Goal: Task Accomplishment & Management: Manage account settings

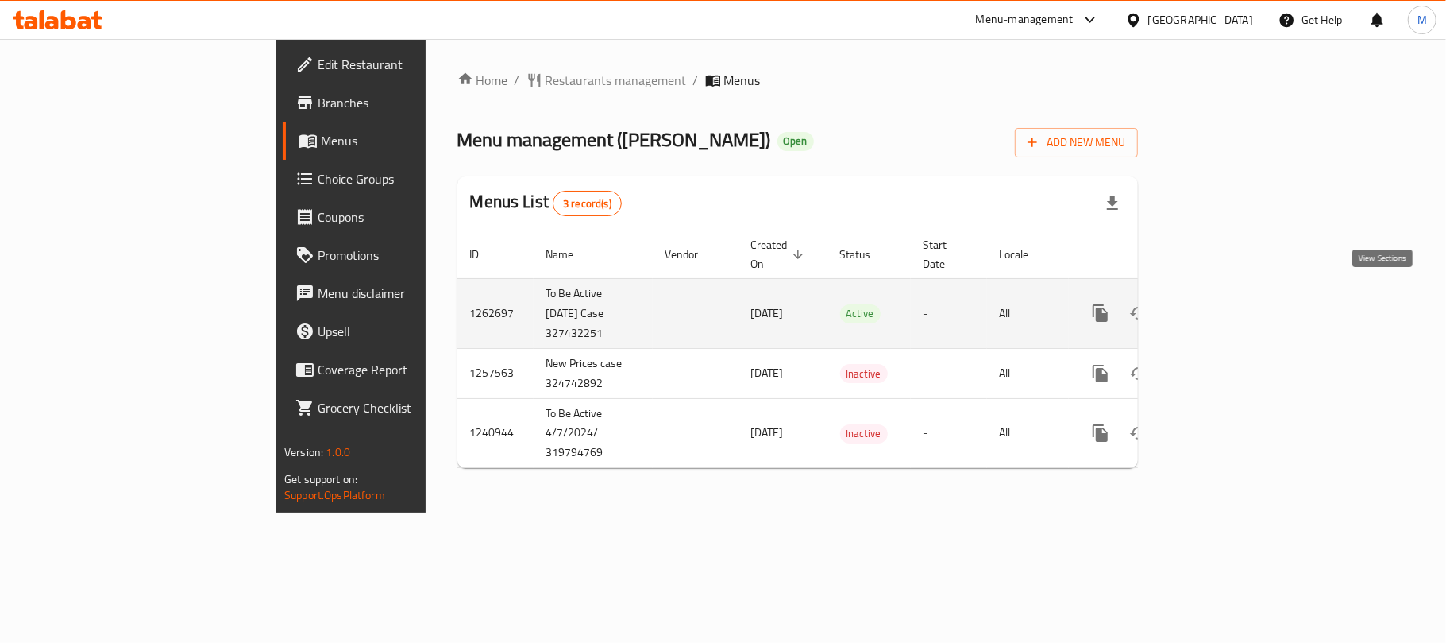
click at [1222, 306] on icon "enhanced table" at bounding box center [1215, 313] width 14 height 14
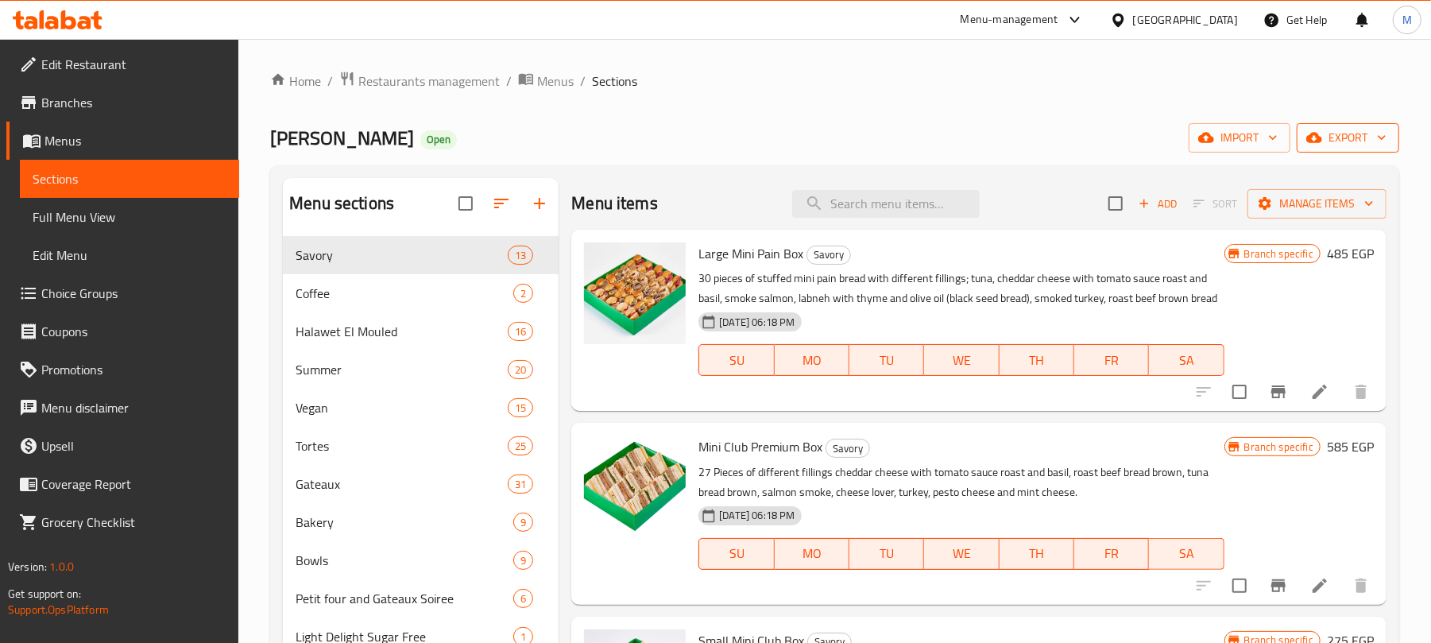
click at [1326, 153] on button "export" at bounding box center [1347, 137] width 102 height 29
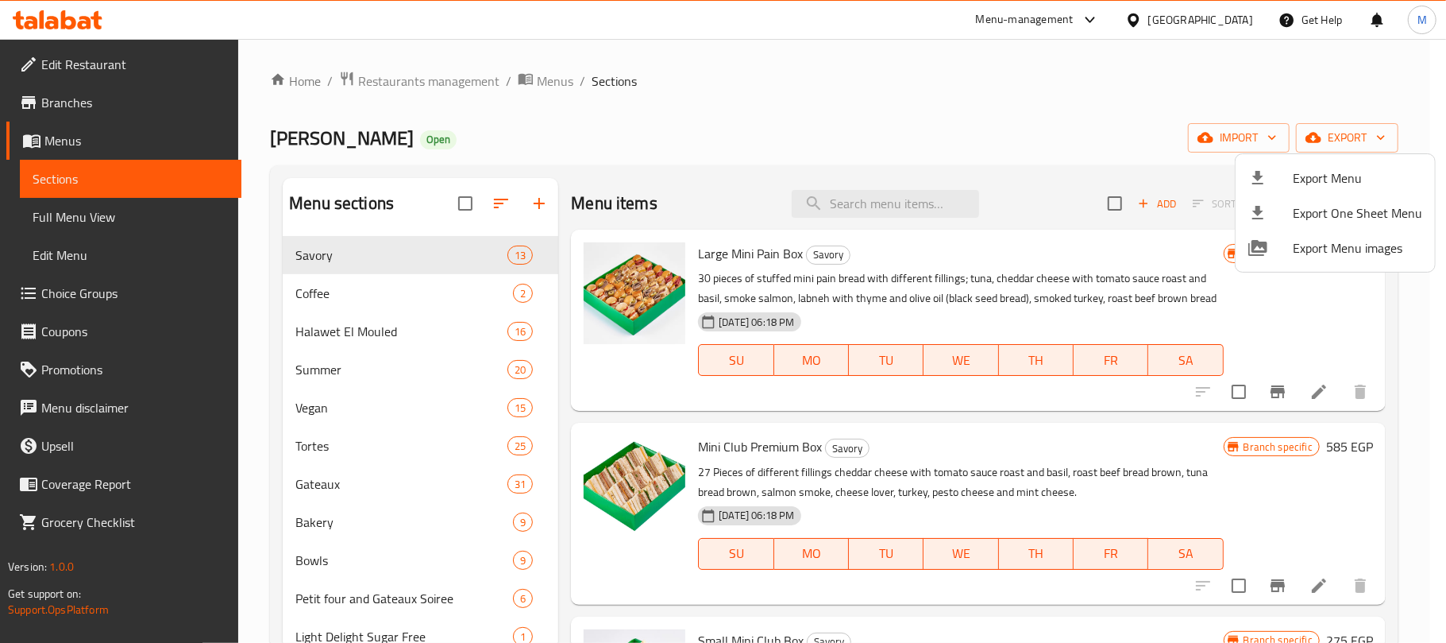
click at [1309, 181] on span "Export Menu" at bounding box center [1357, 177] width 129 height 19
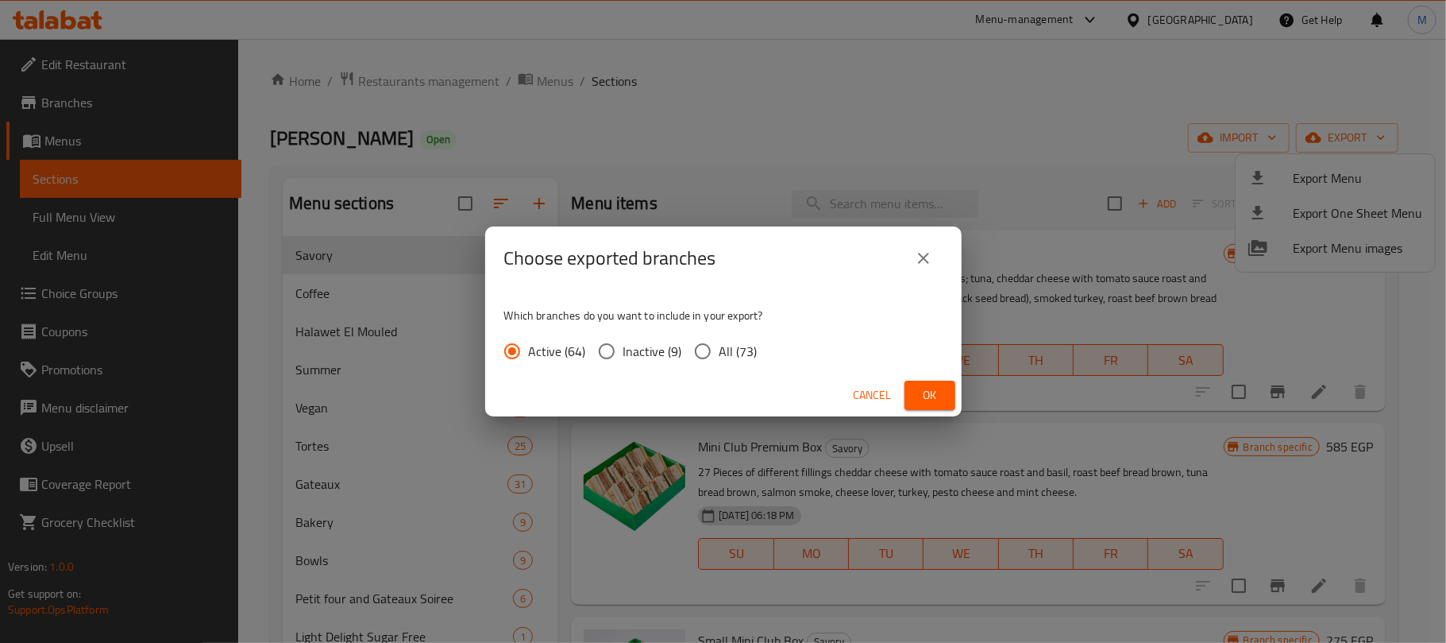
click at [697, 353] on input "All (73)" at bounding box center [702, 350] width 33 height 33
radio input "true"
click at [913, 386] on button "Ok" at bounding box center [930, 394] width 51 height 29
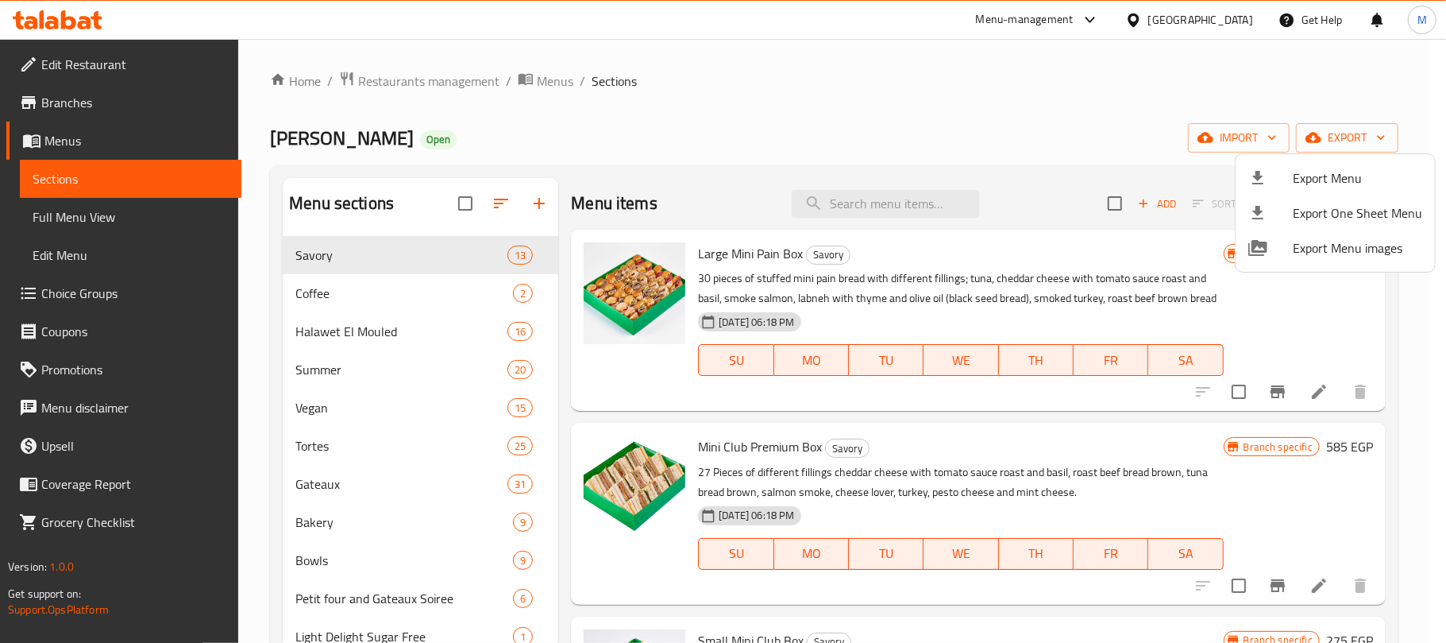
click at [359, 491] on div at bounding box center [723, 321] width 1446 height 643
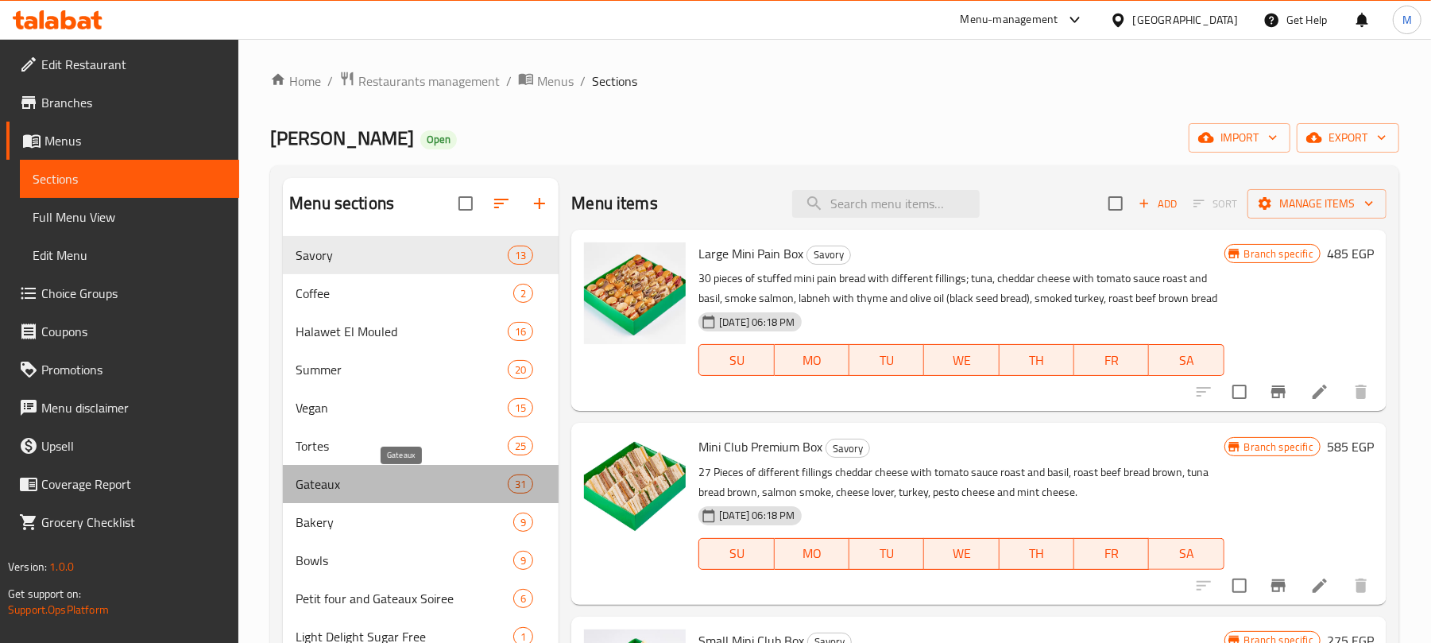
click at [345, 489] on span "Gateaux" at bounding box center [401, 483] width 212 height 19
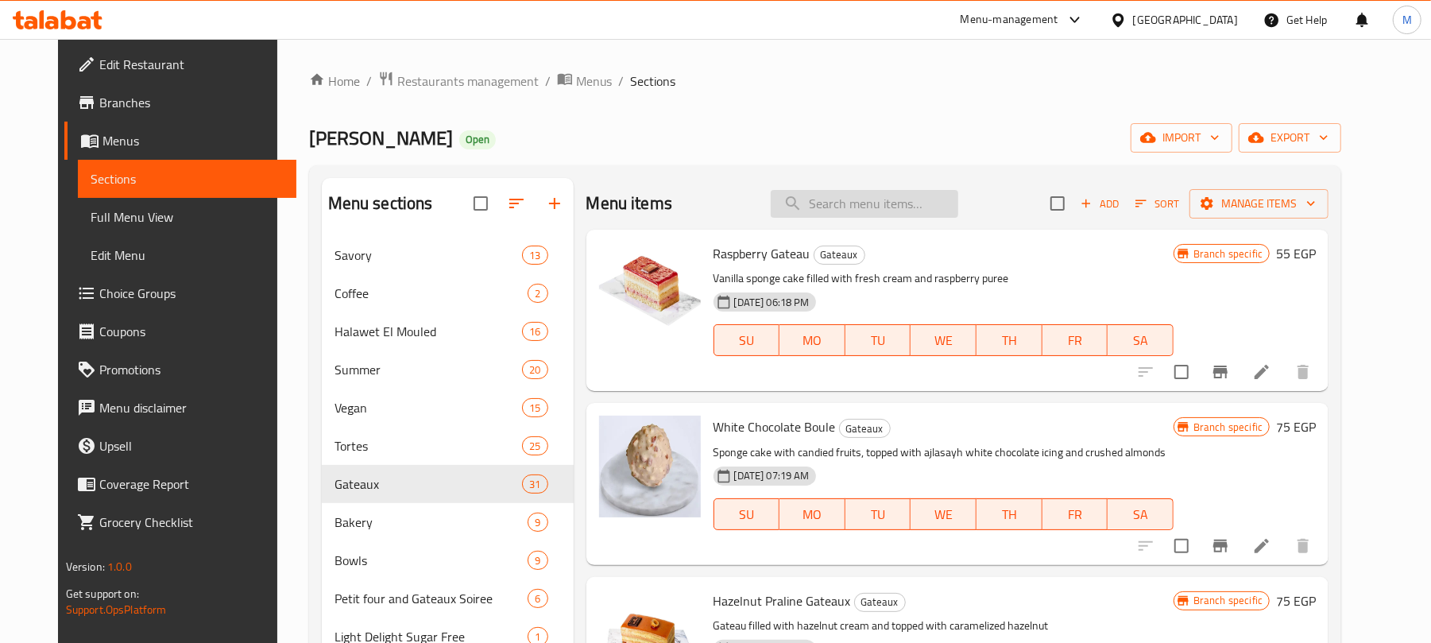
click at [858, 210] on input "search" at bounding box center [863, 204] width 187 height 28
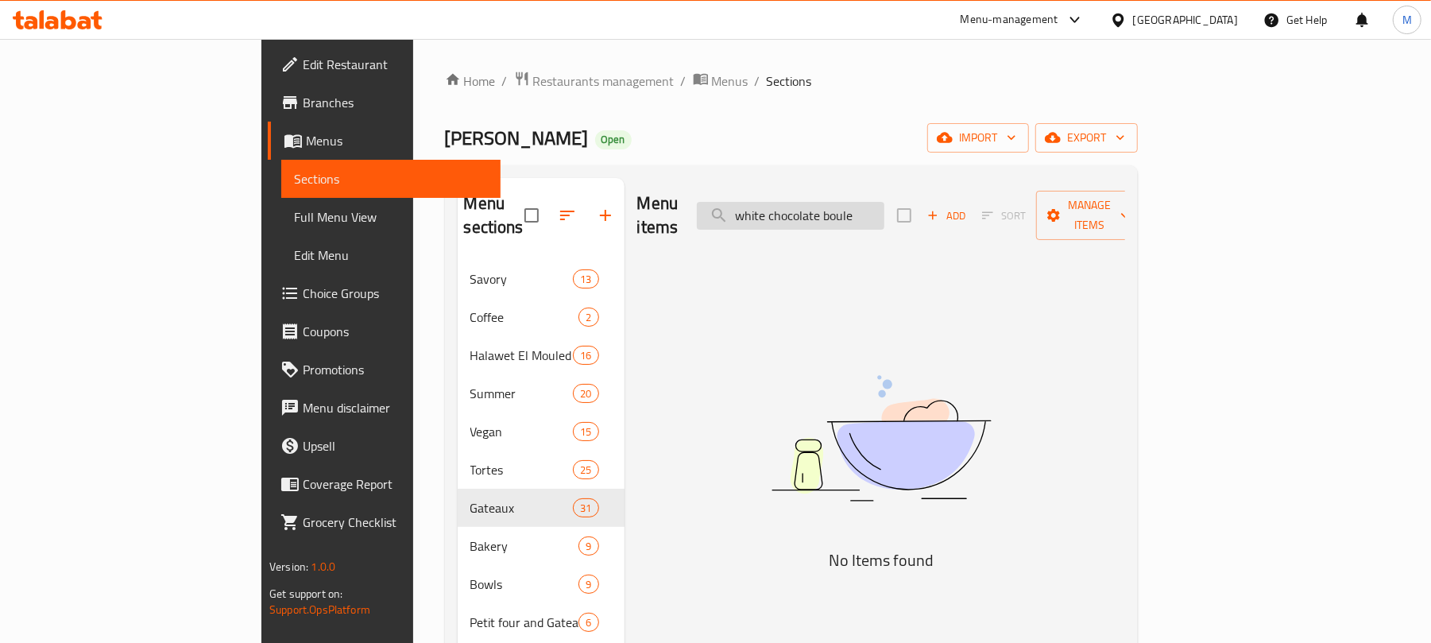
click at [868, 208] on input "white chocolate boule" at bounding box center [790, 216] width 187 height 28
type input "White Chocolate Boule"
click at [903, 239] on div "Menu items White Chocolate Boule Add Sort Manage items No Items found" at bounding box center [874, 584] width 500 height 813
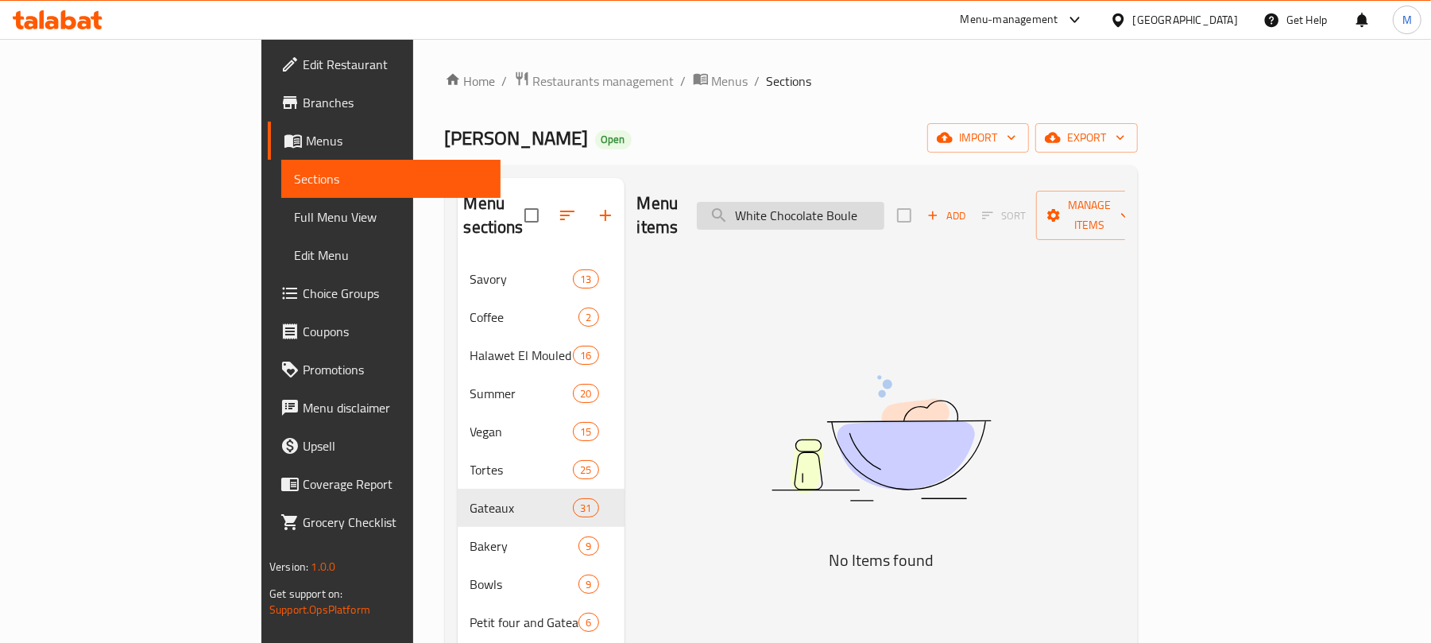
click at [884, 207] on input "White Chocolate Boule" at bounding box center [790, 216] width 187 height 28
click at [890, 287] on div "Menu items Add Sort Manage items No Items found" at bounding box center [874, 584] width 500 height 813
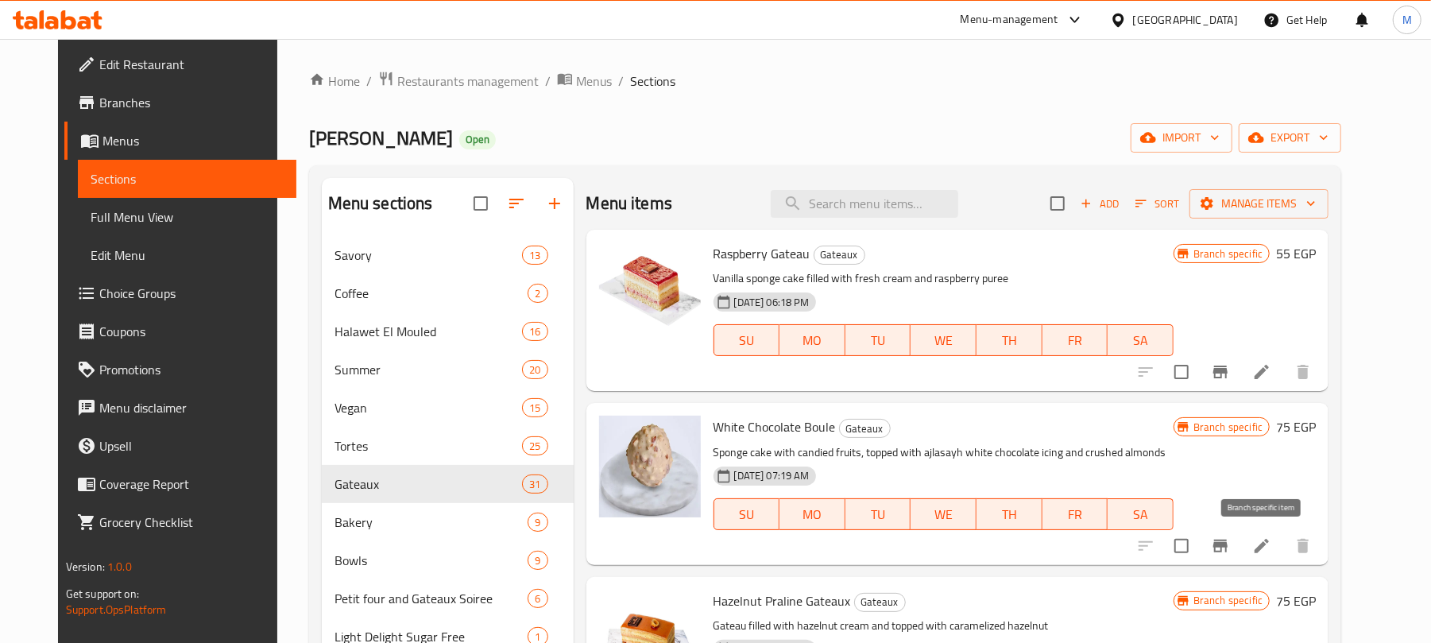
click at [1230, 554] on icon "Branch-specific-item" at bounding box center [1220, 545] width 19 height 19
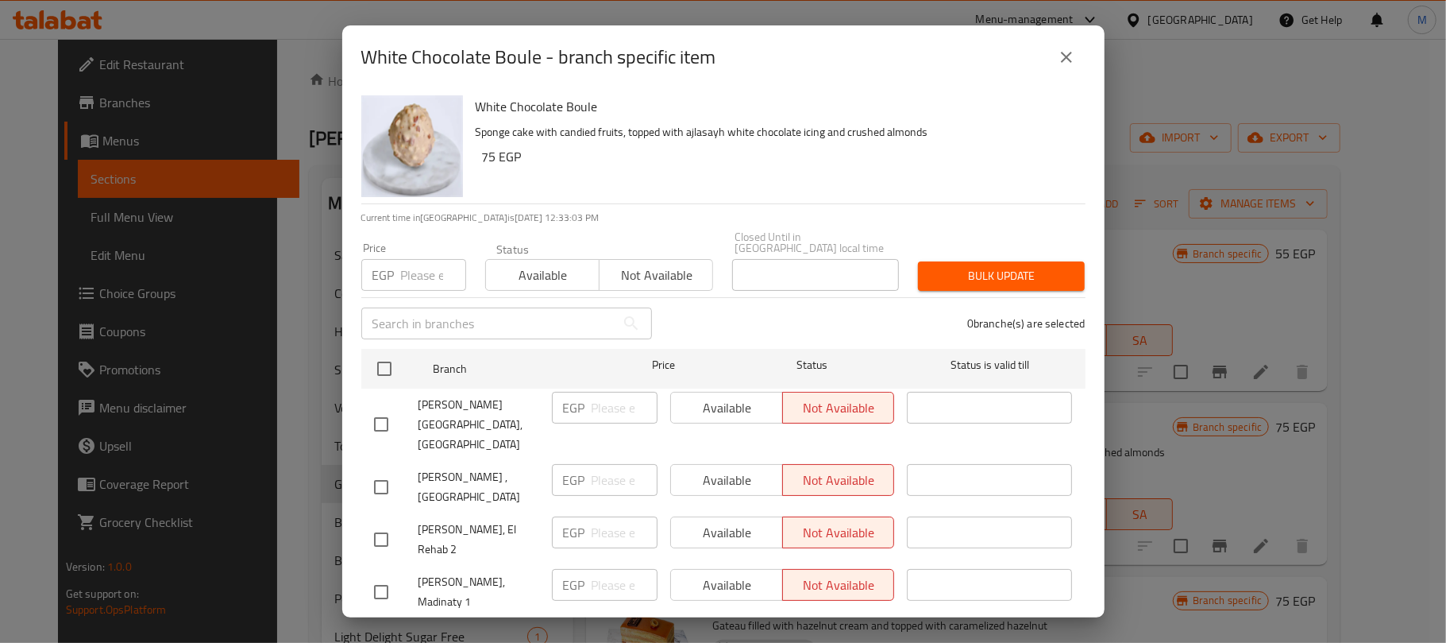
click at [1075, 52] on icon "close" at bounding box center [1066, 57] width 19 height 19
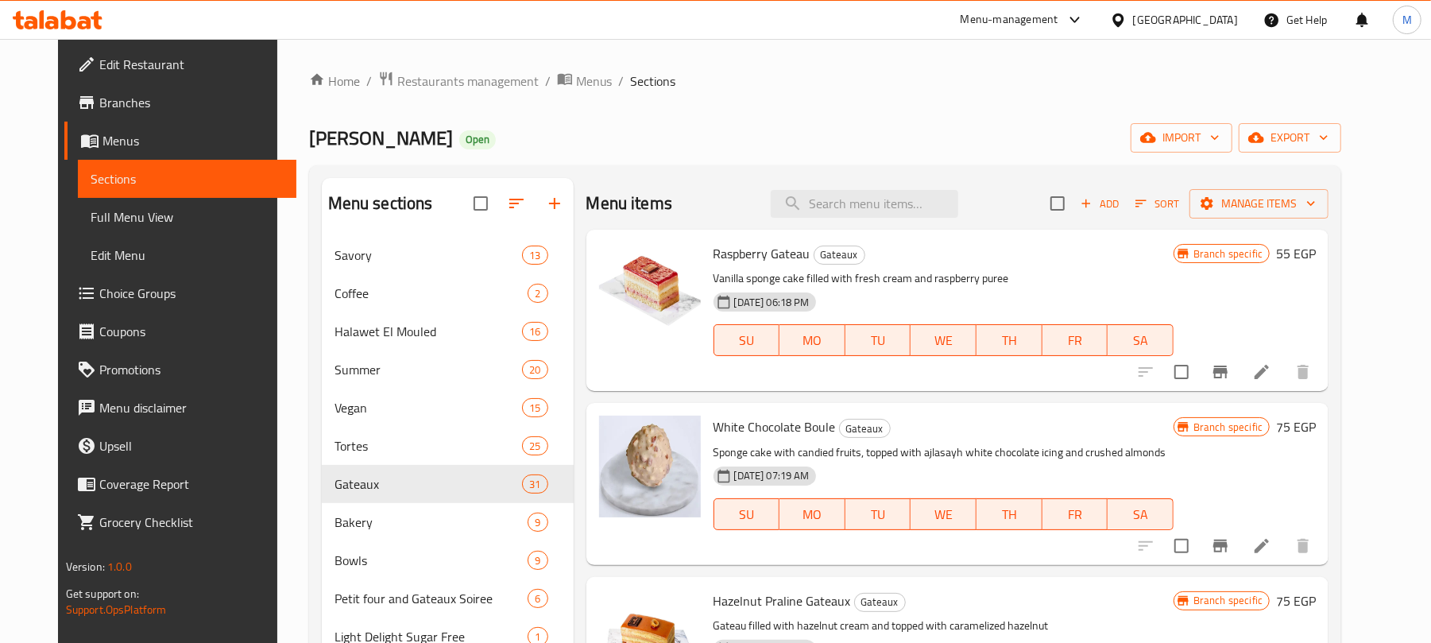
scroll to position [369, 0]
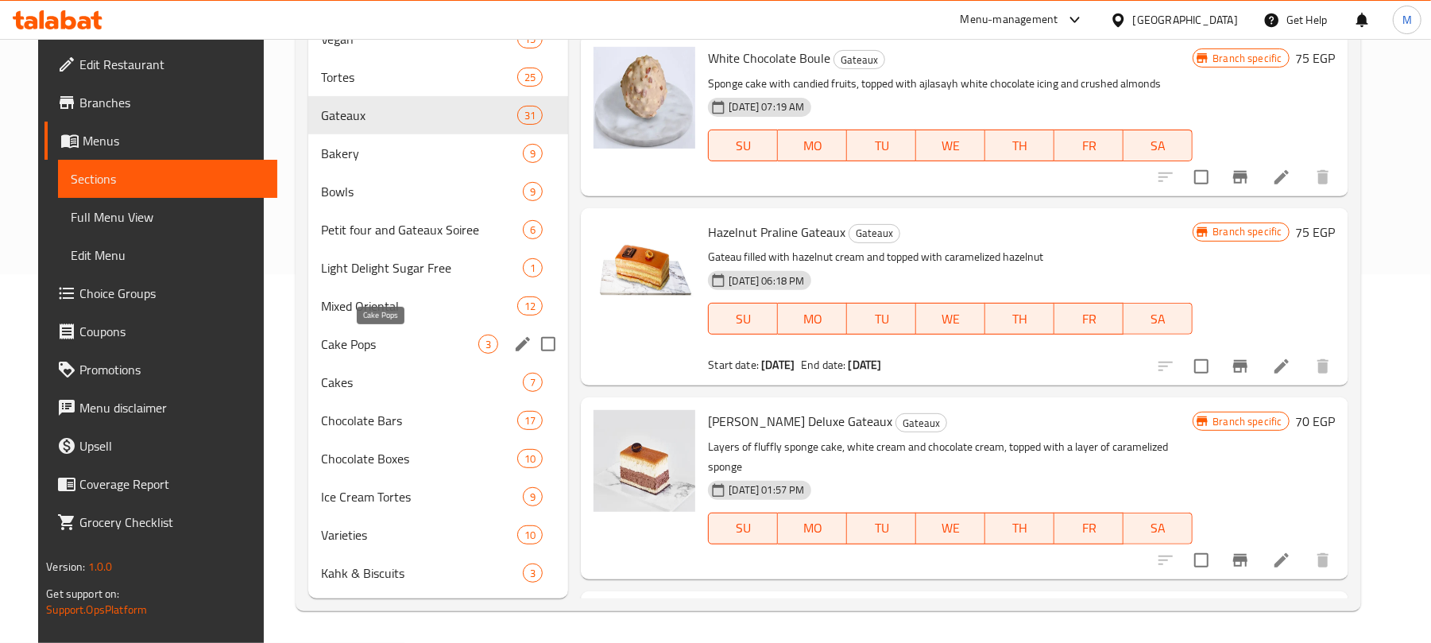
click at [380, 344] on span "Cake Pops" at bounding box center [399, 343] width 157 height 19
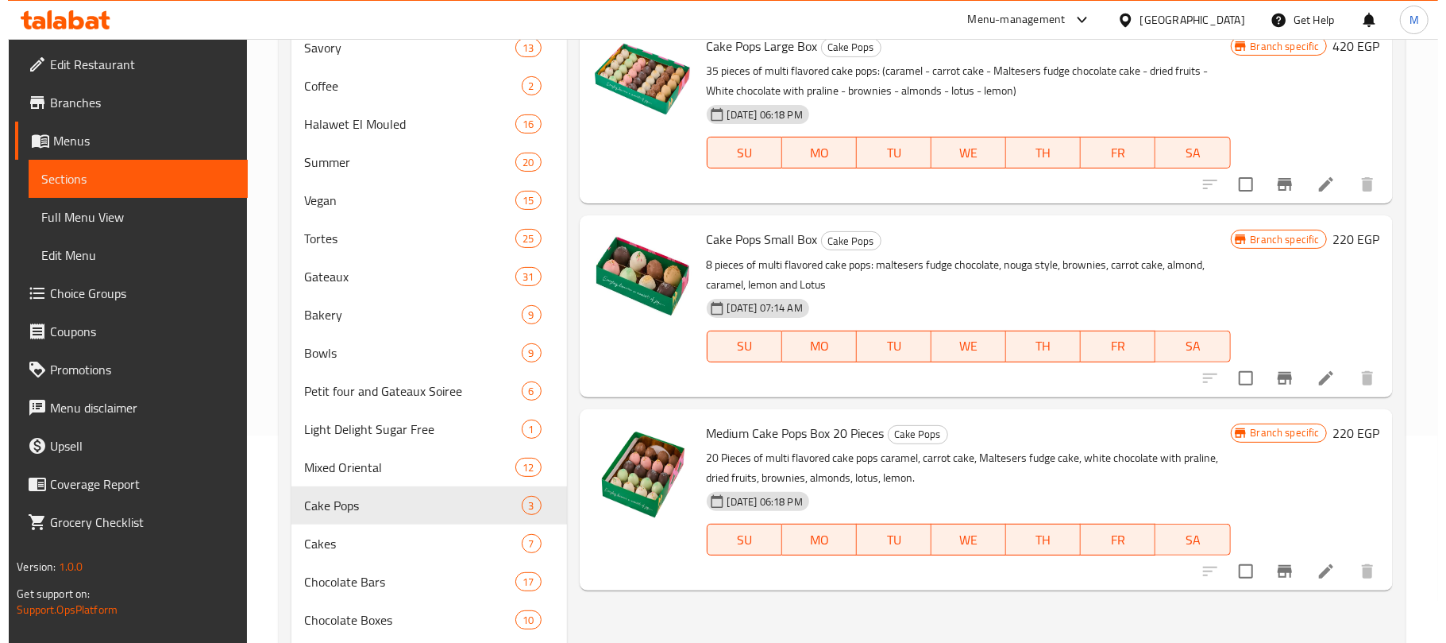
scroll to position [211, 0]
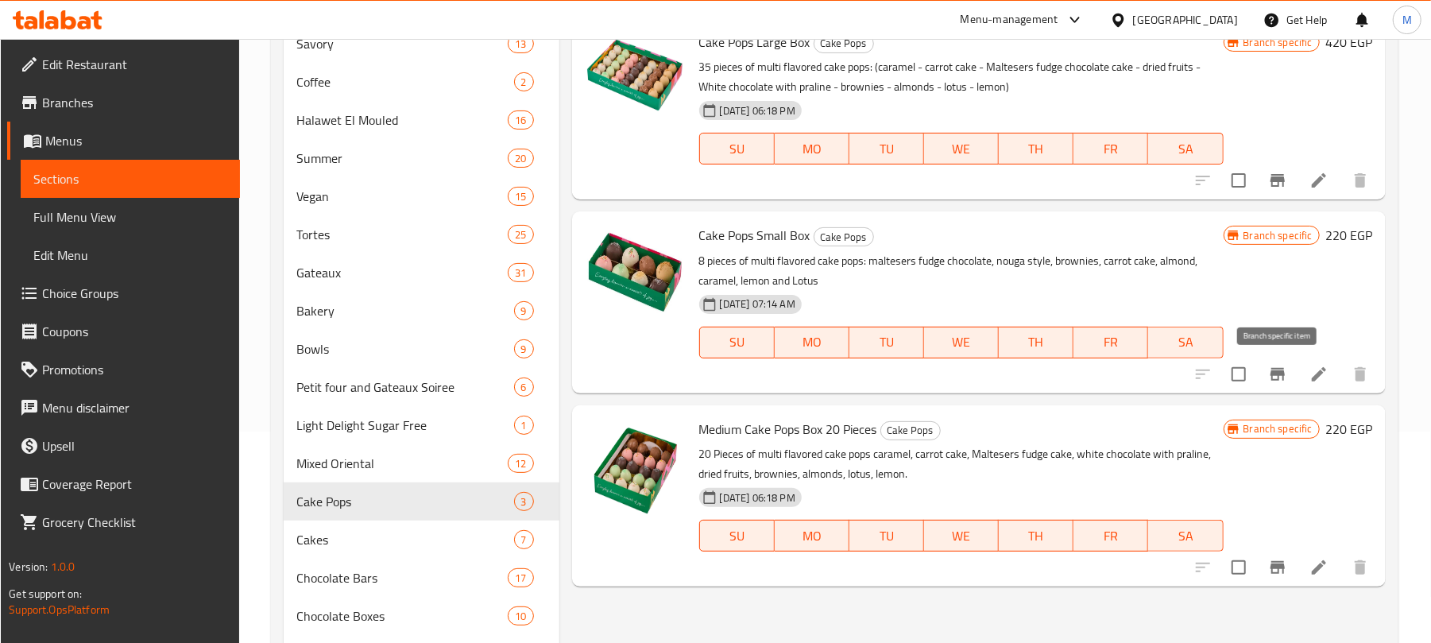
click at [1284, 376] on icon "Branch-specific-item" at bounding box center [1277, 374] width 14 height 13
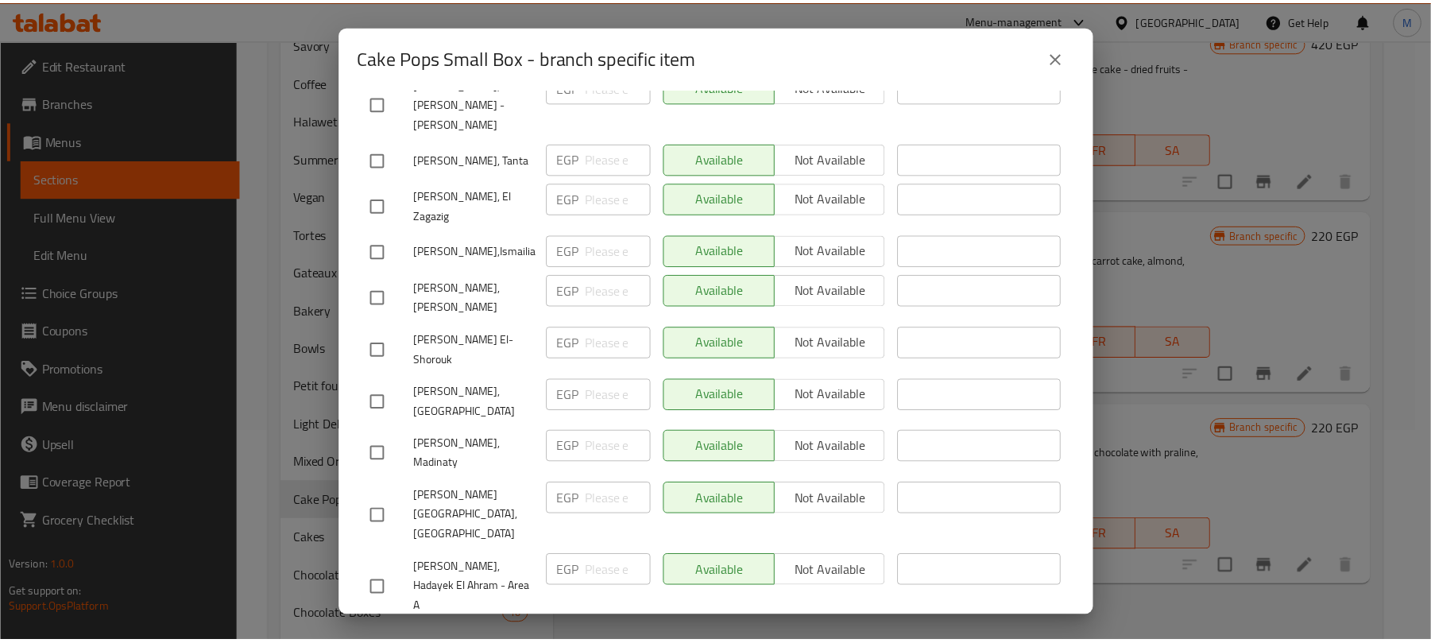
scroll to position [2967, 0]
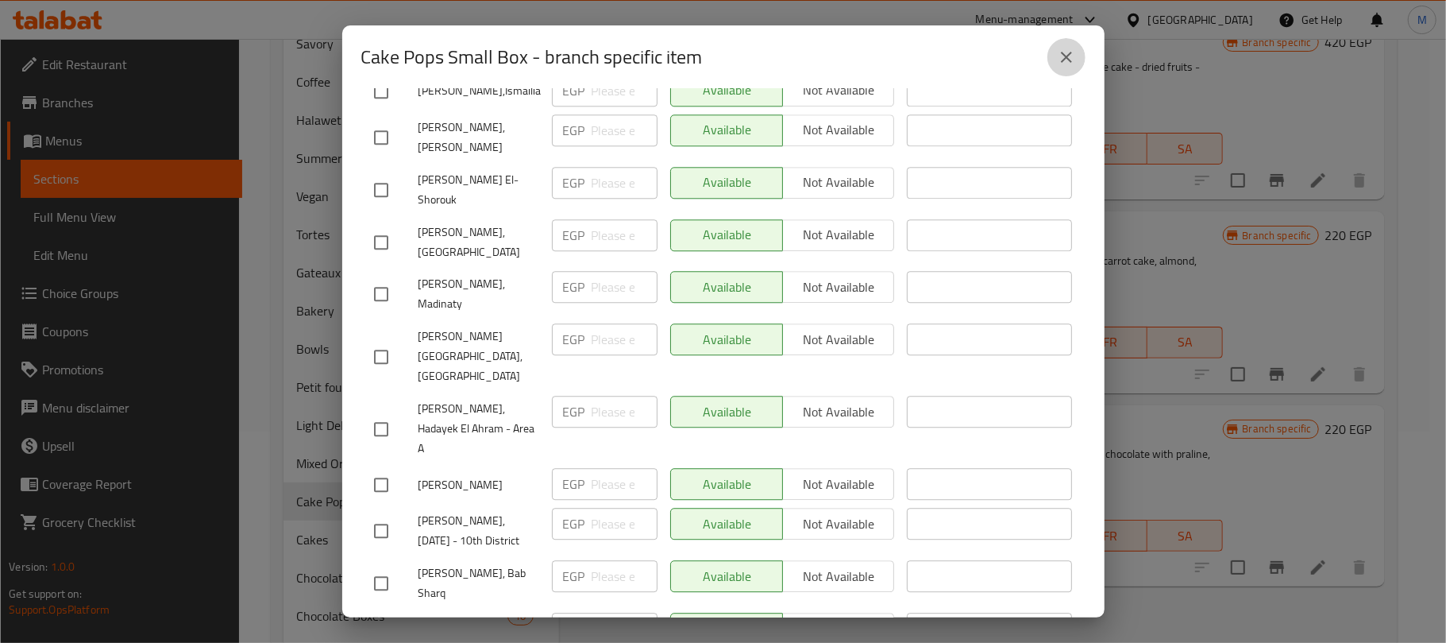
click at [1072, 67] on button "close" at bounding box center [1067, 57] width 38 height 38
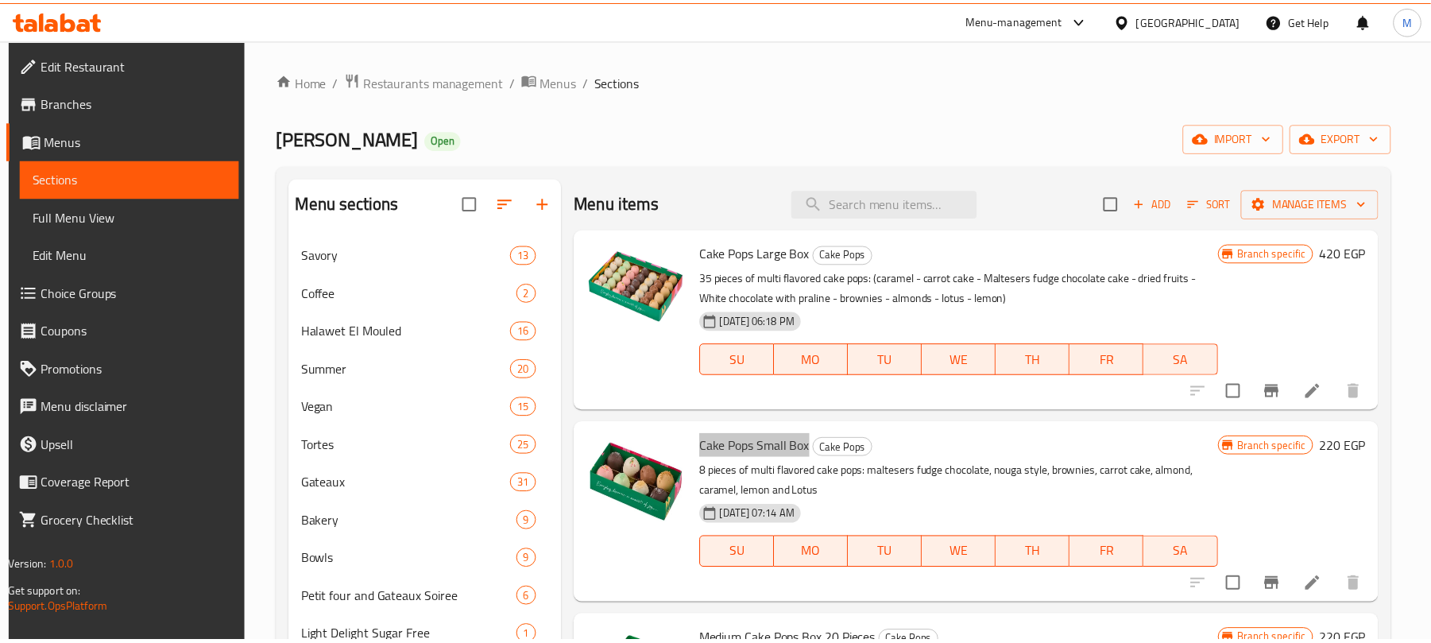
scroll to position [369, 0]
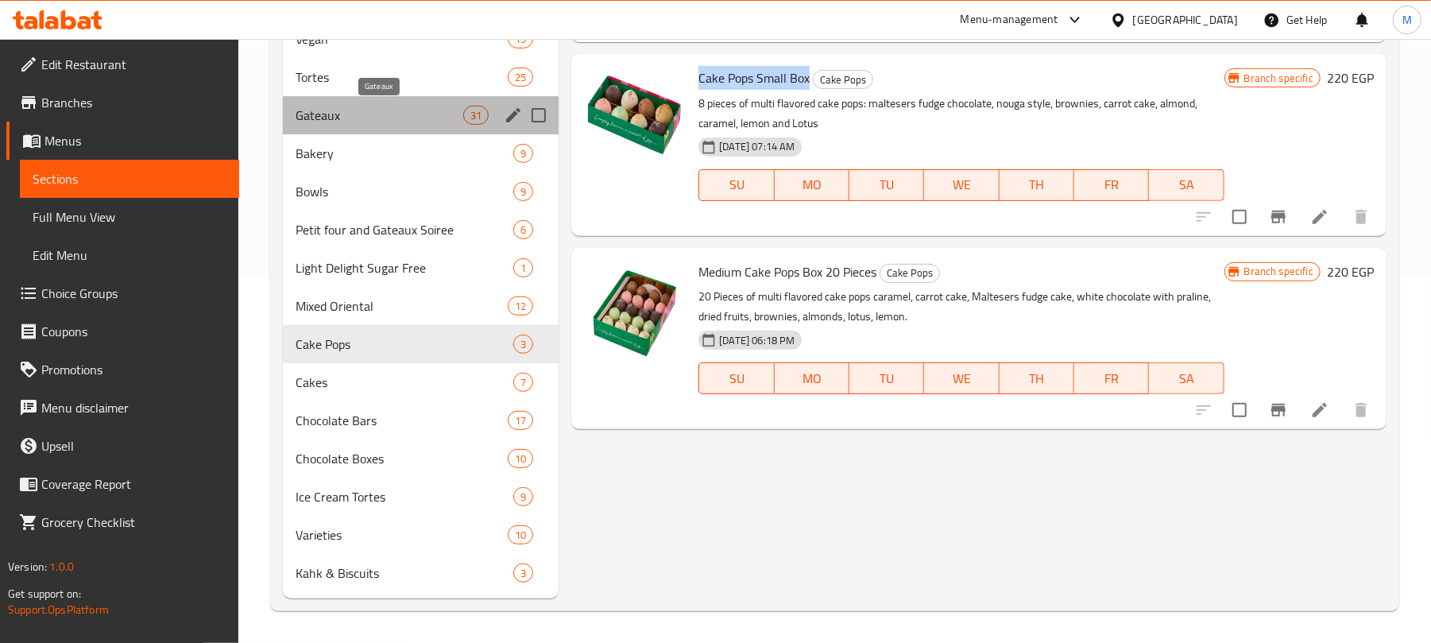
drag, startPoint x: 346, startPoint y: 115, endPoint x: 391, endPoint y: 118, distance: 44.6
click at [347, 115] on span "Gateaux" at bounding box center [379, 115] width 168 height 19
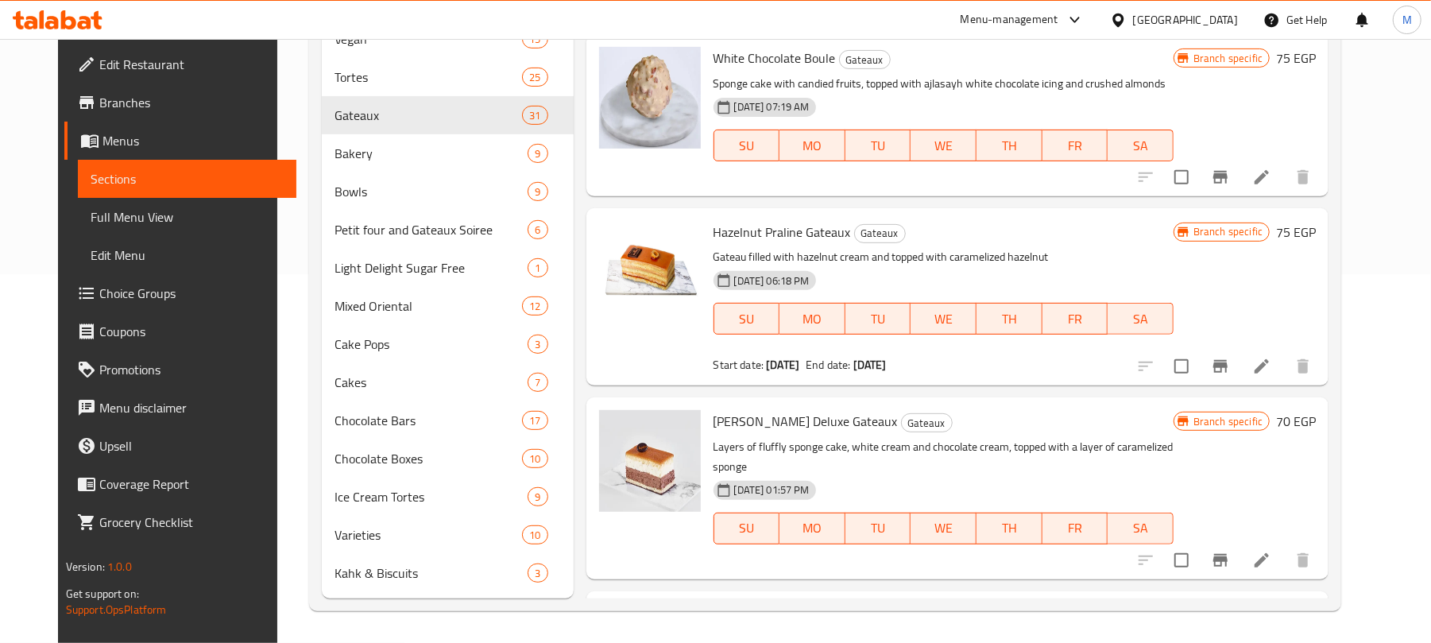
click at [1342, 129] on div "Menu sections Savory 13 Coffee 2 Halawet El Mouled 16 Summer 20 Vegan 15 Tortes…" at bounding box center [825, 204] width 1033 height 814
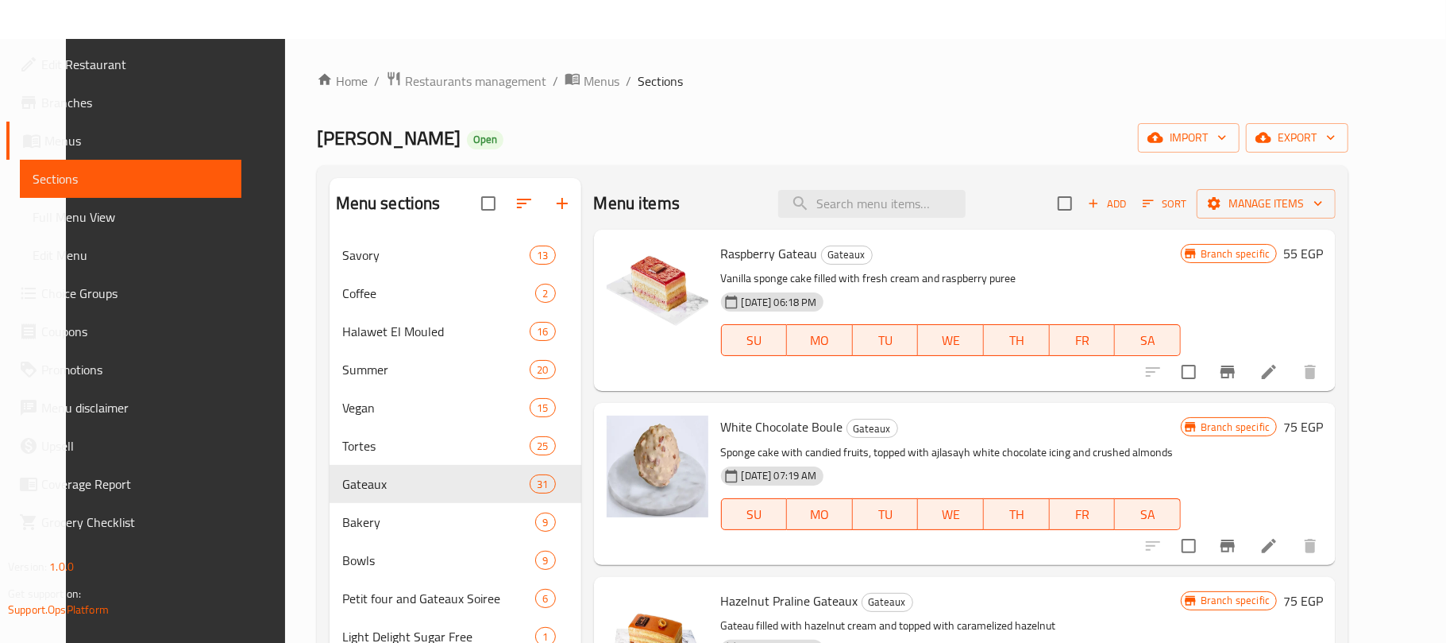
scroll to position [369, 0]
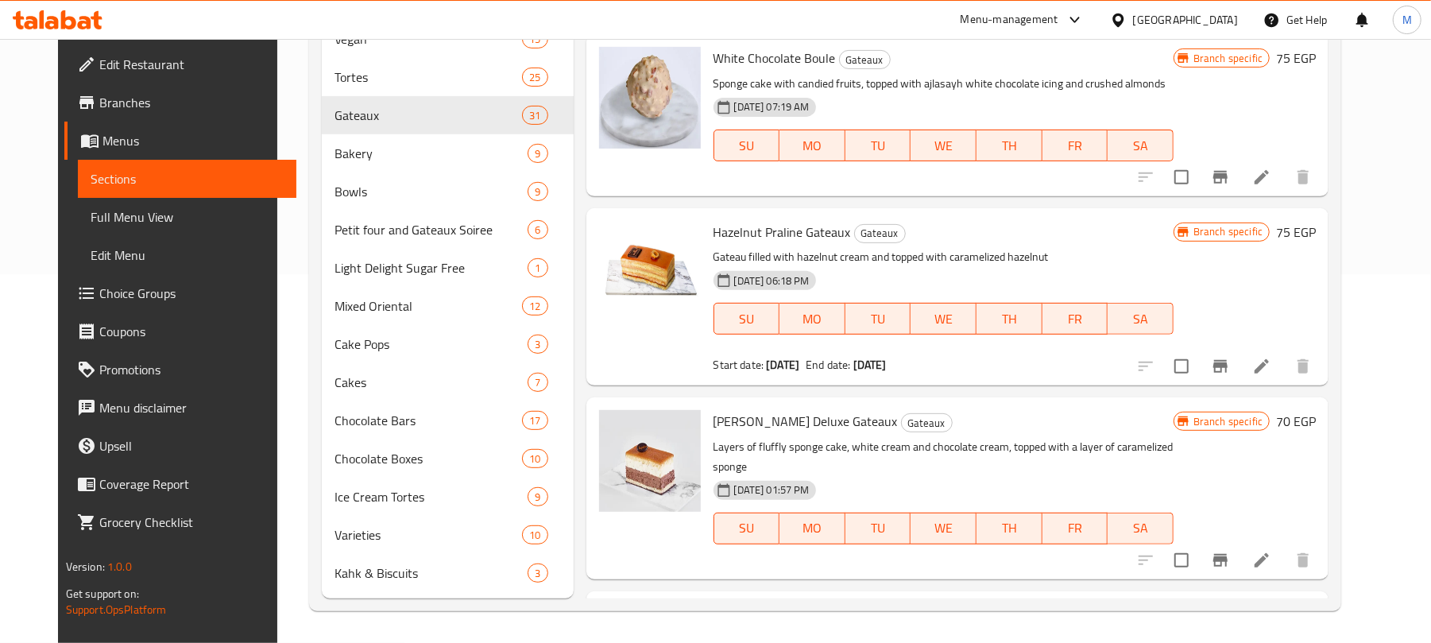
click at [1230, 168] on icon "Branch-specific-item" at bounding box center [1220, 177] width 19 height 19
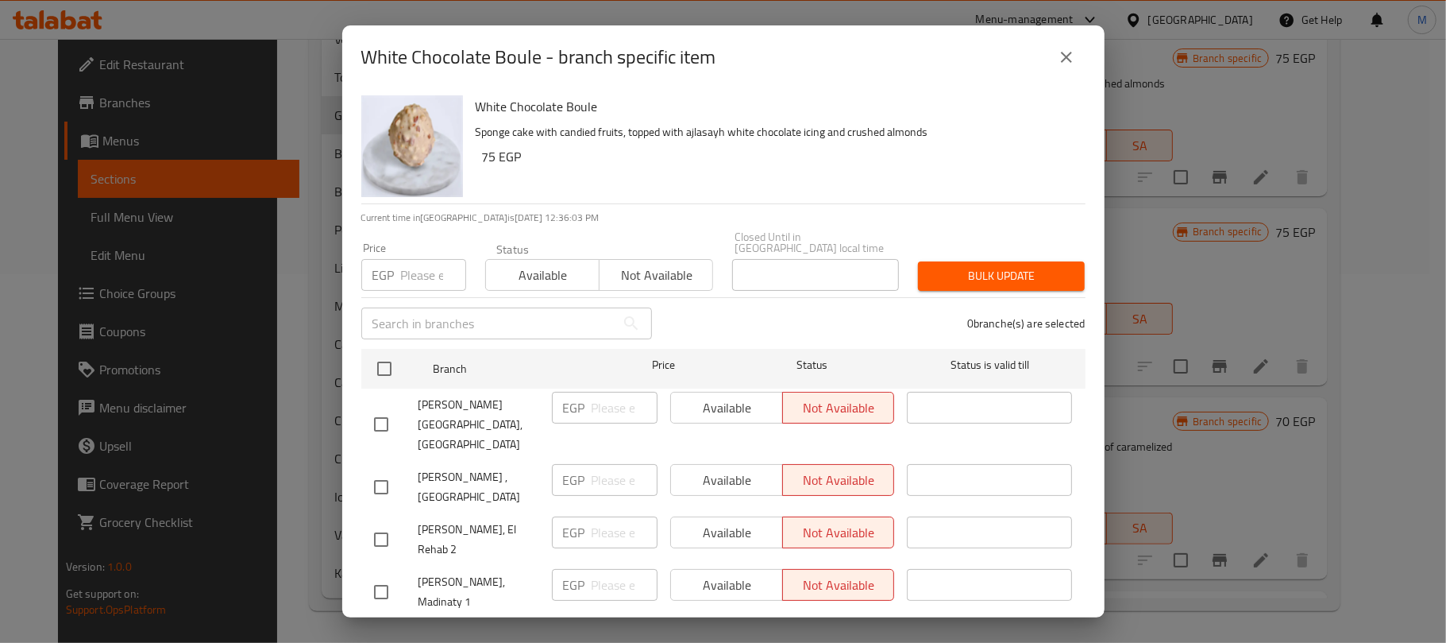
click at [792, 58] on div "White Chocolate Boule - branch specific item" at bounding box center [723, 57] width 724 height 38
click at [1072, 52] on icon "close" at bounding box center [1066, 57] width 19 height 19
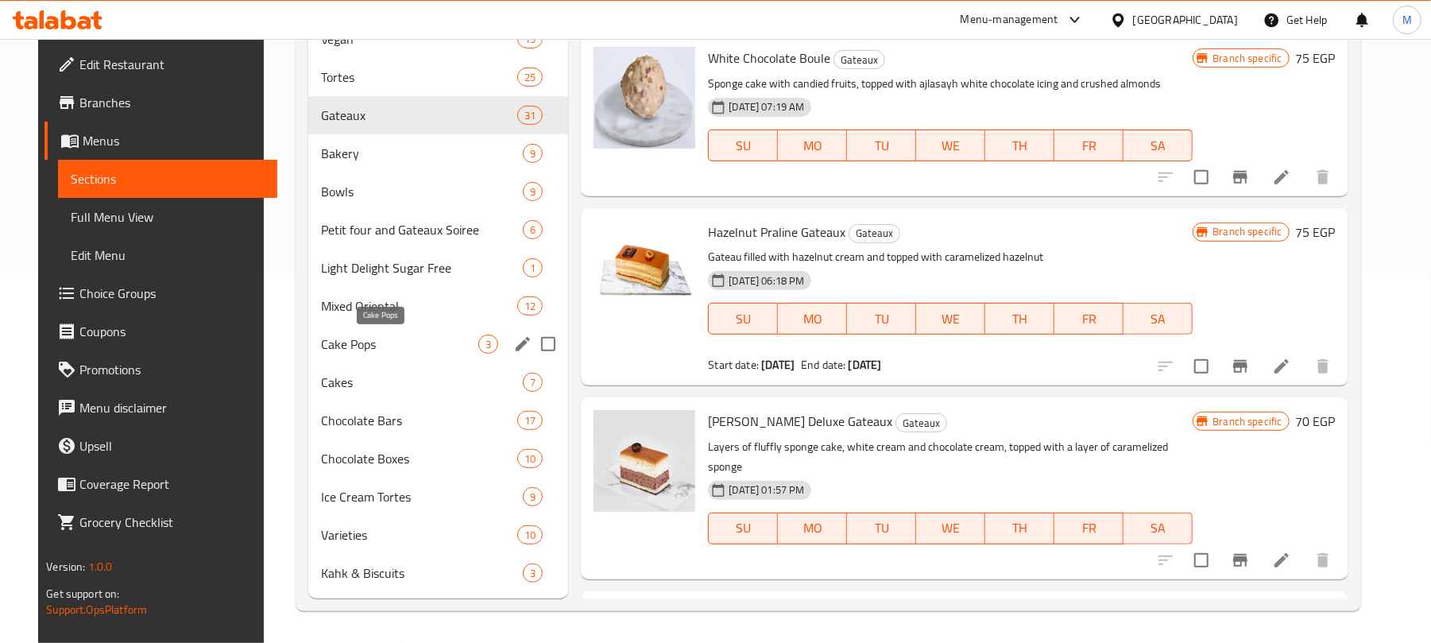
click at [372, 346] on span "Cake Pops" at bounding box center [399, 343] width 157 height 19
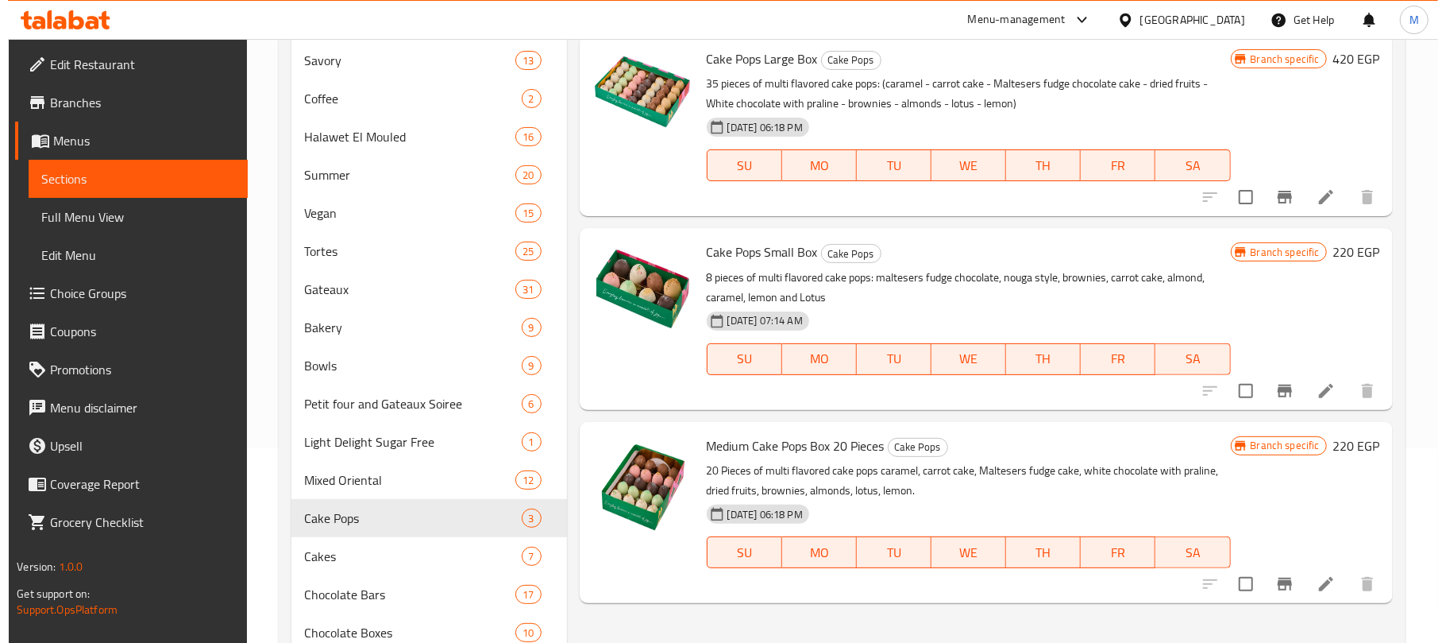
scroll to position [157, 0]
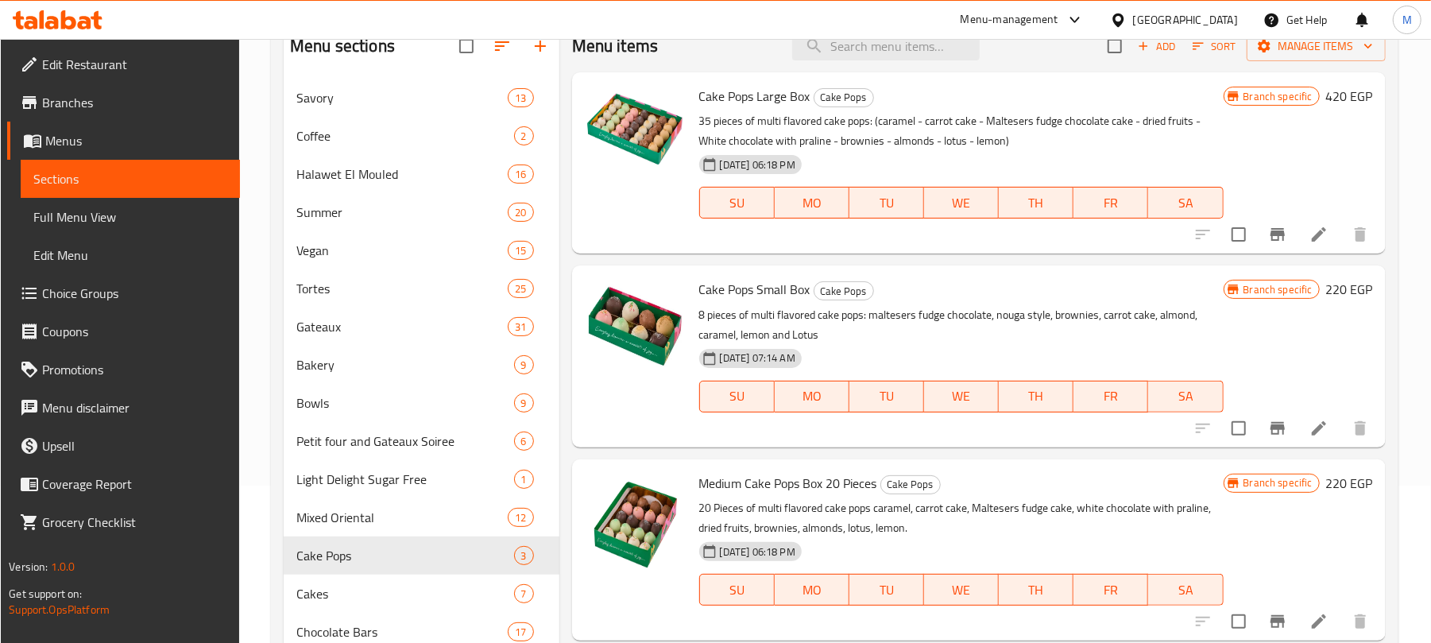
click at [1268, 421] on icon "Branch-specific-item" at bounding box center [1277, 428] width 19 height 19
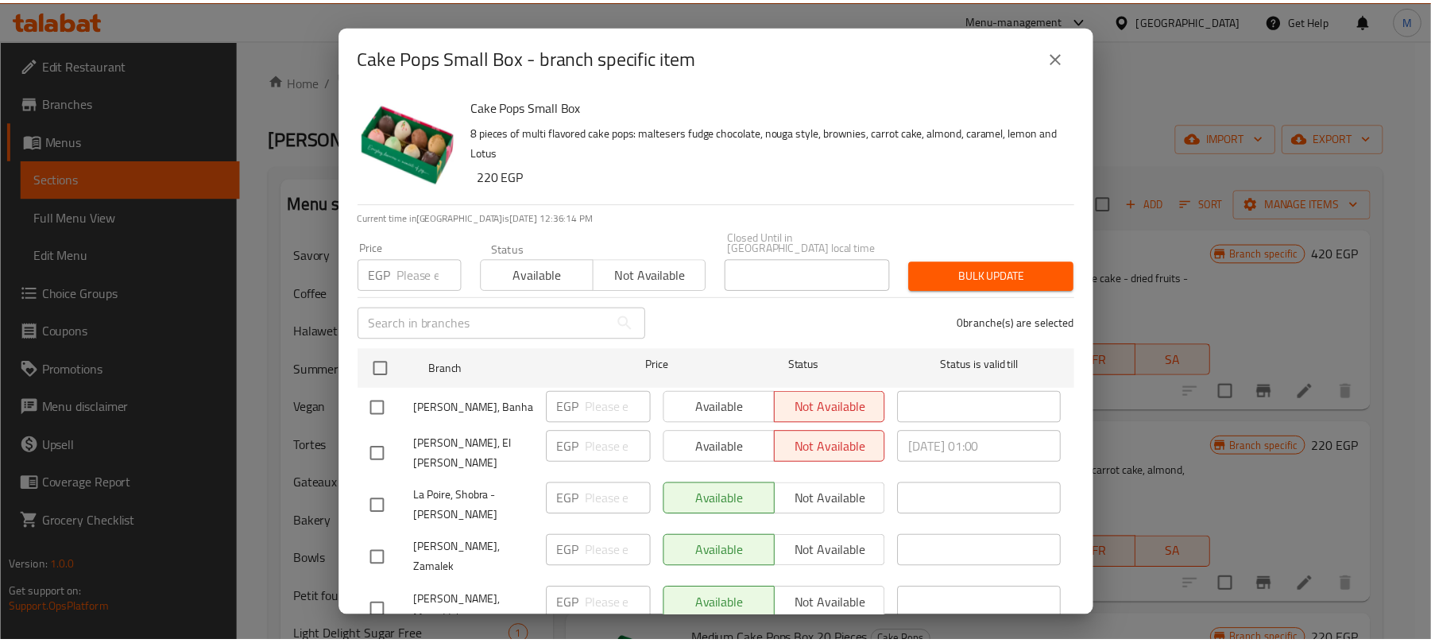
scroll to position [369, 0]
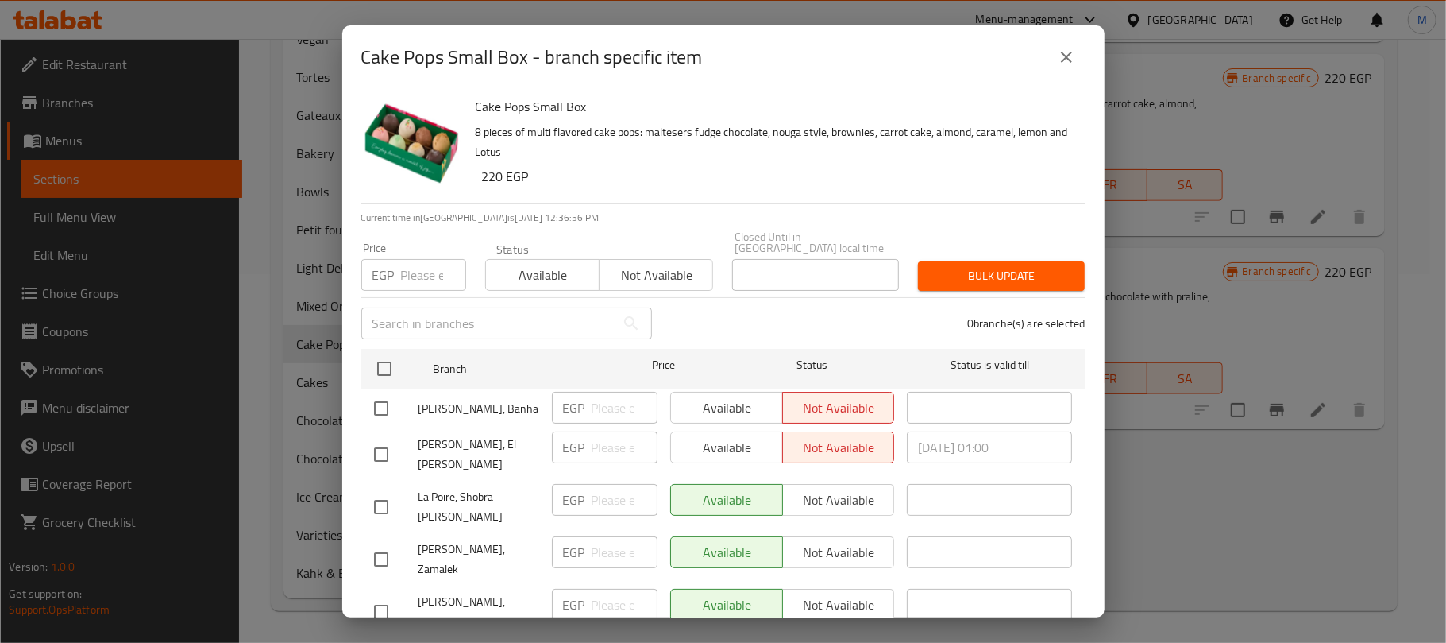
click at [1071, 57] on icon "close" at bounding box center [1066, 57] width 19 height 19
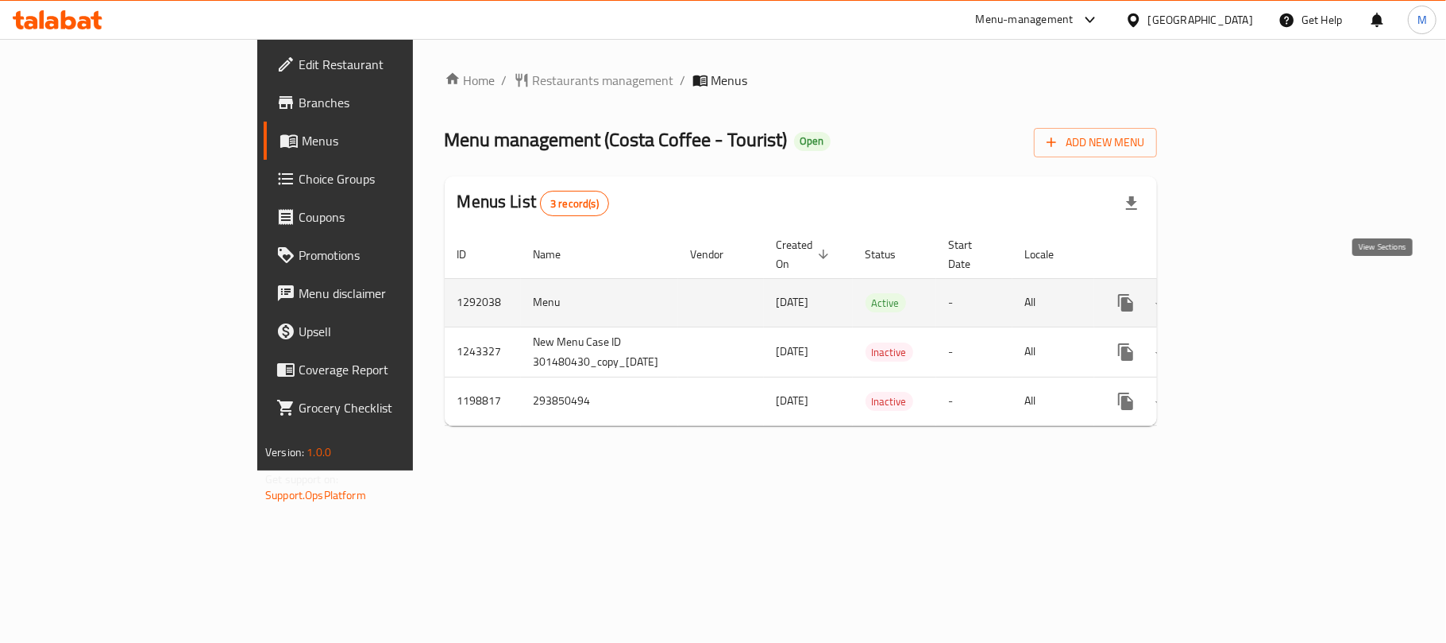
click at [1250, 293] on icon "enhanced table" at bounding box center [1240, 302] width 19 height 19
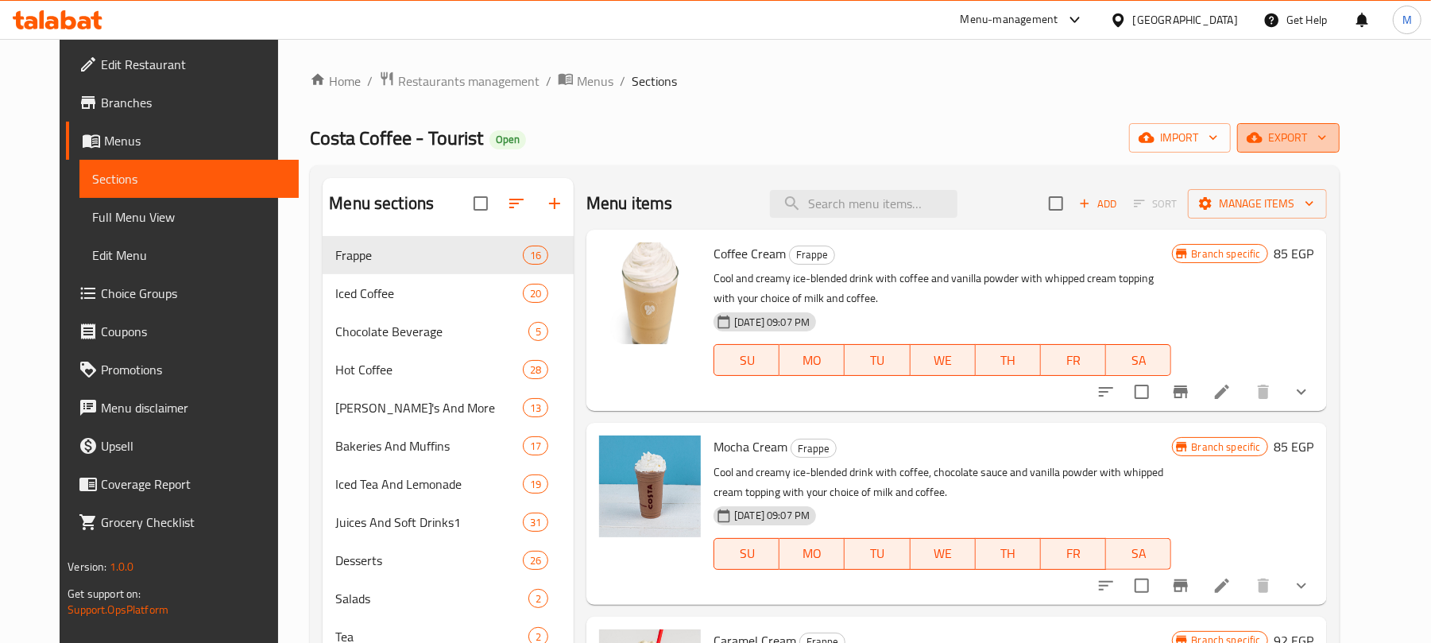
click at [1326, 141] on span "export" at bounding box center [1287, 138] width 77 height 20
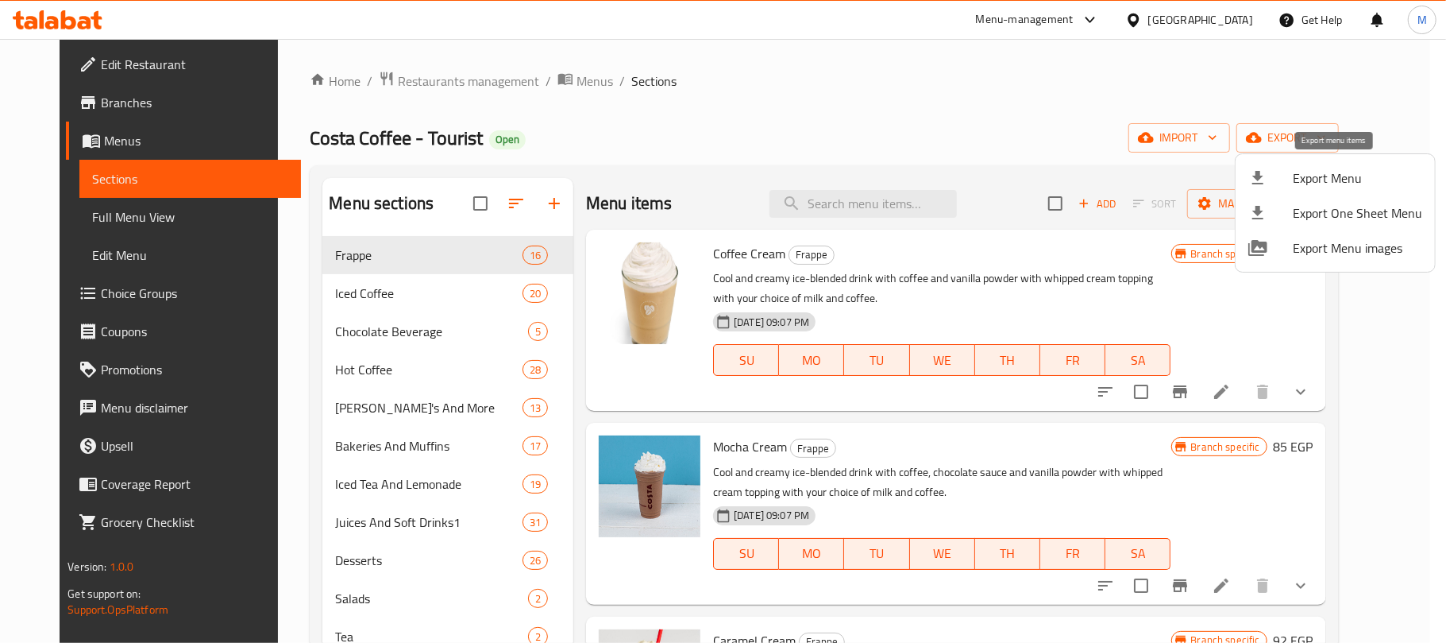
click at [1261, 179] on icon at bounding box center [1258, 177] width 19 height 19
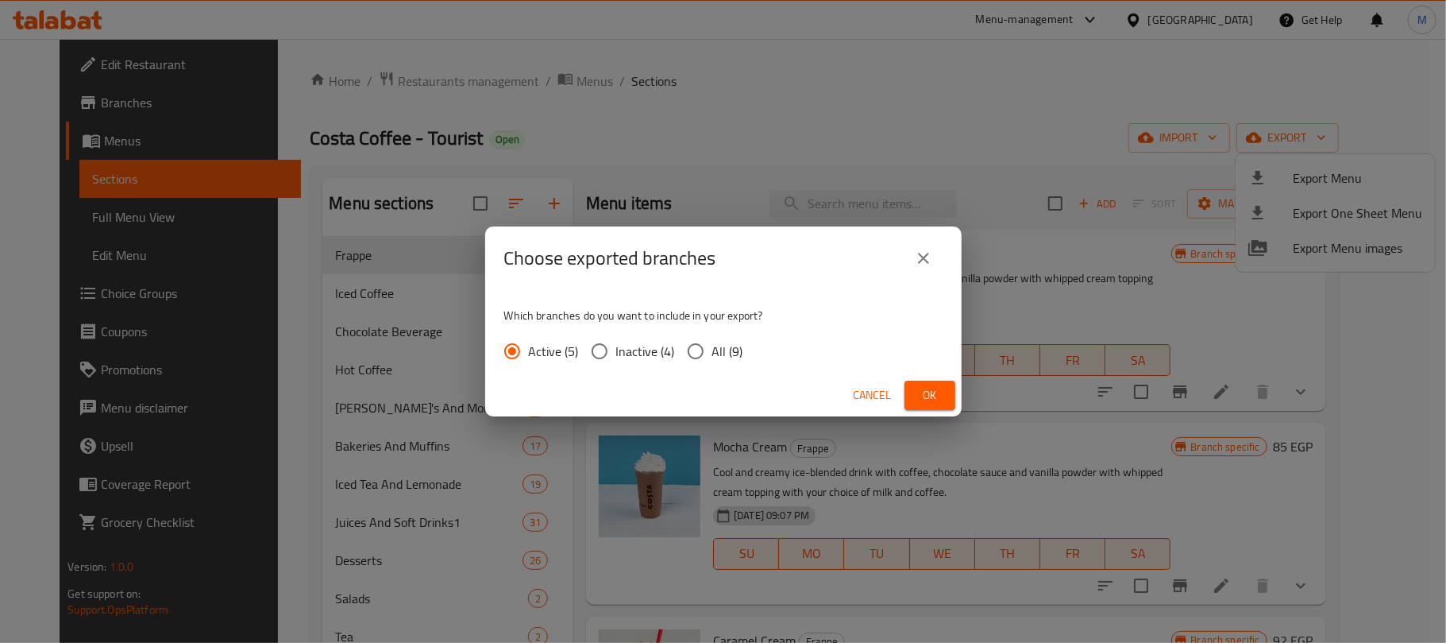
click at [691, 356] on input "All (9)" at bounding box center [695, 350] width 33 height 33
radio input "true"
click at [916, 391] on button "Ok" at bounding box center [930, 394] width 51 height 29
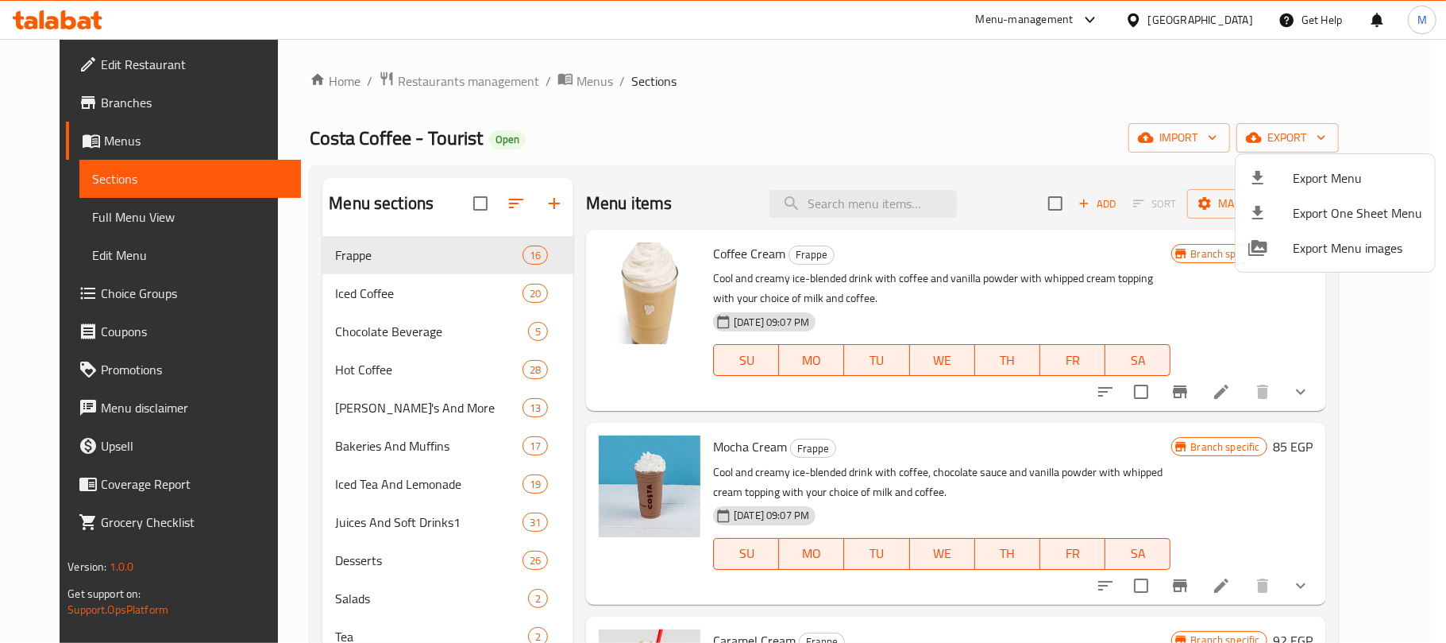
click at [808, 80] on div at bounding box center [723, 321] width 1446 height 643
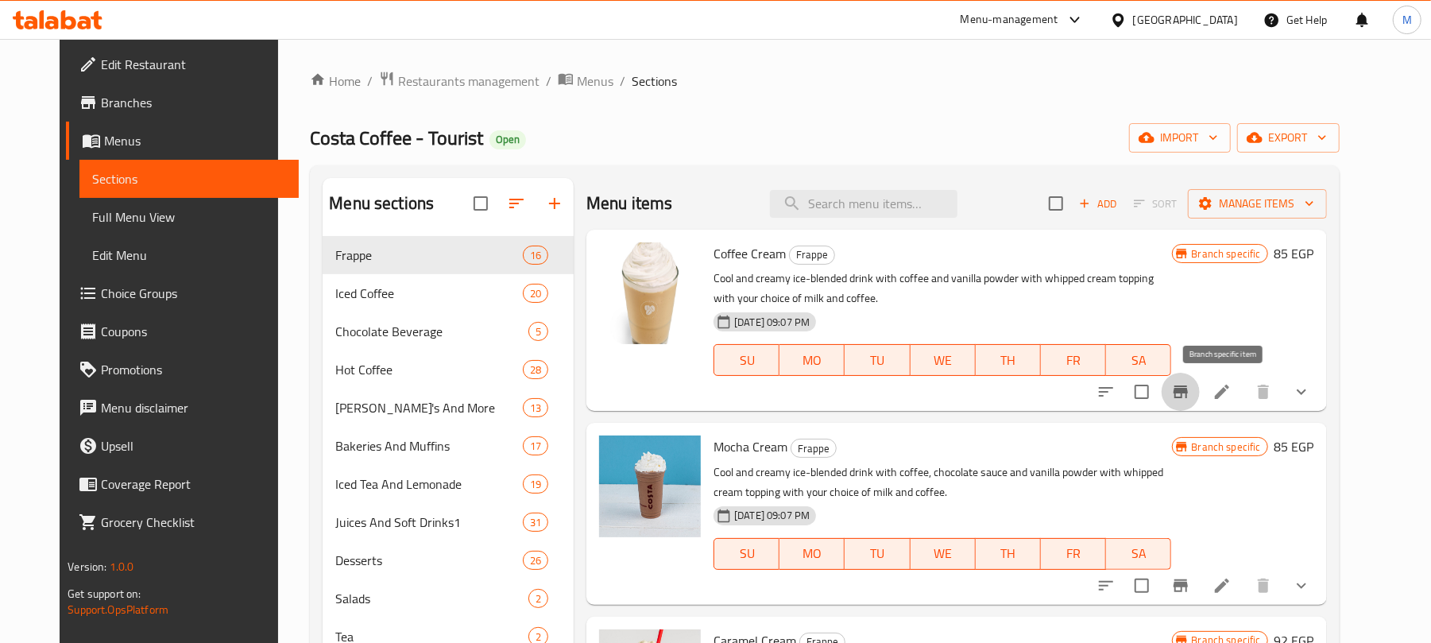
click at [1187, 398] on icon "Branch-specific-item" at bounding box center [1180, 391] width 14 height 13
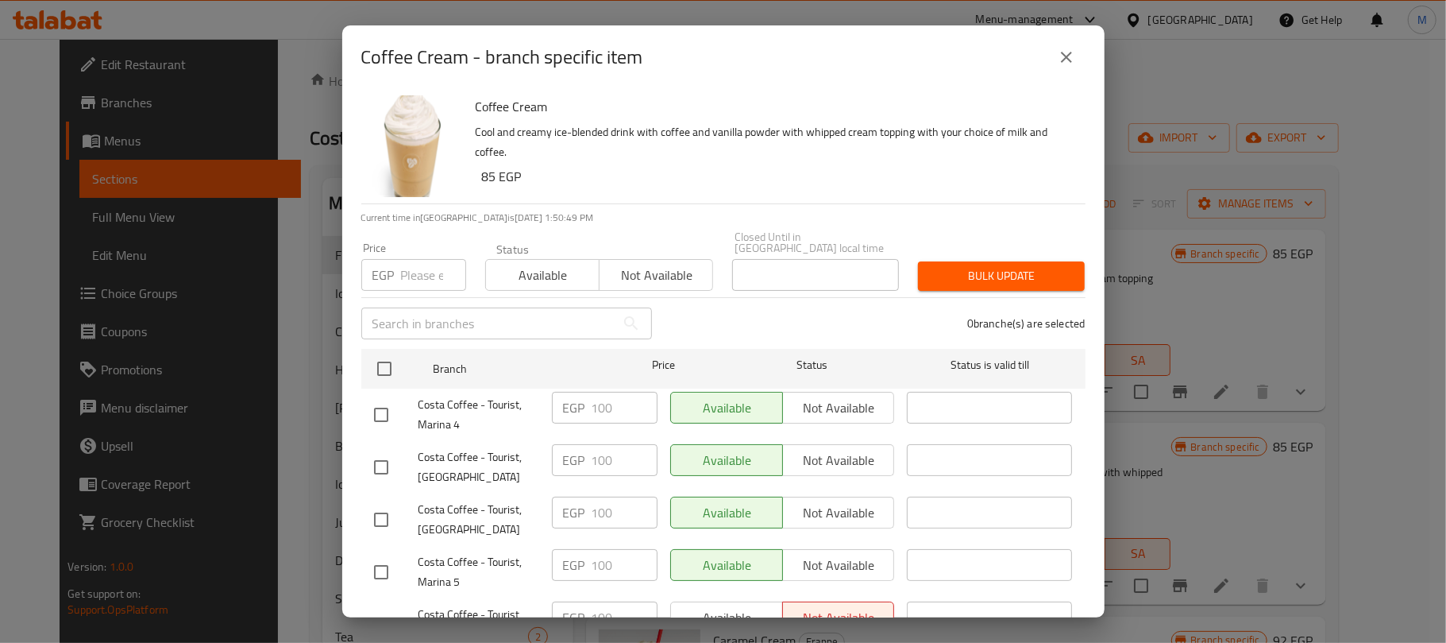
click at [1053, 54] on button "close" at bounding box center [1067, 57] width 38 height 38
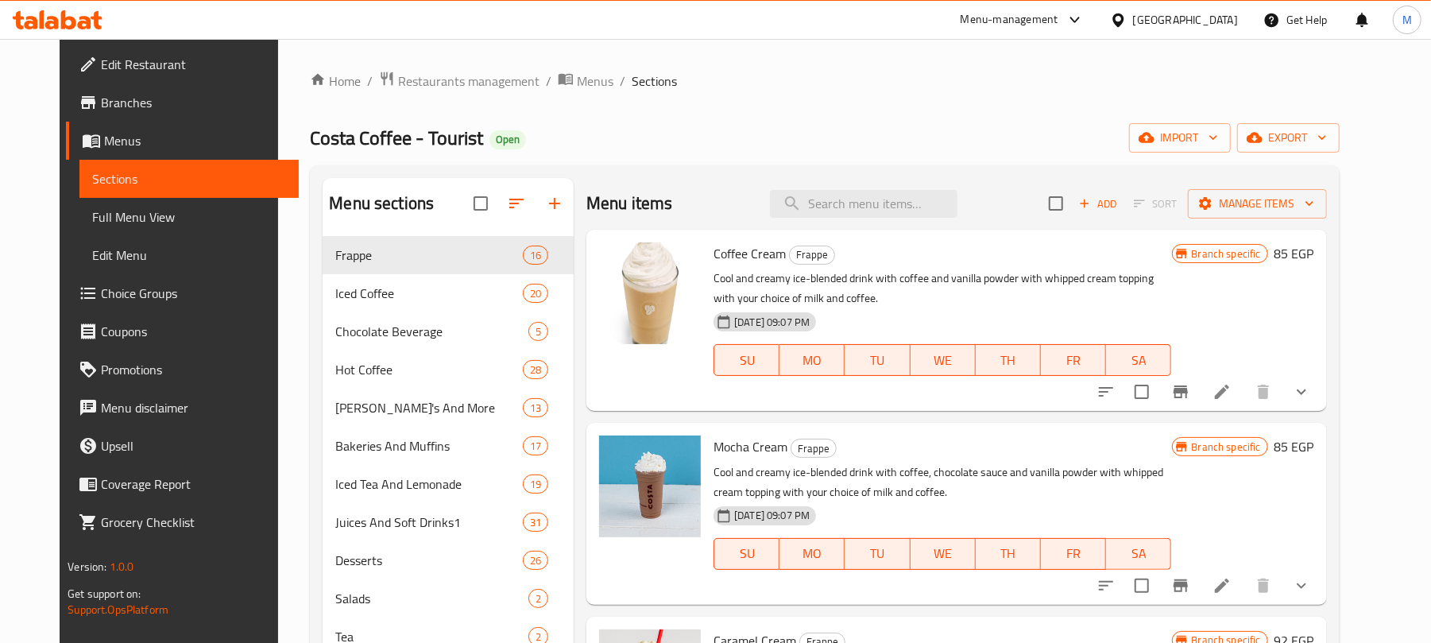
click at [842, 221] on div "Menu items Add Sort Manage items" at bounding box center [956, 204] width 740 height 52
click at [845, 214] on input "search" at bounding box center [863, 204] width 187 height 28
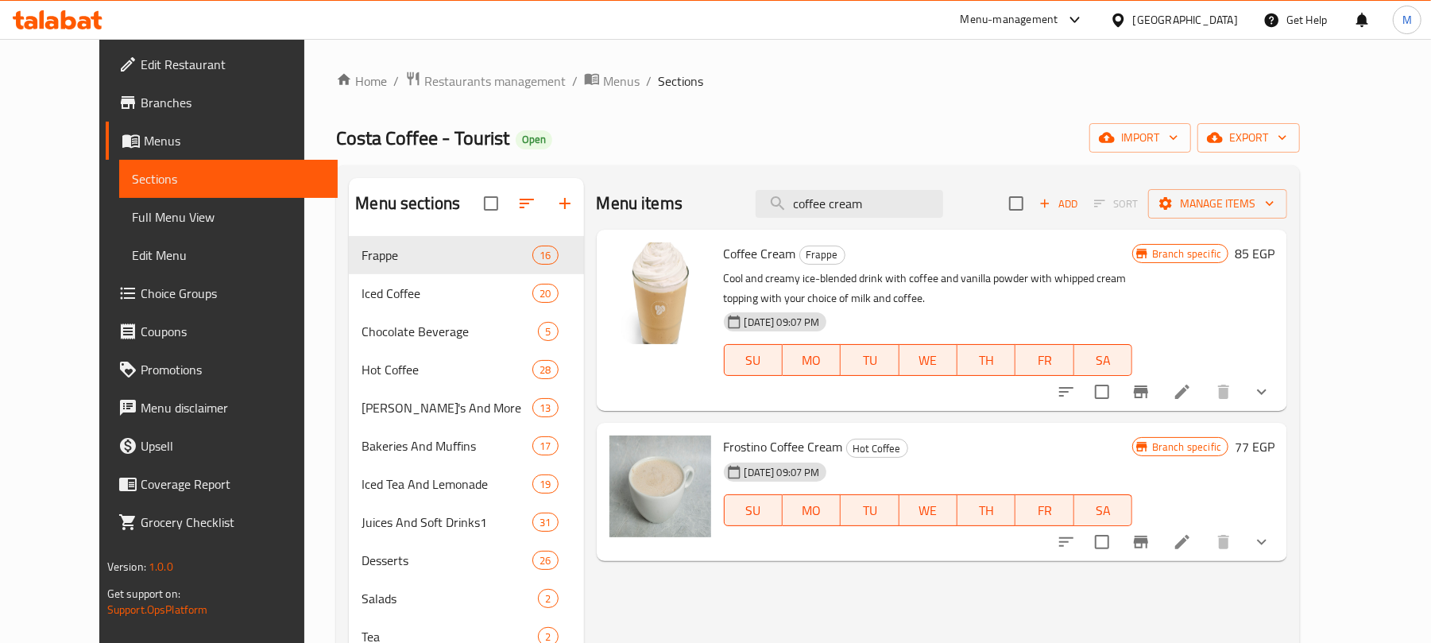
type input "coffee cream"
click at [1150, 396] on icon "Branch-specific-item" at bounding box center [1140, 391] width 19 height 19
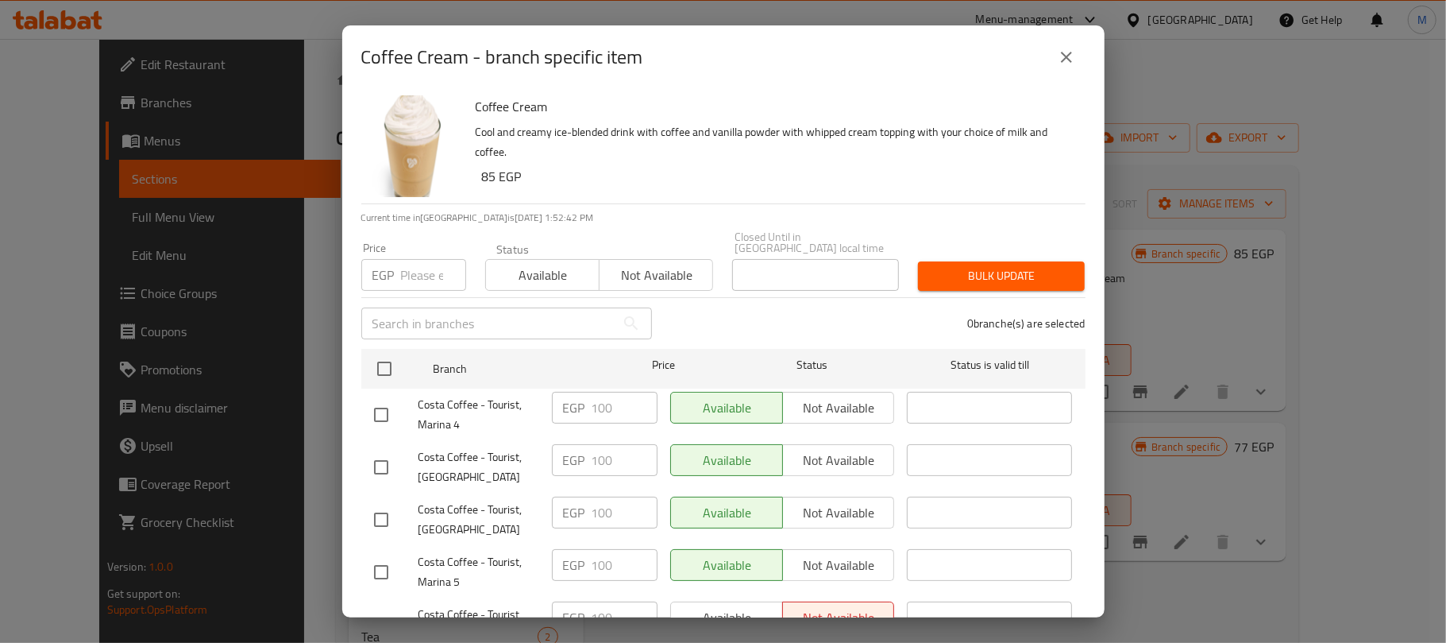
click at [443, 311] on input "text" at bounding box center [488, 323] width 254 height 32
paste input "Costa Coffee , Amwaj"
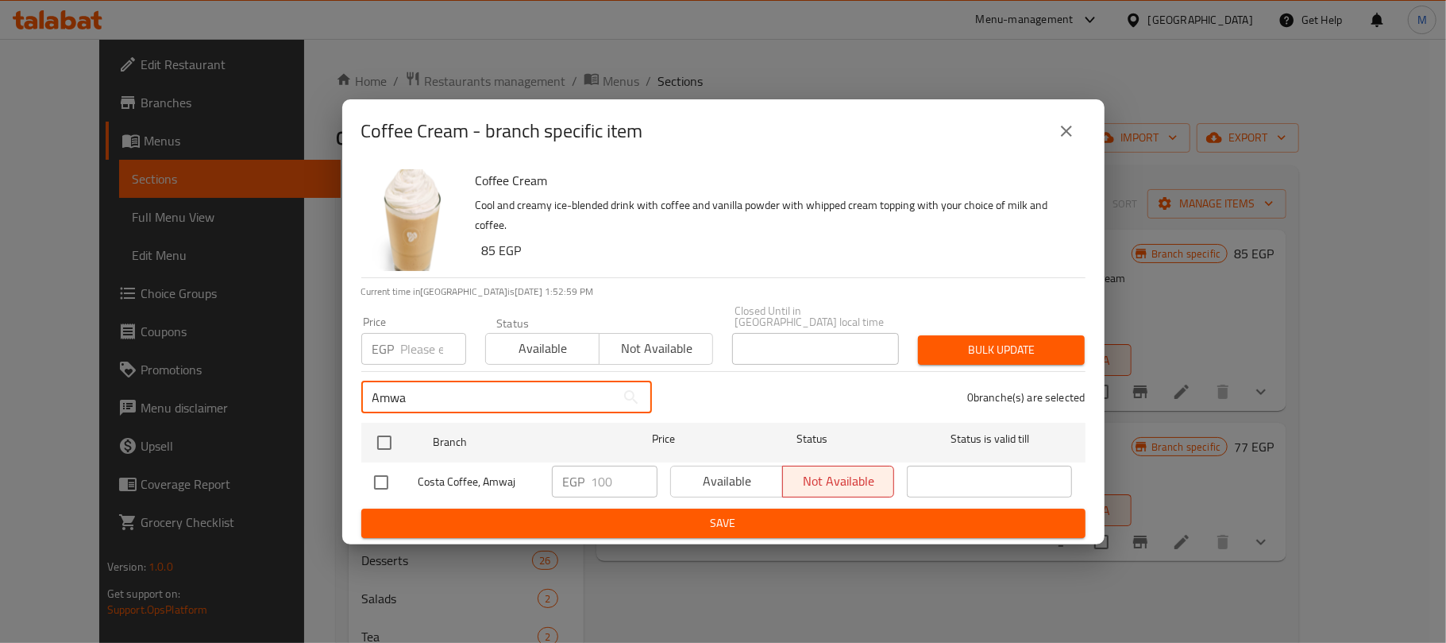
type input "Amwa"
drag, startPoint x: 383, startPoint y: 470, endPoint x: 420, endPoint y: 481, distance: 38.7
click at [383, 471] on input "checkbox" at bounding box center [381, 481] width 33 height 33
checkbox input "true"
click at [458, 386] on input "Amwa" at bounding box center [488, 397] width 254 height 32
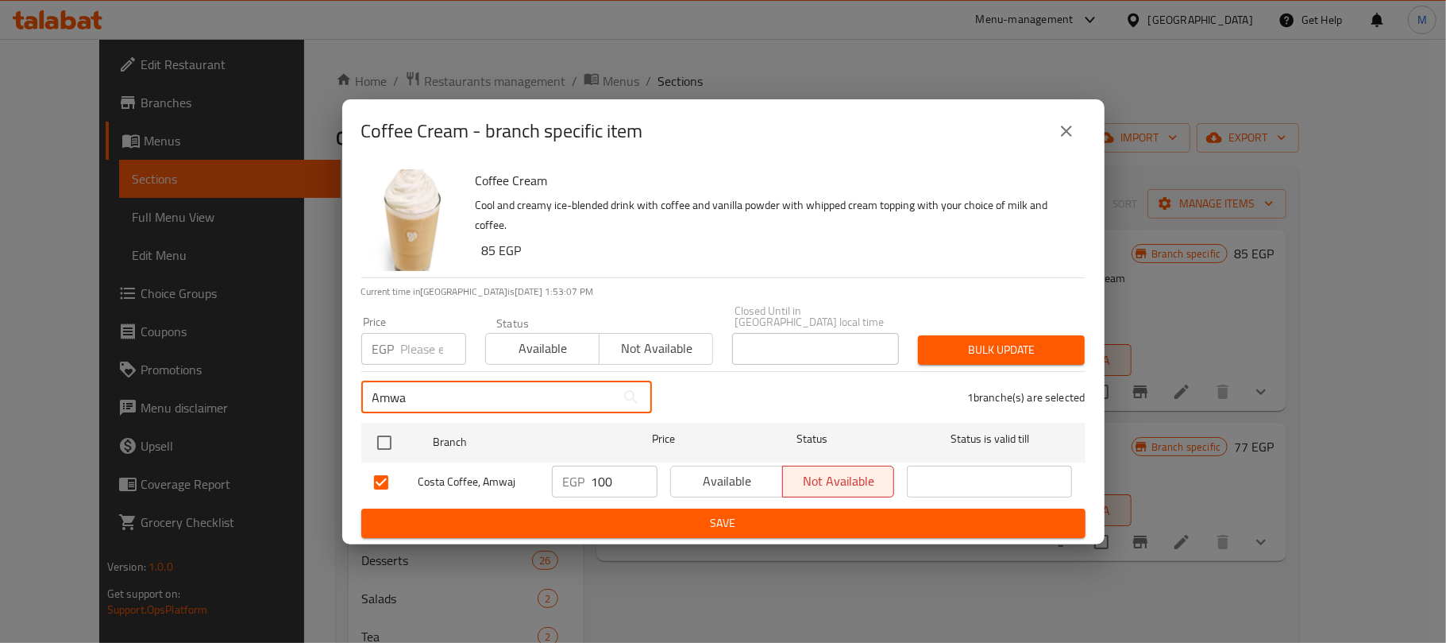
click at [458, 386] on input "Amwa" at bounding box center [488, 397] width 254 height 32
paste input "Marina 4"
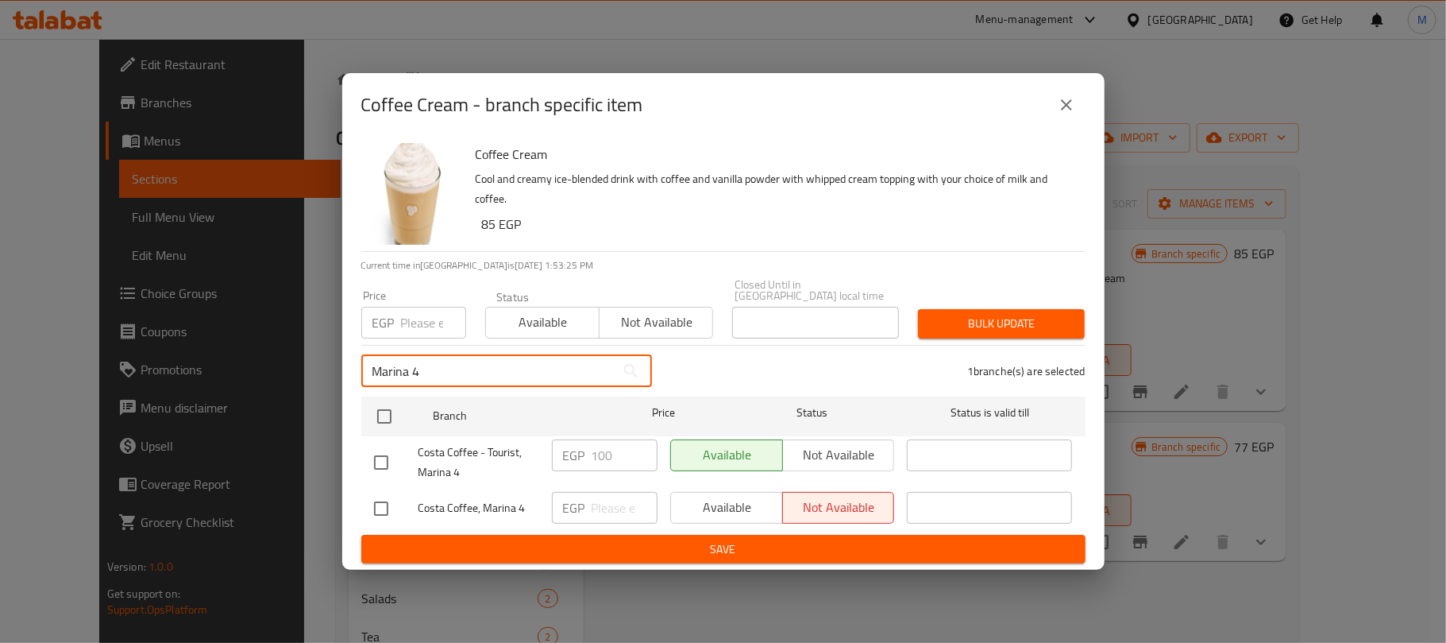
type input "Marina 4"
click at [379, 502] on input "checkbox" at bounding box center [381, 508] width 33 height 33
checkbox input "true"
click at [483, 357] on input "Marina 4" at bounding box center [488, 371] width 254 height 32
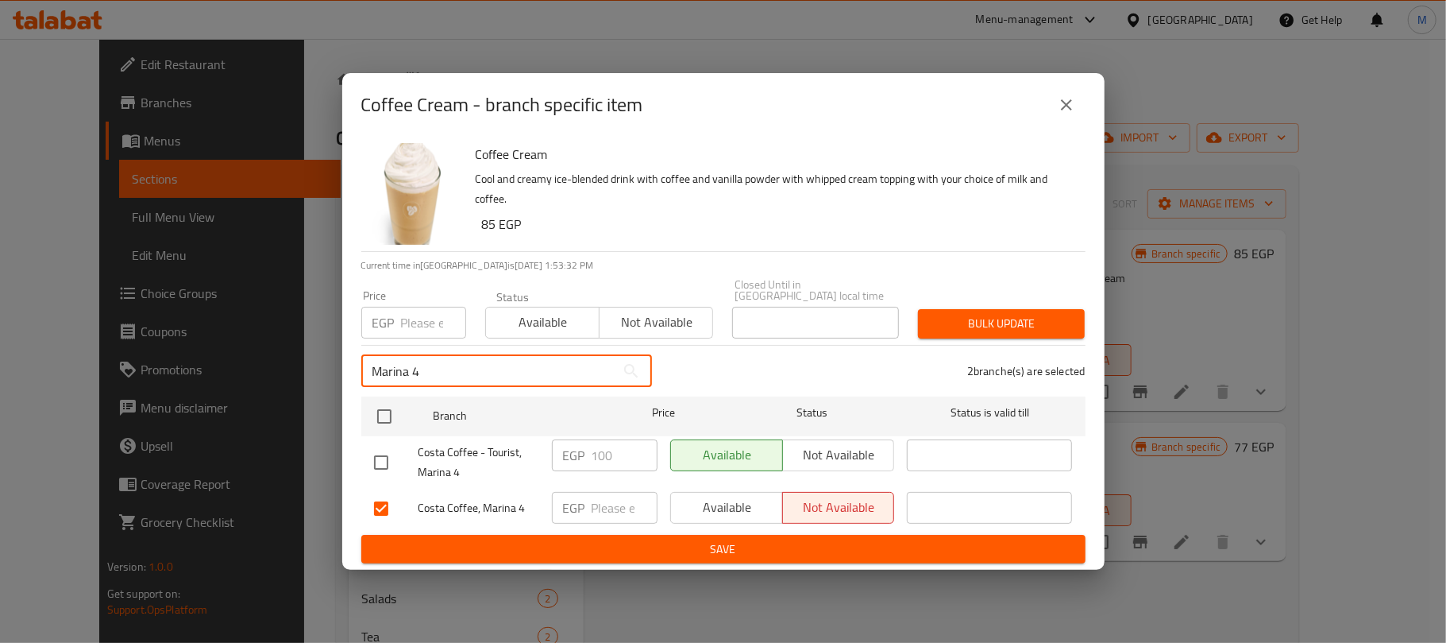
click at [483, 357] on input "Marina 4" at bounding box center [488, 371] width 254 height 32
paste input "asi"
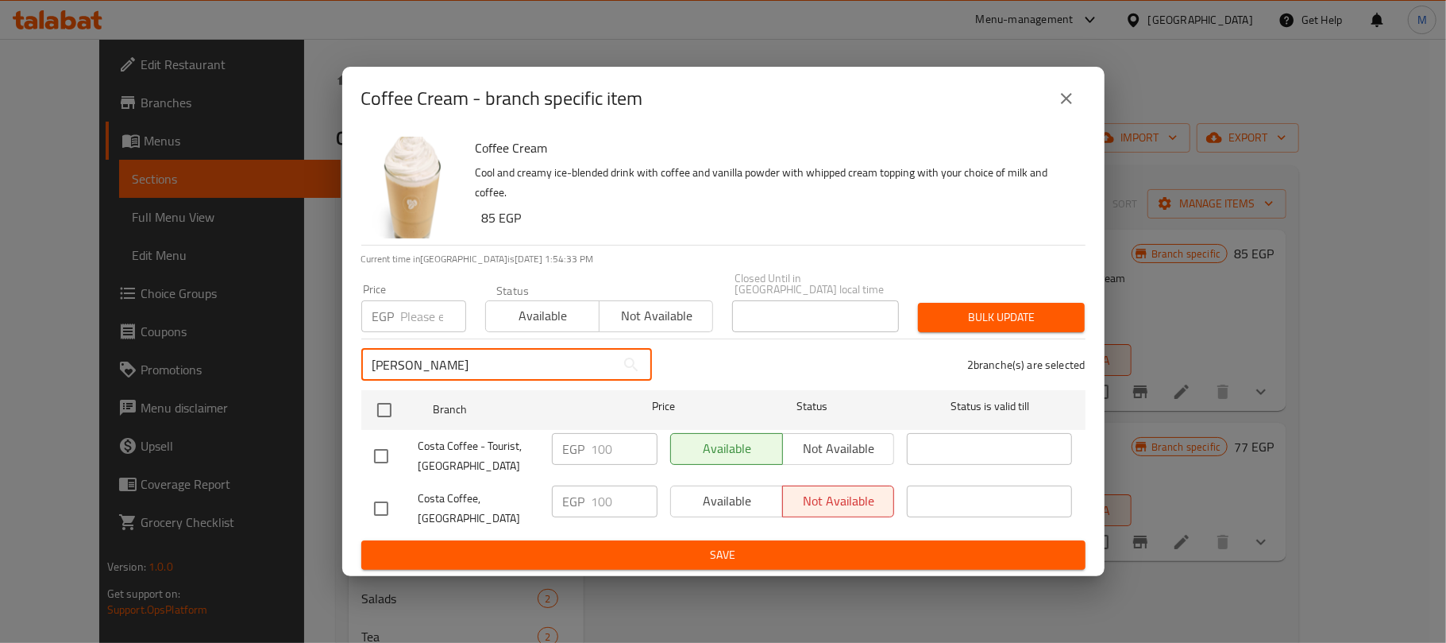
click at [426, 366] on input "Maras" at bounding box center [488, 365] width 254 height 32
paste input "si Village"
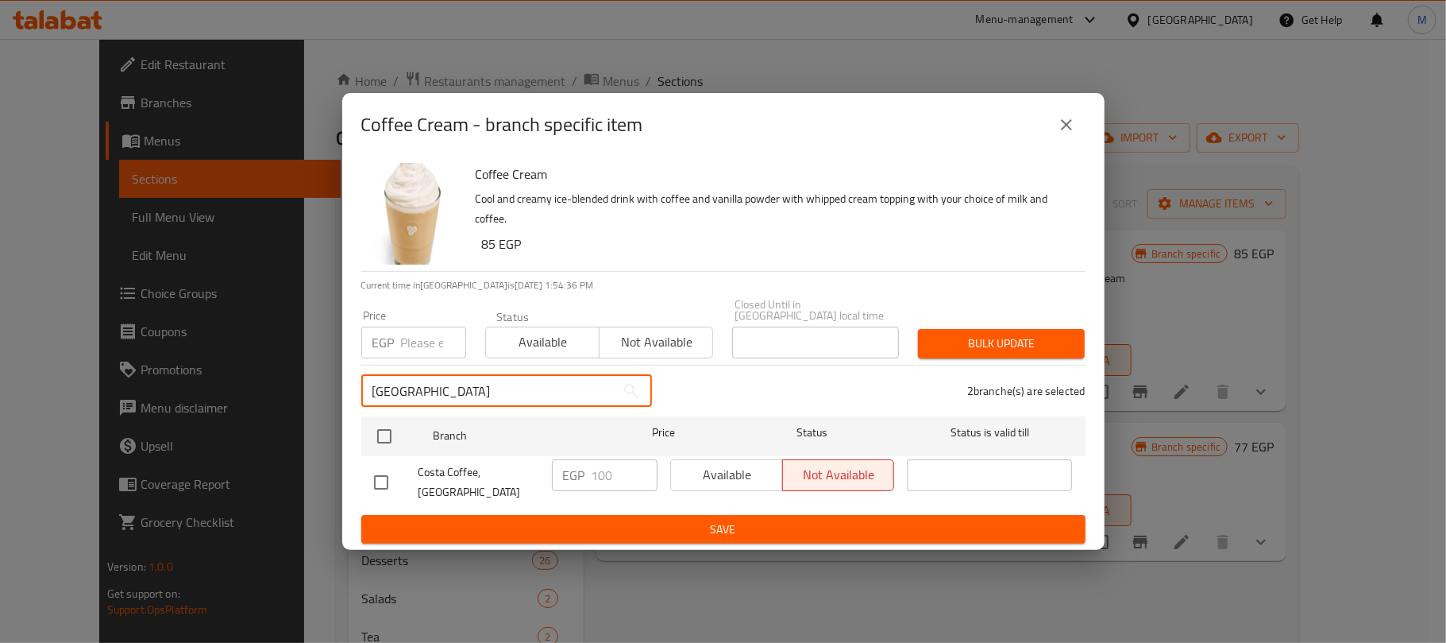
type input "[GEOGRAPHIC_DATA]"
click at [383, 481] on input "checkbox" at bounding box center [381, 481] width 33 height 33
checkbox input "true"
click at [480, 392] on input "[GEOGRAPHIC_DATA]" at bounding box center [488, 391] width 254 height 32
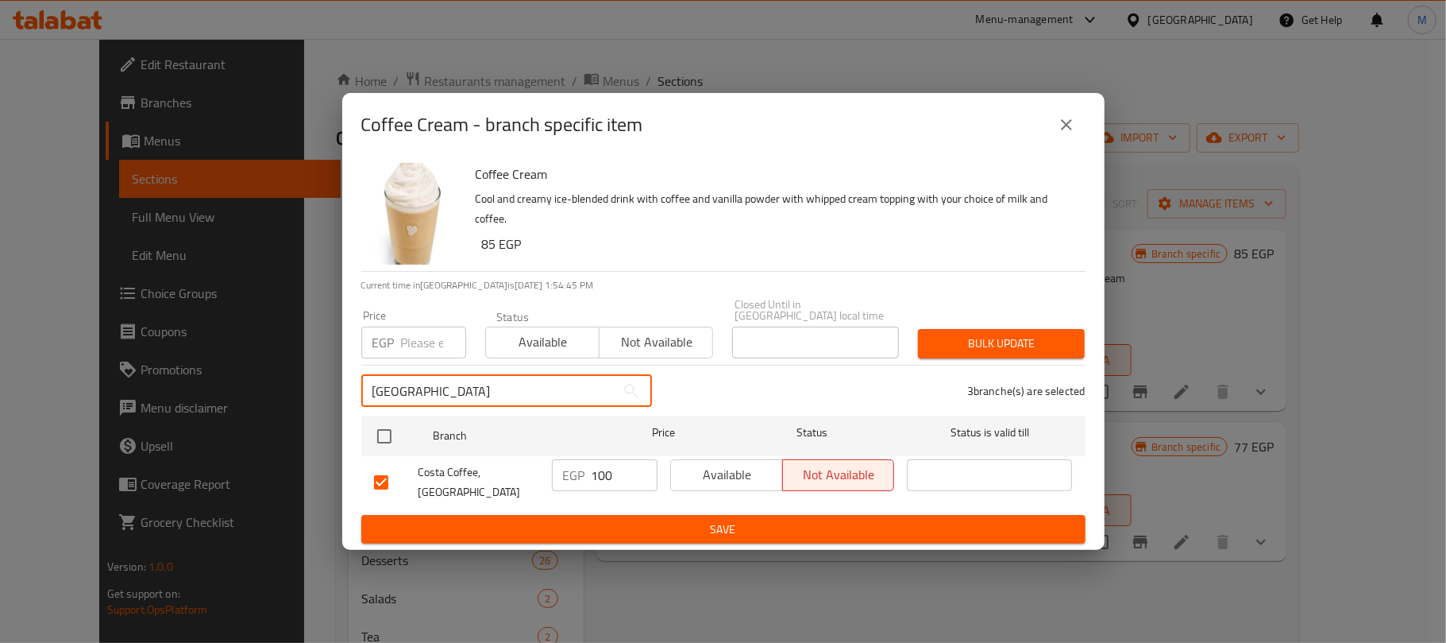
click at [480, 392] on input "[GEOGRAPHIC_DATA]" at bounding box center [488, 391] width 254 height 32
paste input "[GEOGRAPHIC_DATA]"
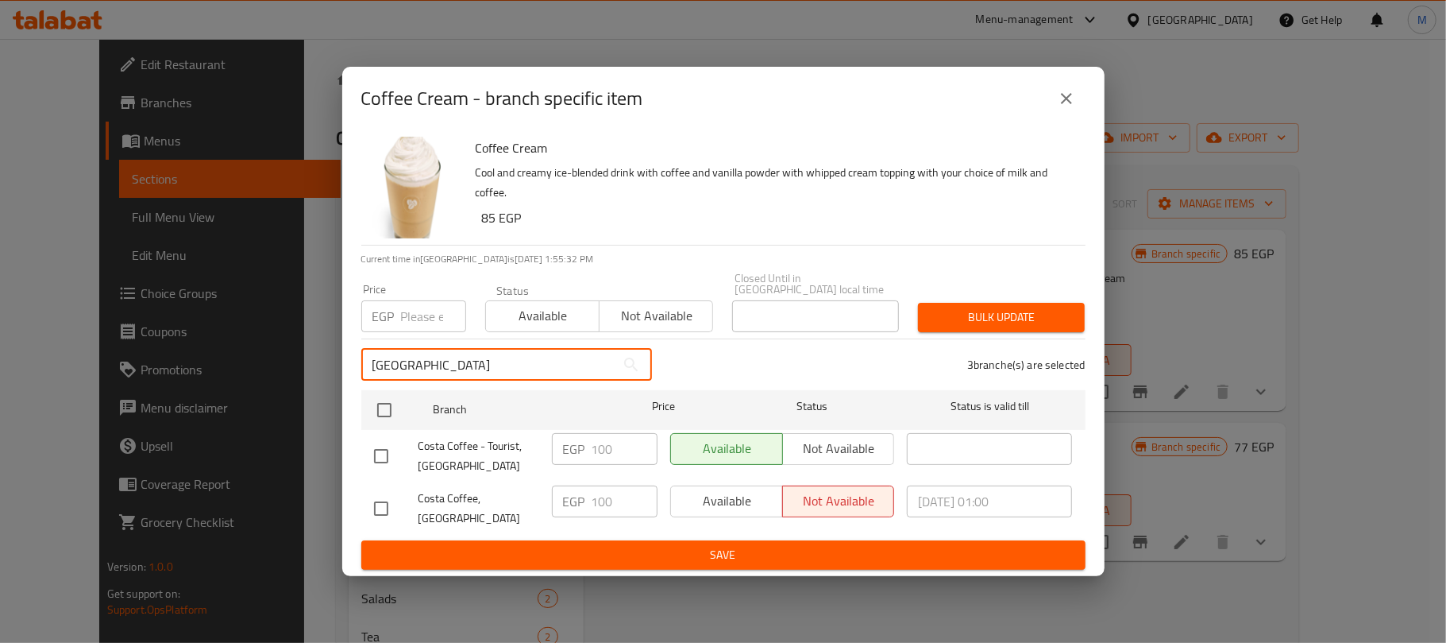
type input "[GEOGRAPHIC_DATA]"
click at [381, 500] on input "checkbox" at bounding box center [381, 508] width 33 height 33
checkbox input "true"
click at [512, 370] on input "[GEOGRAPHIC_DATA]" at bounding box center [488, 365] width 254 height 32
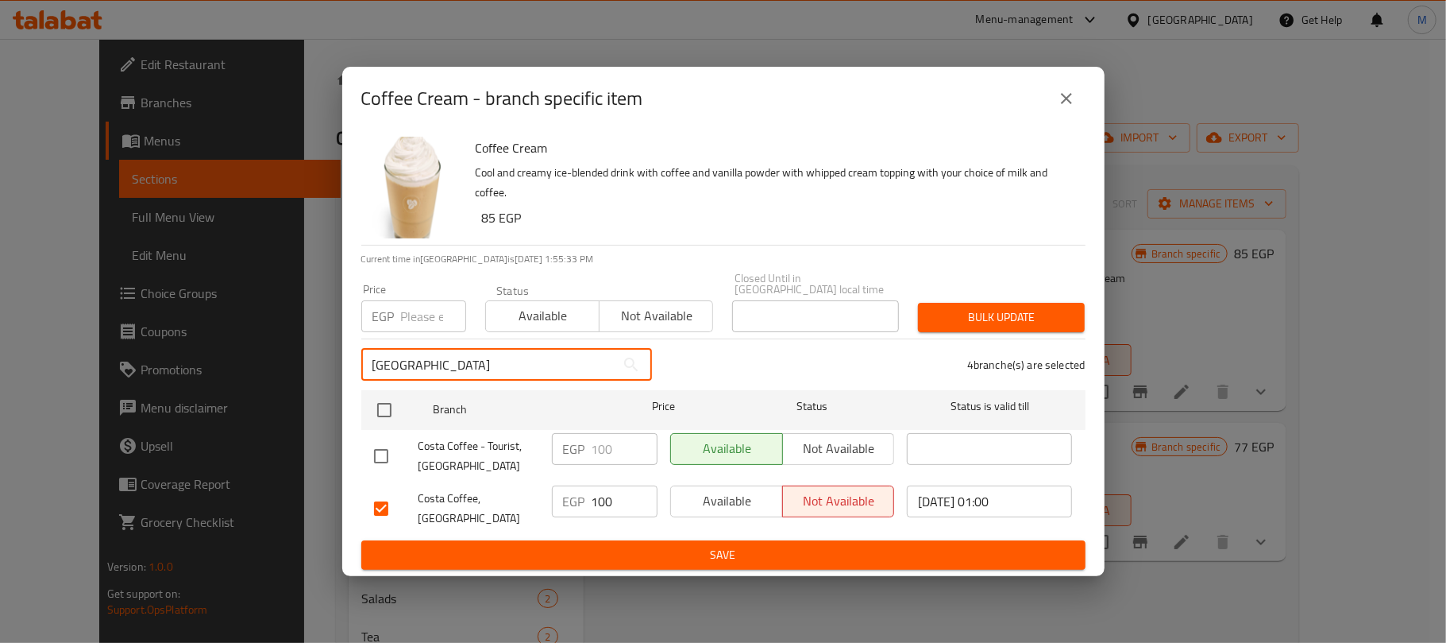
click at [512, 370] on input "[GEOGRAPHIC_DATA]" at bounding box center [488, 365] width 254 height 32
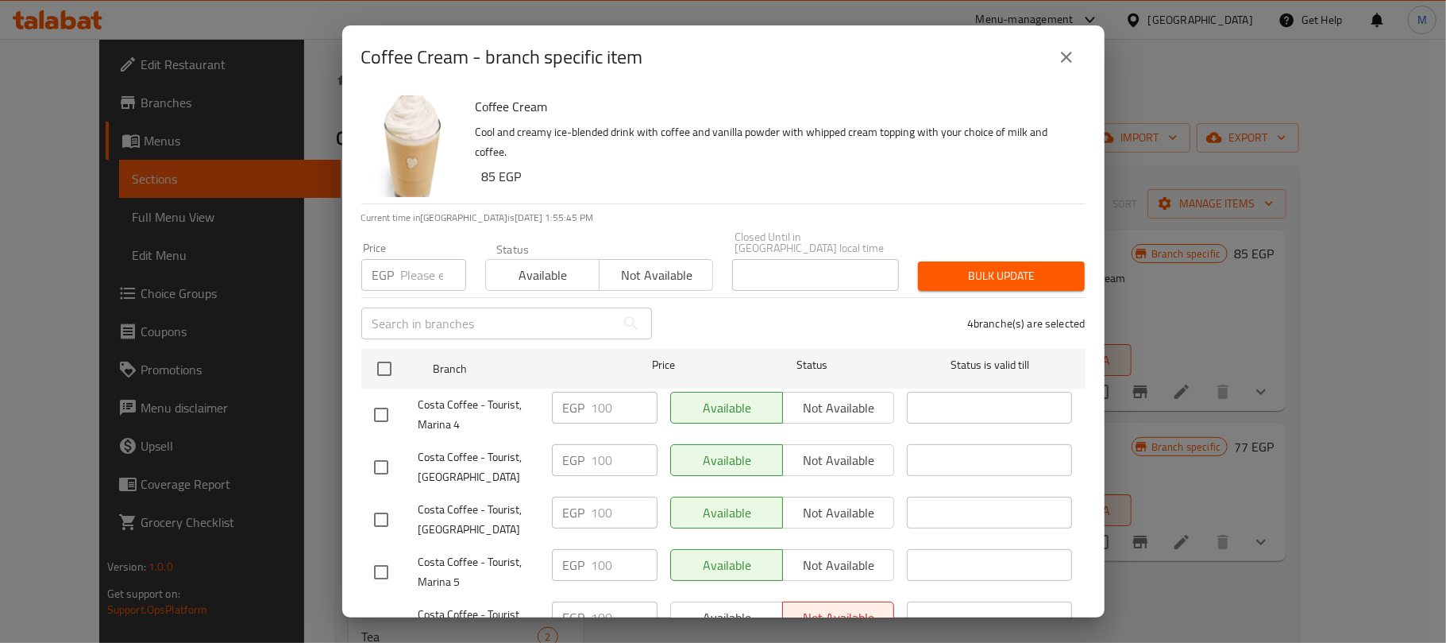
click at [407, 259] on input "number" at bounding box center [433, 275] width 65 height 32
type input "110"
click at [948, 268] on span "Bulk update" at bounding box center [1001, 276] width 141 height 20
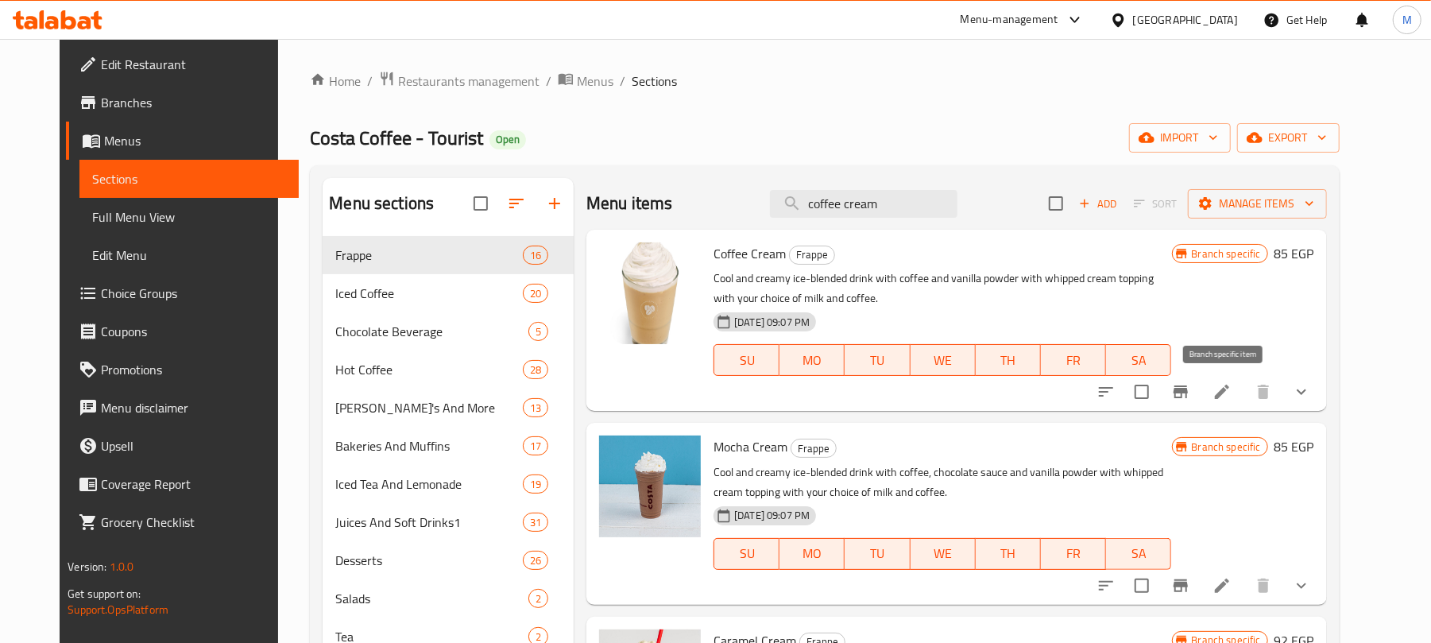
click at [1187, 392] on icon "Branch-specific-item" at bounding box center [1180, 391] width 14 height 13
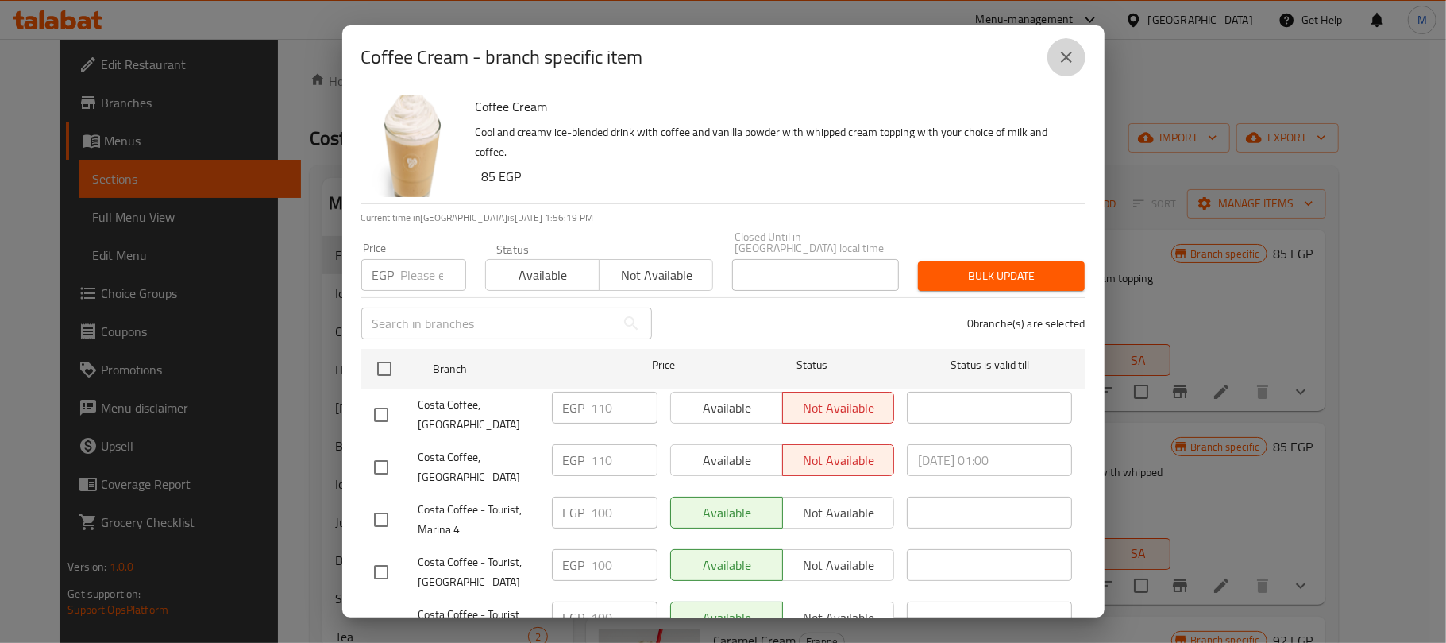
click at [1071, 52] on icon "close" at bounding box center [1066, 57] width 11 height 11
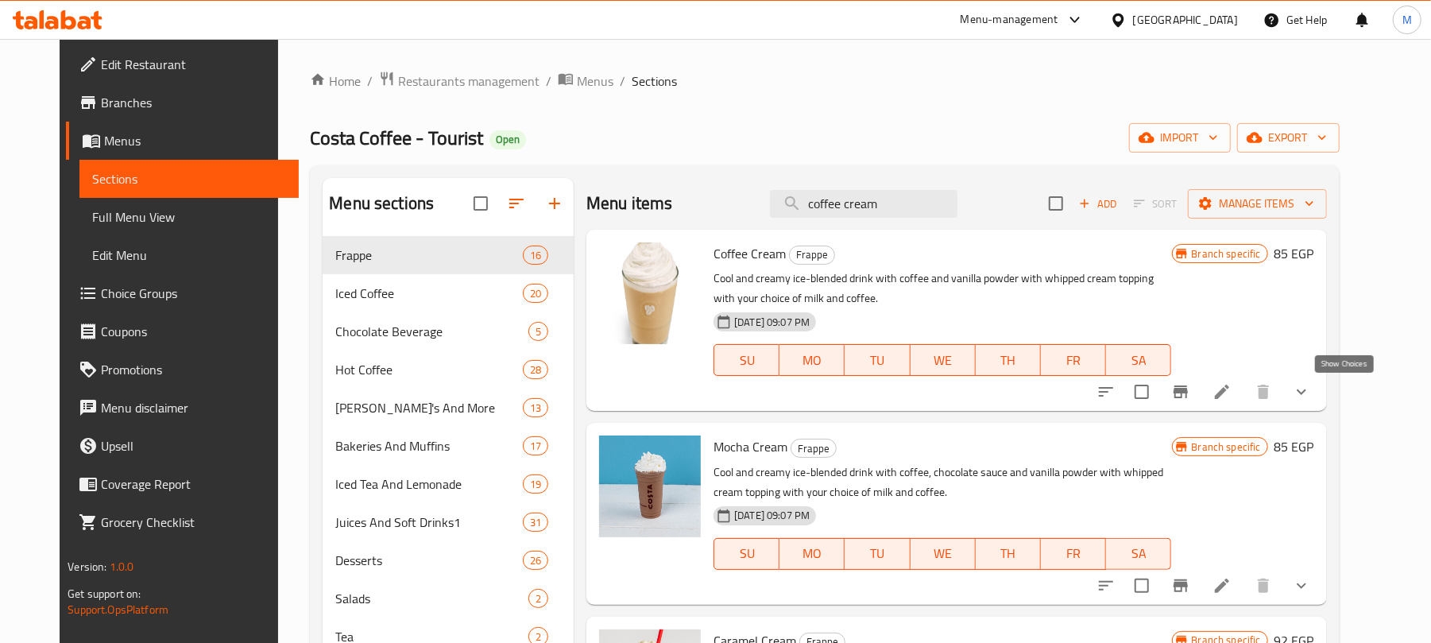
drag, startPoint x: 1339, startPoint y: 389, endPoint x: 1240, endPoint y: 362, distance: 102.9
click at [1311, 391] on icon "show more" at bounding box center [1301, 391] width 19 height 19
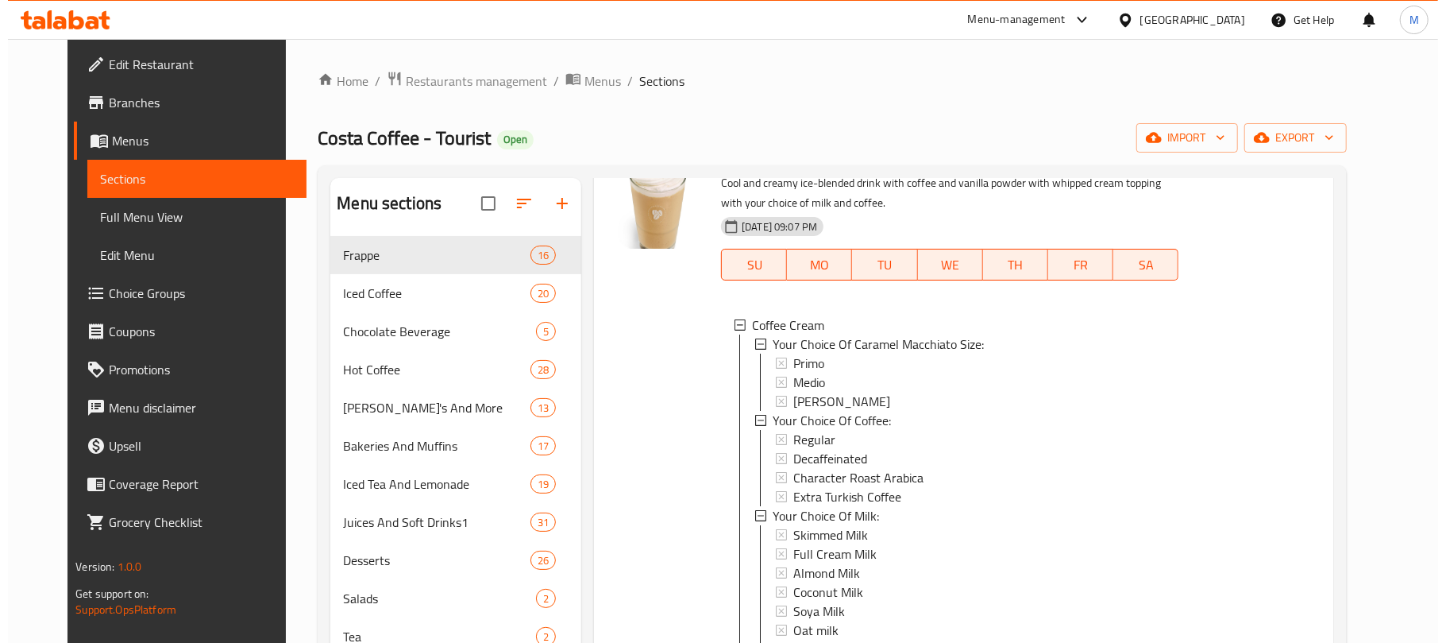
scroll to position [106, 0]
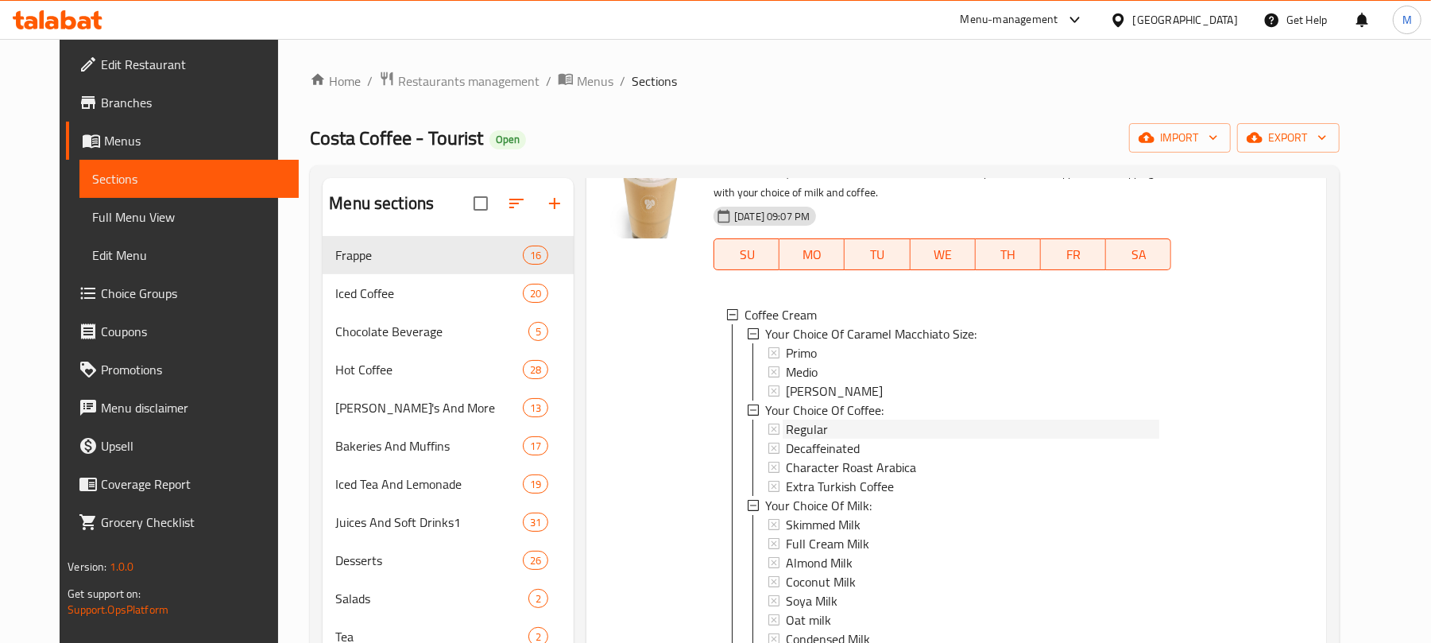
click at [824, 427] on div "Regular" at bounding box center [972, 428] width 373 height 19
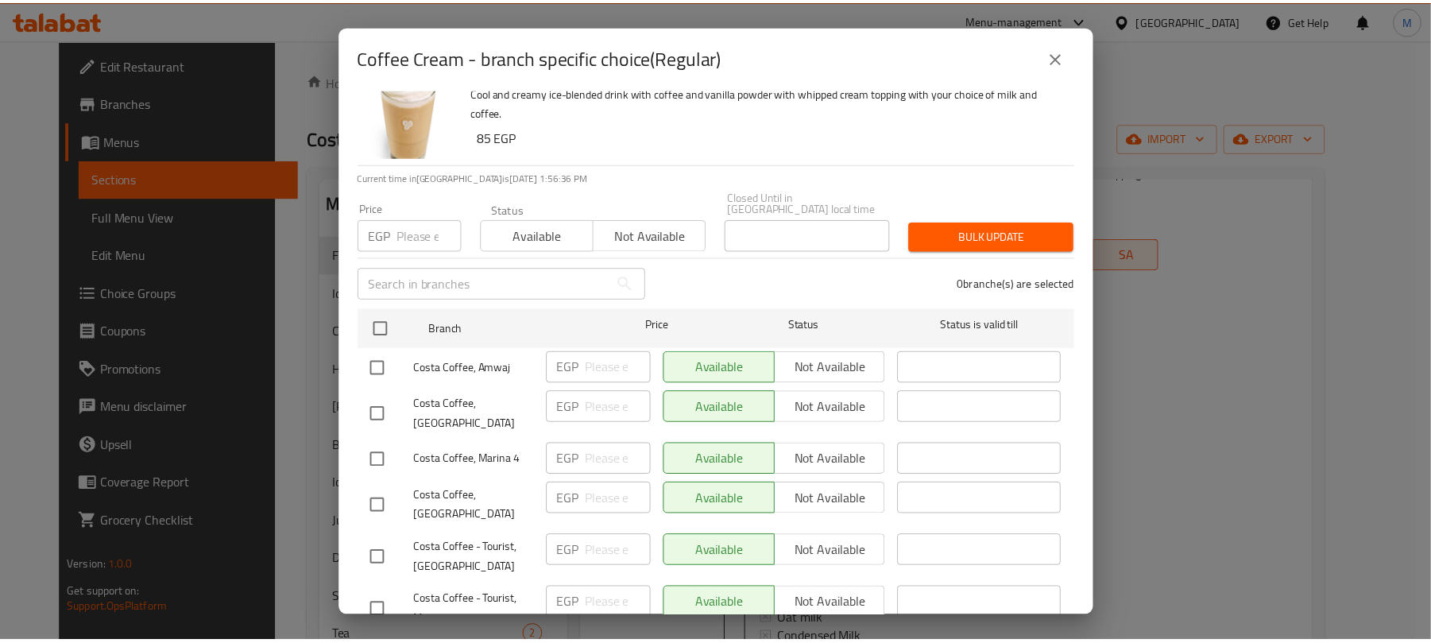
scroll to position [0, 0]
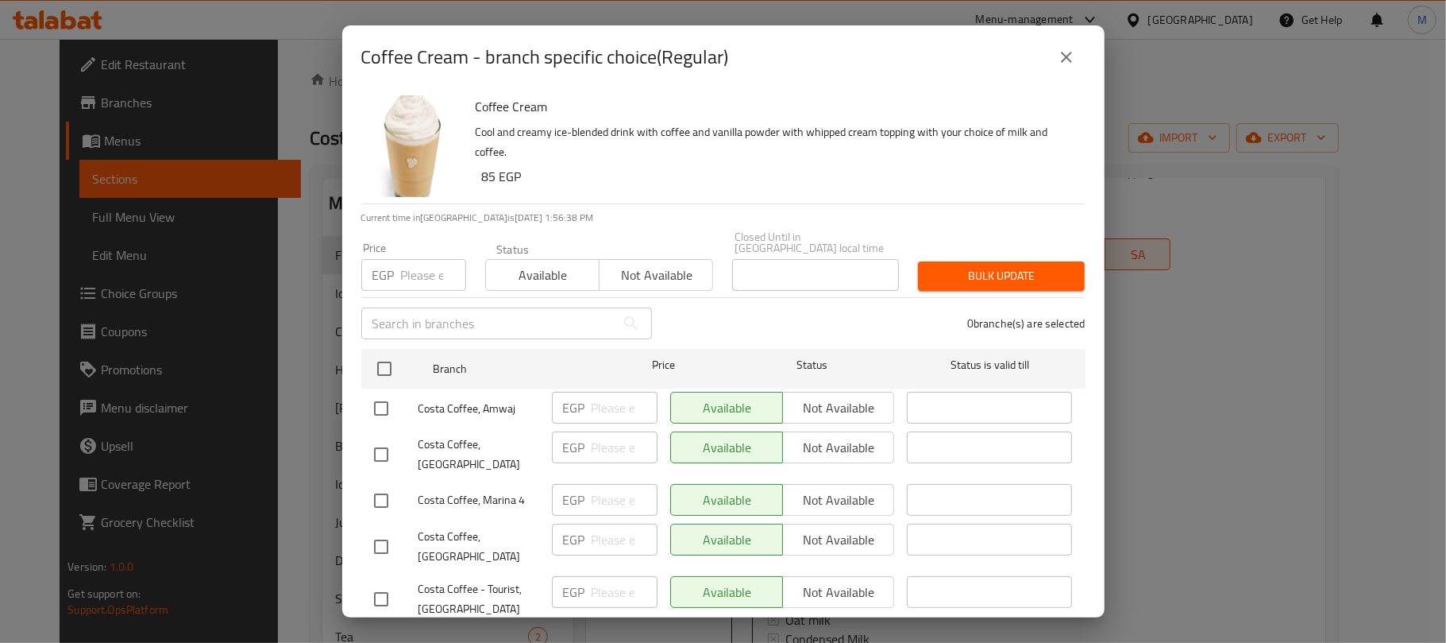
click at [1053, 65] on button "close" at bounding box center [1067, 57] width 38 height 38
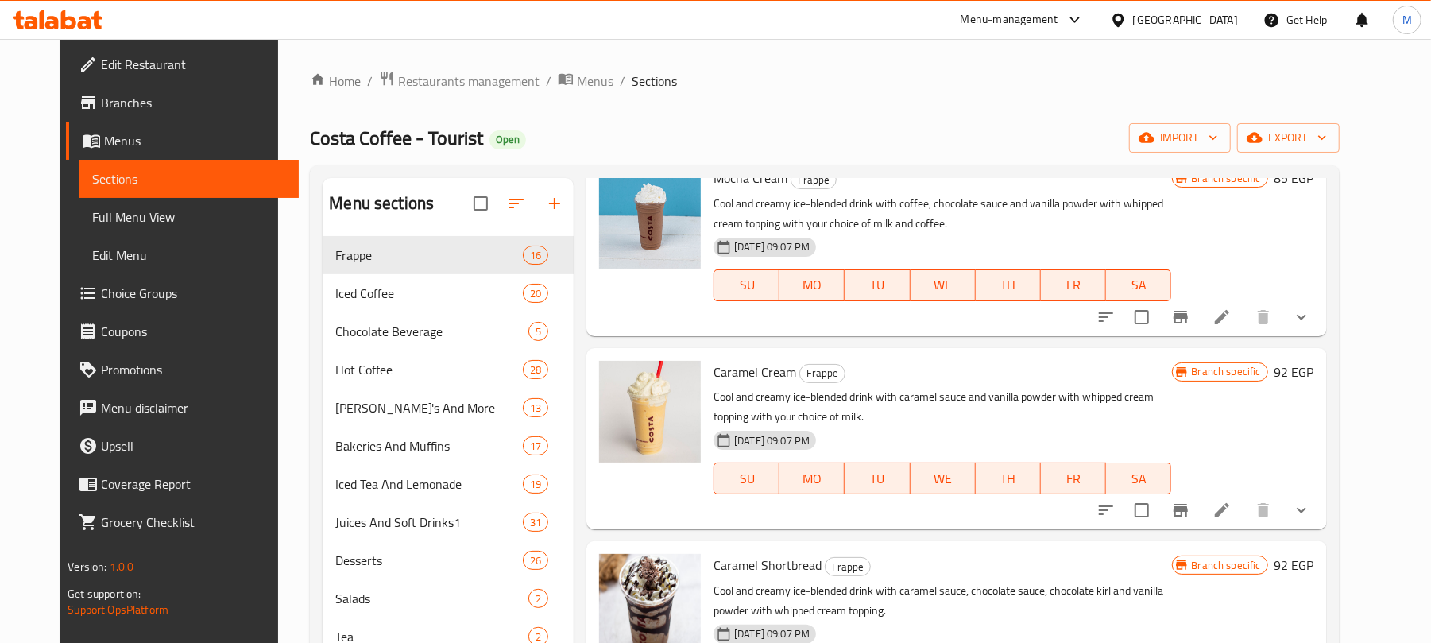
scroll to position [635, 0]
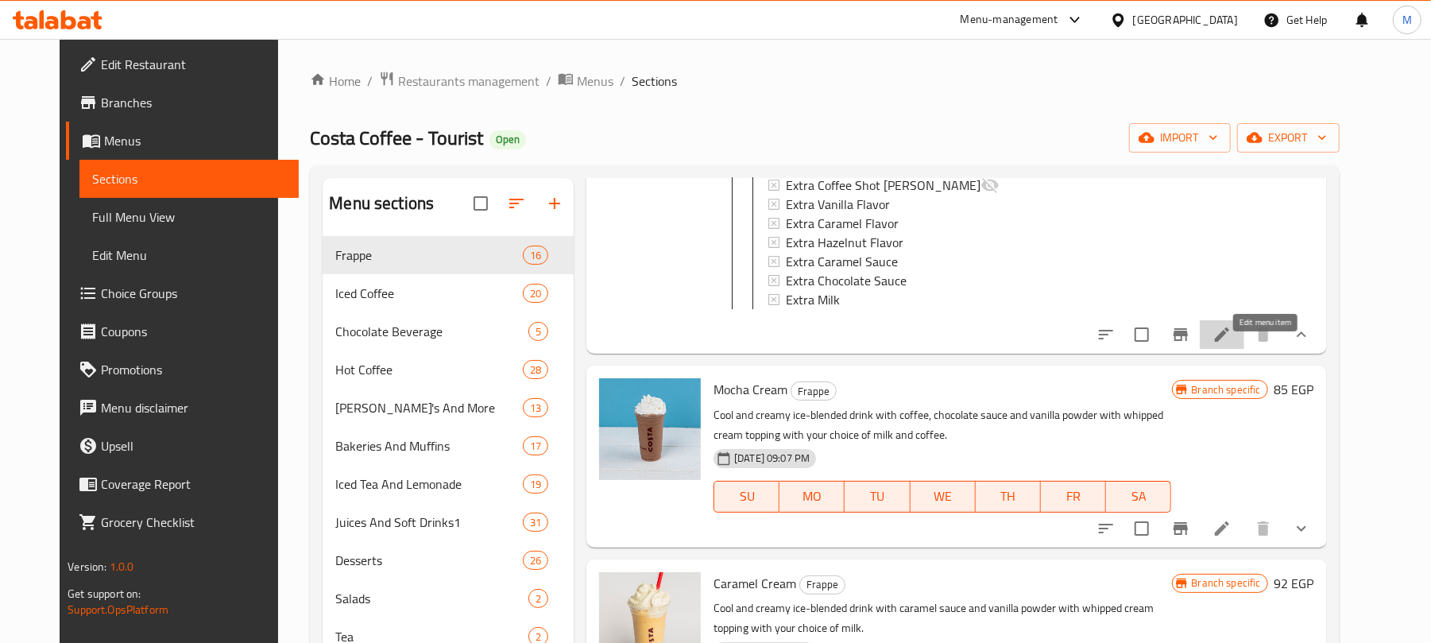
click at [1231, 344] on icon at bounding box center [1221, 334] width 19 height 19
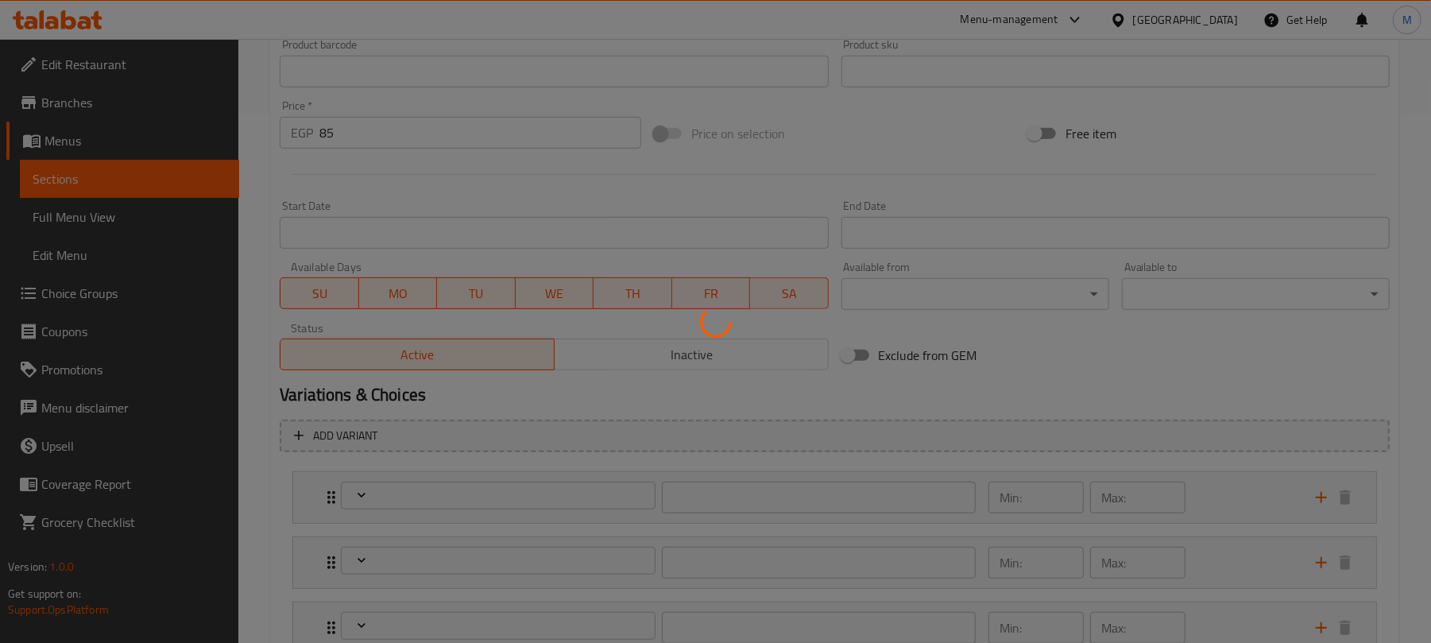
type input "إختيارك من حجم كراميل ماكياتو :"
type input "1"
type input "إختيارك من القهوة:"
type input "1"
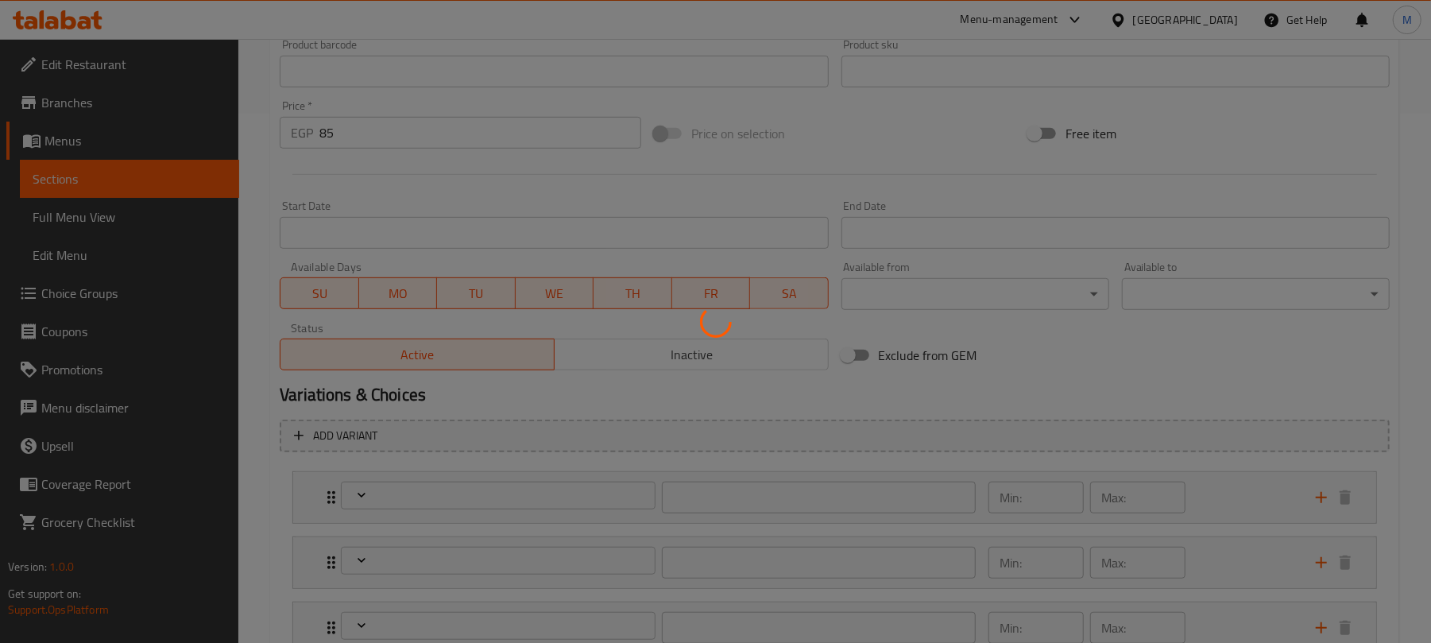
type input "1"
type input "إختيارك من الحليب:"
type input "1"
type input "الإضافات:"
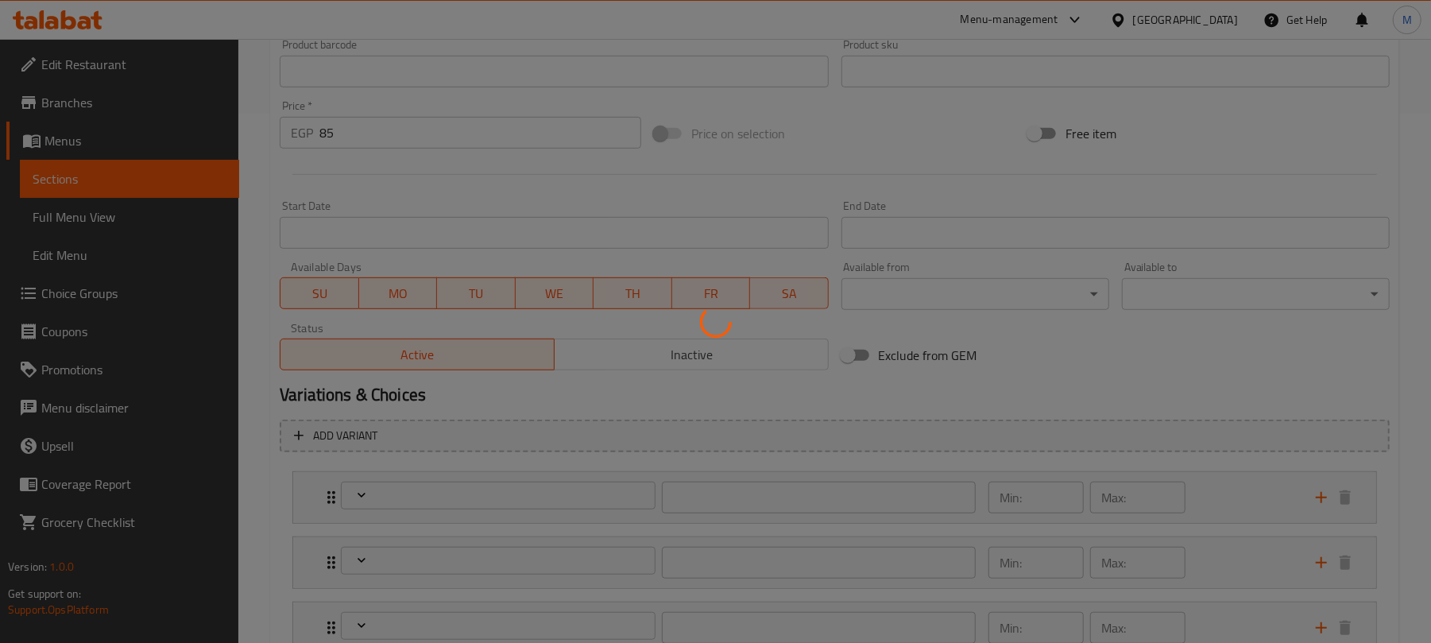
type input "0"
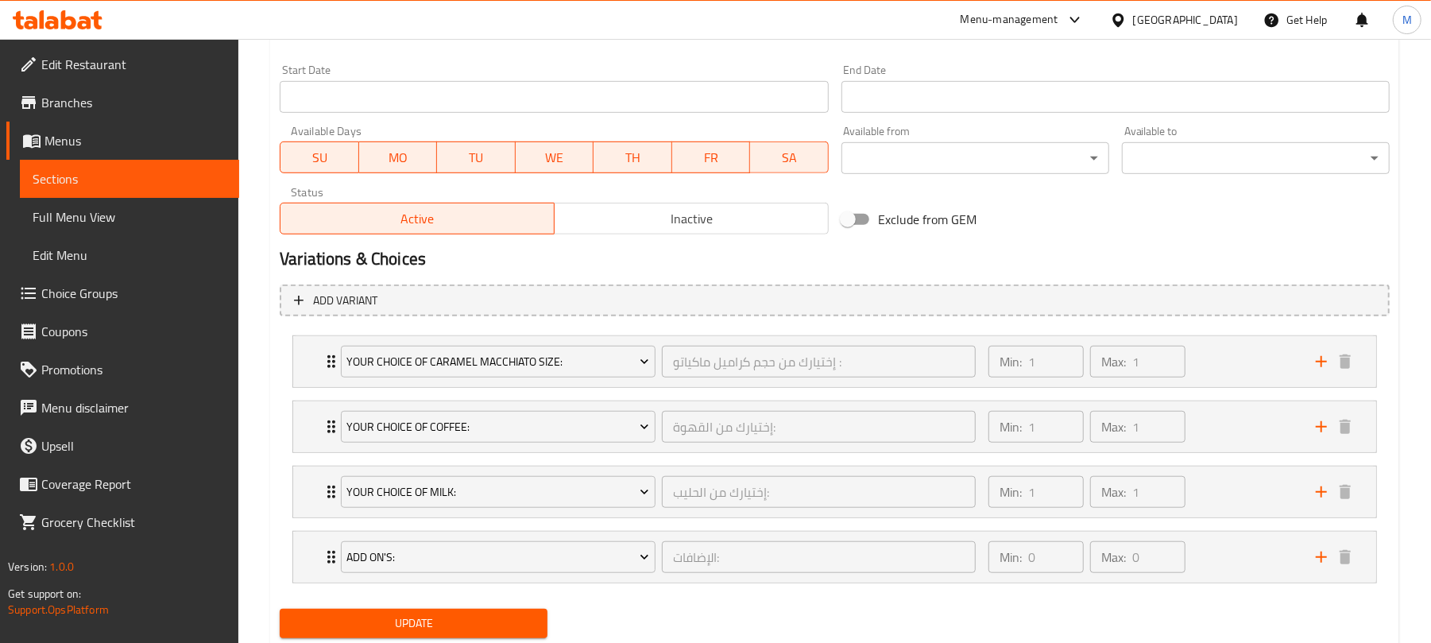
scroll to position [716, 0]
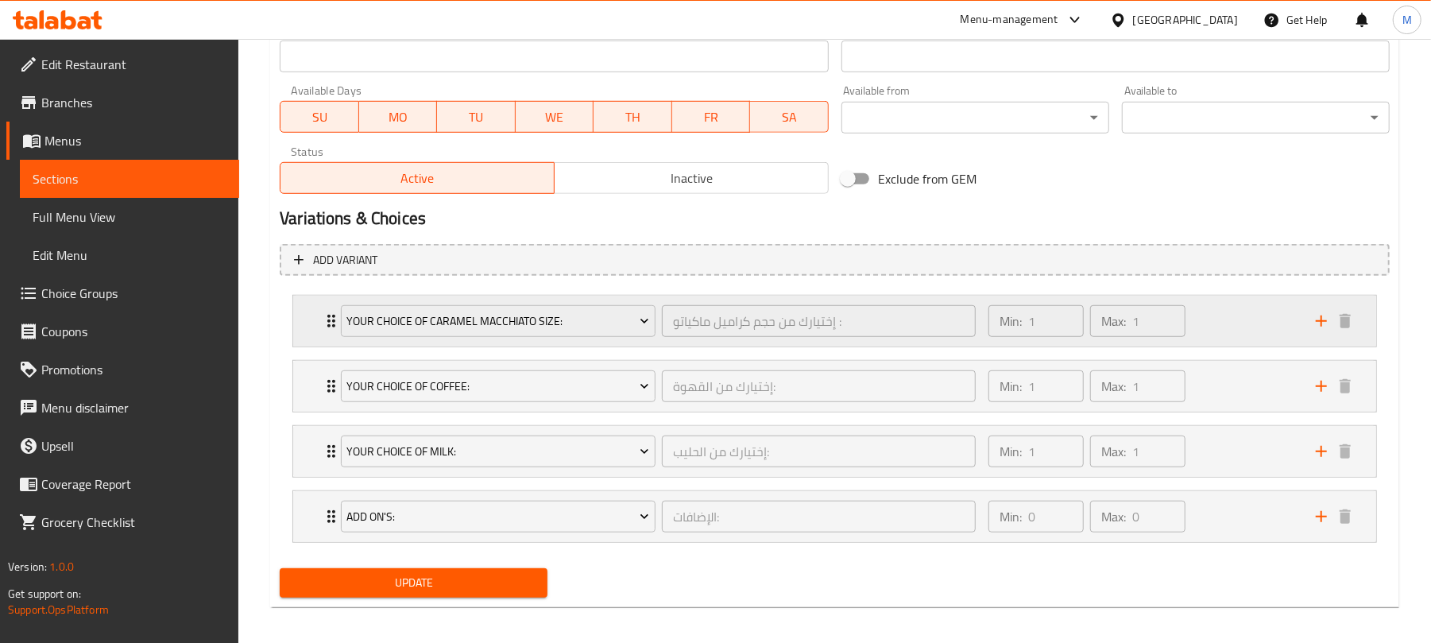
click at [315, 330] on div "Your Choice Of Caramel Macchiato Size: إختيارك من حجم كراميل ماكياتو : ​ Min: 1…" at bounding box center [834, 320] width 1083 height 51
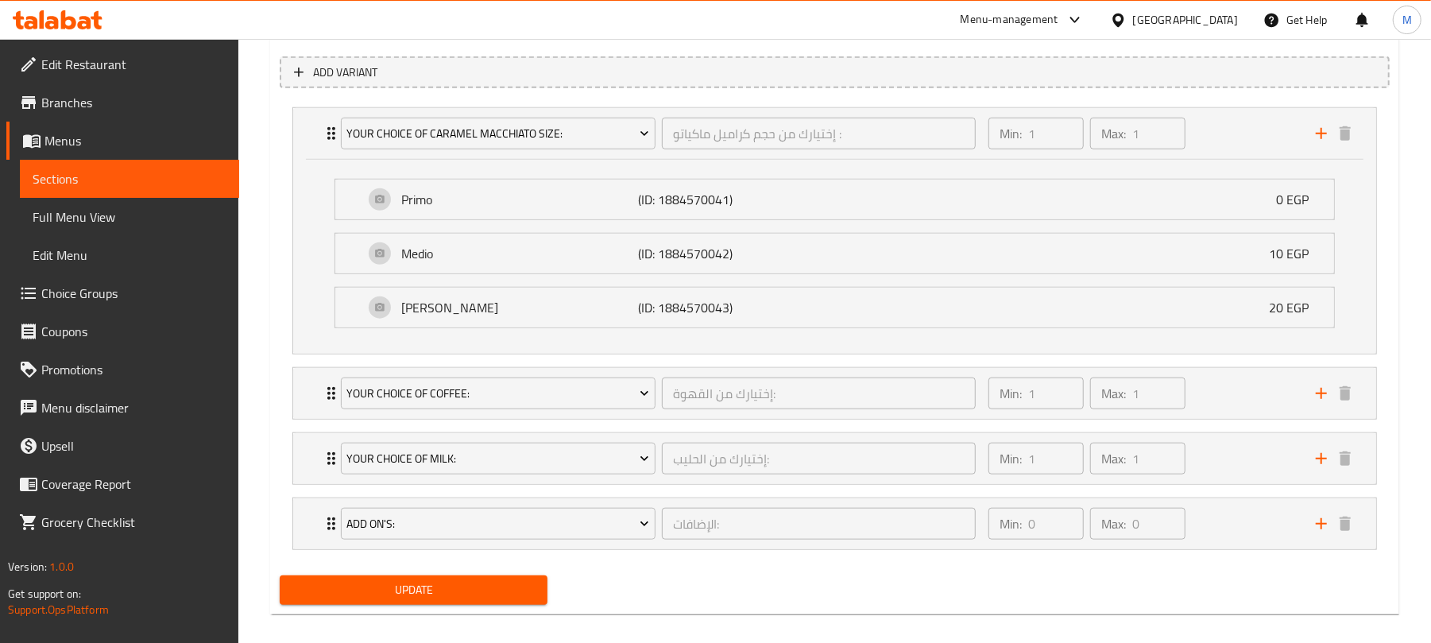
scroll to position [925, 0]
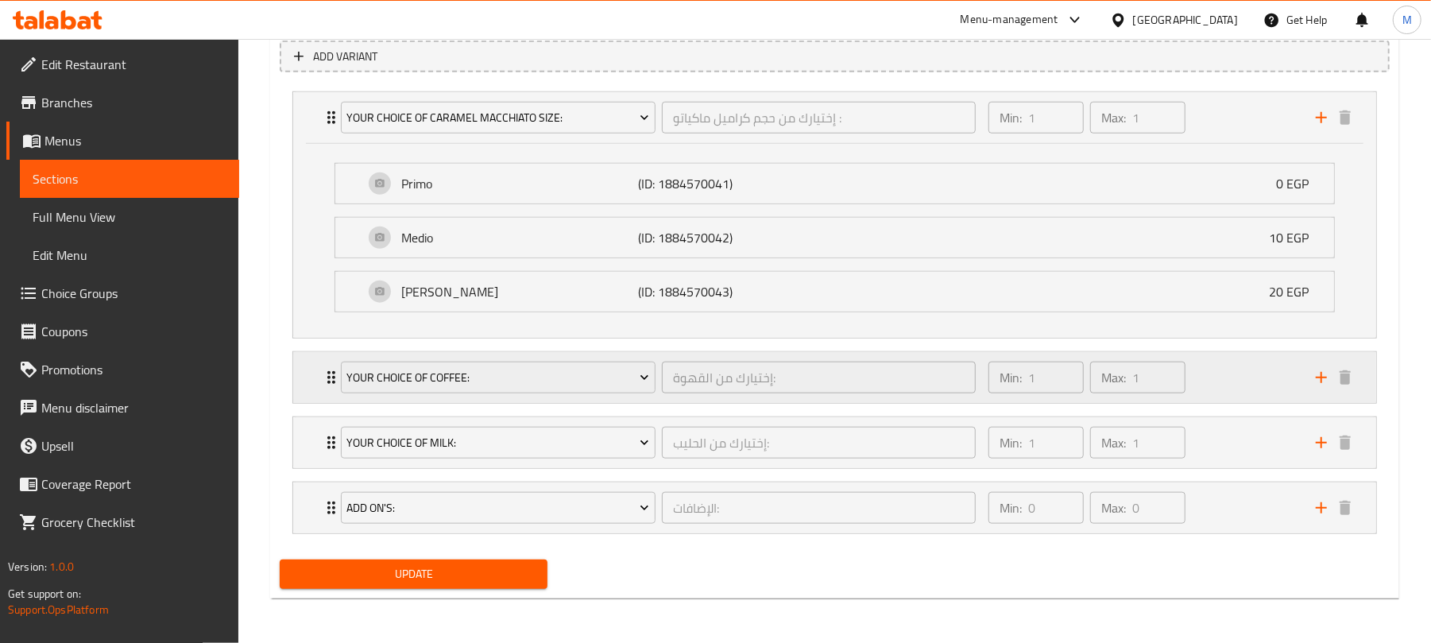
click at [334, 392] on div "Your Choice Of Coffee: إختيارك من القهوة: ​" at bounding box center [658, 377] width 654 height 51
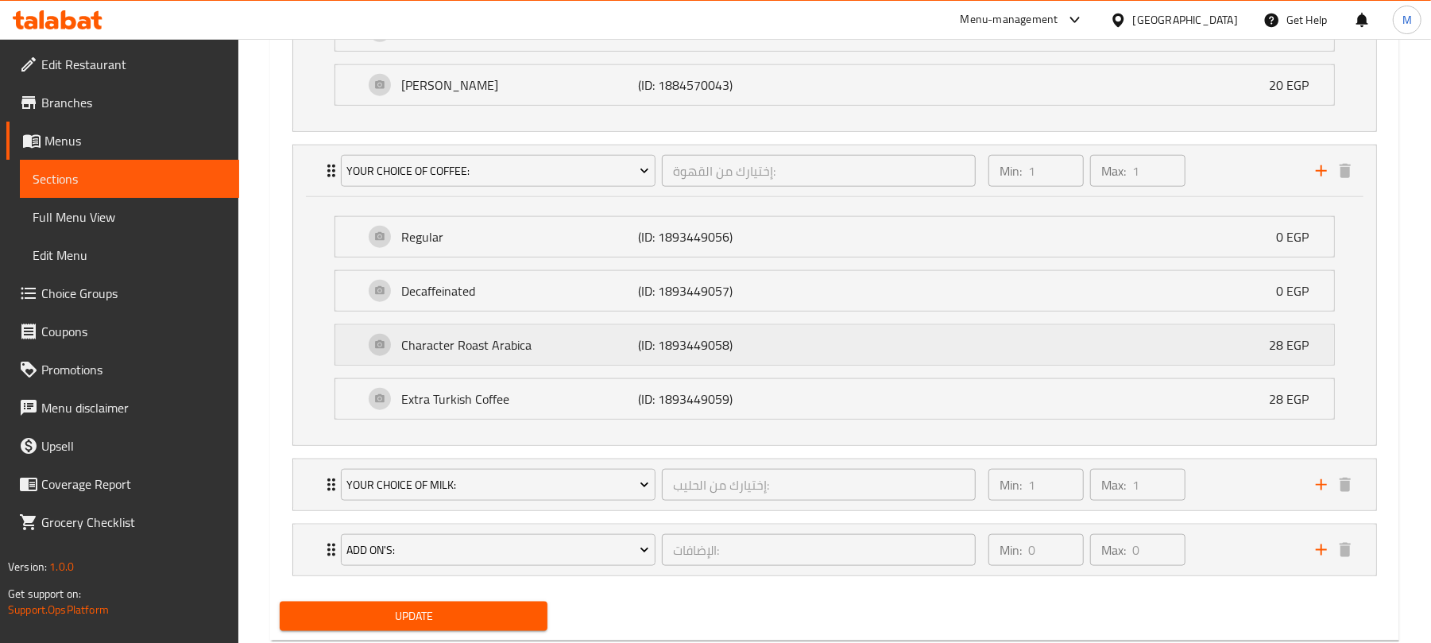
scroll to position [1136, 0]
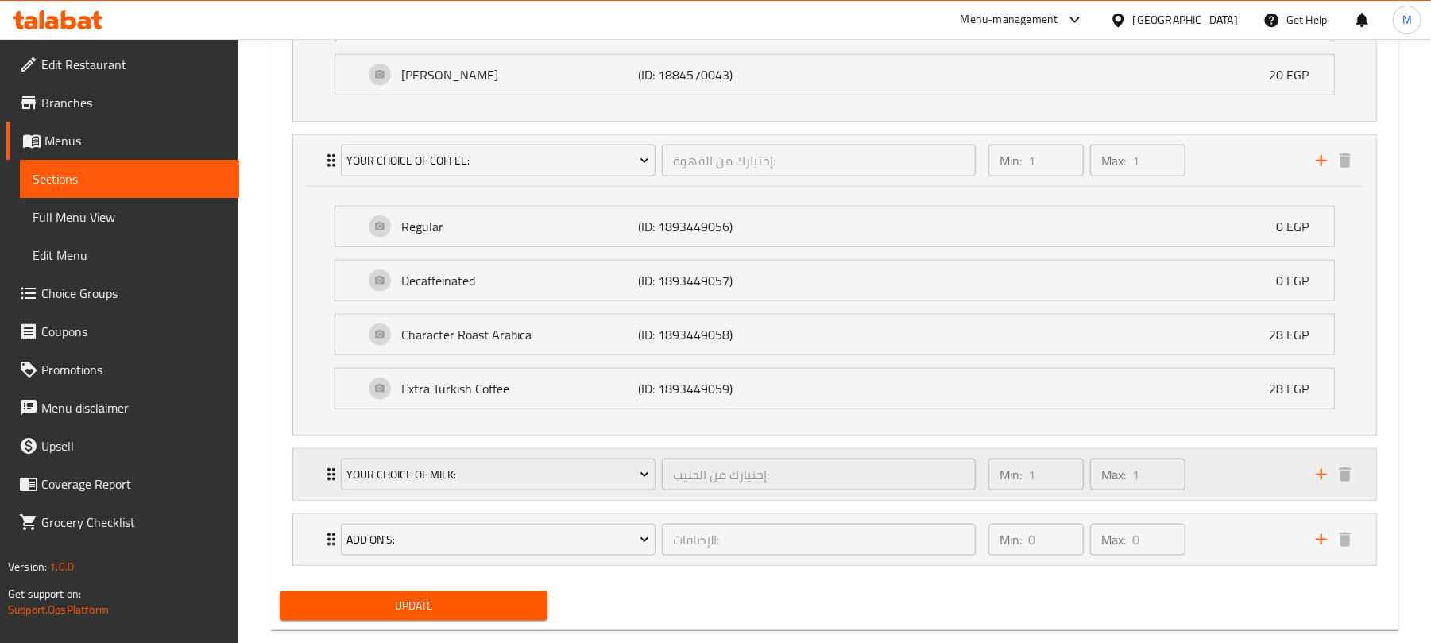
click at [324, 484] on icon "Expand" at bounding box center [331, 474] width 19 height 19
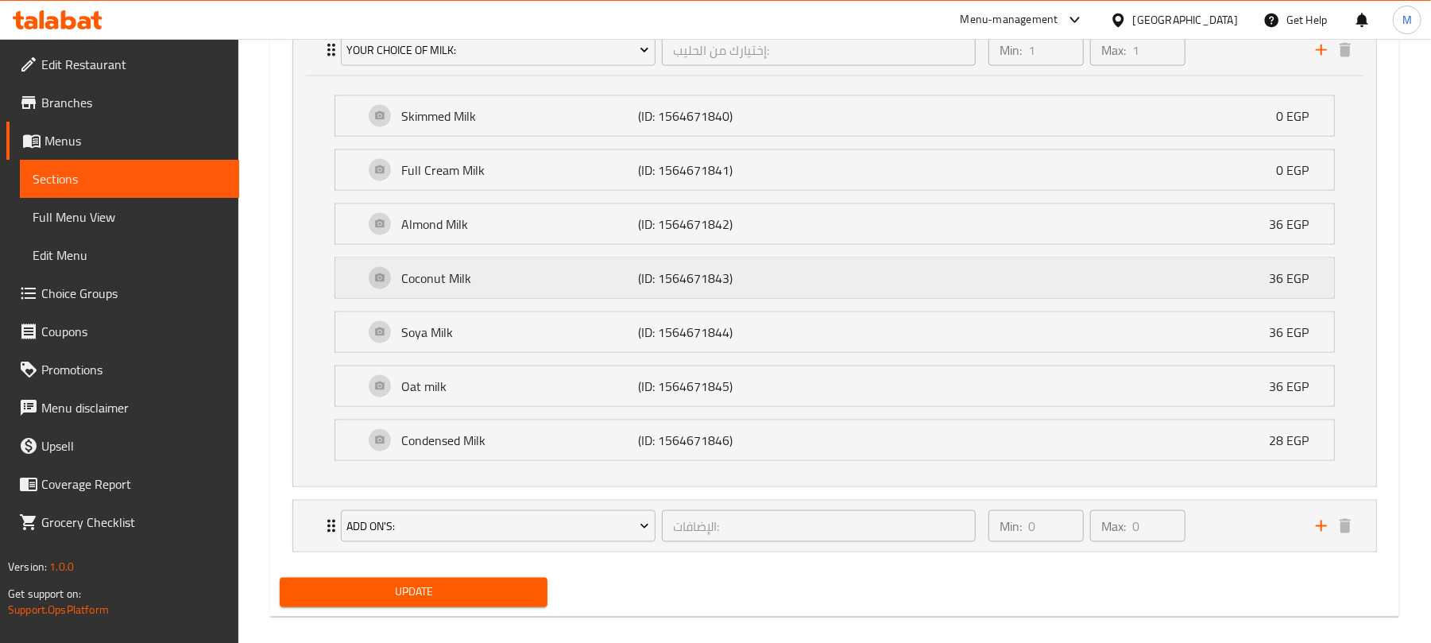
scroll to position [1589, 0]
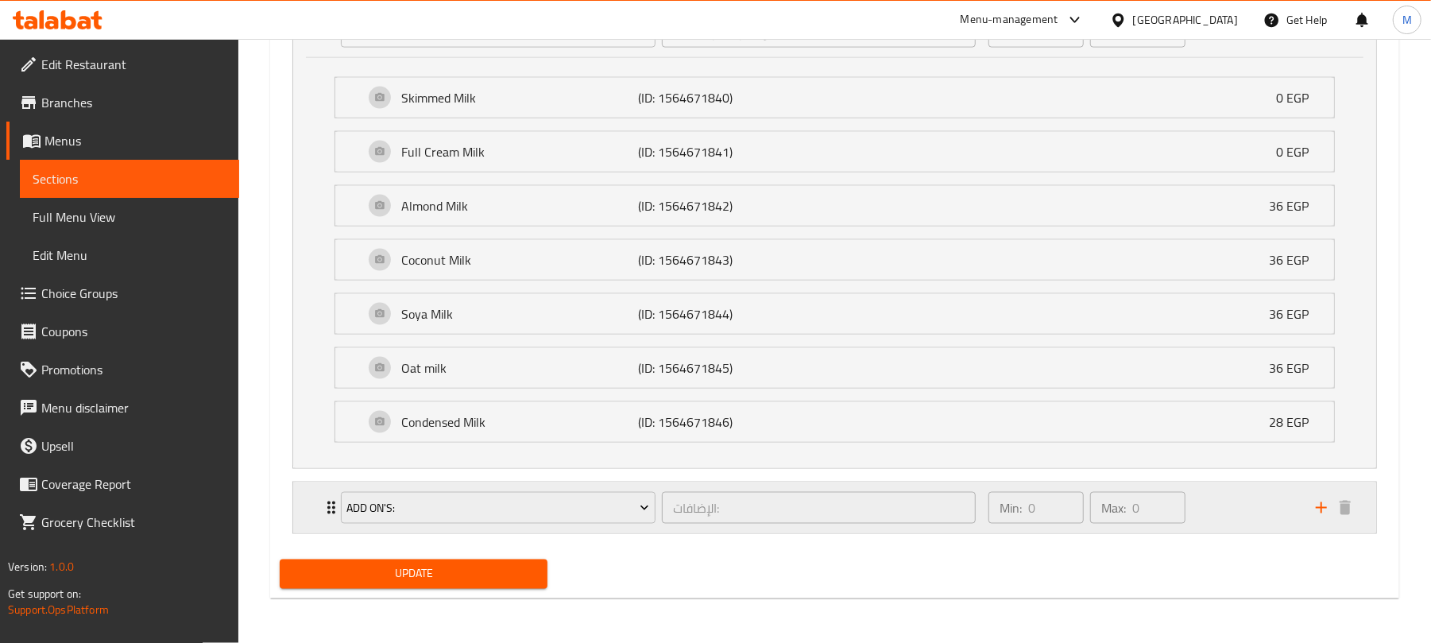
drag, startPoint x: 319, startPoint y: 508, endPoint x: 364, endPoint y: 484, distance: 50.8
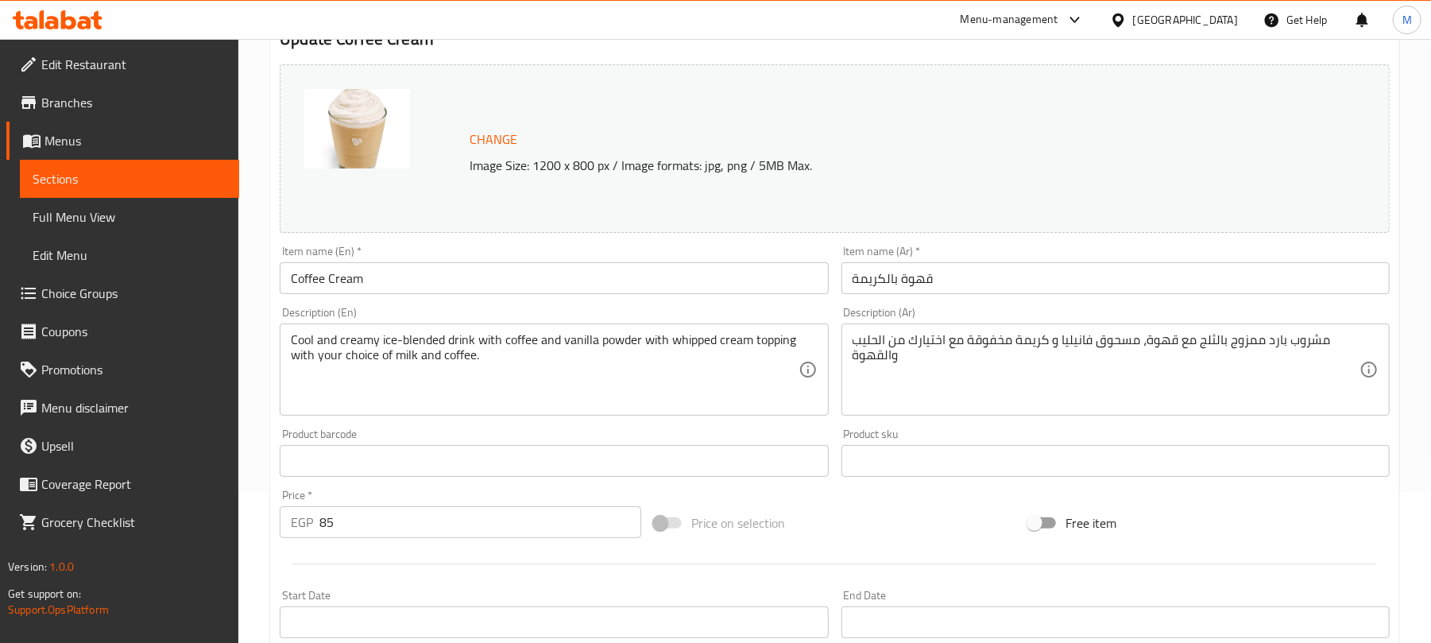
scroll to position [0, 0]
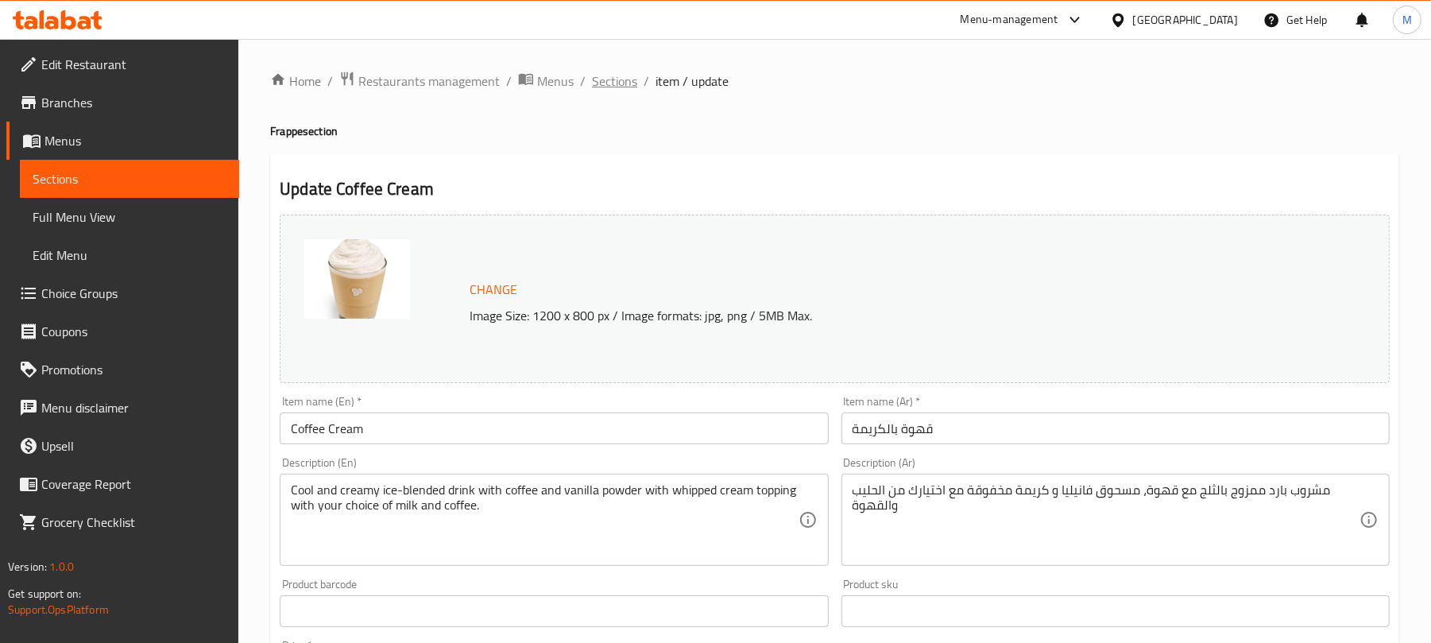
click at [617, 81] on span "Sections" at bounding box center [614, 80] width 45 height 19
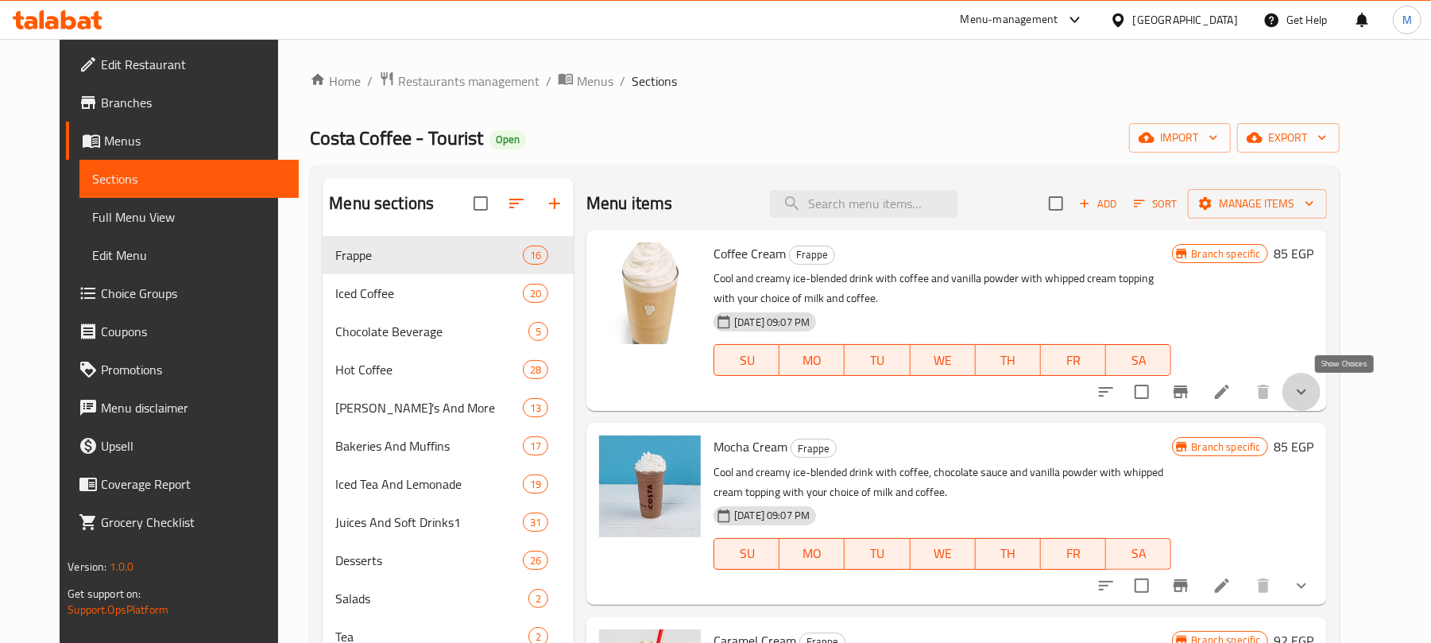
click at [1311, 397] on icon "show more" at bounding box center [1301, 391] width 19 height 19
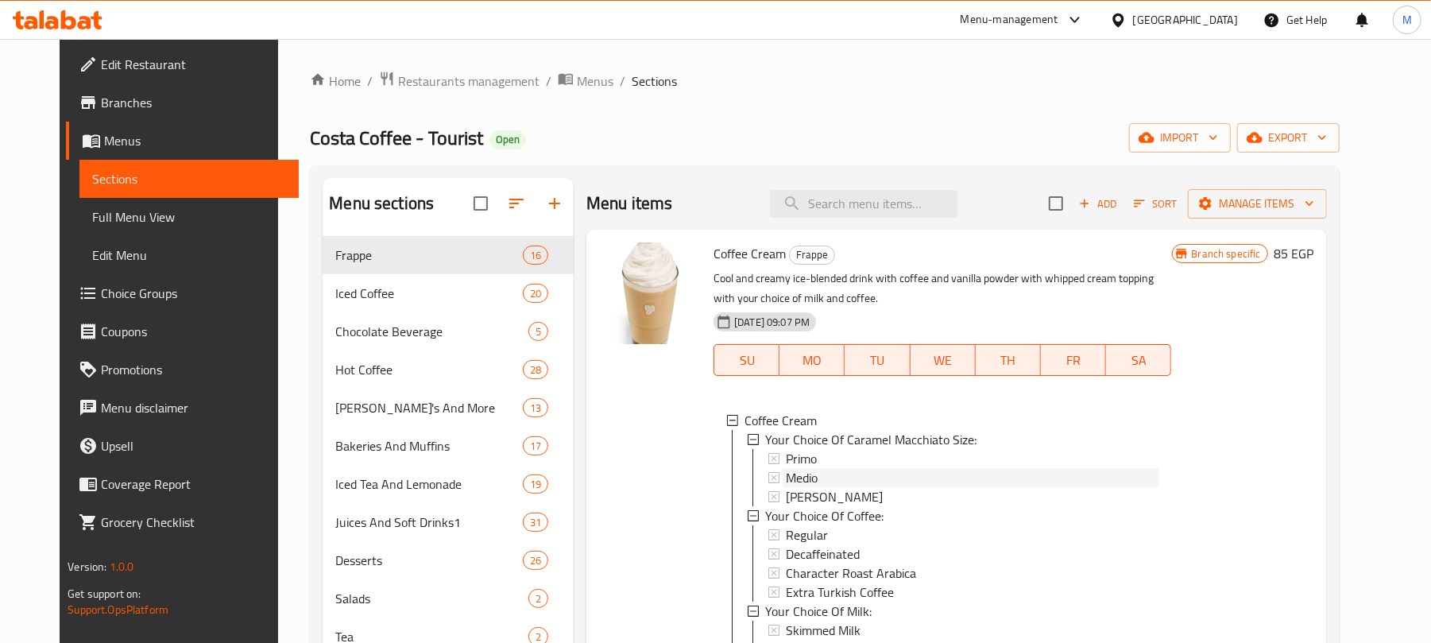
click at [831, 477] on div "Medio" at bounding box center [972, 477] width 373 height 19
click at [824, 474] on div "Medio" at bounding box center [972, 477] width 373 height 19
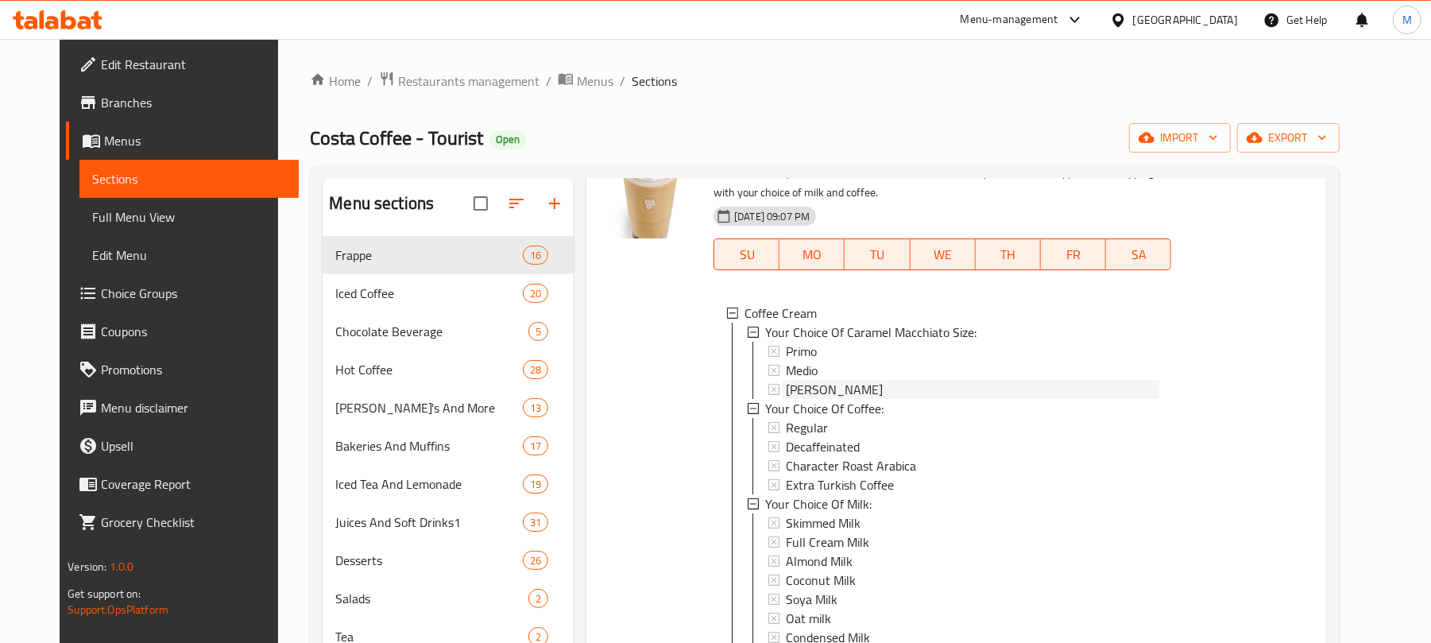
click at [786, 380] on span "[PERSON_NAME]" at bounding box center [834, 389] width 97 height 19
click at [793, 372] on span "Medio" at bounding box center [802, 370] width 32 height 19
click at [858, 365] on div "Medio" at bounding box center [972, 370] width 373 height 19
click at [669, 378] on div at bounding box center [650, 503] width 114 height 747
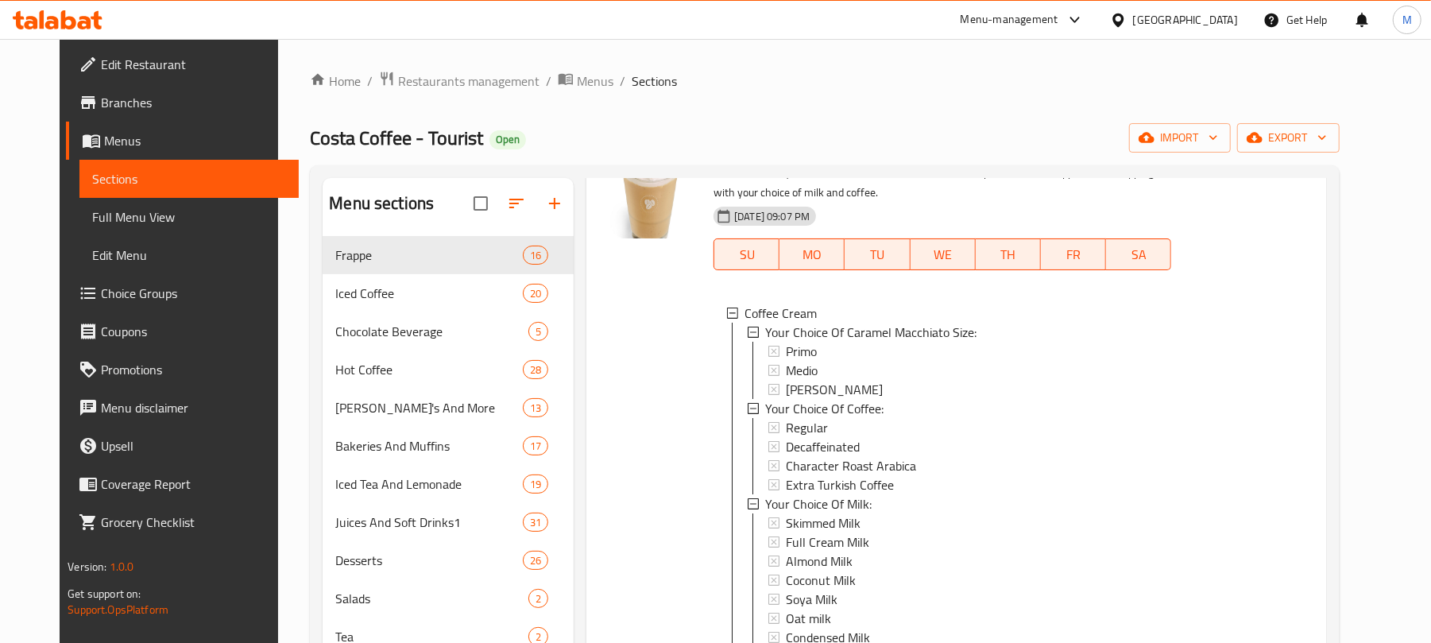
click at [823, 373] on div "Medio" at bounding box center [972, 370] width 373 height 19
click at [833, 375] on div "Medio" at bounding box center [972, 371] width 373 height 19
click at [956, 22] on div "Menu-management Egypt Get Help M" at bounding box center [715, 20] width 1431 height 38
click at [827, 370] on div "Medio" at bounding box center [972, 371] width 373 height 19
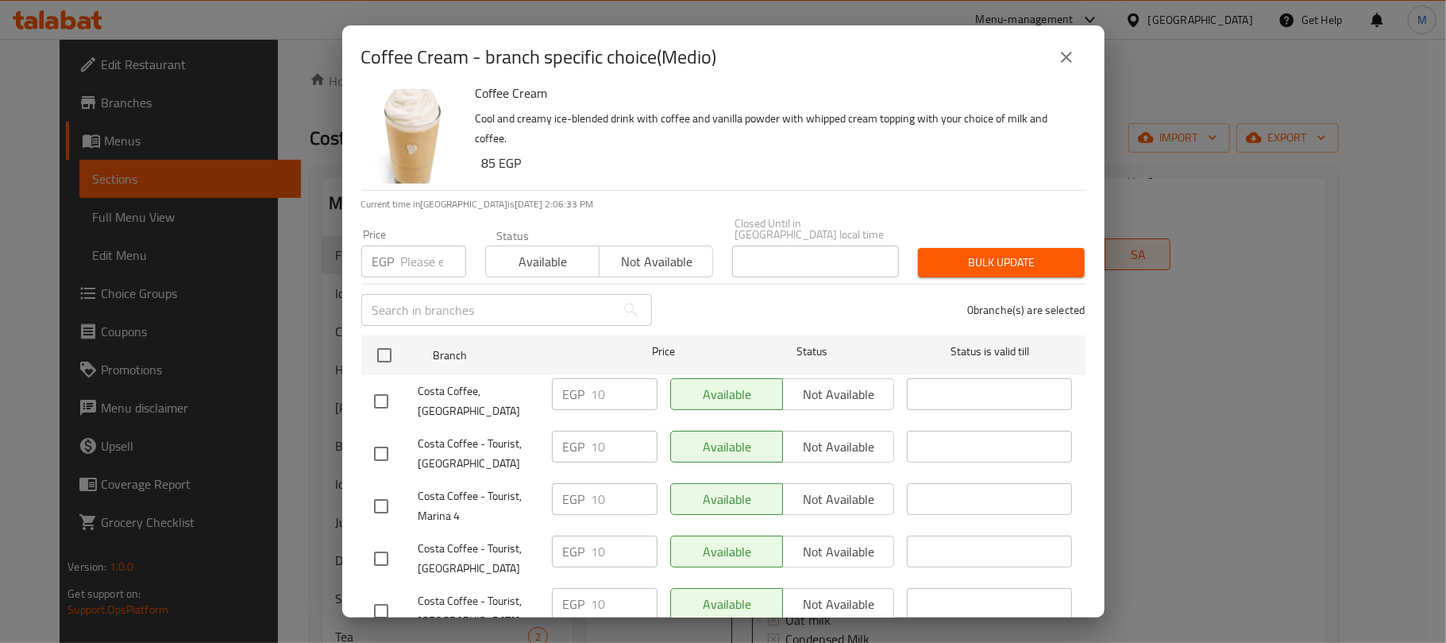
scroll to position [248, 0]
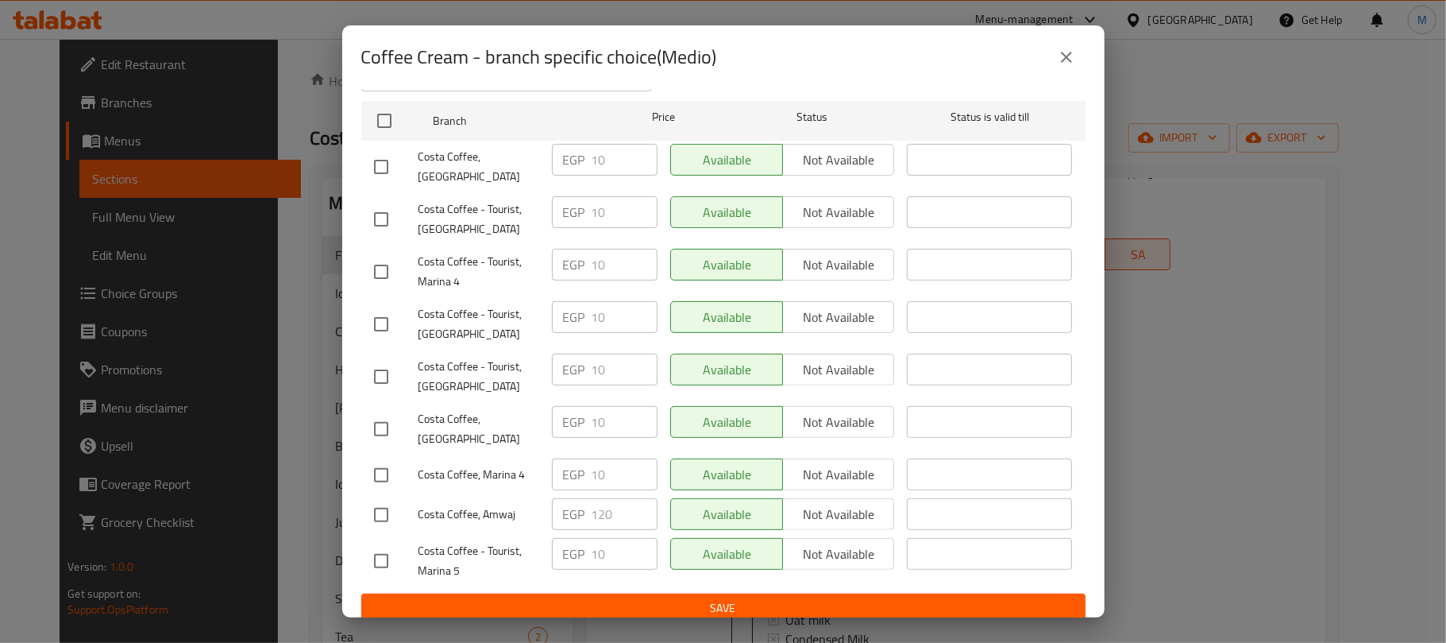
click at [376, 506] on input "checkbox" at bounding box center [381, 514] width 33 height 33
checkbox input "true"
click at [601, 508] on input "120" at bounding box center [625, 514] width 66 height 32
type input "10"
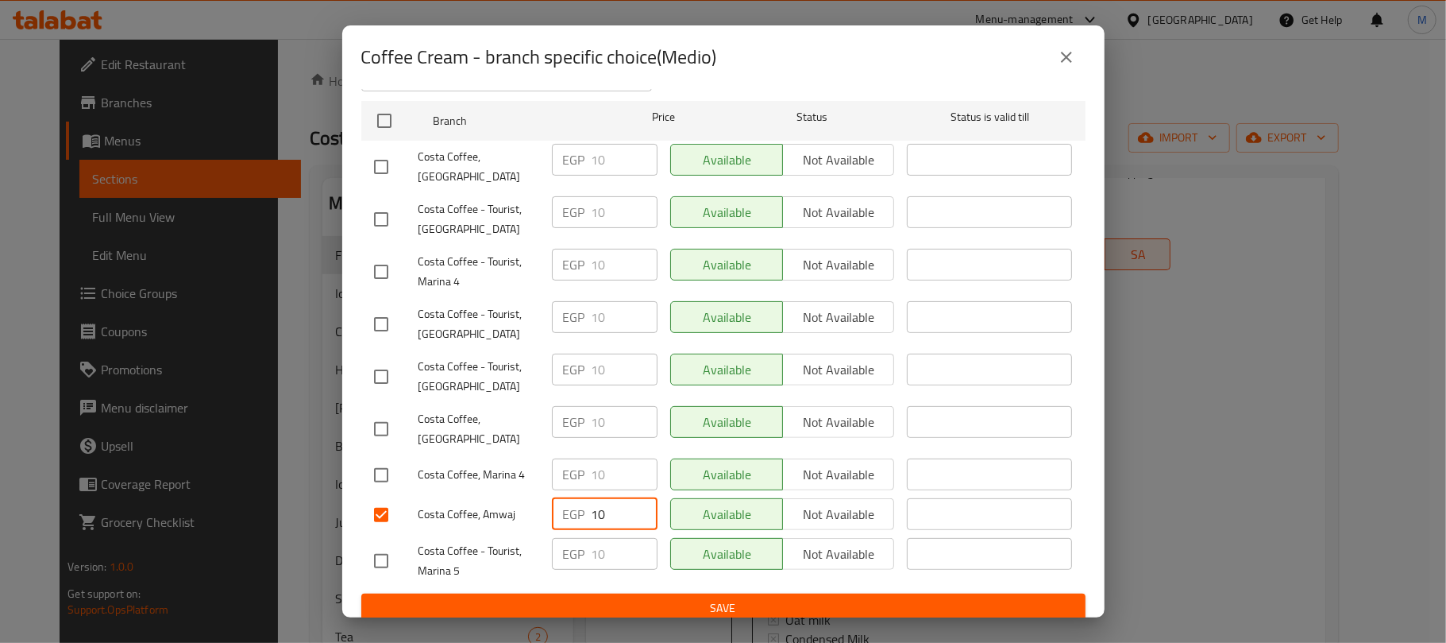
click at [901, 299] on div "​" at bounding box center [990, 324] width 178 height 59
click at [649, 598] on span "Save" at bounding box center [723, 608] width 699 height 20
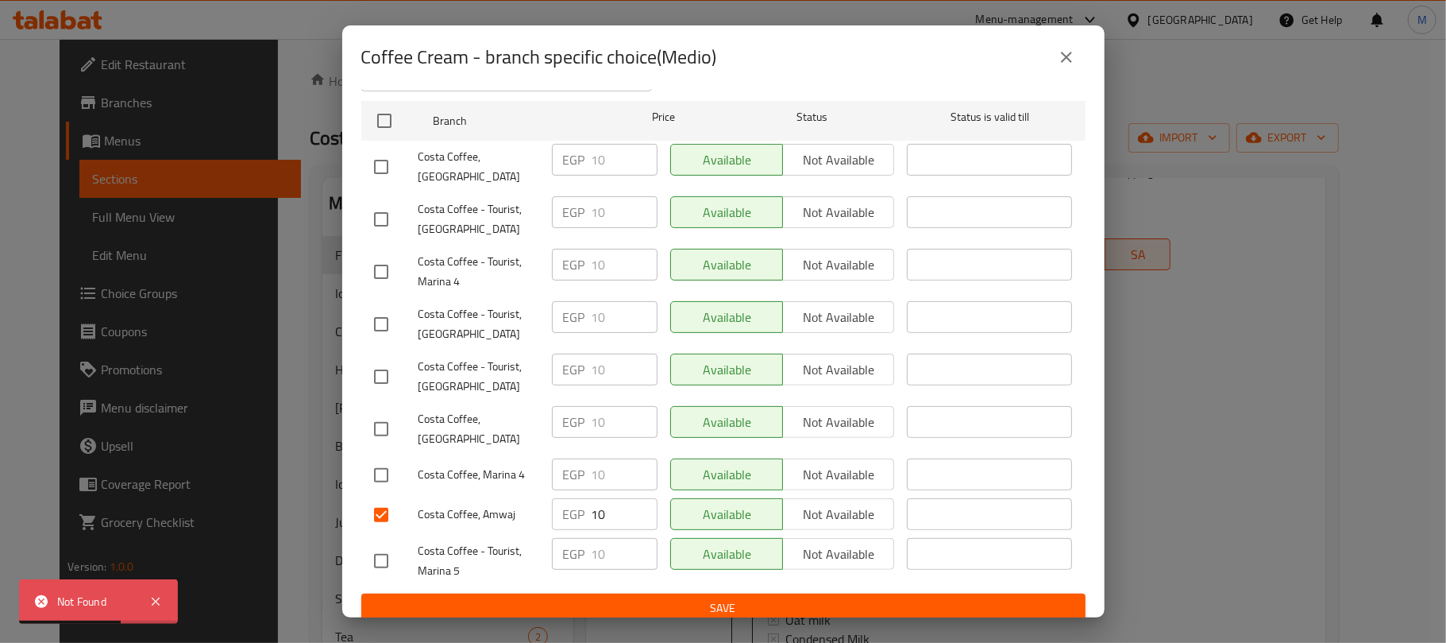
click at [1081, 56] on button "close" at bounding box center [1067, 57] width 38 height 38
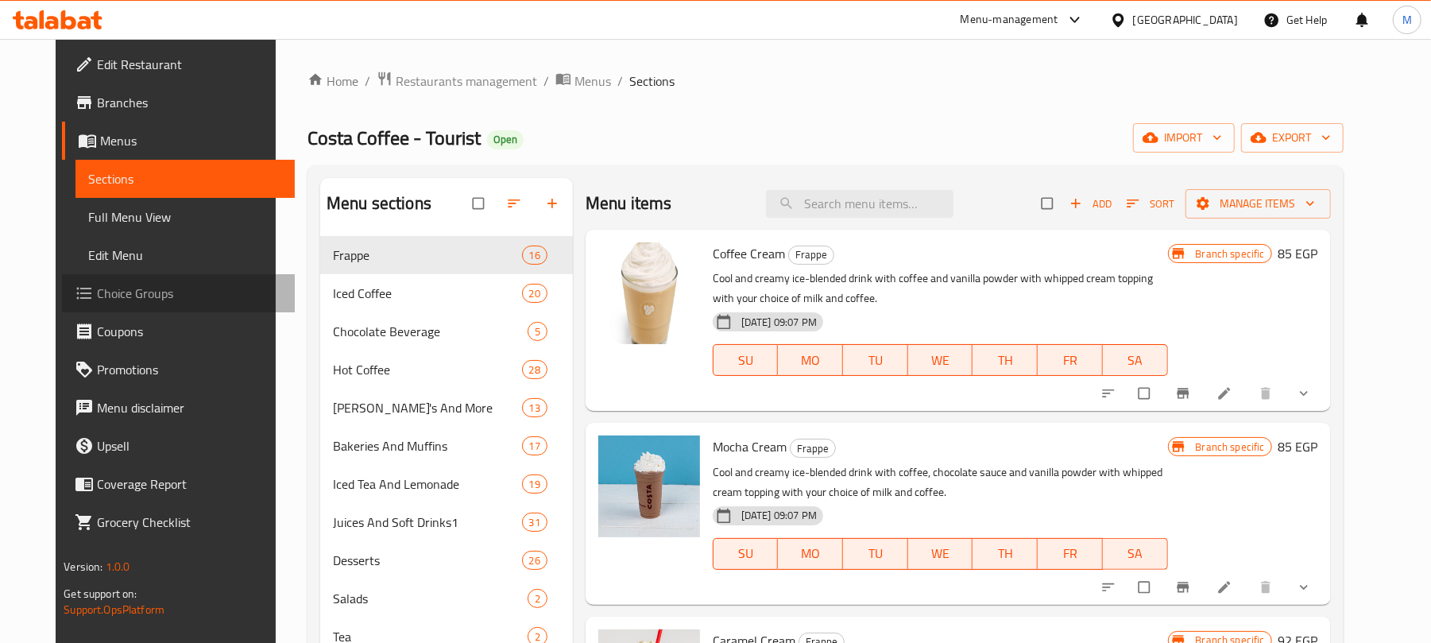
click at [122, 291] on span "Choice Groups" at bounding box center [189, 293] width 185 height 19
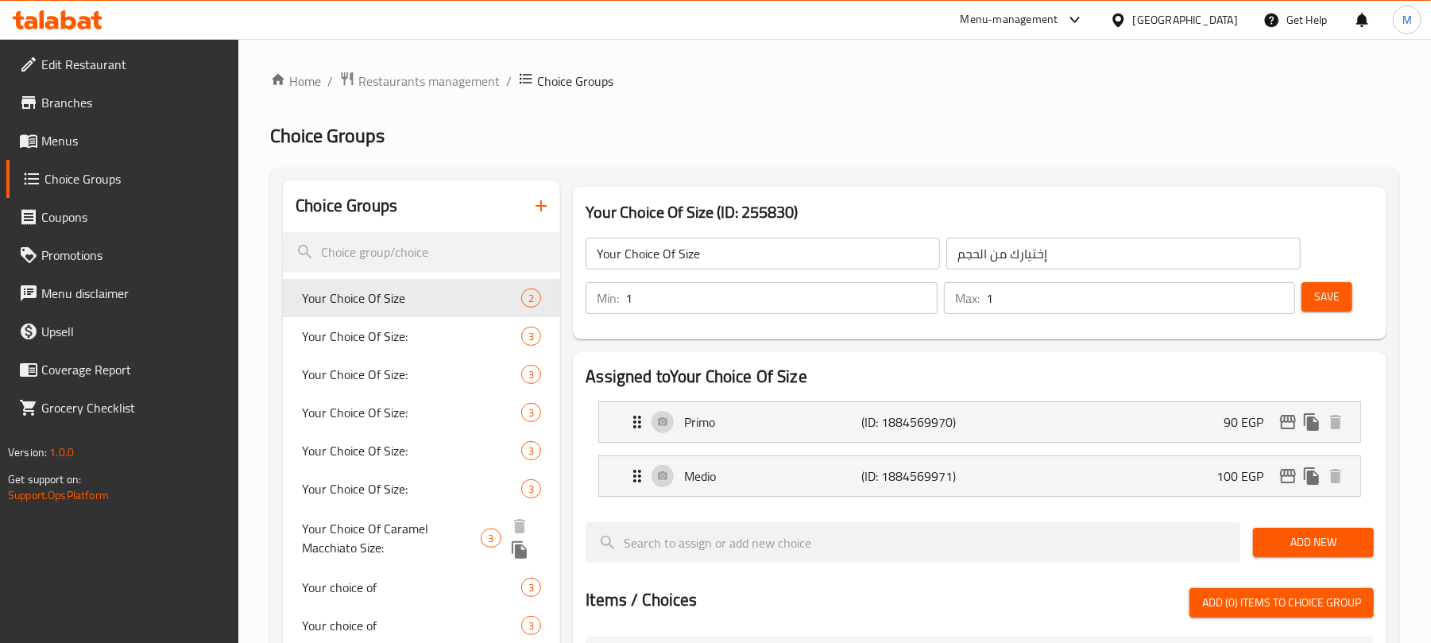
click at [427, 524] on span "Your Choice Of Caramel Macchiato Size:" at bounding box center [391, 538] width 179 height 38
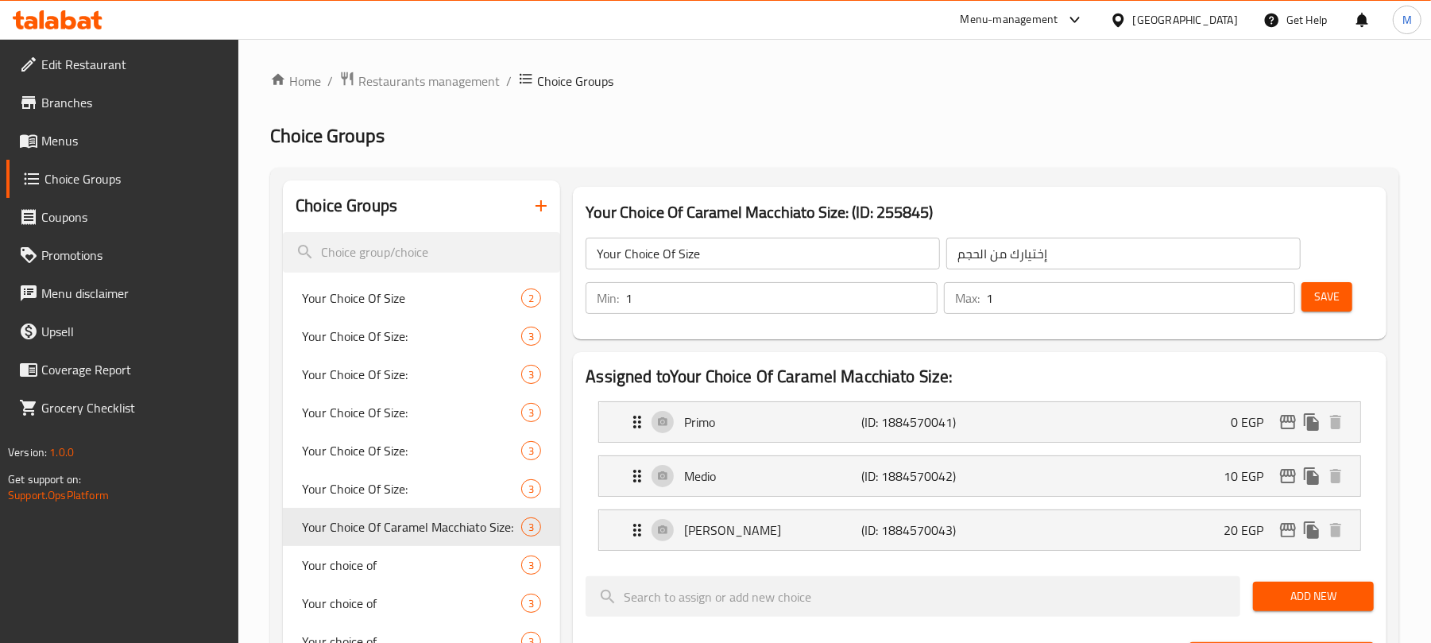
type input "Your Choice Of Caramel Macchiato Size:"
type input "إختيارك من حجم كراميل ماكياتو :"
click at [357, 536] on span "Your Choice Of Caramel Macchiato Size:" at bounding box center [411, 526] width 219 height 19
click at [1278, 477] on icon "edit" at bounding box center [1287, 475] width 19 height 19
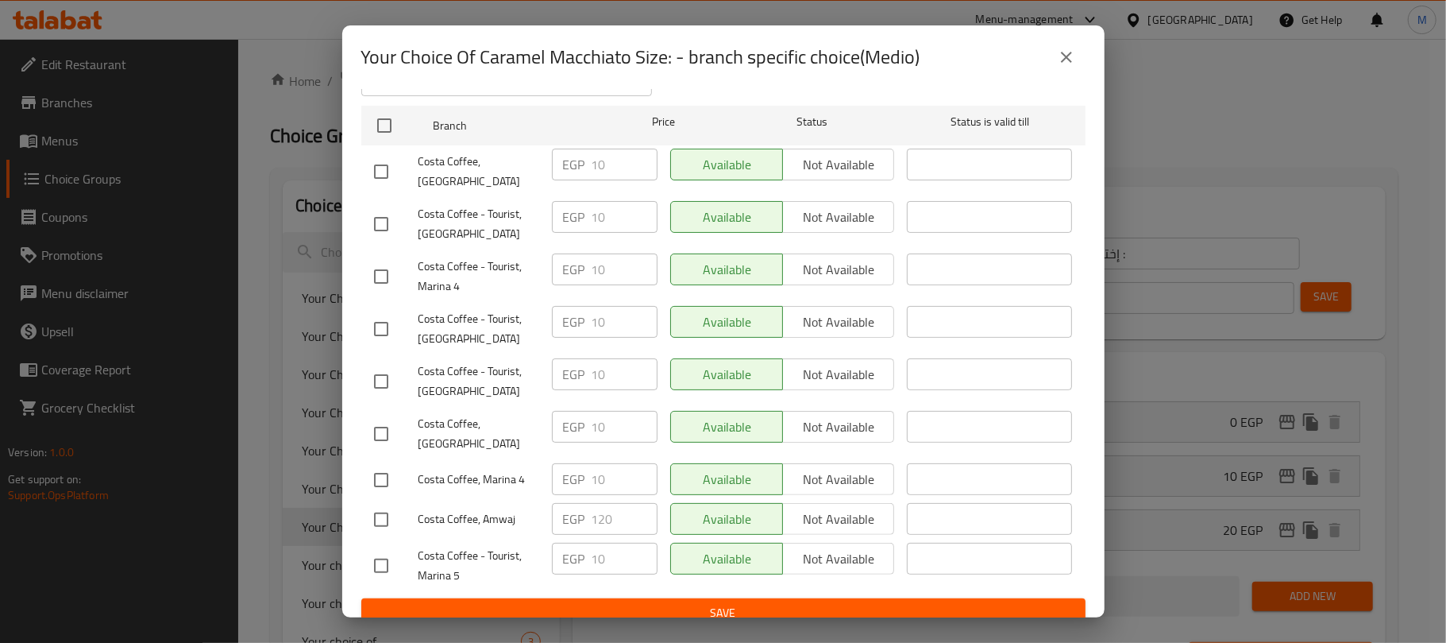
scroll to position [146, 0]
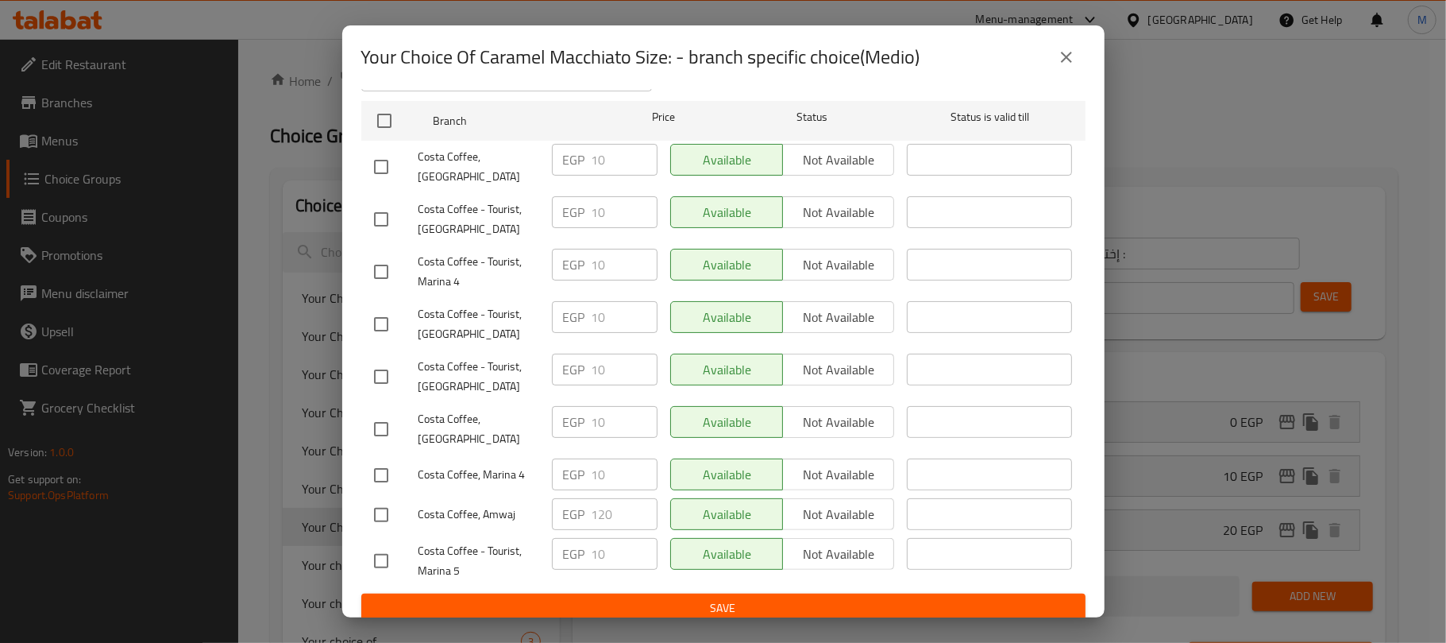
click at [386, 507] on input "checkbox" at bounding box center [381, 514] width 33 height 33
checkbox input "true"
click at [594, 500] on input "120" at bounding box center [625, 514] width 66 height 32
type input "10"
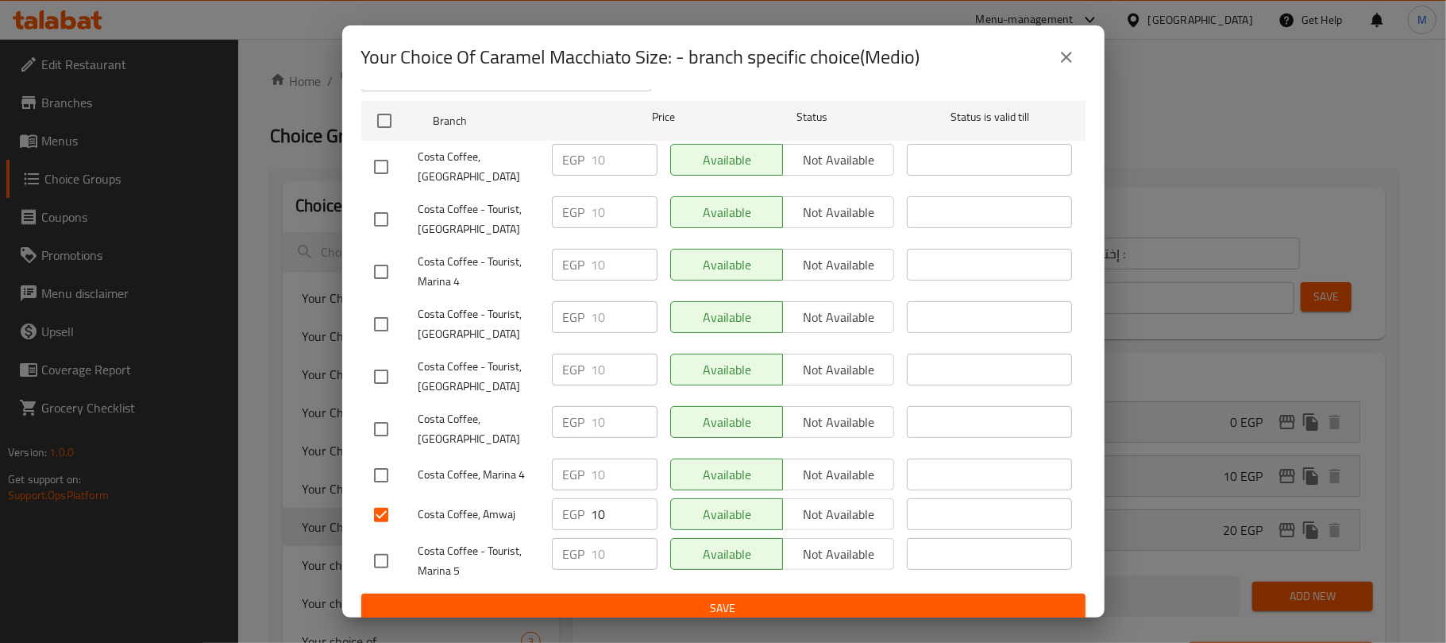
click at [885, 566] on div "Available Not available" at bounding box center [782, 560] width 237 height 59
click at [760, 608] on button "Save" at bounding box center [723, 607] width 724 height 29
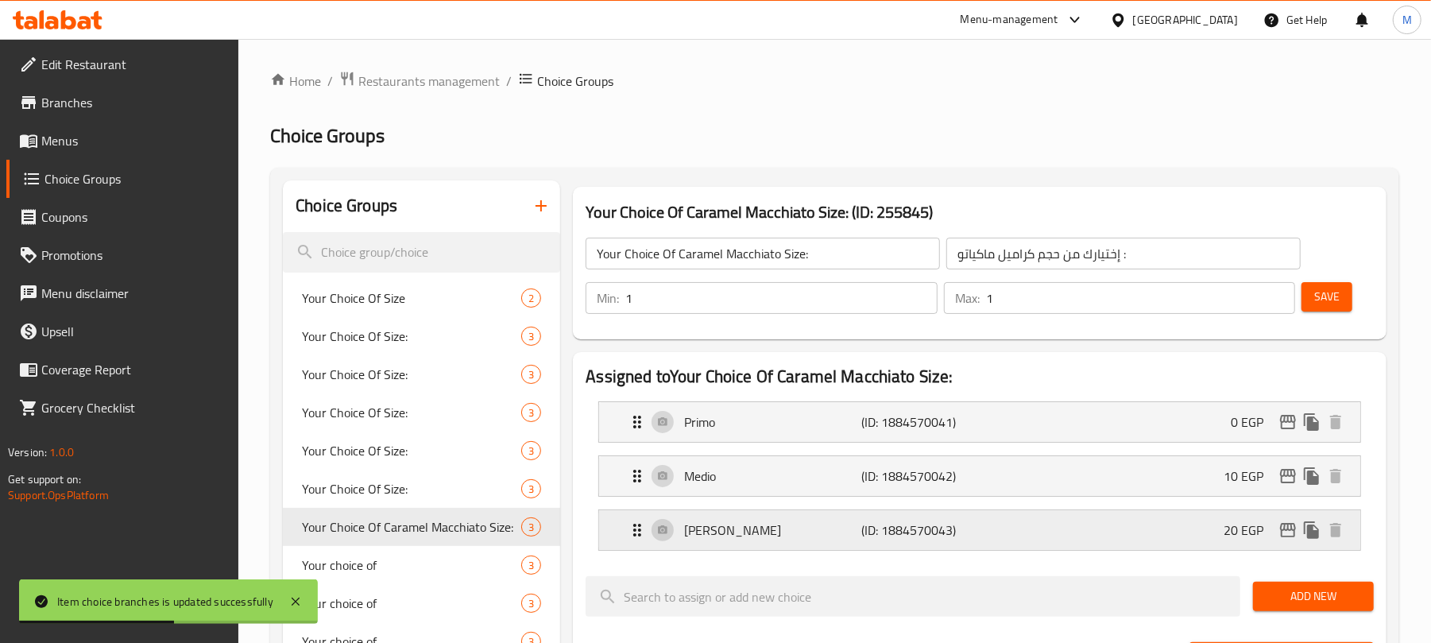
click at [1288, 531] on icon "edit" at bounding box center [1288, 530] width 16 height 14
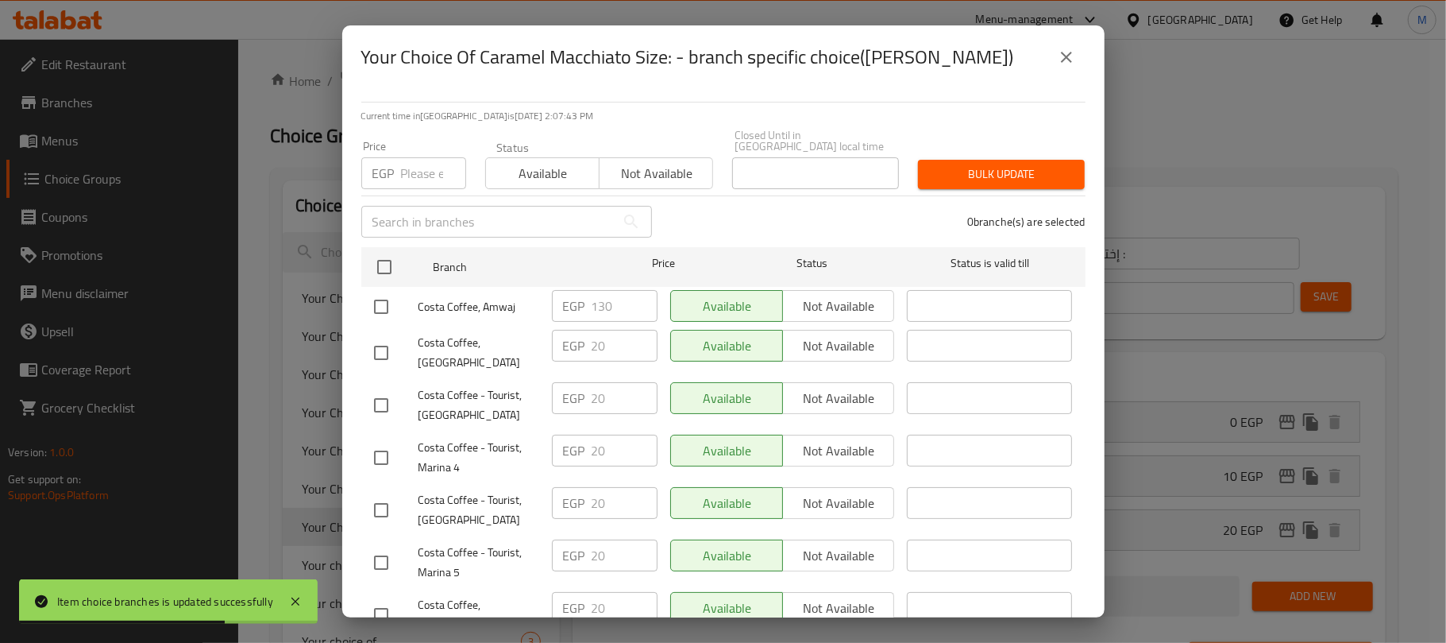
click at [384, 293] on input "checkbox" at bounding box center [381, 306] width 33 height 33
checkbox input "true"
click at [600, 290] on input "130" at bounding box center [625, 306] width 66 height 32
type input "20"
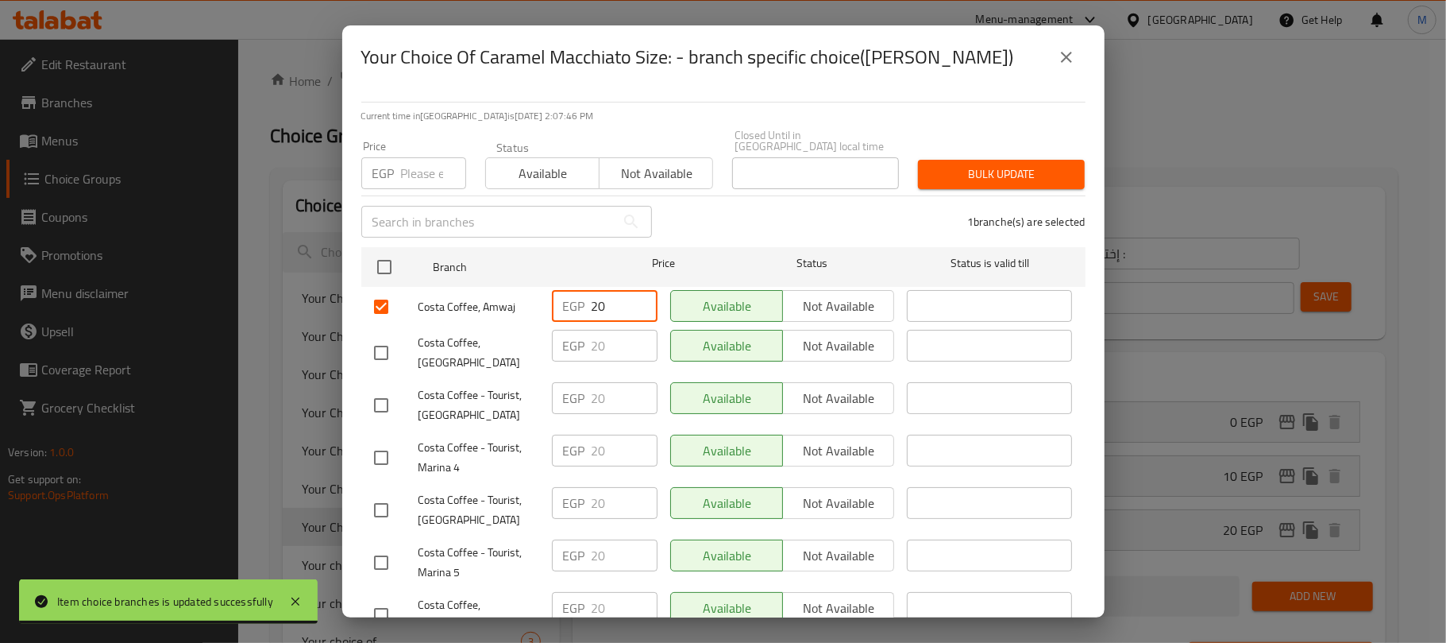
click at [704, 210] on div "1 branche(s) are selected" at bounding box center [879, 221] width 434 height 57
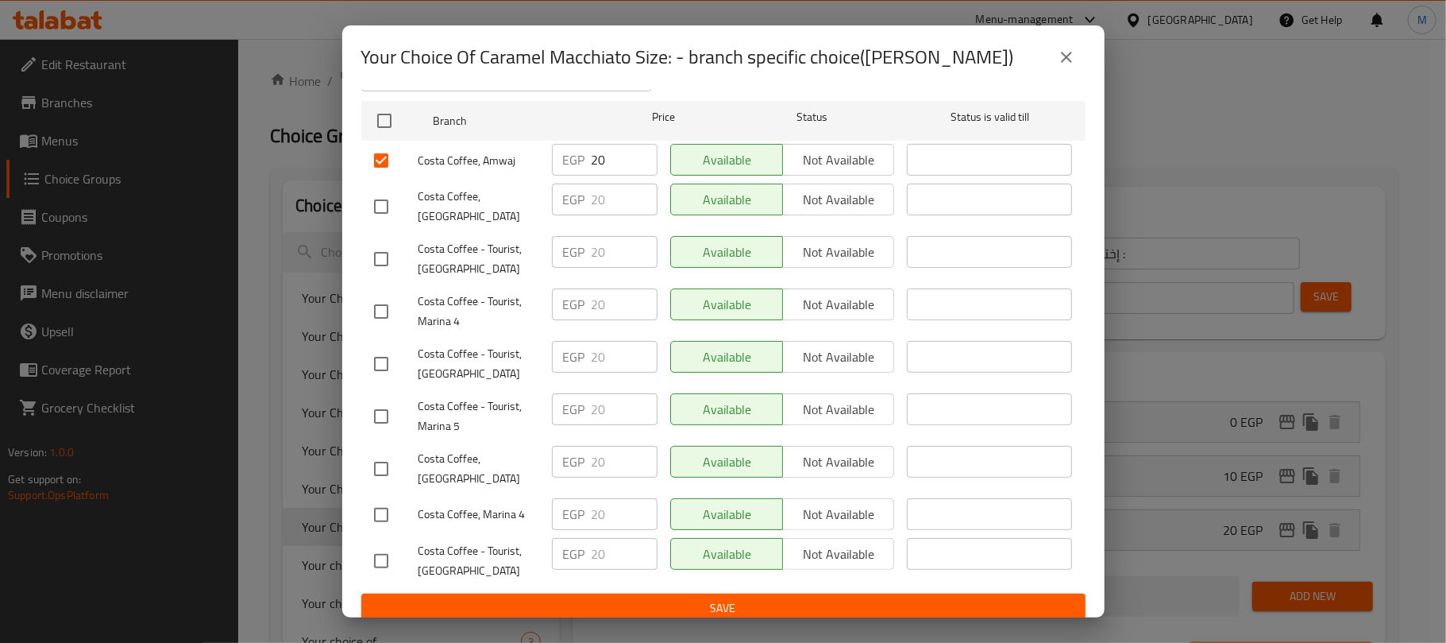
click at [645, 598] on span "Save" at bounding box center [723, 608] width 699 height 20
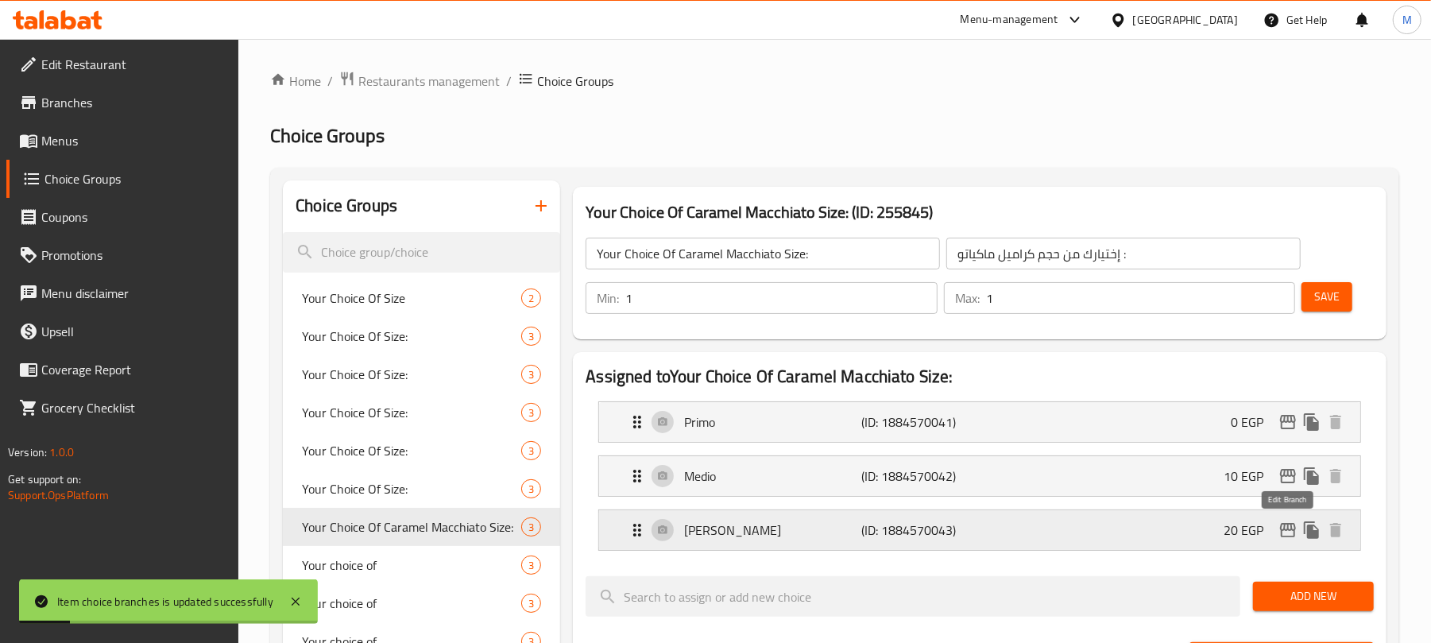
click at [1280, 528] on icon "edit" at bounding box center [1288, 530] width 16 height 14
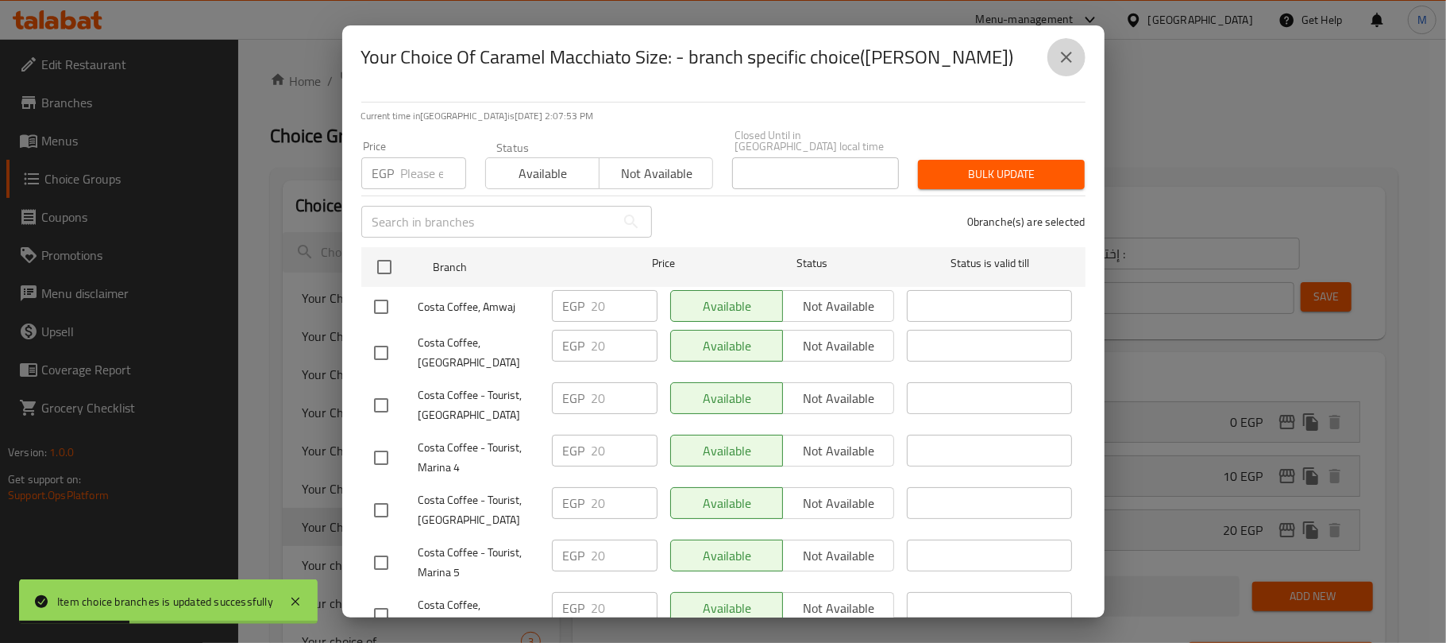
drag, startPoint x: 1068, startPoint y: 61, endPoint x: 979, endPoint y: 27, distance: 95.3
click at [1068, 60] on icon "close" at bounding box center [1066, 57] width 19 height 19
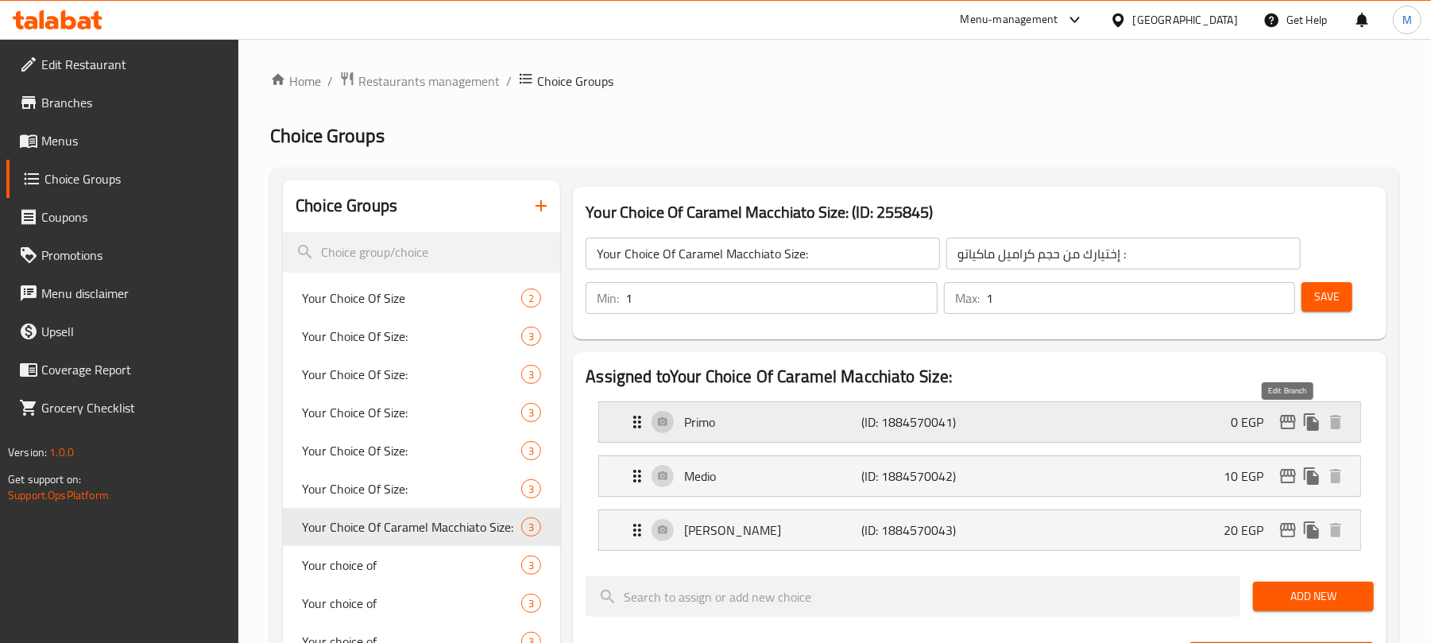
click at [1294, 421] on icon "edit" at bounding box center [1288, 422] width 16 height 14
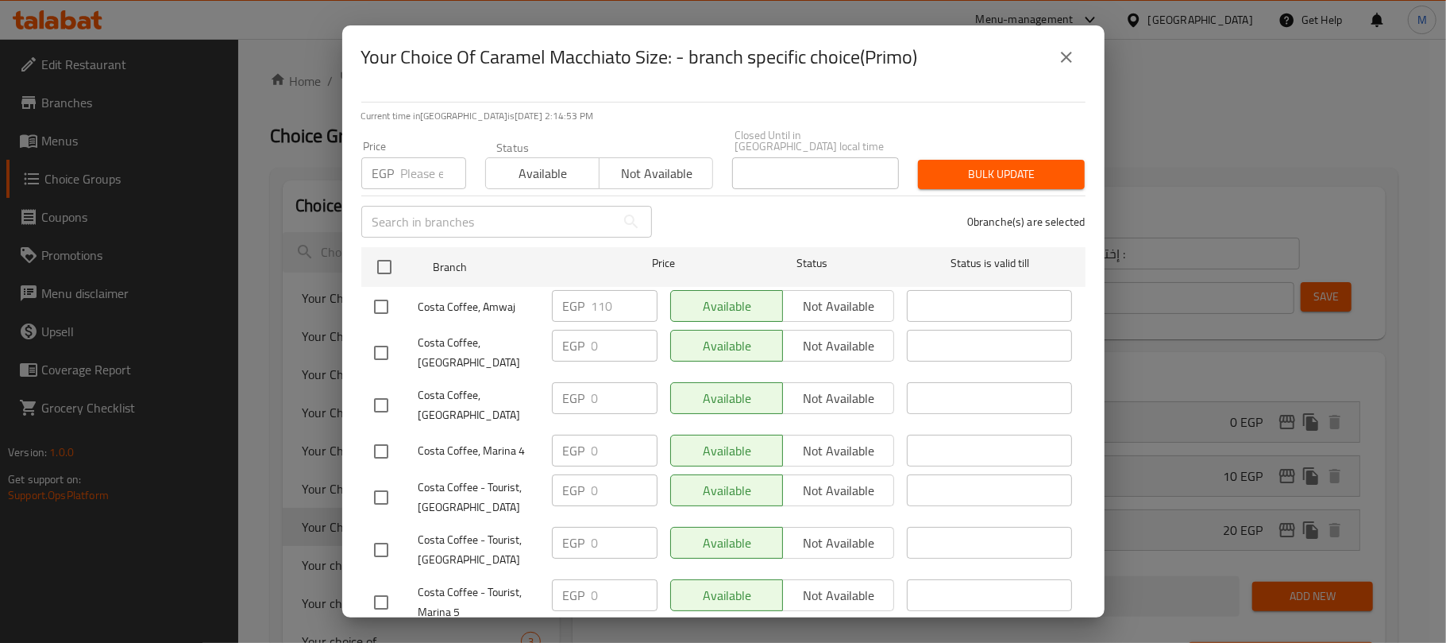
click at [386, 297] on input "checkbox" at bounding box center [381, 306] width 33 height 33
checkbox input "true"
click at [610, 305] on input "110" at bounding box center [625, 306] width 66 height 32
click at [614, 305] on input "110" at bounding box center [625, 306] width 66 height 32
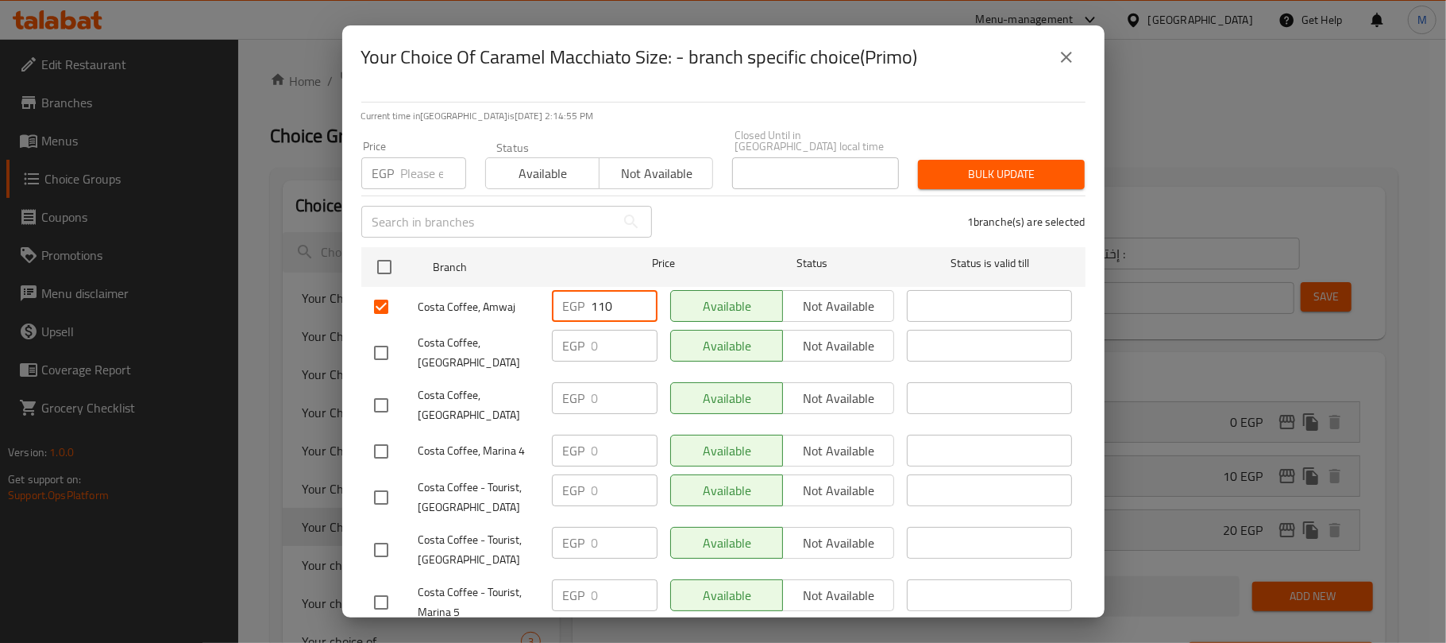
click at [597, 293] on input "110" at bounding box center [625, 306] width 66 height 32
type input "0"
click at [740, 222] on div "1 branche(s) are selected" at bounding box center [879, 221] width 434 height 57
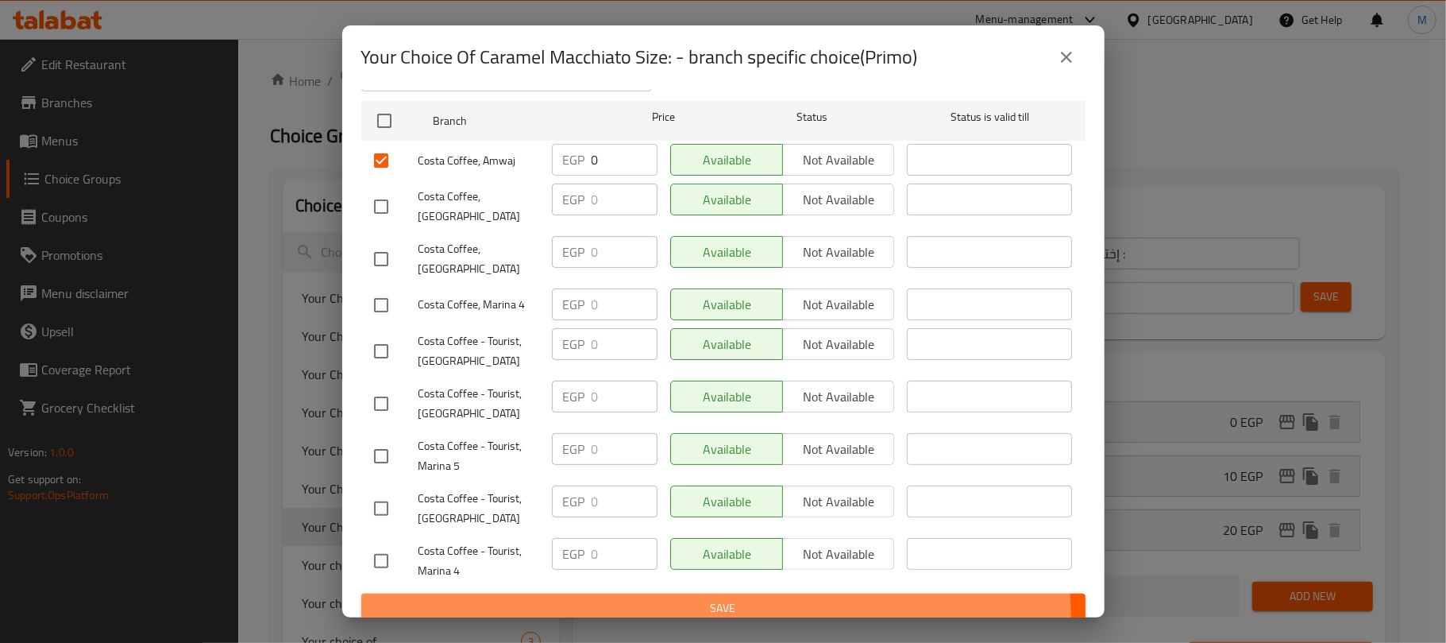
click at [706, 608] on button "Save" at bounding box center [723, 607] width 724 height 29
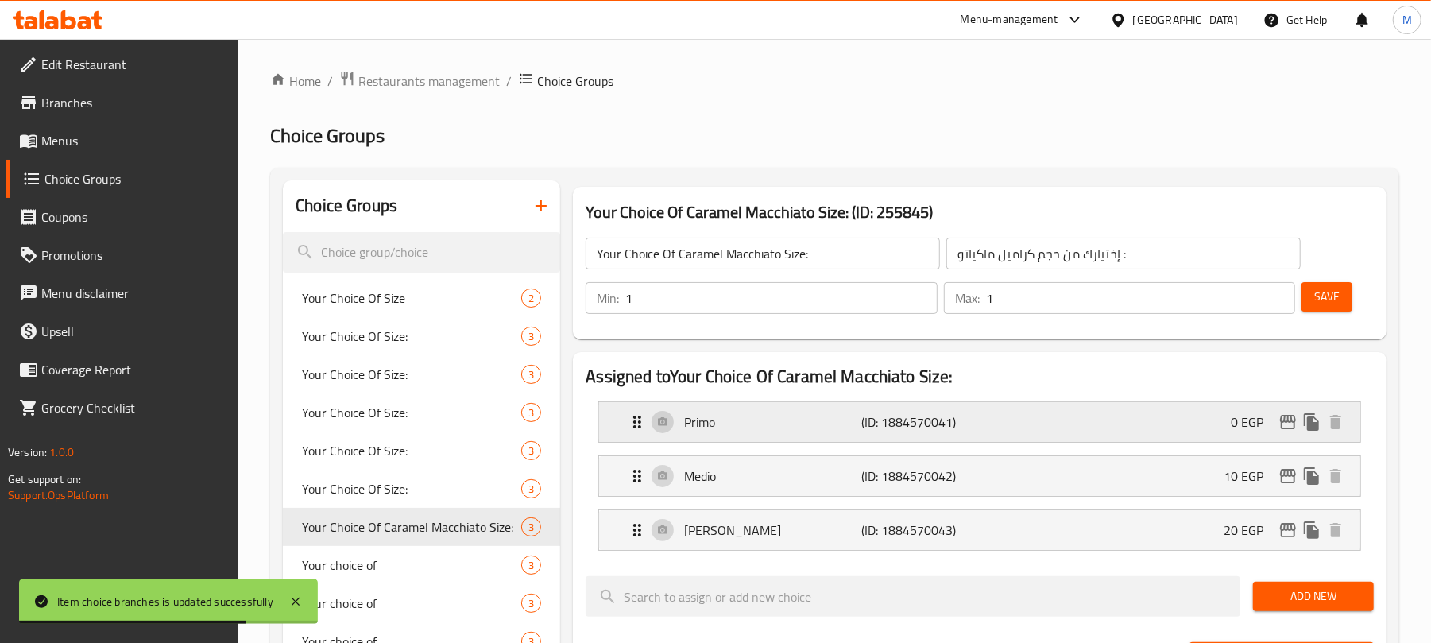
click at [1281, 434] on div "0 EGP" at bounding box center [1288, 422] width 117 height 24
click at [1281, 421] on icon "edit" at bounding box center [1288, 422] width 16 height 14
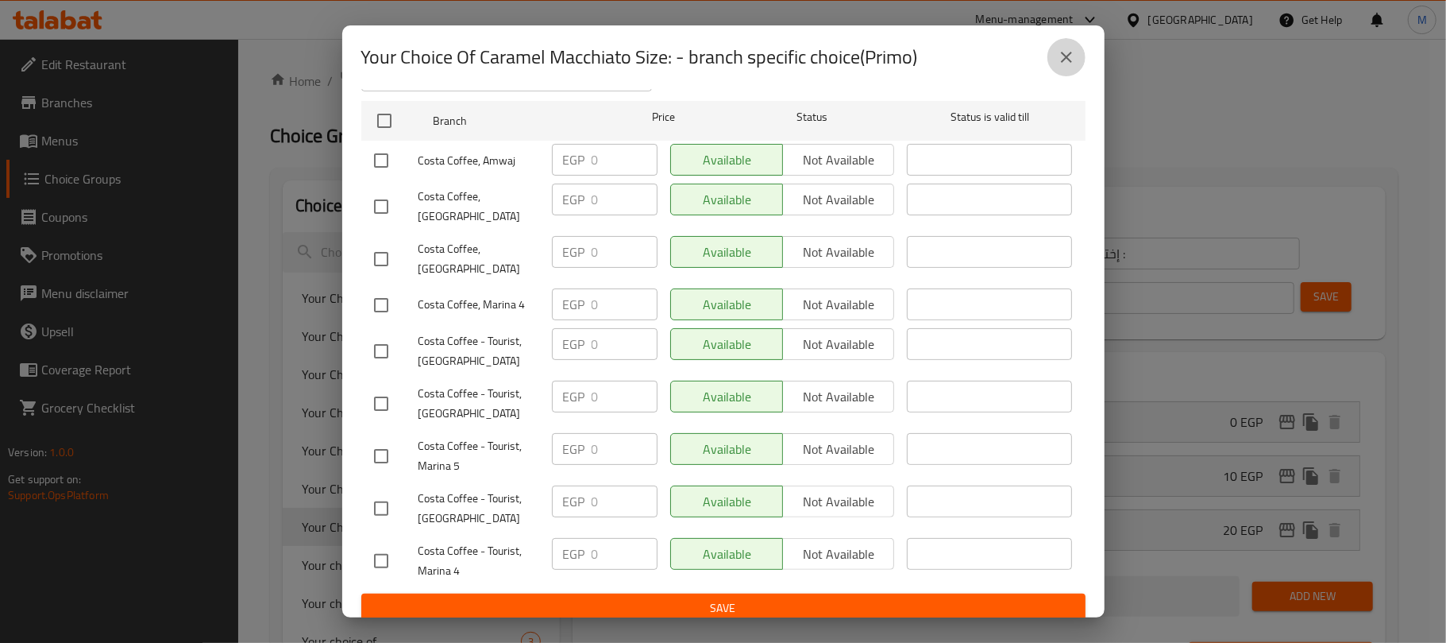
click at [1081, 59] on button "close" at bounding box center [1067, 57] width 38 height 38
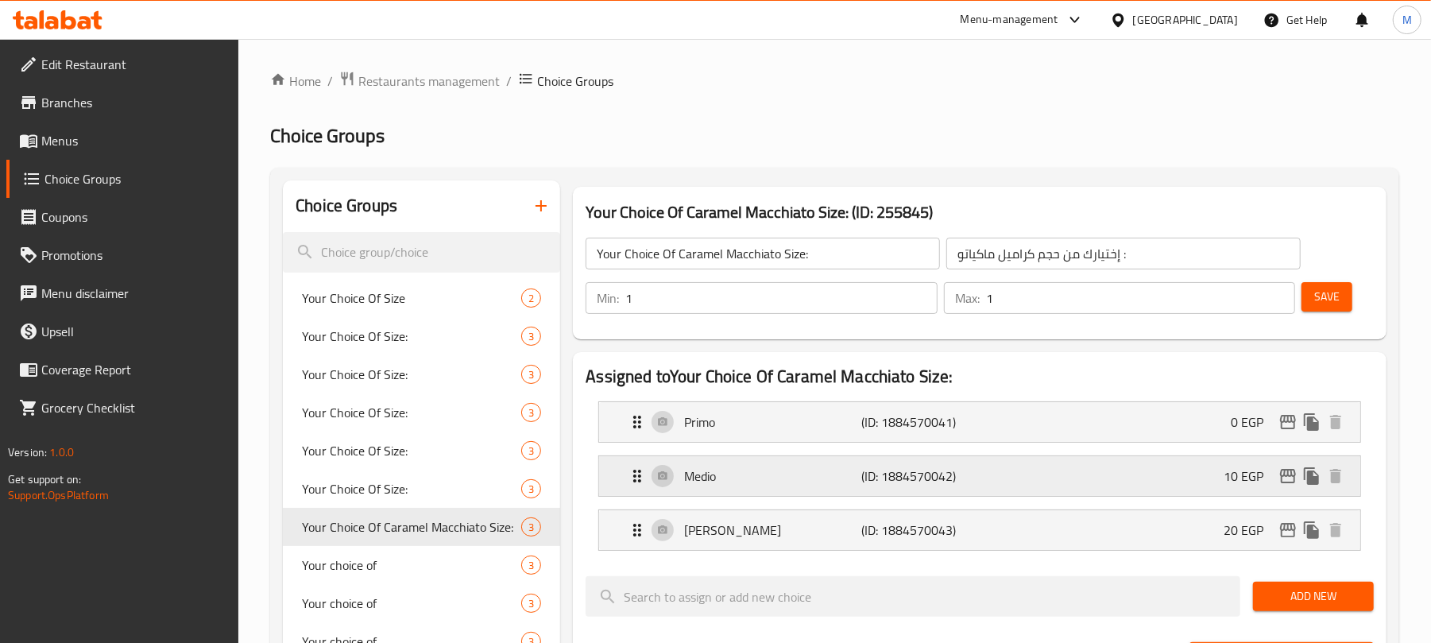
click at [1284, 489] on div "Medio (ID: 1884570042) 10 EGP" at bounding box center [983, 476] width 713 height 40
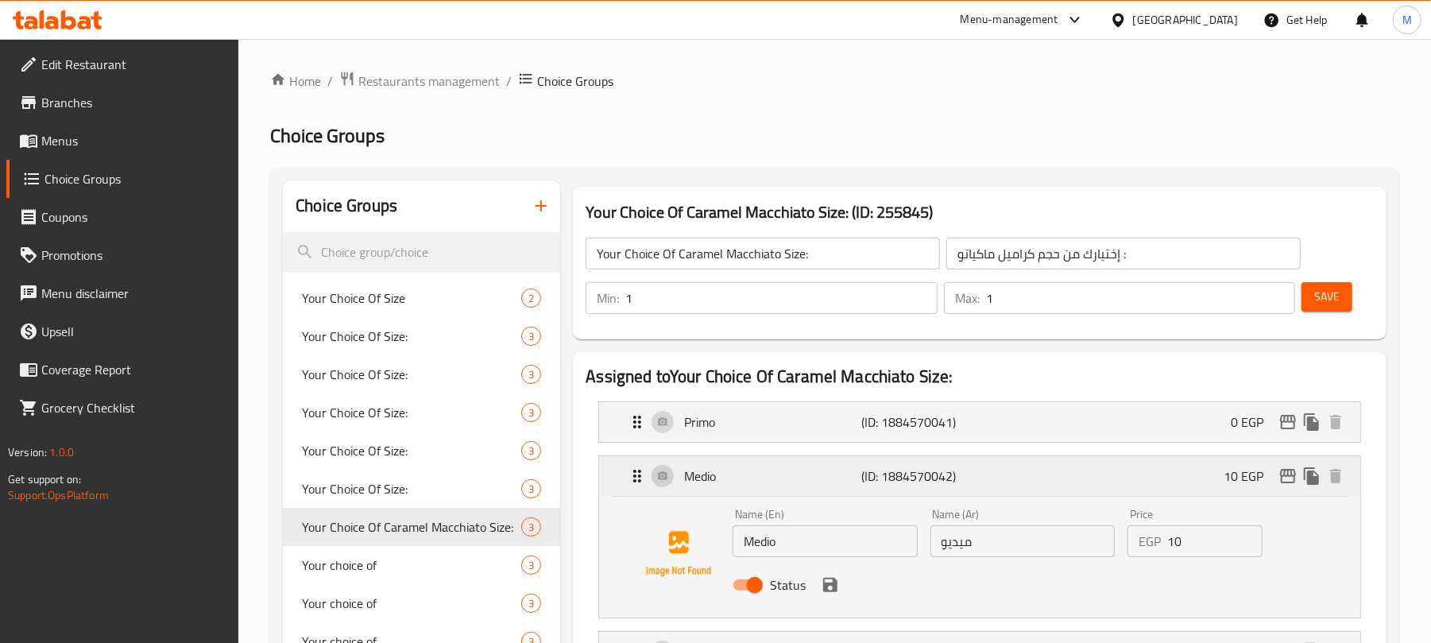
click at [1253, 480] on p "10 EGP" at bounding box center [1249, 475] width 52 height 19
click at [1282, 478] on icon "edit" at bounding box center [1287, 475] width 19 height 19
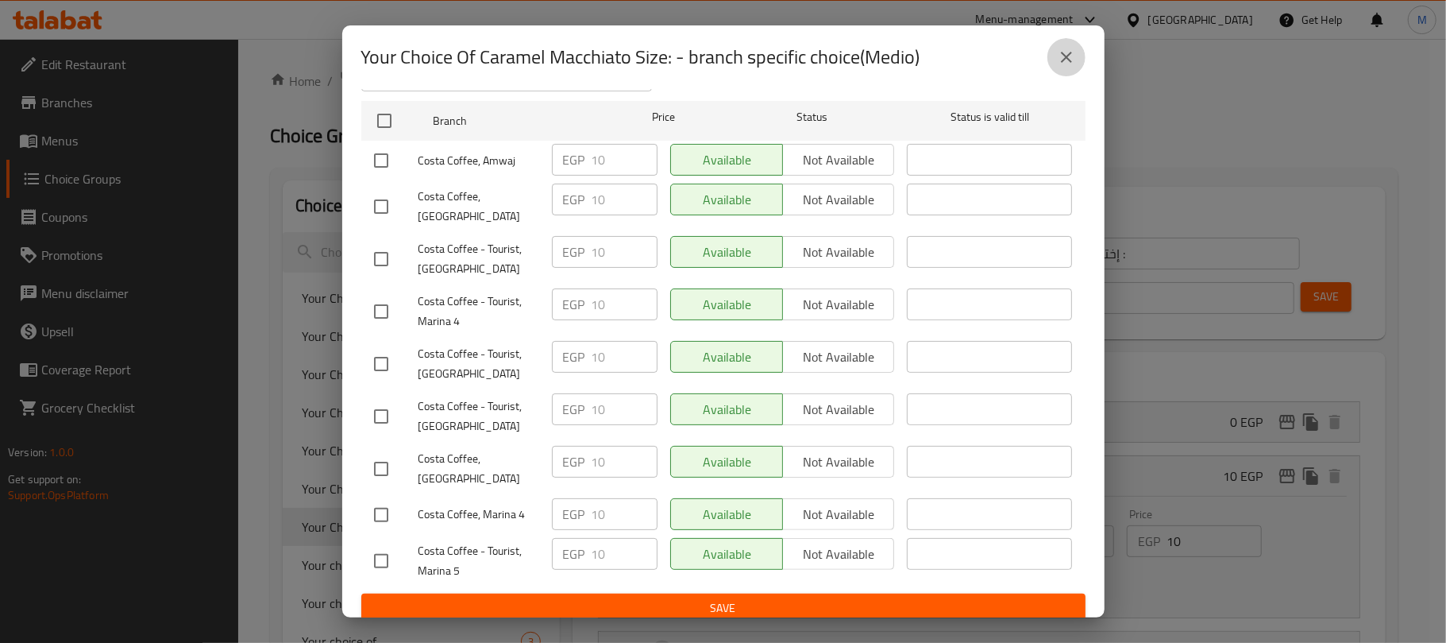
click at [1064, 57] on icon "close" at bounding box center [1066, 57] width 19 height 19
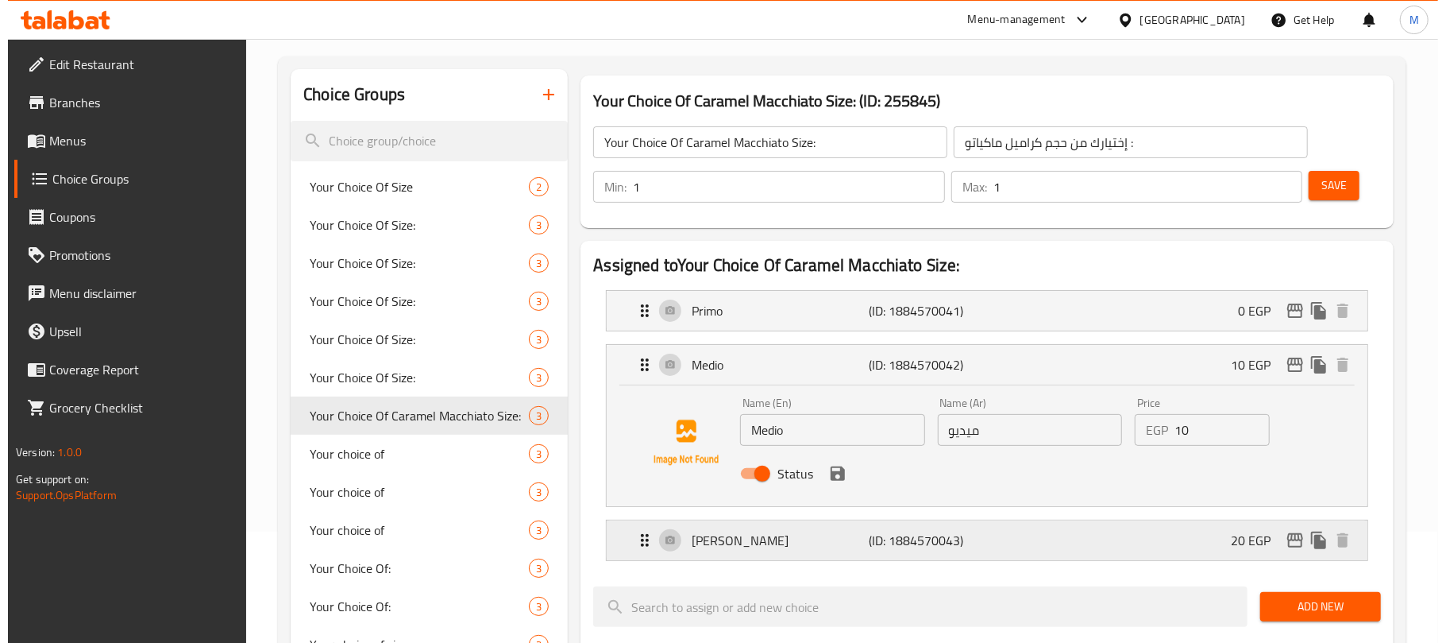
scroll to position [318, 0]
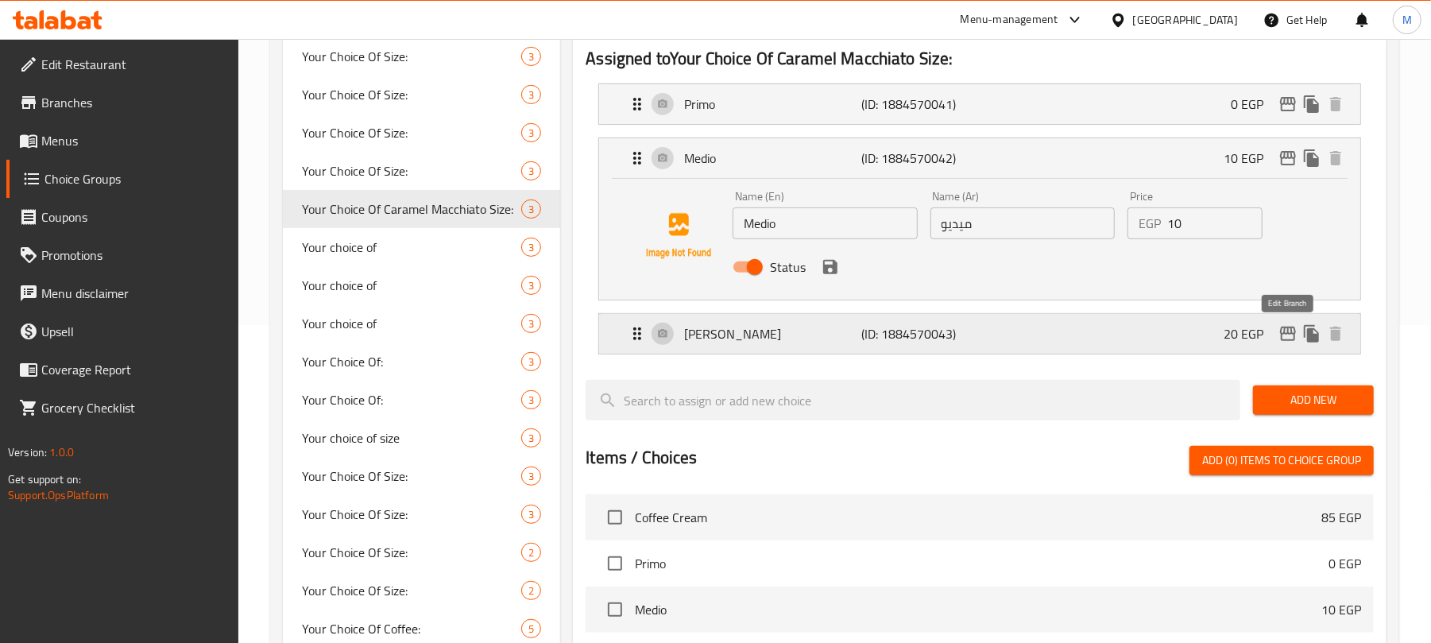
click at [1294, 331] on icon "edit" at bounding box center [1288, 333] width 16 height 14
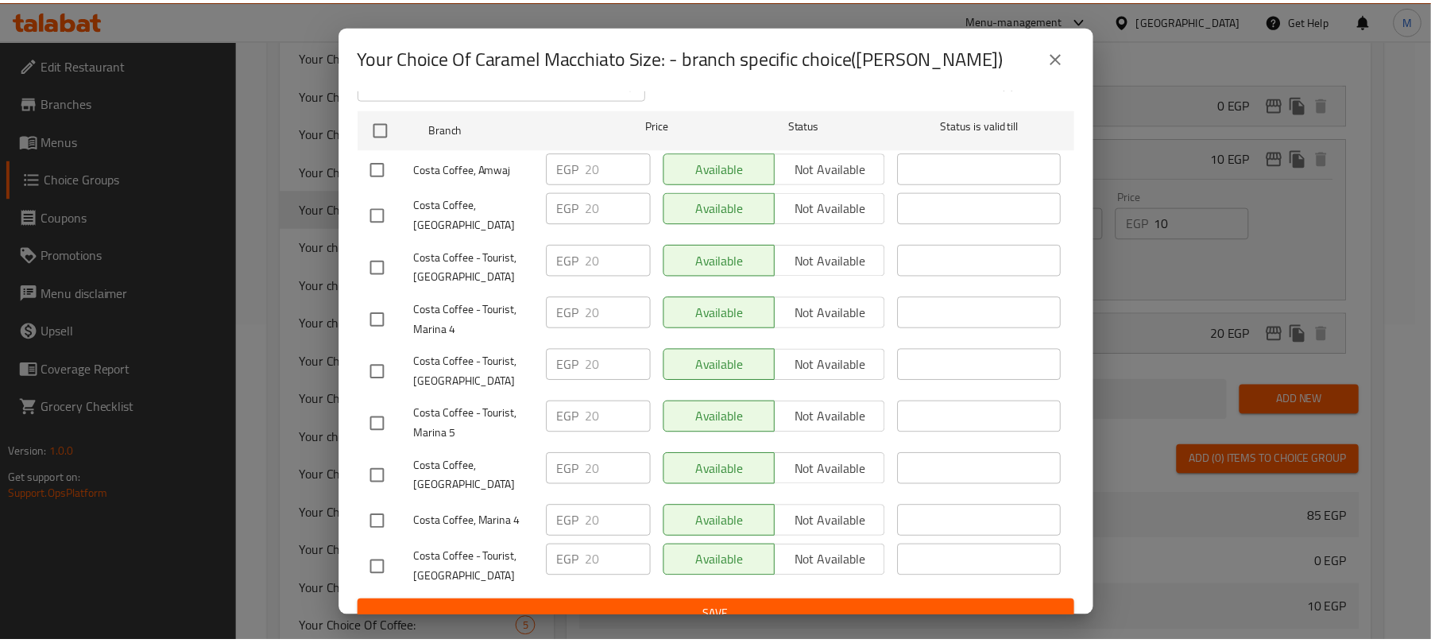
scroll to position [146, 0]
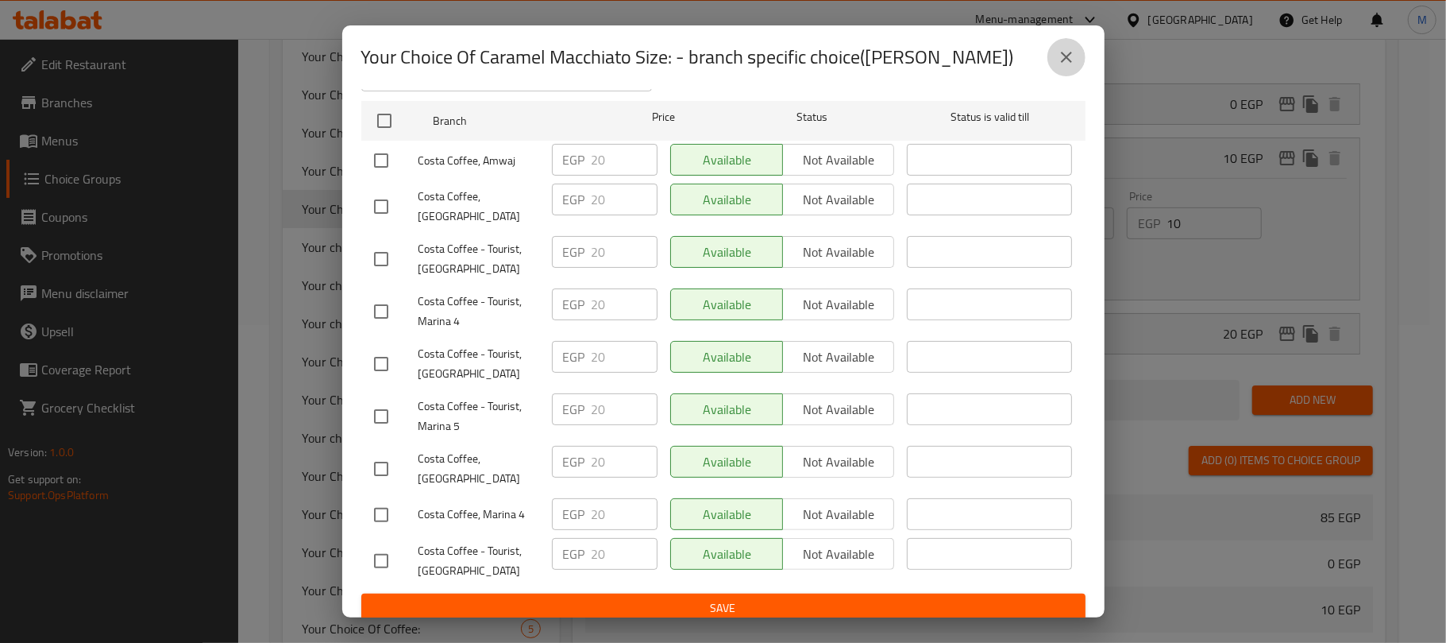
click at [1063, 65] on icon "close" at bounding box center [1066, 57] width 19 height 19
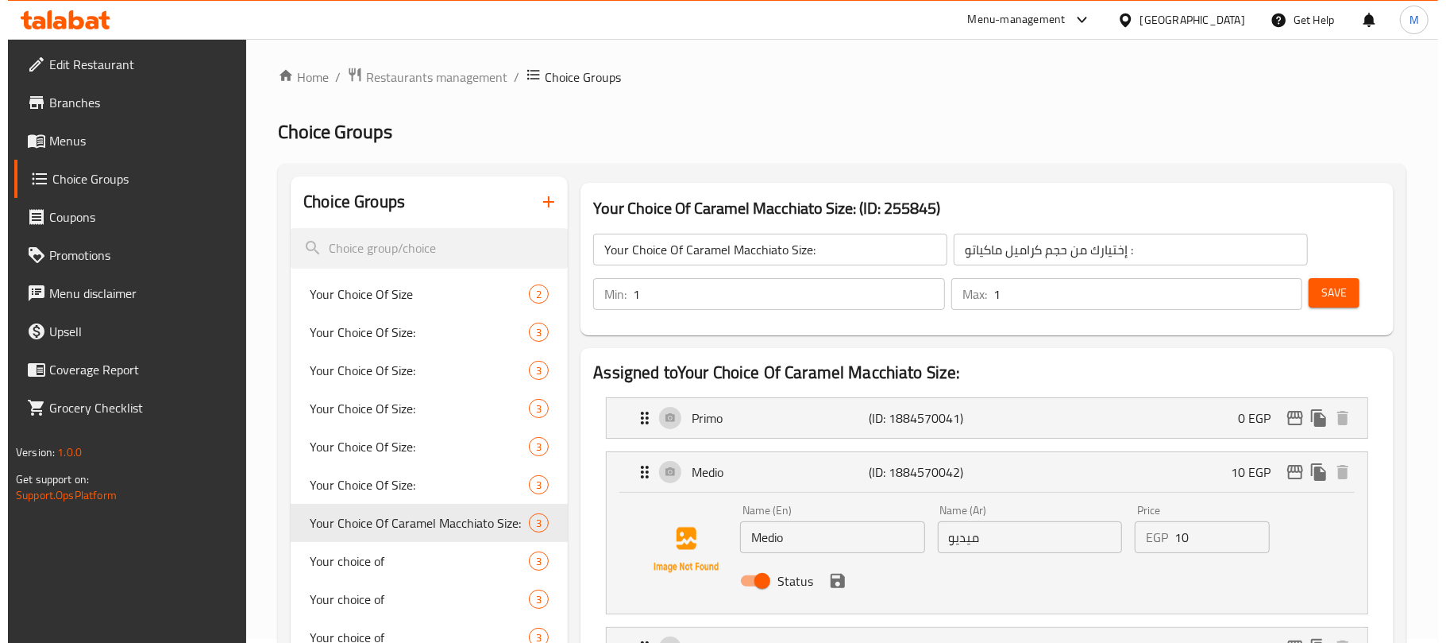
scroll to position [0, 0]
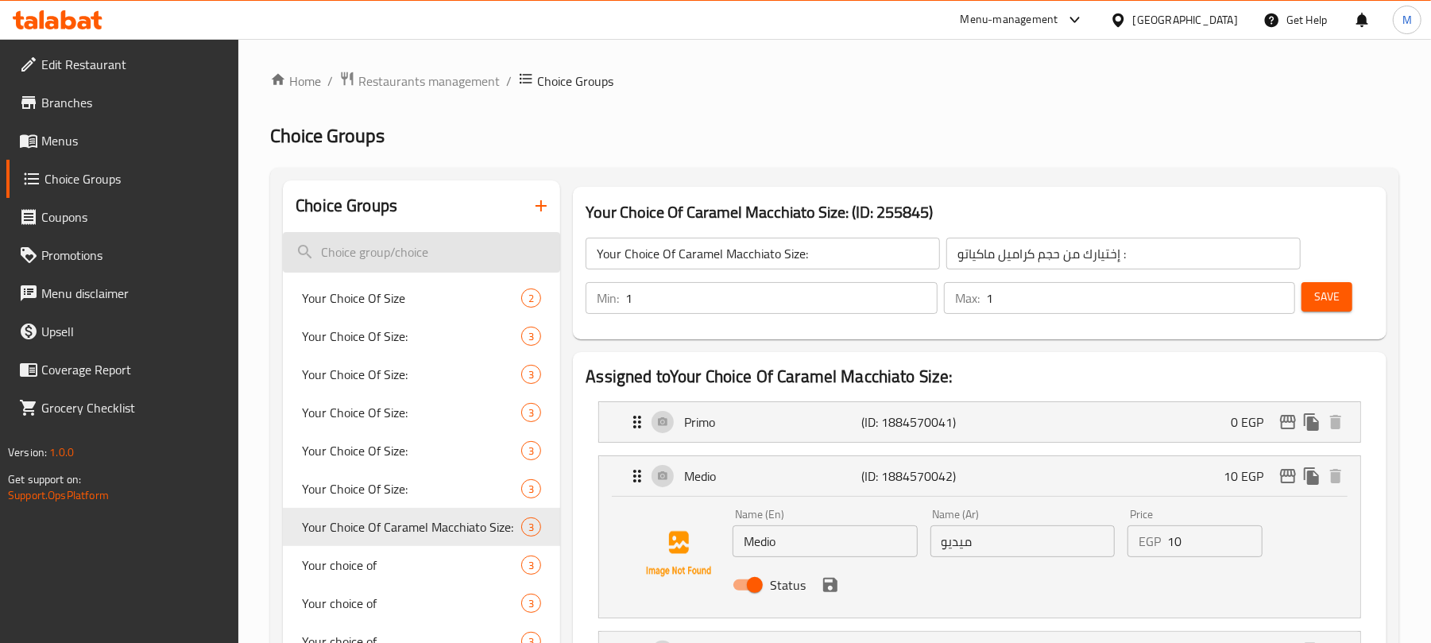
click at [378, 253] on input "search" at bounding box center [421, 252] width 277 height 41
paste input "Chocolate Fudge Browine Frappe"
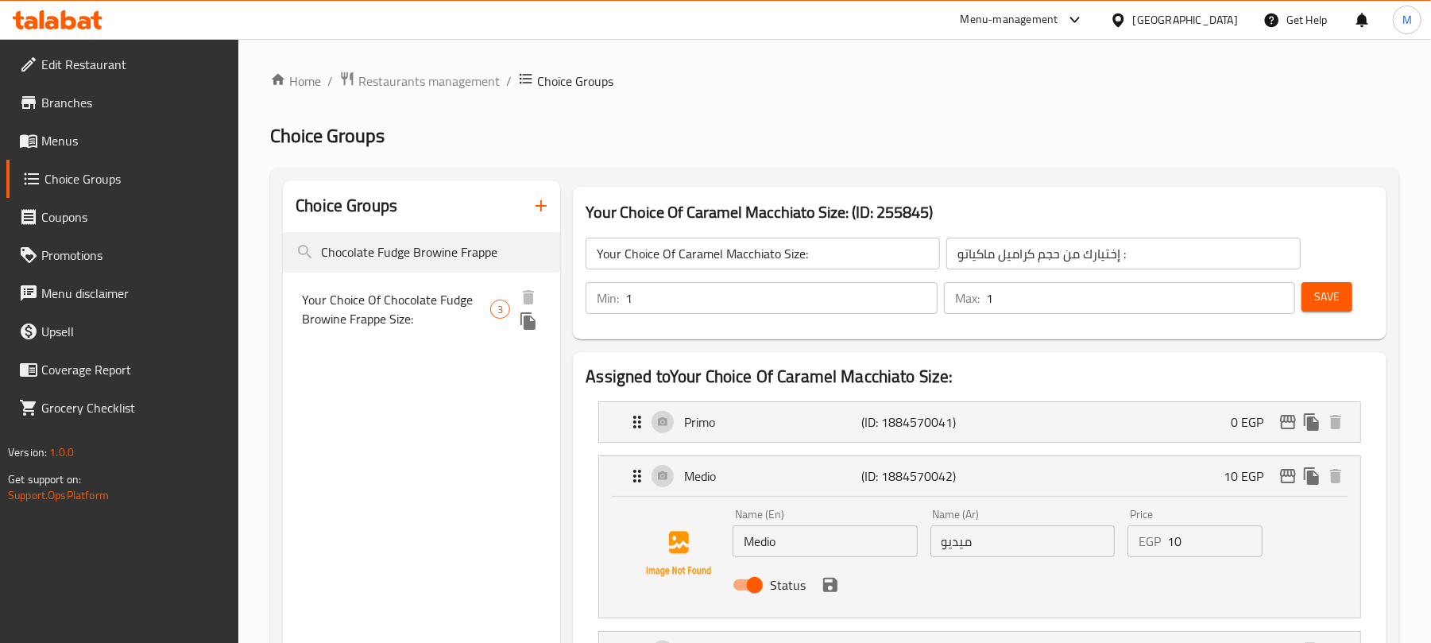
type input "Chocolate Fudge Browine Frappe"
click at [452, 321] on span "Your Choice Of Chocolate Fudge Browine Frappe Size:" at bounding box center [396, 309] width 188 height 38
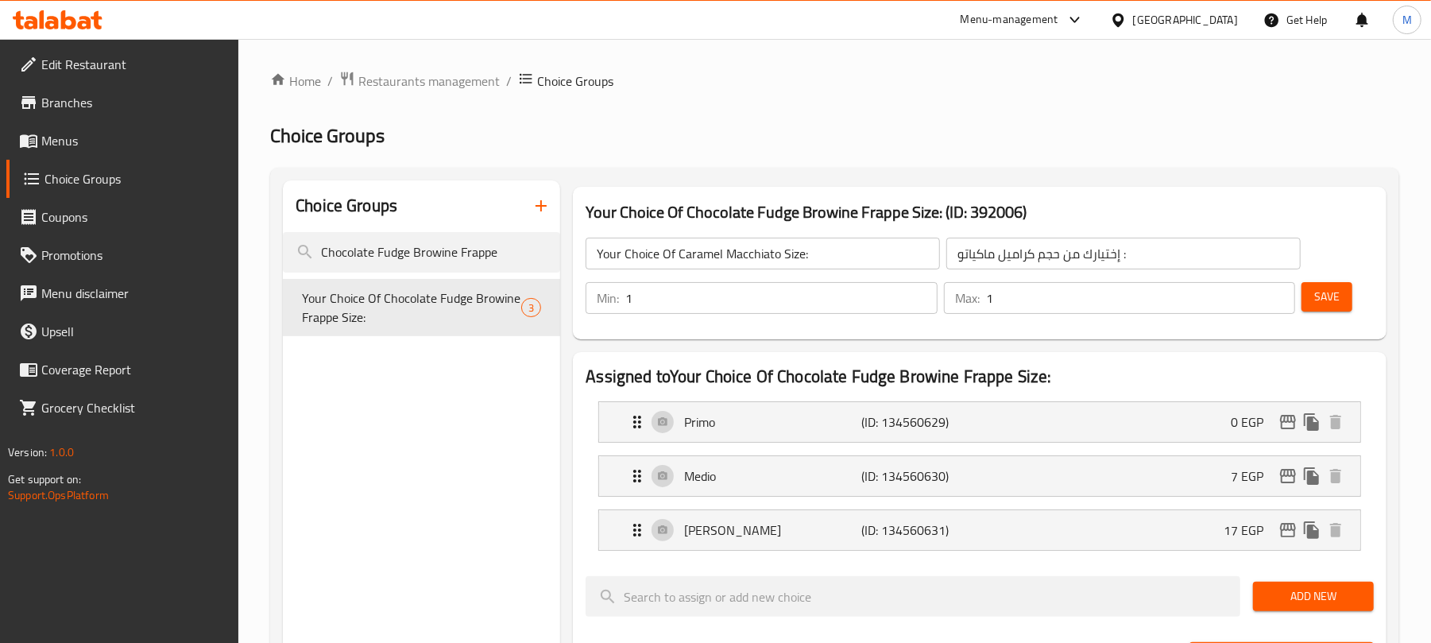
type input "Your Choice Of Chocolate Fudge Browine Frappe Size:"
type input "إختيارك من حجم فرابيه شوكولاتة فادج براوني:"
click at [1287, 418] on icon "edit" at bounding box center [1288, 422] width 16 height 14
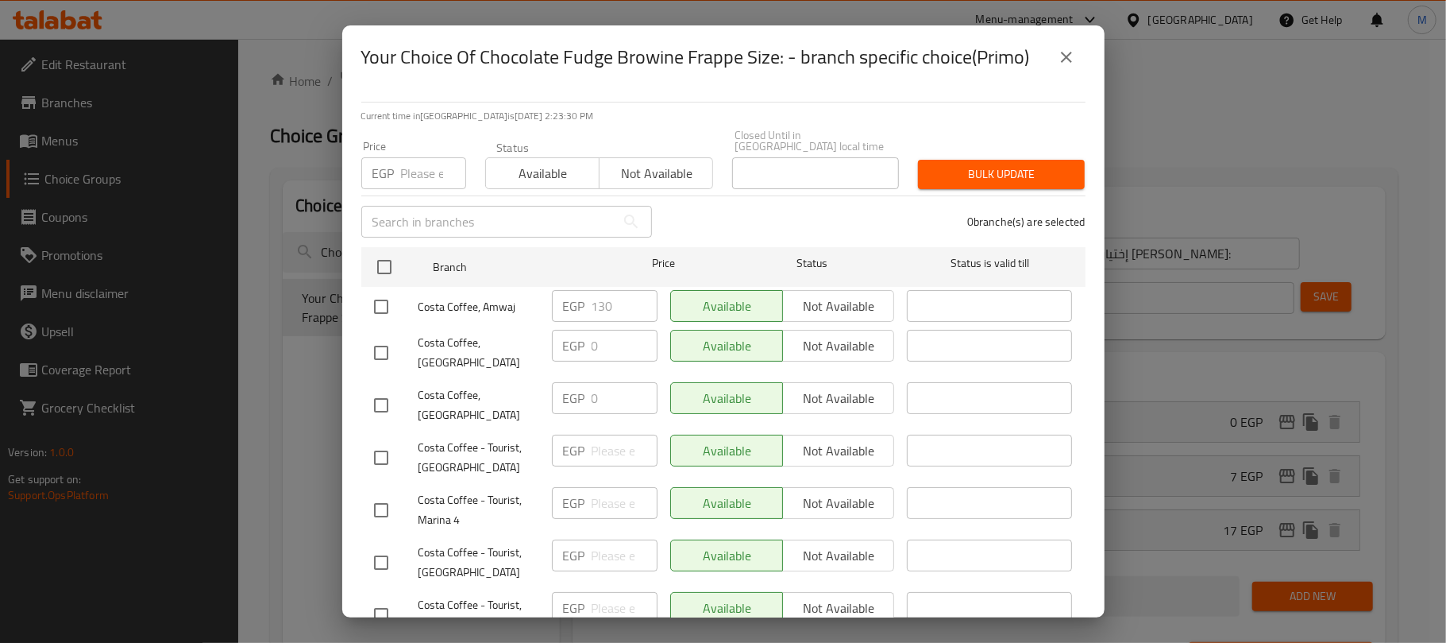
click at [381, 292] on input "checkbox" at bounding box center [381, 306] width 33 height 33
checkbox input "true"
click at [583, 295] on div "EGP 130 ​" at bounding box center [605, 306] width 106 height 32
click at [592, 292] on input "130" at bounding box center [625, 306] width 66 height 32
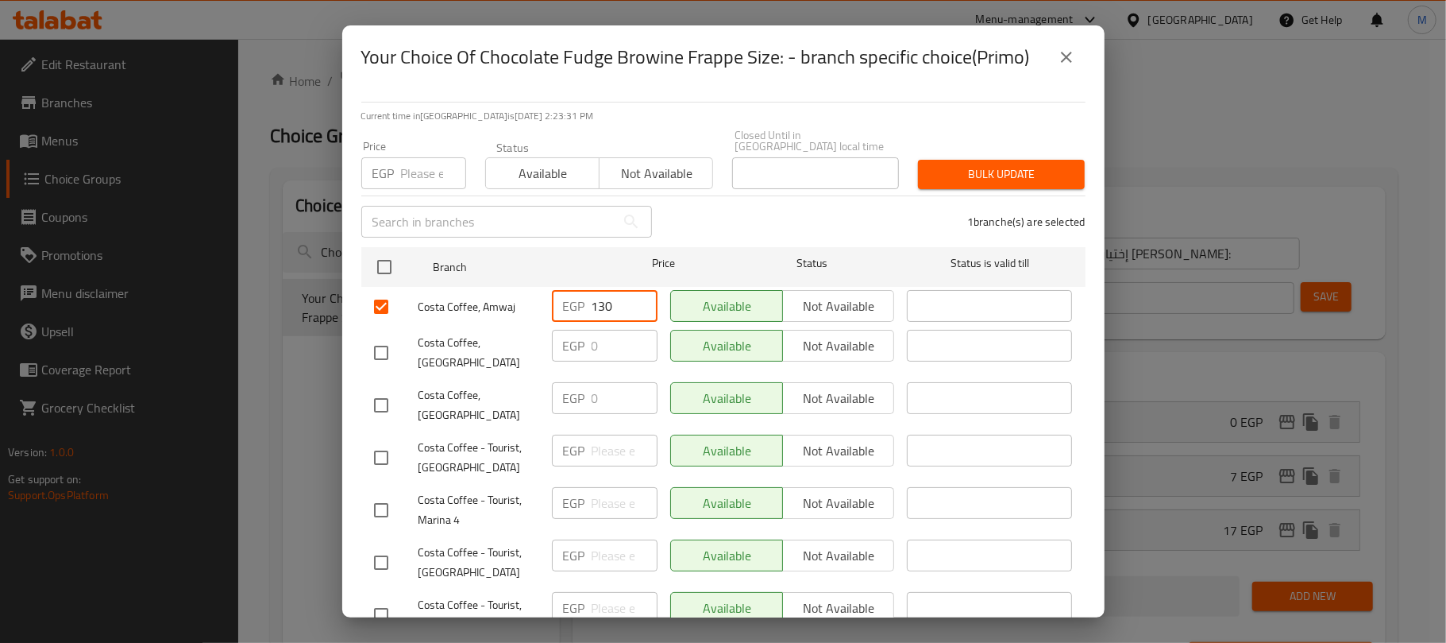
click at [592, 292] on input "130" at bounding box center [625, 306] width 66 height 32
type input "0"
click at [732, 210] on div "1 branche(s) are selected" at bounding box center [879, 221] width 434 height 57
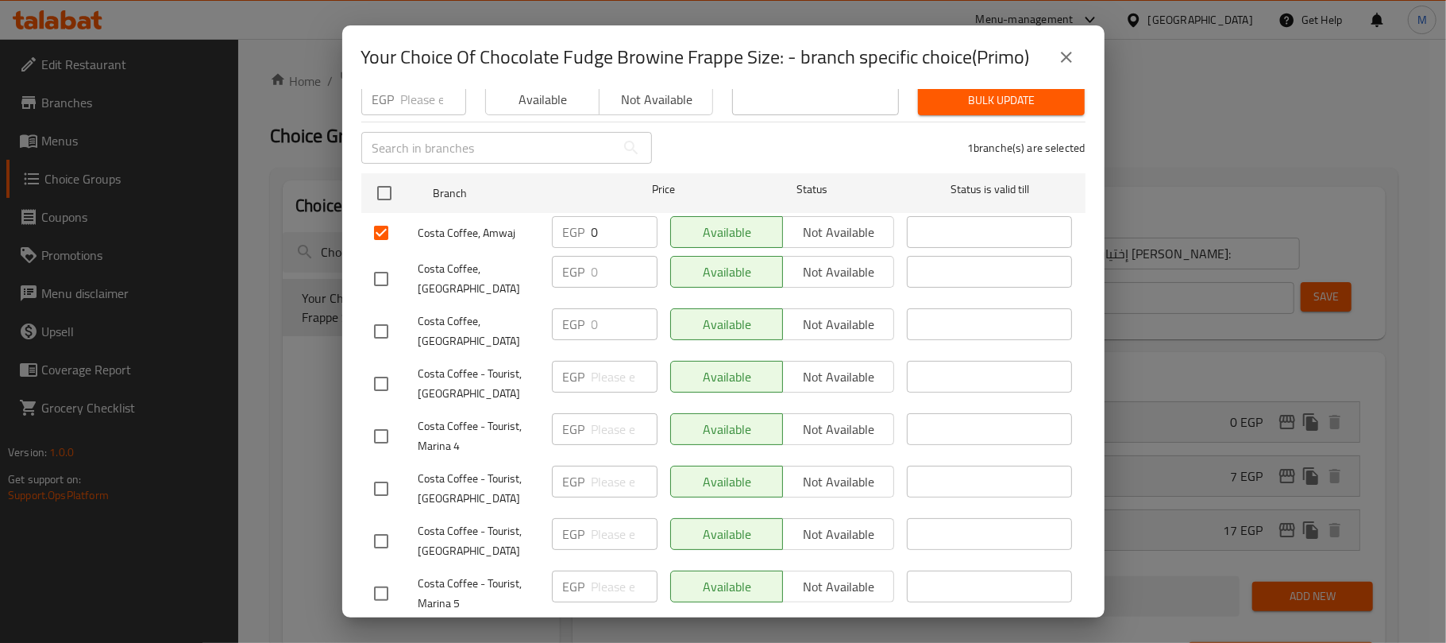
scroll to position [146, 0]
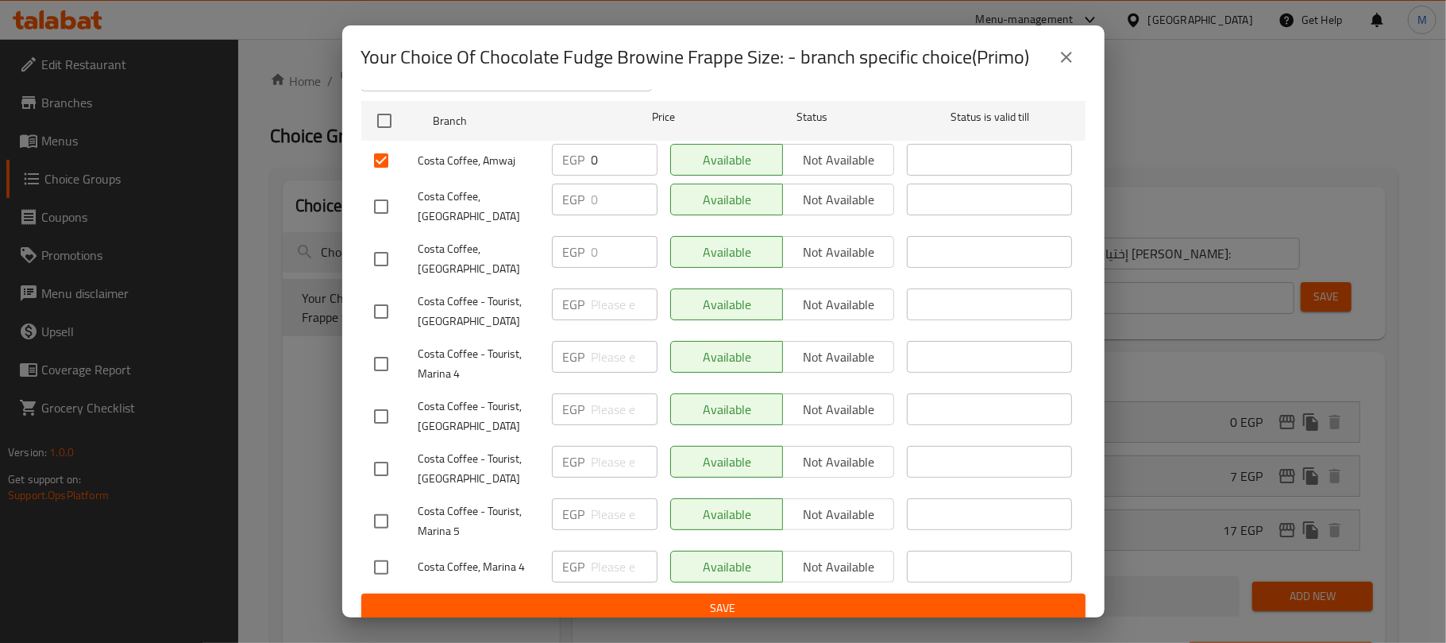
click at [658, 598] on span "Save" at bounding box center [723, 608] width 699 height 20
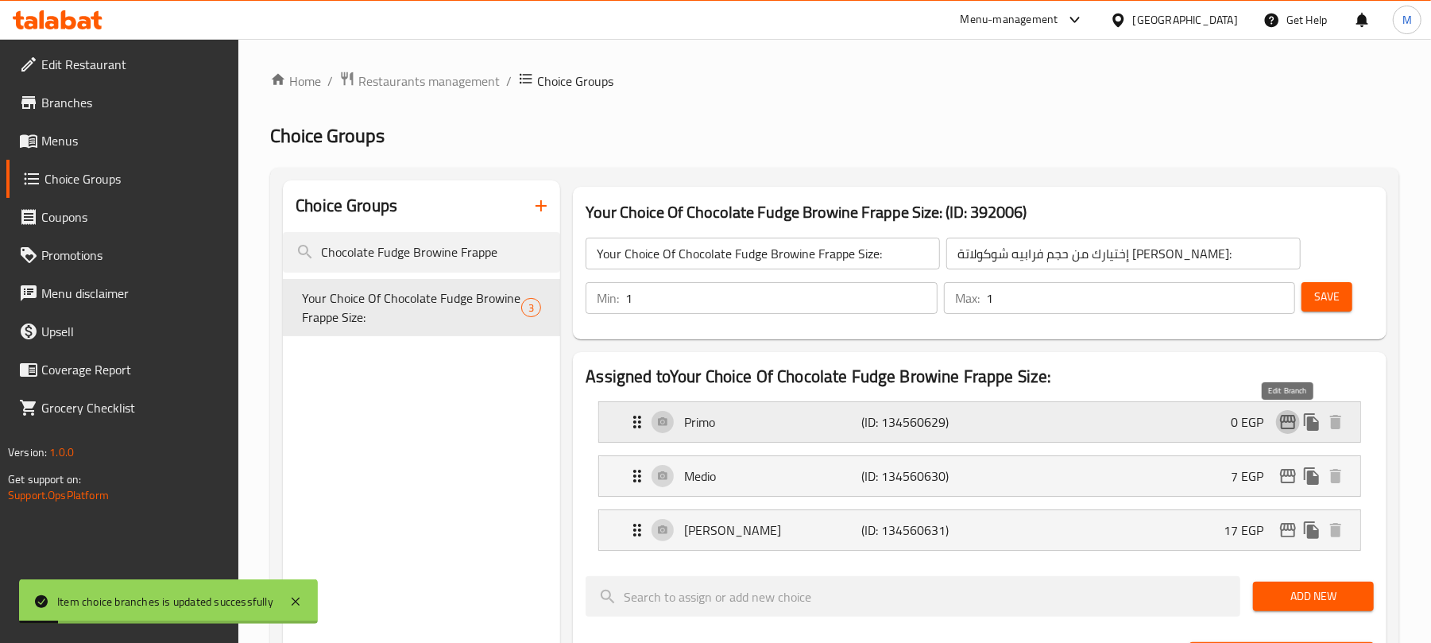
click at [1285, 427] on icon "edit" at bounding box center [1287, 421] width 19 height 19
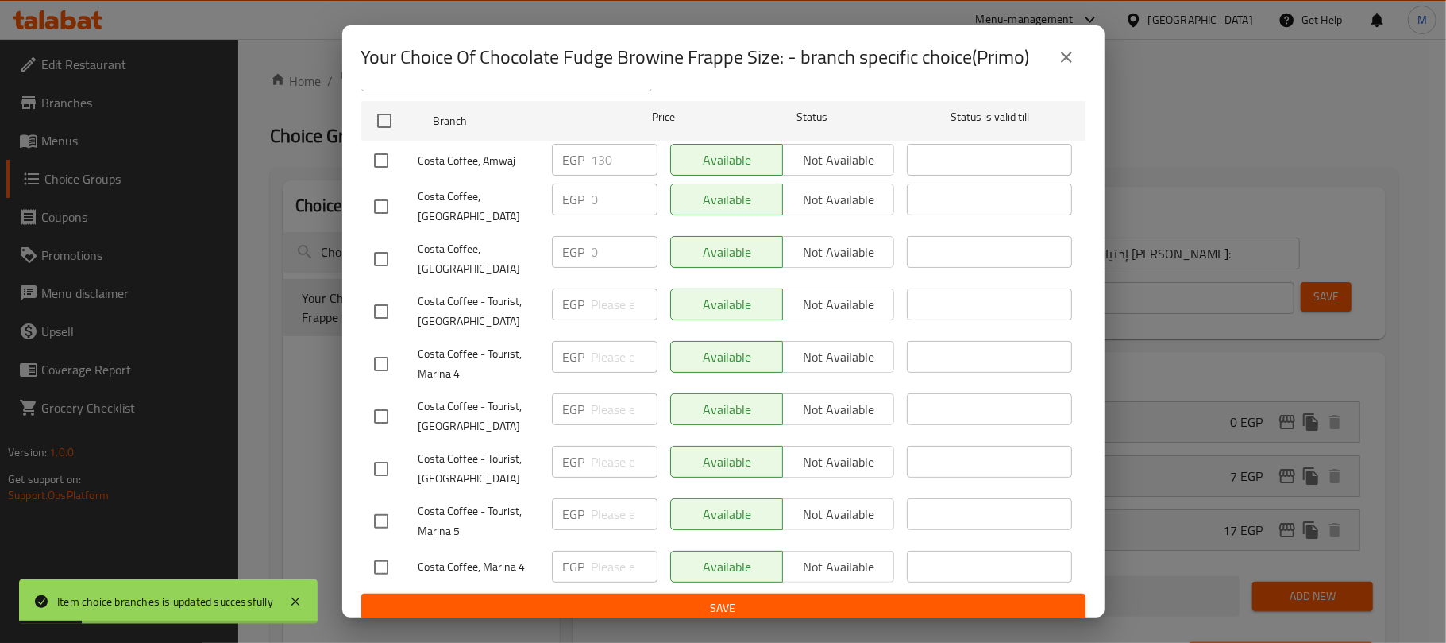
scroll to position [0, 0]
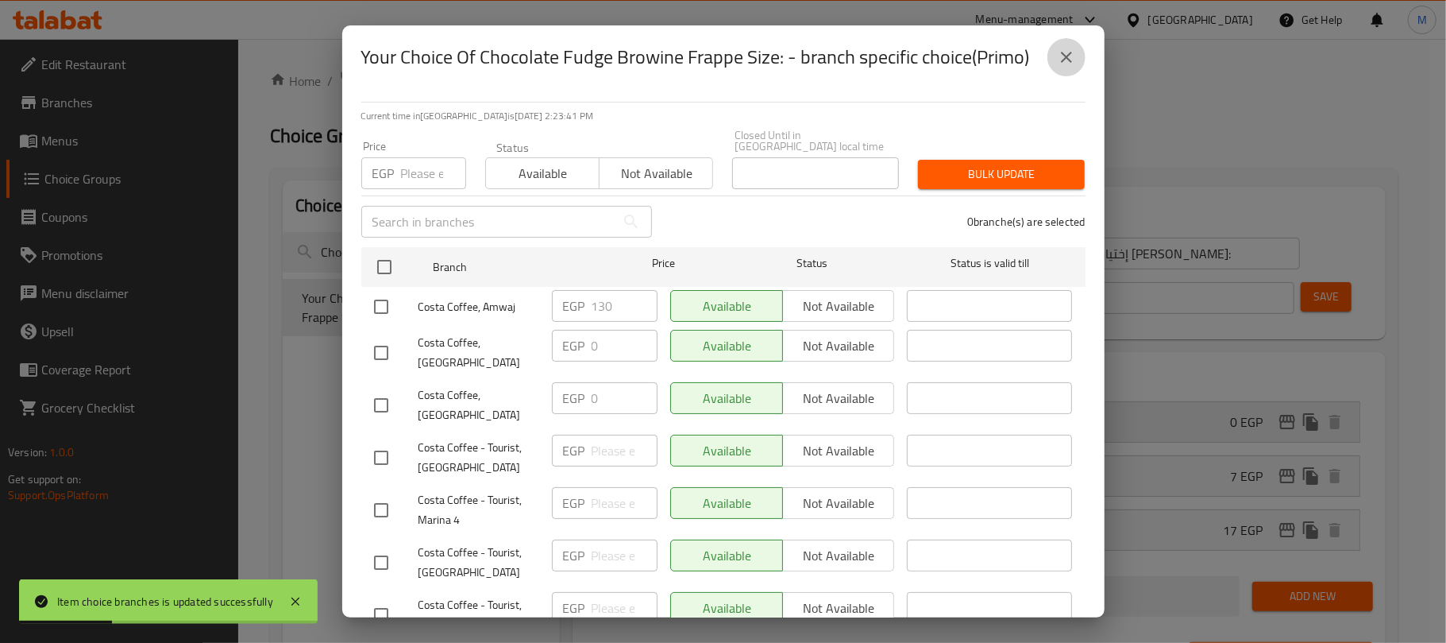
drag, startPoint x: 1059, startPoint y: 59, endPoint x: 1281, endPoint y: 410, distance: 415.6
click at [1061, 59] on icon "close" at bounding box center [1066, 57] width 19 height 19
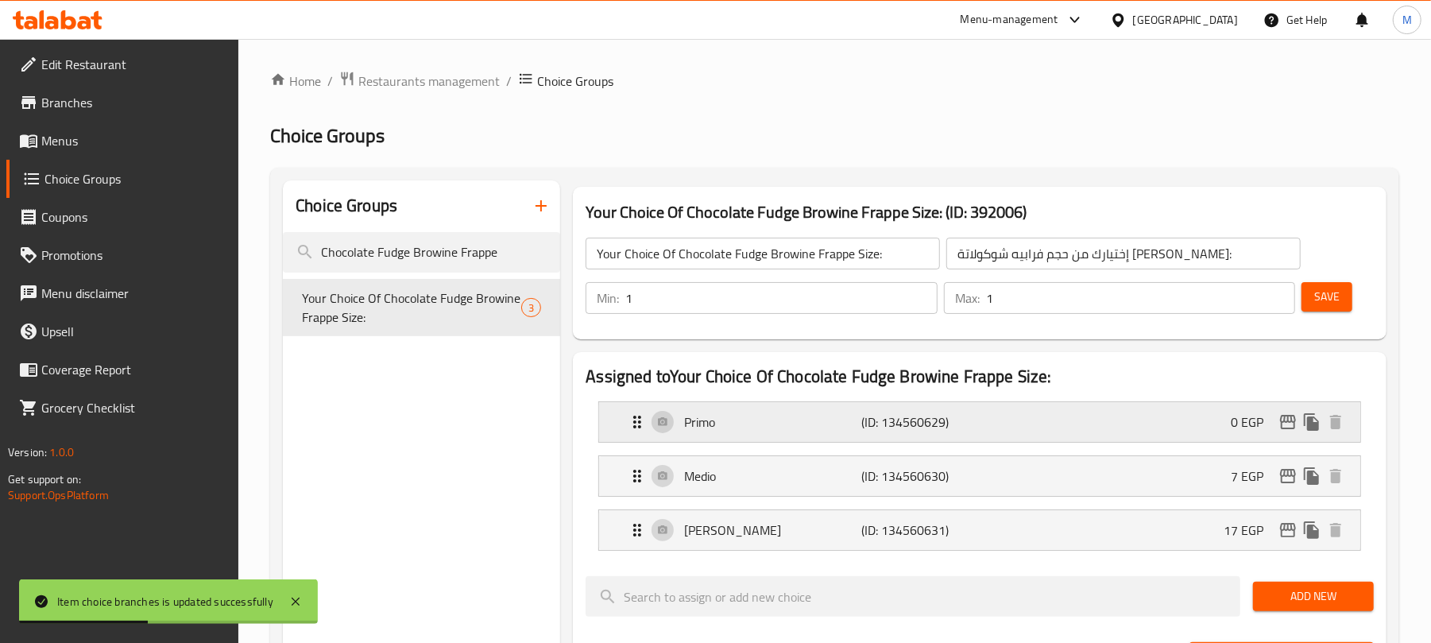
click at [1285, 420] on icon "edit" at bounding box center [1287, 421] width 19 height 19
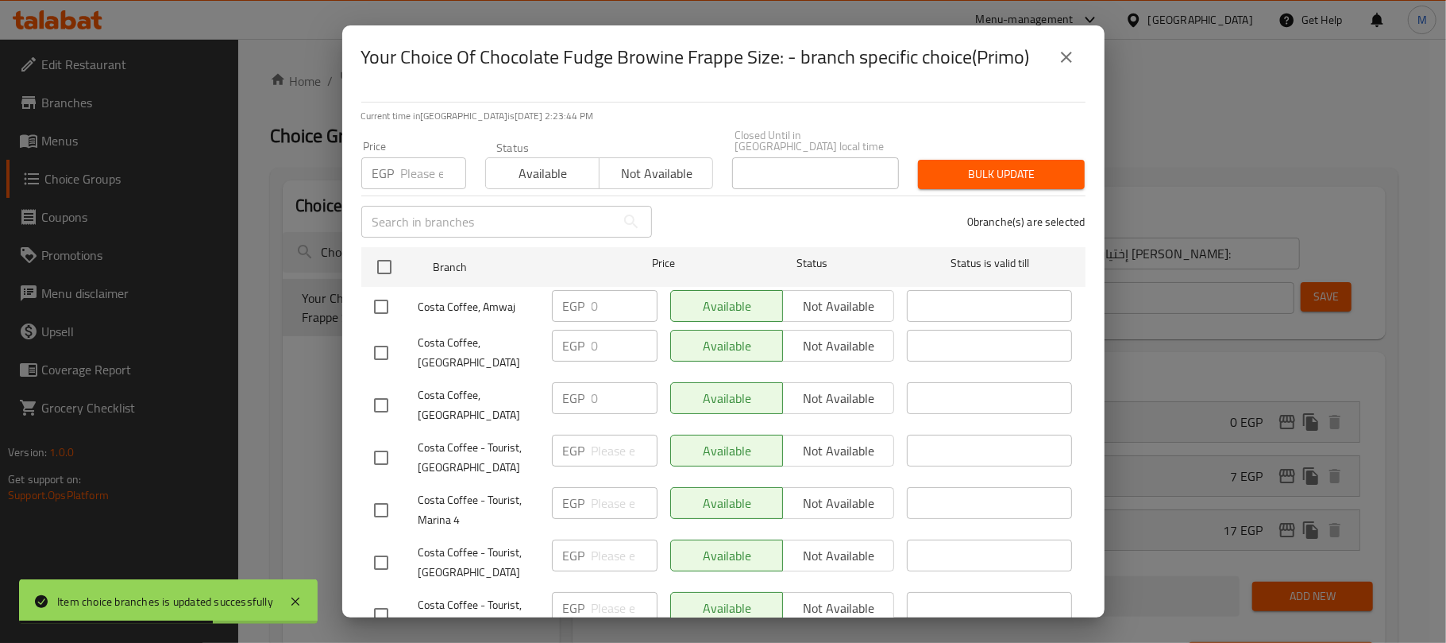
click at [1061, 56] on icon "close" at bounding box center [1066, 57] width 19 height 19
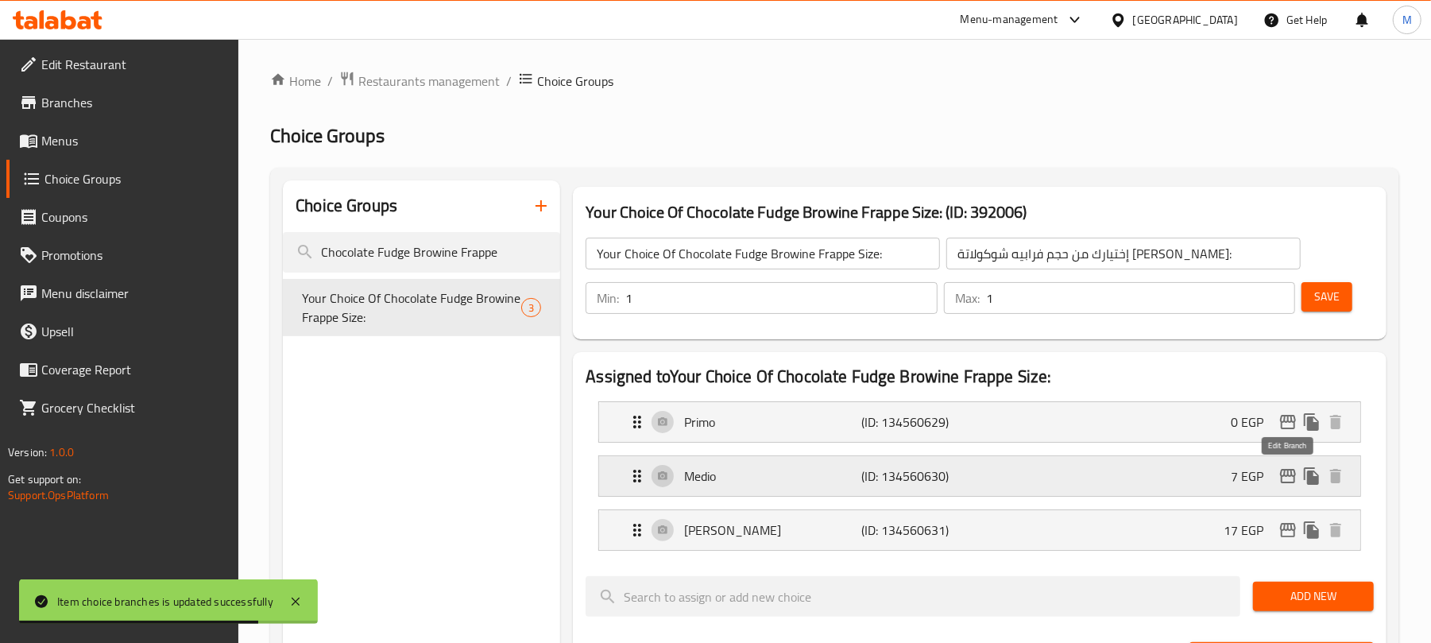
click at [1285, 477] on icon "edit" at bounding box center [1288, 476] width 16 height 14
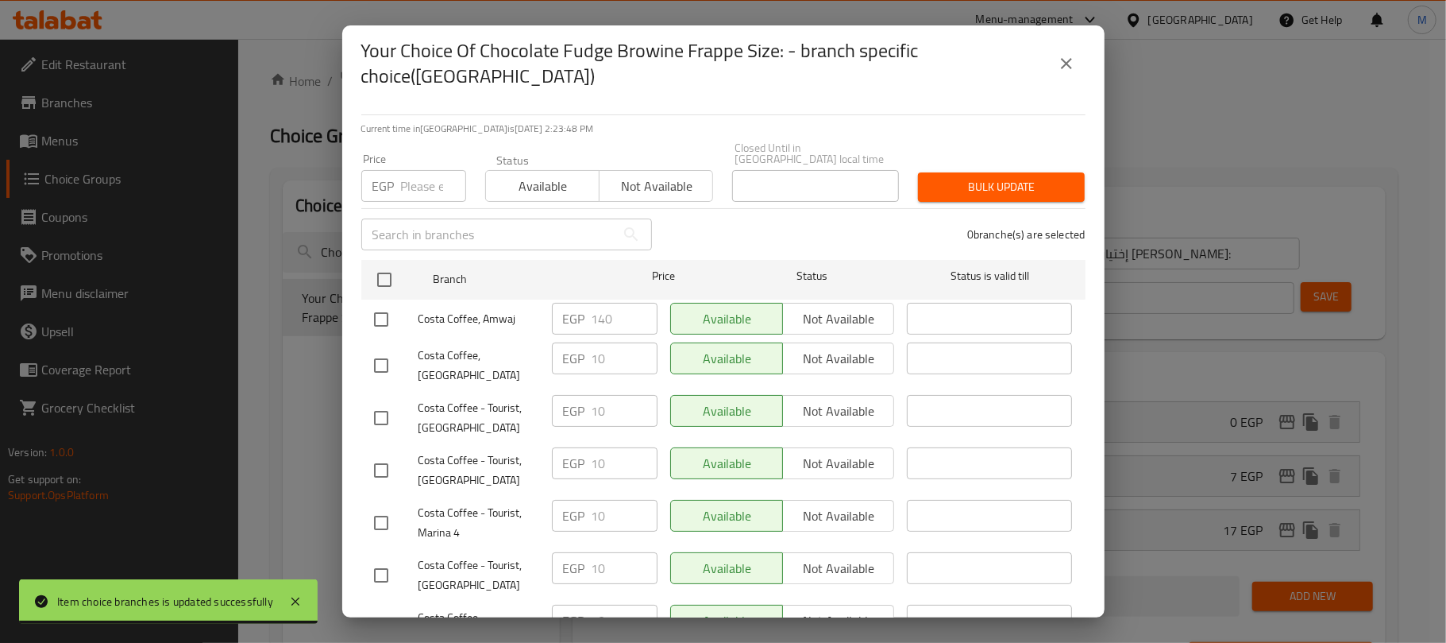
click at [376, 303] on input "checkbox" at bounding box center [381, 319] width 33 height 33
checkbox input "true"
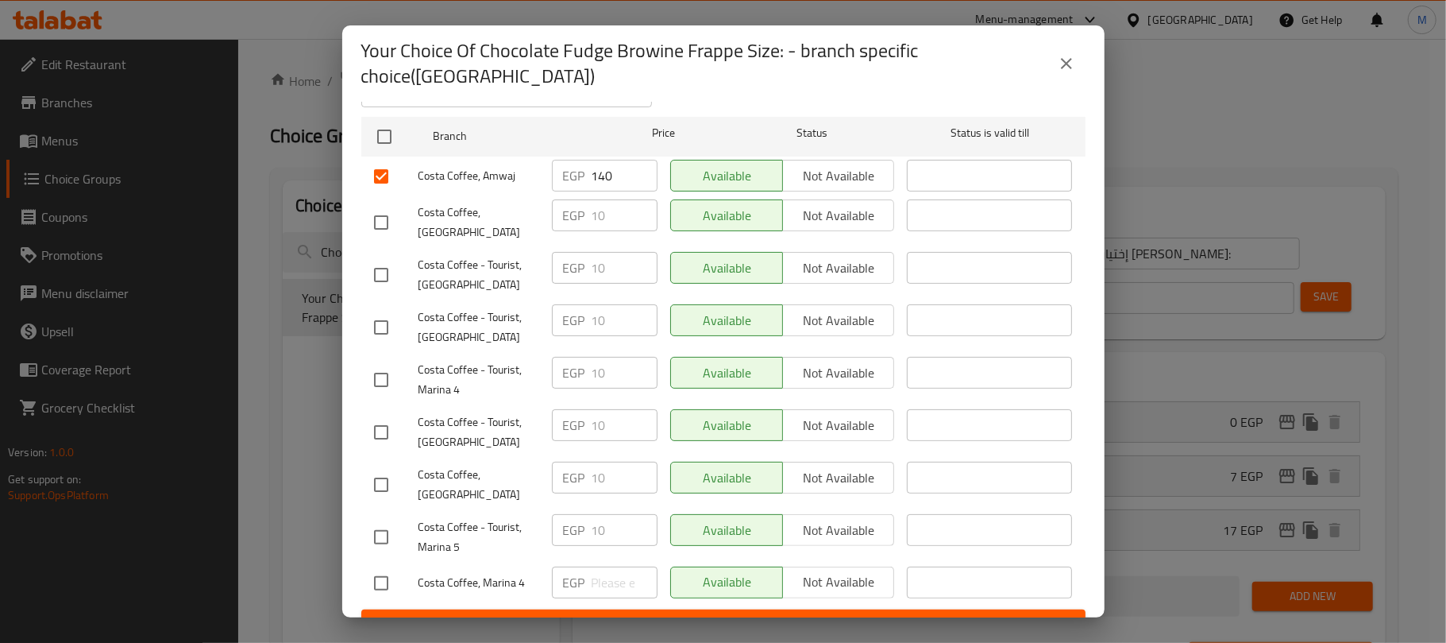
scroll to position [146, 0]
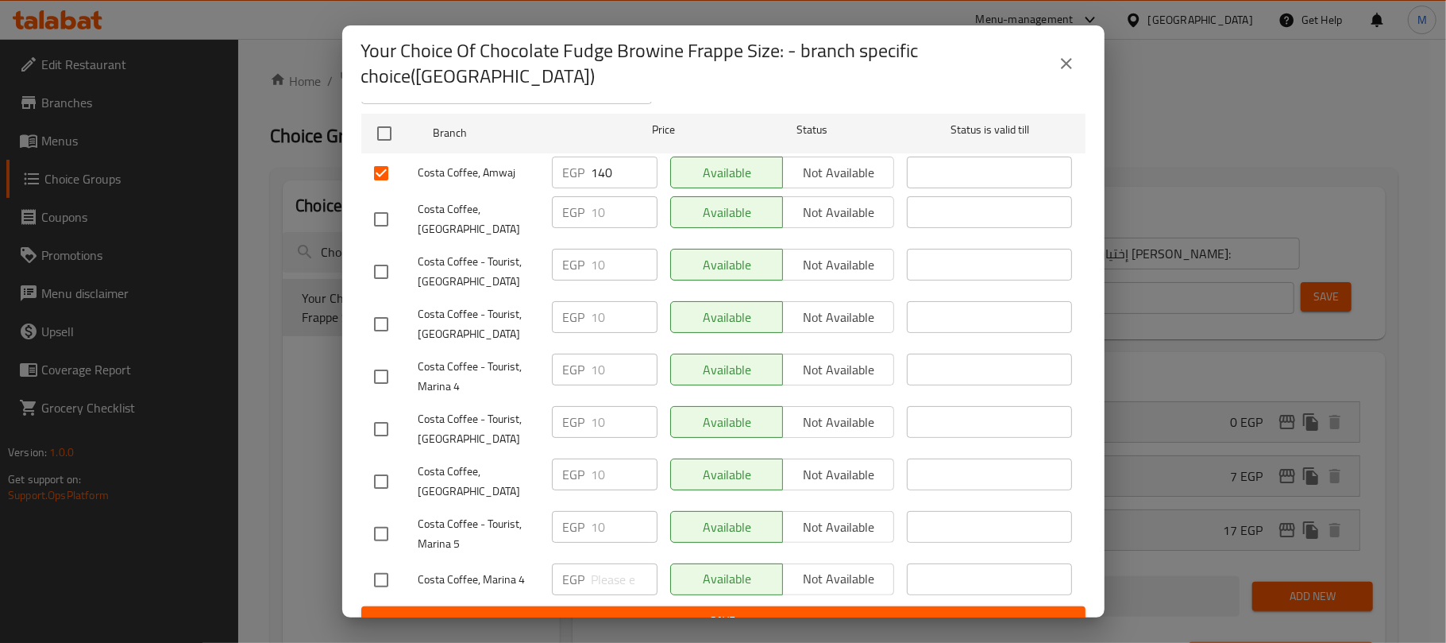
click at [379, 566] on input "checkbox" at bounding box center [381, 579] width 33 height 33
checkbox input "true"
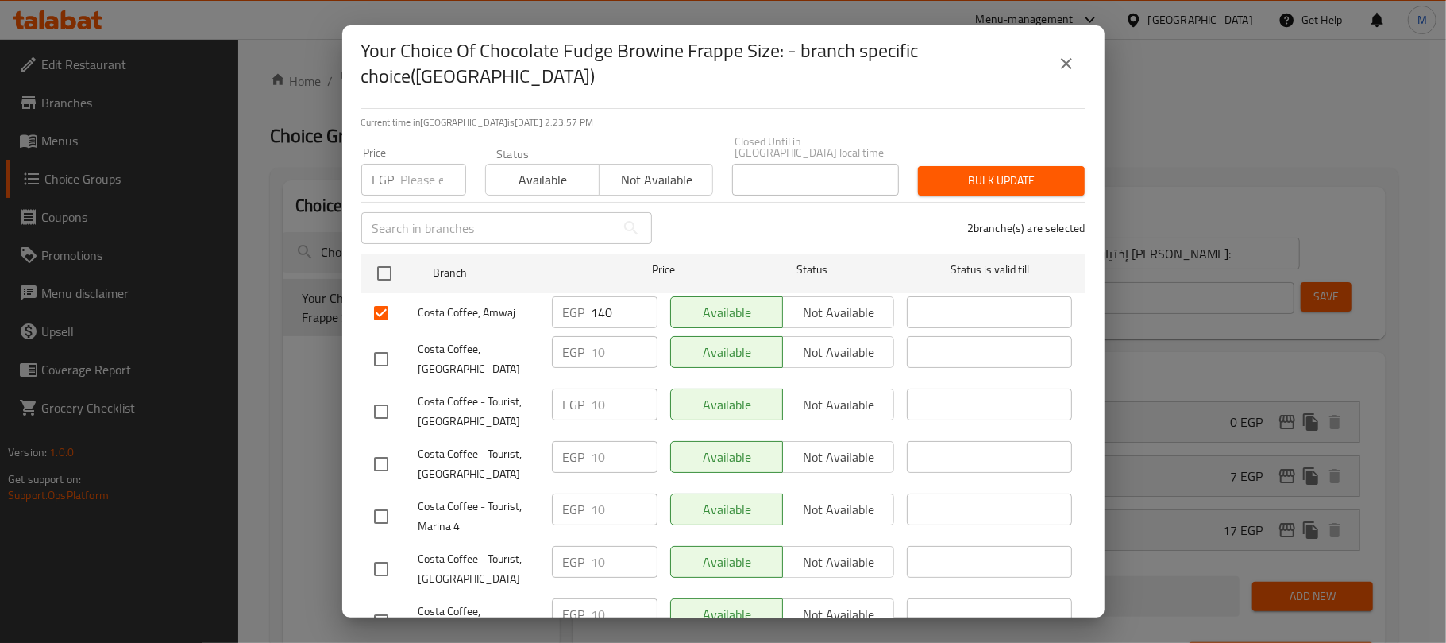
scroll to position [0, 0]
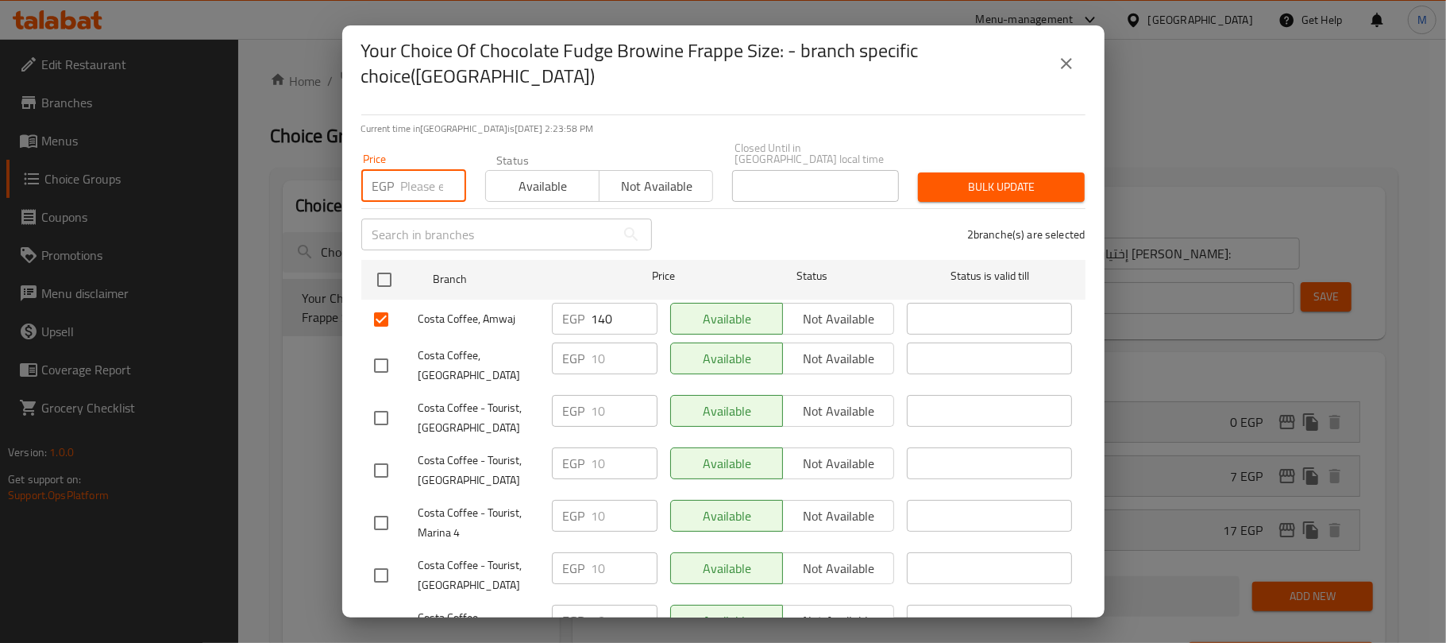
click at [407, 170] on input "number" at bounding box center [433, 186] width 65 height 32
type input "10"
click at [751, 206] on div "2 branche(s) are selected" at bounding box center [879, 234] width 434 height 57
click at [918, 173] on button "Bulk update" at bounding box center [1001, 186] width 167 height 29
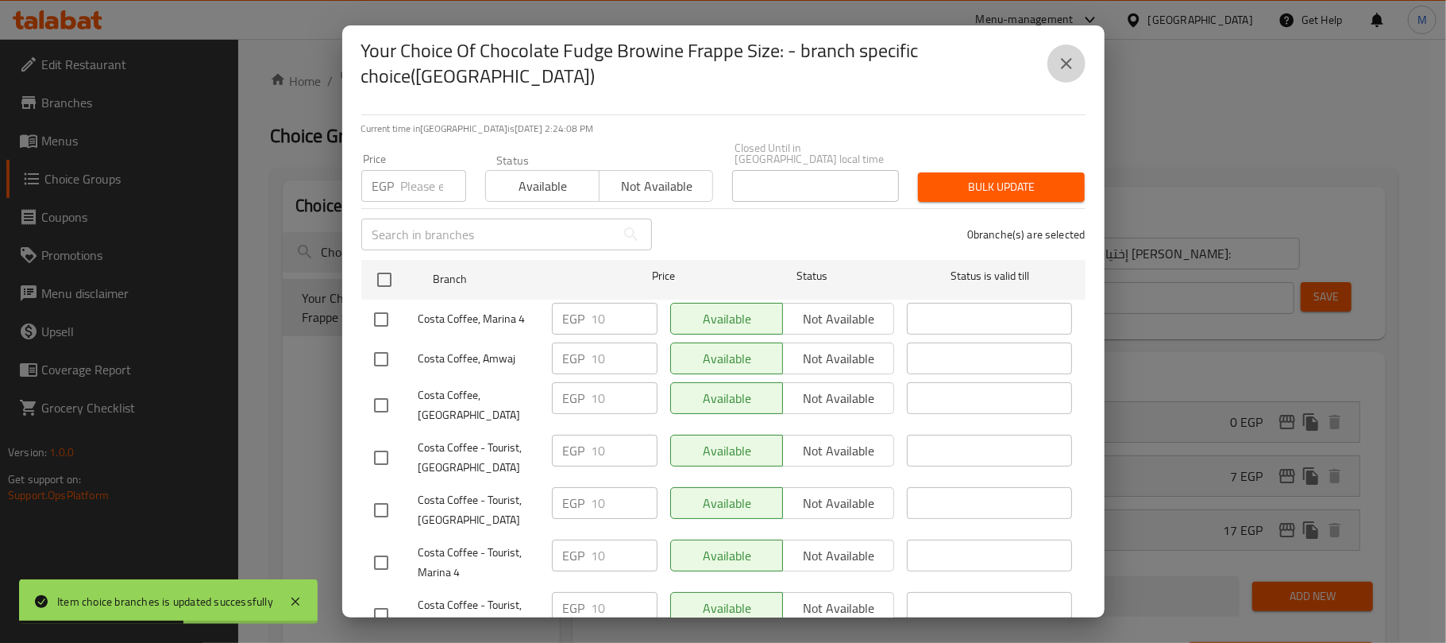
drag, startPoint x: 1063, startPoint y: 64, endPoint x: 1164, endPoint y: 197, distance: 167.8
click at [1064, 64] on icon "close" at bounding box center [1066, 63] width 19 height 19
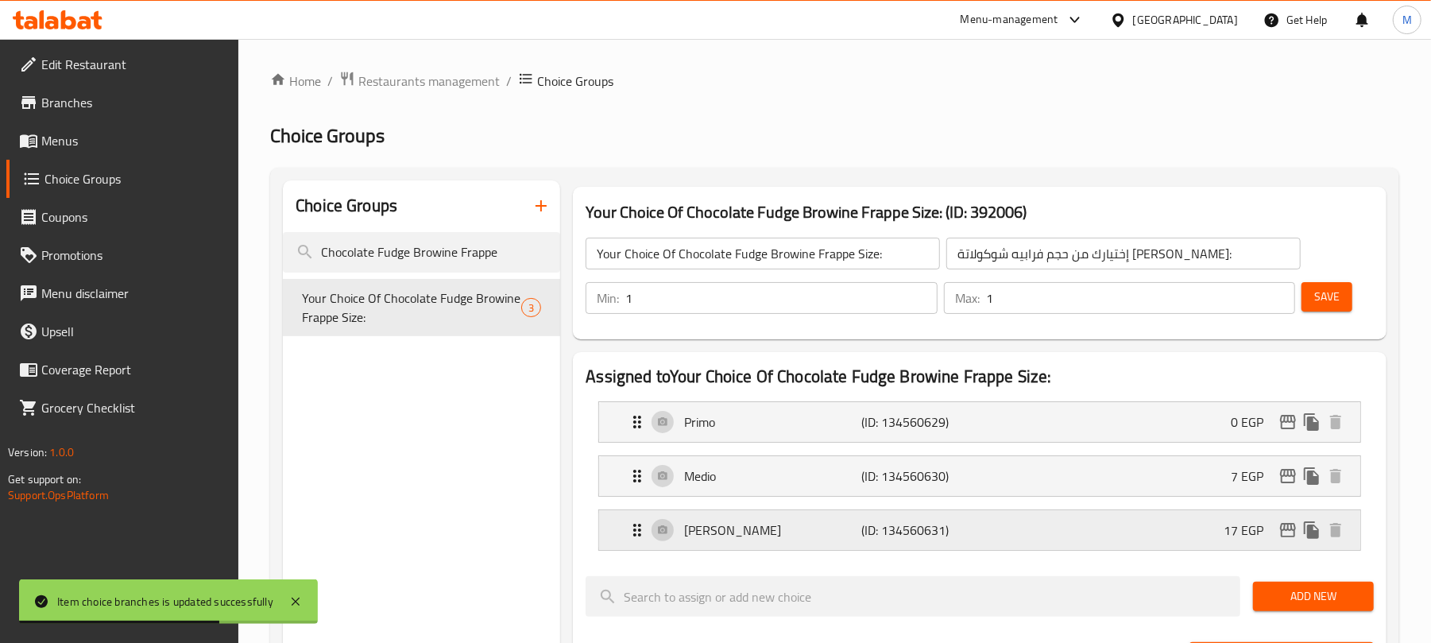
click at [1290, 531] on icon "edit" at bounding box center [1287, 529] width 19 height 19
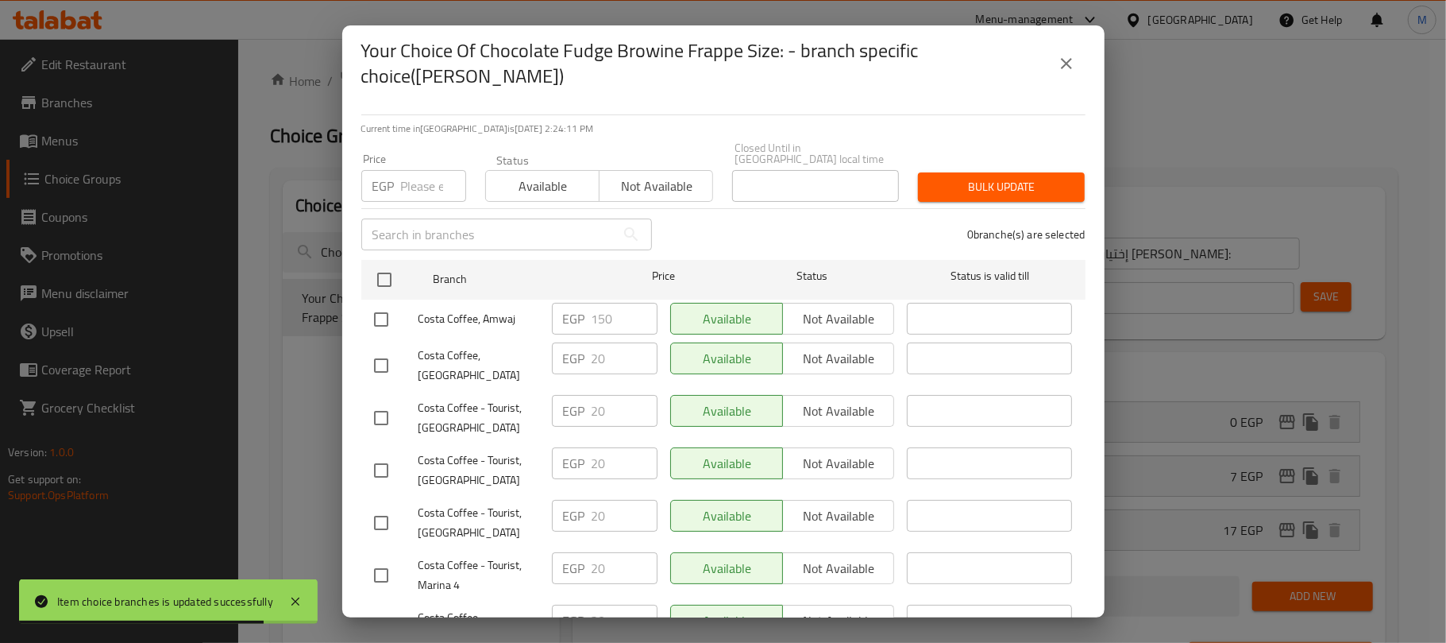
click at [384, 303] on input "checkbox" at bounding box center [381, 319] width 33 height 33
checkbox input "true"
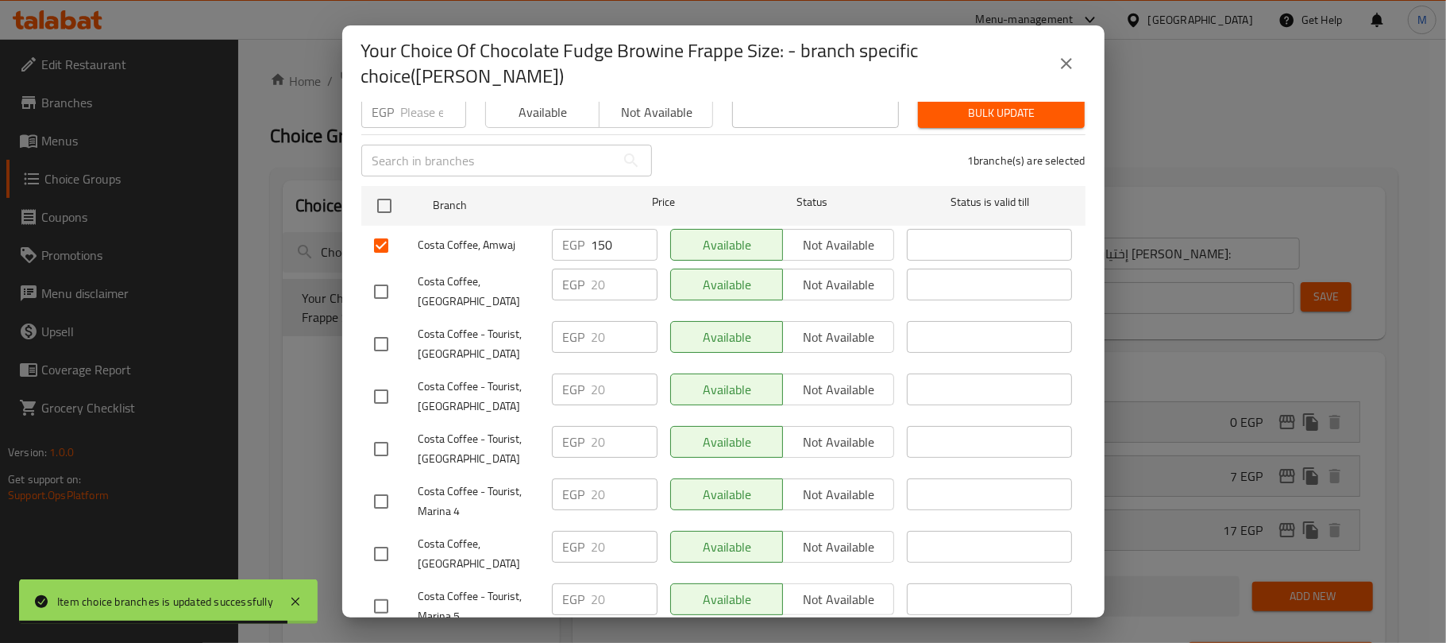
scroll to position [159, 0]
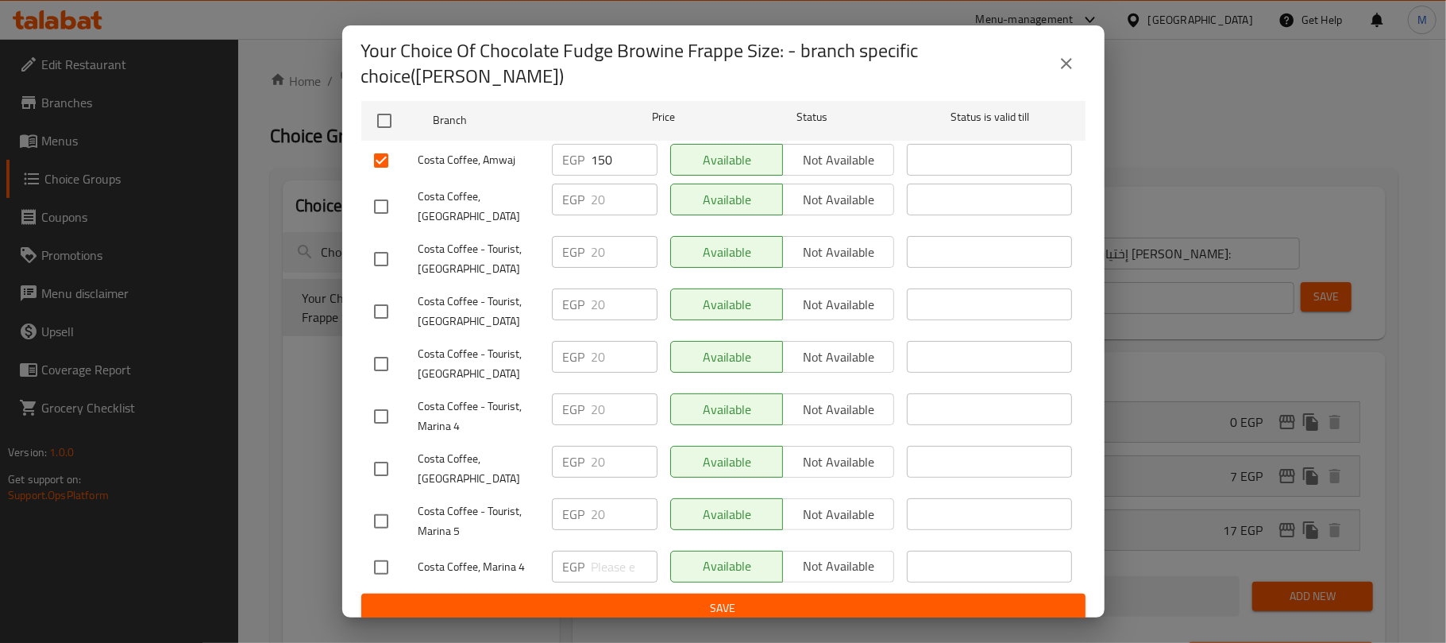
click at [361, 554] on li "Costa Coffee, Marina 4 EGP ​ Available Not available ​" at bounding box center [723, 567] width 724 height 40
click at [389, 560] on input "checkbox" at bounding box center [381, 566] width 33 height 33
checkbox input "true"
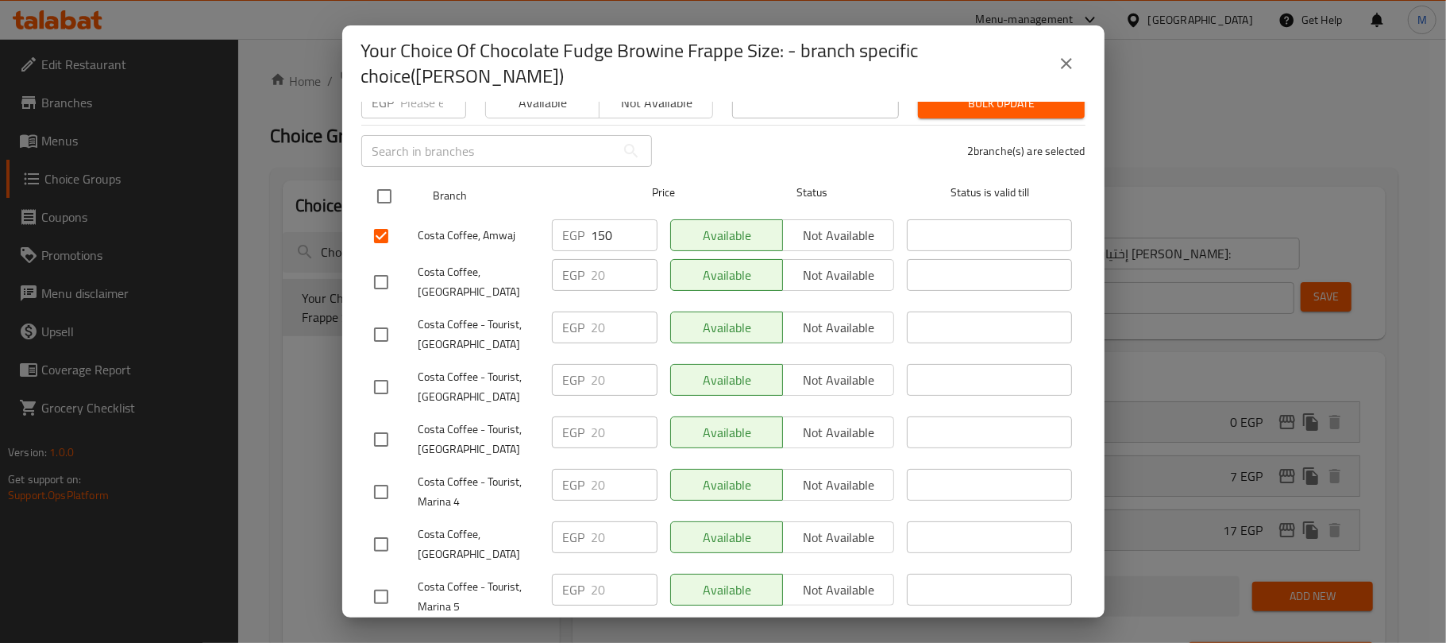
scroll to position [0, 0]
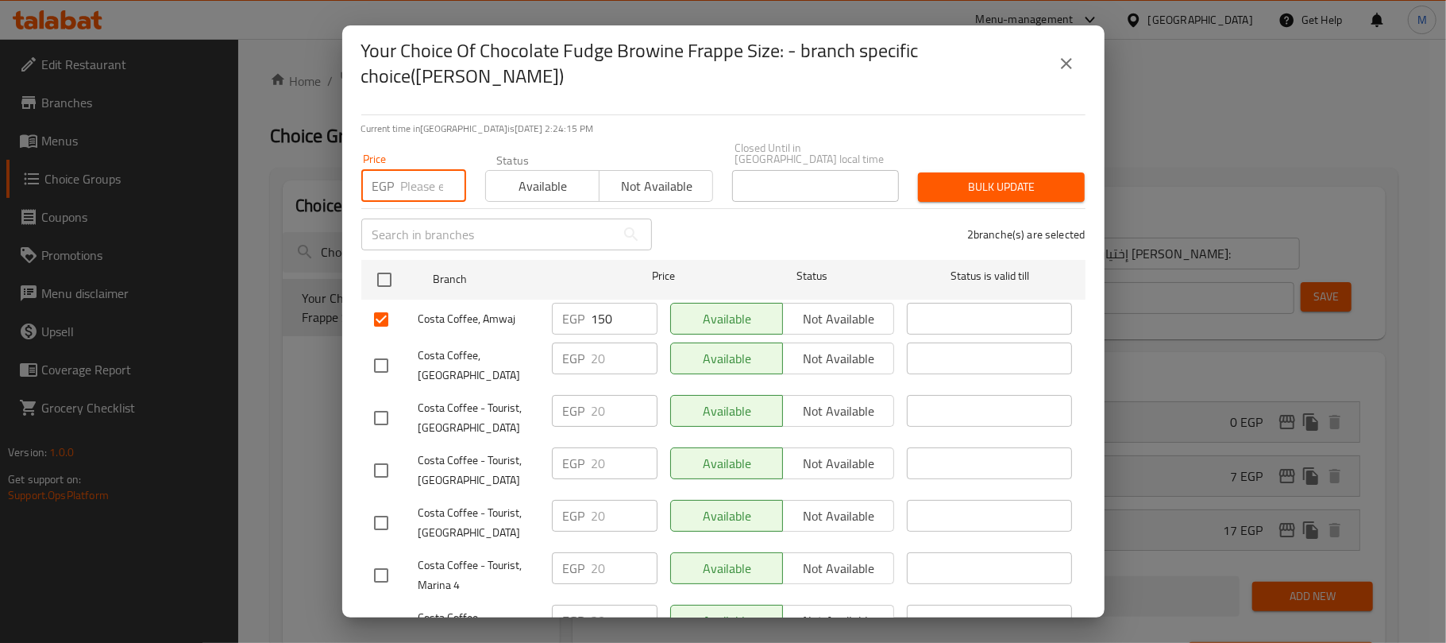
drag, startPoint x: 407, startPoint y: 172, endPoint x: 417, endPoint y: 202, distance: 31.2
click at [407, 172] on input "number" at bounding box center [433, 186] width 65 height 32
type input "20"
click at [932, 75] on h2 "Your Choice Of Chocolate Fudge Browine Frappe Size: - branch specific choice(Ma…" at bounding box center [704, 63] width 686 height 51
drag, startPoint x: 973, startPoint y: 180, endPoint x: 1002, endPoint y: 189, distance: 30.9
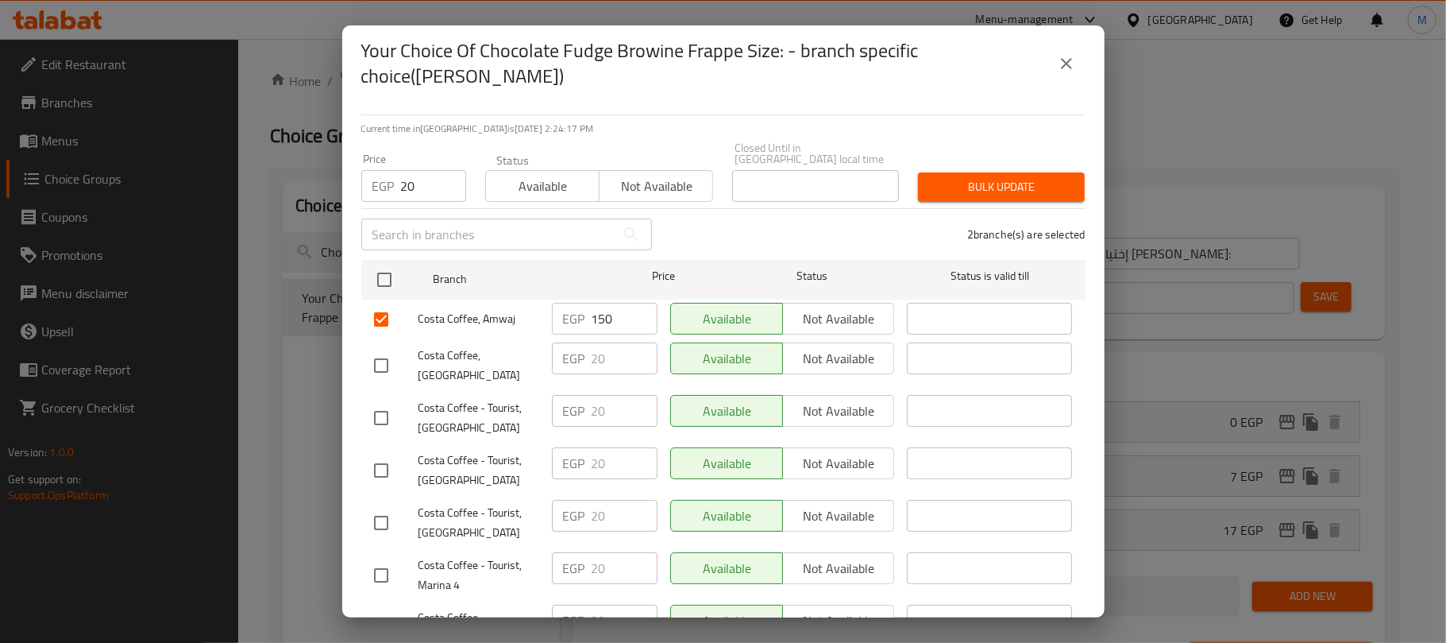
click at [975, 185] on span "Bulk update" at bounding box center [1001, 187] width 141 height 20
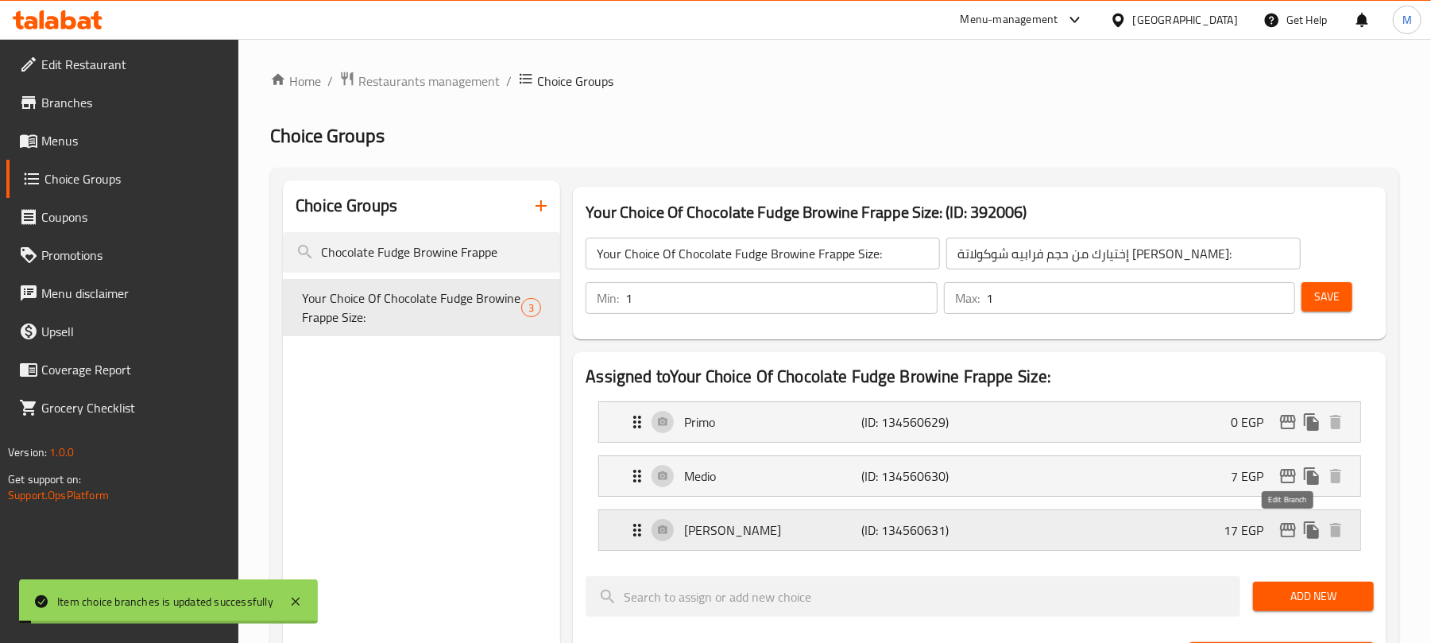
click at [1282, 535] on icon "edit" at bounding box center [1287, 529] width 19 height 19
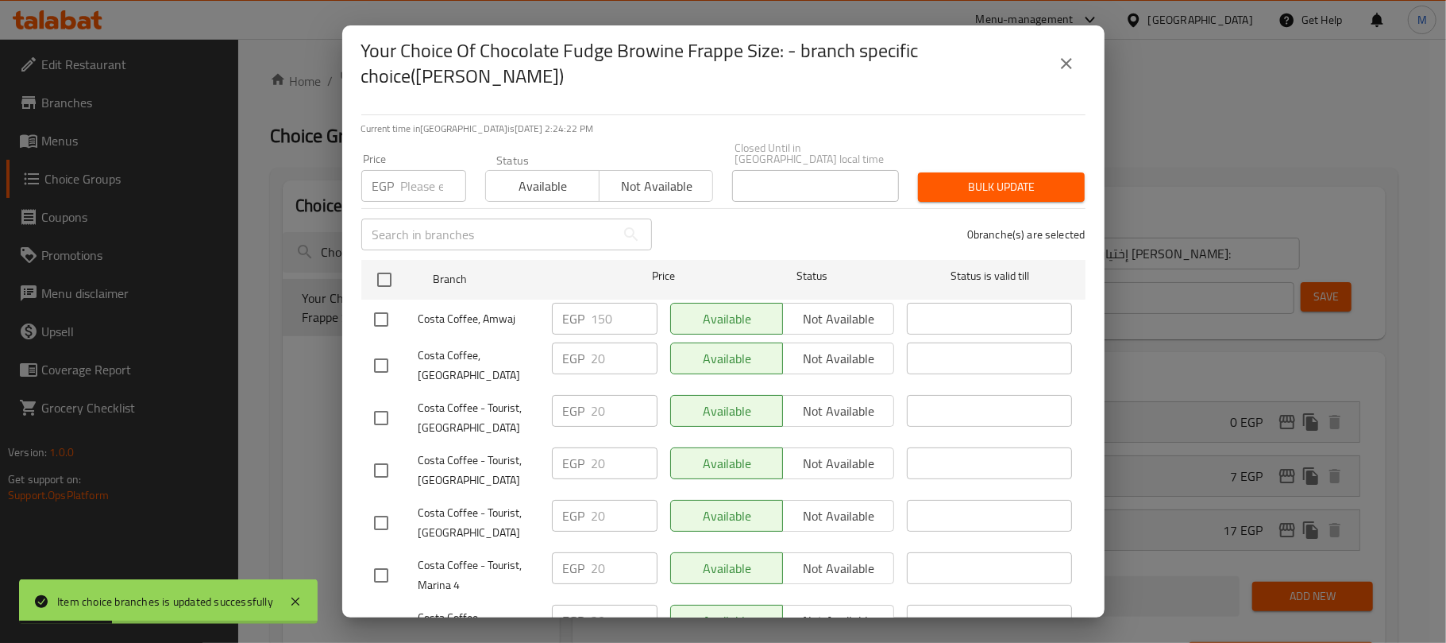
drag, startPoint x: 1081, startPoint y: 59, endPoint x: 1088, endPoint y: 73, distance: 16.0
click at [1080, 60] on button "close" at bounding box center [1067, 63] width 38 height 38
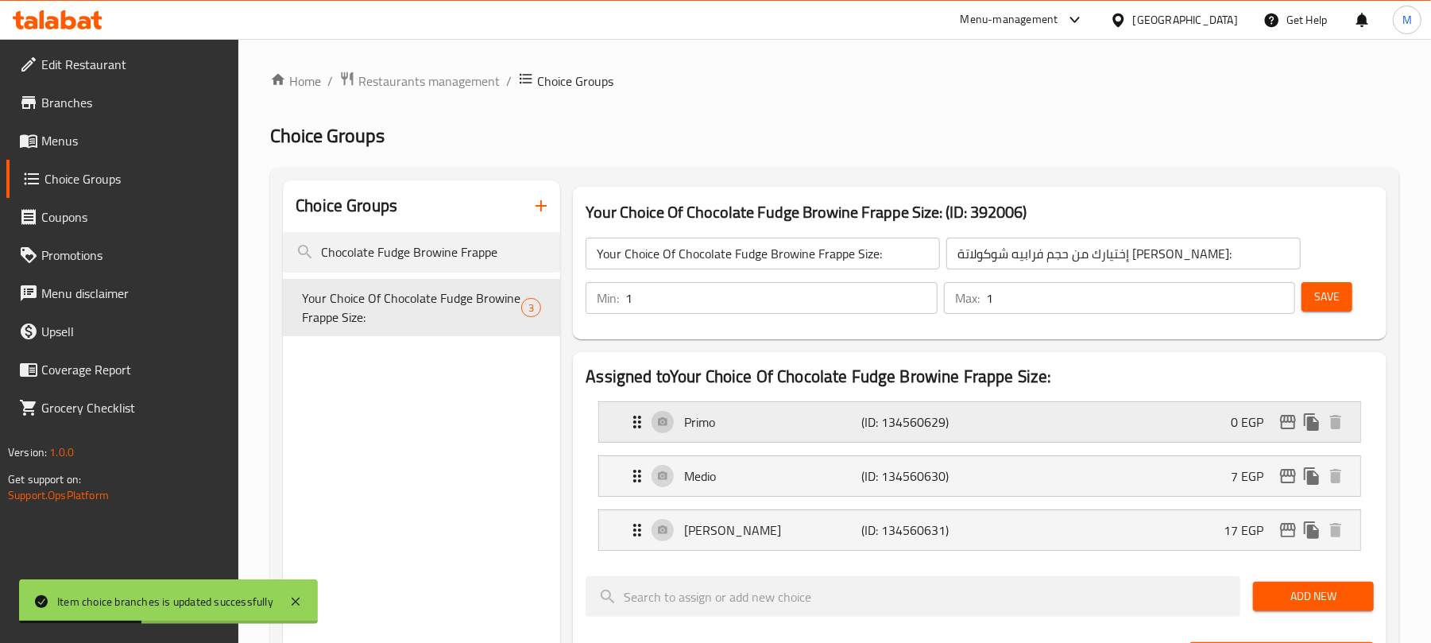
click at [1284, 426] on icon "edit" at bounding box center [1287, 421] width 19 height 19
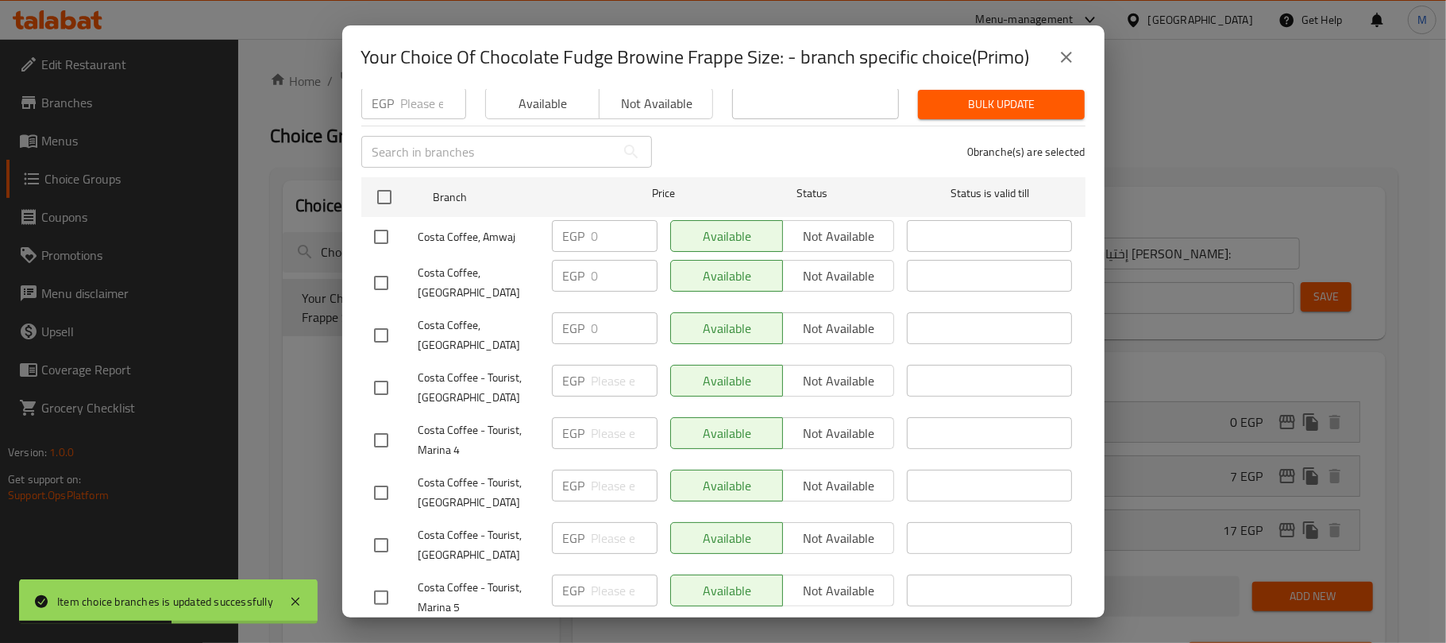
scroll to position [146, 0]
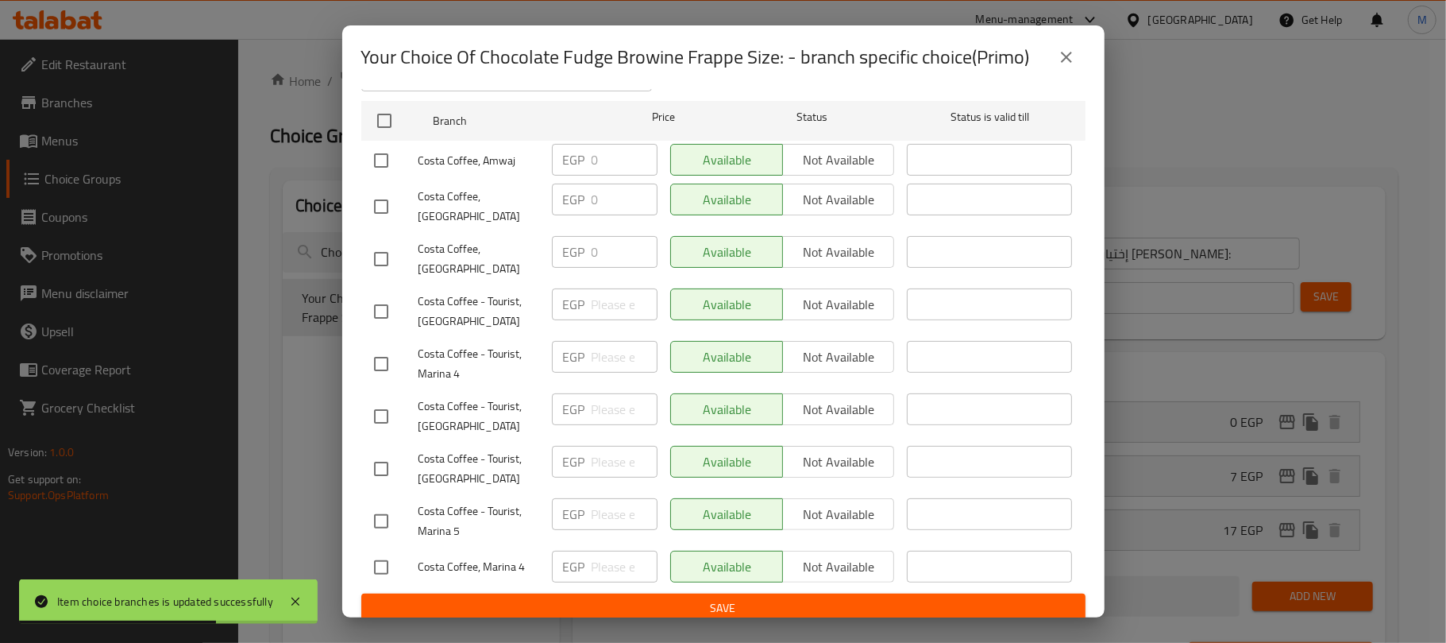
click at [382, 554] on input "checkbox" at bounding box center [381, 566] width 33 height 33
checkbox input "true"
click at [604, 553] on input "number" at bounding box center [625, 566] width 66 height 32
type input "0"
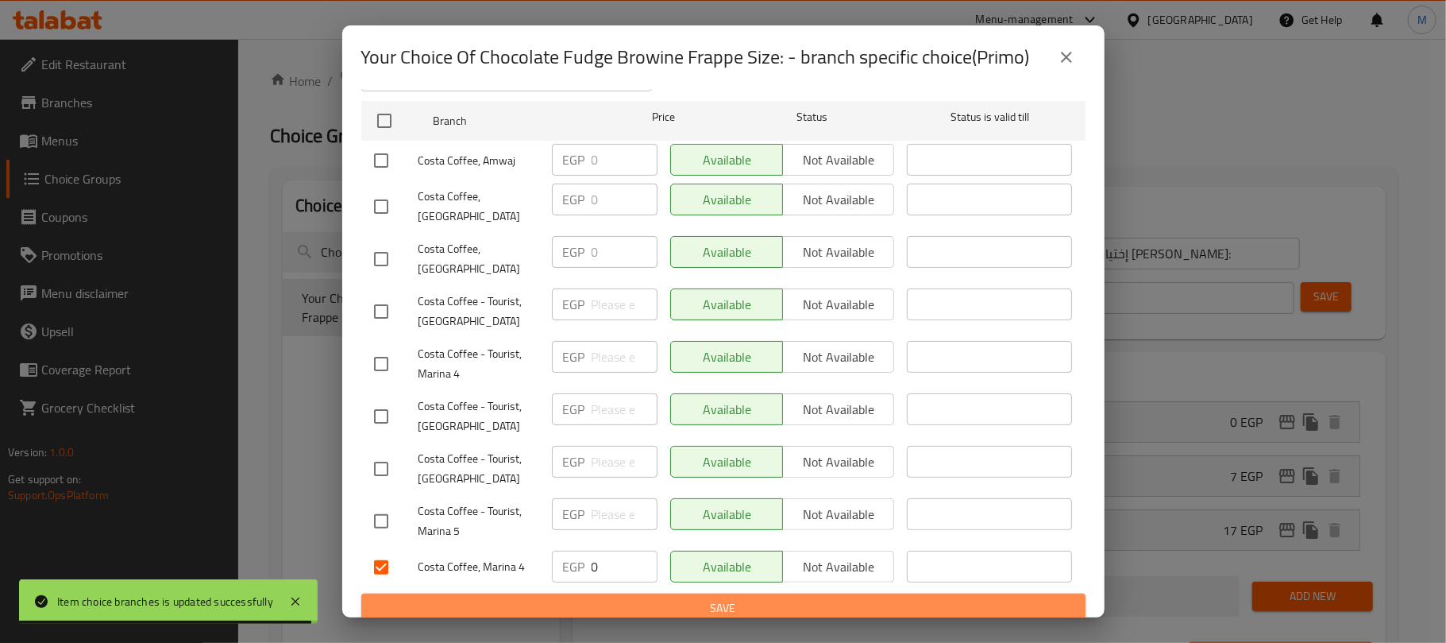
click at [758, 604] on span "Save" at bounding box center [723, 608] width 699 height 20
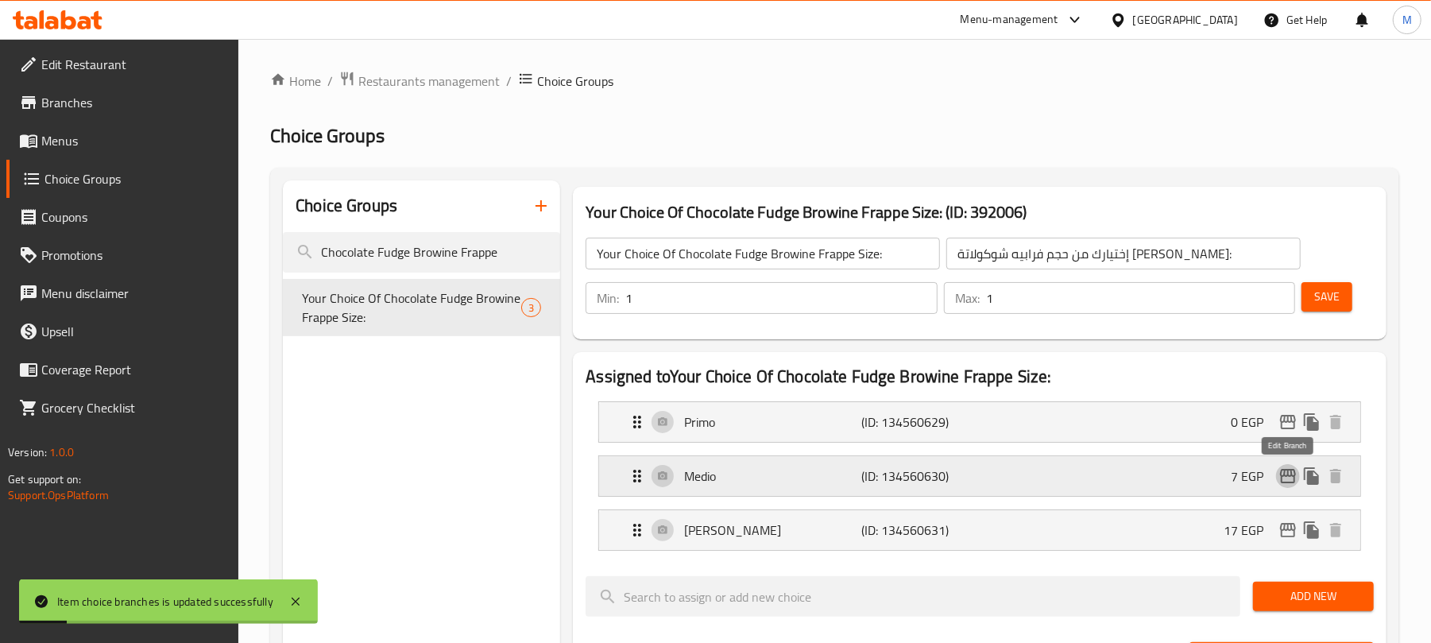
click at [1288, 483] on icon "edit" at bounding box center [1288, 476] width 16 height 14
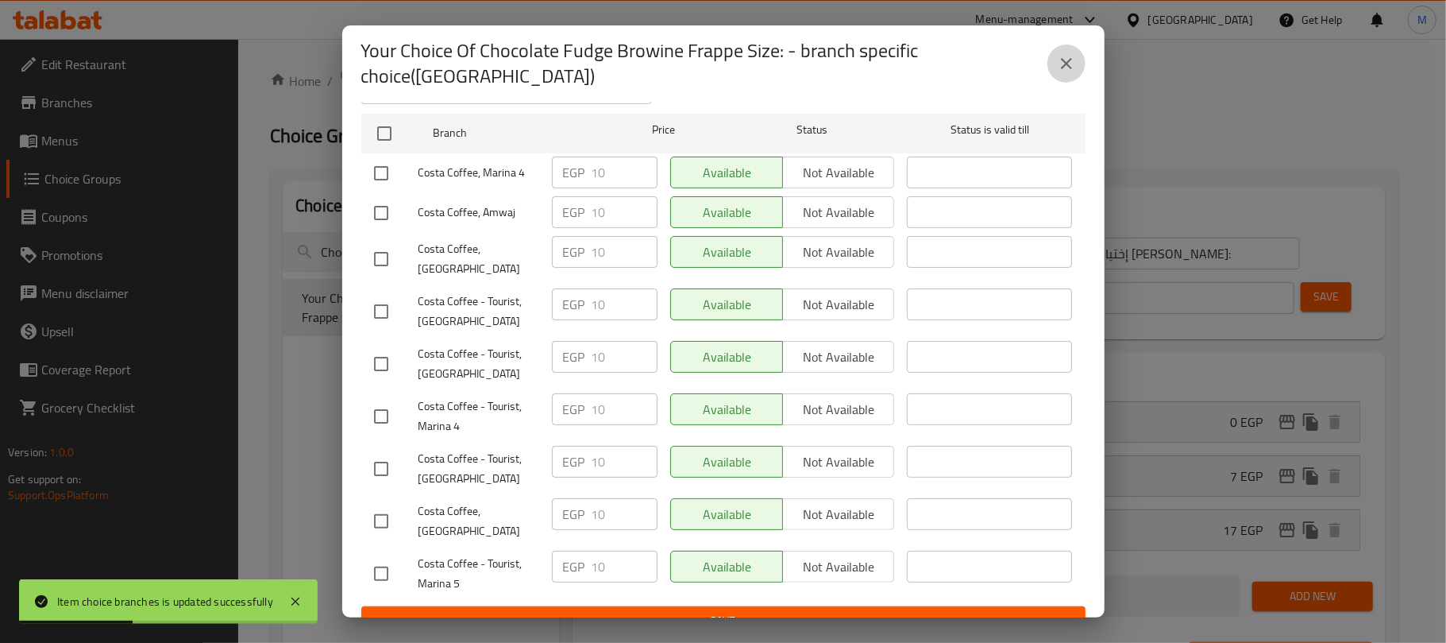
click at [1053, 60] on button "close" at bounding box center [1067, 63] width 38 height 38
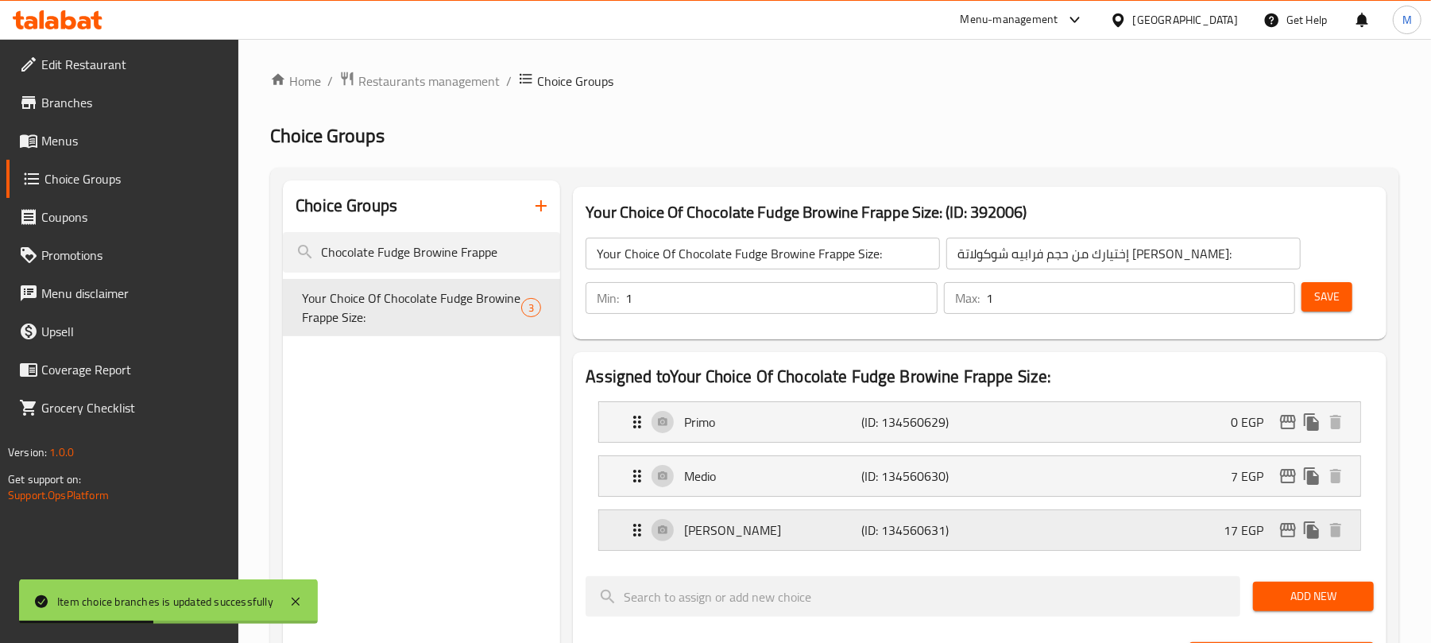
click at [1287, 539] on icon "edit" at bounding box center [1287, 529] width 19 height 19
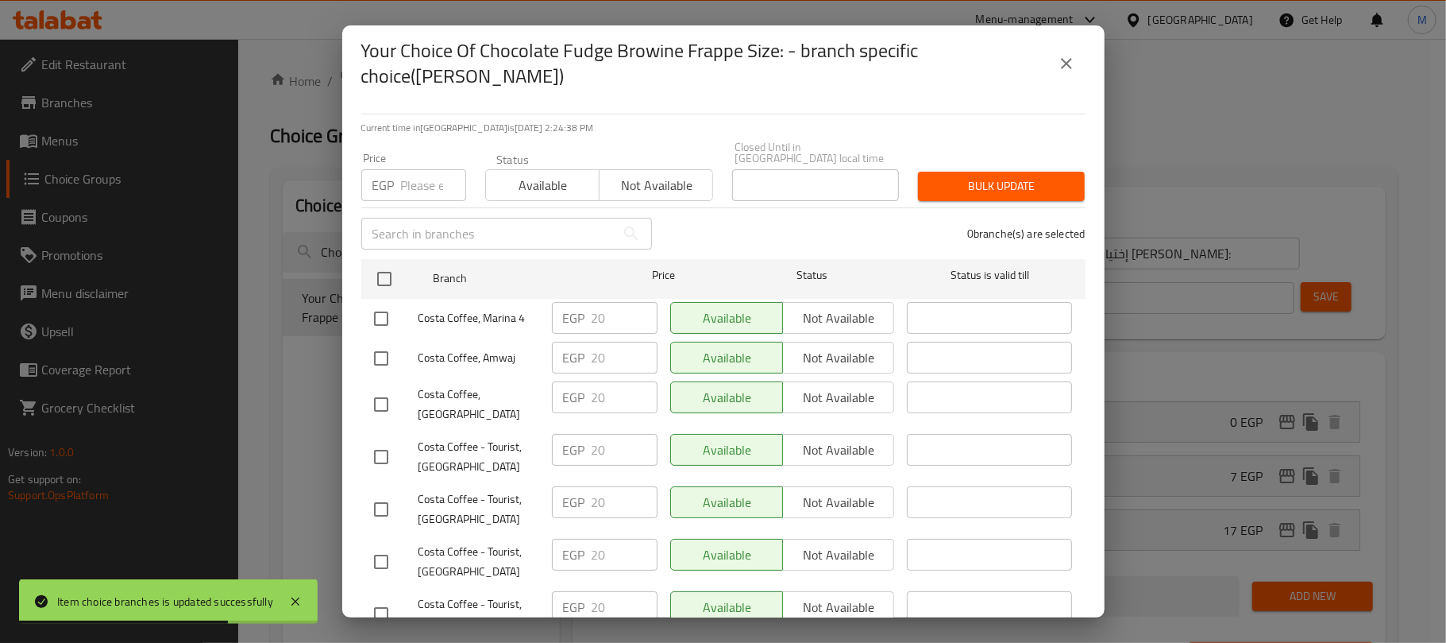
scroll to position [0, 0]
click at [1069, 61] on icon "close" at bounding box center [1066, 63] width 11 height 11
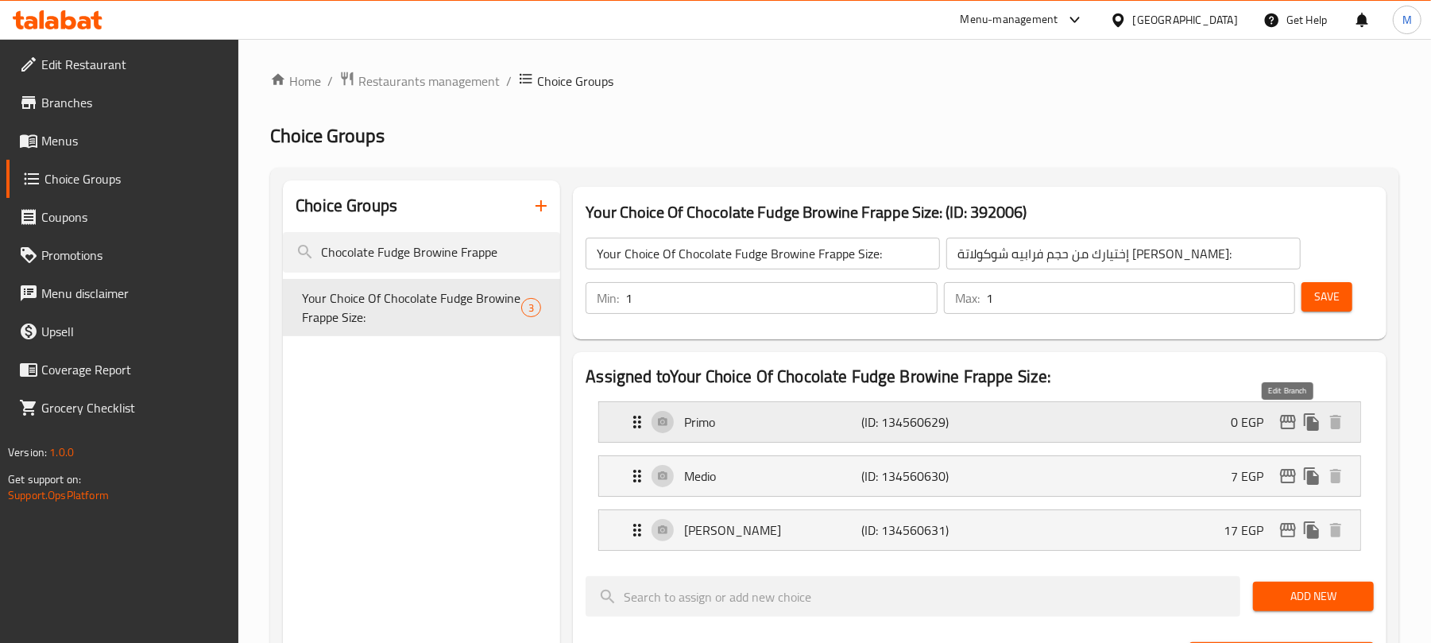
click at [1287, 423] on icon "edit" at bounding box center [1287, 421] width 19 height 19
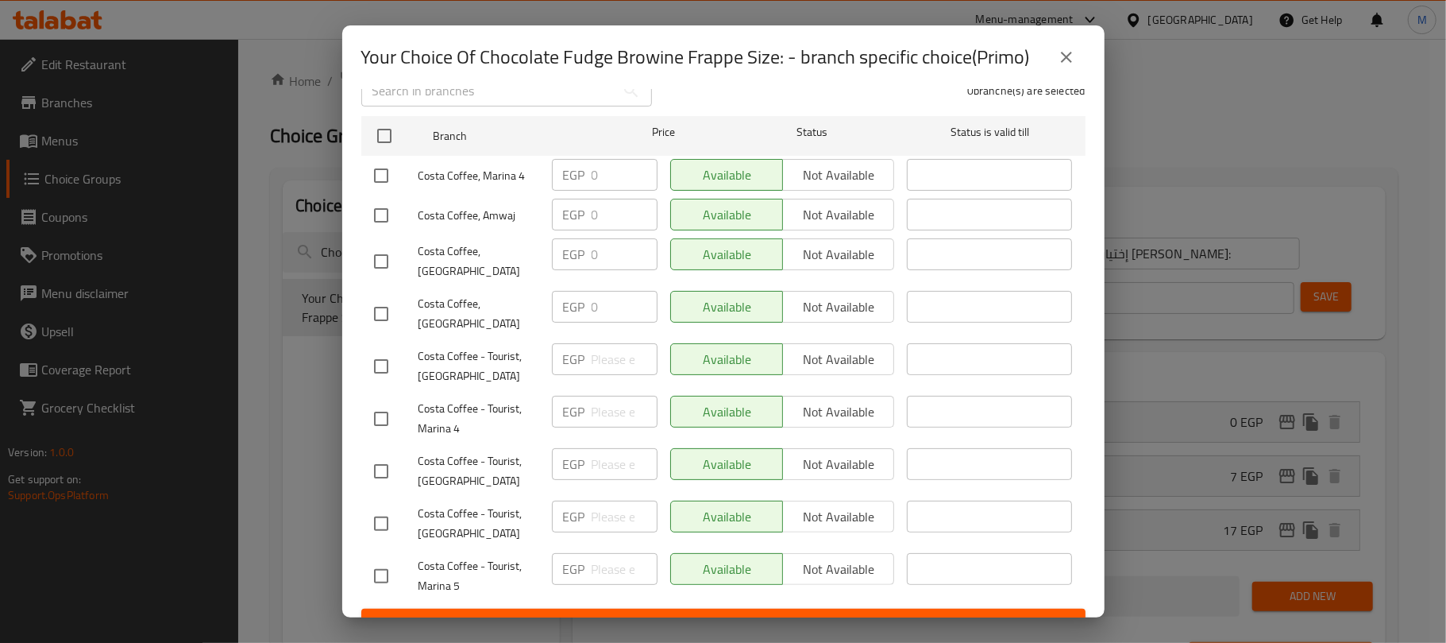
scroll to position [146, 0]
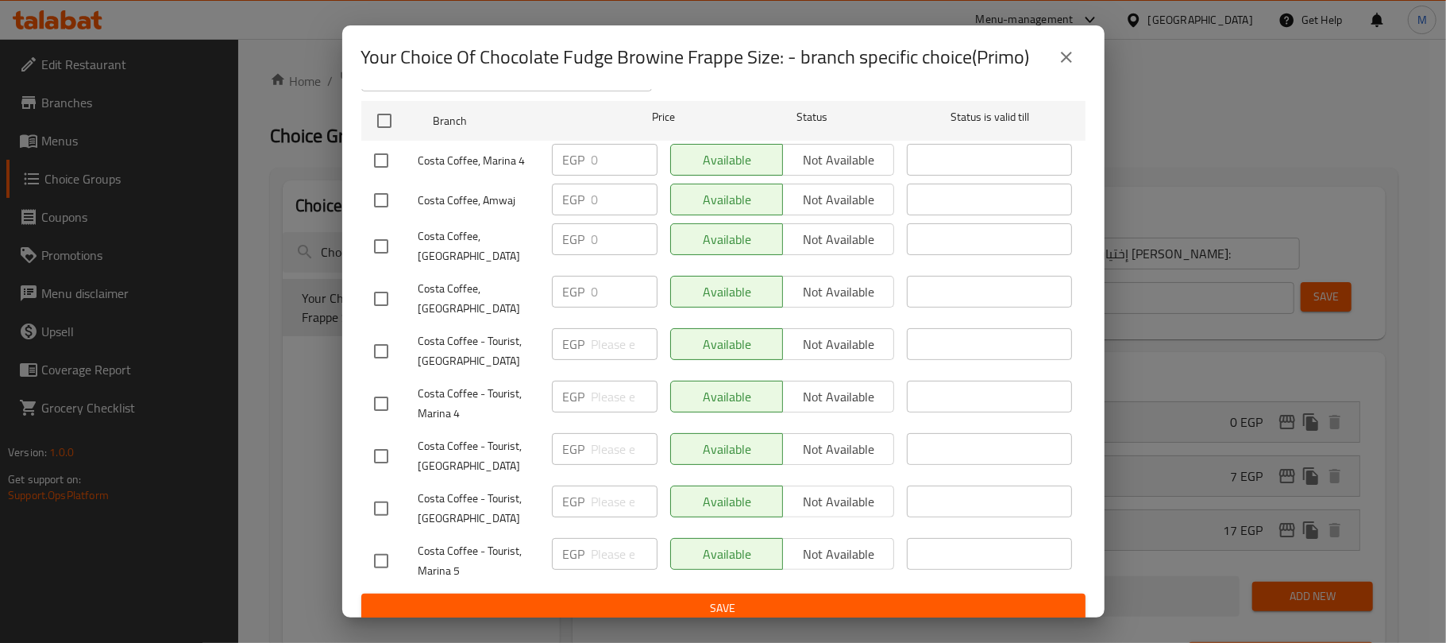
click at [1057, 61] on icon "close" at bounding box center [1066, 57] width 19 height 19
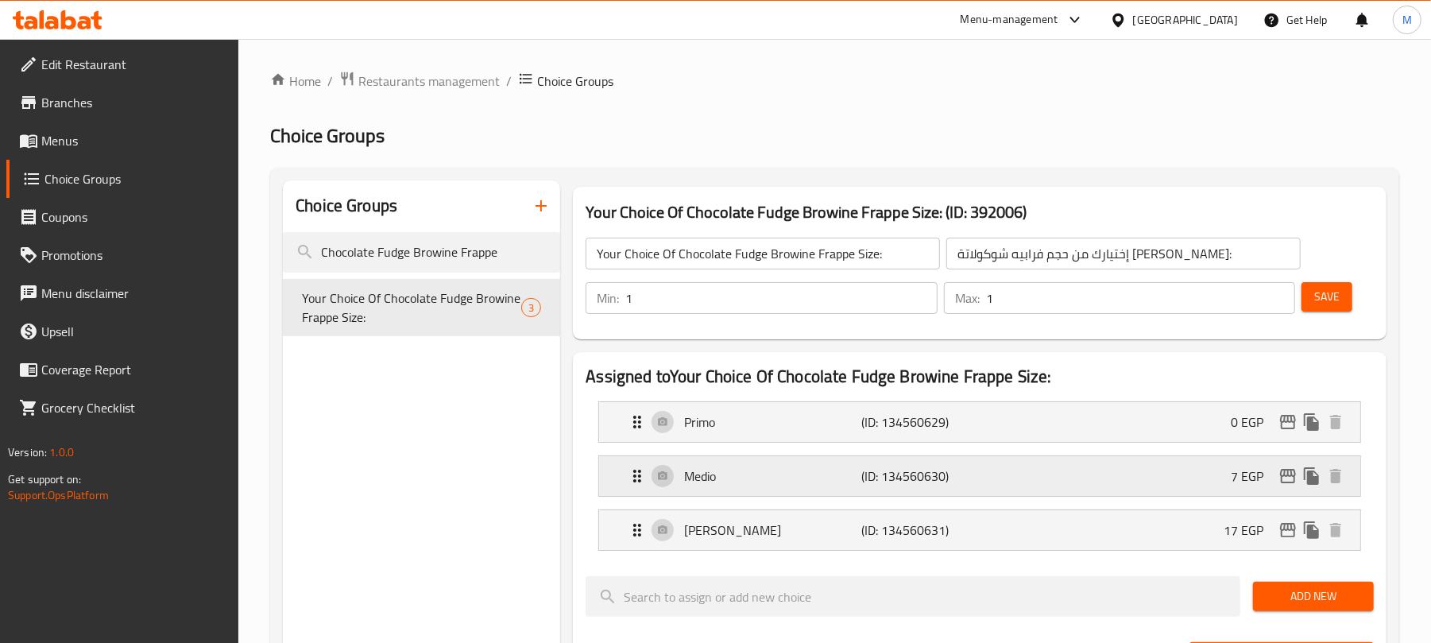
click at [1281, 474] on icon "edit" at bounding box center [1287, 475] width 19 height 19
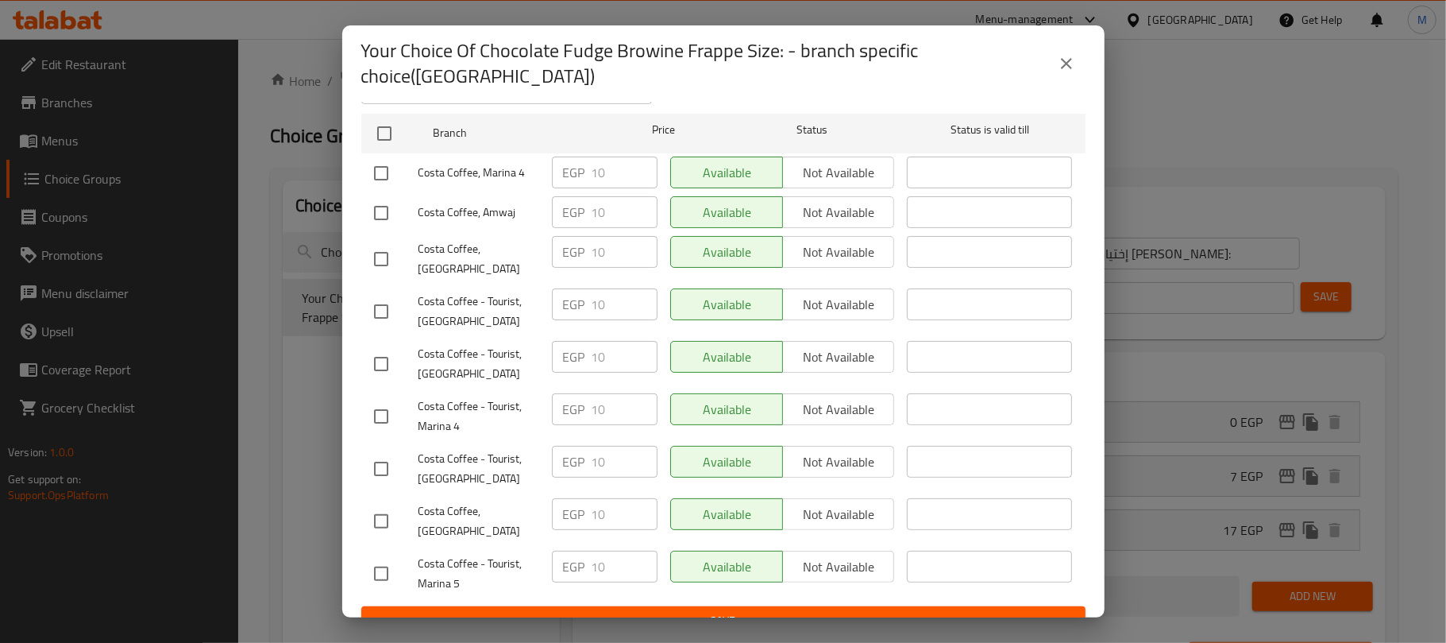
click at [1062, 58] on icon "close" at bounding box center [1066, 63] width 11 height 11
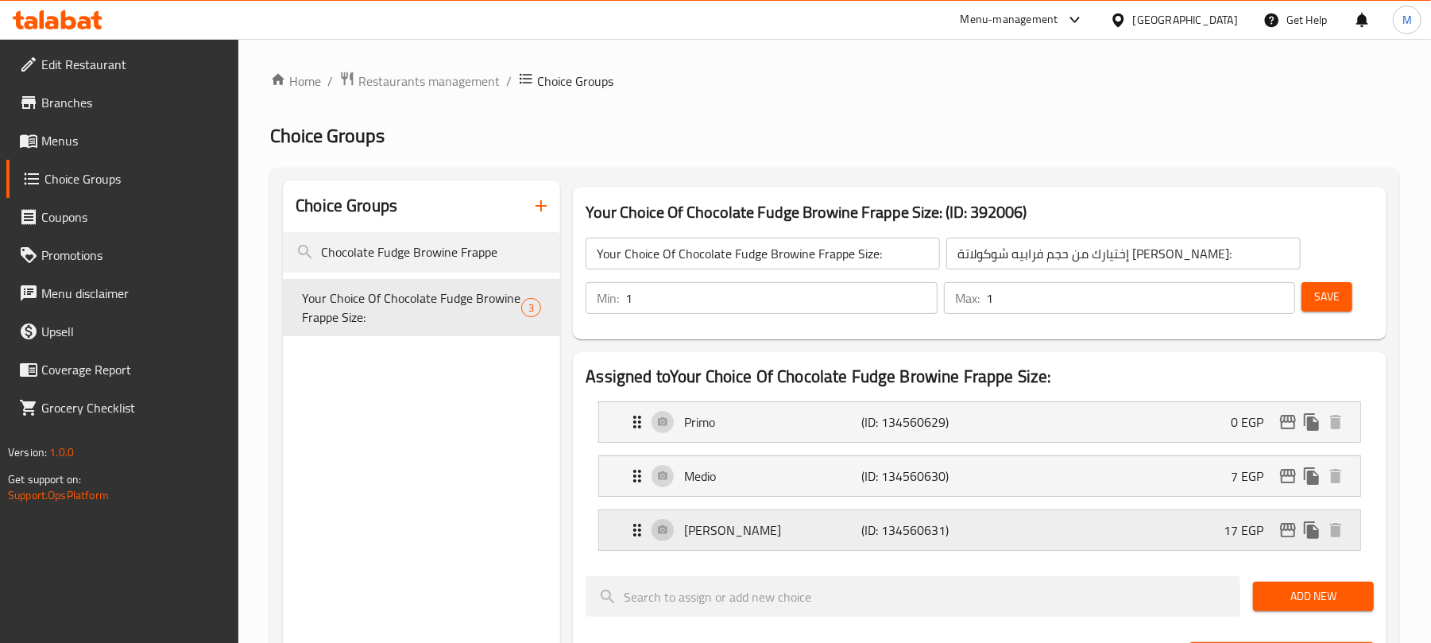
click at [1290, 537] on icon "edit" at bounding box center [1288, 530] width 16 height 14
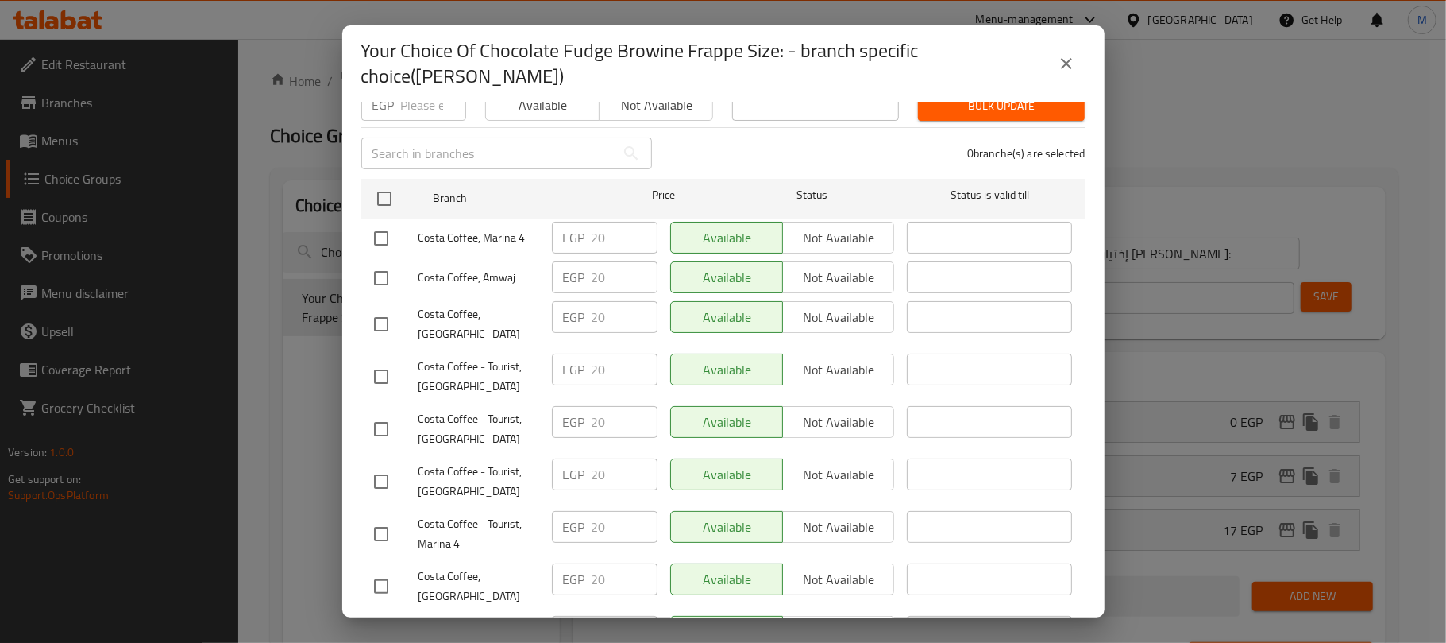
scroll to position [159, 0]
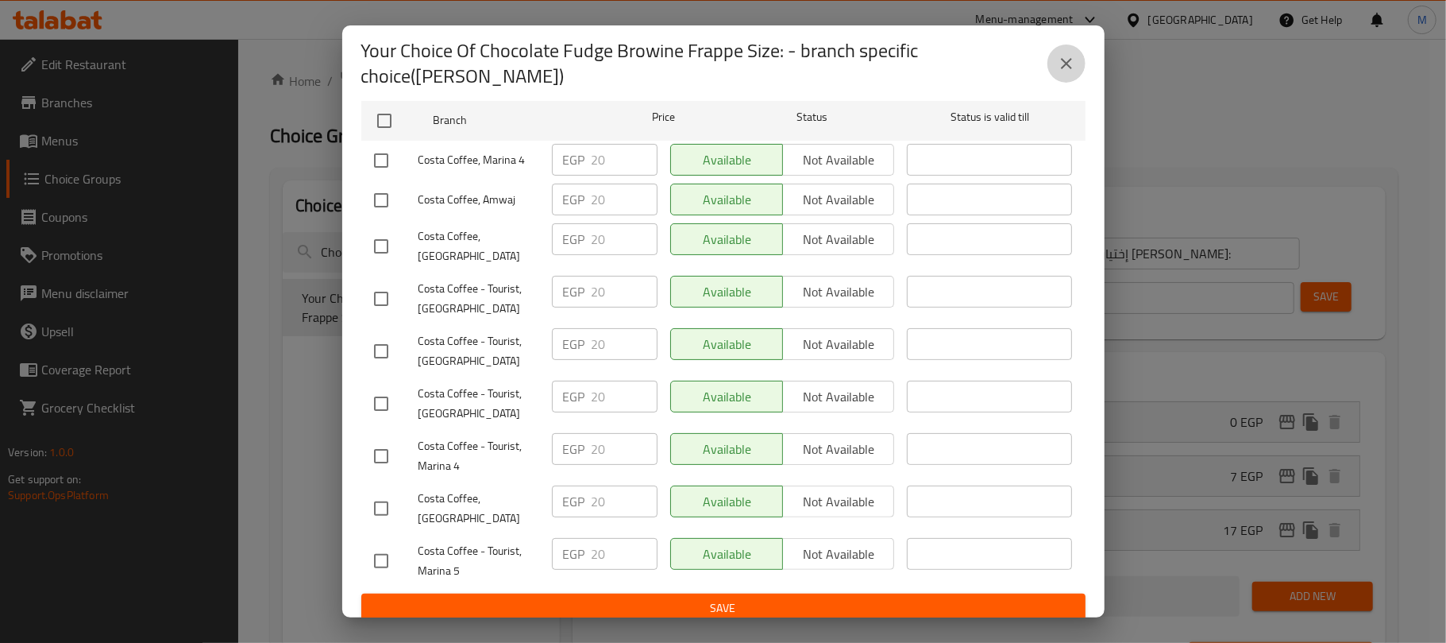
click at [1058, 67] on icon "close" at bounding box center [1066, 63] width 19 height 19
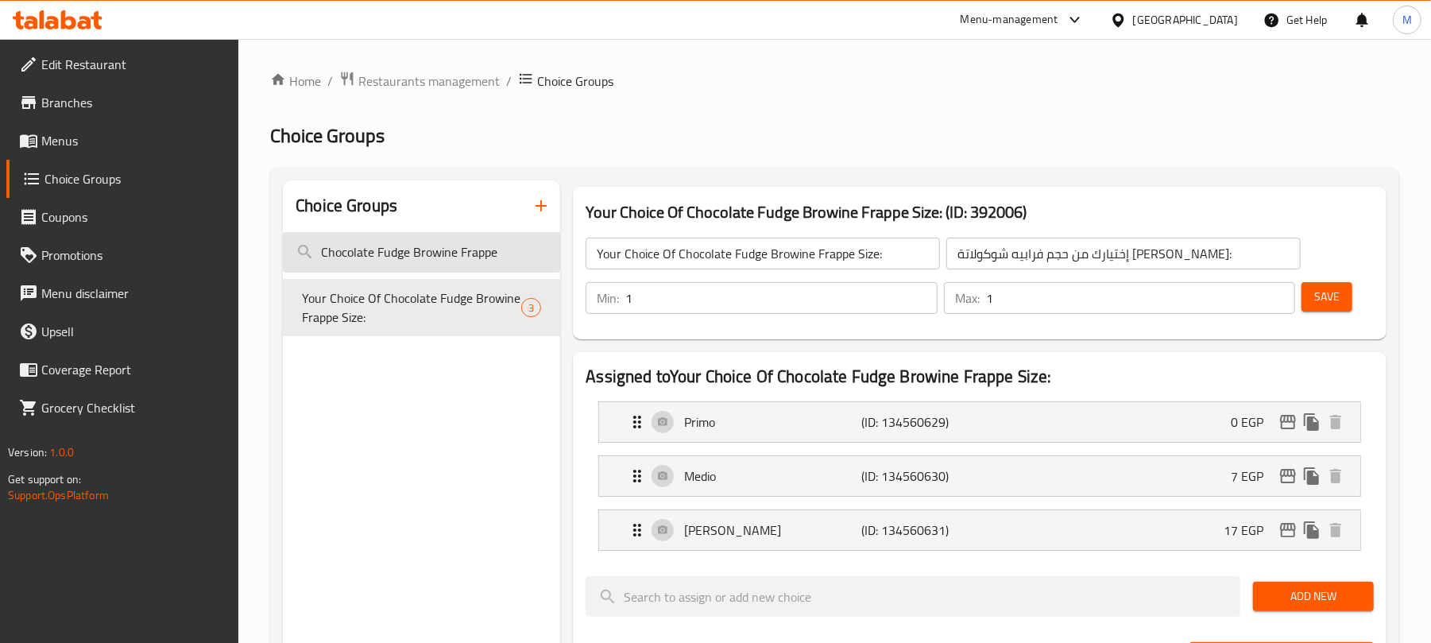
click at [435, 264] on input "Chocolate Fudge Browine Frappe" at bounding box center [421, 252] width 277 height 41
paste input "Tropical Mango"
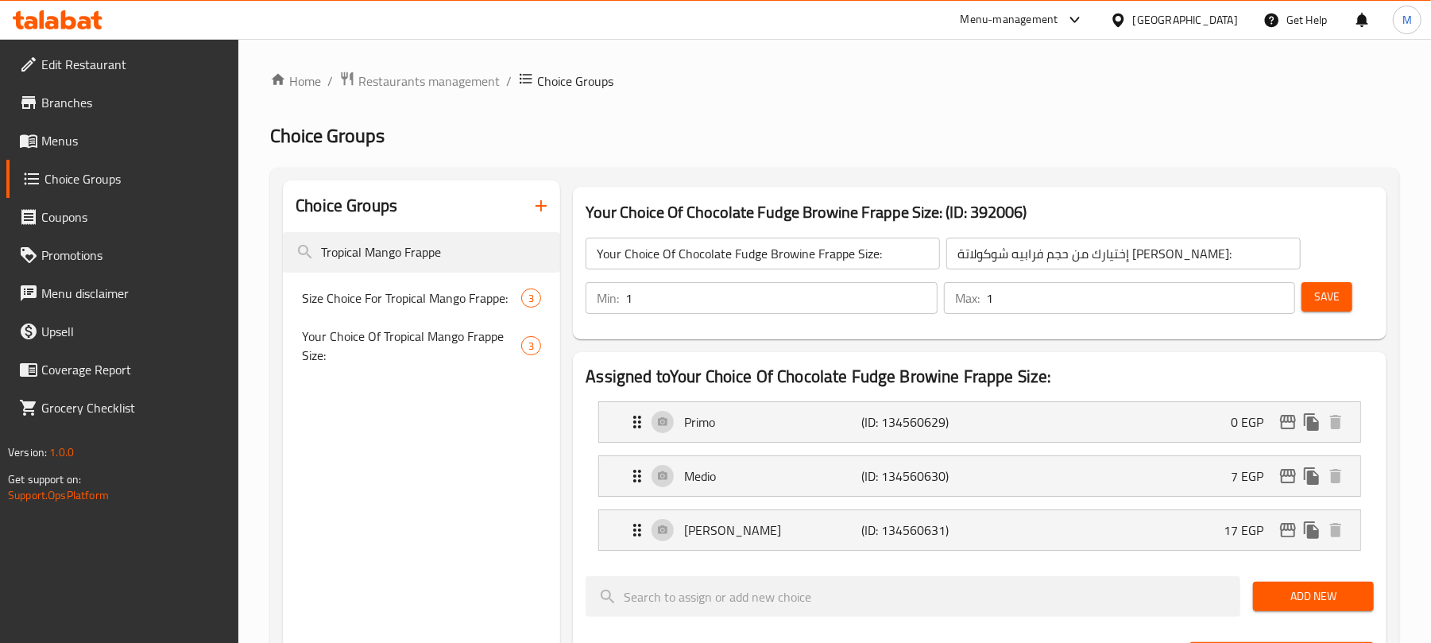
type input "Tropical Mango Frappe"
click at [344, 361] on span "Your Choice Of Tropical Mango Frappe Size:" at bounding box center [392, 347] width 181 height 38
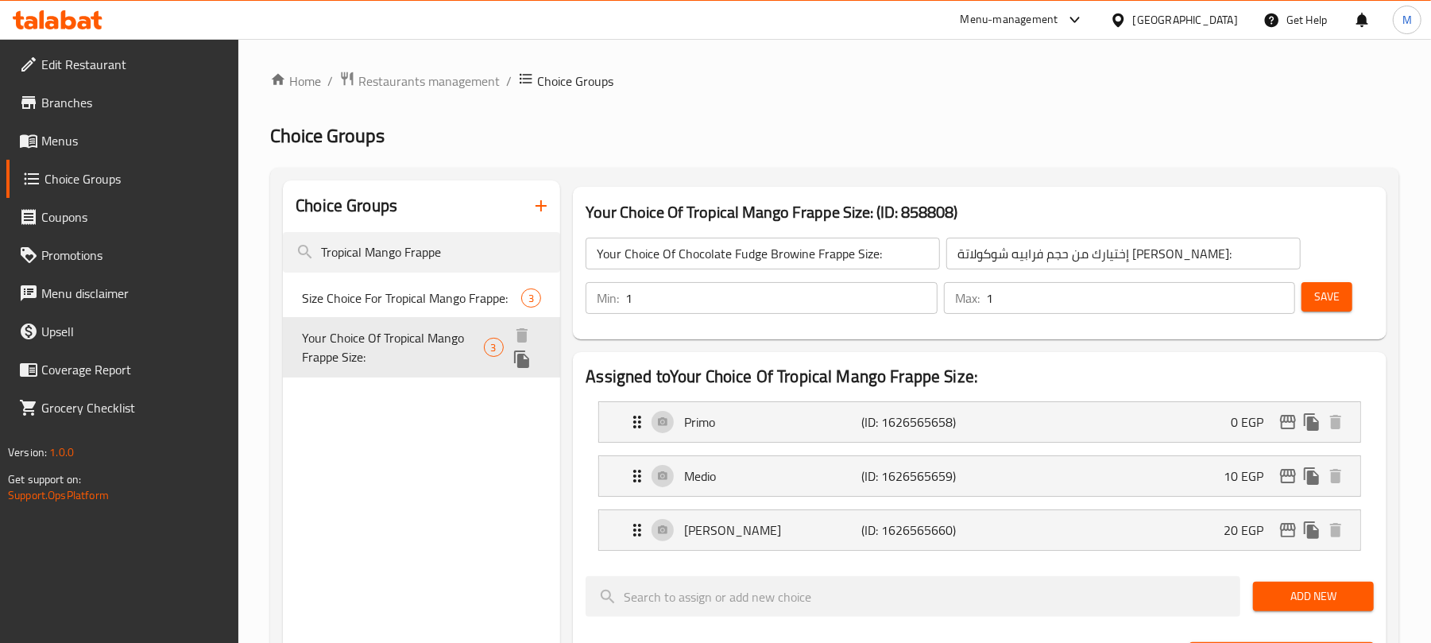
type input "Your Choice Of Tropical Mango Frappe Size:"
type input "إختيارك من حجم فرابيه بالمانجو الاستوائية:"
click at [372, 357] on span "Your Choice Of Tropical Mango Frappe Size:" at bounding box center [392, 347] width 181 height 38
click at [1288, 427] on icon "edit" at bounding box center [1287, 421] width 19 height 19
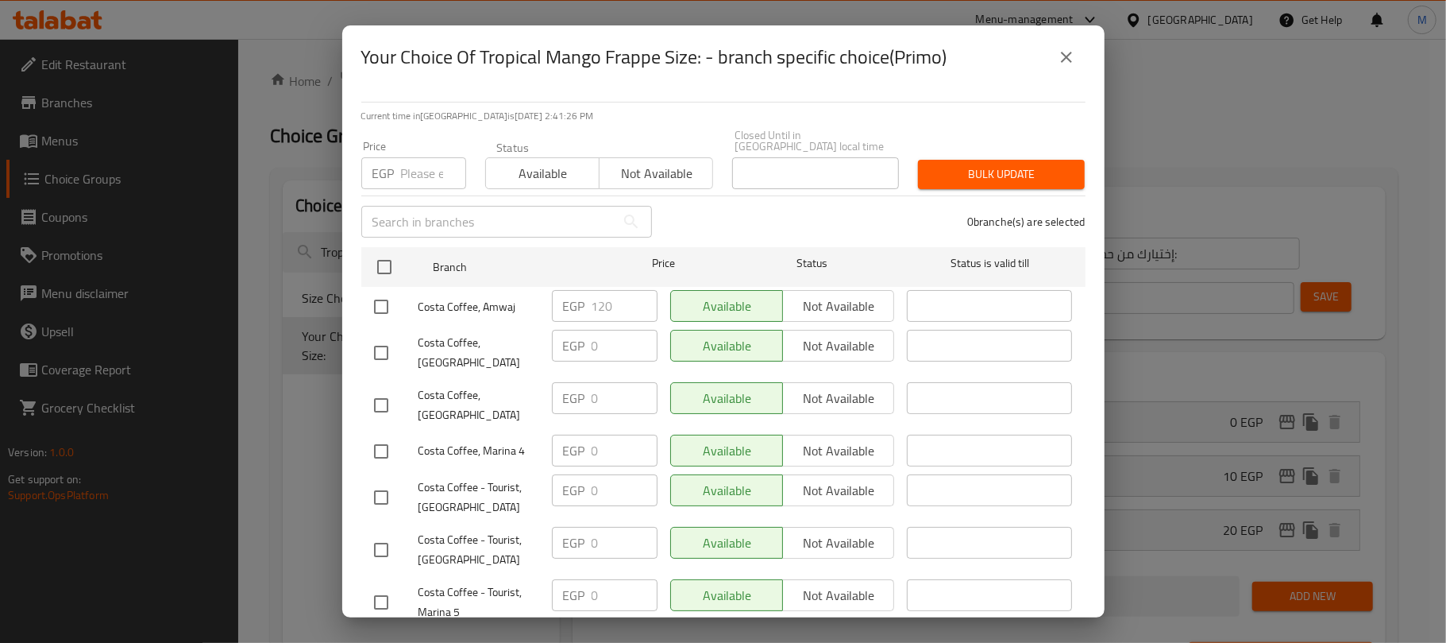
click at [386, 296] on input "checkbox" at bounding box center [381, 306] width 33 height 33
checkbox input "true"
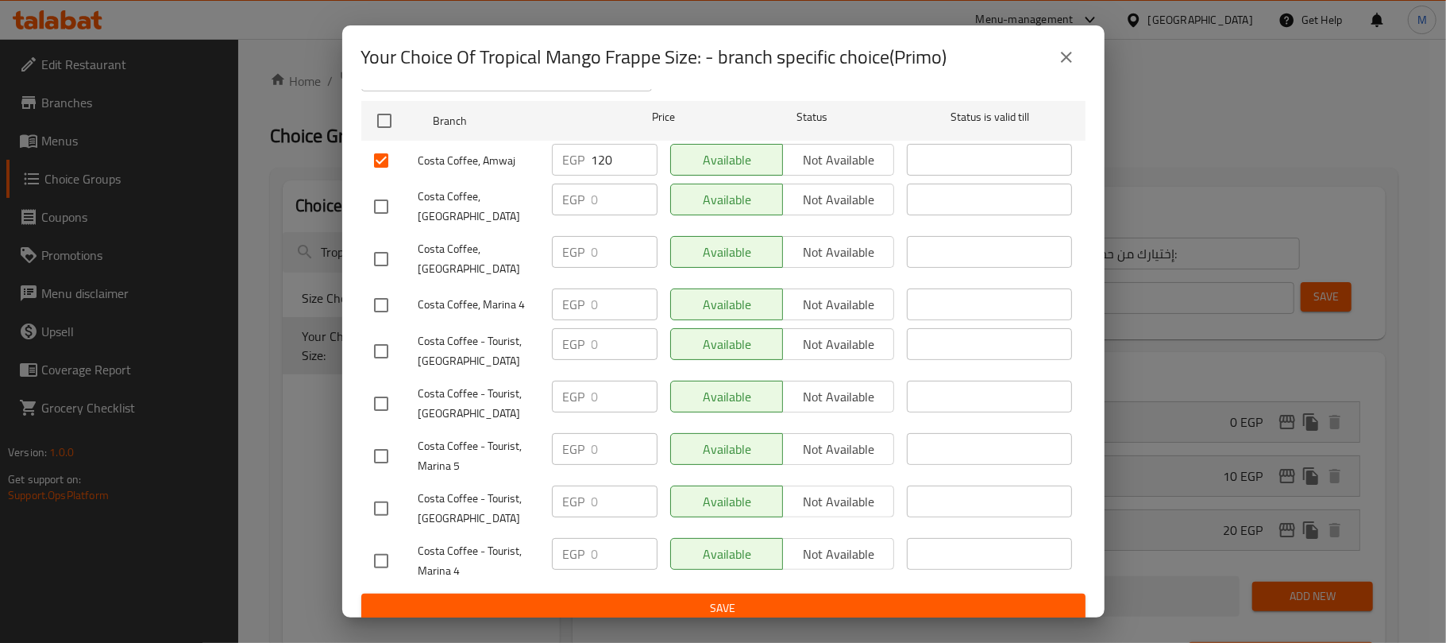
scroll to position [0, 0]
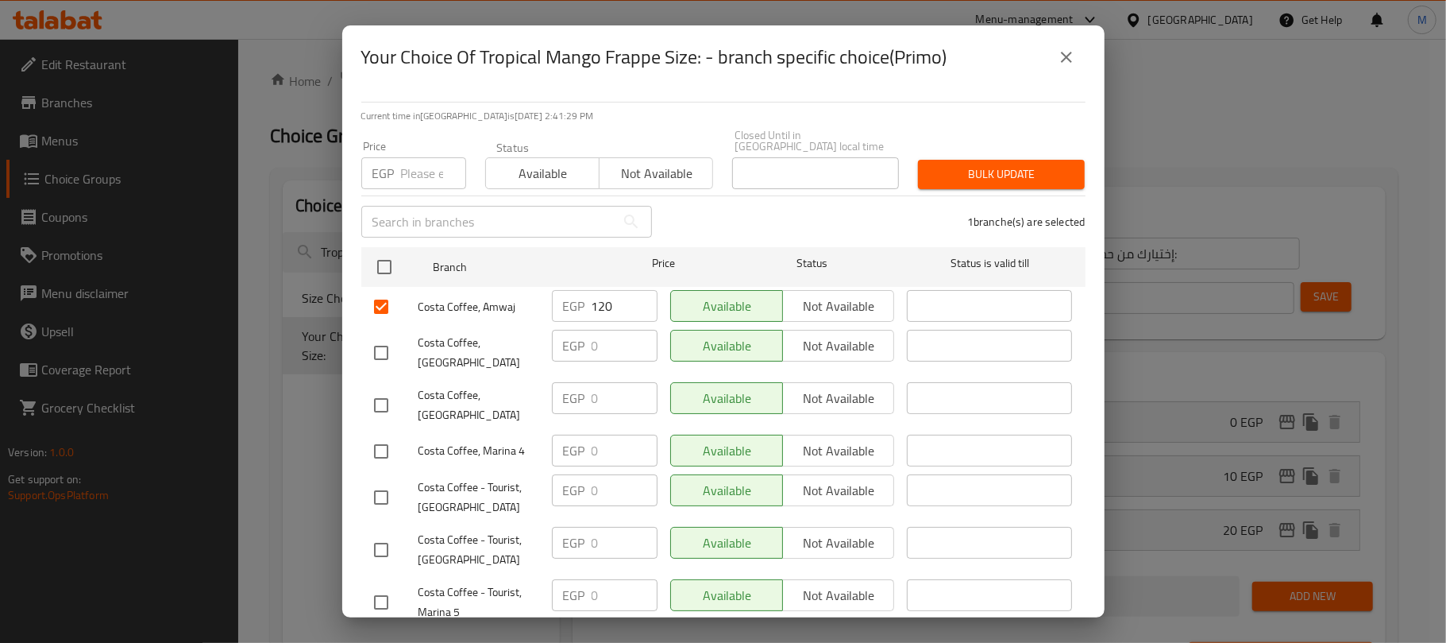
click at [602, 293] on input "120" at bounding box center [625, 306] width 66 height 32
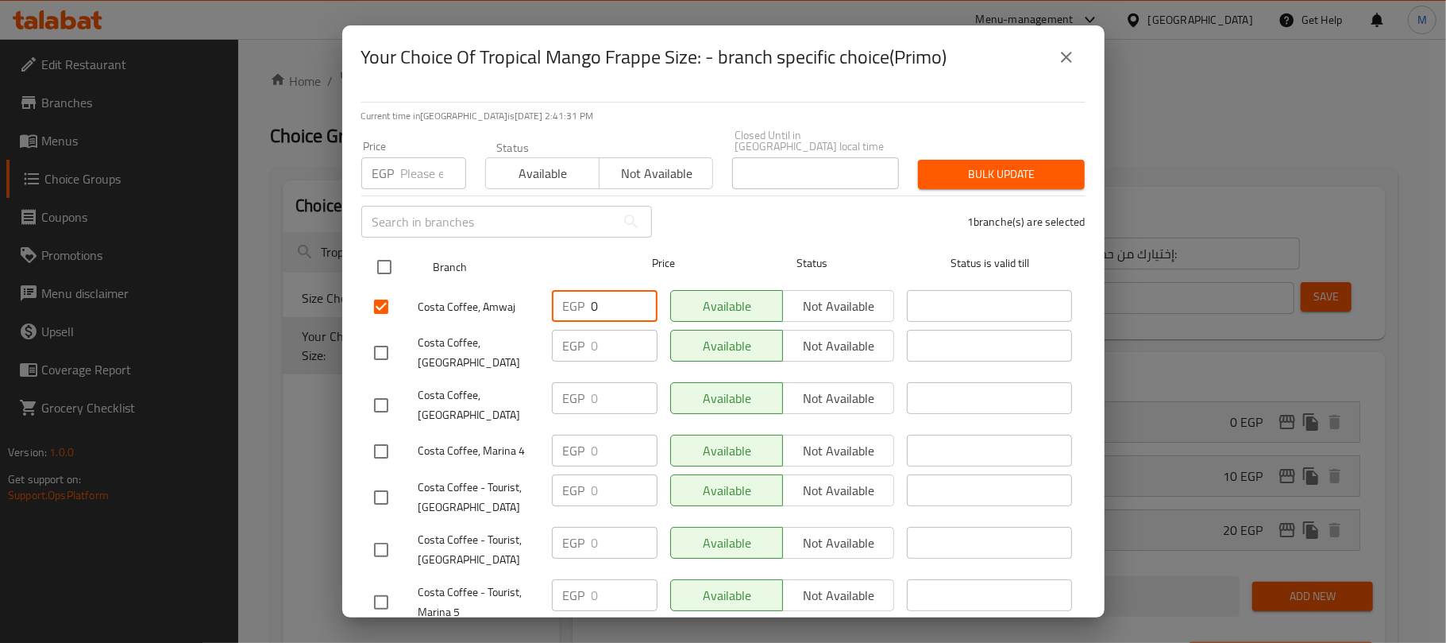
type input "0"
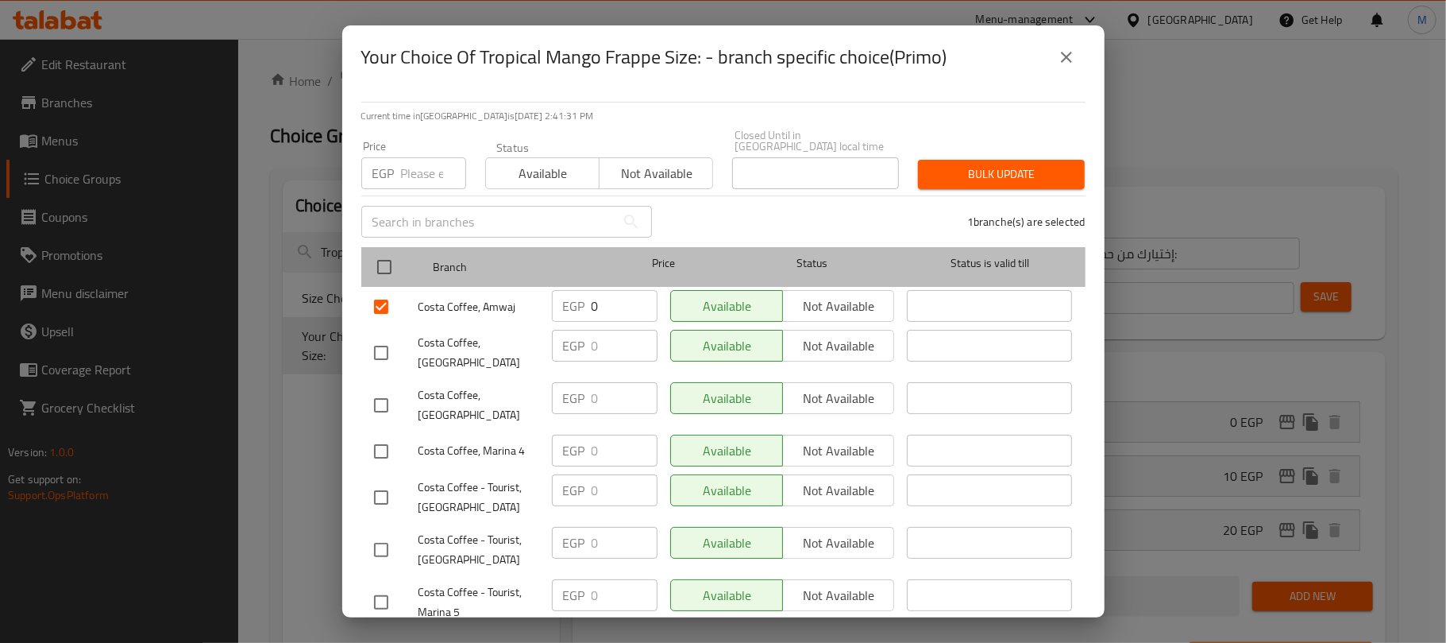
click at [735, 244] on div "Status" at bounding box center [812, 267] width 178 height 46
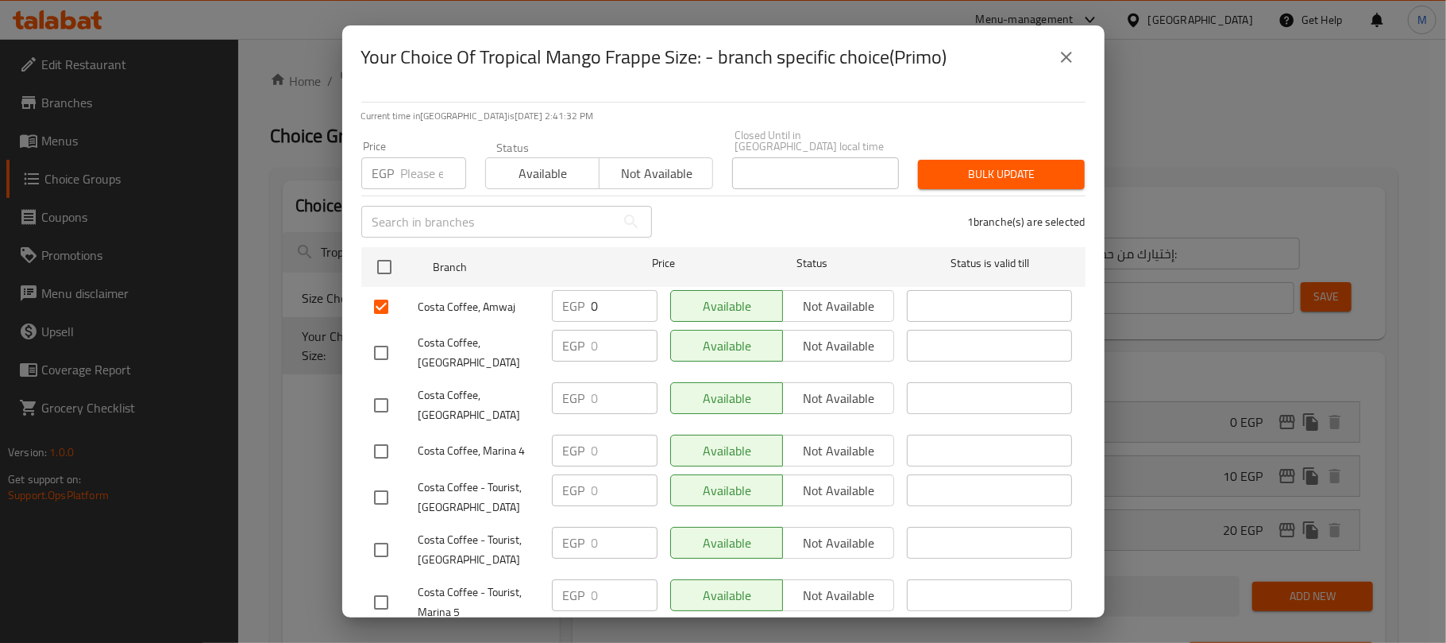
click at [729, 219] on div "1 branche(s) are selected" at bounding box center [879, 221] width 434 height 57
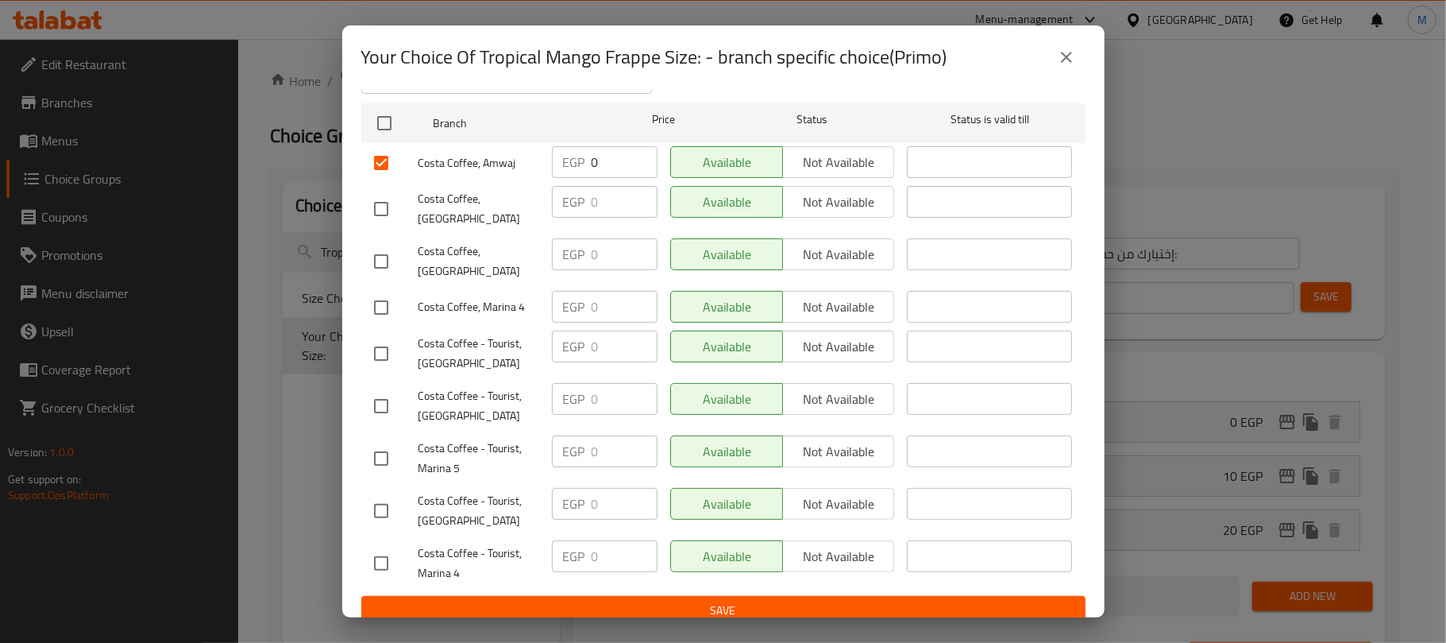
scroll to position [146, 0]
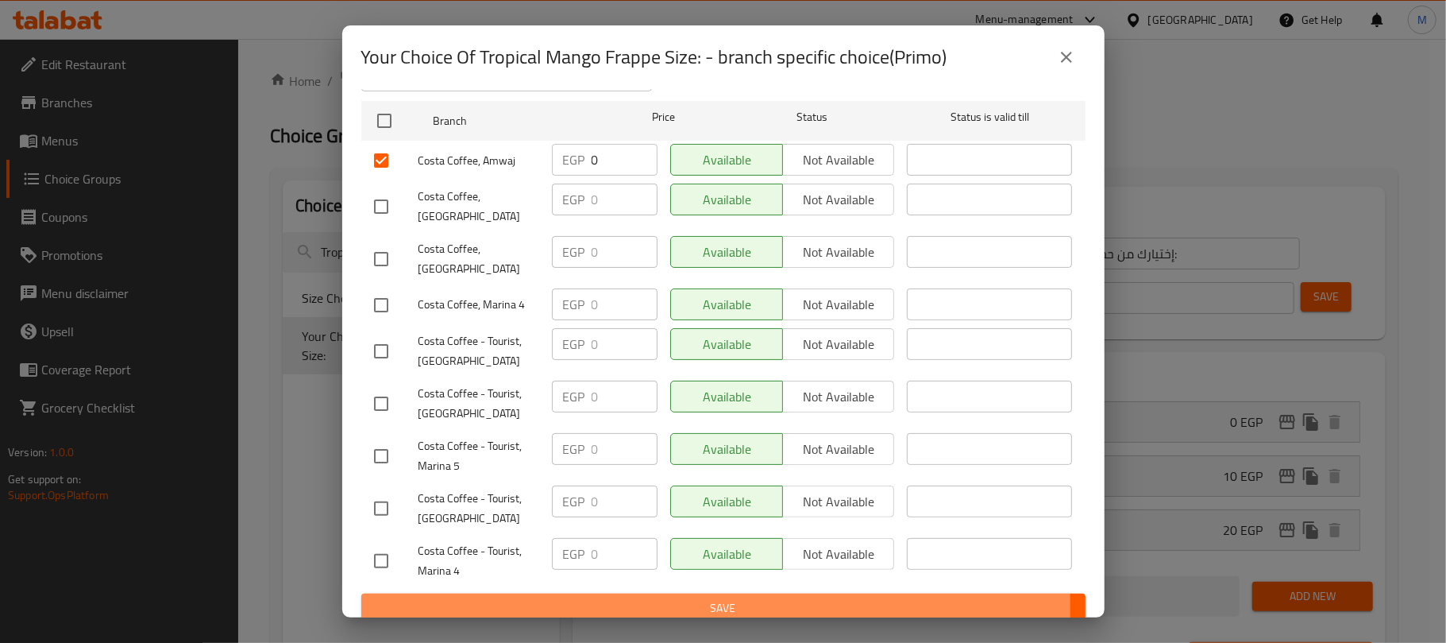
click at [635, 598] on span "Save" at bounding box center [723, 608] width 699 height 20
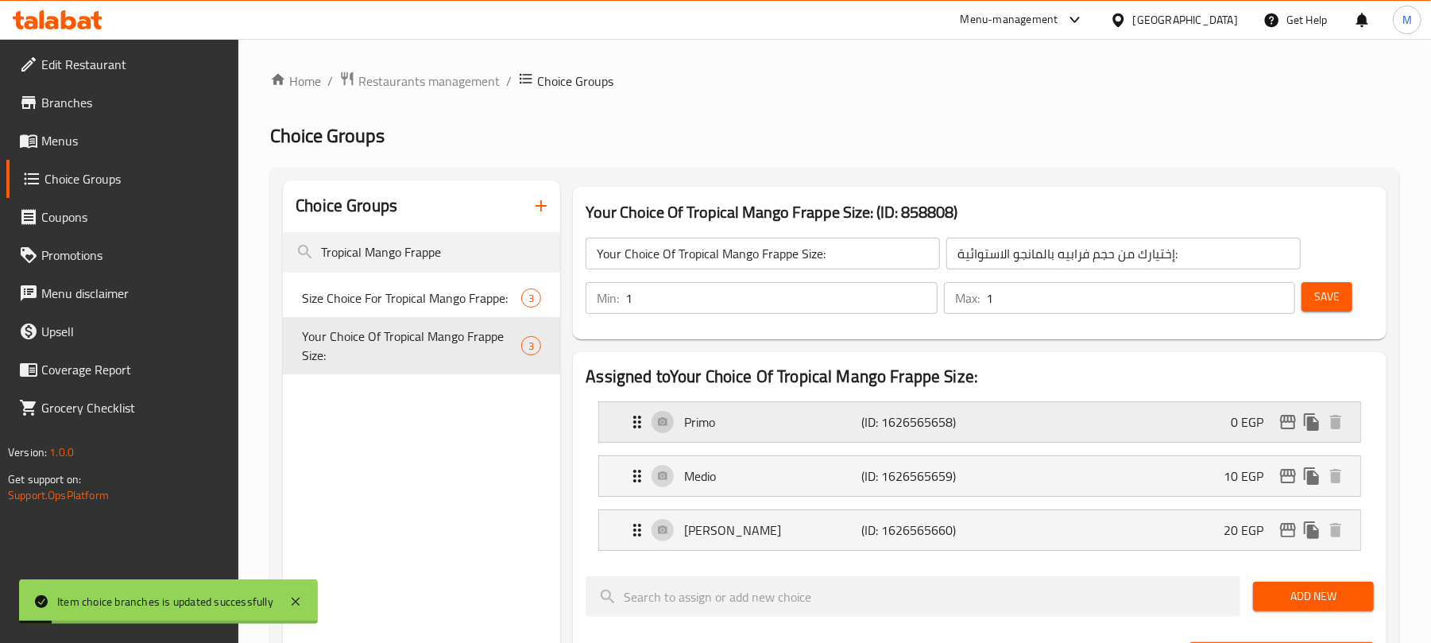
click at [1293, 427] on icon "edit" at bounding box center [1288, 422] width 16 height 14
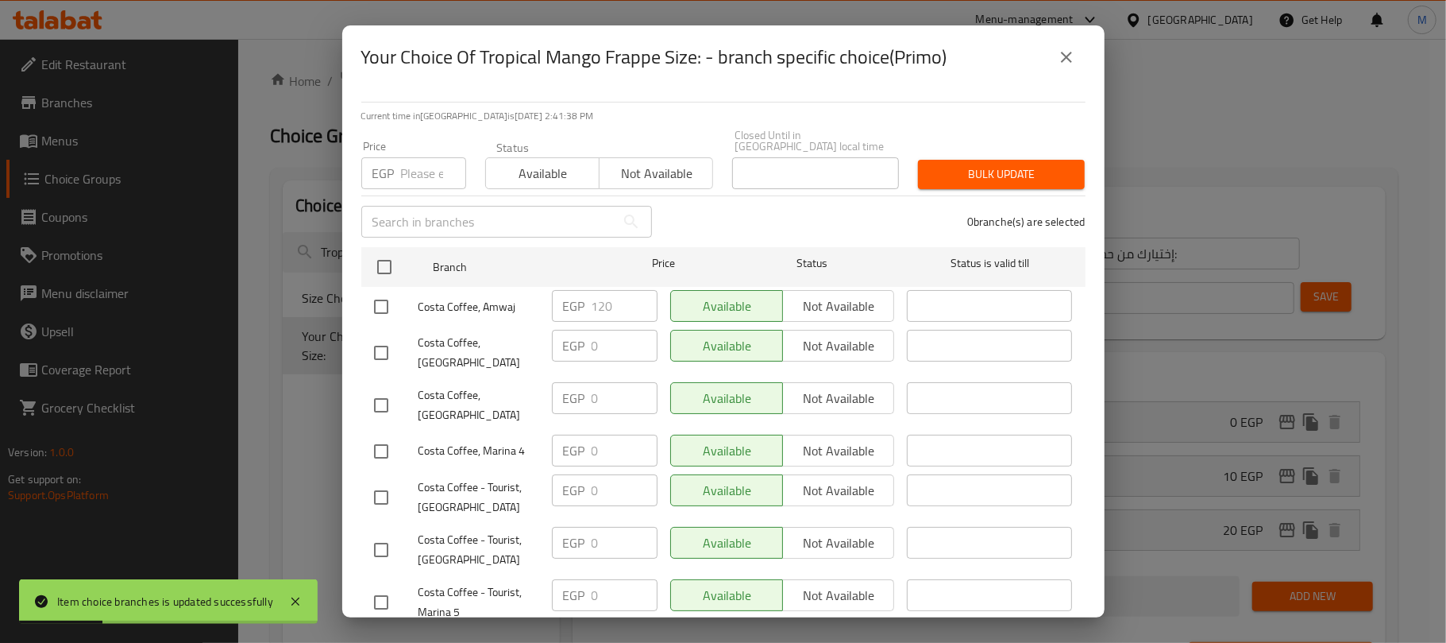
click at [1068, 62] on icon "close" at bounding box center [1066, 57] width 19 height 19
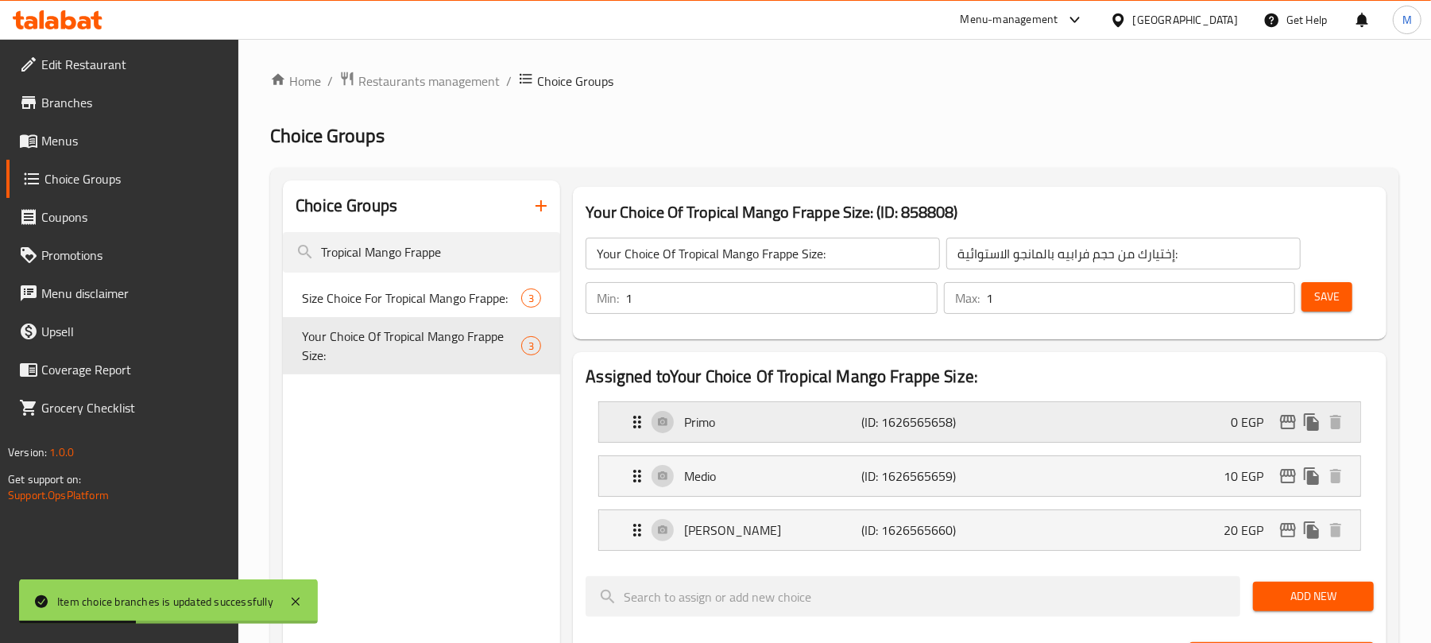
click at [1288, 423] on icon "edit" at bounding box center [1288, 422] width 16 height 14
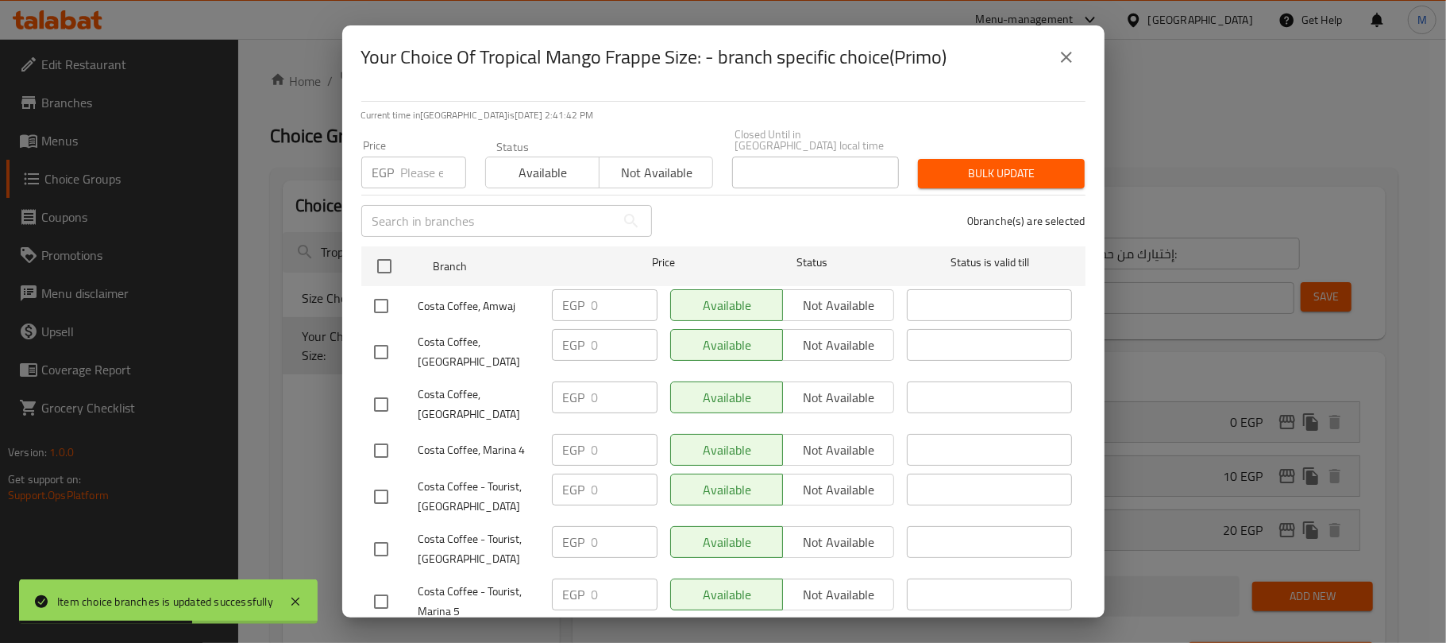
scroll to position [0, 0]
drag, startPoint x: 1072, startPoint y: 51, endPoint x: 1098, endPoint y: 87, distance: 43.9
click at [1072, 52] on icon "close" at bounding box center [1066, 57] width 19 height 19
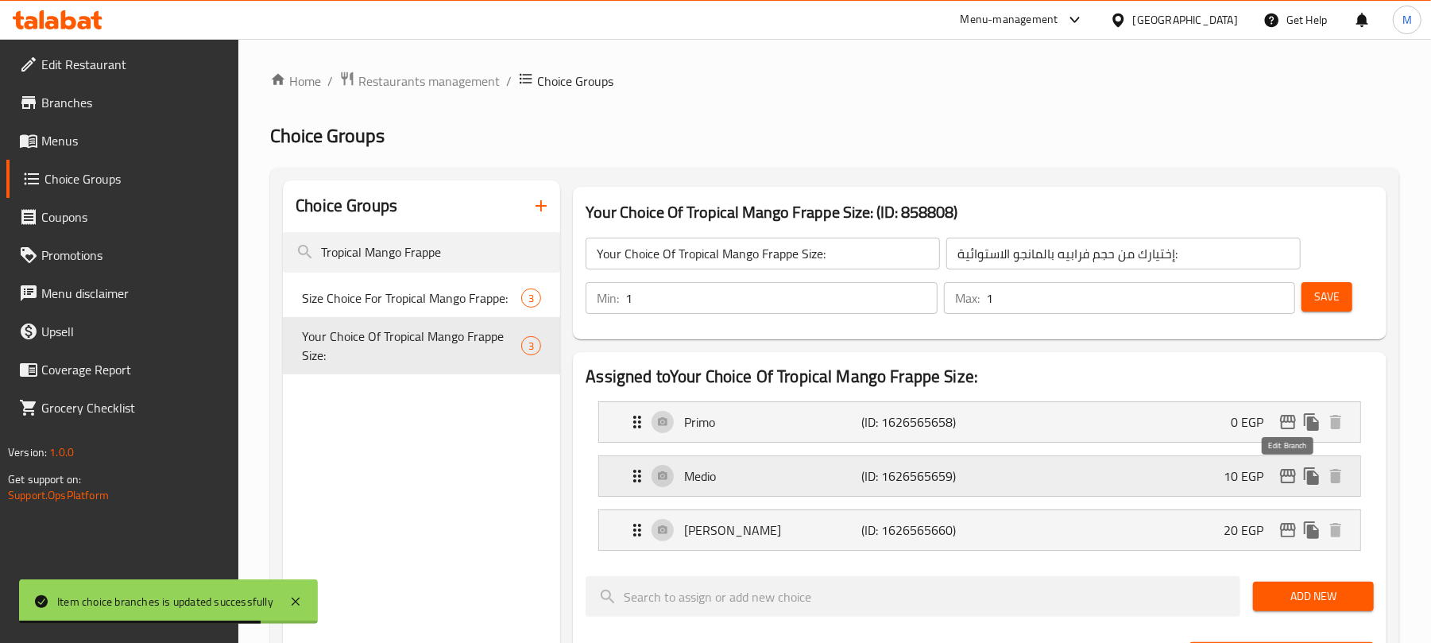
click at [1284, 477] on icon "edit" at bounding box center [1287, 475] width 19 height 19
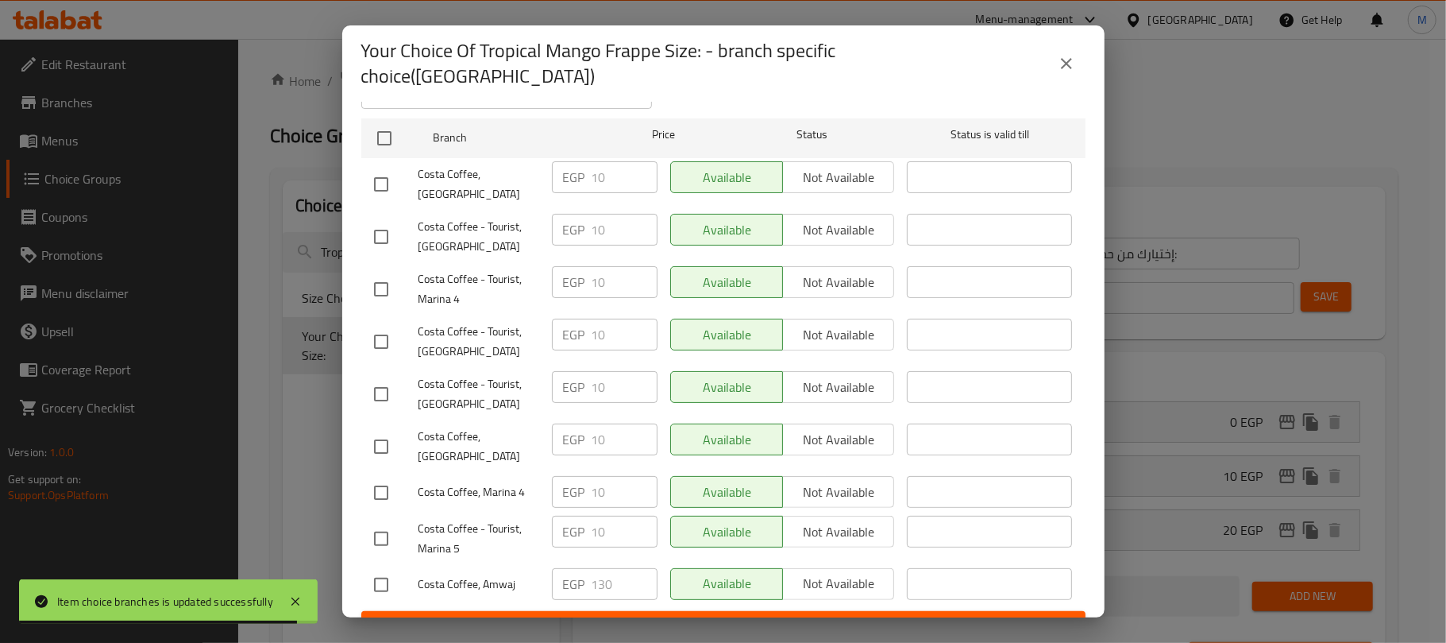
scroll to position [146, 0]
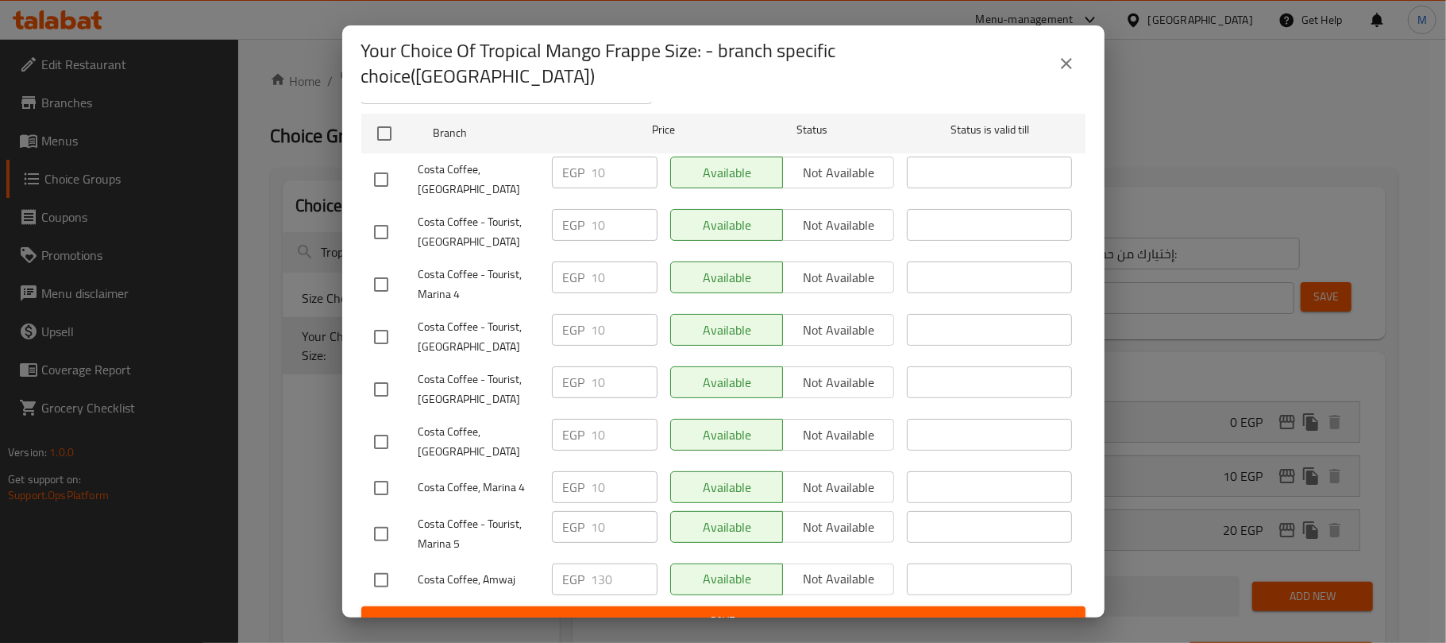
drag, startPoint x: 375, startPoint y: 558, endPoint x: 437, endPoint y: 532, distance: 67.0
click at [376, 563] on input "checkbox" at bounding box center [381, 579] width 33 height 33
checkbox input "true"
click at [604, 563] on input "130" at bounding box center [625, 579] width 66 height 32
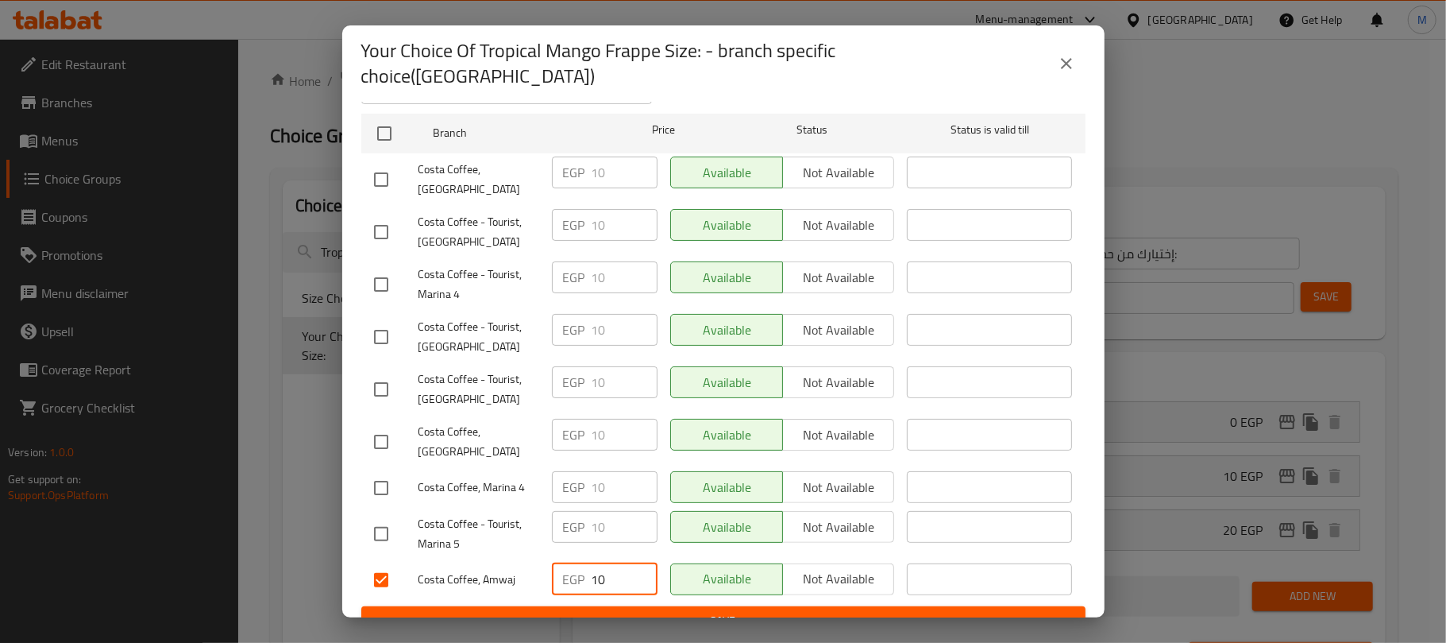
type input "10"
click at [792, 611] on span "Save" at bounding box center [723, 621] width 699 height 20
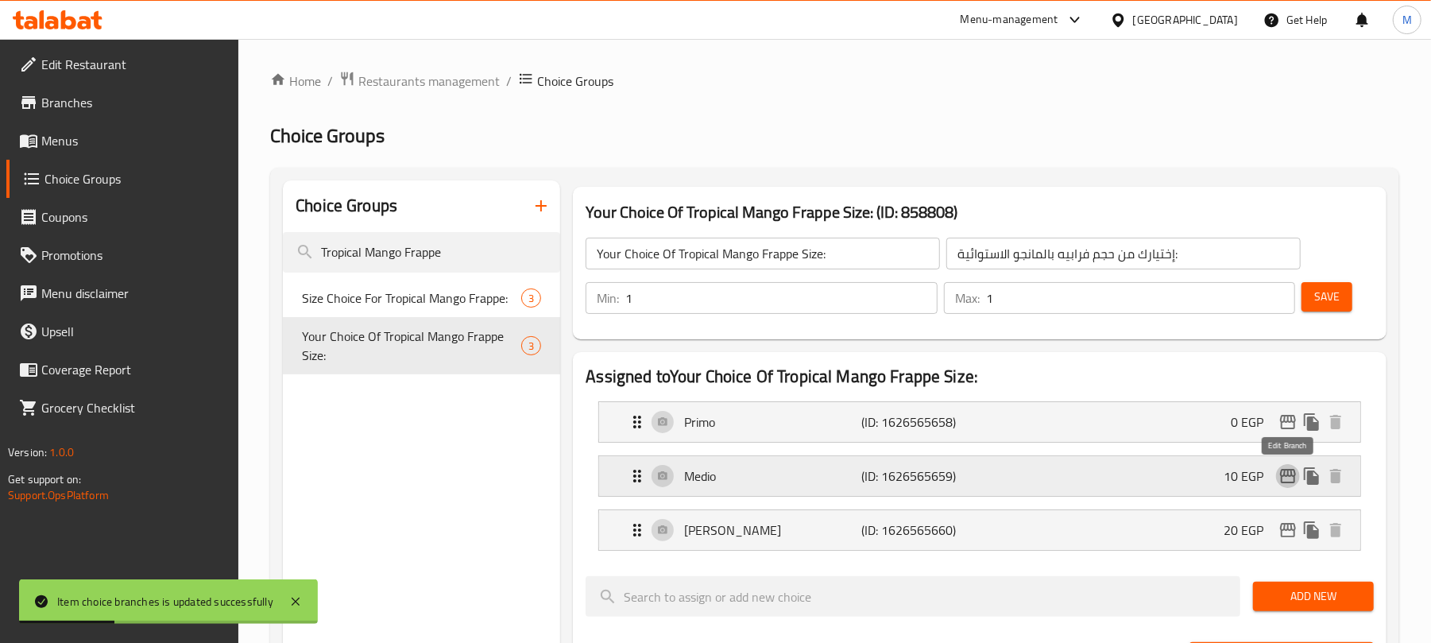
click at [1284, 481] on icon "edit" at bounding box center [1287, 475] width 19 height 19
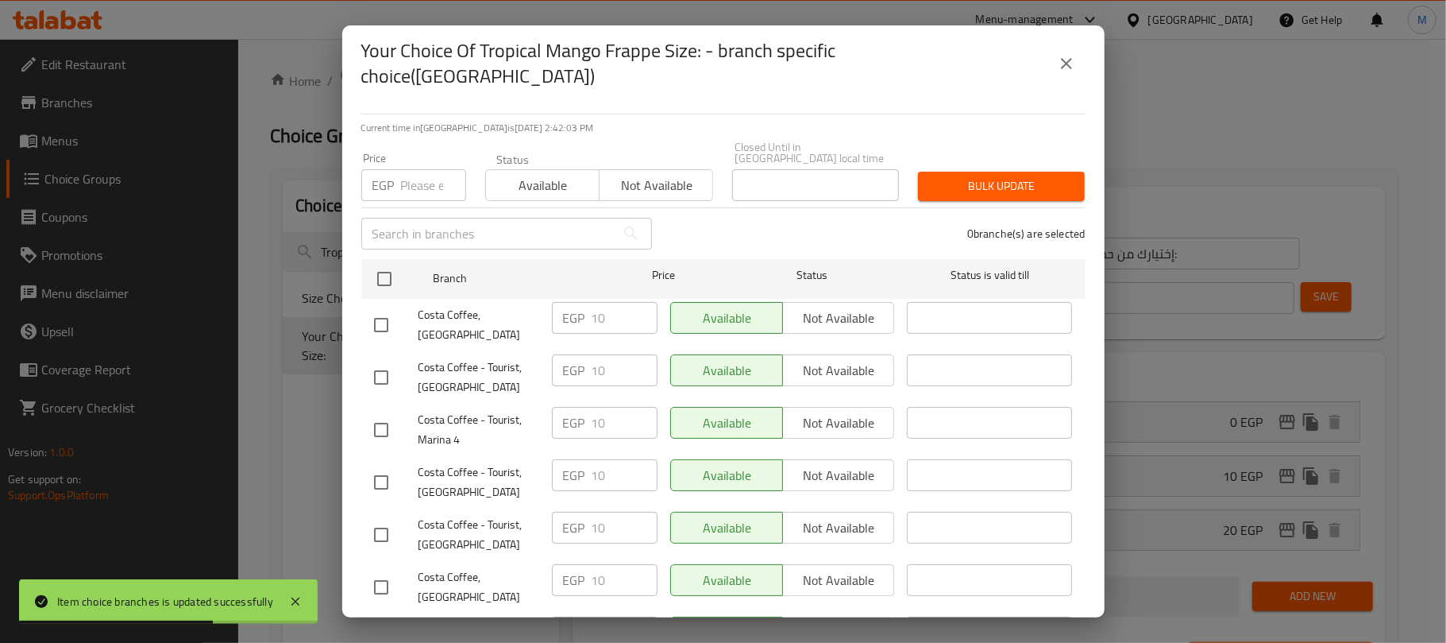
scroll to position [0, 0]
click at [1063, 57] on icon "close" at bounding box center [1066, 63] width 19 height 19
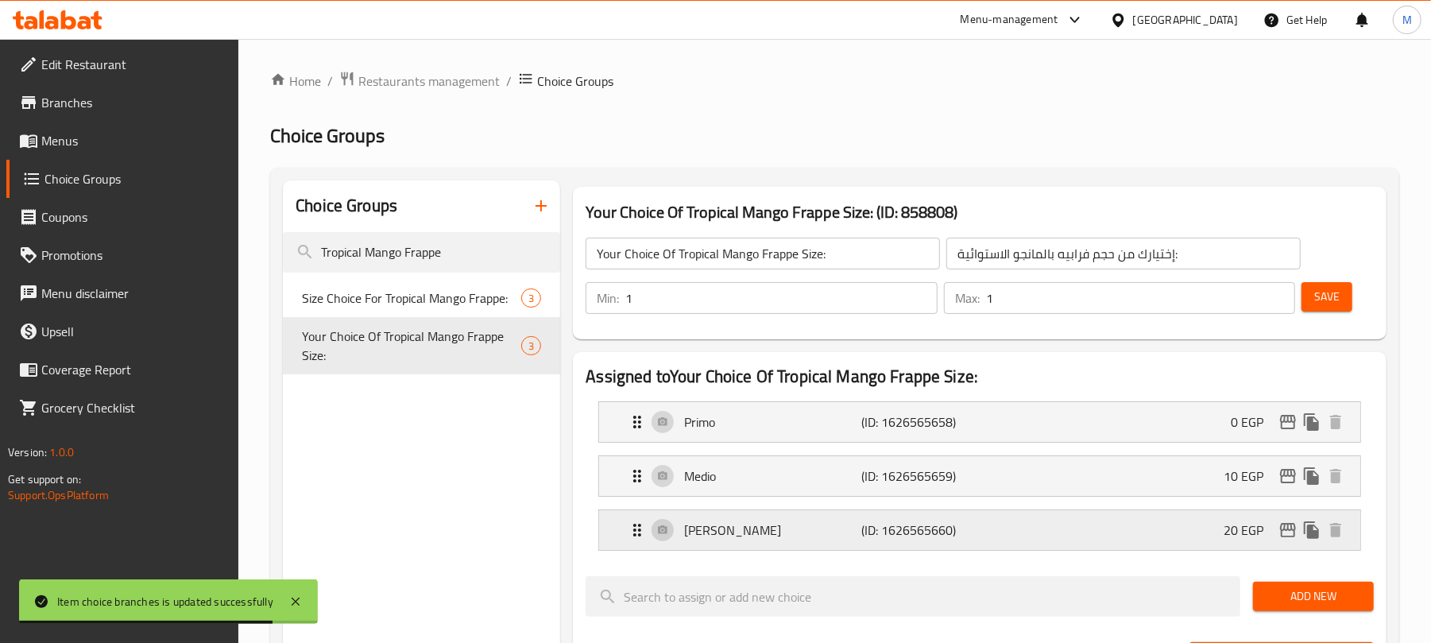
click at [1284, 531] on icon "edit" at bounding box center [1288, 530] width 16 height 14
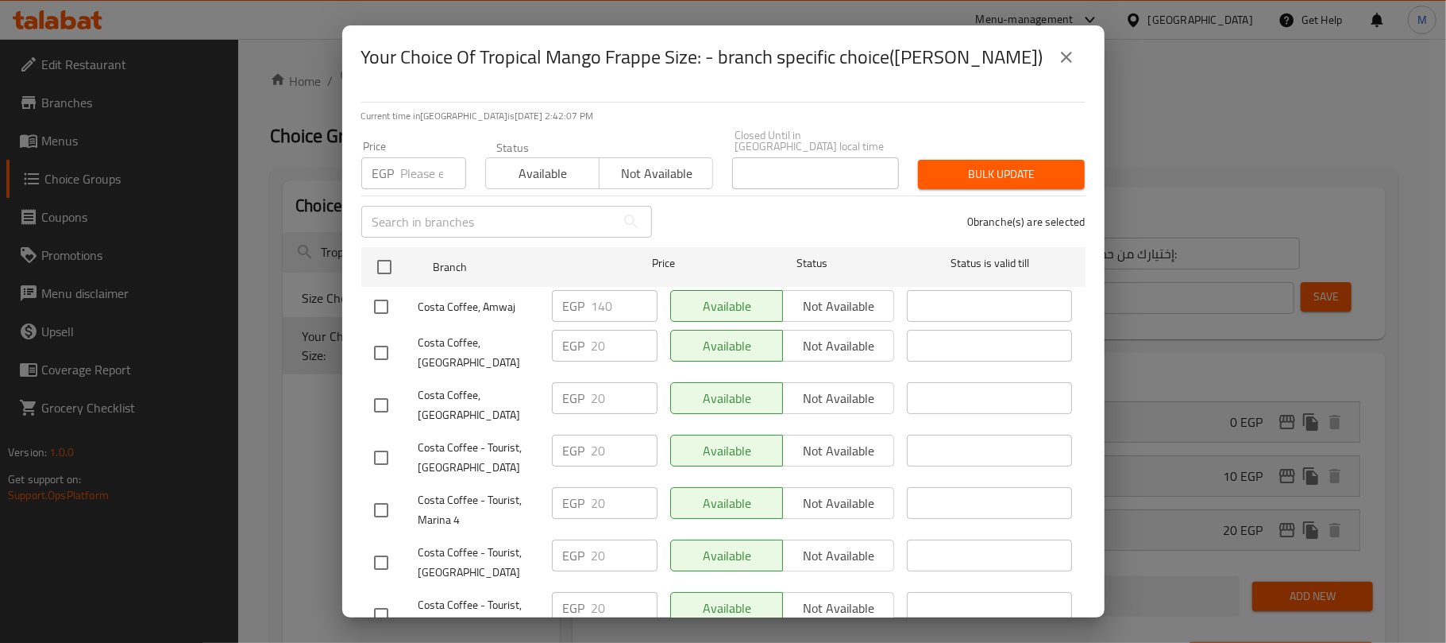
click at [380, 295] on input "checkbox" at bounding box center [381, 306] width 33 height 33
checkbox input "true"
click at [607, 295] on input "140" at bounding box center [625, 306] width 66 height 32
click at [608, 295] on input "140" at bounding box center [625, 306] width 66 height 32
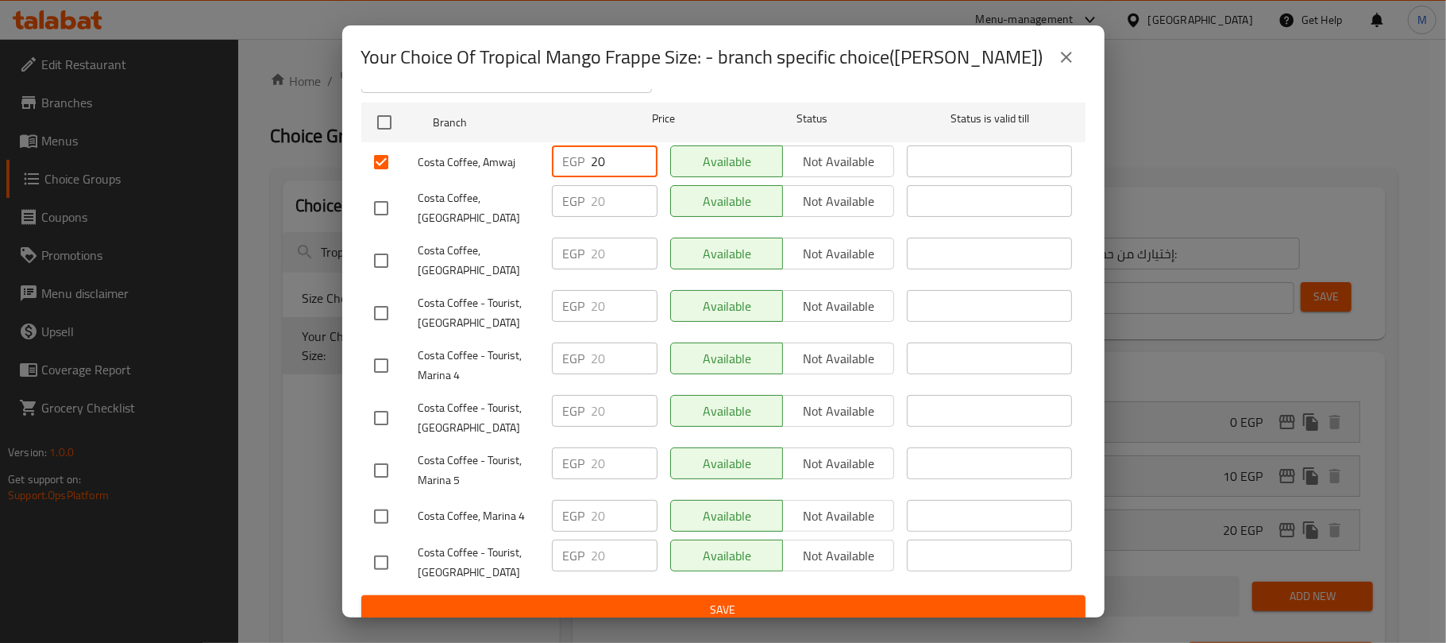
scroll to position [146, 0]
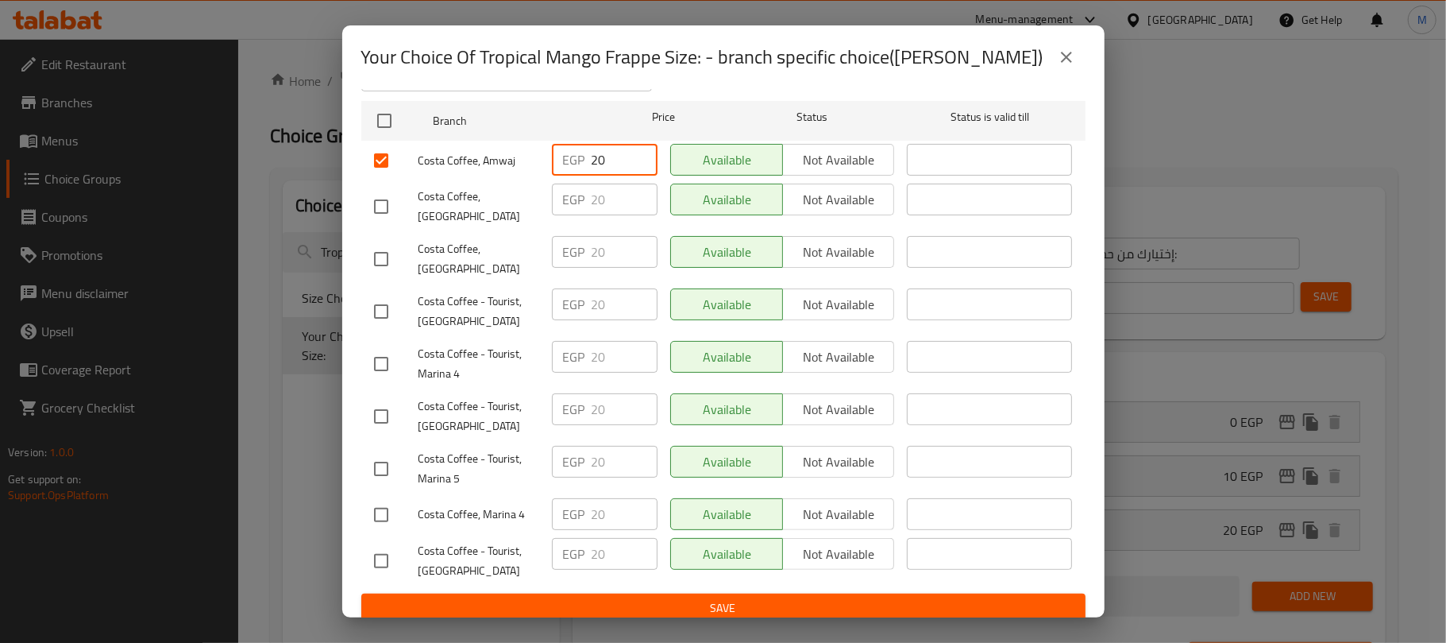
type input "20"
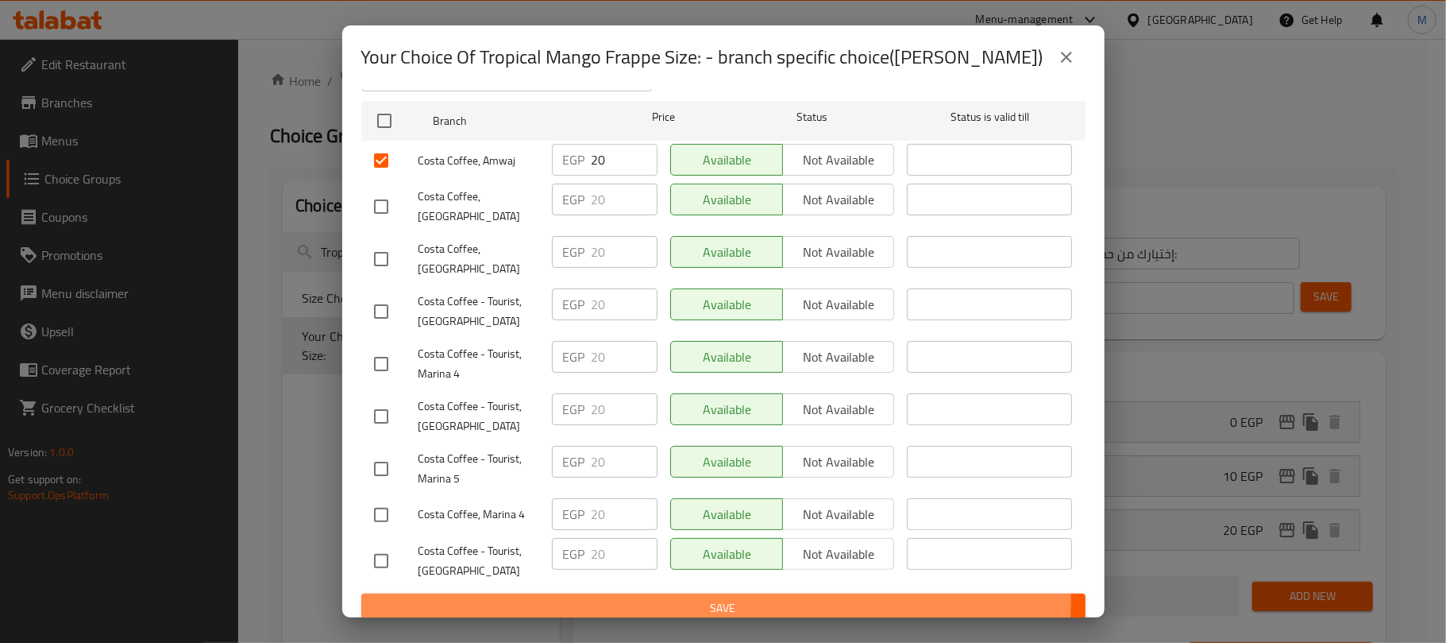
click at [701, 593] on button "Save" at bounding box center [723, 607] width 724 height 29
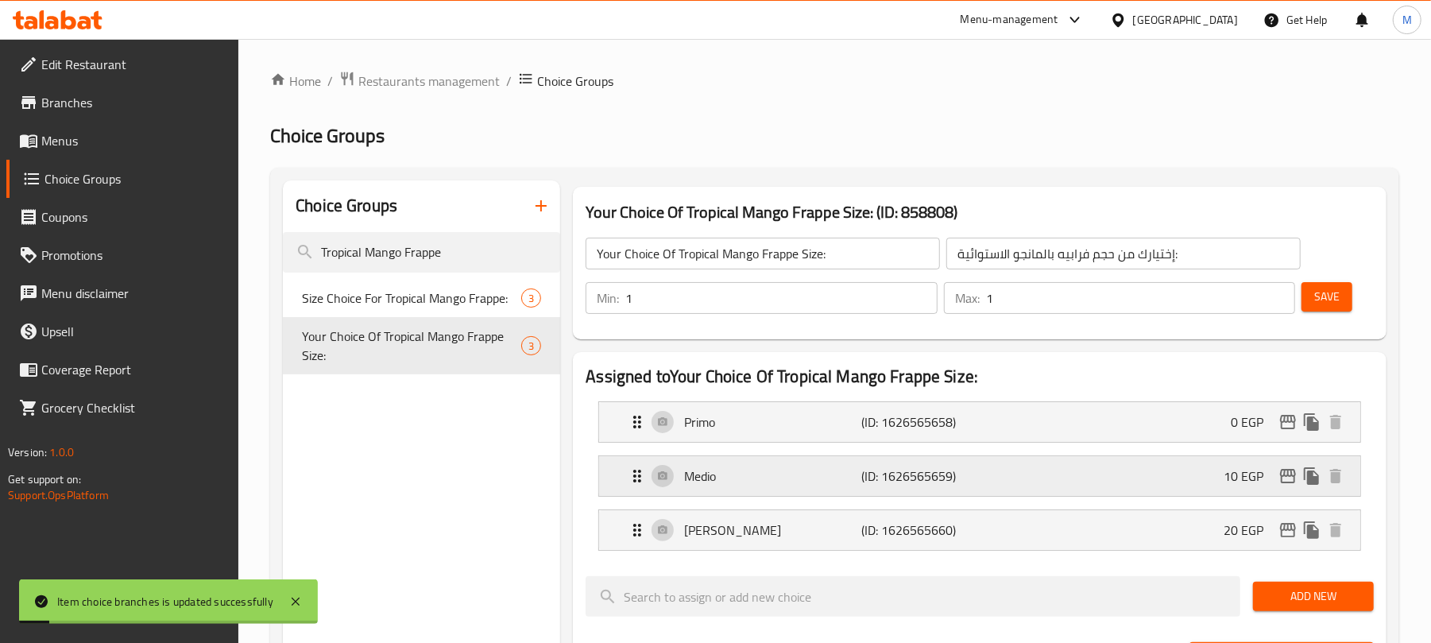
click at [1287, 471] on icon "edit" at bounding box center [1288, 476] width 16 height 14
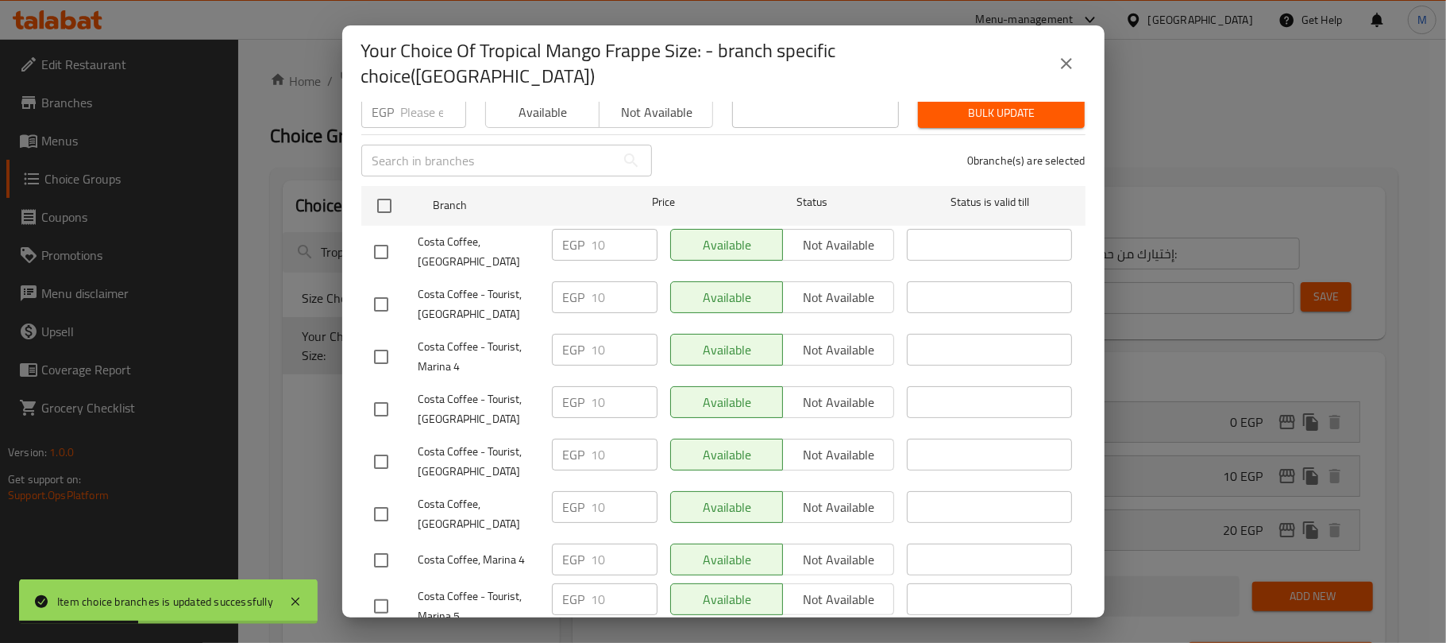
scroll to position [0, 0]
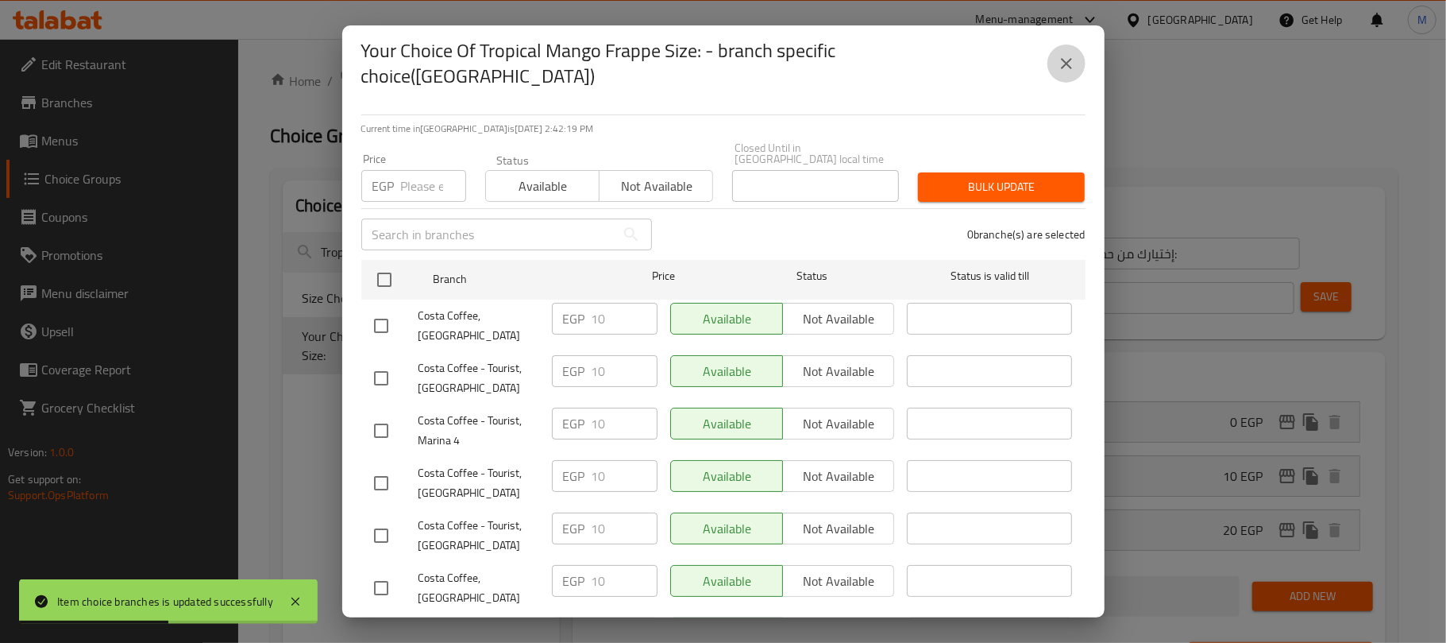
click at [1074, 44] on button "close" at bounding box center [1067, 63] width 38 height 38
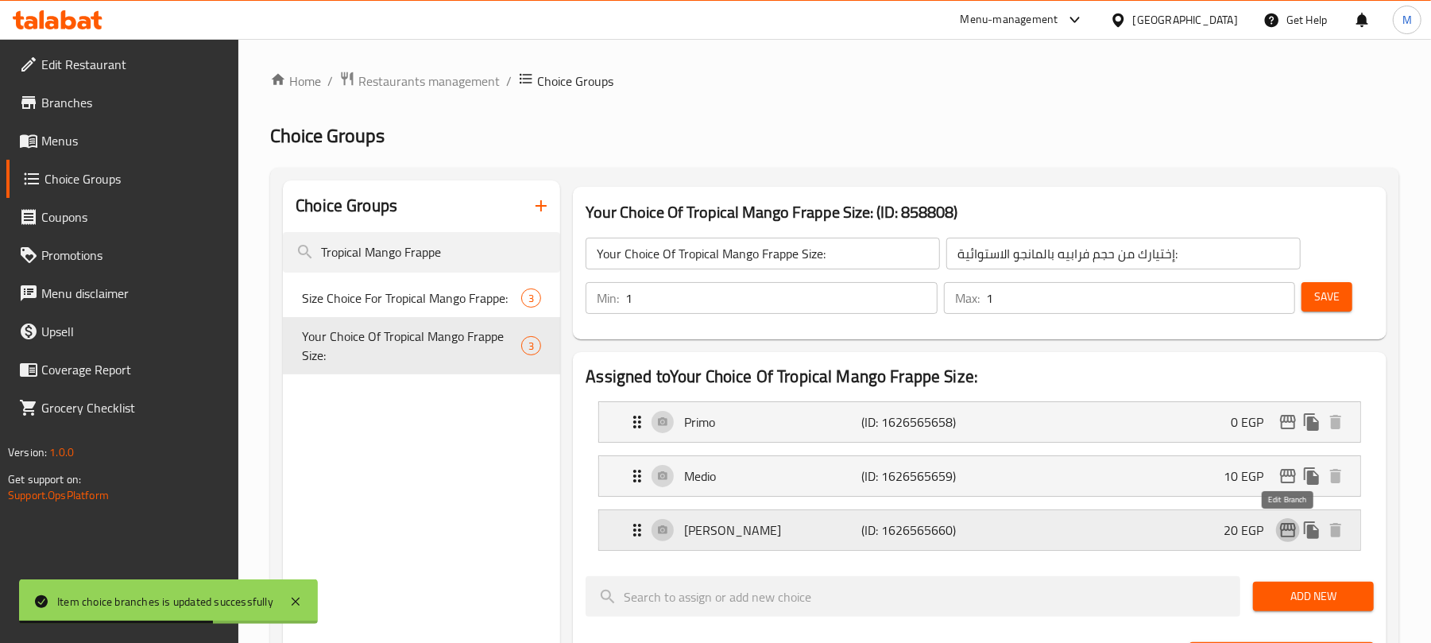
click at [1276, 531] on button "edit" at bounding box center [1288, 530] width 24 height 24
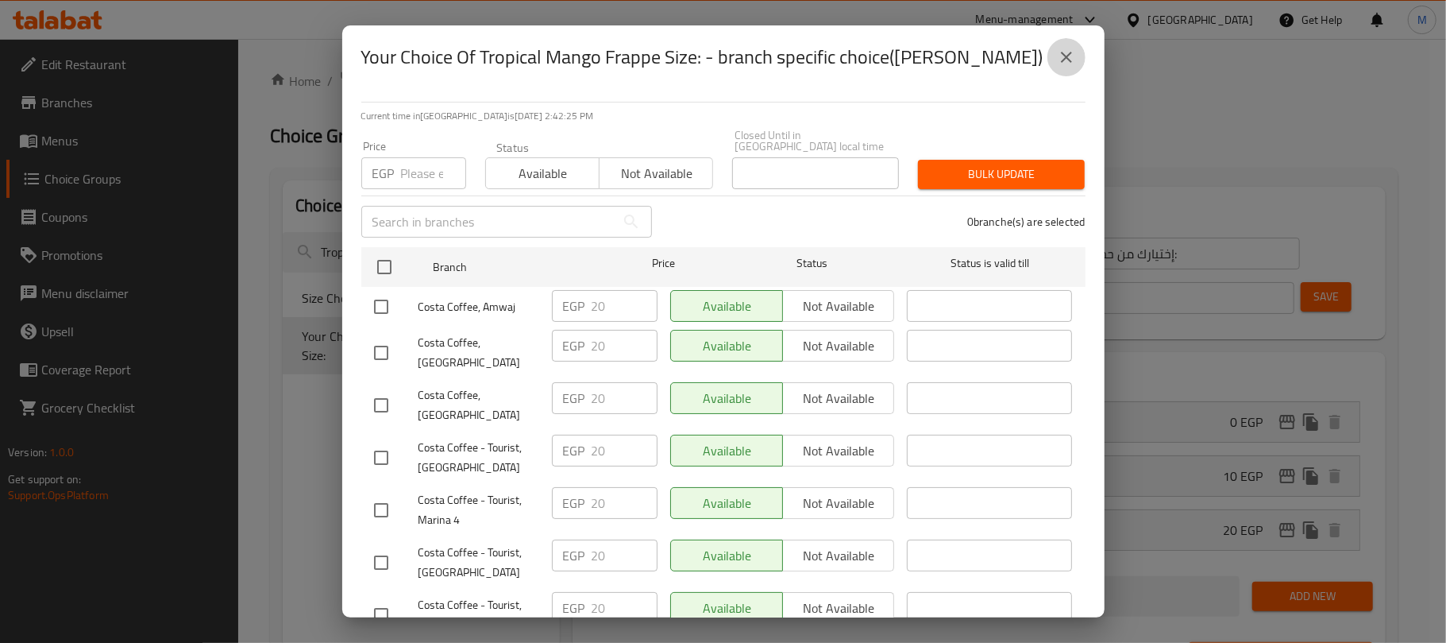
click at [1069, 51] on icon "close" at bounding box center [1066, 57] width 19 height 19
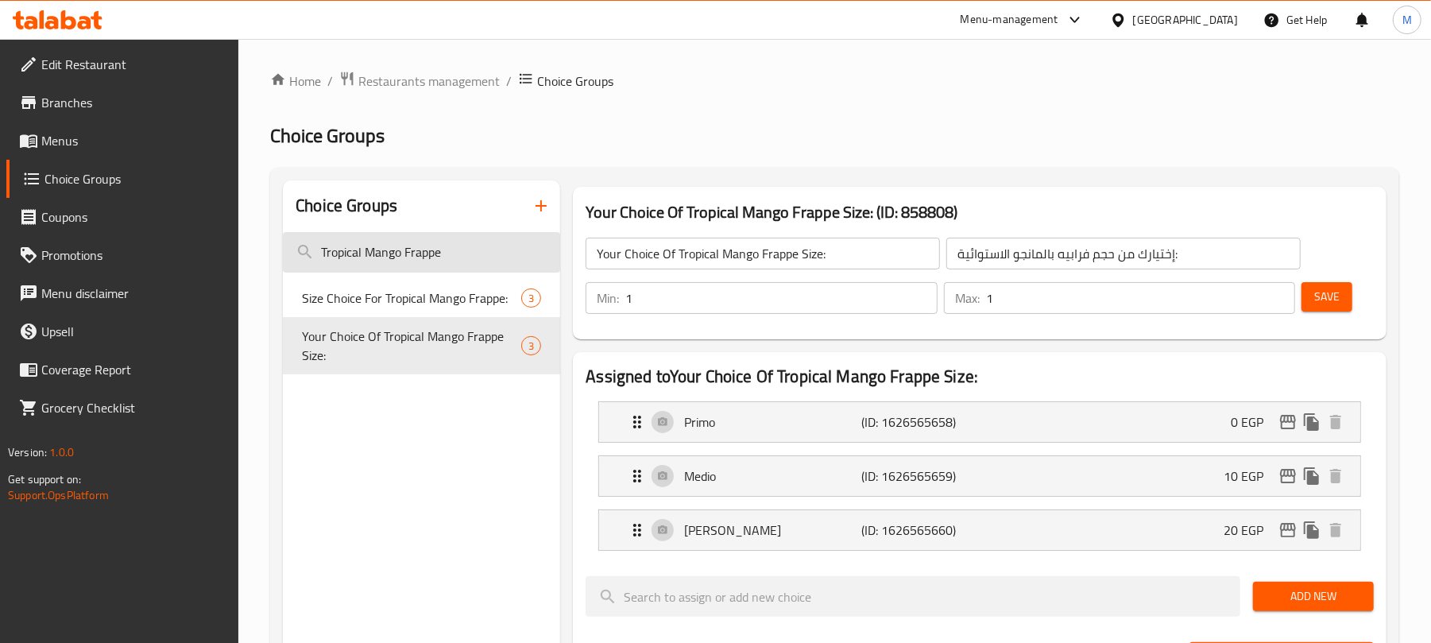
click at [395, 259] on input "Tropical Mango Frappe" at bounding box center [421, 252] width 277 height 41
paste input "Blackberry And Raspberry"
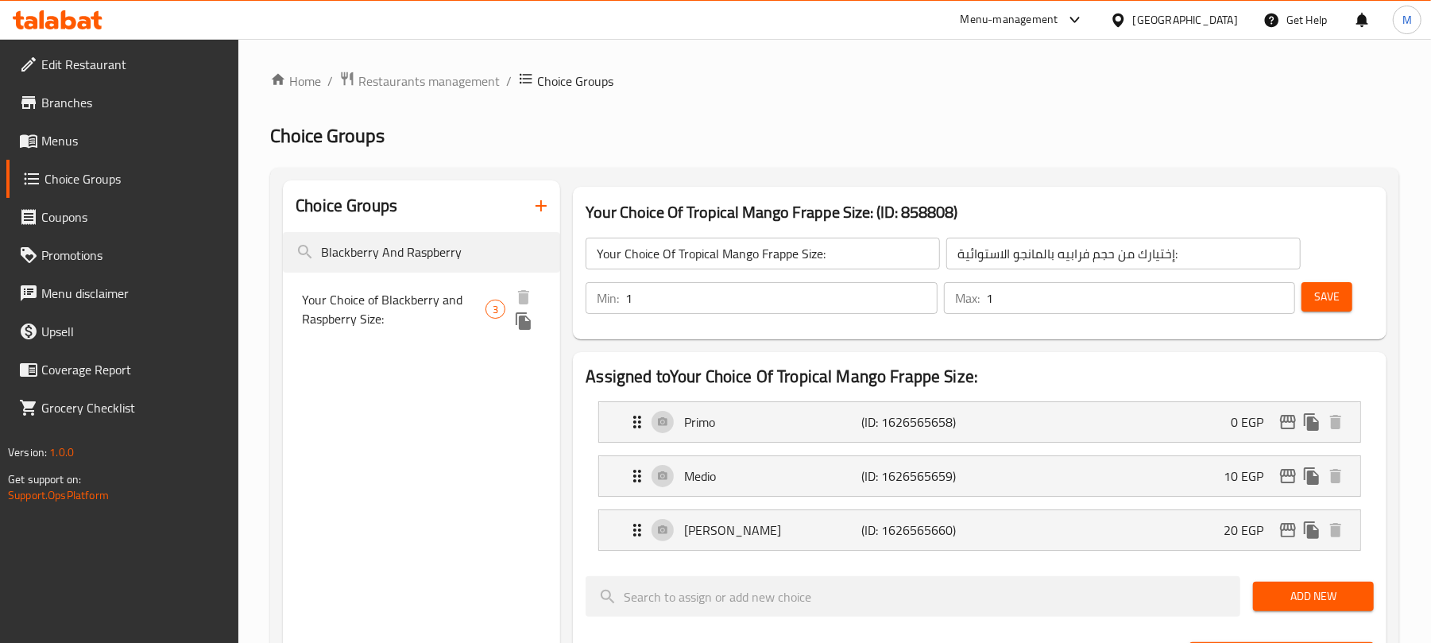
type input "Blackberry And Raspberry"
click at [401, 308] on span "Your Choice of Blackberry and Raspberry Size:" at bounding box center [393, 309] width 183 height 38
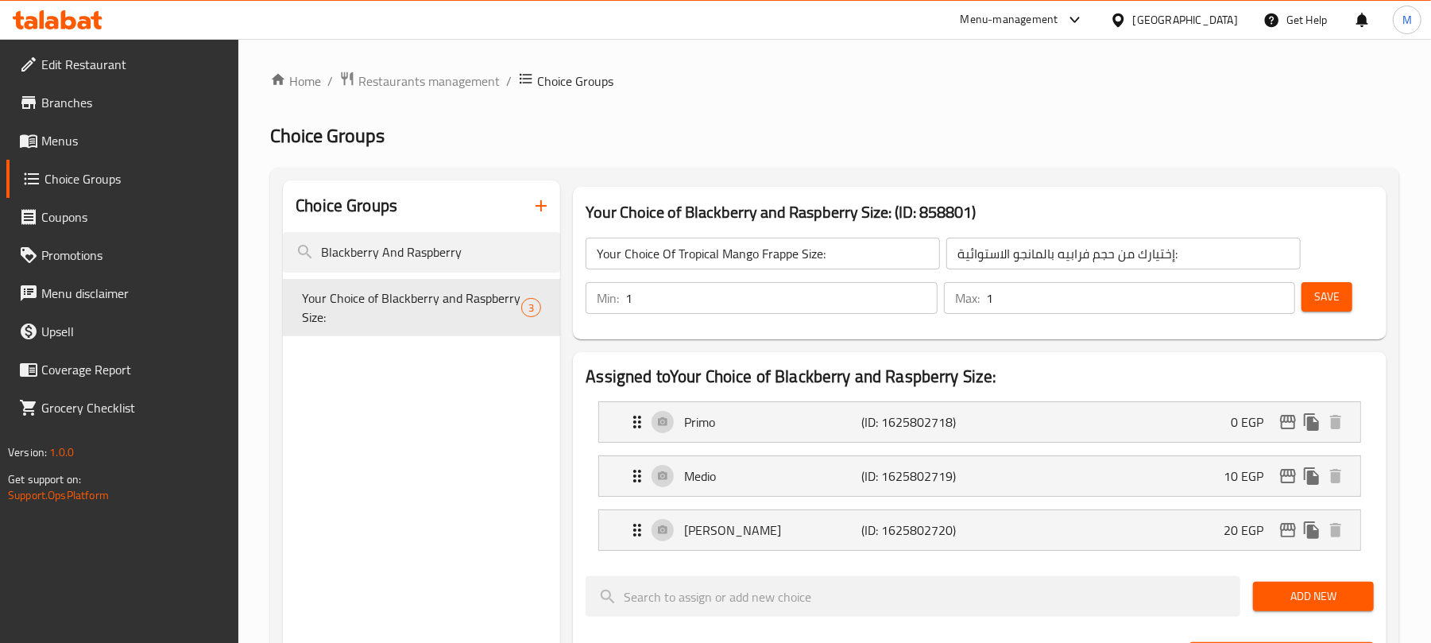
type input "Your Choice of Blackberry and Raspberry Size:"
type input "اختيارك من حجم التوت الأسود والتوت الأحمر البري:"
click at [1280, 424] on icon "edit" at bounding box center [1288, 422] width 16 height 14
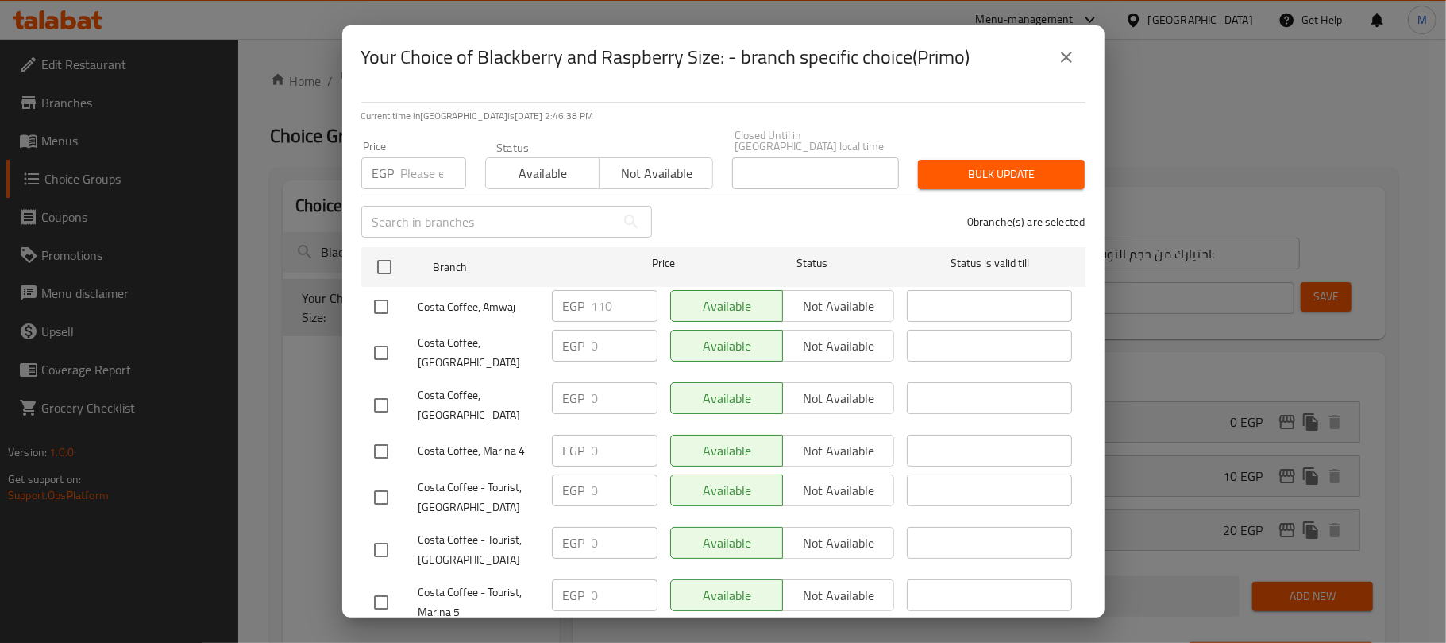
click at [384, 292] on input "checkbox" at bounding box center [381, 306] width 33 height 33
checkbox input "true"
click at [593, 297] on input "110" at bounding box center [625, 306] width 66 height 32
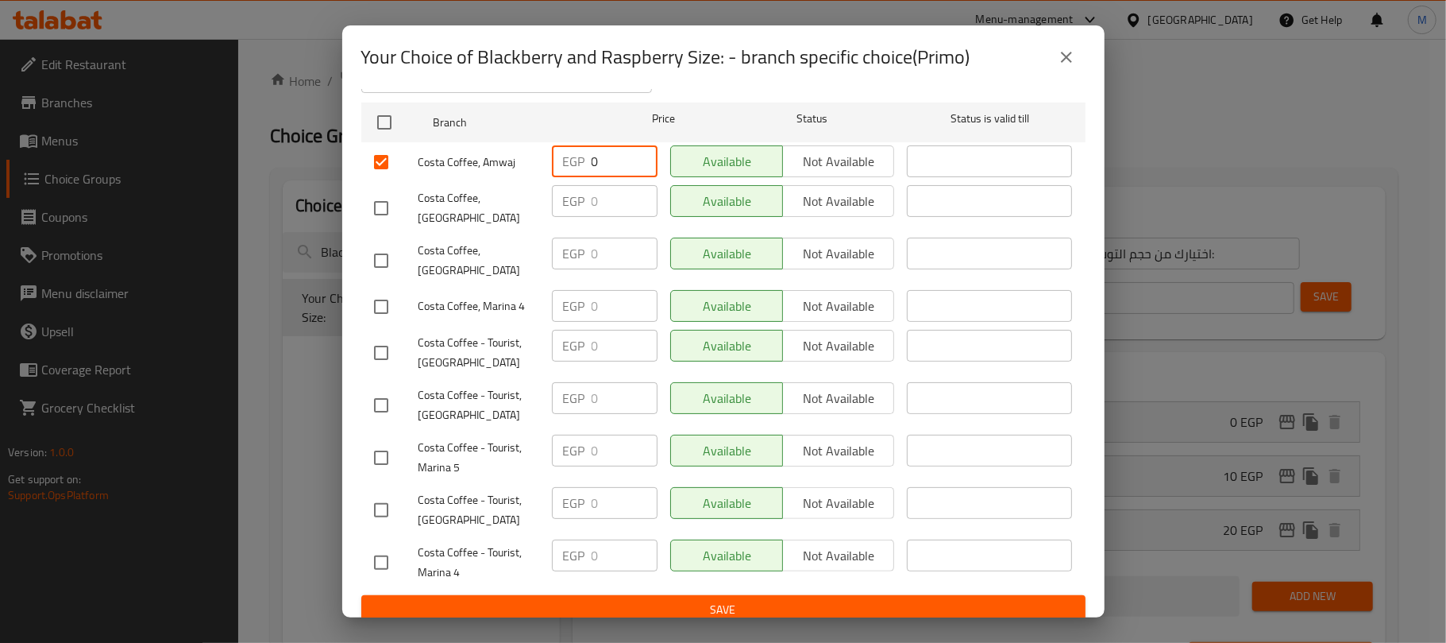
scroll to position [146, 0]
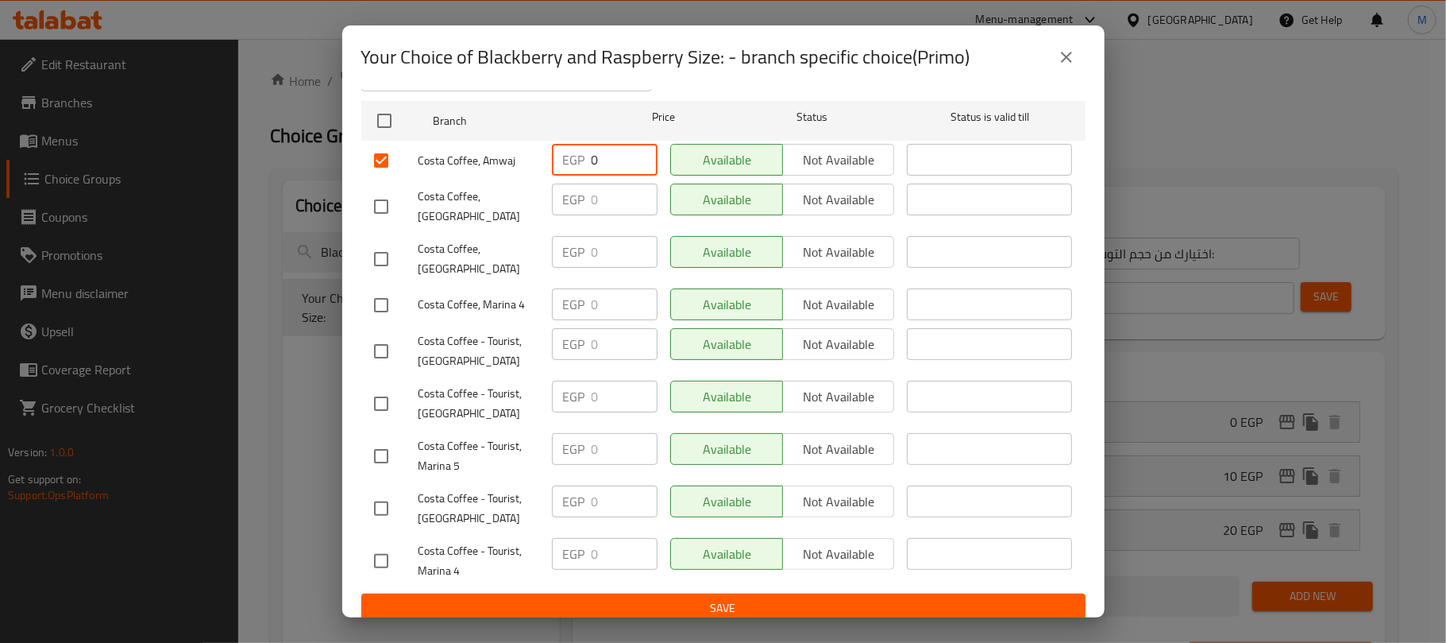
type input "0"
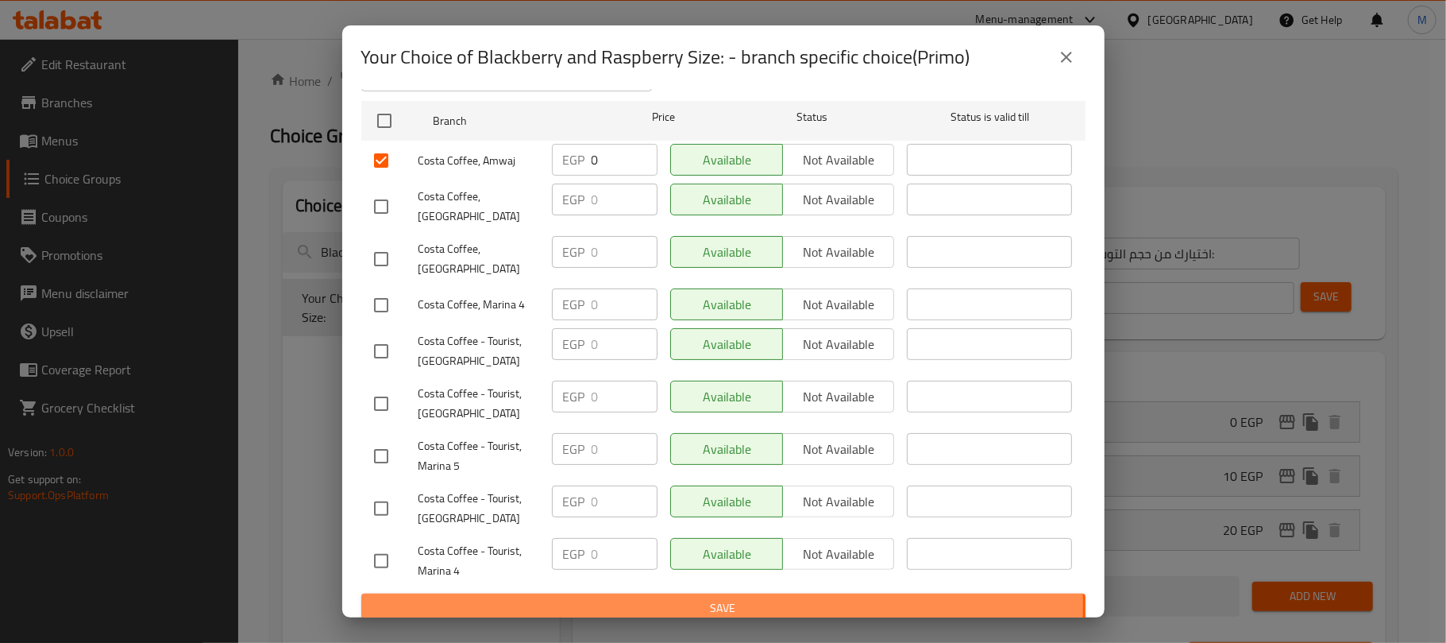
click at [722, 598] on span "Save" at bounding box center [723, 608] width 699 height 20
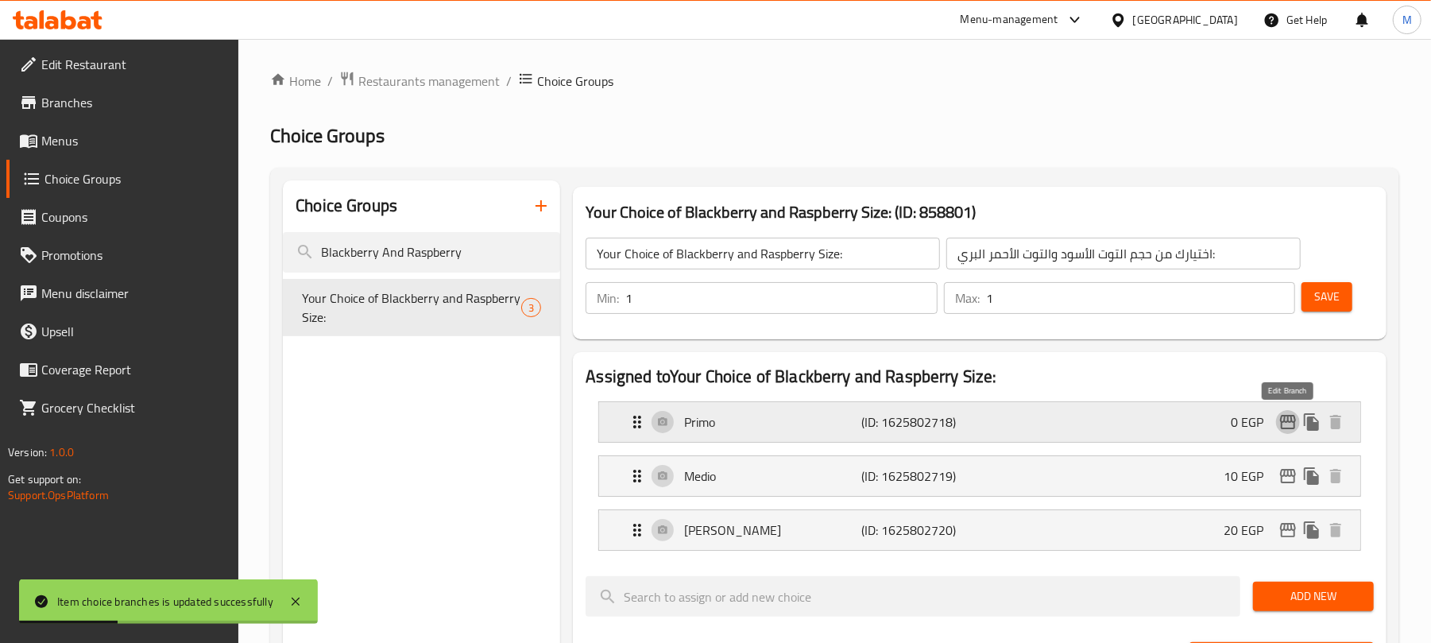
click at [1288, 427] on icon "edit" at bounding box center [1287, 421] width 19 height 19
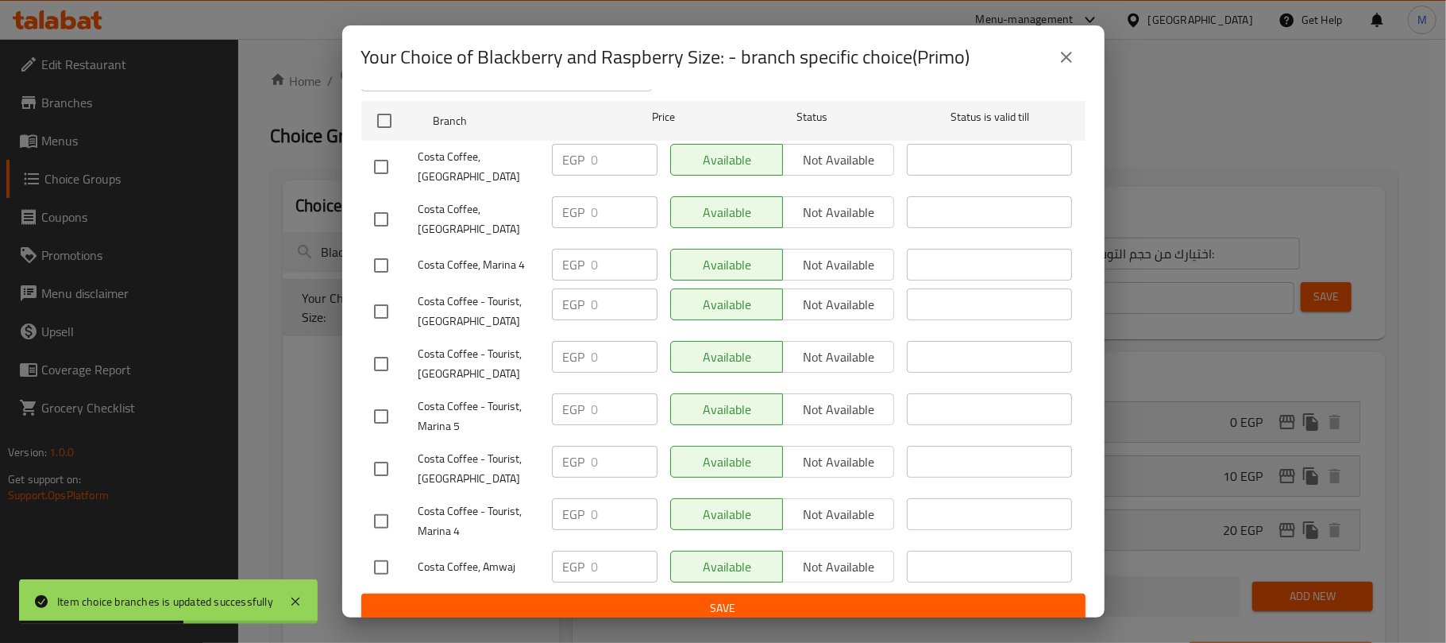
click at [1064, 62] on icon "close" at bounding box center [1066, 57] width 19 height 19
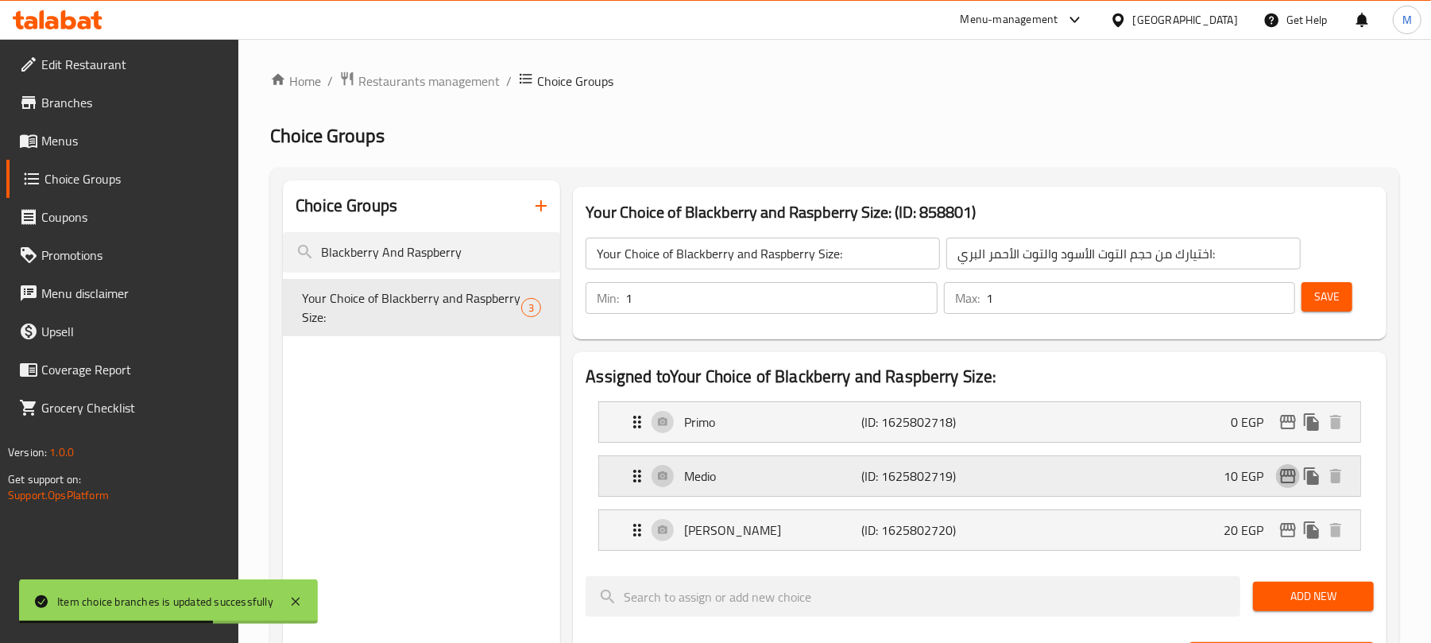
click at [1285, 485] on icon "edit" at bounding box center [1287, 475] width 19 height 19
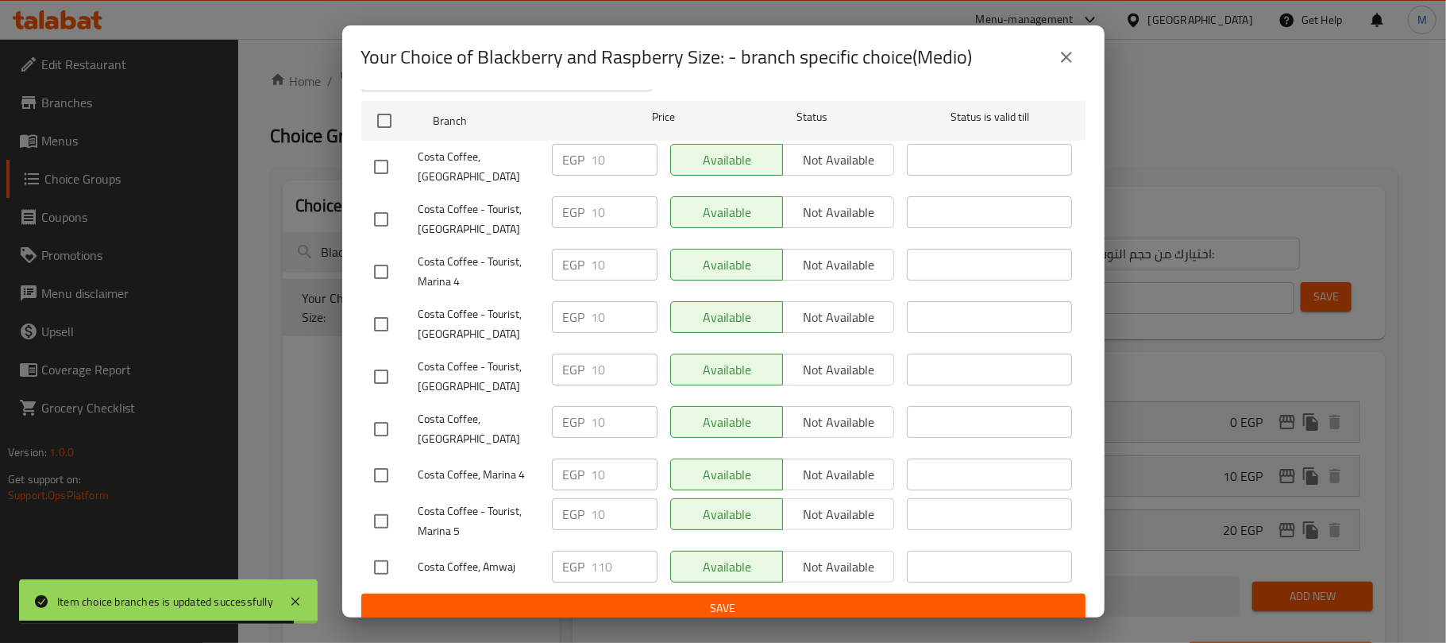
click at [389, 554] on input "checkbox" at bounding box center [381, 566] width 33 height 33
checkbox input "true"
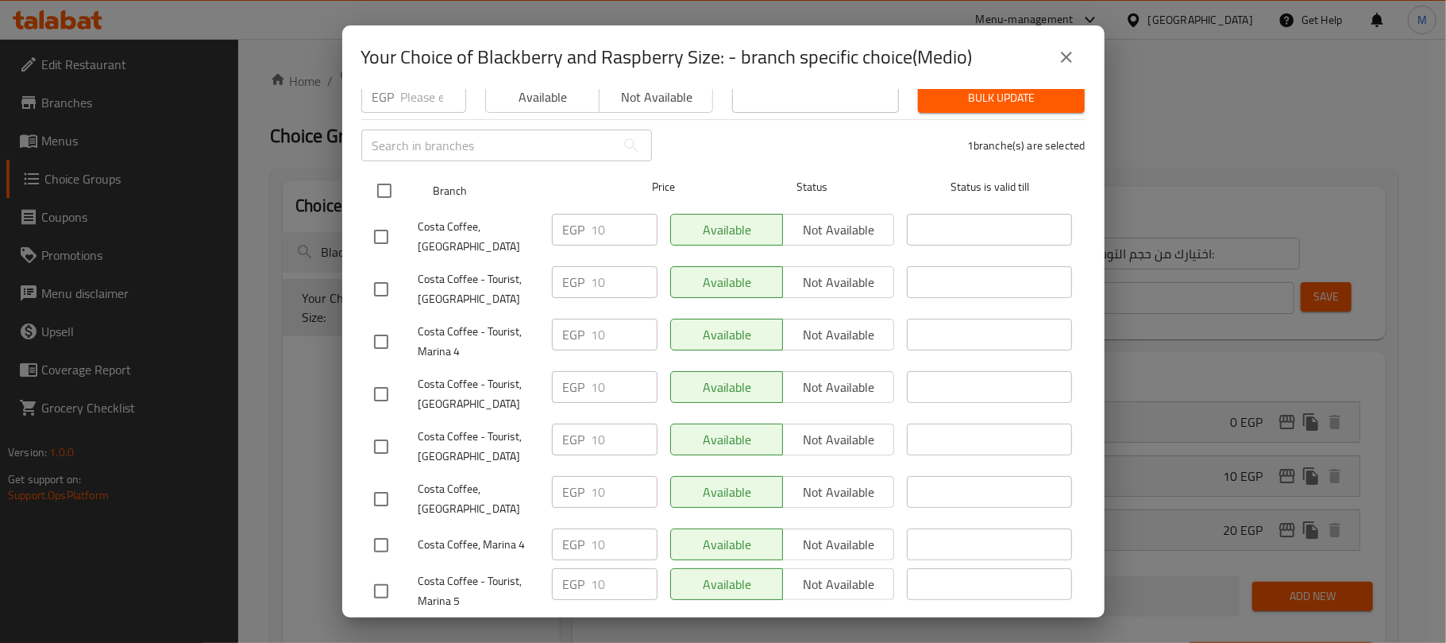
scroll to position [0, 0]
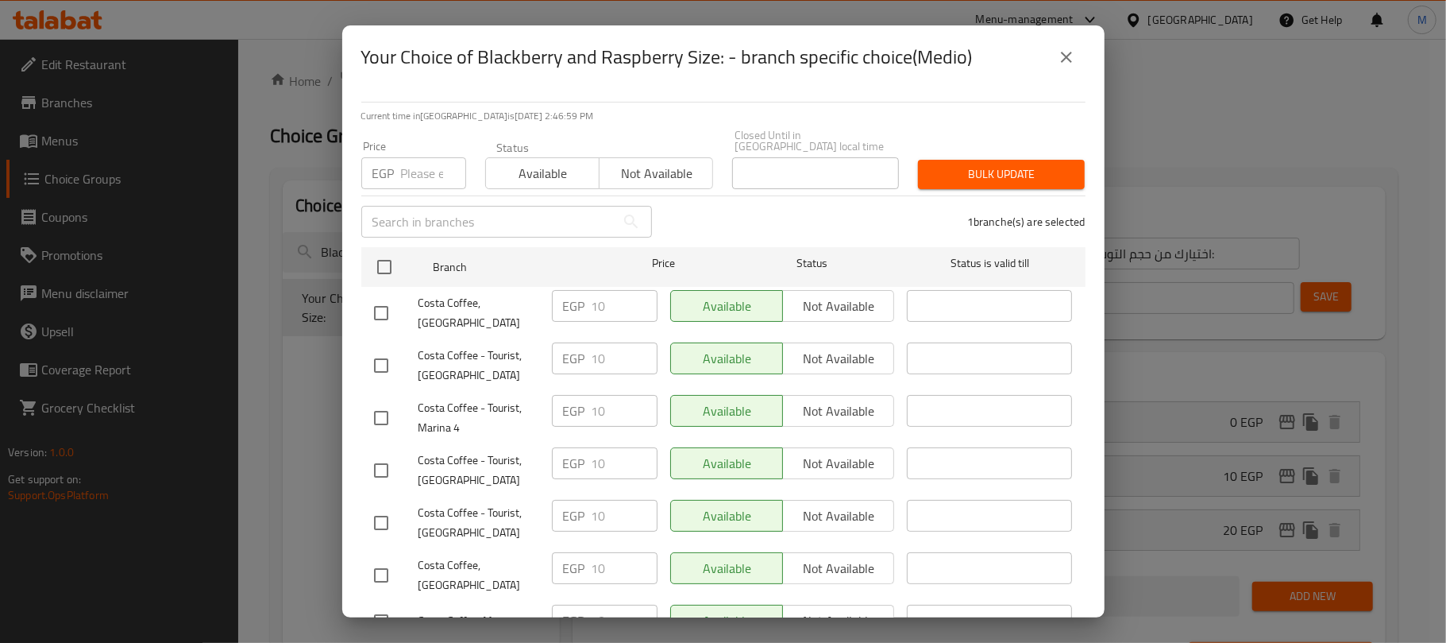
click at [420, 162] on input "number" at bounding box center [433, 173] width 65 height 32
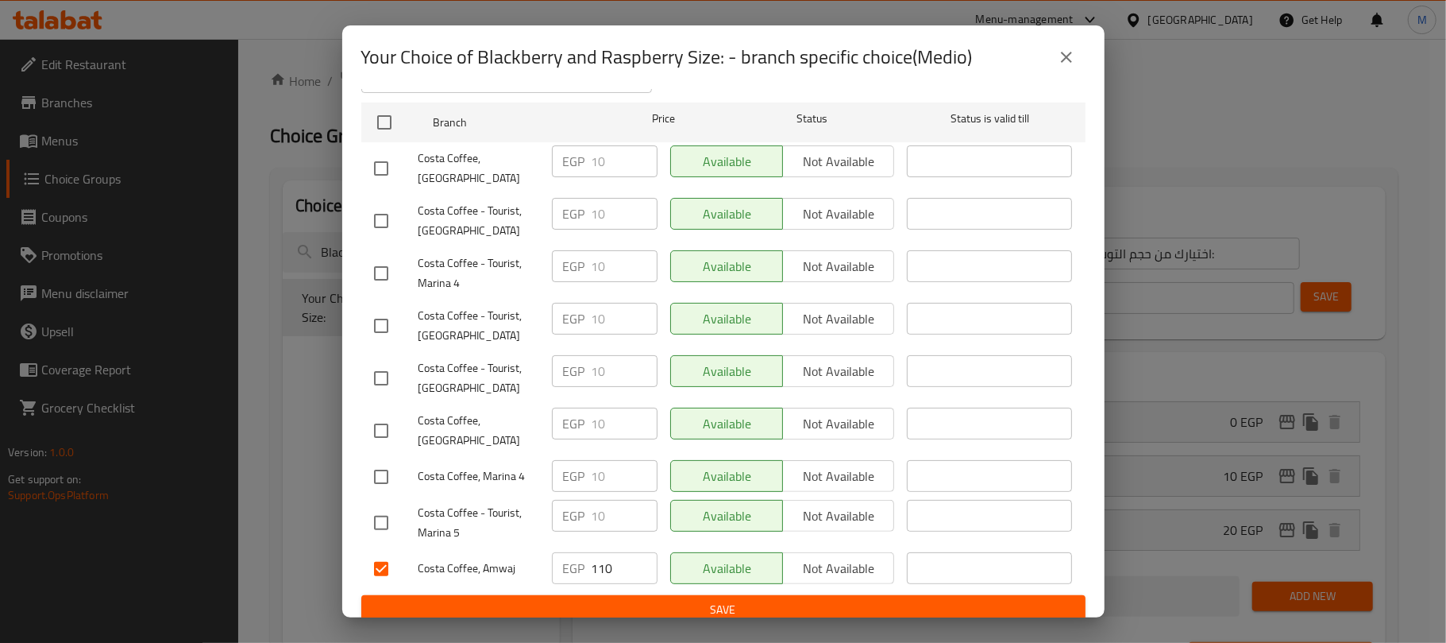
scroll to position [146, 0]
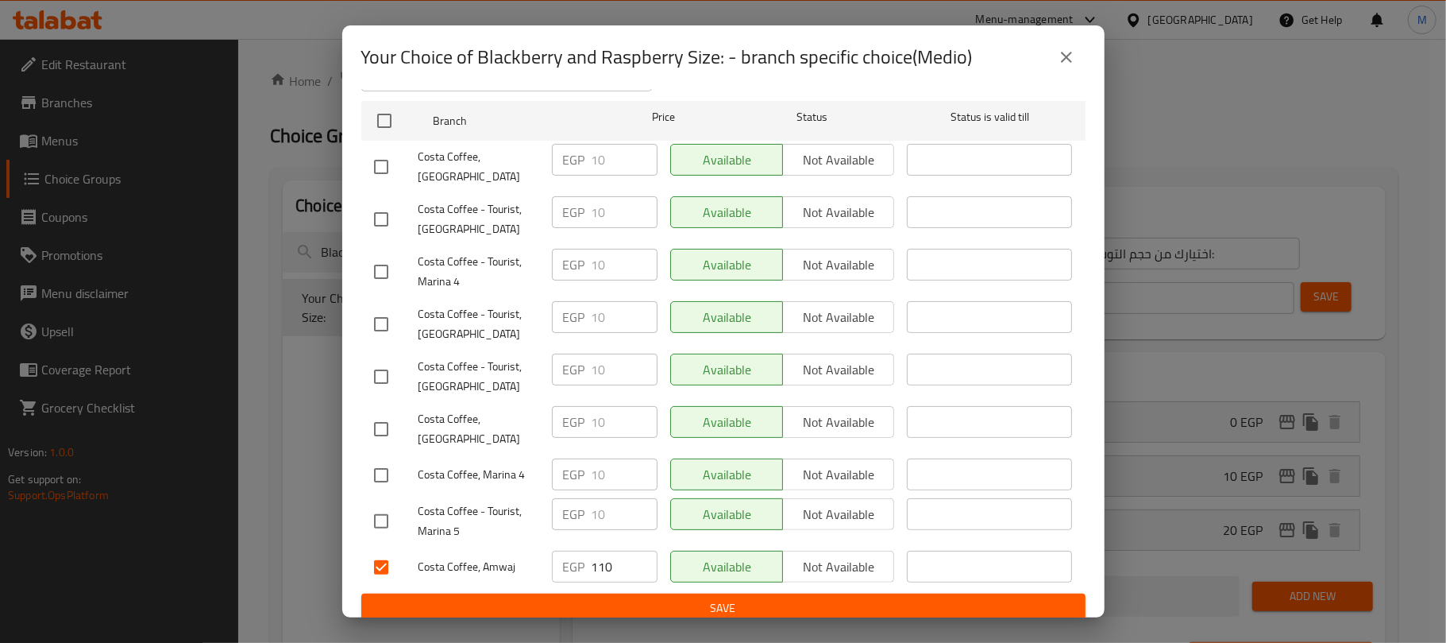
click at [592, 564] on input "110" at bounding box center [625, 566] width 66 height 32
type input "10"
click at [537, 523] on div "Costa Coffee - Tourist, Marina 5" at bounding box center [457, 521] width 178 height 59
click at [674, 598] on span "Save" at bounding box center [723, 608] width 699 height 20
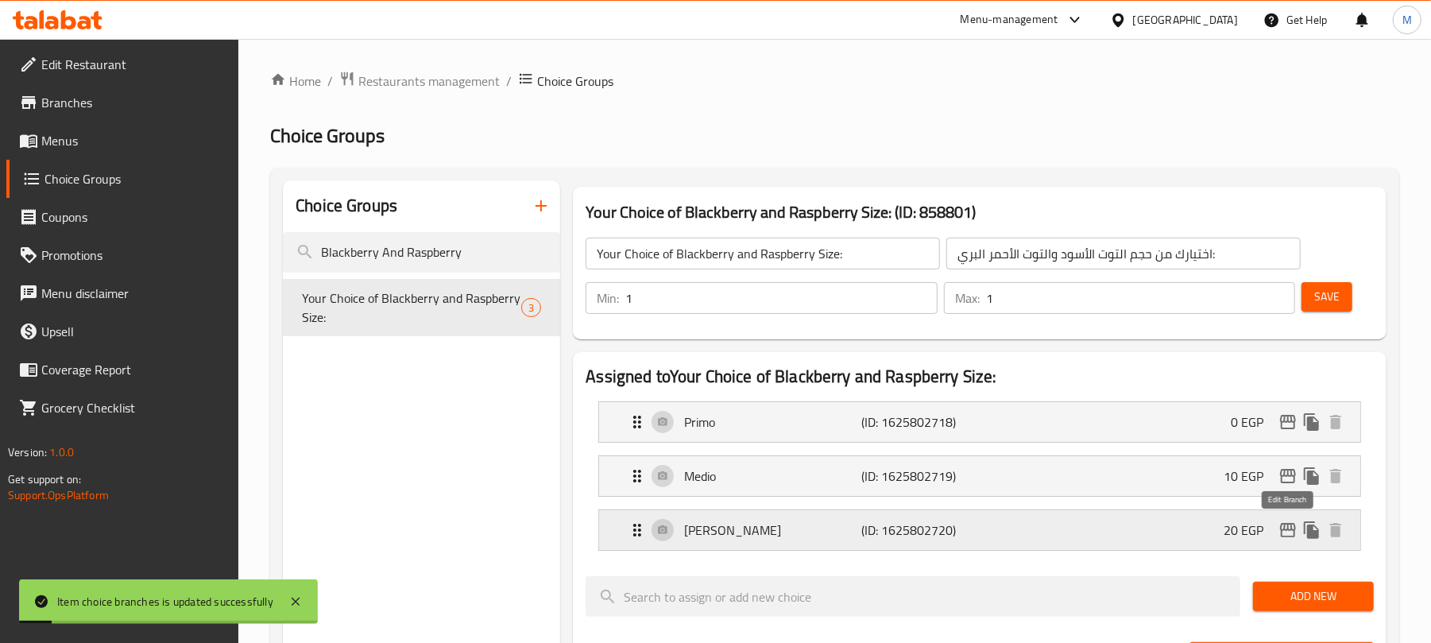
click at [1292, 531] on icon "edit" at bounding box center [1288, 530] width 16 height 14
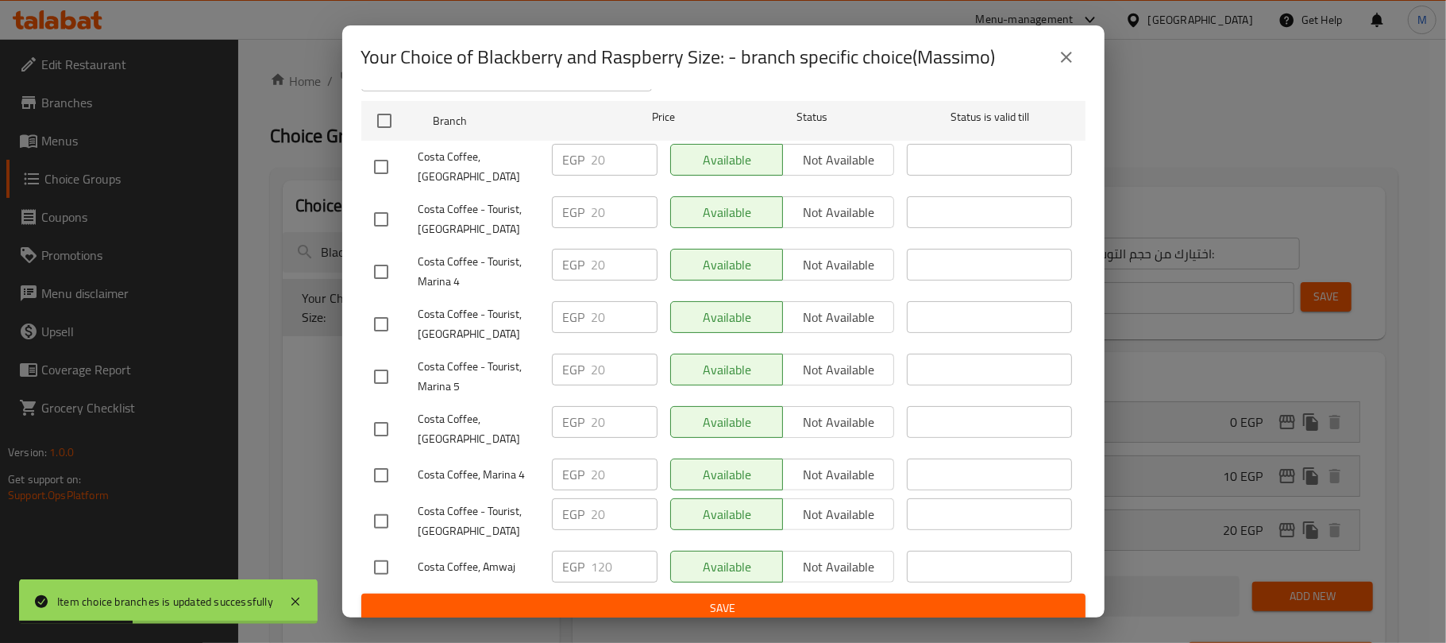
click at [385, 554] on input "checkbox" at bounding box center [381, 566] width 33 height 33
checkbox input "true"
click at [592, 558] on input "120" at bounding box center [625, 566] width 66 height 32
type input "20"
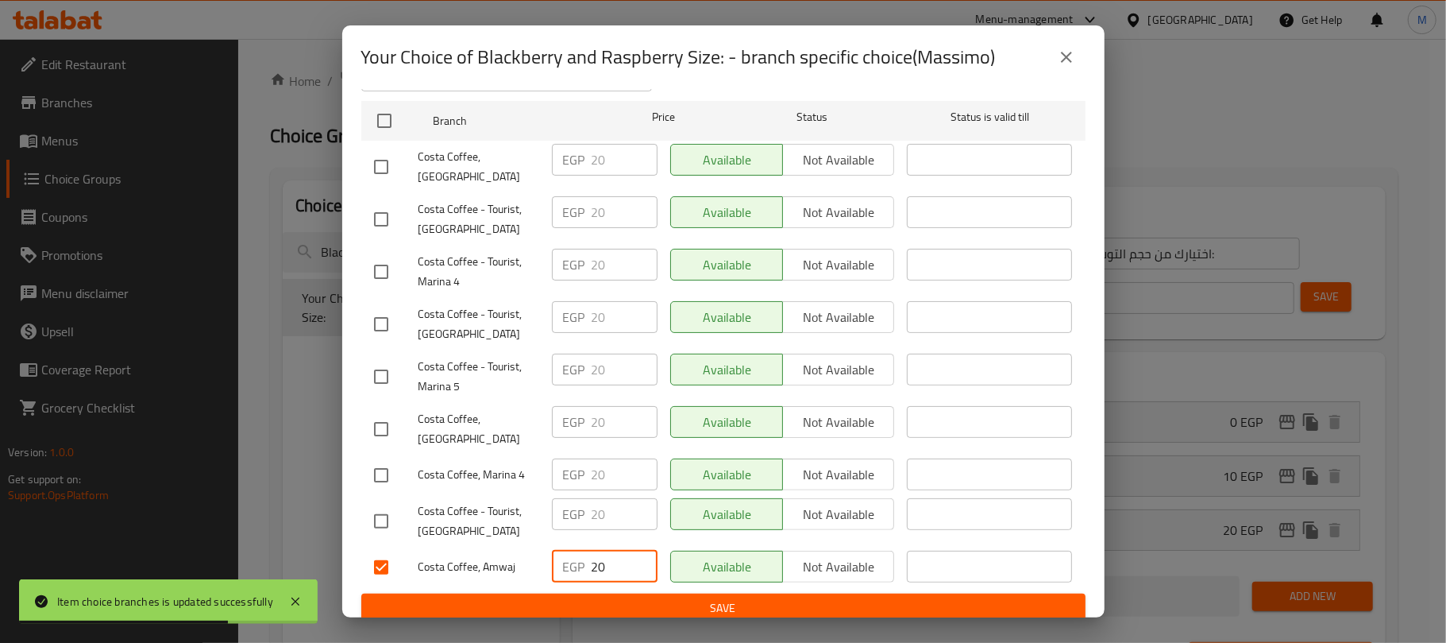
click at [526, 544] on div "Costa Coffee, Amwaj" at bounding box center [457, 567] width 178 height 46
click at [624, 598] on span "Save" at bounding box center [723, 608] width 699 height 20
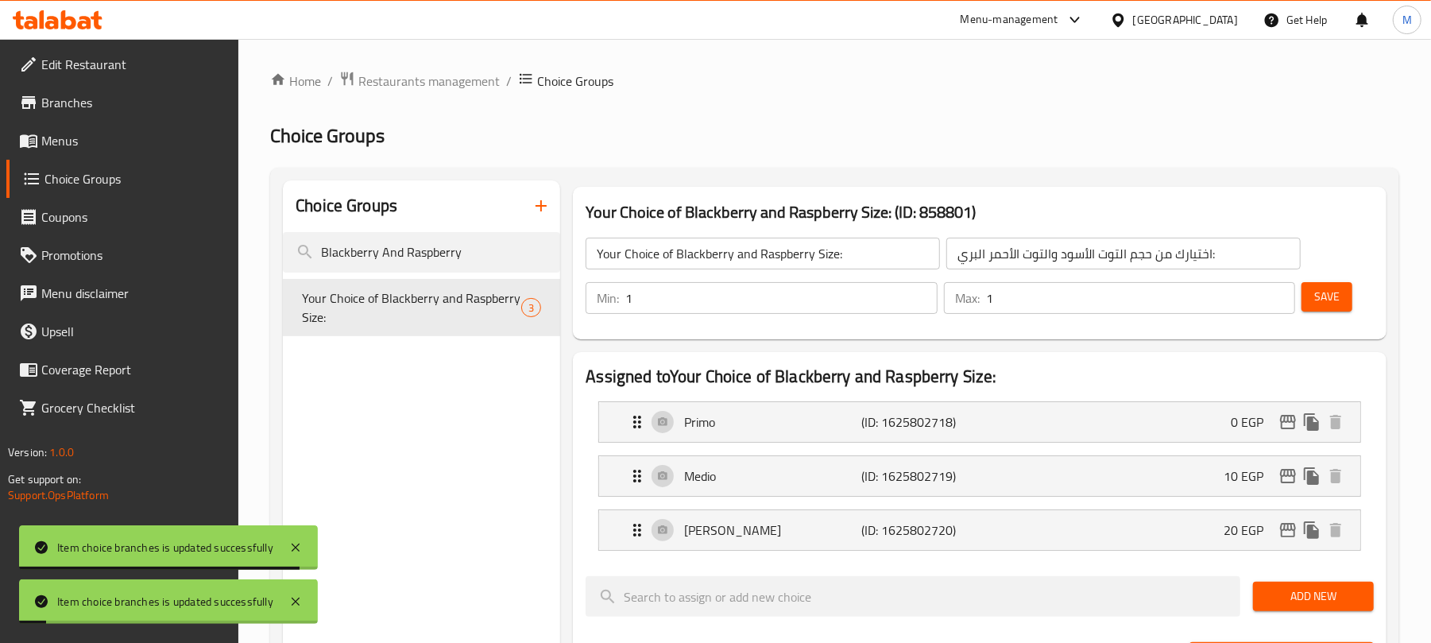
click at [1284, 528] on icon "edit" at bounding box center [1288, 530] width 16 height 14
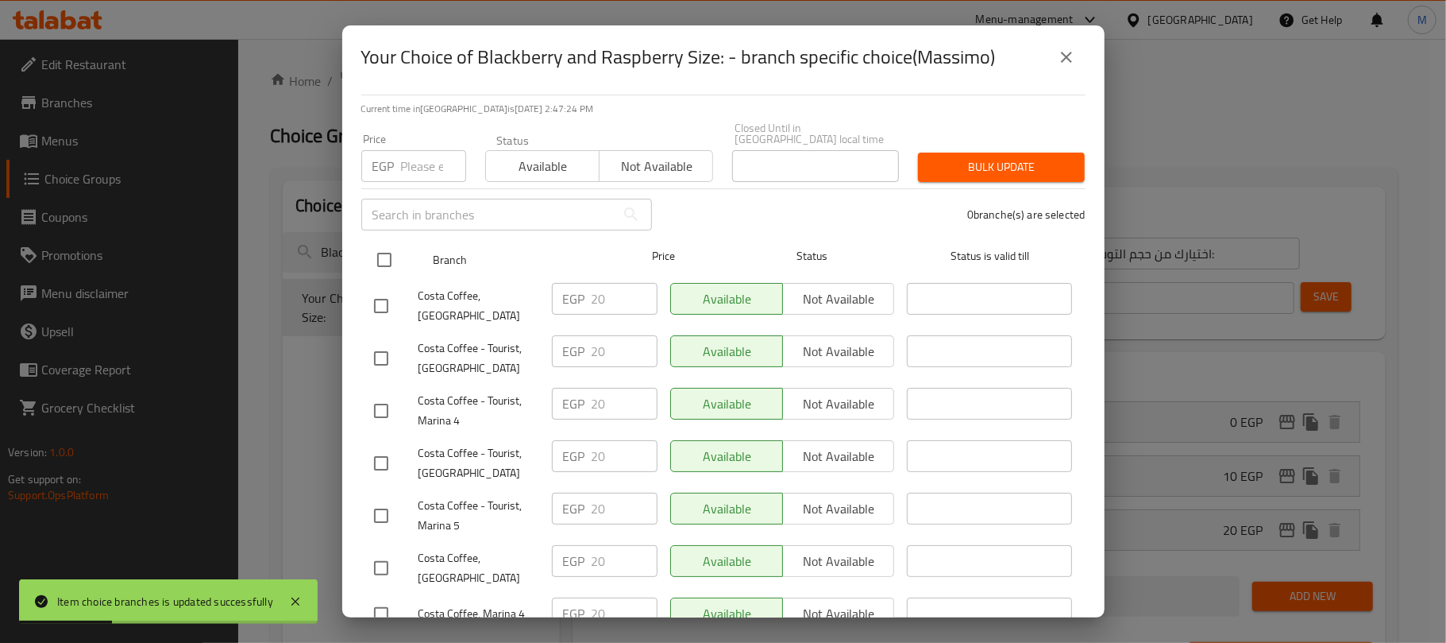
scroll to position [0, 0]
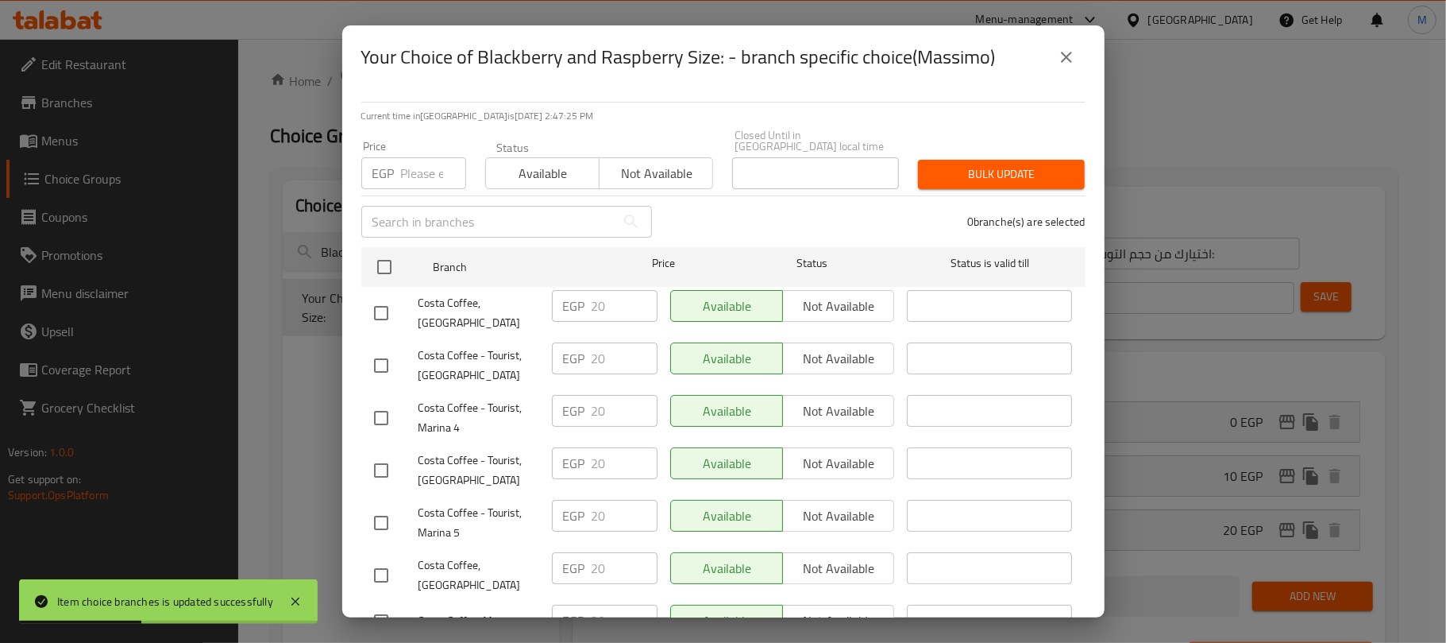
click at [1060, 60] on icon "close" at bounding box center [1066, 57] width 19 height 19
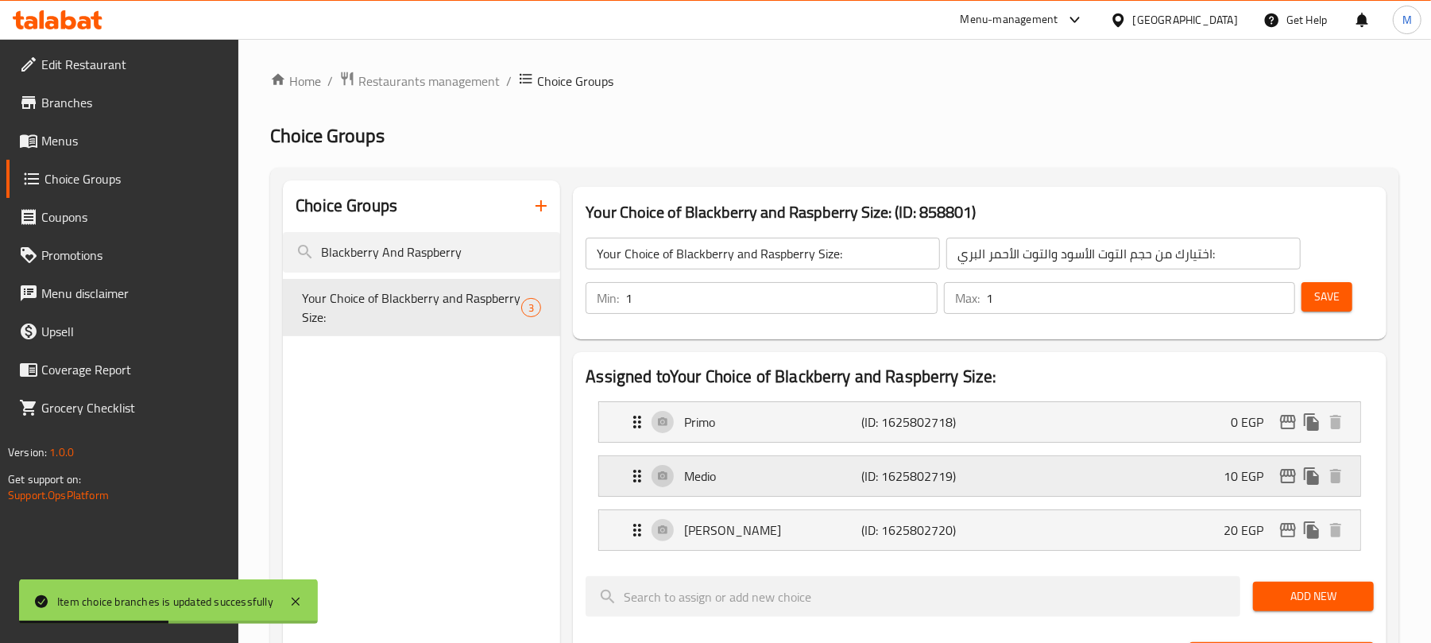
click at [1287, 481] on icon "edit" at bounding box center [1287, 475] width 19 height 19
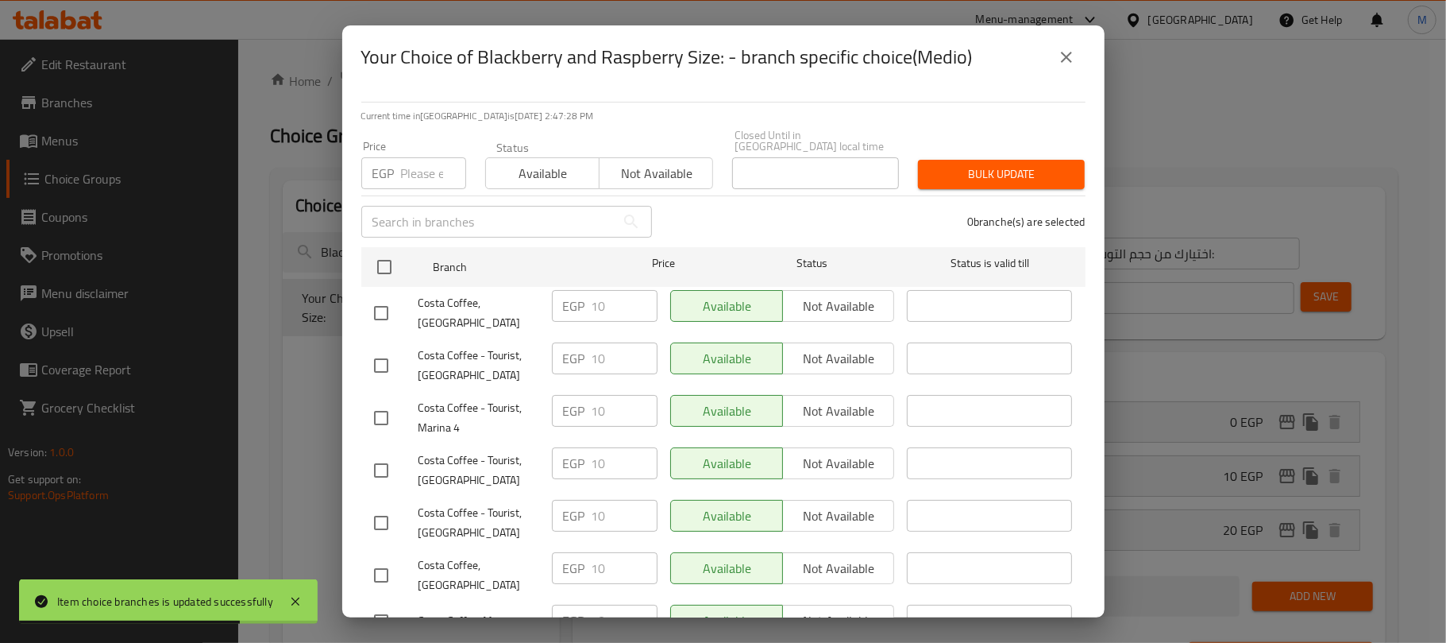
click at [1091, 39] on div "Your Choice of Blackberry and Raspberry Size: - branch specific choice(Medio)" at bounding box center [723, 57] width 763 height 64
click at [1074, 56] on icon "close" at bounding box center [1066, 57] width 19 height 19
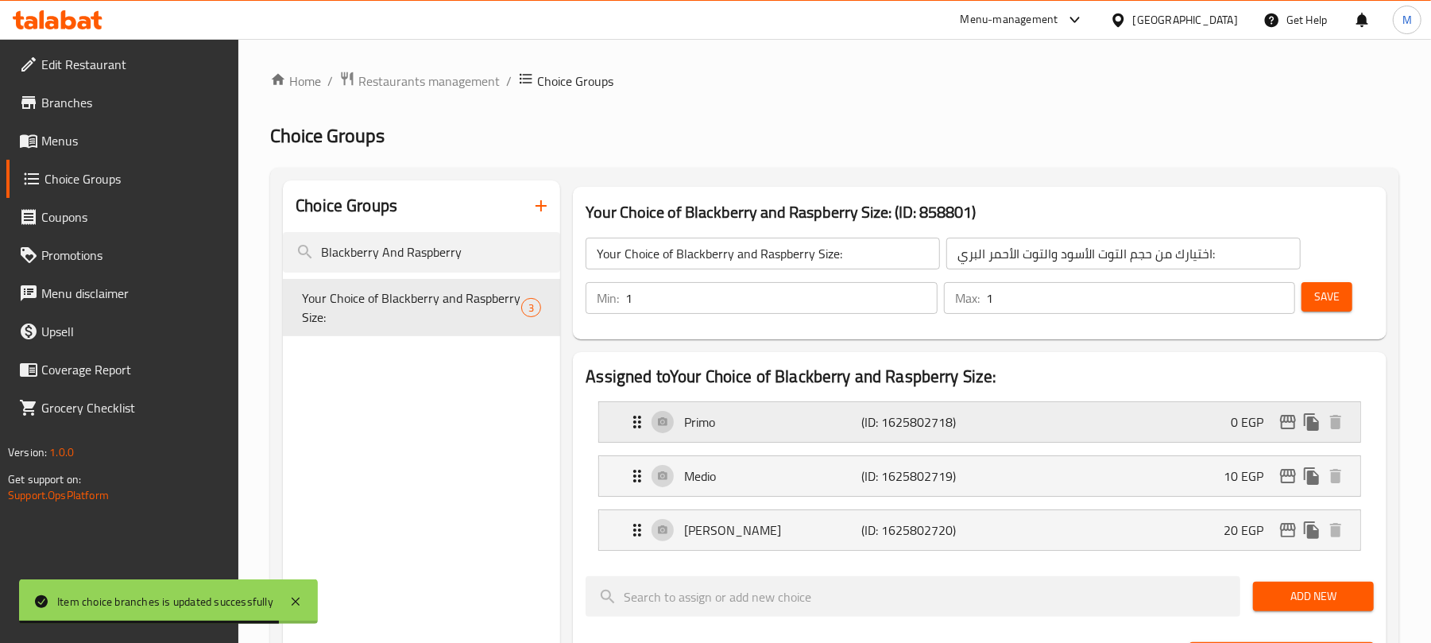
click at [1284, 435] on div "Primo (ID: 1625802718) 0 EGP" at bounding box center [983, 422] width 713 height 40
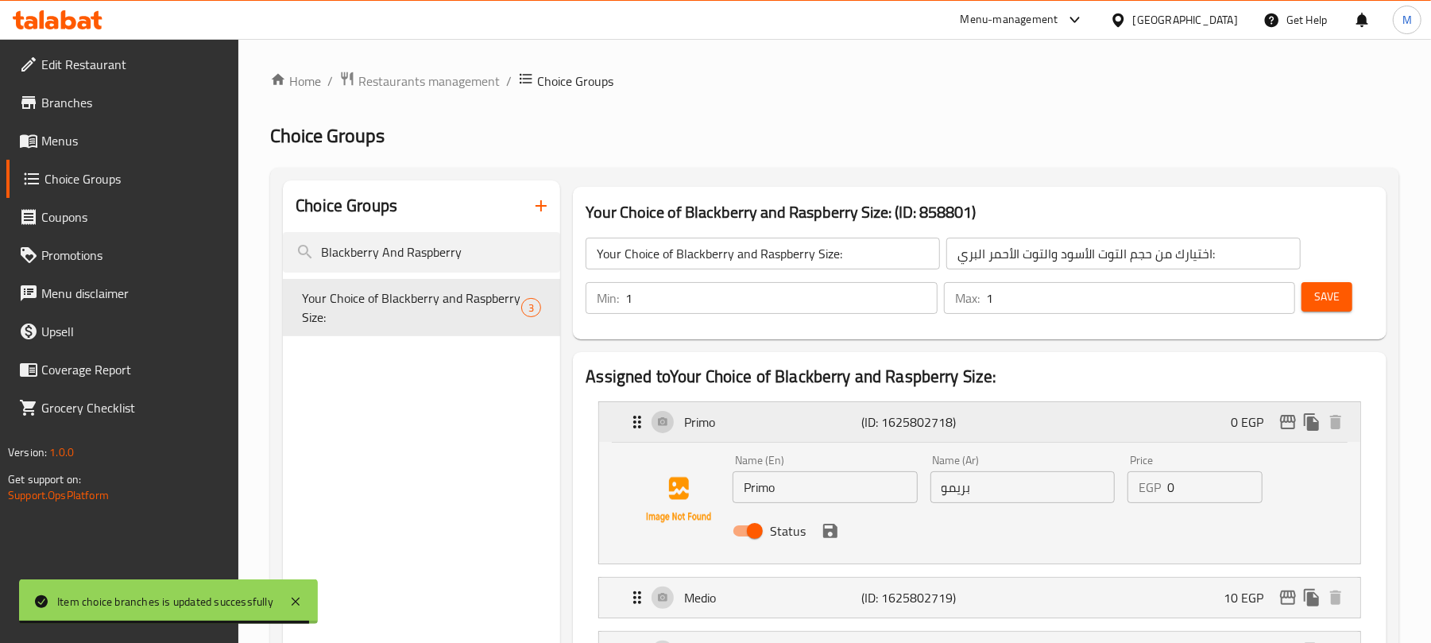
drag, startPoint x: 1228, startPoint y: 430, endPoint x: 1236, endPoint y: 435, distance: 9.7
click at [1225, 431] on div "Primo (ID: 1625802718) 0 EGP" at bounding box center [983, 422] width 713 height 40
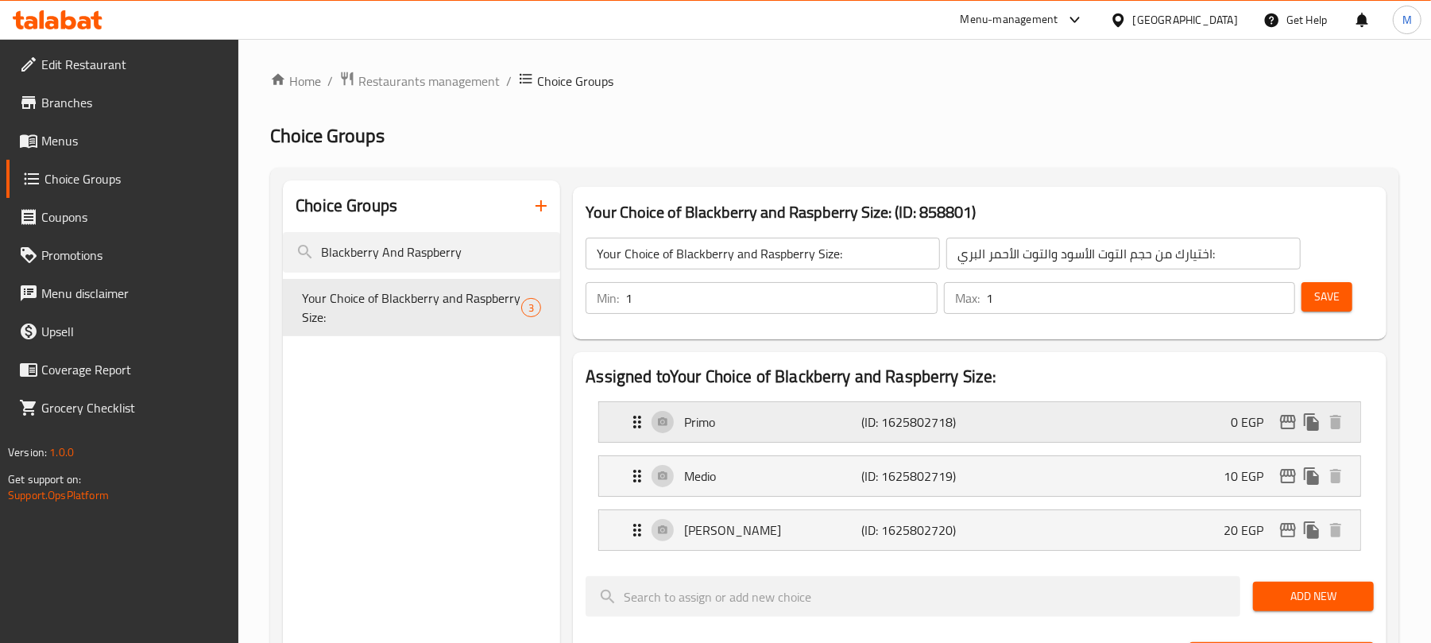
click at [1292, 418] on icon "edit" at bounding box center [1287, 421] width 19 height 19
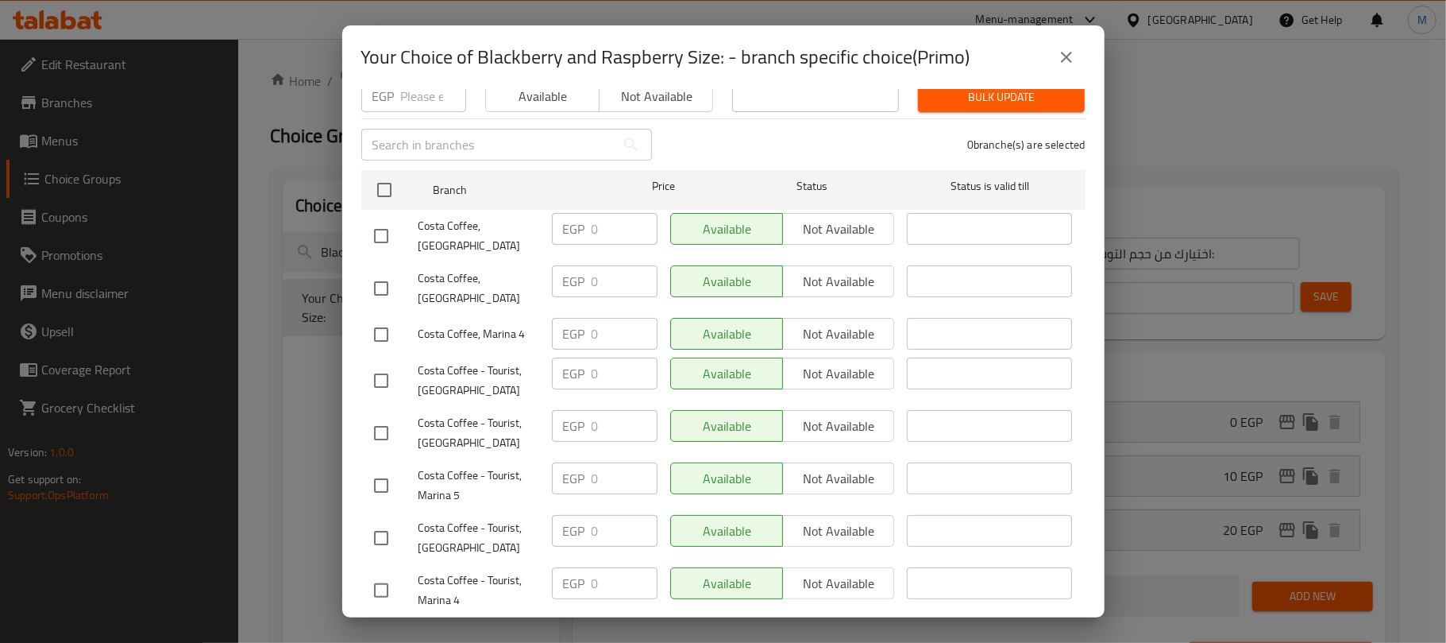
scroll to position [146, 0]
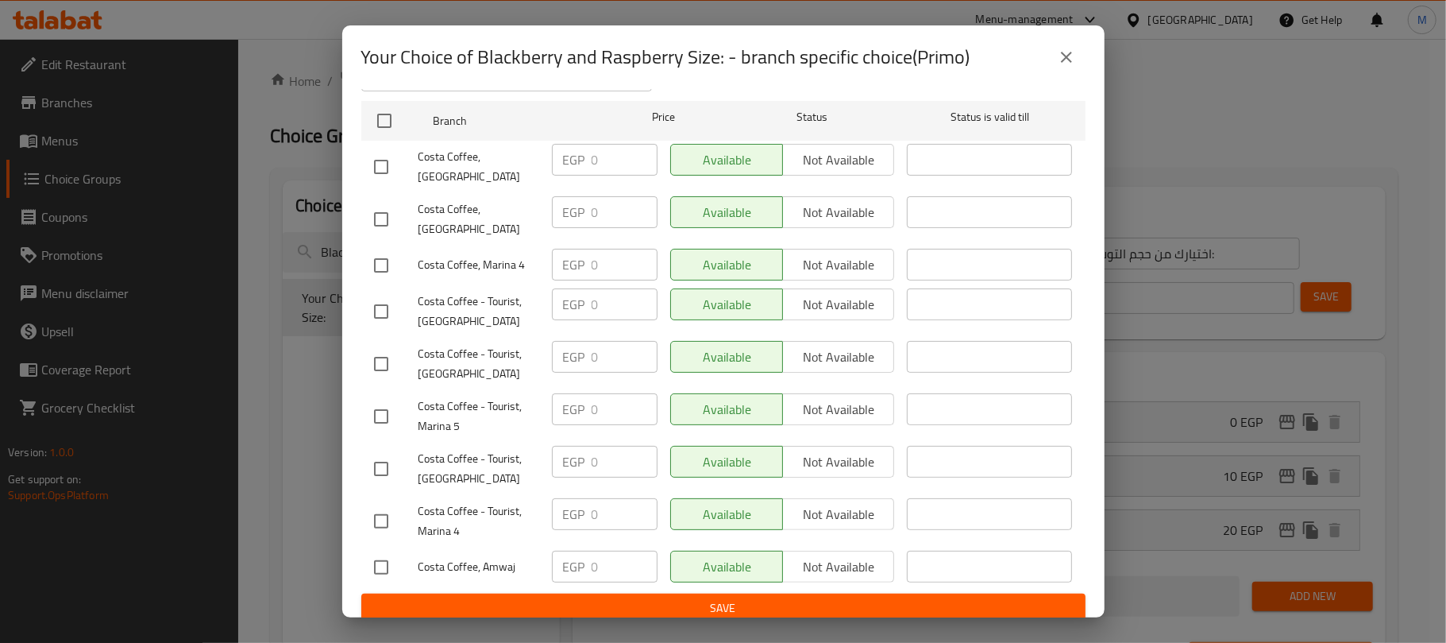
click at [1074, 51] on icon "close" at bounding box center [1066, 57] width 19 height 19
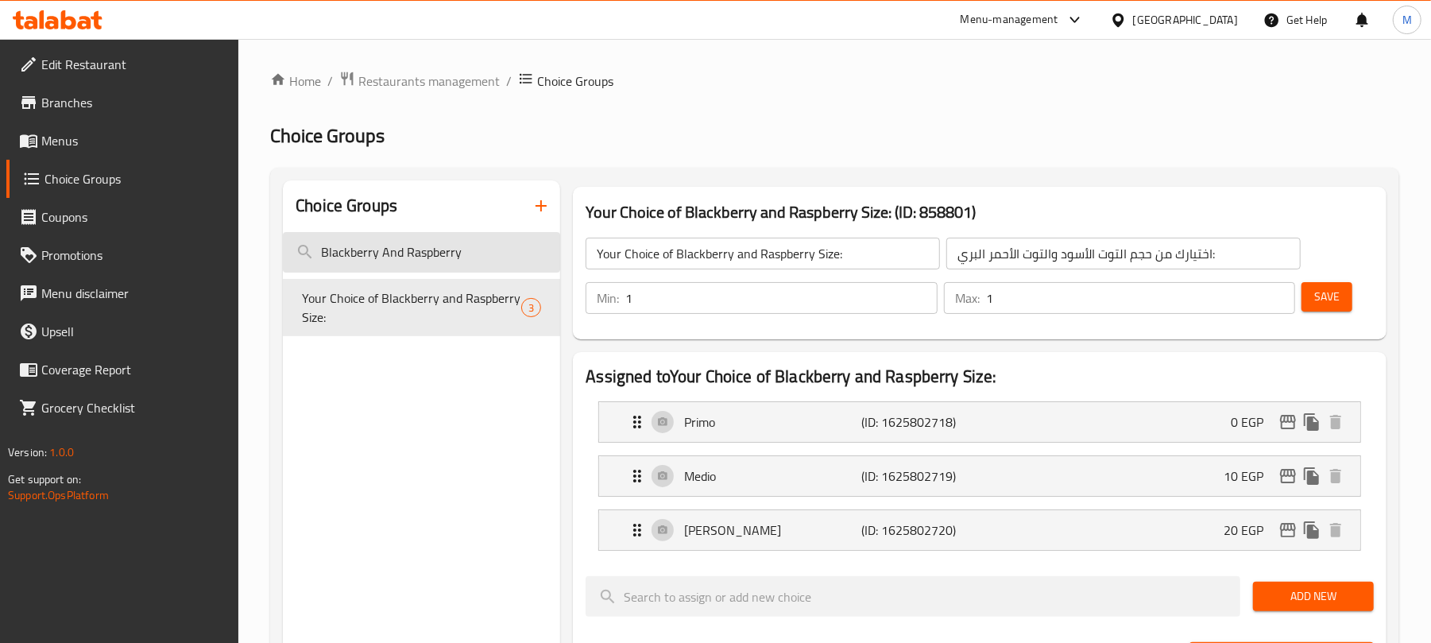
click at [407, 251] on input "Blackberry And Raspberry" at bounding box center [421, 252] width 277 height 41
paste input "Mango And Passion Fruit"
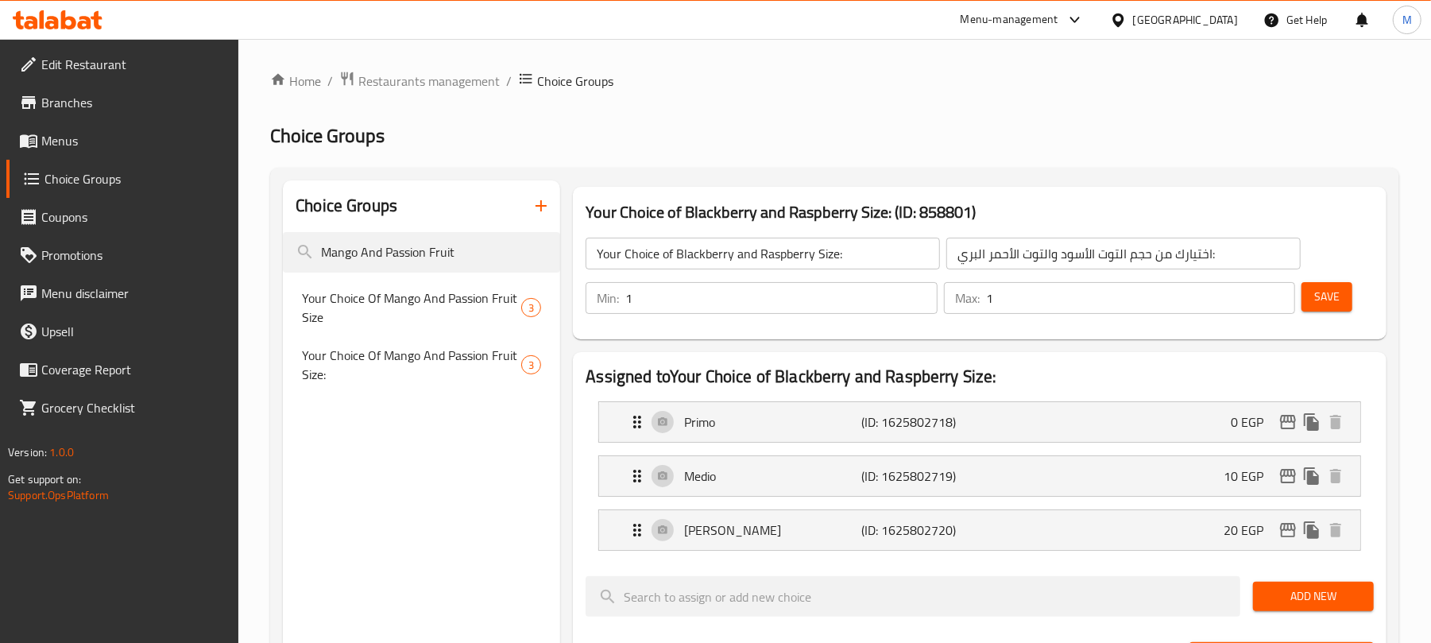
type input "Mango And Passion Fruit"
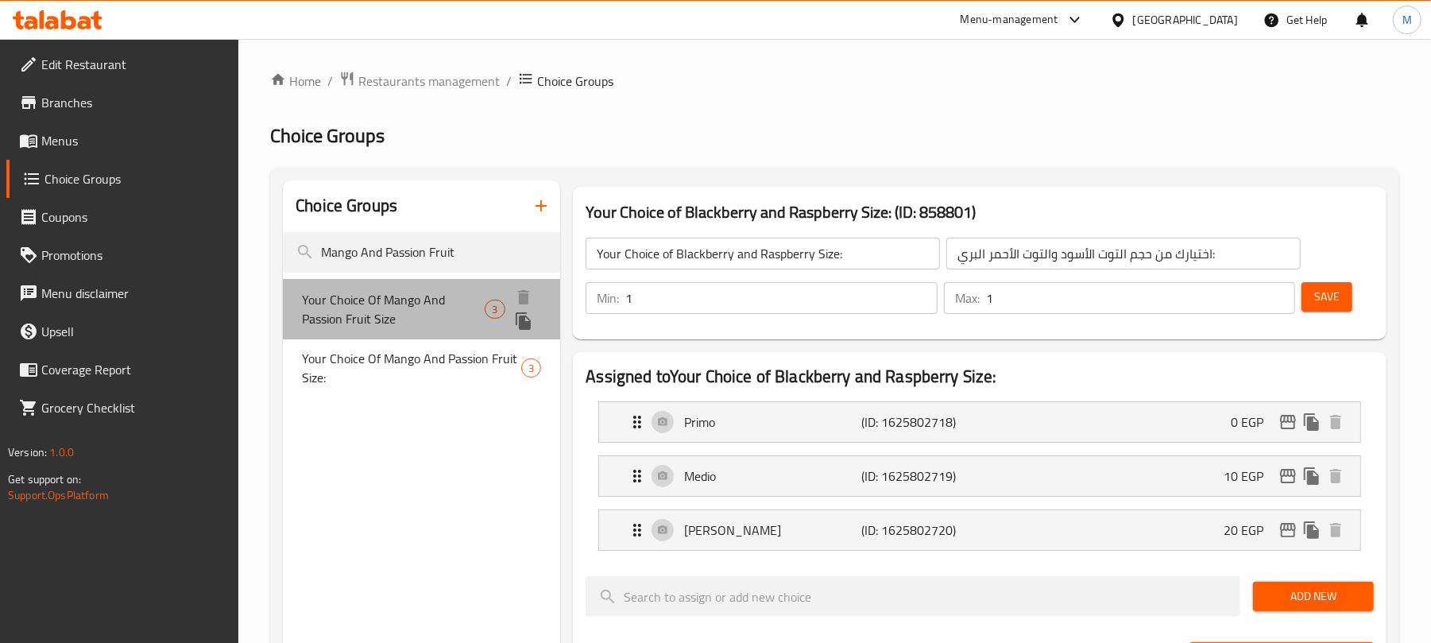
click at [404, 318] on span "Your Choice Of Mango And Passion Fruit Size" at bounding box center [393, 309] width 183 height 38
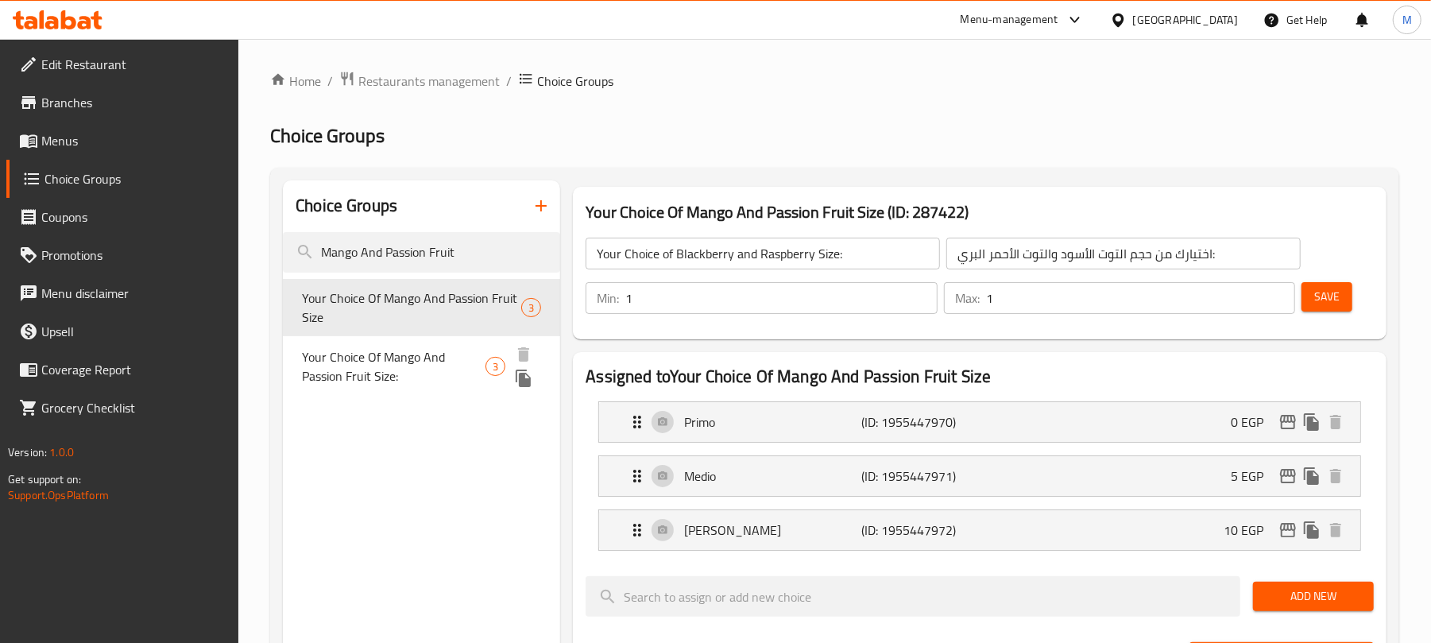
type input "Your Choice Of Mango And Passion Fruit Size"
type input "إختيارك من حجم مانجو و باشن فروت"
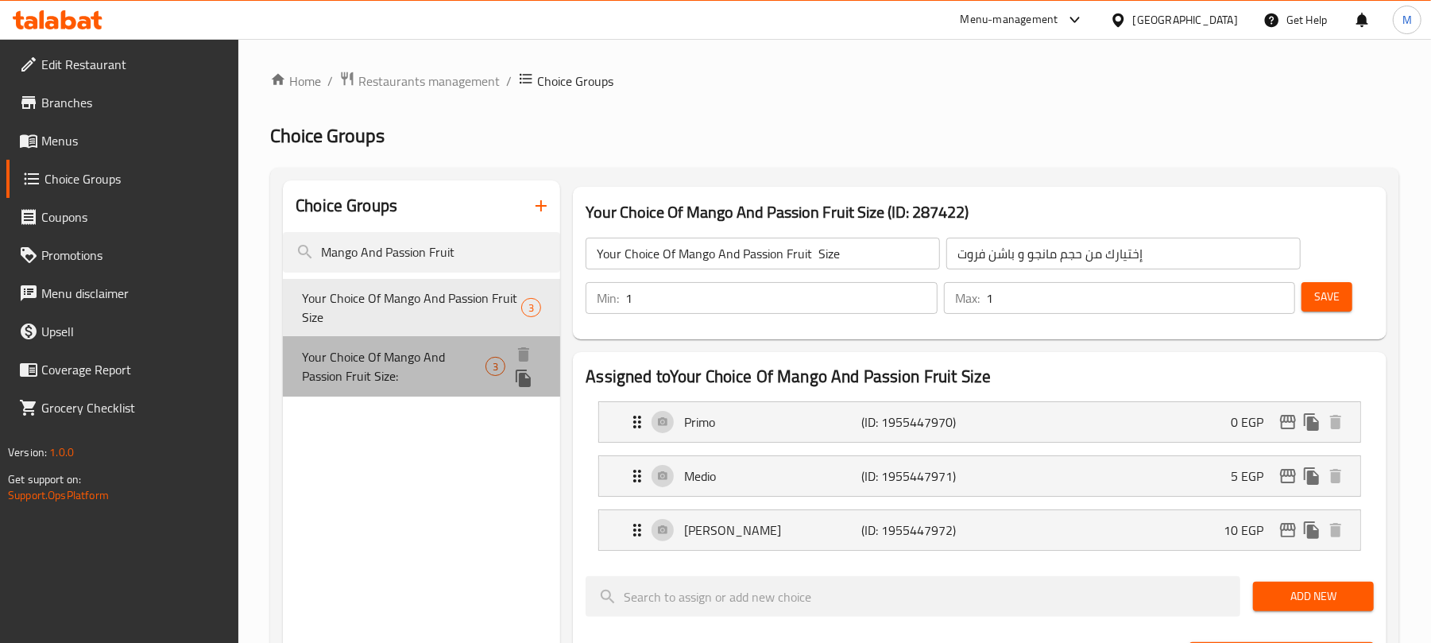
click at [415, 350] on span "Your Choice Of Mango And Passion Fruit Size:" at bounding box center [393, 366] width 183 height 38
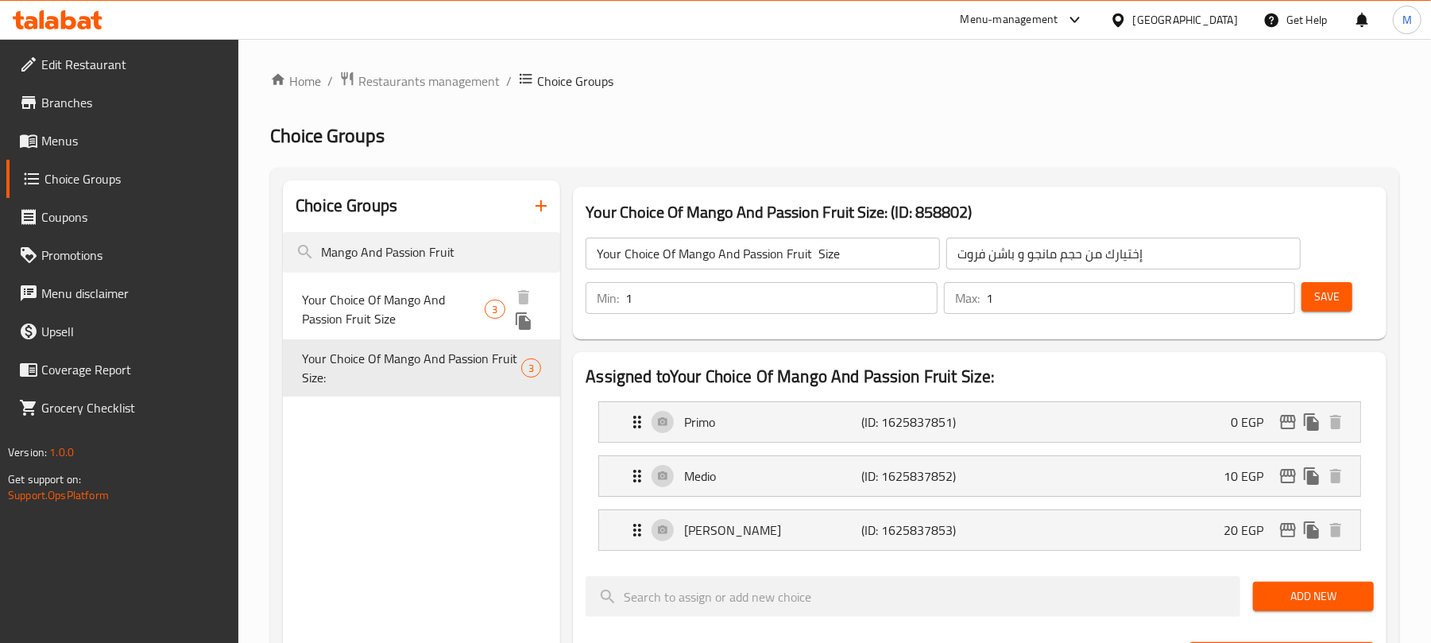
type input "Your Choice Of Mango And Passion Fruit Size:"
type input "اختيارك من حجم المانجو والباشن فروت:"
click at [419, 311] on span "Your Choice Of Mango And Passion Fruit Size" at bounding box center [393, 309] width 183 height 38
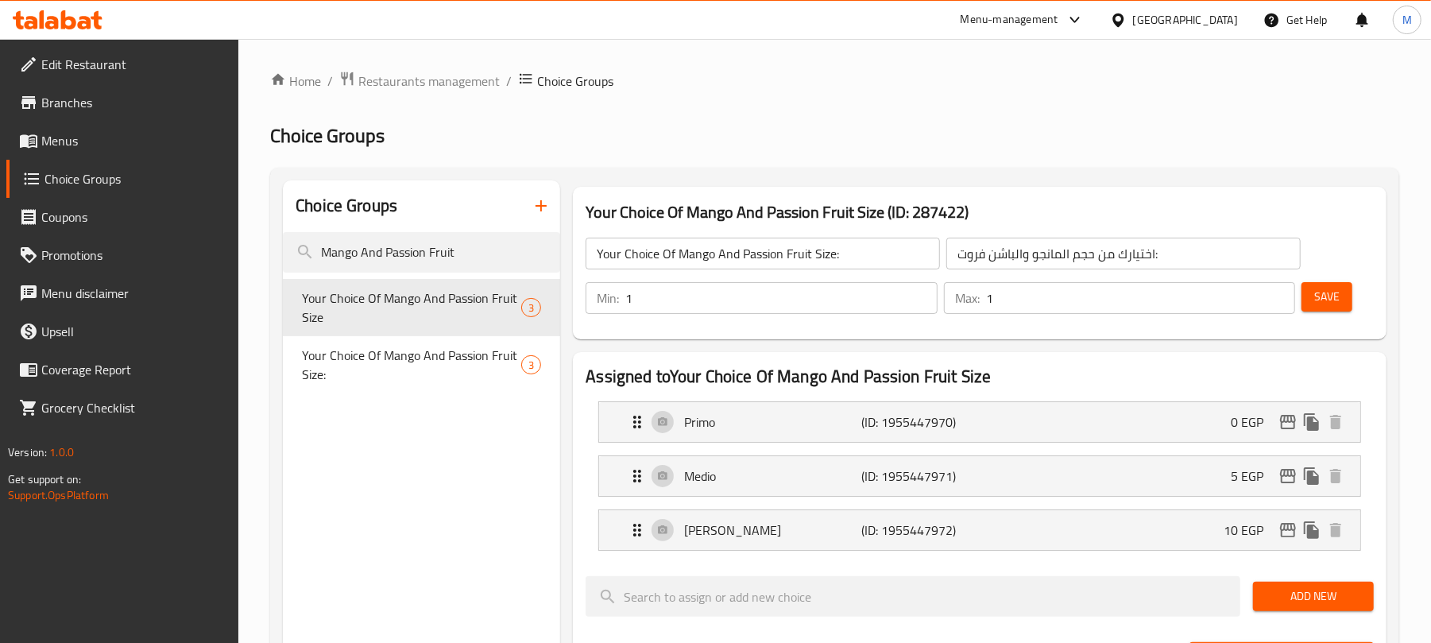
type input "Your Choice Of Mango And Passion Fruit Size"
type input "إختيارك من حجم مانجو و باشن فروت"
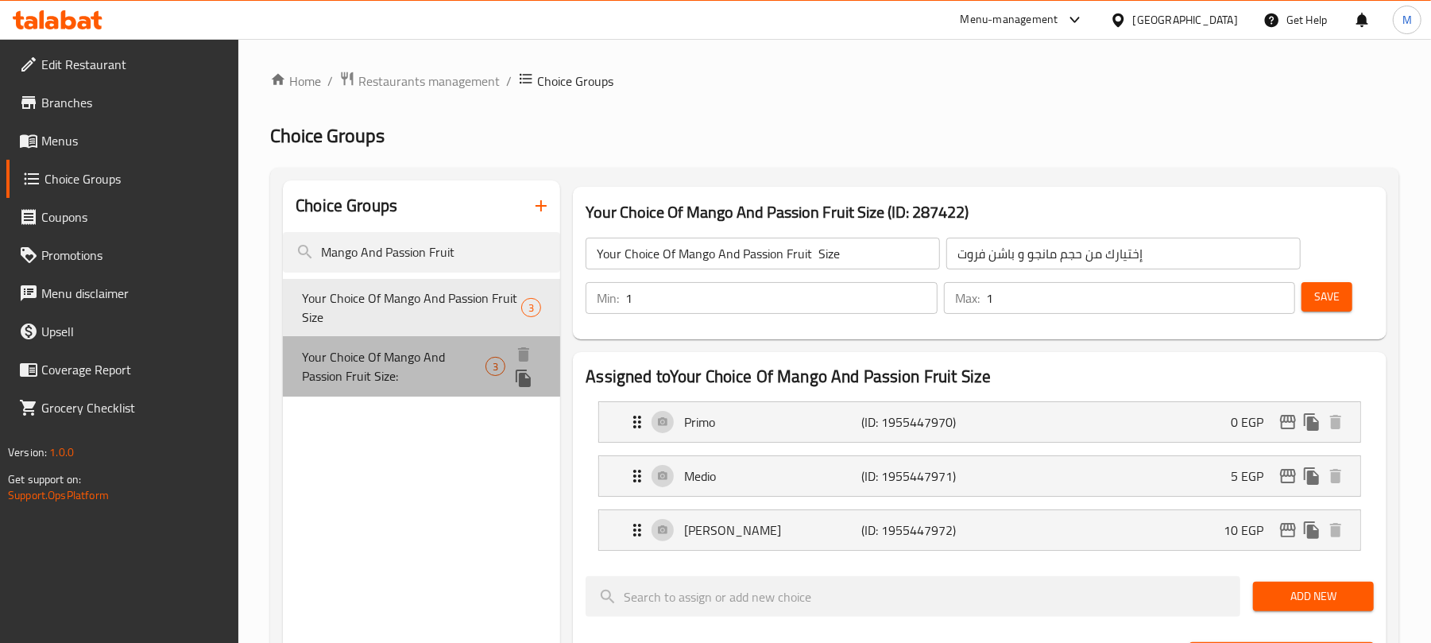
click at [424, 363] on span "Your Choice Of Mango And Passion Fruit Size:" at bounding box center [393, 366] width 183 height 38
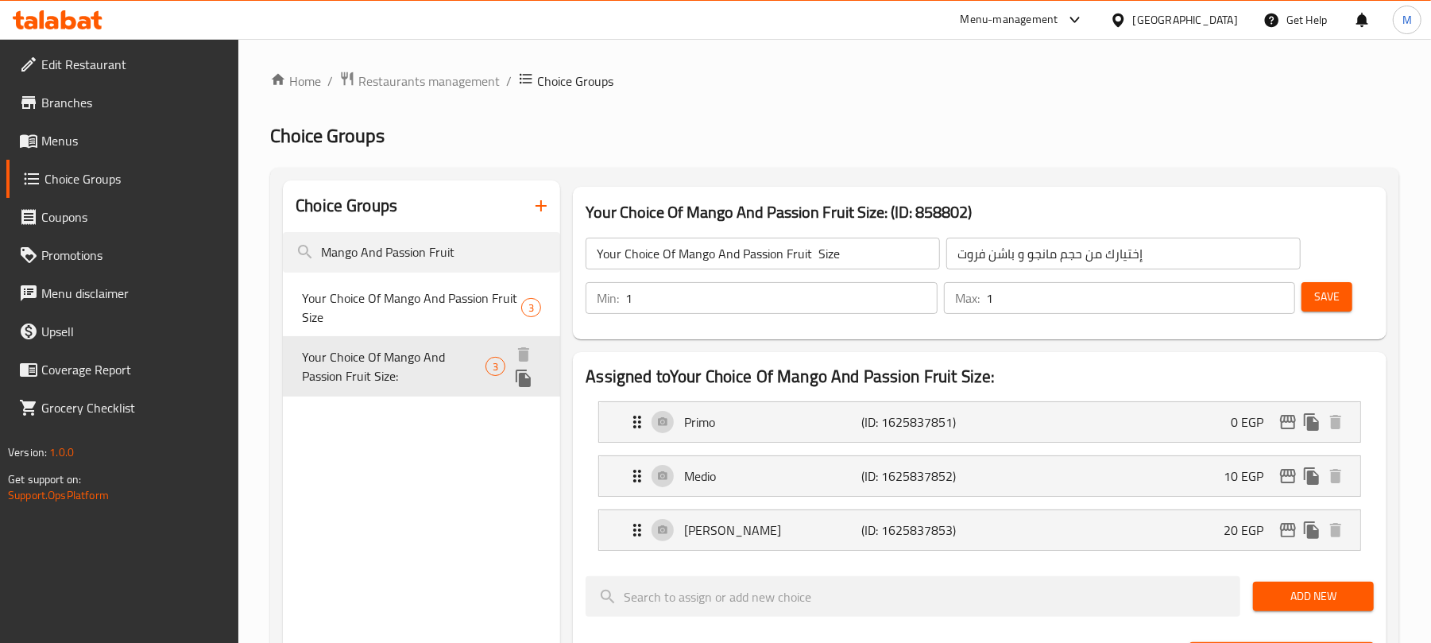
type input "Your Choice Of Mango And Passion Fruit Size:"
type input "اختيارك من حجم المانجو والباشن فروت:"
click at [1279, 416] on icon "edit" at bounding box center [1287, 421] width 19 height 19
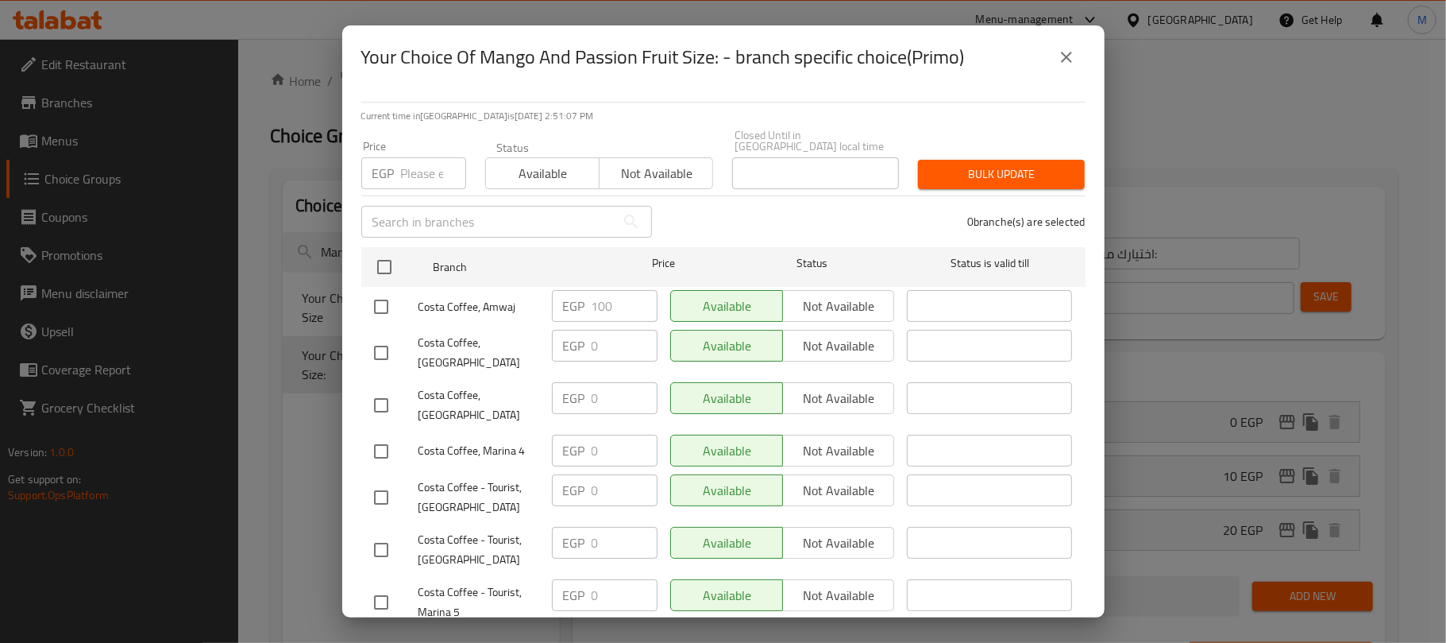
click at [380, 299] on input "checkbox" at bounding box center [381, 306] width 33 height 33
checkbox input "true"
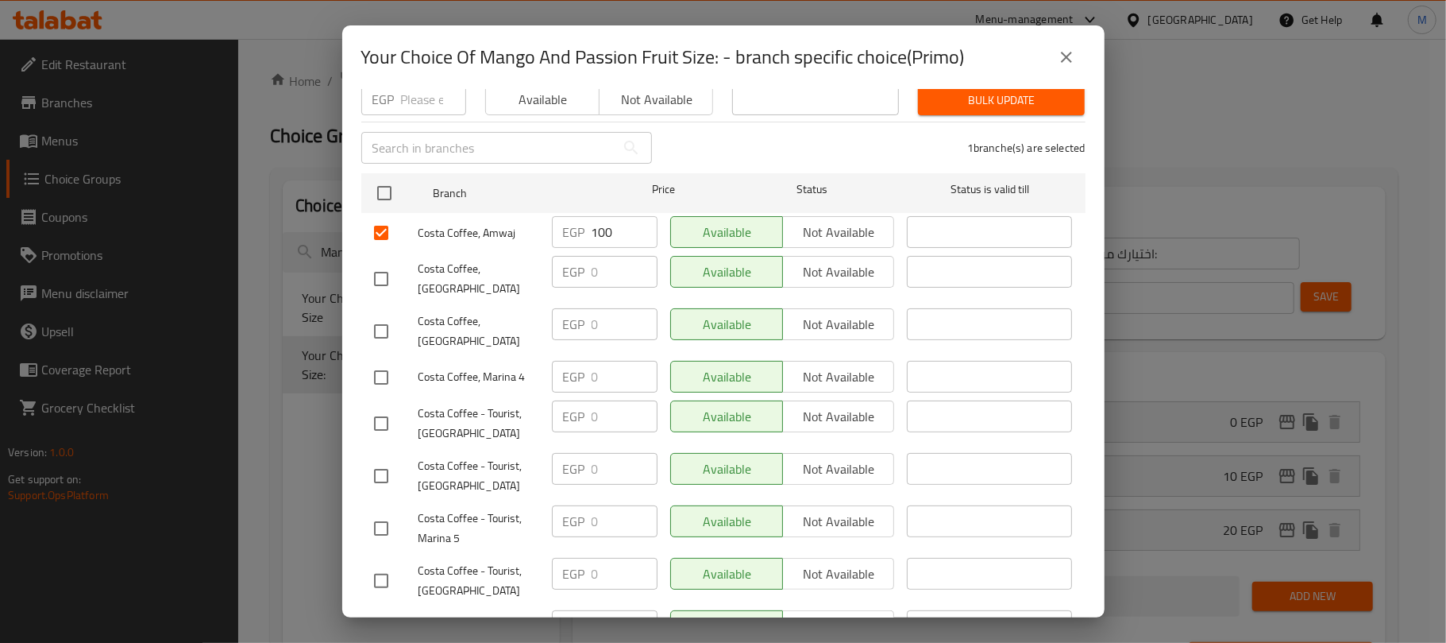
scroll to position [0, 0]
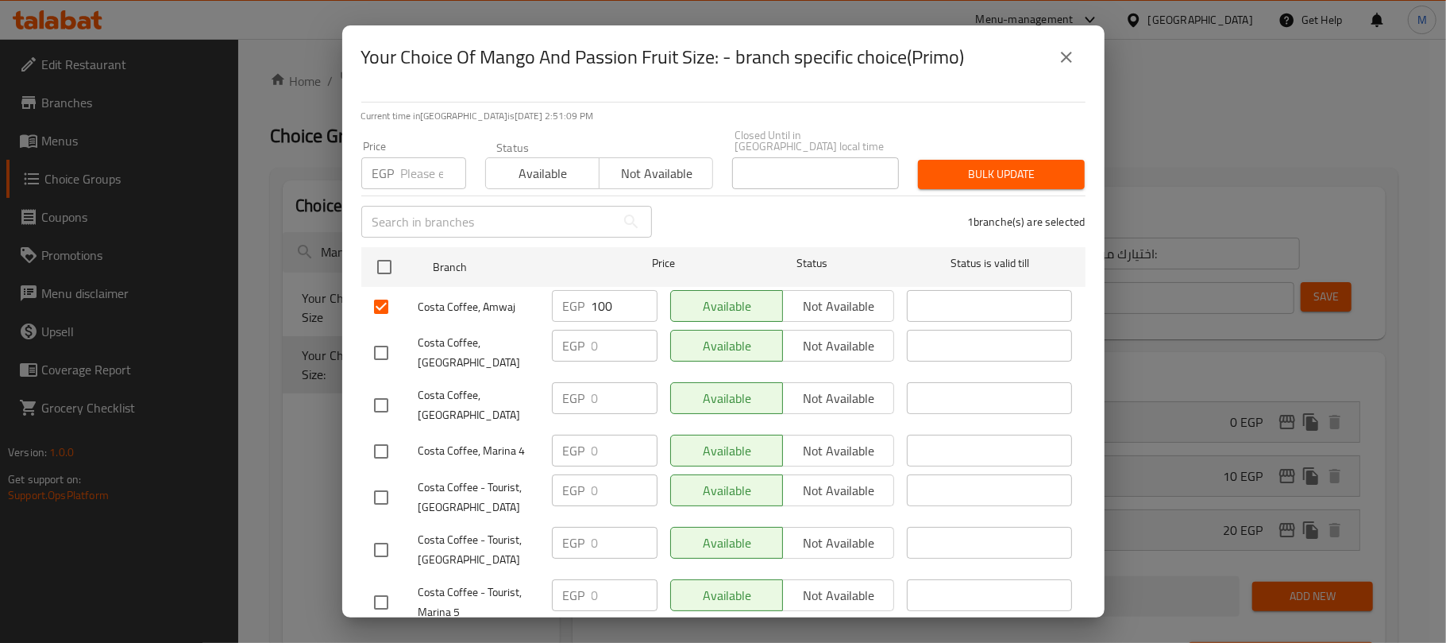
click at [605, 290] on input "100" at bounding box center [625, 306] width 66 height 32
click at [614, 292] on input "100" at bounding box center [625, 306] width 66 height 32
click at [614, 296] on input "100" at bounding box center [625, 306] width 66 height 32
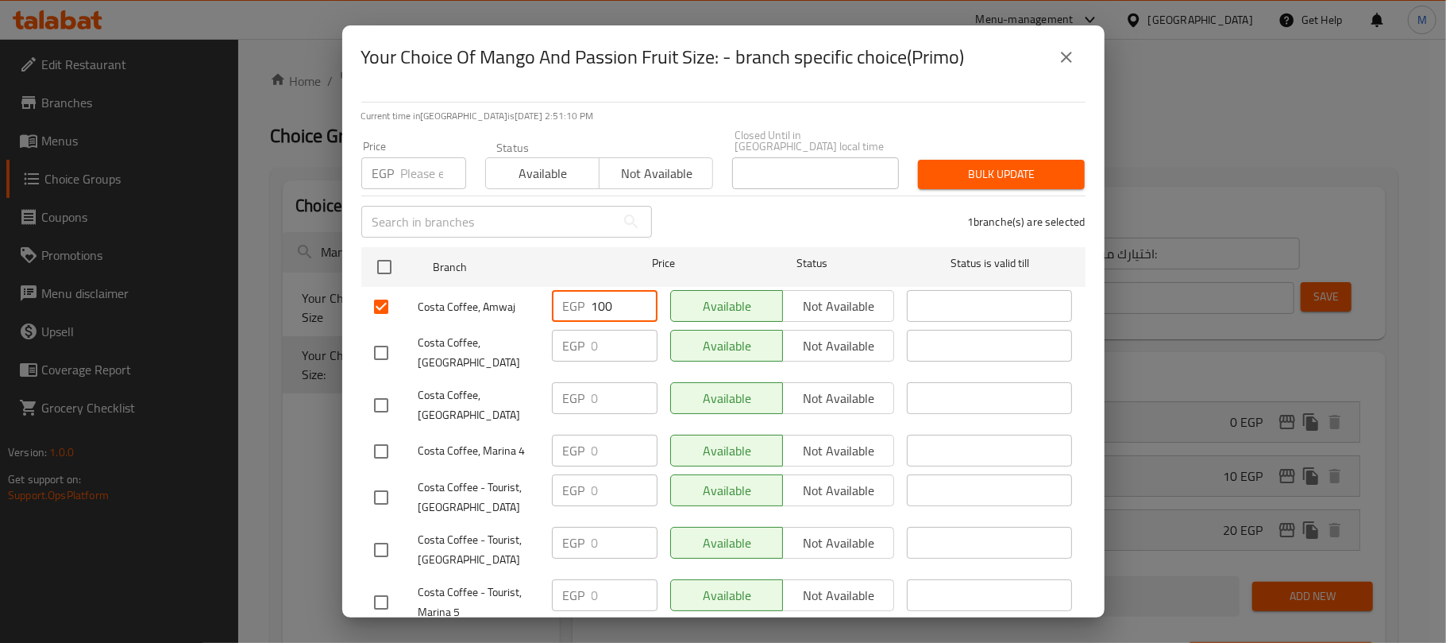
click at [614, 296] on input "100" at bounding box center [625, 306] width 66 height 32
type input "0"
click at [748, 218] on div "1 branche(s) are selected" at bounding box center [879, 221] width 434 height 57
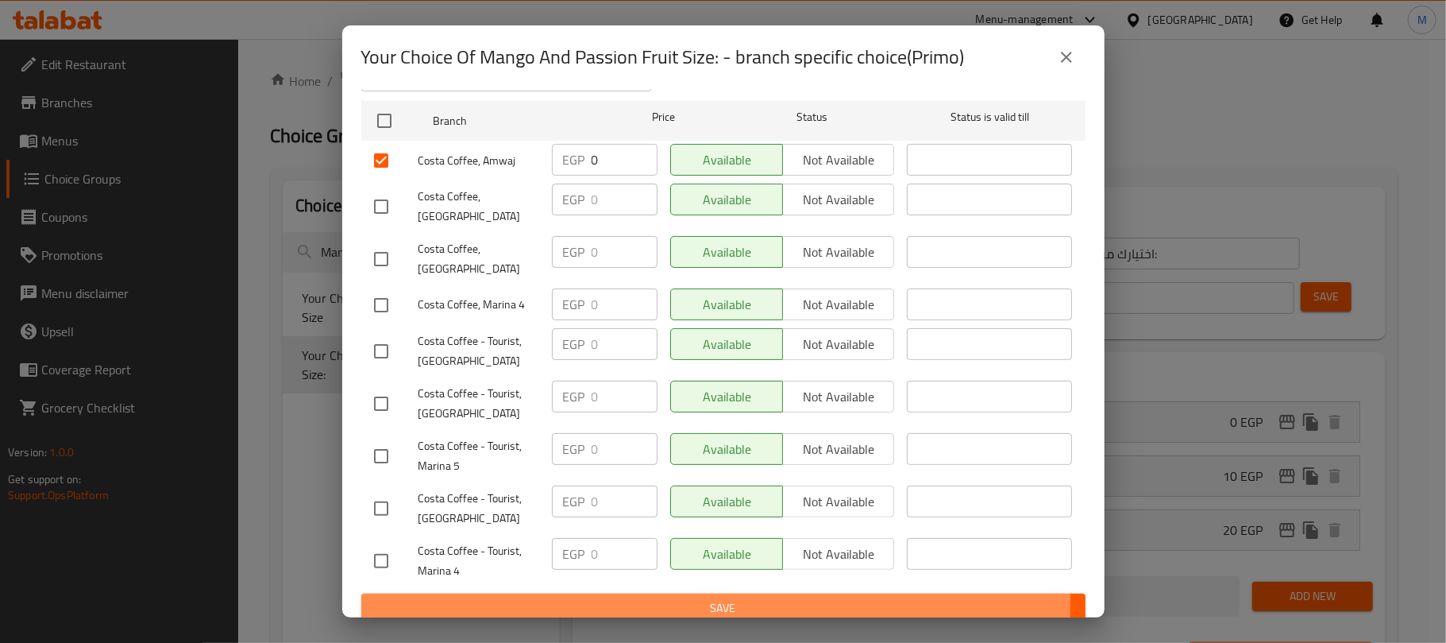
drag, startPoint x: 710, startPoint y: 593, endPoint x: 723, endPoint y: 588, distance: 13.6
click at [712, 598] on span "Save" at bounding box center [723, 608] width 699 height 20
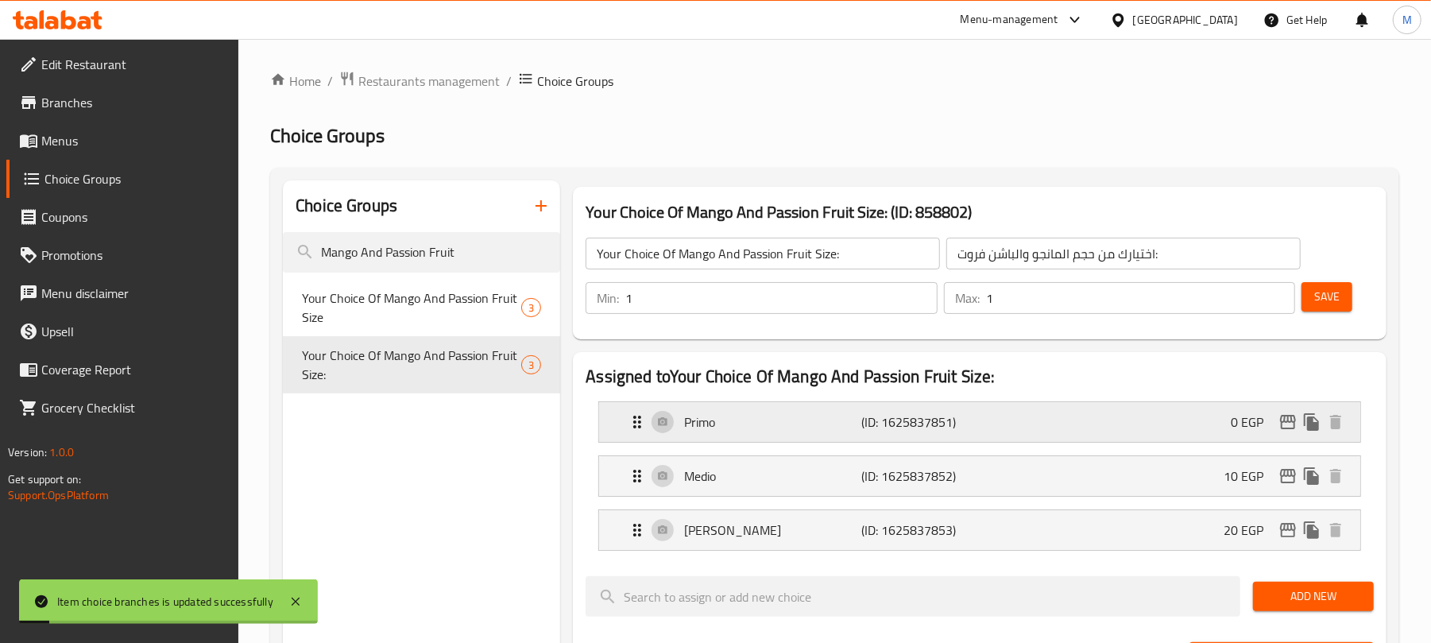
click at [1290, 429] on icon "edit" at bounding box center [1288, 422] width 16 height 14
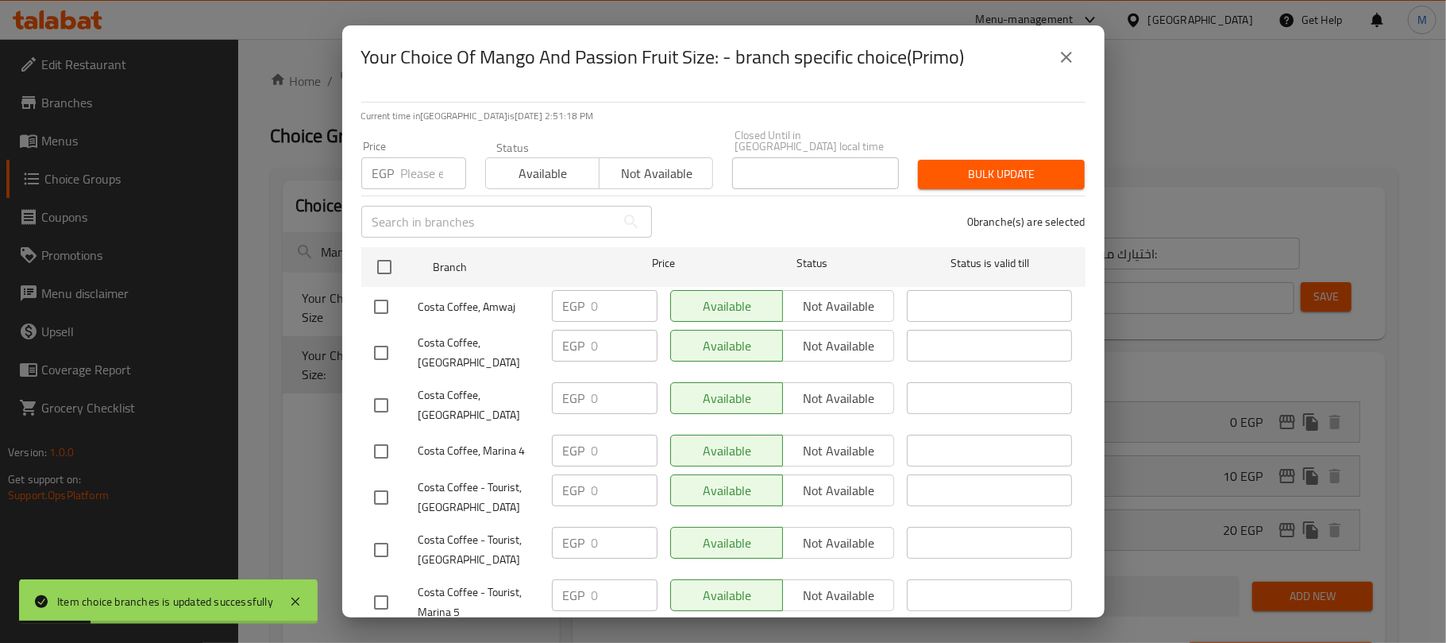
click at [1063, 48] on icon "close" at bounding box center [1066, 57] width 19 height 19
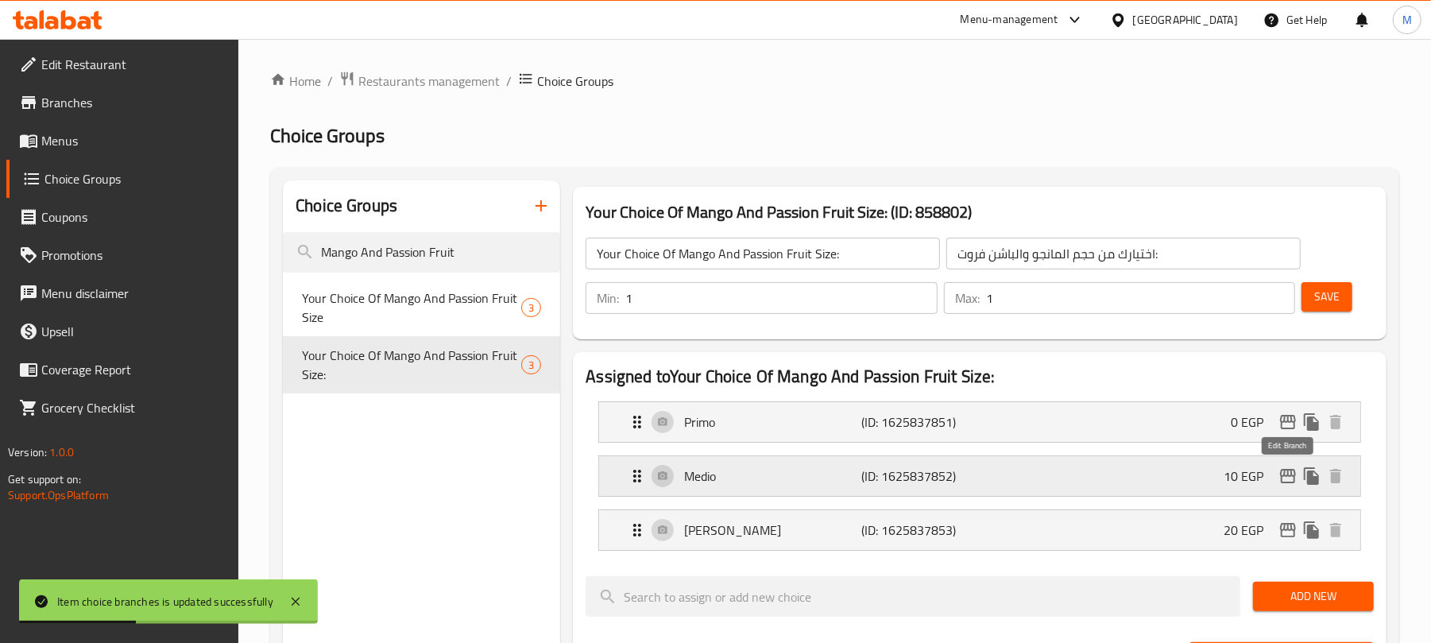
click at [1279, 474] on icon "edit" at bounding box center [1287, 475] width 19 height 19
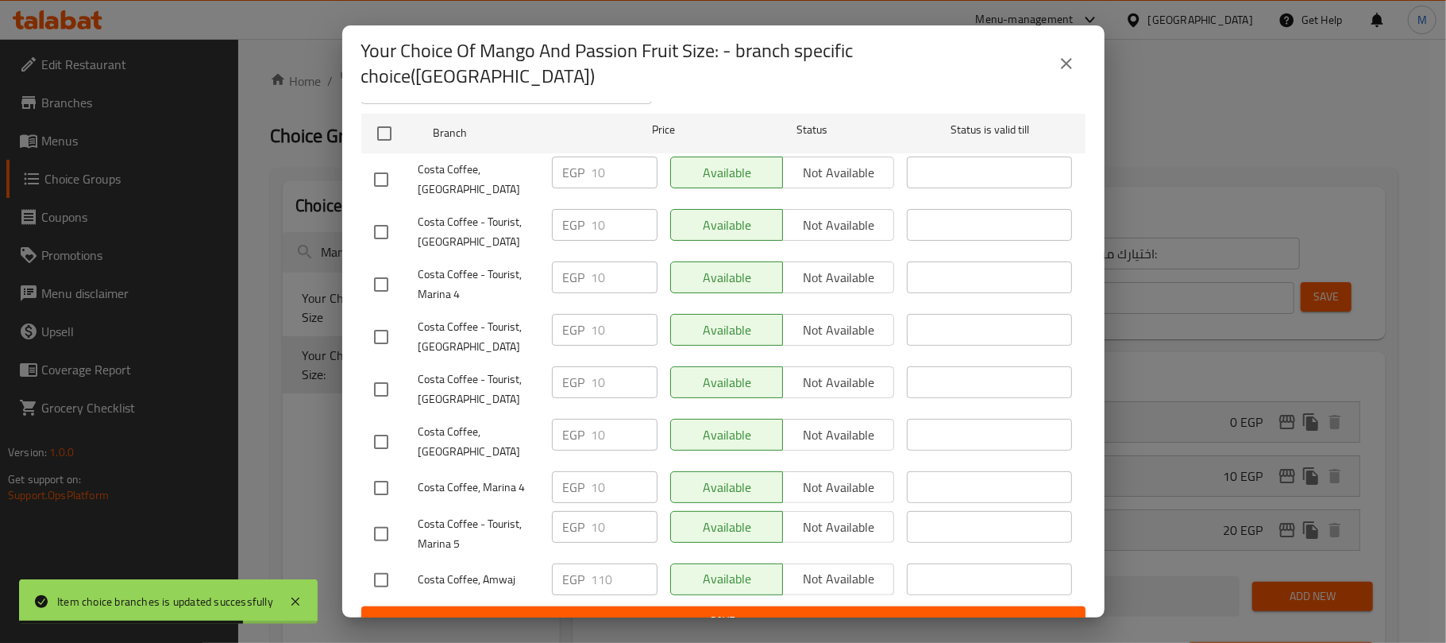
click at [388, 563] on input "checkbox" at bounding box center [381, 579] width 33 height 33
checkbox input "true"
click at [583, 570] on div "EGP 110 ​" at bounding box center [605, 579] width 106 height 32
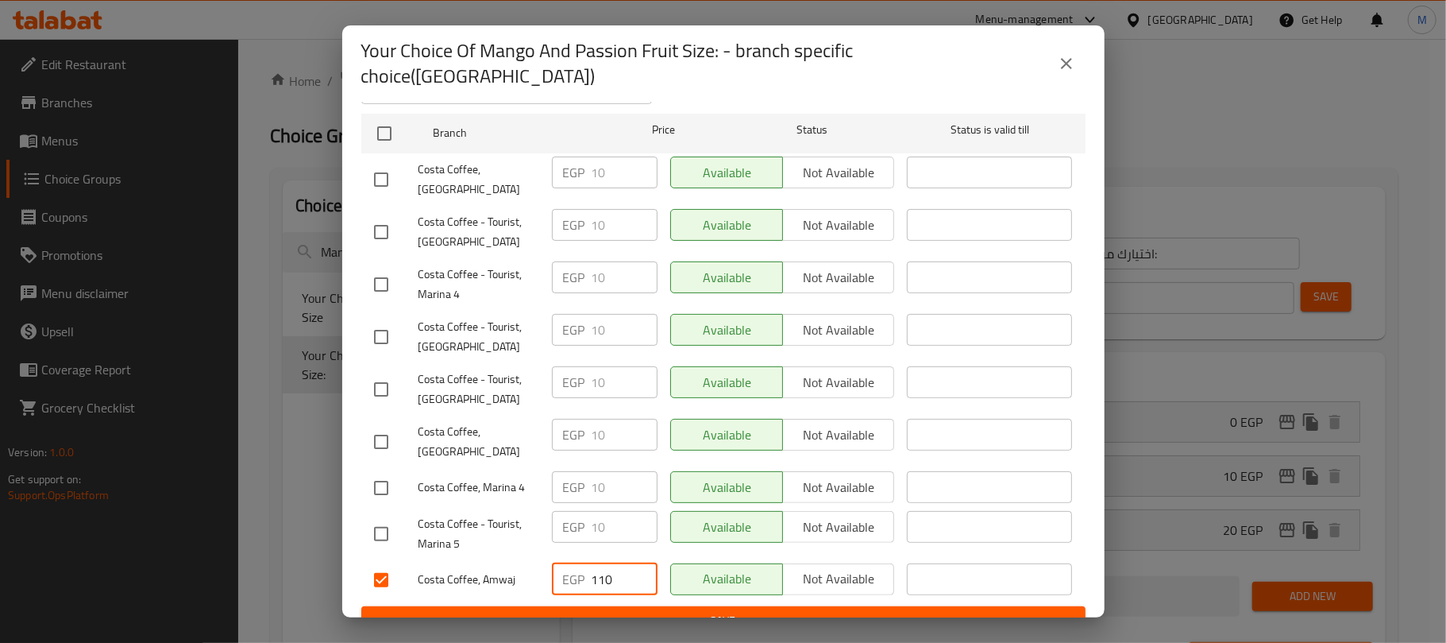
click at [592, 567] on input "110" at bounding box center [625, 579] width 66 height 32
type input "10"
click at [823, 572] on div "Available Not available" at bounding box center [782, 580] width 237 height 46
click at [823, 611] on span "Save" at bounding box center [723, 621] width 699 height 20
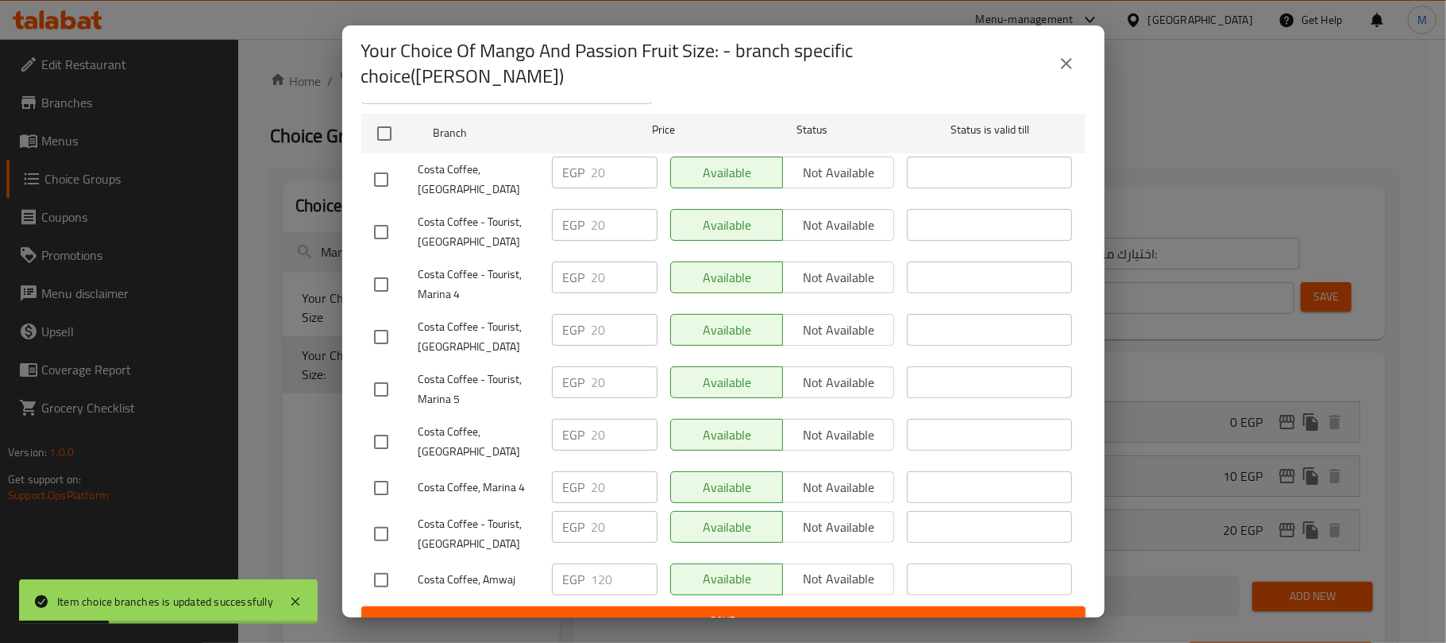
click at [376, 563] on input "checkbox" at bounding box center [381, 579] width 33 height 33
checkbox input "true"
click at [598, 563] on input "120" at bounding box center [625, 579] width 66 height 32
click at [597, 563] on input "120" at bounding box center [625, 579] width 66 height 32
type input "20"
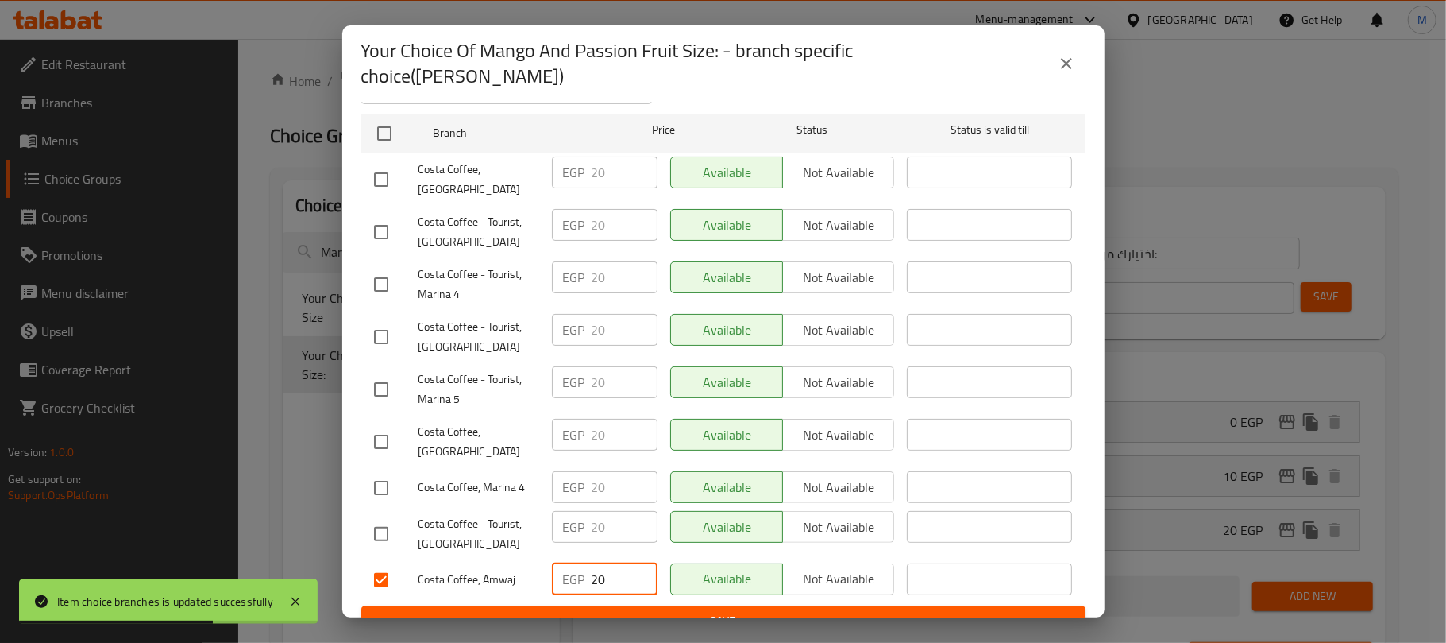
click at [359, 481] on div "Current time in Egypt is 17 Aug 2025 2:51:36 PM Price EGP Price Status Availabl…" at bounding box center [723, 359] width 763 height 515
click at [627, 611] on span "Save" at bounding box center [723, 621] width 699 height 20
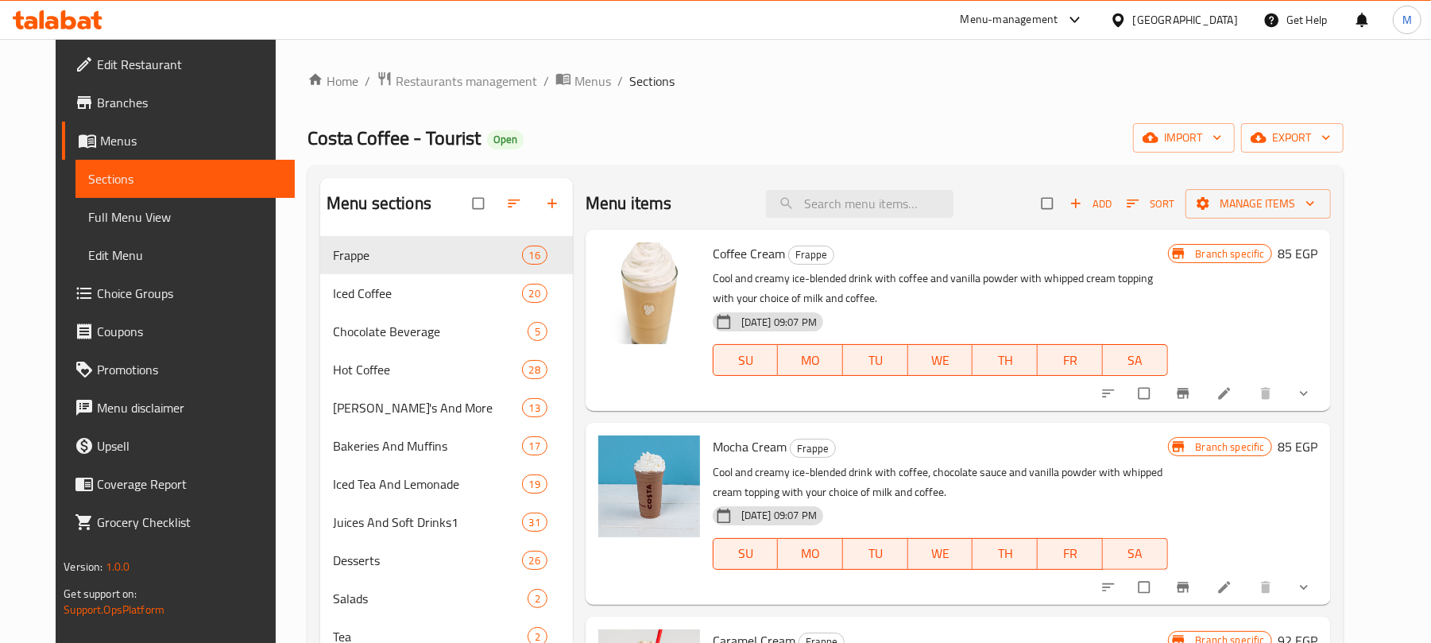
click at [1311, 401] on icon "show more" at bounding box center [1303, 393] width 16 height 16
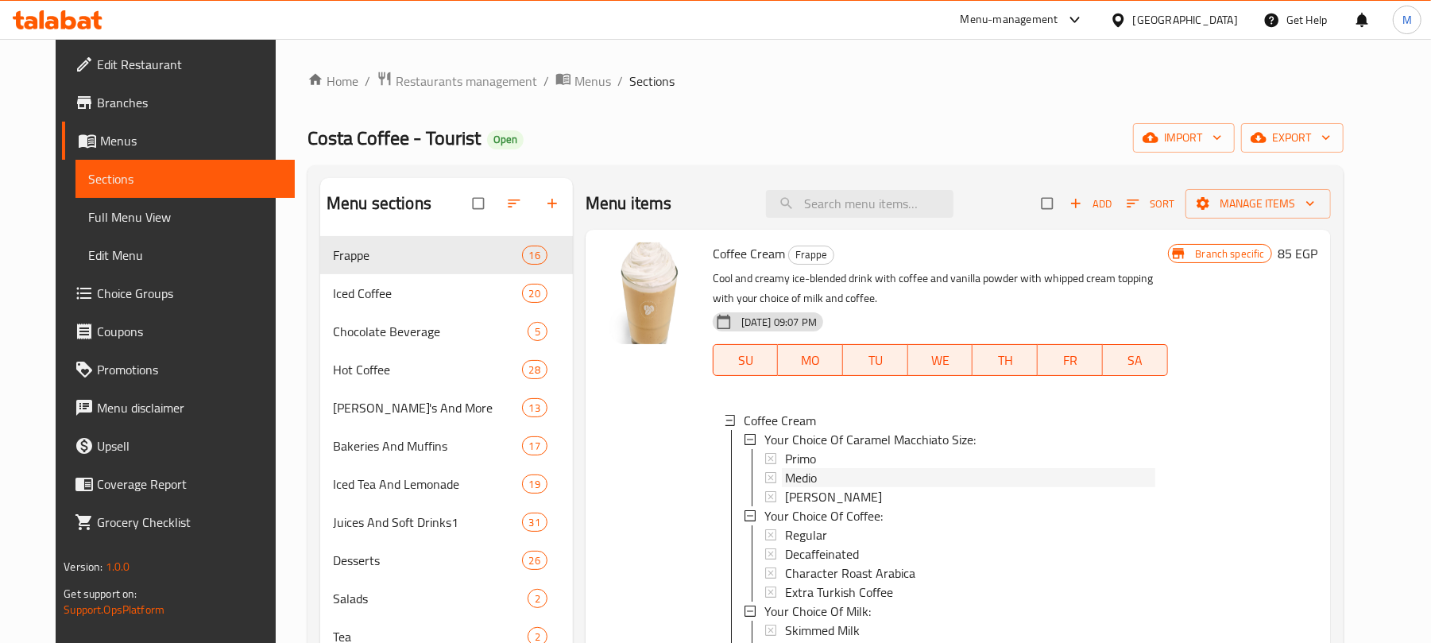
click at [814, 477] on div "Medio" at bounding box center [970, 477] width 370 height 19
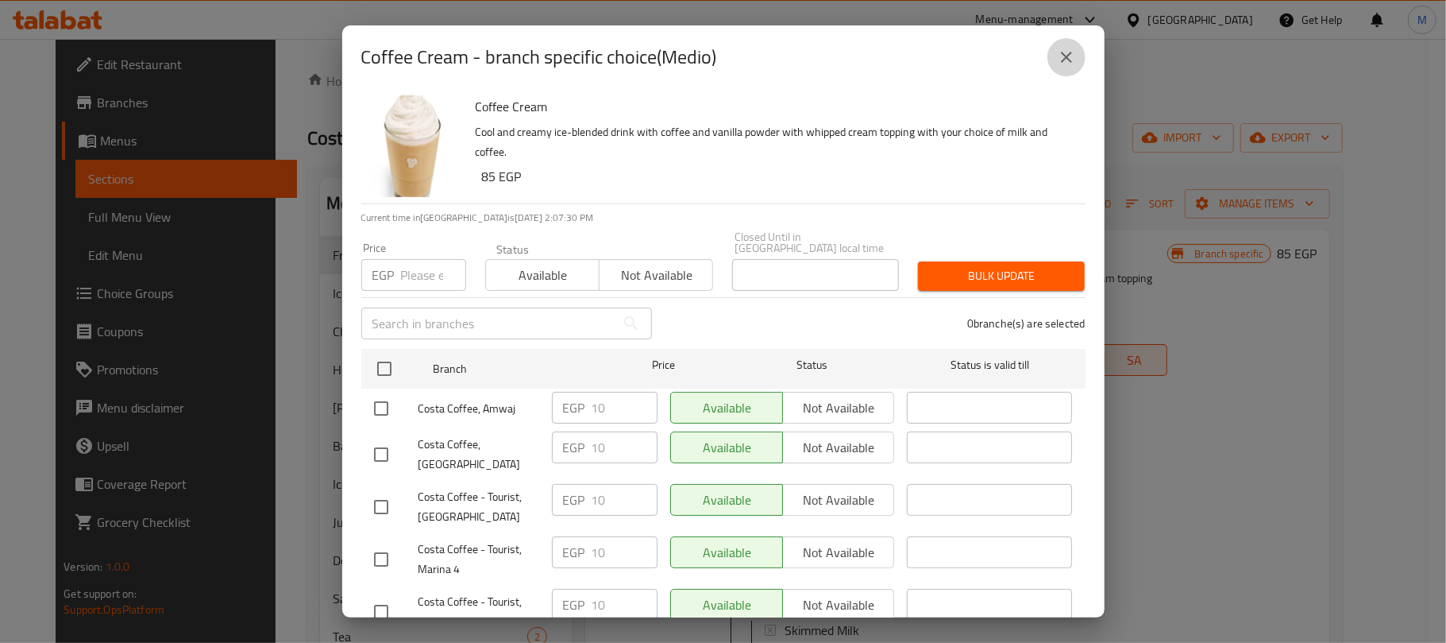
click at [1077, 61] on button "close" at bounding box center [1067, 57] width 38 height 38
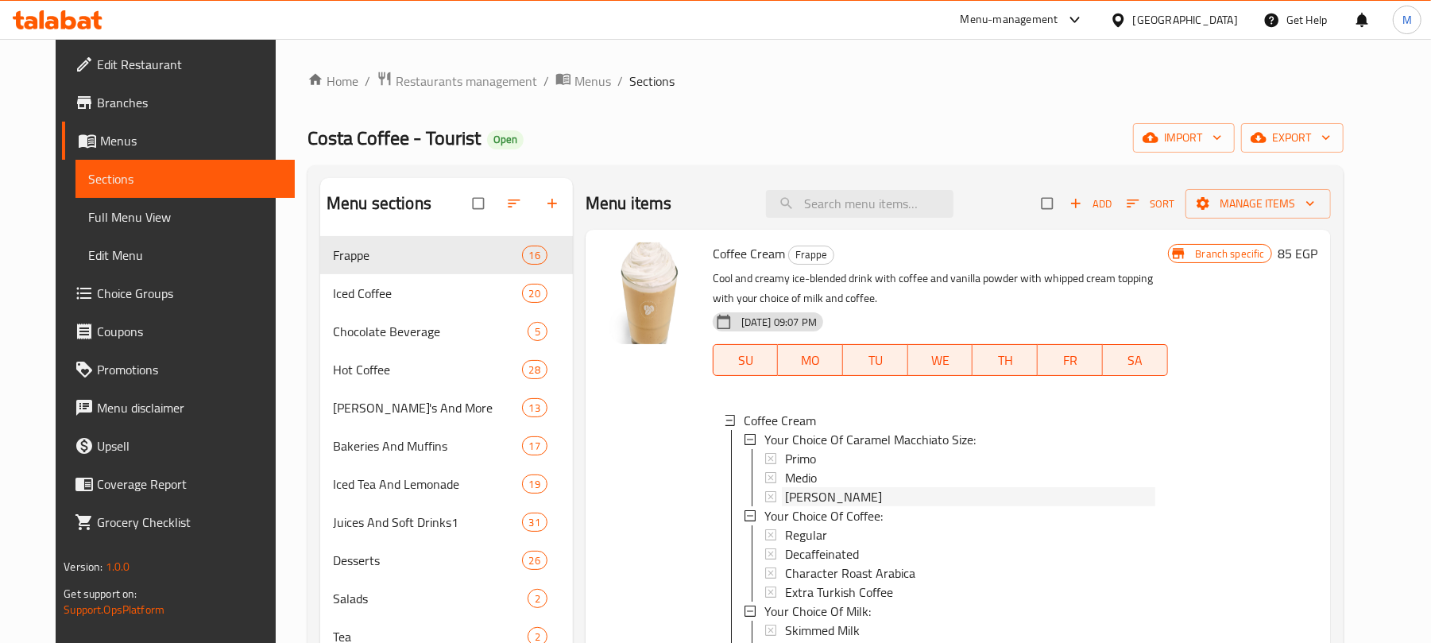
click at [802, 499] on span "Massimo" at bounding box center [833, 496] width 97 height 19
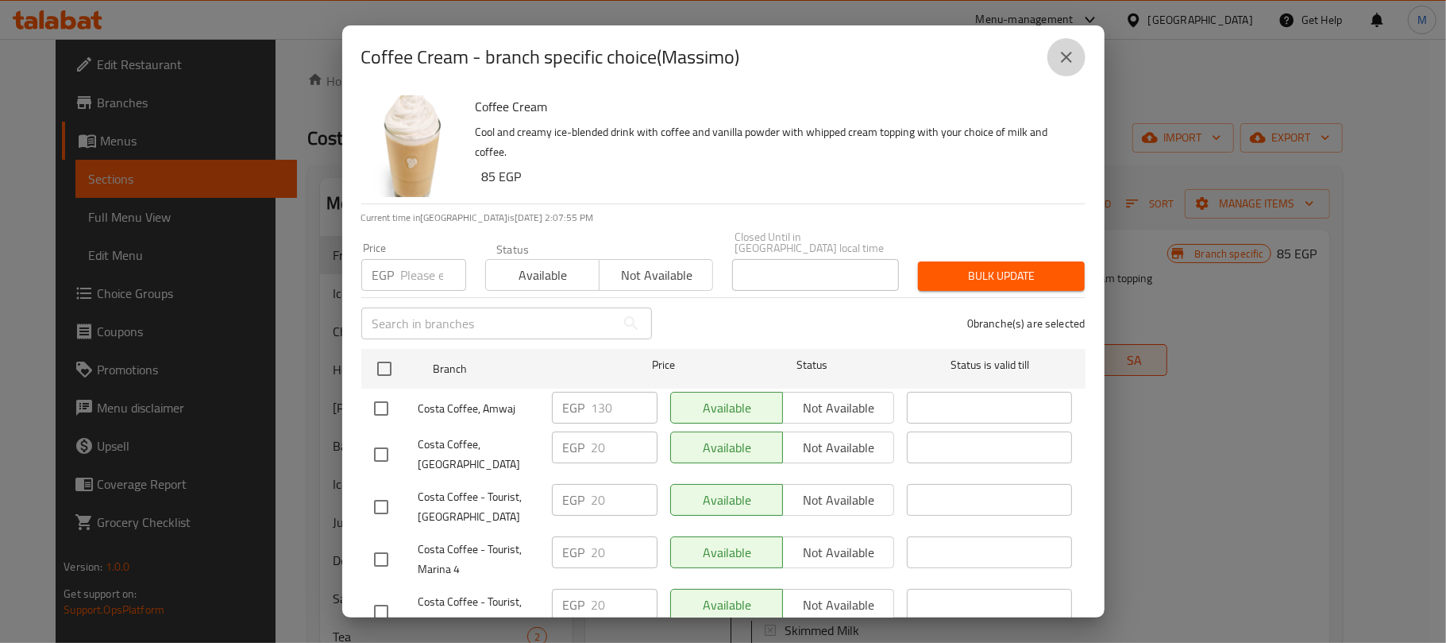
click at [1072, 52] on icon "close" at bounding box center [1066, 57] width 19 height 19
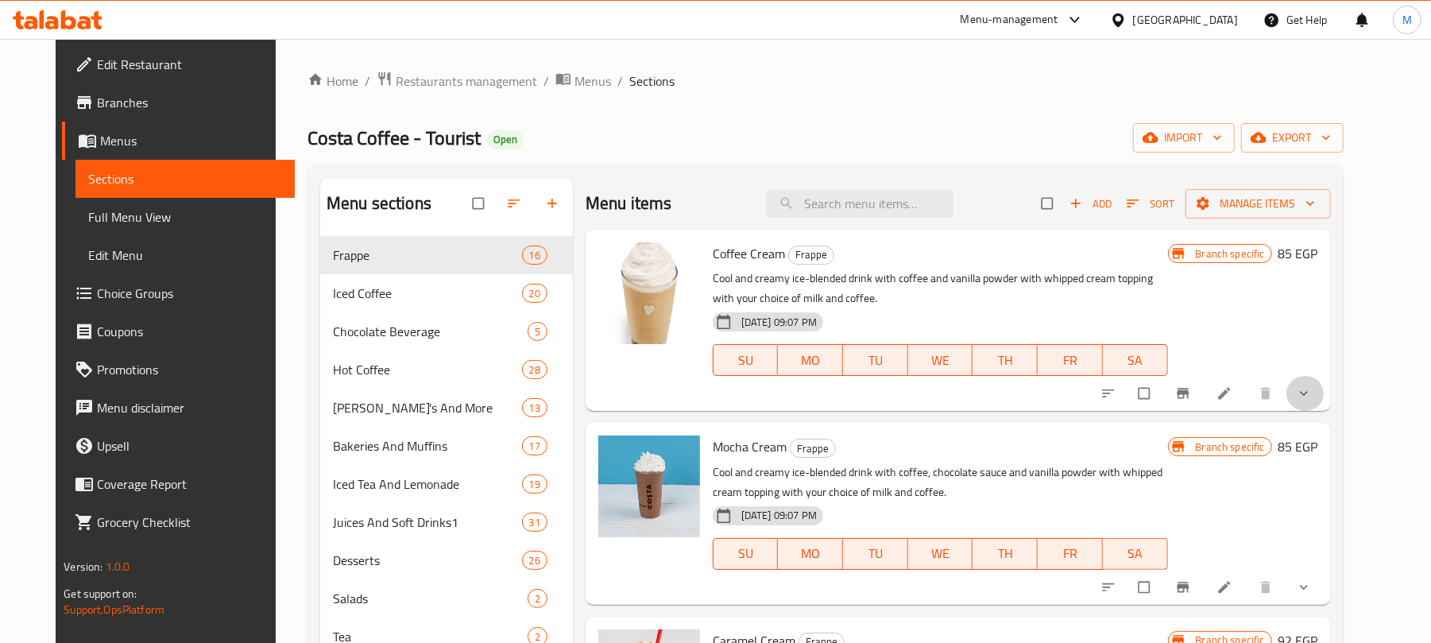
click at [1311, 392] on icon "show more" at bounding box center [1303, 393] width 16 height 16
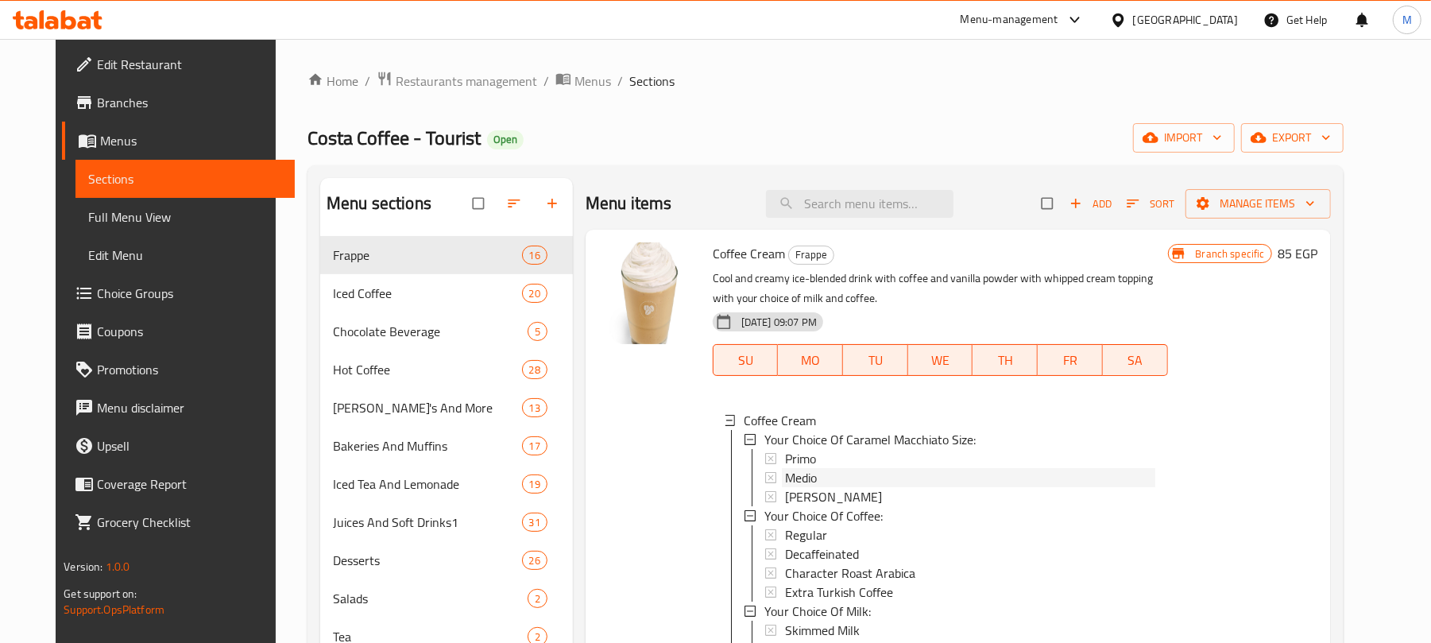
click at [834, 473] on div "Medio" at bounding box center [970, 477] width 370 height 19
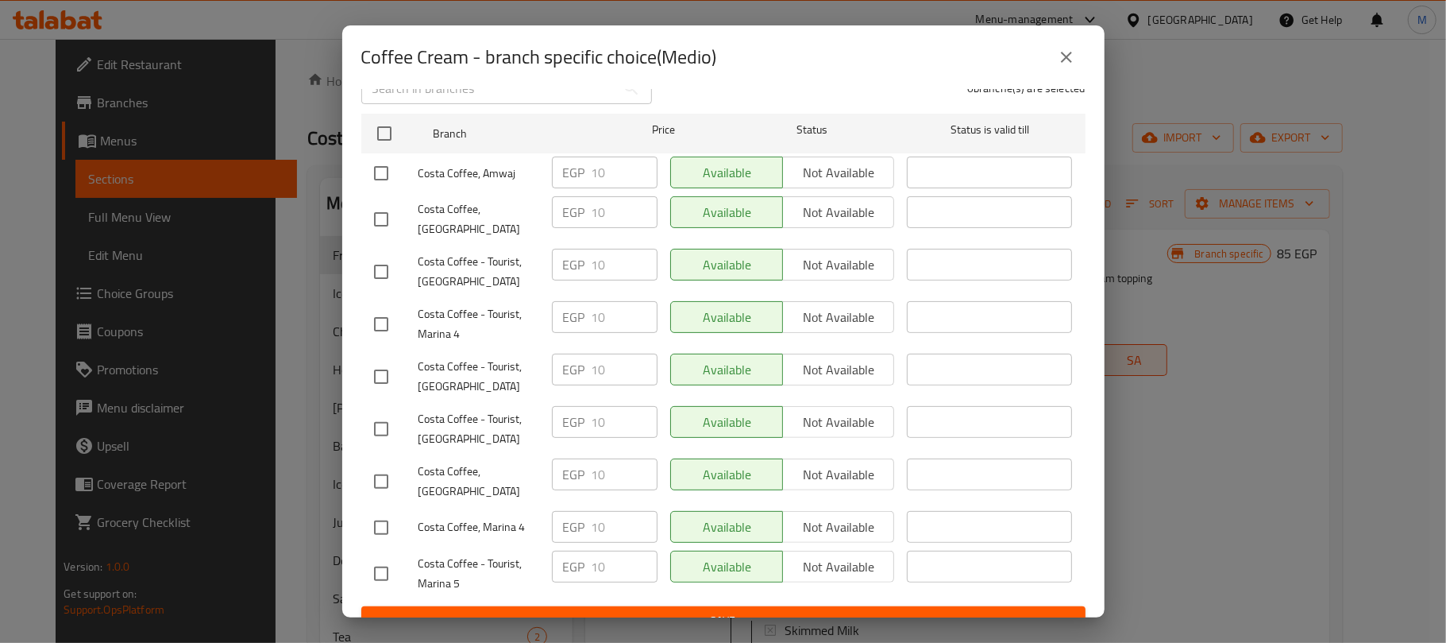
scroll to position [248, 0]
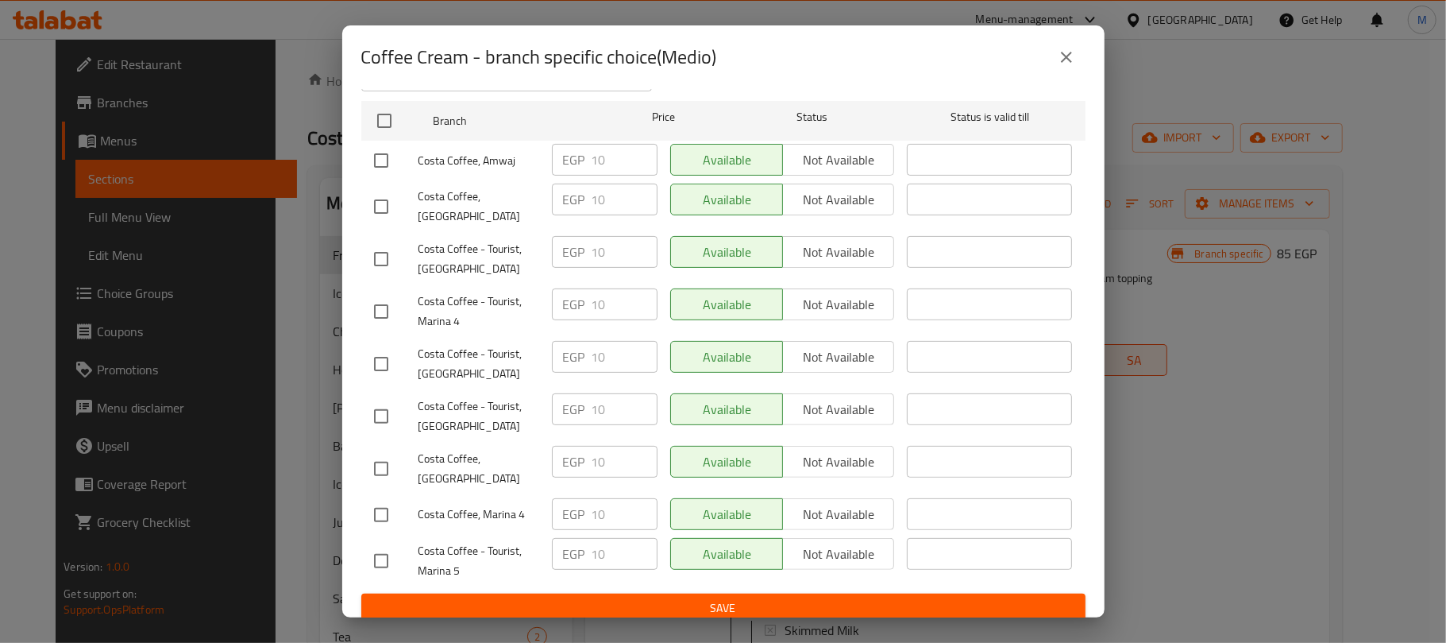
click at [1072, 62] on icon "close" at bounding box center [1066, 57] width 19 height 19
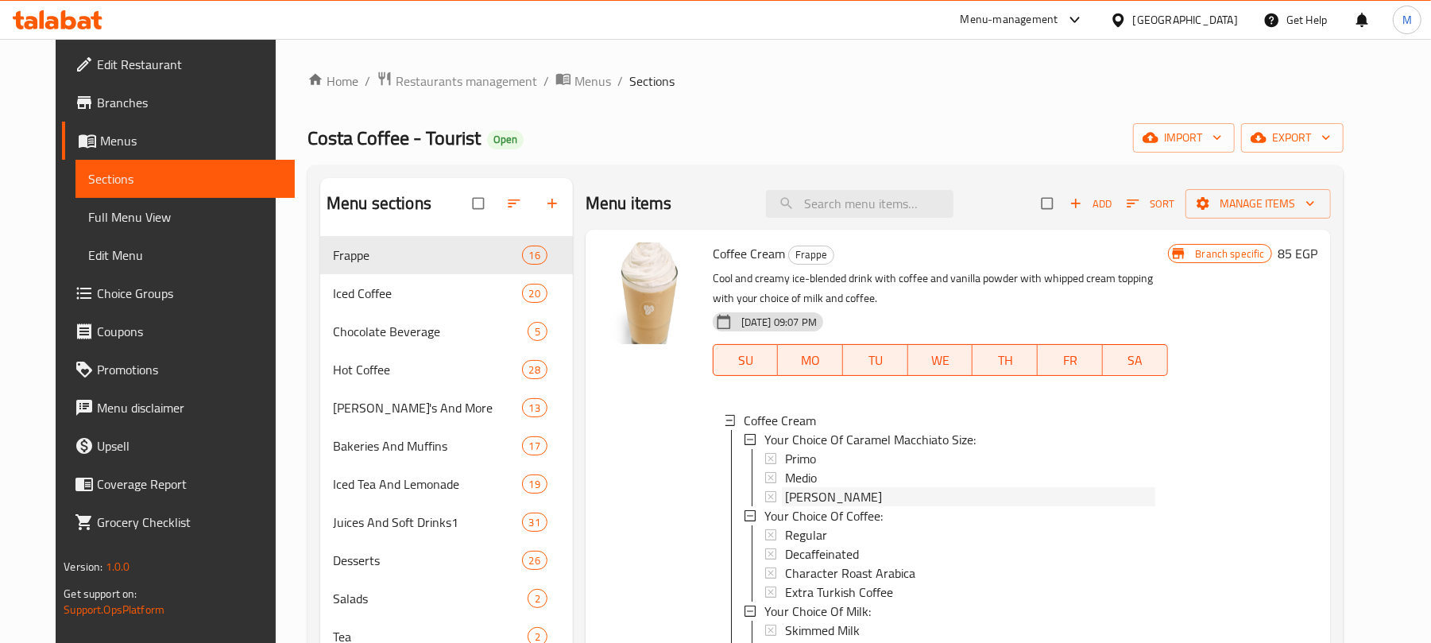
click at [785, 492] on span "[PERSON_NAME]" at bounding box center [833, 496] width 97 height 19
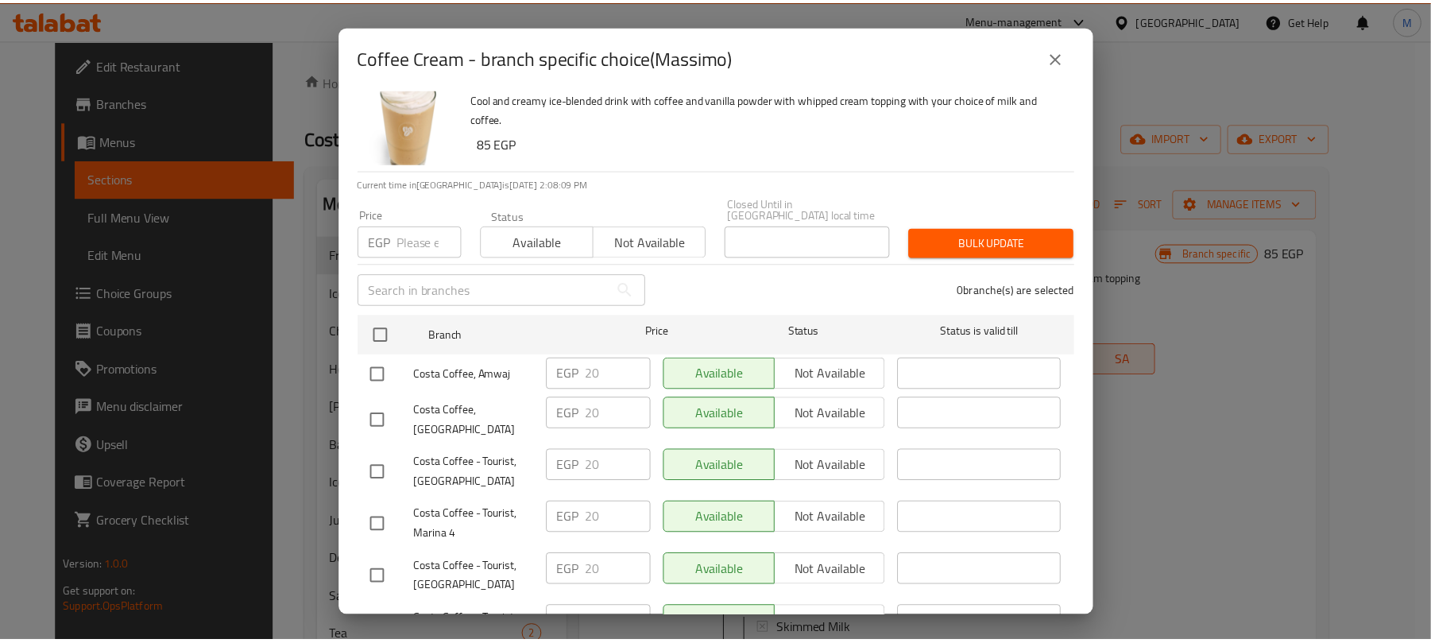
scroll to position [0, 0]
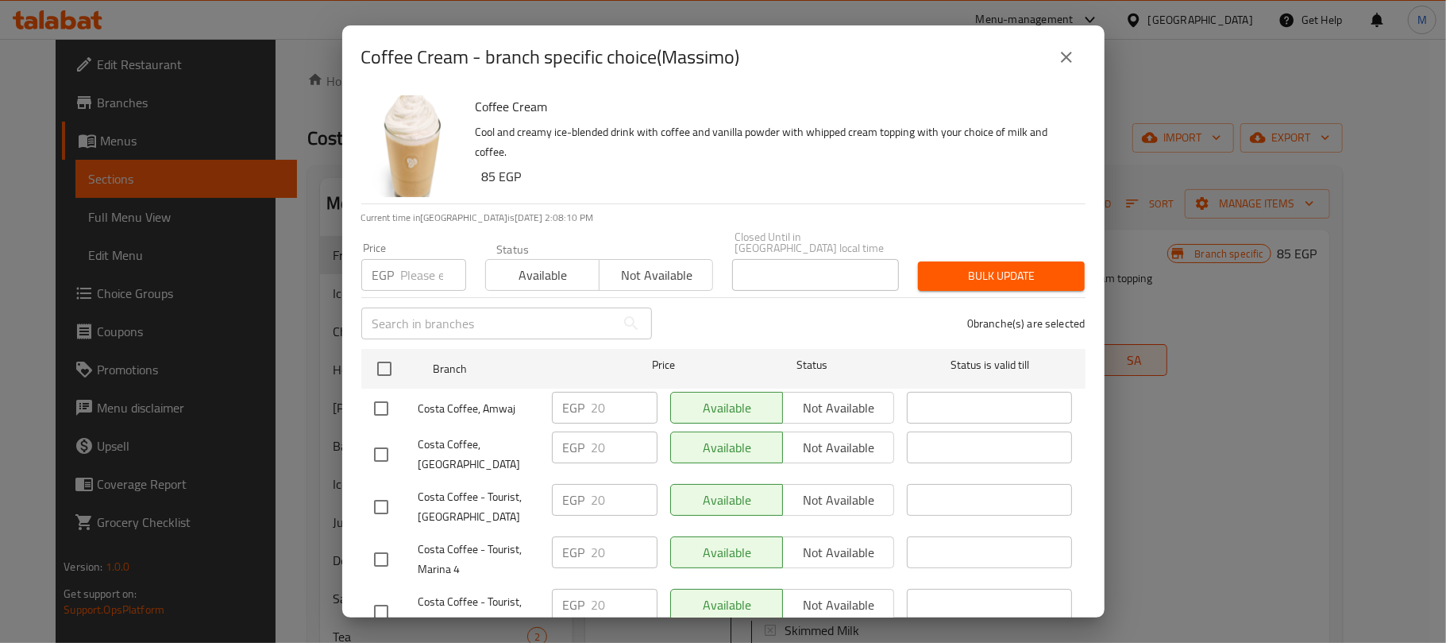
click at [1068, 54] on icon "close" at bounding box center [1066, 57] width 19 height 19
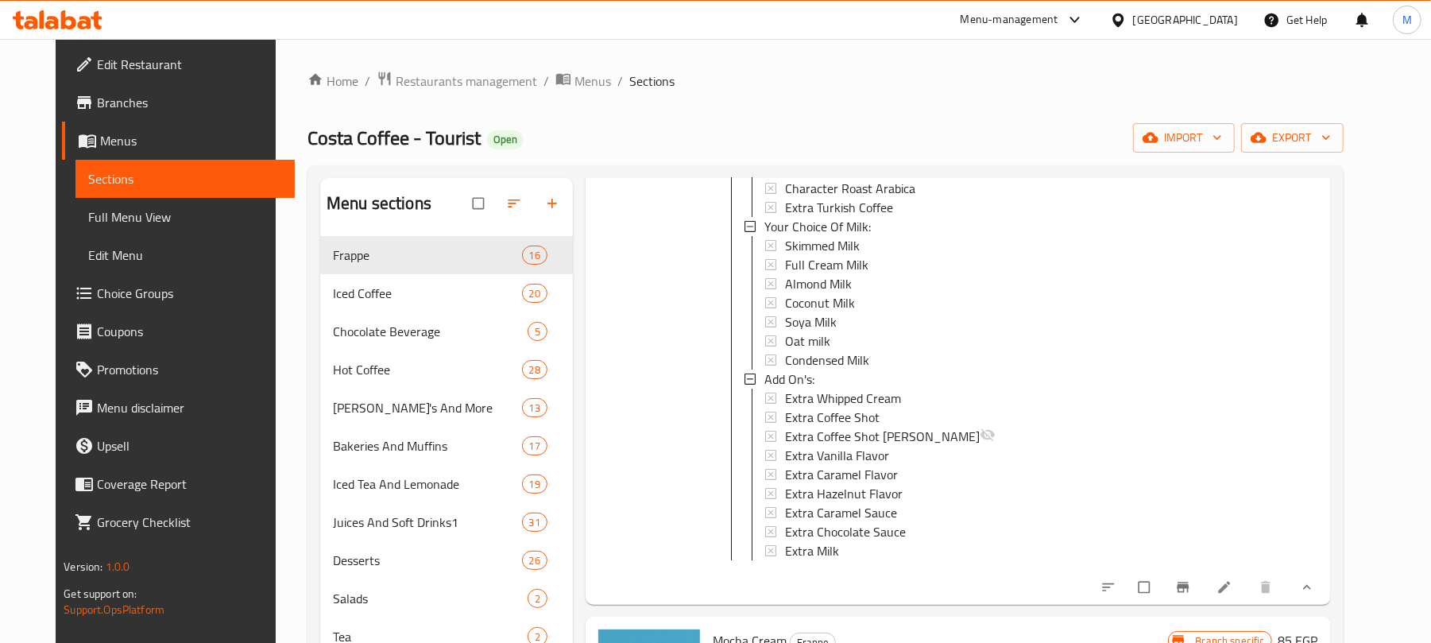
scroll to position [529, 0]
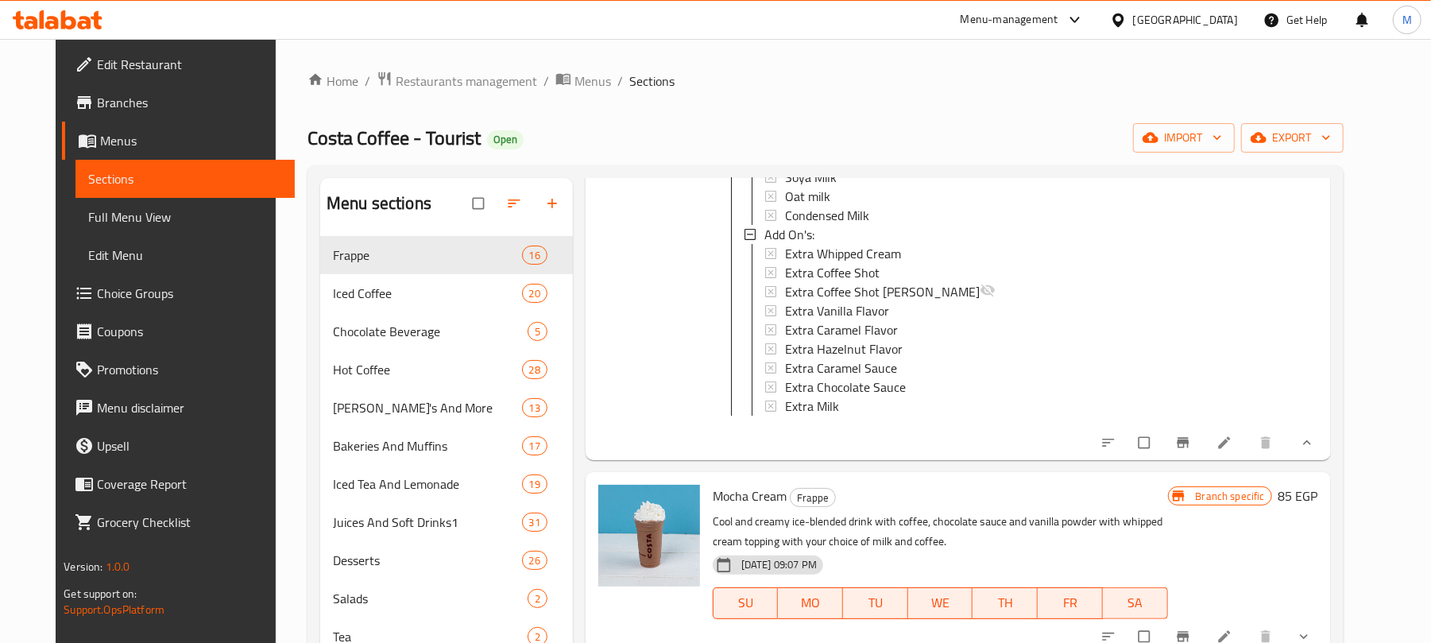
click at [1315, 450] on span "show more" at bounding box center [1304, 442] width 19 height 16
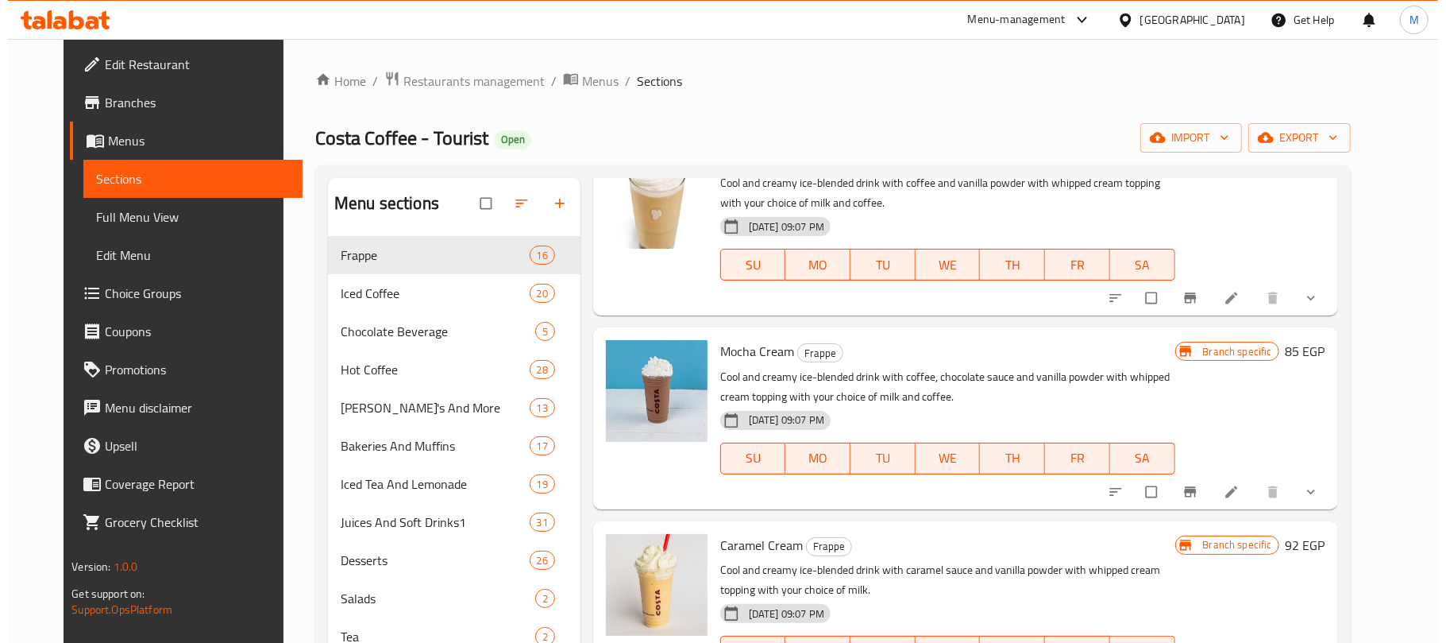
scroll to position [106, 0]
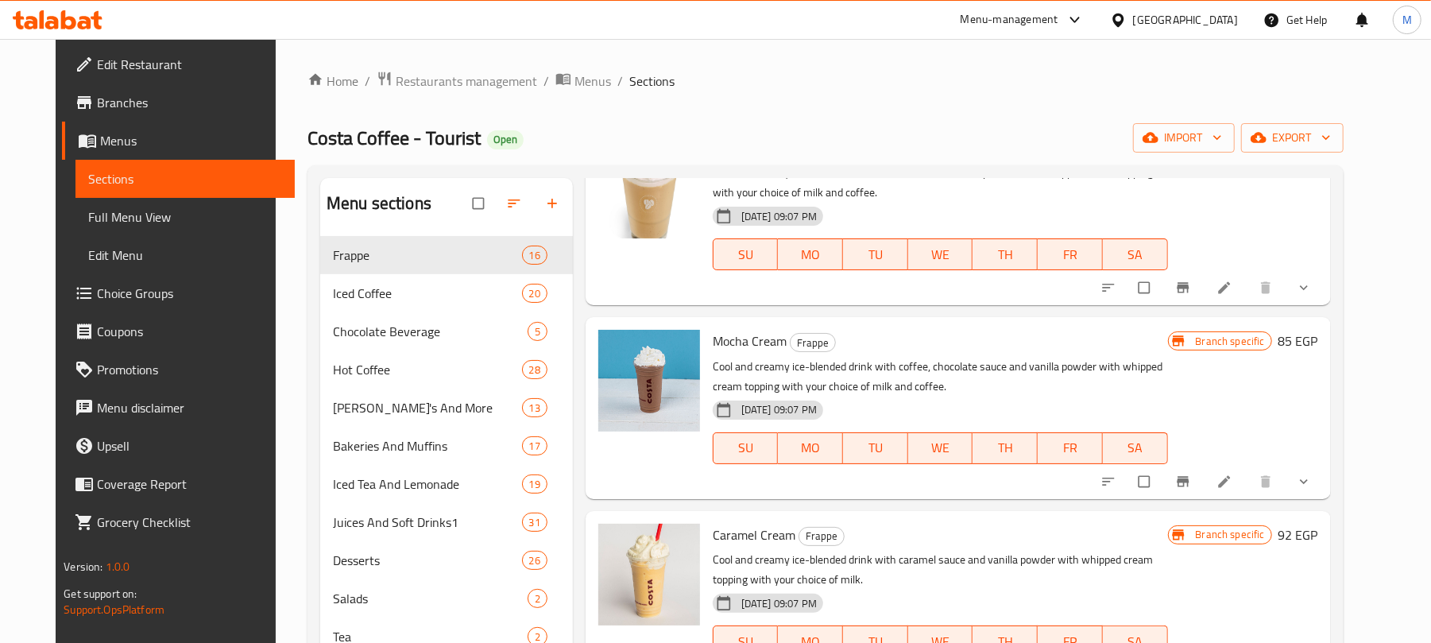
click at [1191, 478] on icon "Branch-specific-item" at bounding box center [1183, 481] width 16 height 16
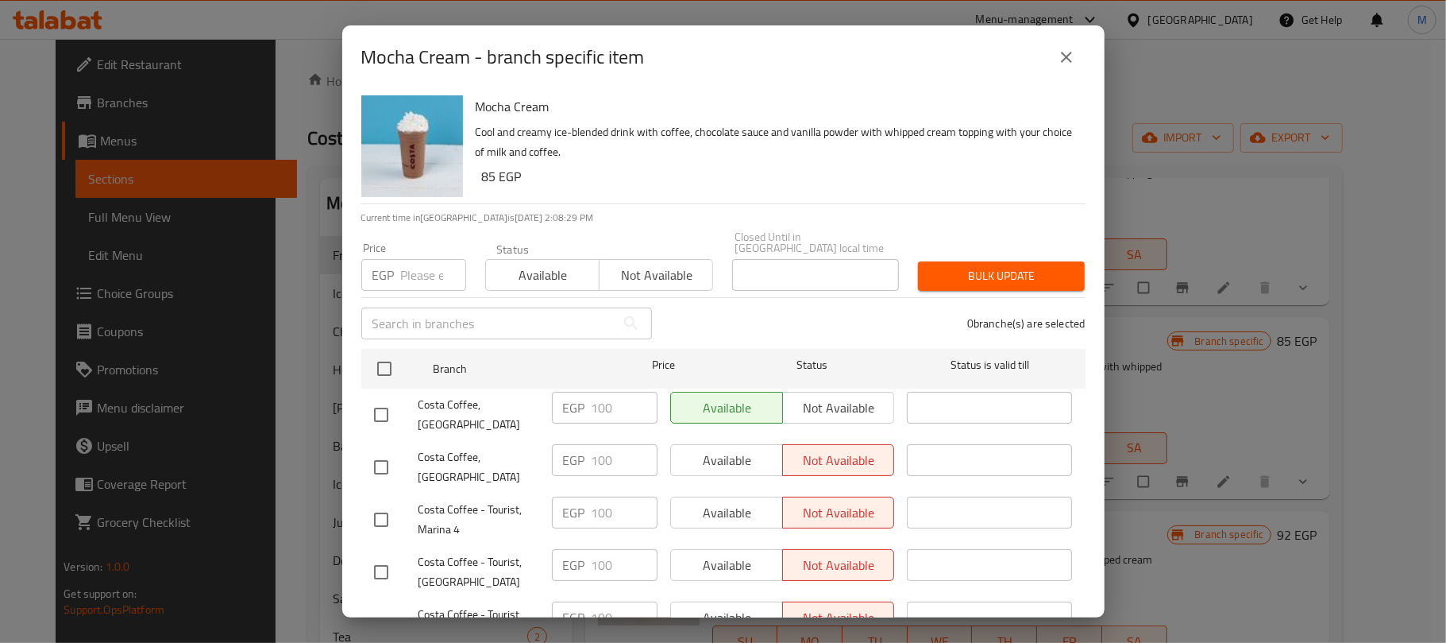
click at [429, 324] on input "text" at bounding box center [488, 323] width 254 height 32
paste input "Amwaj"
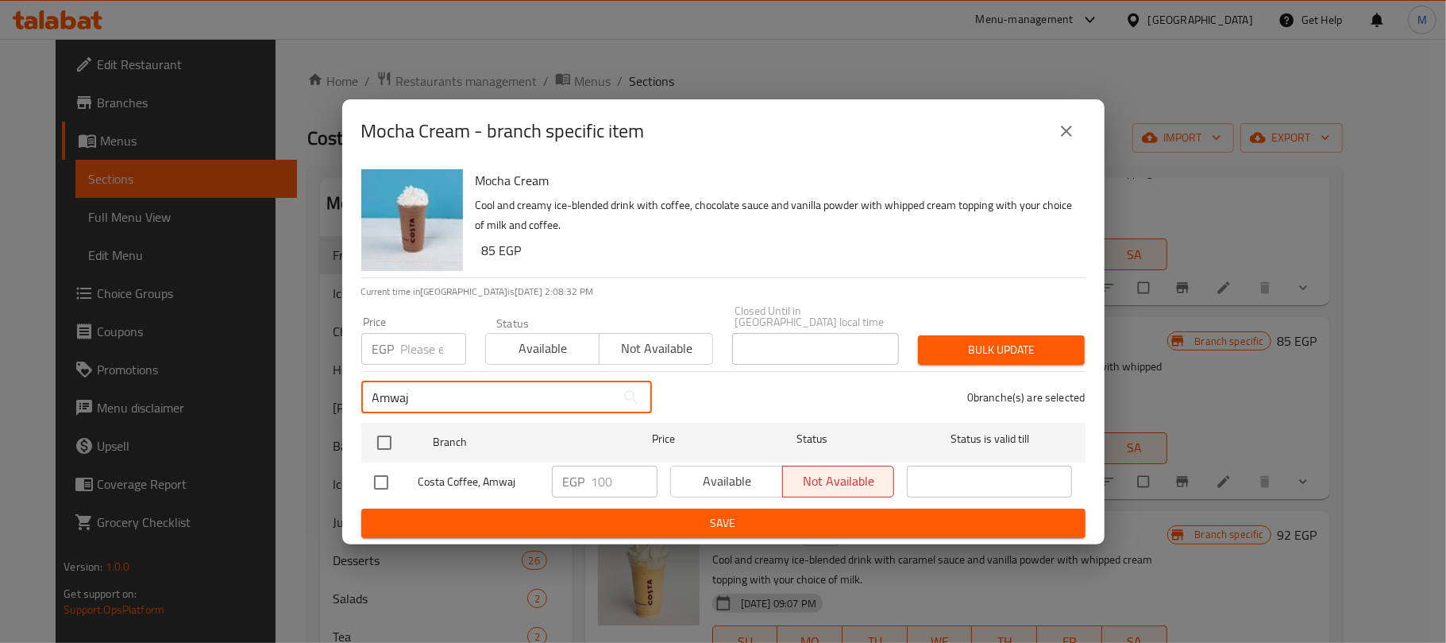
type input "Amwaj"
click at [378, 481] on input "checkbox" at bounding box center [381, 481] width 33 height 33
checkbox input "true"
click at [461, 372] on div "Amwaj ​" at bounding box center [507, 397] width 310 height 51
click at [451, 383] on input "Amwaj" at bounding box center [488, 397] width 254 height 32
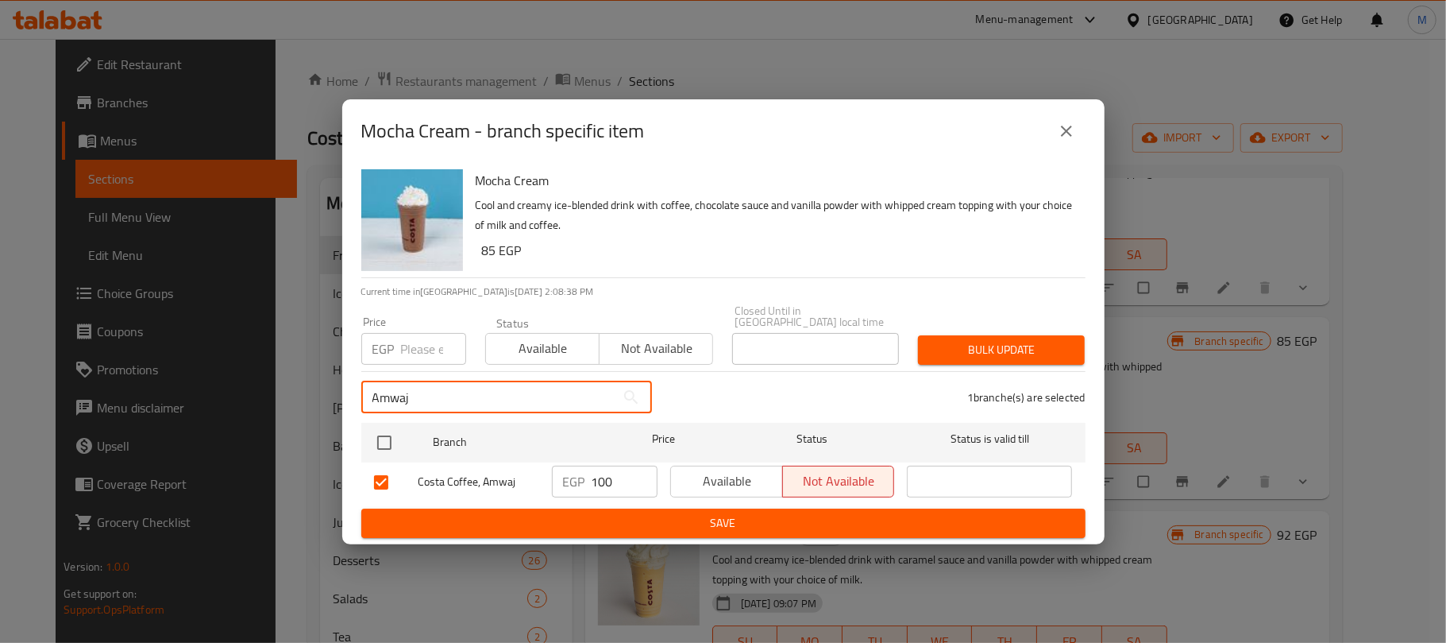
click at [451, 381] on input "Amwaj" at bounding box center [488, 397] width 254 height 32
paste input "Marina 4"
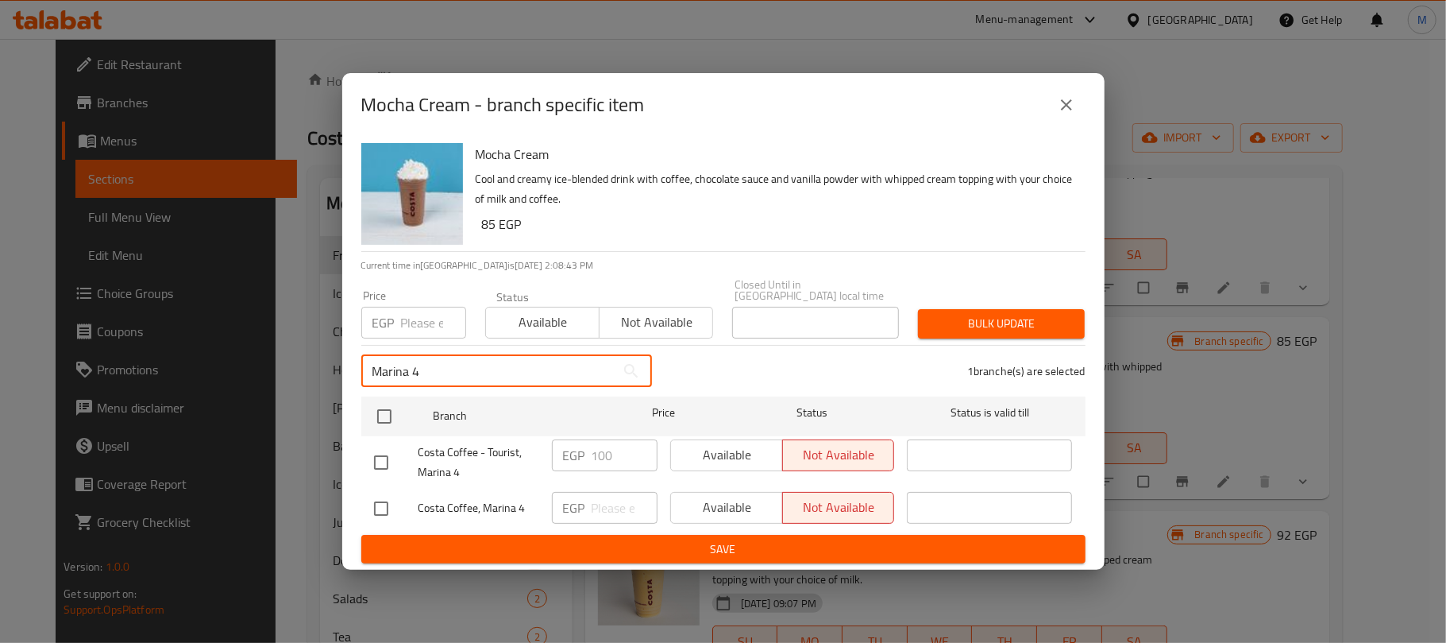
type input "Marina 4"
click at [380, 504] on input "checkbox" at bounding box center [381, 508] width 33 height 33
checkbox input "true"
click at [458, 355] on input "Marina 4" at bounding box center [488, 371] width 254 height 32
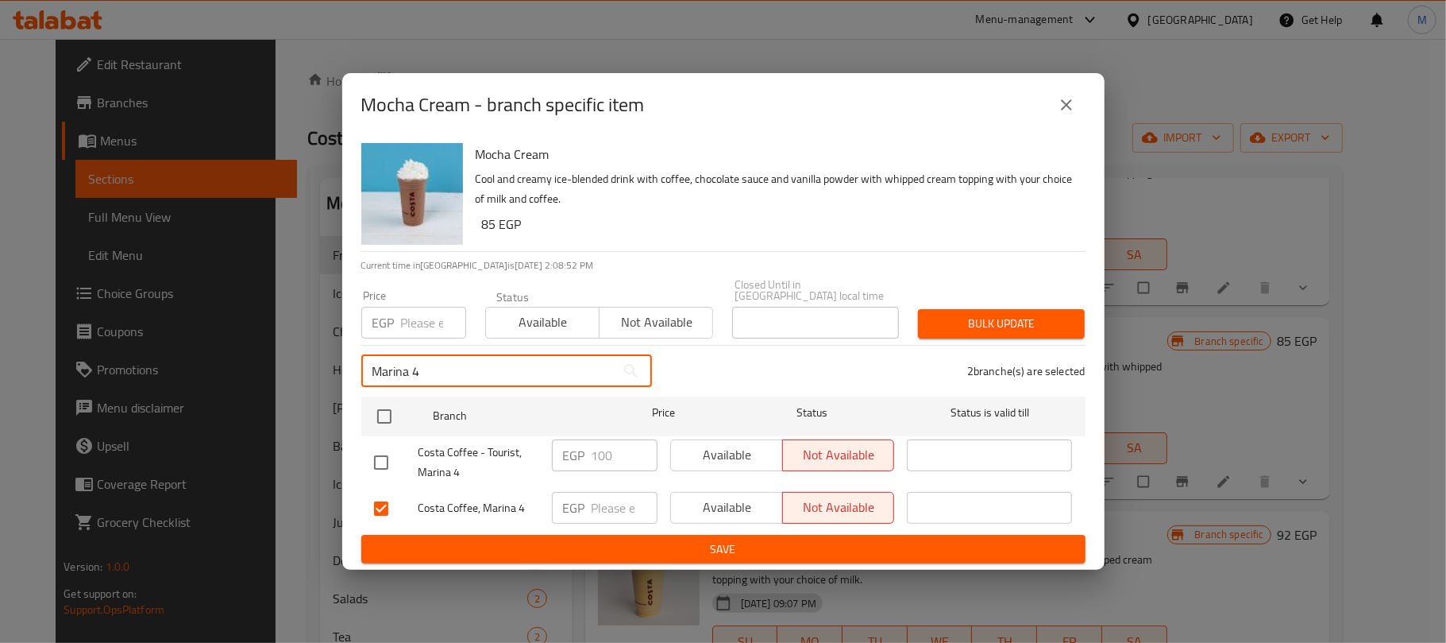
click at [456, 355] on input "Marina 4" at bounding box center [488, 371] width 254 height 32
paste input "assi Village"
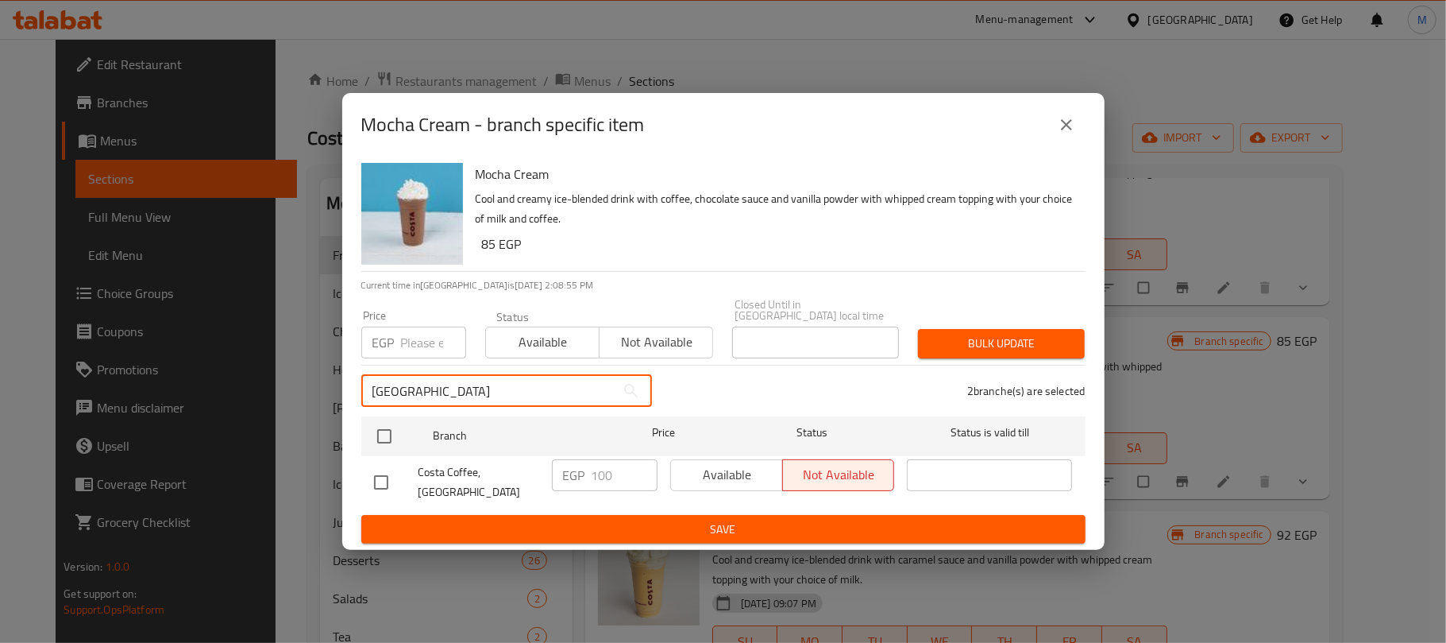
type input "[GEOGRAPHIC_DATA]"
click at [391, 481] on input "checkbox" at bounding box center [381, 481] width 33 height 33
checkbox input "true"
click at [458, 388] on input "[GEOGRAPHIC_DATA]" at bounding box center [488, 391] width 254 height 32
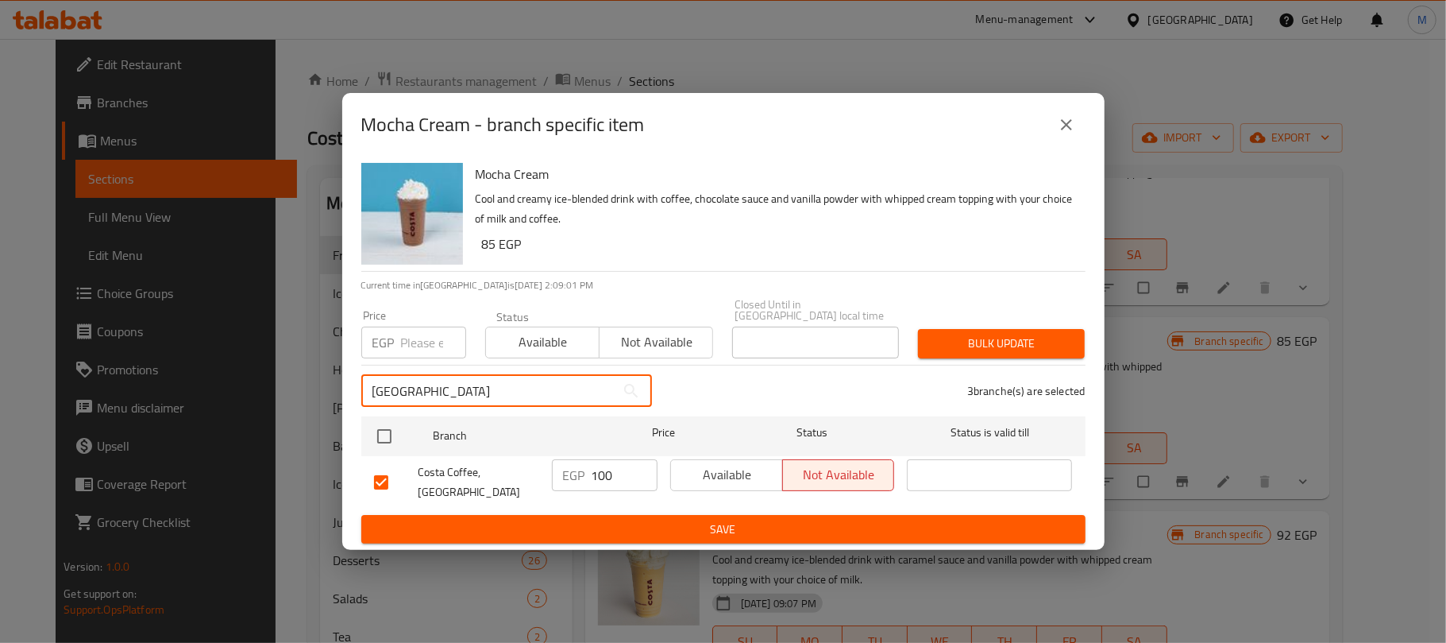
click at [458, 388] on input "[GEOGRAPHIC_DATA]" at bounding box center [488, 391] width 254 height 32
paste input "[GEOGRAPHIC_DATA]"
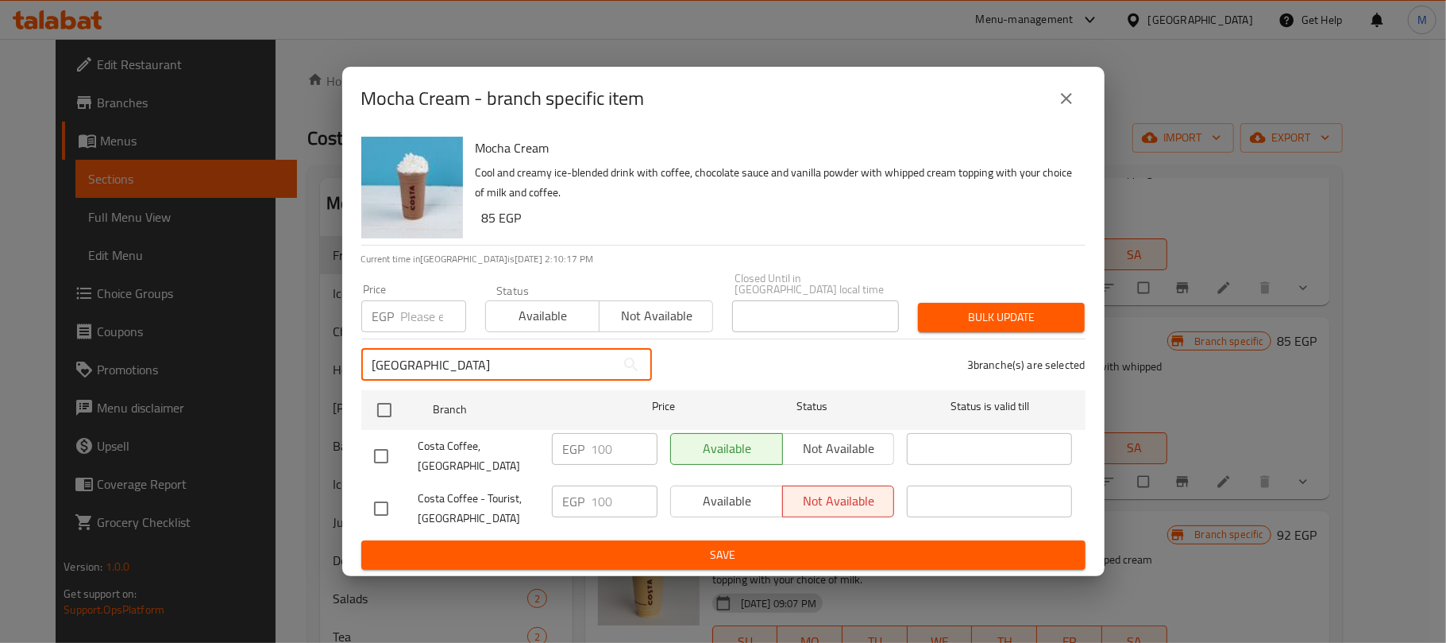
type input "[GEOGRAPHIC_DATA]"
click at [380, 440] on input "checkbox" at bounding box center [381, 455] width 33 height 33
checkbox input "true"
click at [528, 351] on input "[GEOGRAPHIC_DATA]" at bounding box center [488, 365] width 254 height 32
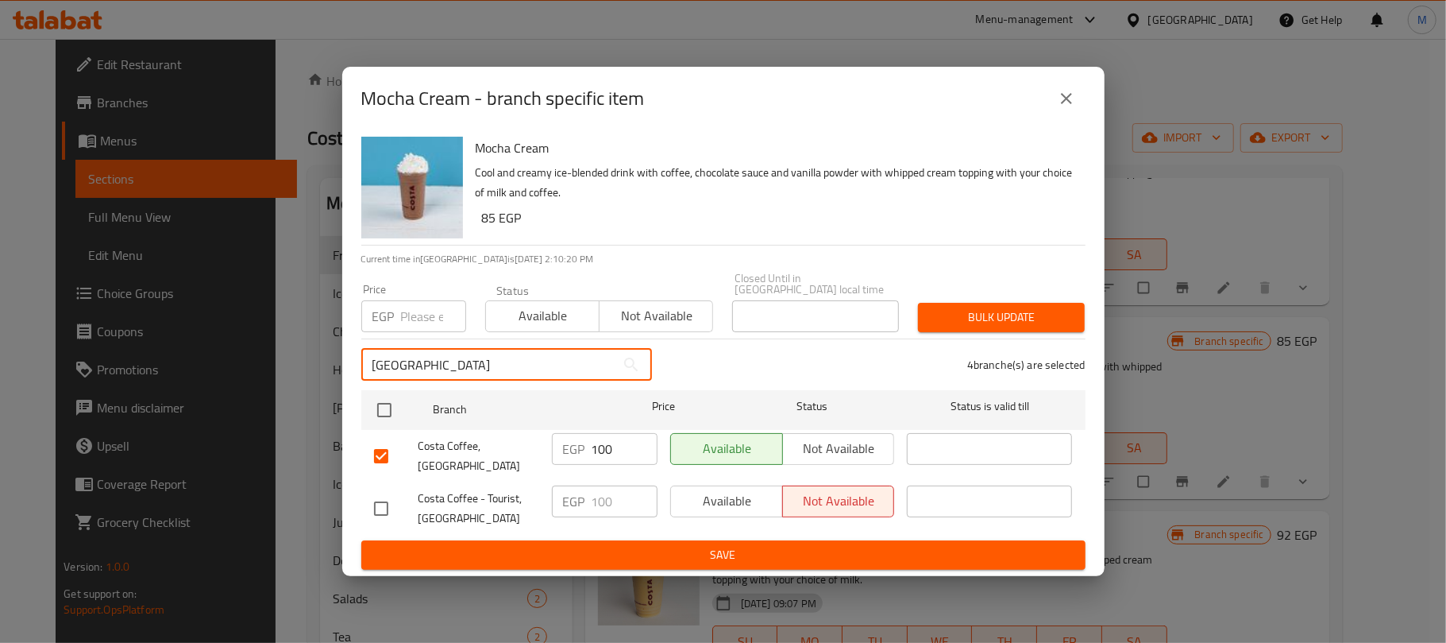
click at [528, 351] on input "[GEOGRAPHIC_DATA]" at bounding box center [488, 365] width 254 height 32
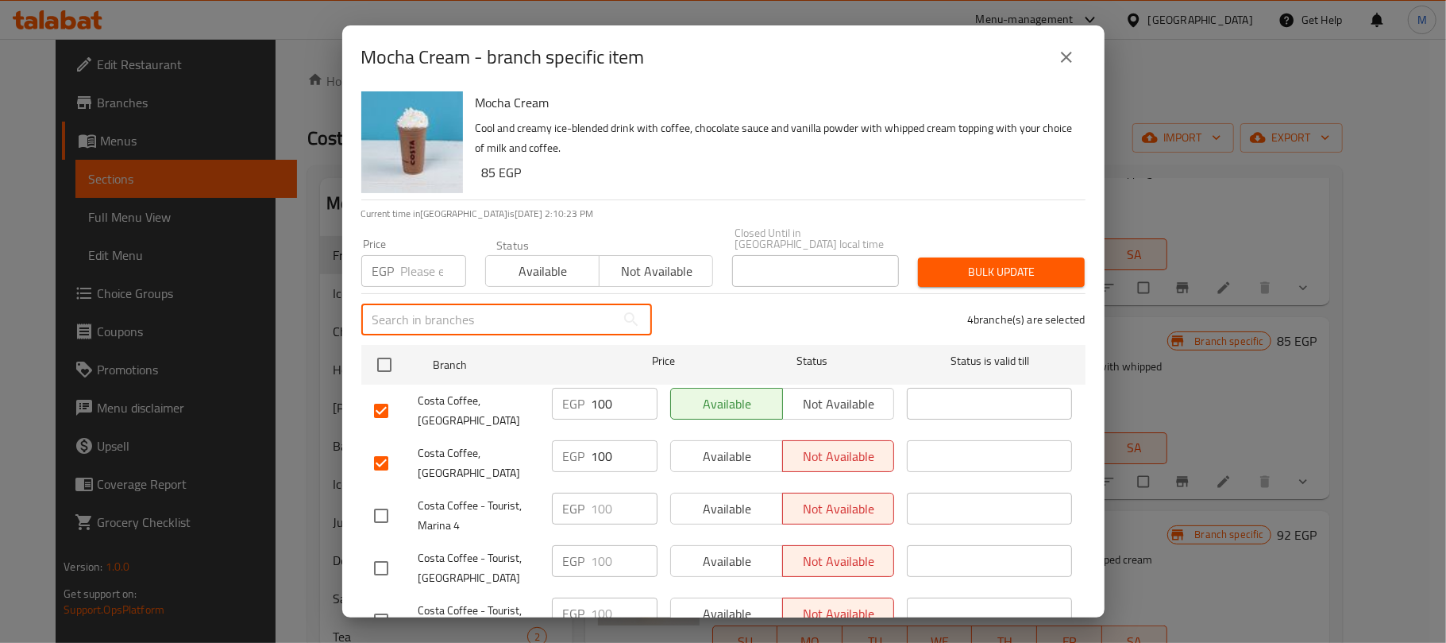
scroll to position [0, 0]
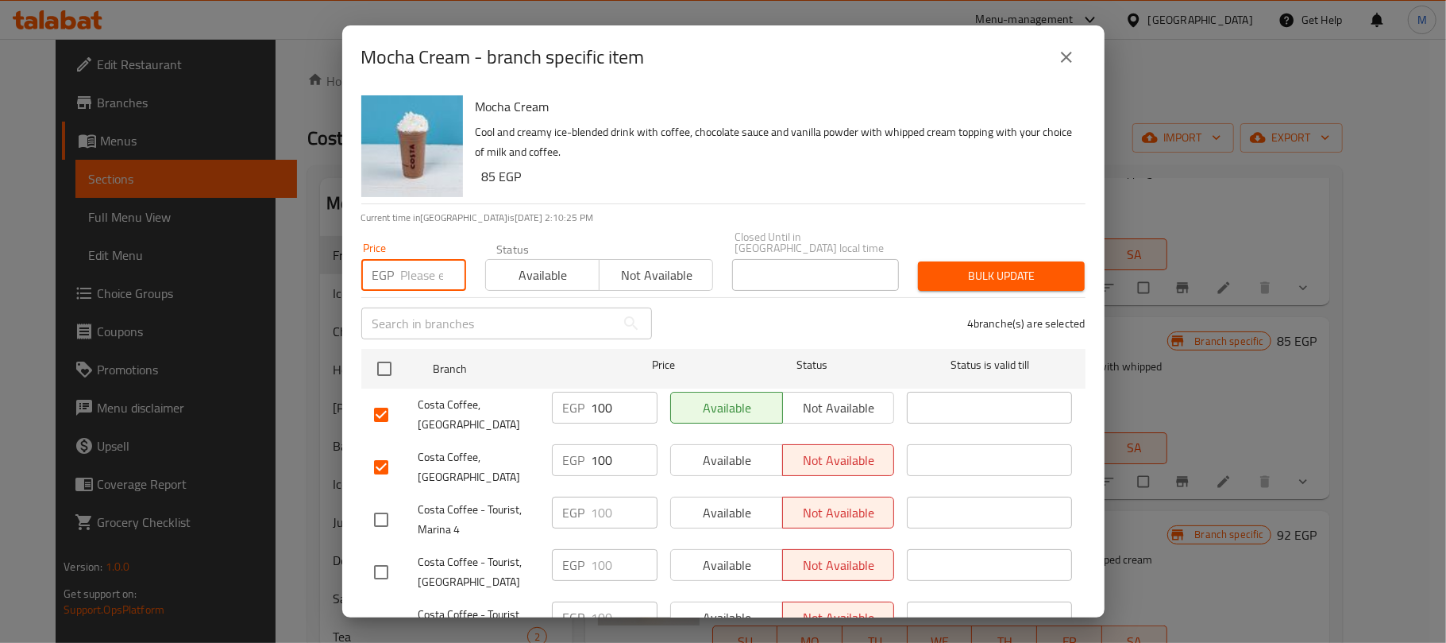
click at [424, 271] on input "number" at bounding box center [433, 275] width 65 height 32
type input "110"
click at [682, 195] on div "Mocha Cream Cool and creamy ice-blended drink with coffee, chocolate sauce and …" at bounding box center [774, 146] width 610 height 114
click at [950, 266] on span "Bulk update" at bounding box center [1001, 276] width 141 height 20
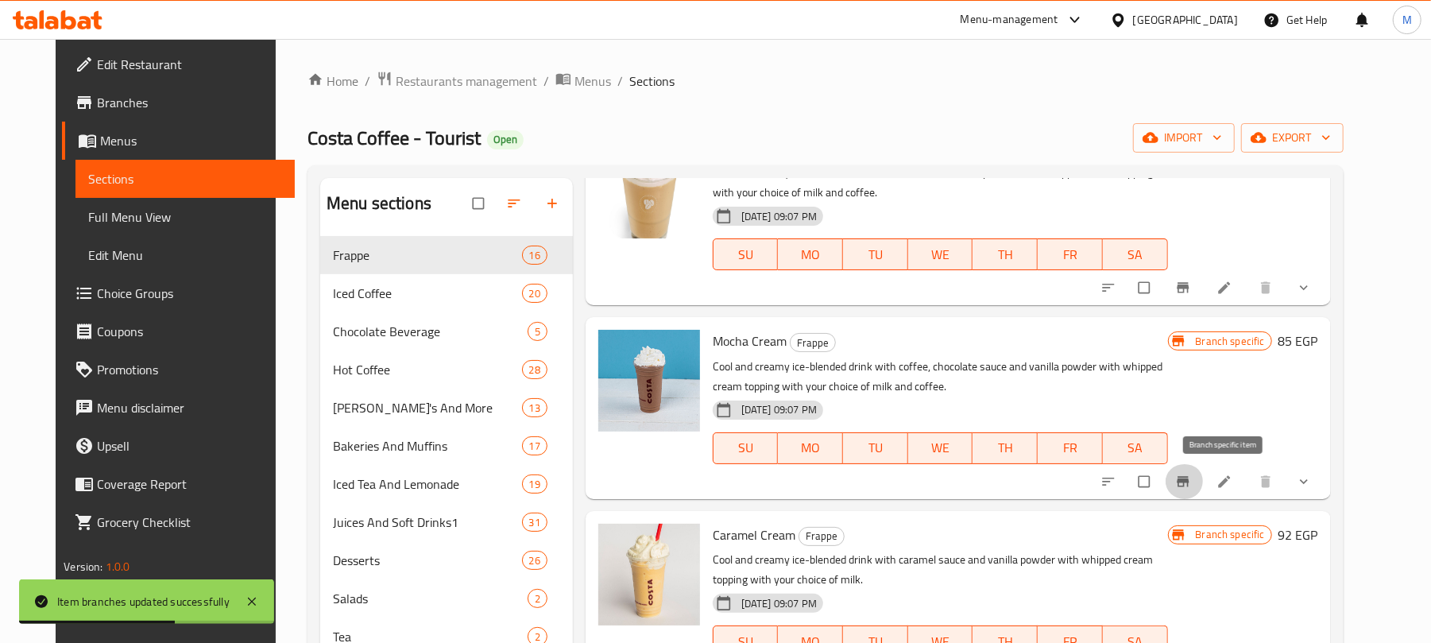
click at [1203, 481] on button "Branch-specific-item" at bounding box center [1184, 481] width 38 height 35
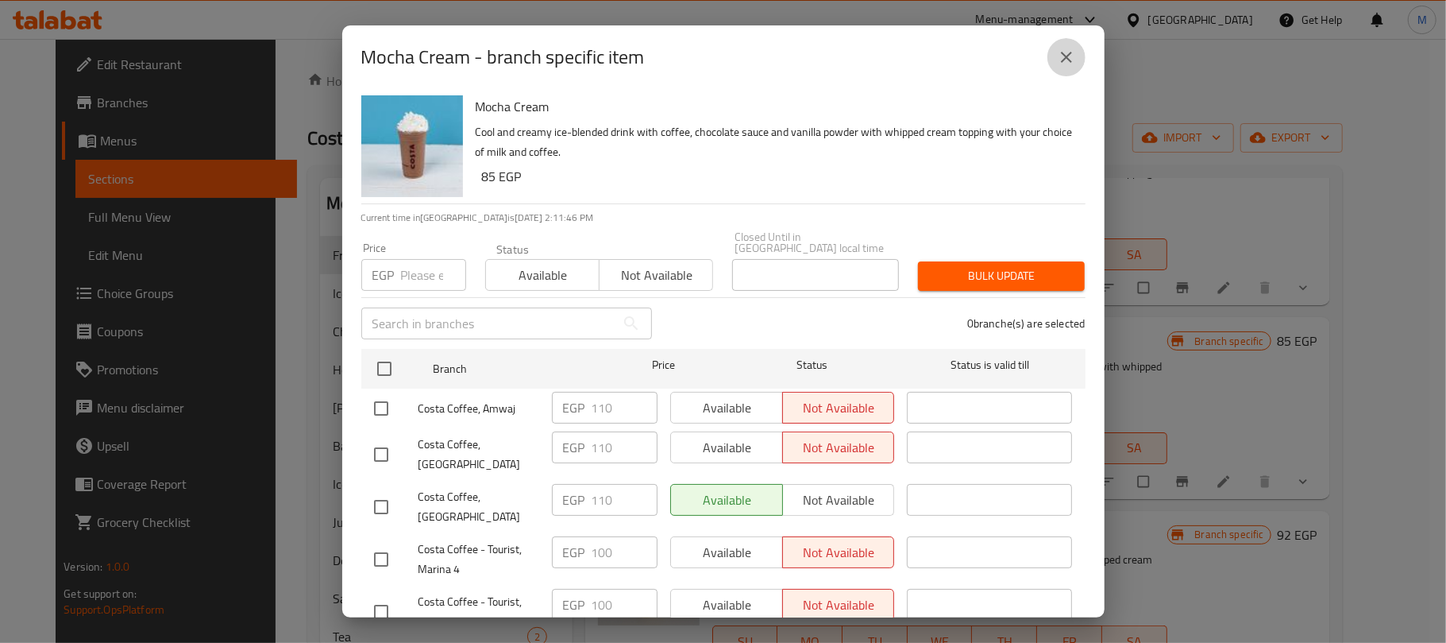
click at [1064, 64] on icon "close" at bounding box center [1066, 57] width 19 height 19
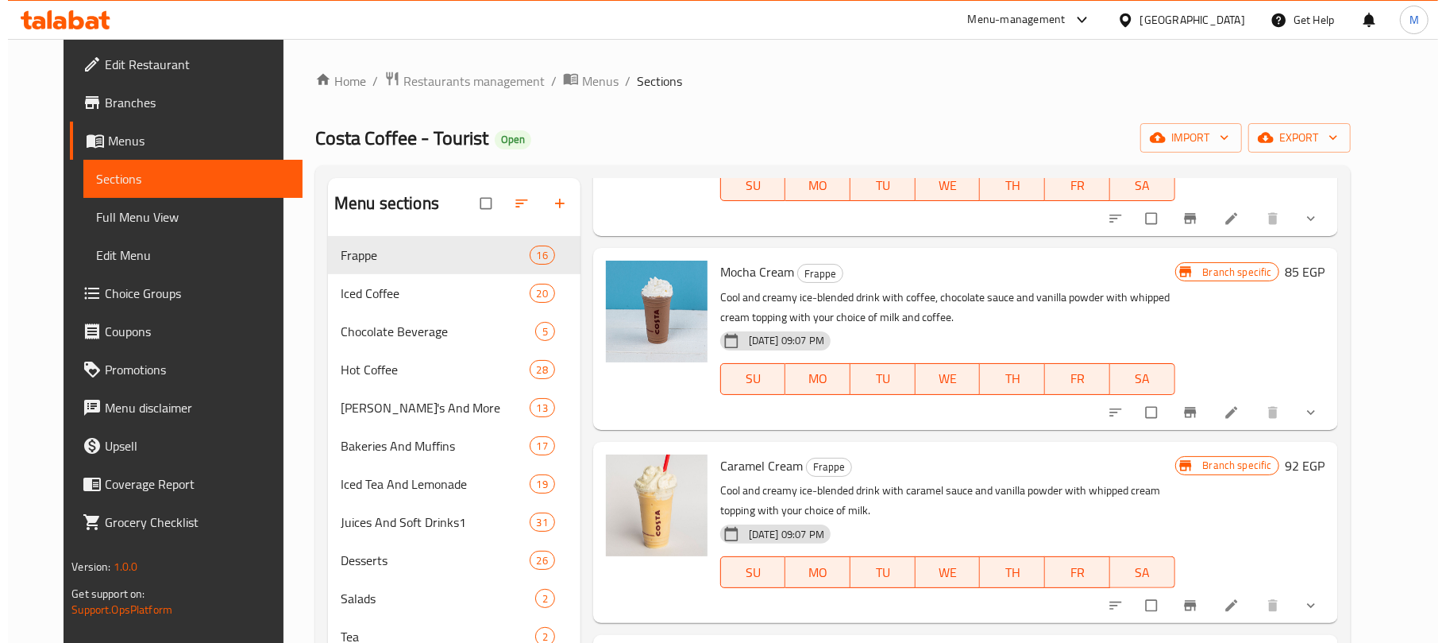
scroll to position [211, 0]
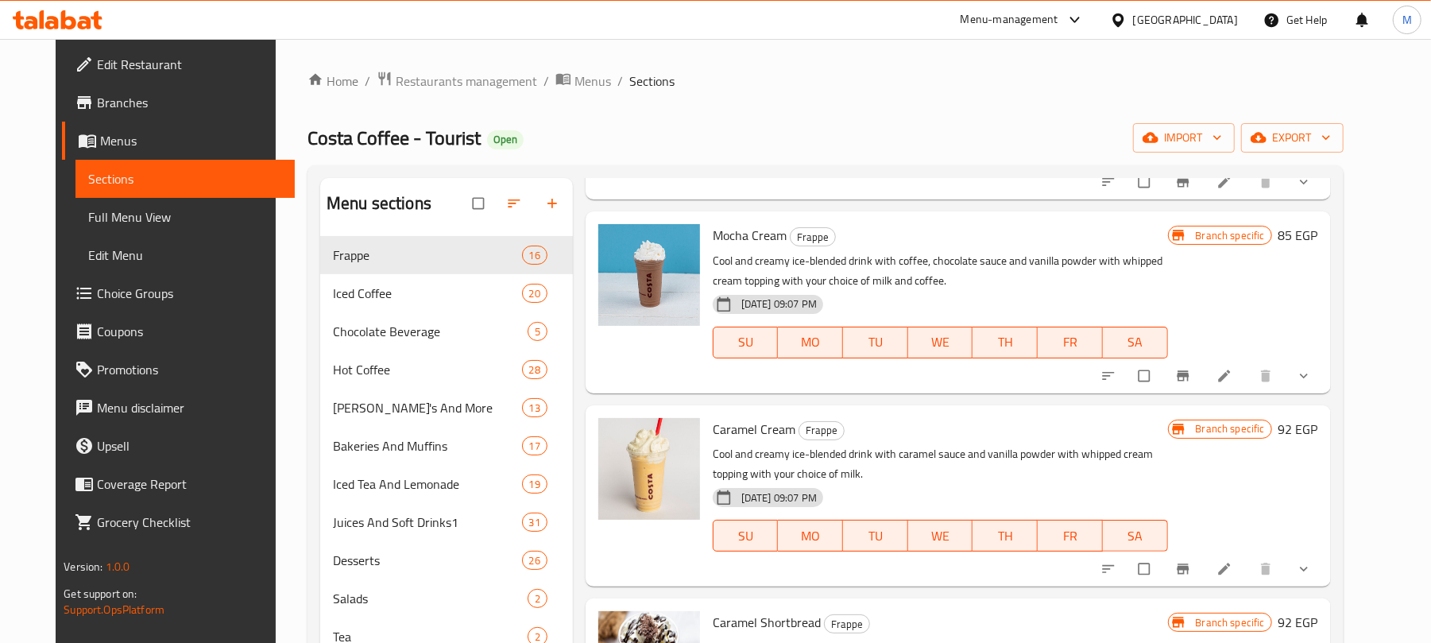
click at [1311, 382] on icon "show more" at bounding box center [1303, 376] width 16 height 16
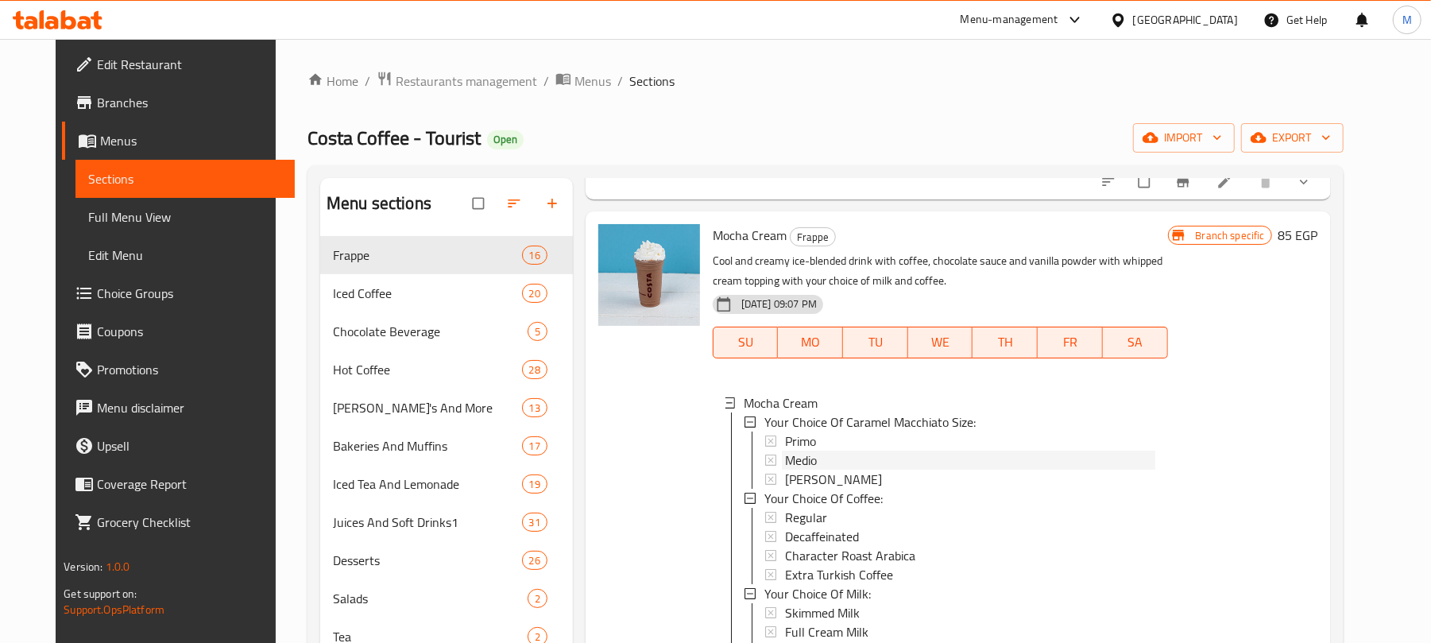
click at [840, 458] on div "Medio" at bounding box center [970, 459] width 370 height 19
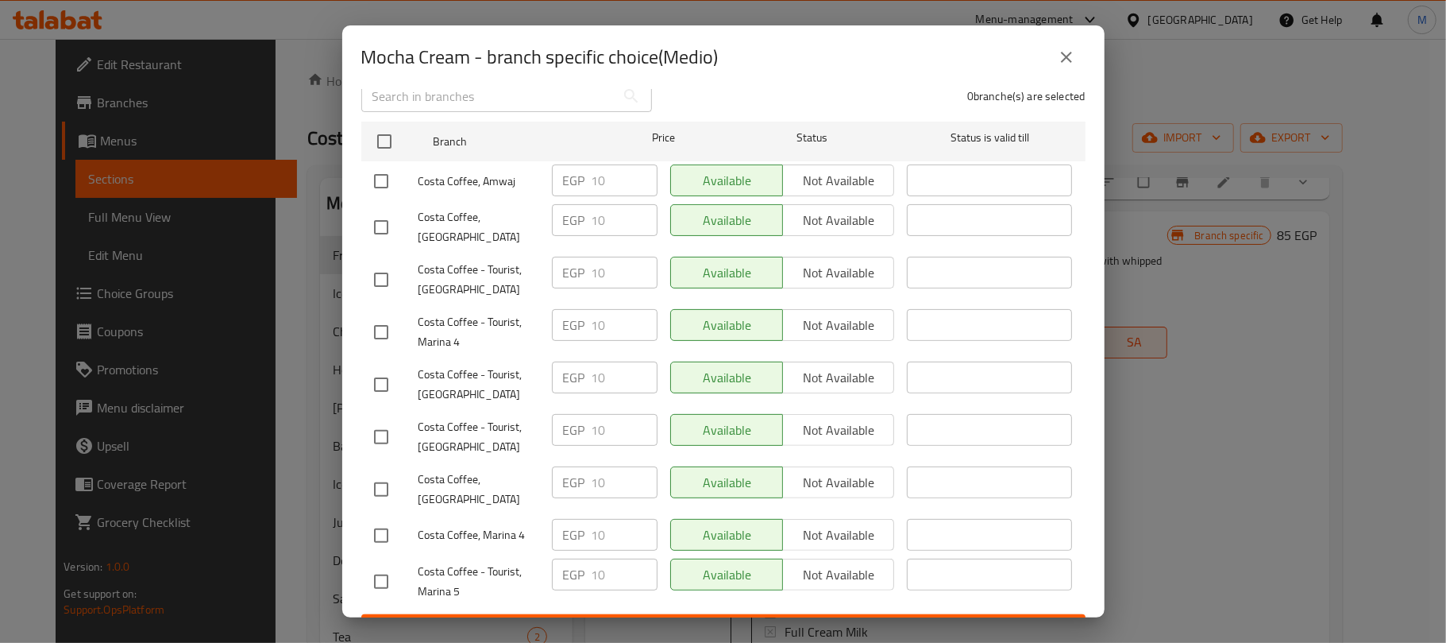
scroll to position [248, 0]
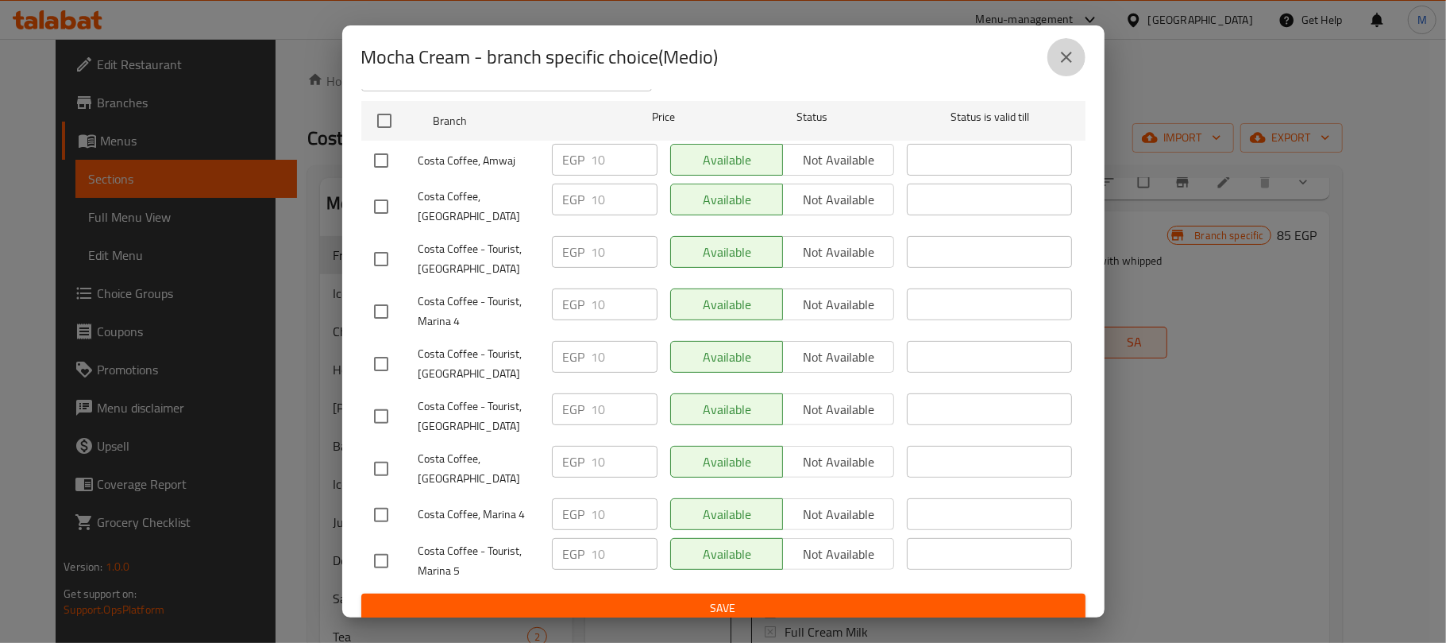
click at [1072, 58] on icon "close" at bounding box center [1066, 57] width 19 height 19
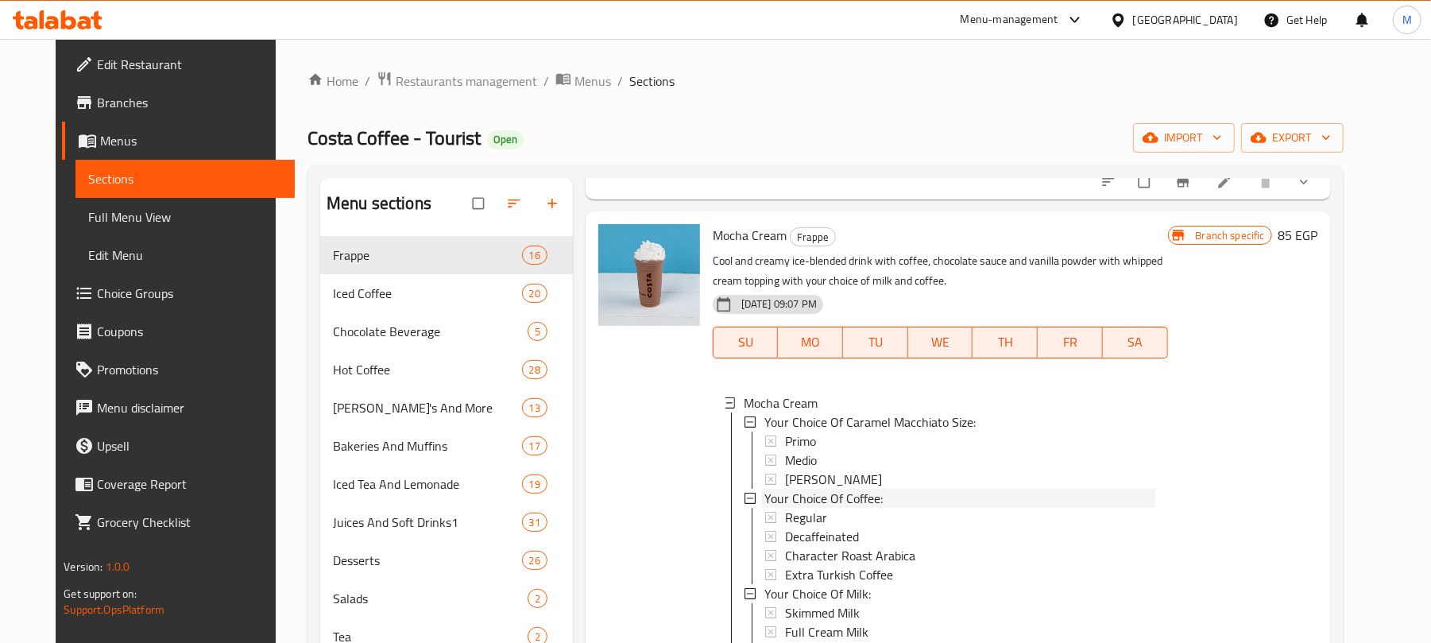
click at [782, 488] on span "Your Choice Of Coffee:" at bounding box center [823, 497] width 118 height 19
click at [785, 493] on span "Your Choice Of Coffee:" at bounding box center [823, 497] width 118 height 19
click at [793, 475] on span "[PERSON_NAME]" at bounding box center [833, 478] width 97 height 19
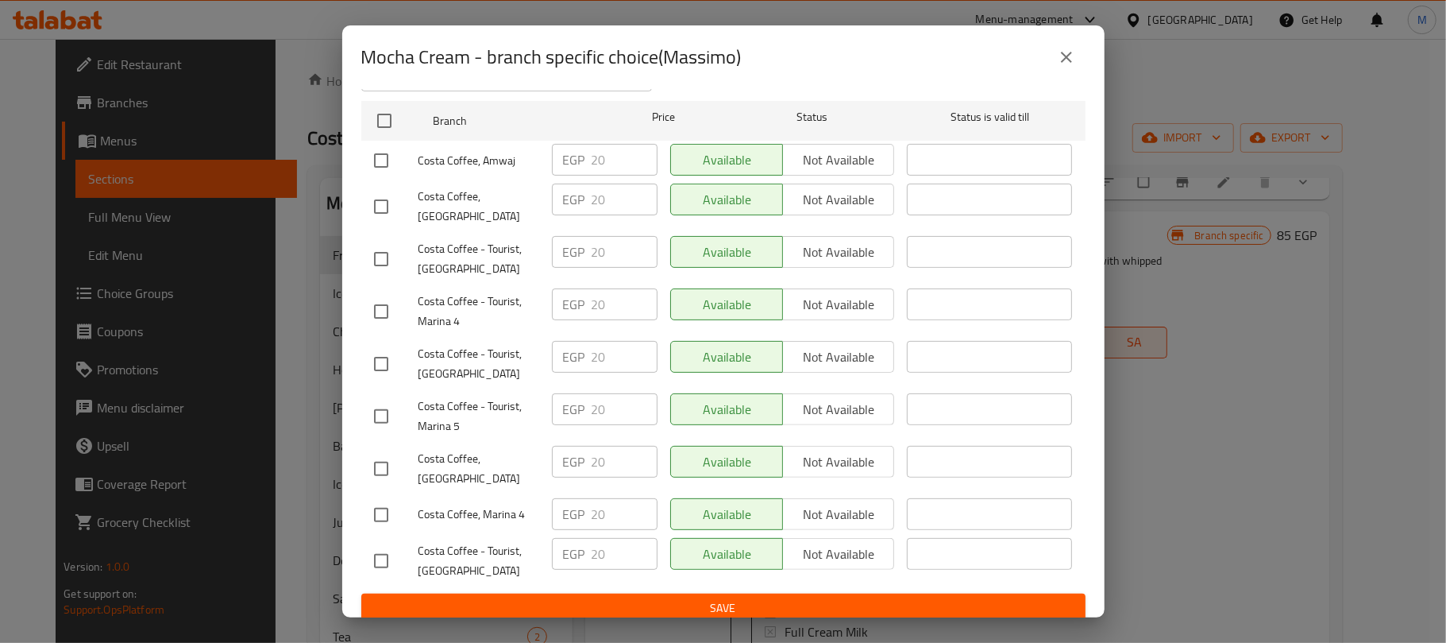
click at [1072, 61] on icon "close" at bounding box center [1066, 57] width 11 height 11
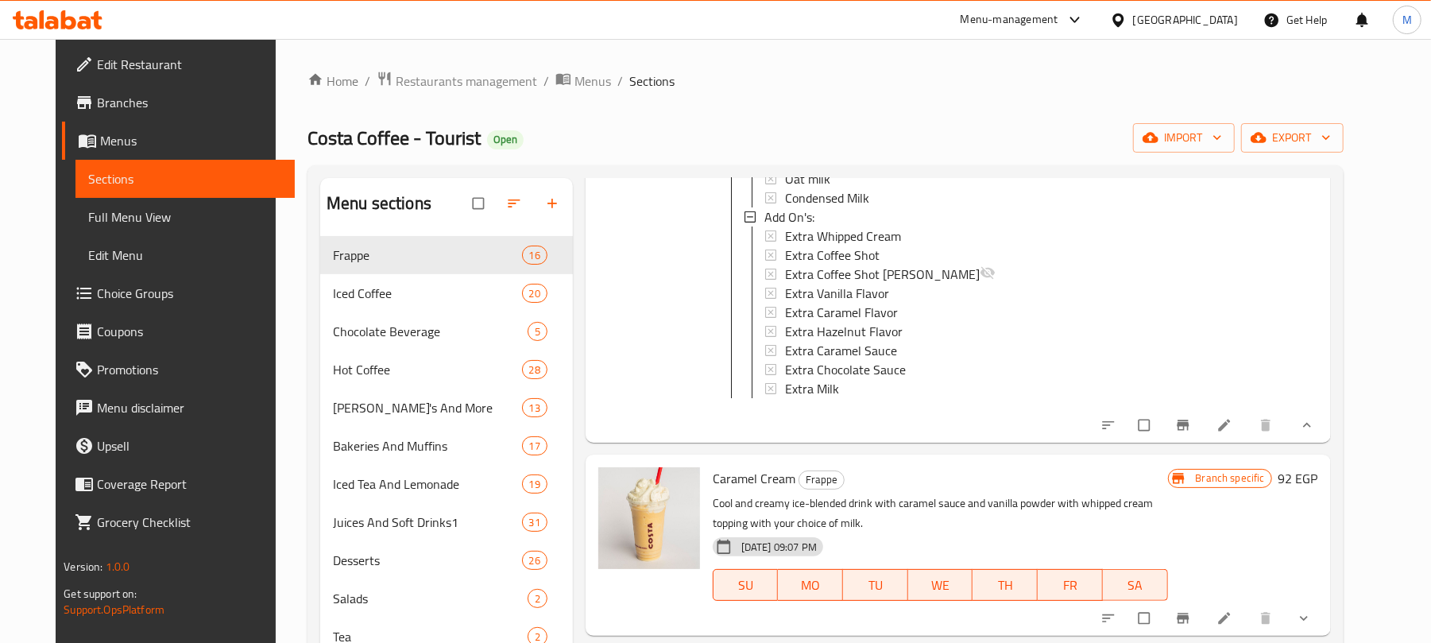
scroll to position [741, 0]
click at [1315, 432] on icon "show more" at bounding box center [1307, 424] width 16 height 16
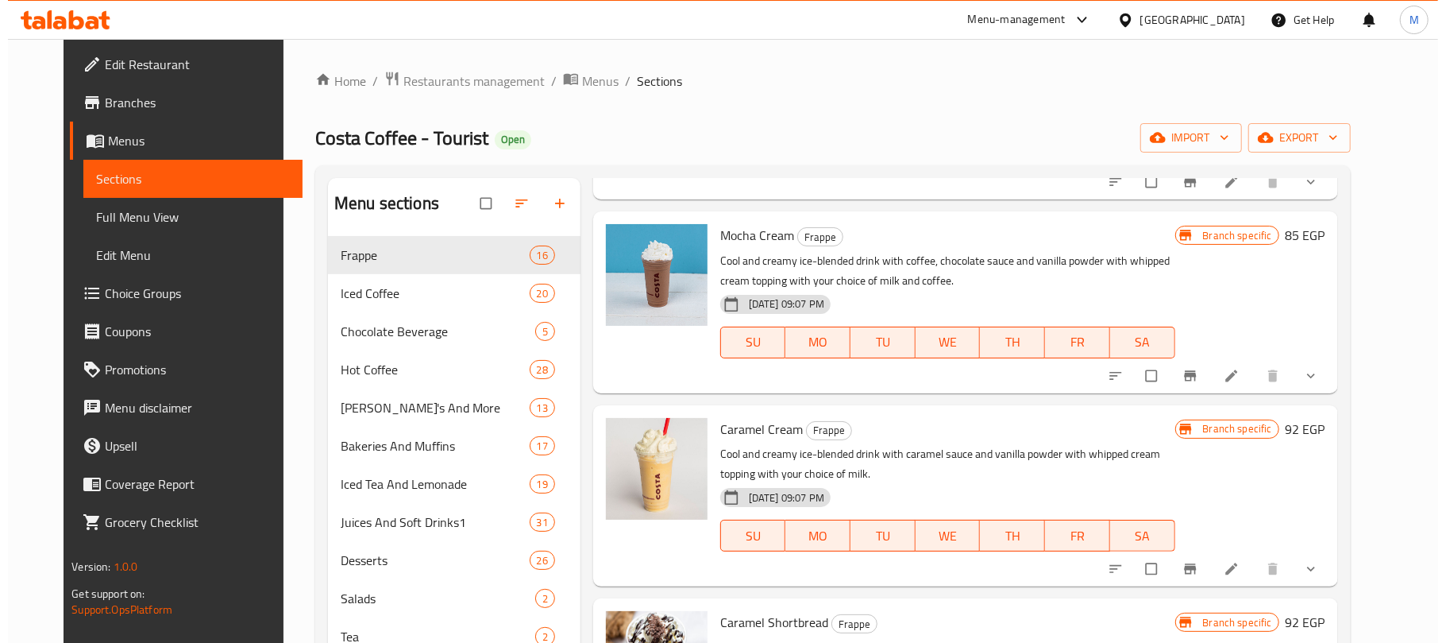
scroll to position [0, 0]
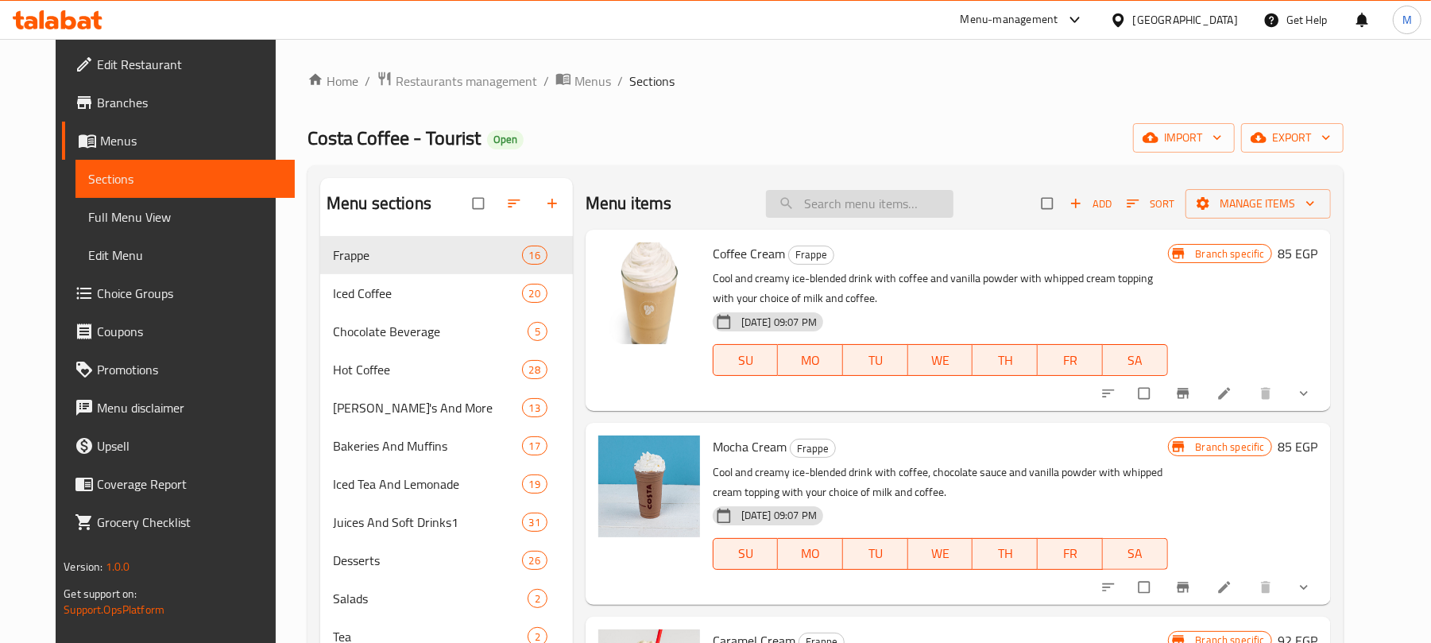
click at [840, 201] on input "search" at bounding box center [859, 204] width 187 height 28
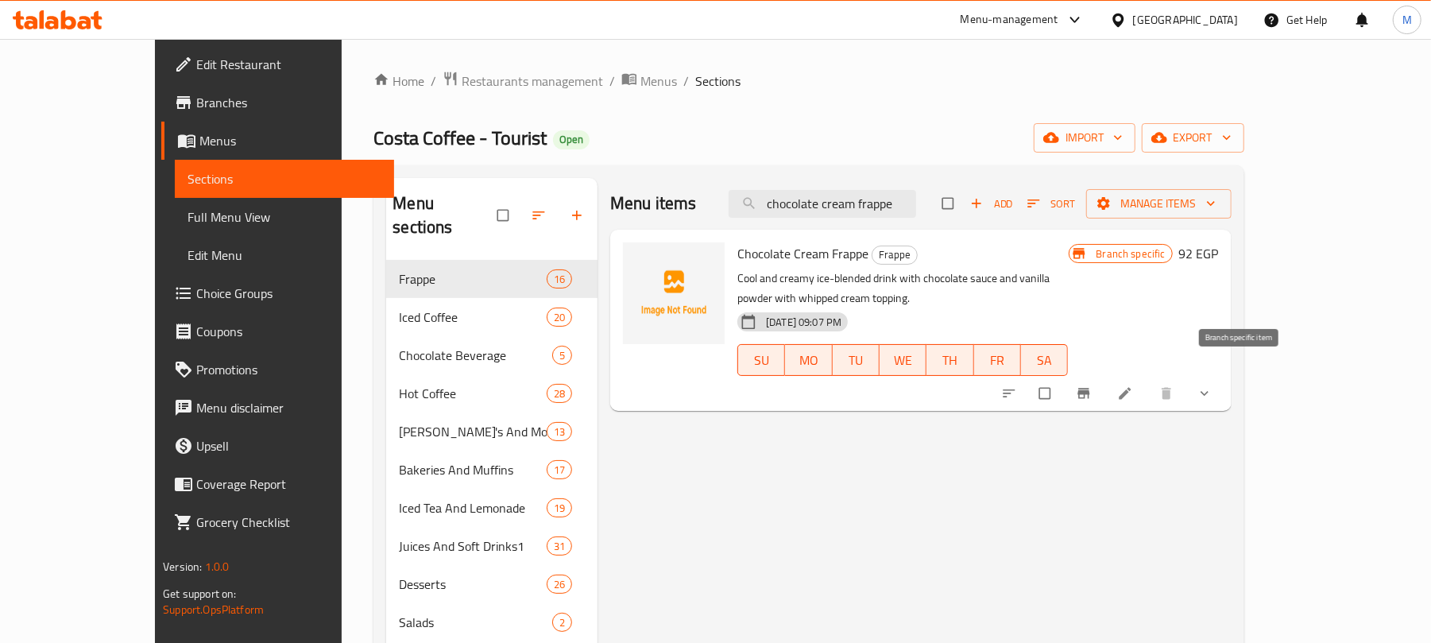
type input "chocolate cream frappe"
click at [1095, 385] on span "Branch-specific-item" at bounding box center [1084, 393] width 19 height 16
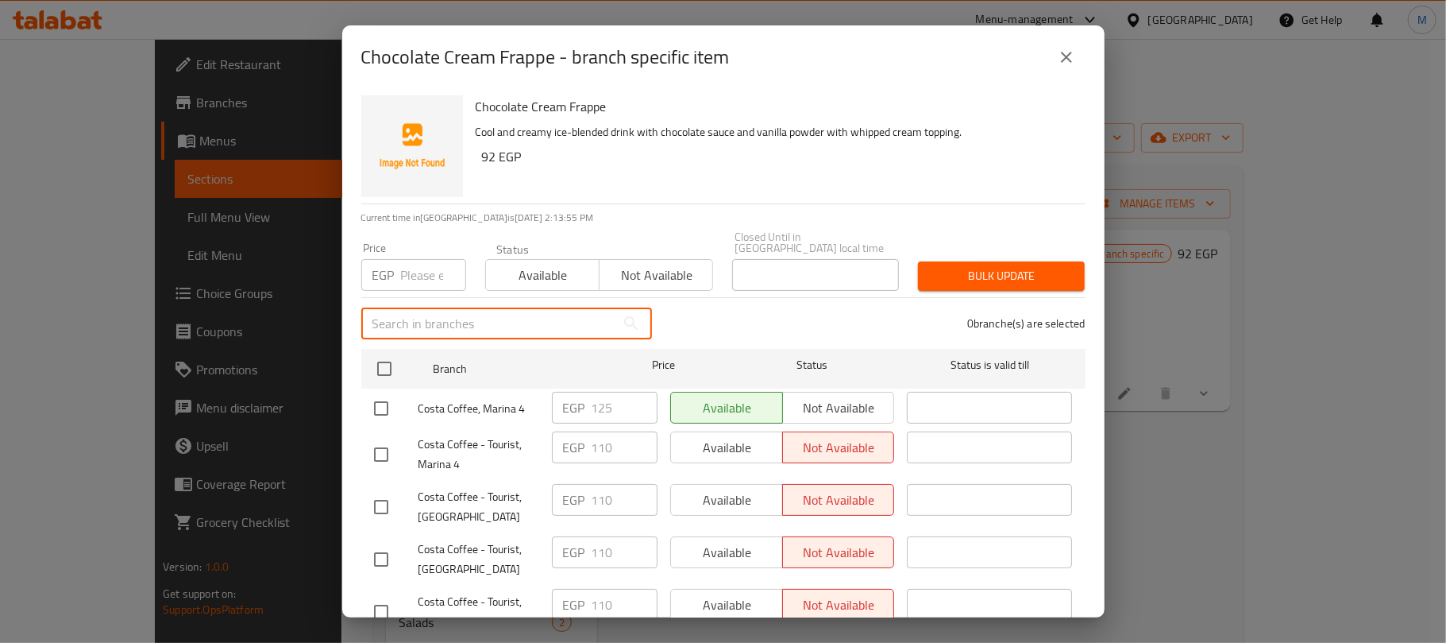
paste input "Amwaj"
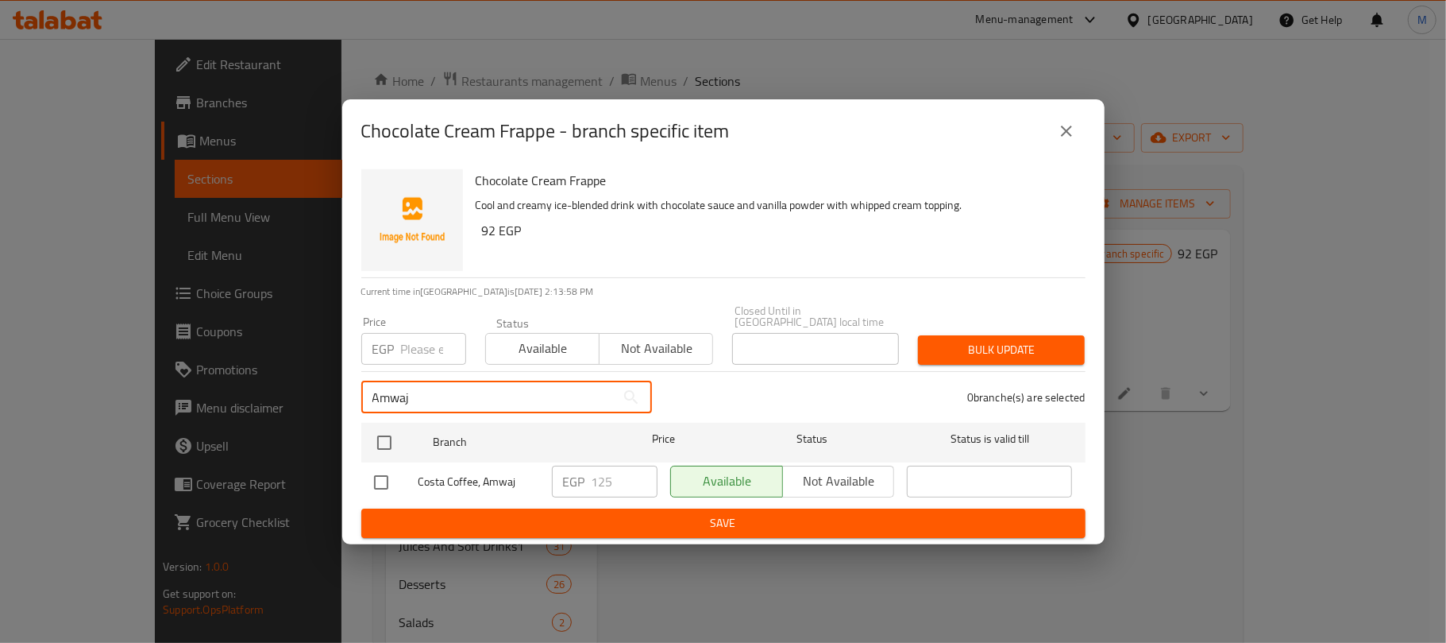
type input "Amwaj"
click at [373, 475] on input "checkbox" at bounding box center [381, 481] width 33 height 33
checkbox input "true"
click at [461, 396] on input "Amwaj" at bounding box center [488, 397] width 254 height 32
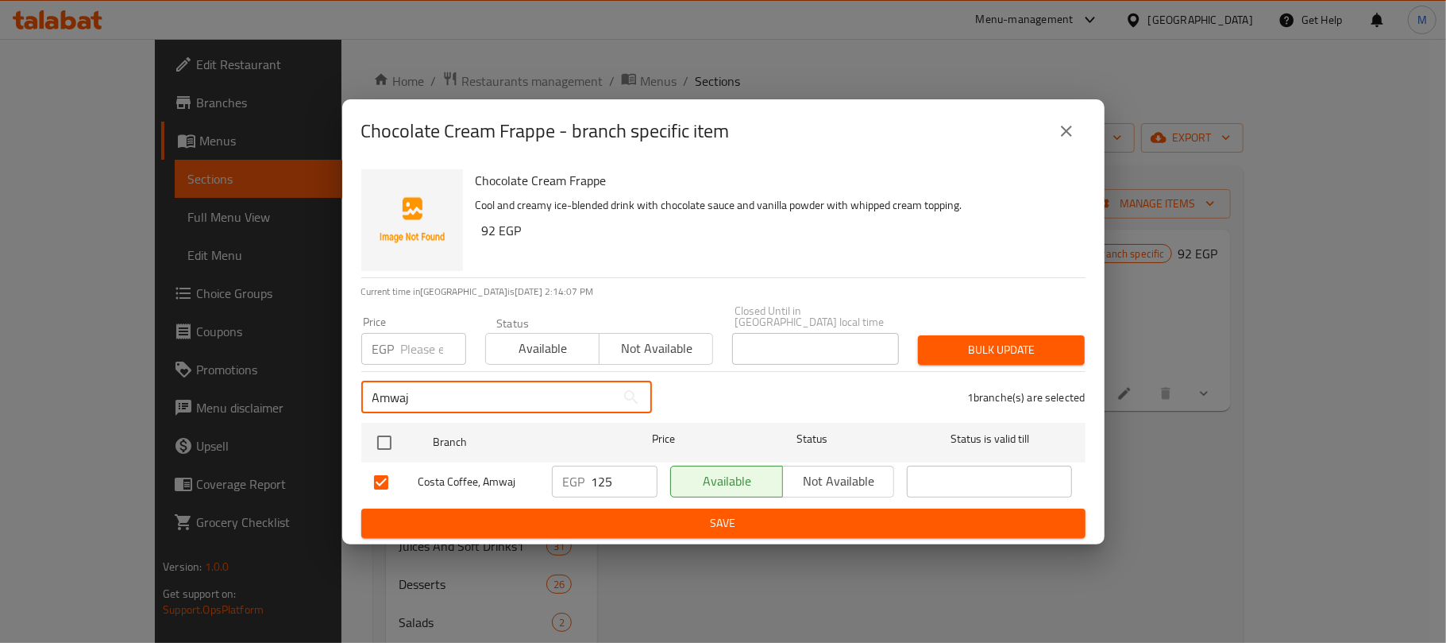
paste input "Marina 4"
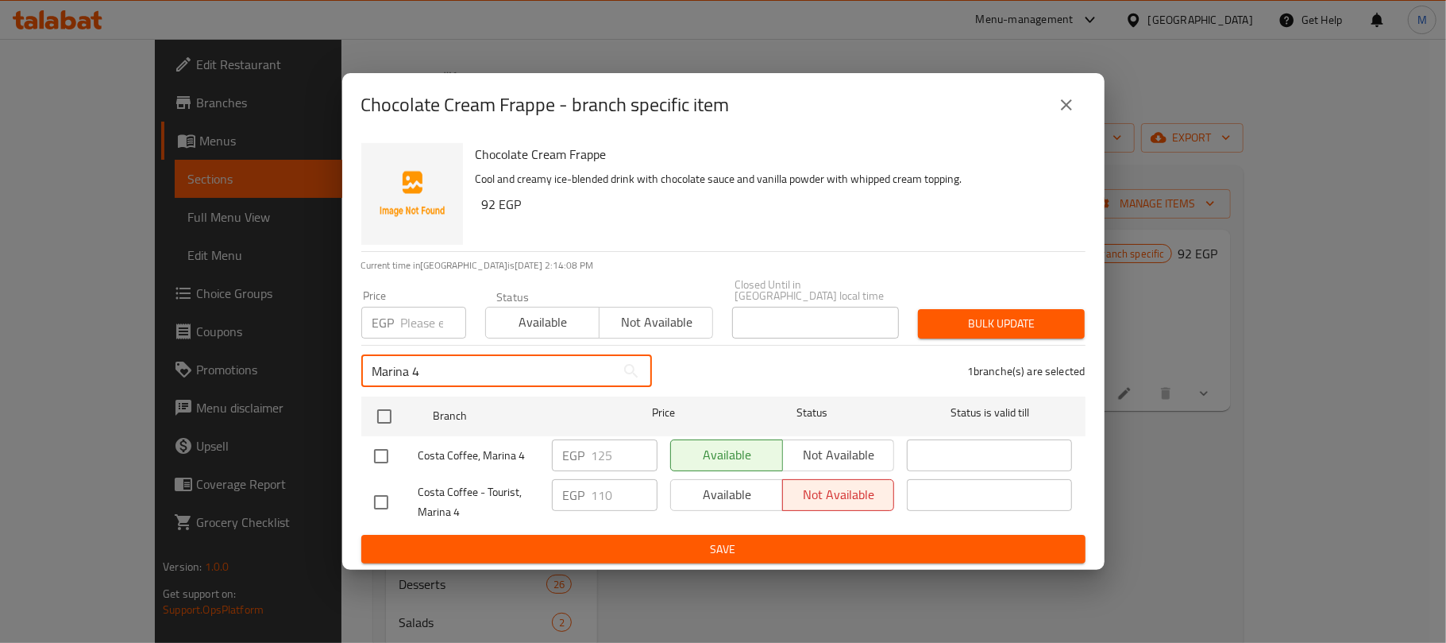
type input "Marina 4"
click at [388, 451] on input "checkbox" at bounding box center [381, 455] width 33 height 33
checkbox input "true"
click at [419, 366] on input "Marina 4" at bounding box center [488, 371] width 254 height 32
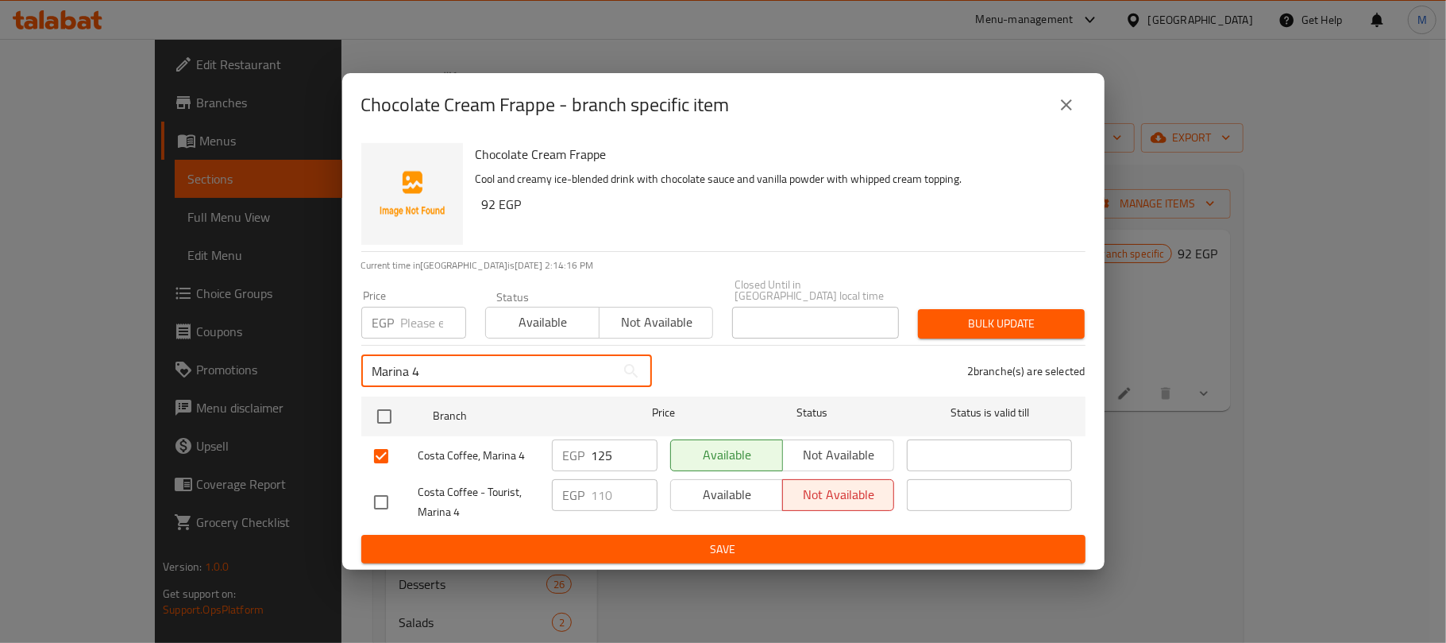
click at [419, 366] on input "Marina 4" at bounding box center [488, 371] width 254 height 32
paste input "assi Village"
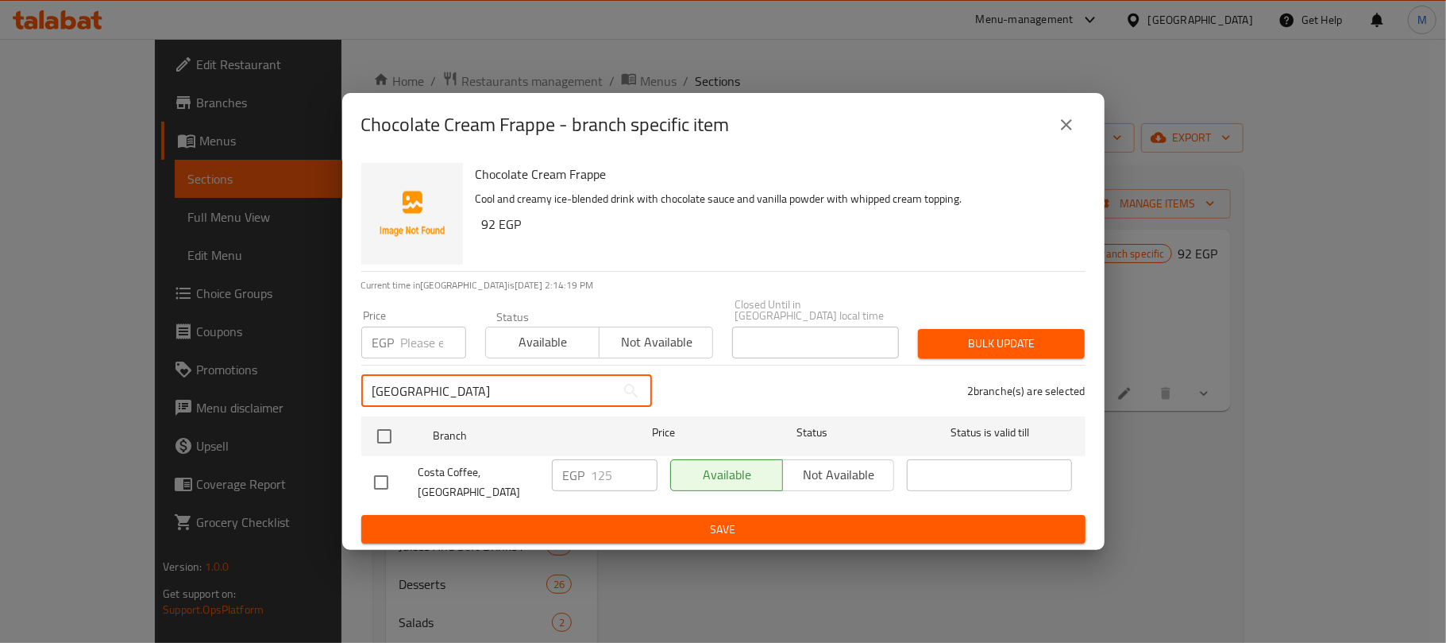
type input "[GEOGRAPHIC_DATA]"
click at [376, 471] on input "checkbox" at bounding box center [381, 481] width 33 height 33
checkbox input "true"
click at [465, 389] on input "[GEOGRAPHIC_DATA]" at bounding box center [488, 391] width 254 height 32
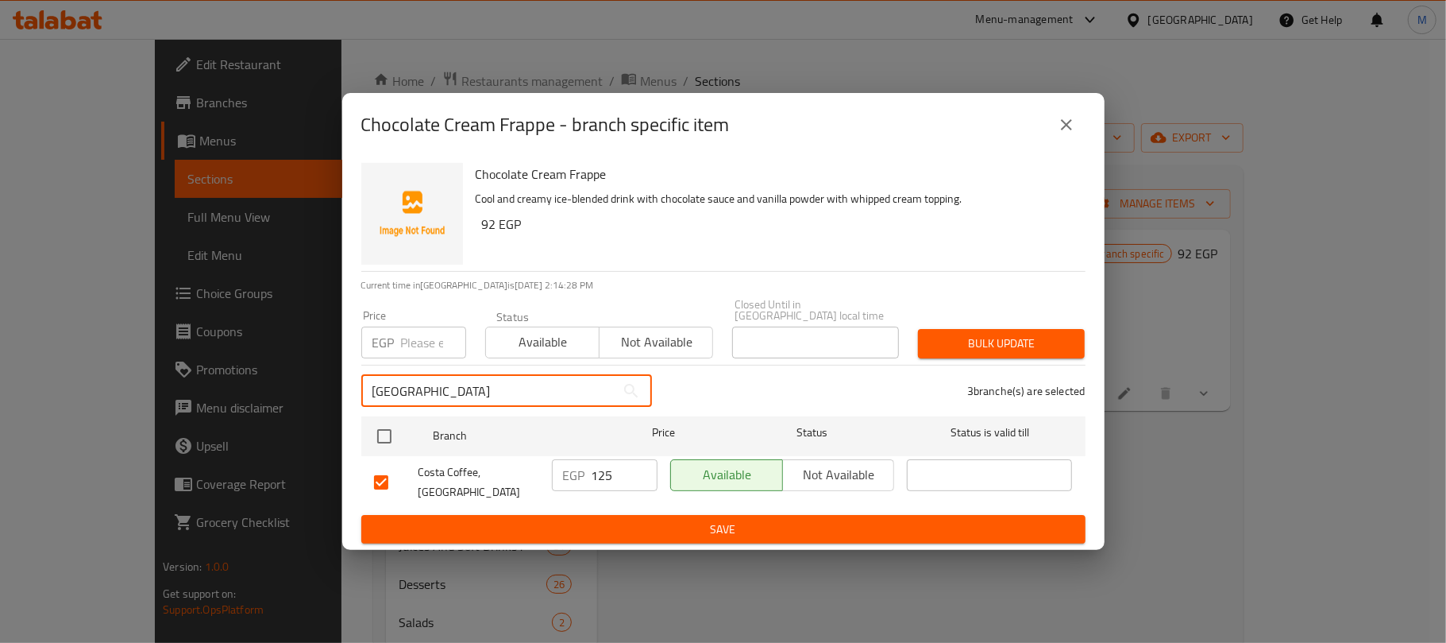
click at [472, 394] on input "[GEOGRAPHIC_DATA]" at bounding box center [488, 391] width 254 height 32
click at [475, 396] on input "[GEOGRAPHIC_DATA]" at bounding box center [488, 391] width 254 height 32
paste input "[GEOGRAPHIC_DATA]"
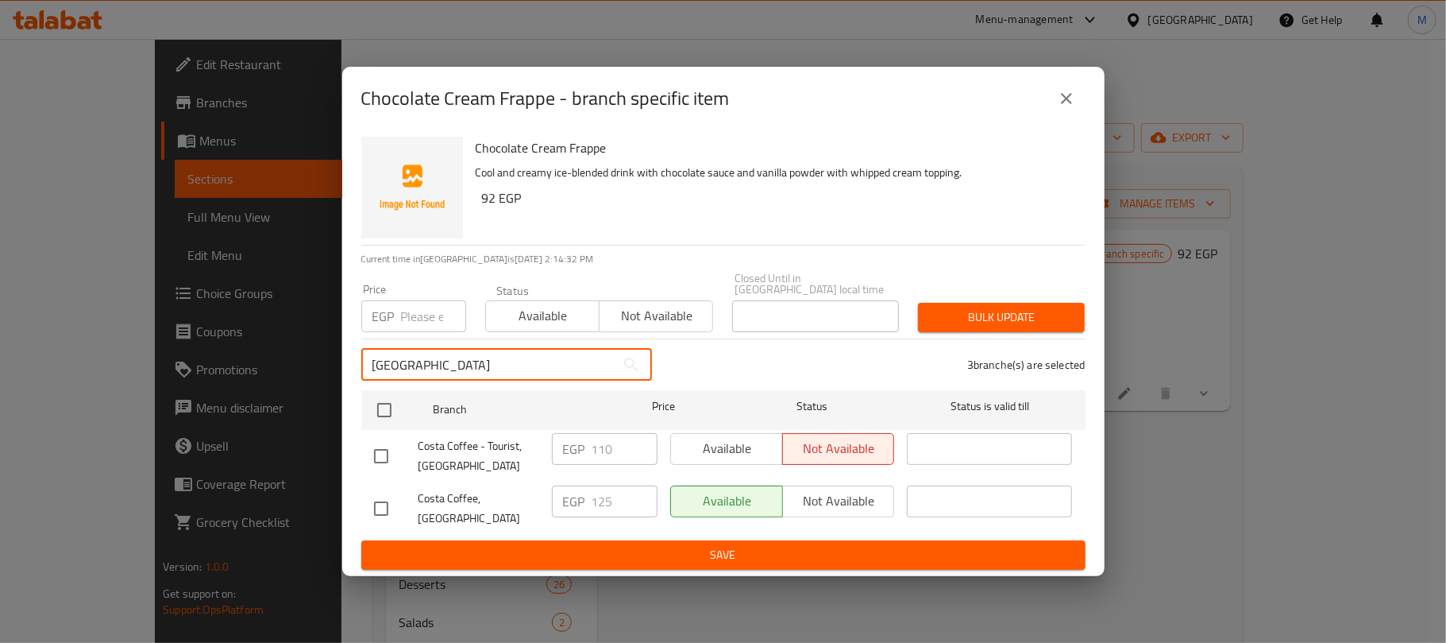
type input "[GEOGRAPHIC_DATA]"
drag, startPoint x: 373, startPoint y: 497, endPoint x: 408, endPoint y: 485, distance: 37.9
click at [375, 497] on input "checkbox" at bounding box center [381, 508] width 33 height 33
checkbox input "true"
click at [487, 364] on input "[GEOGRAPHIC_DATA]" at bounding box center [488, 365] width 254 height 32
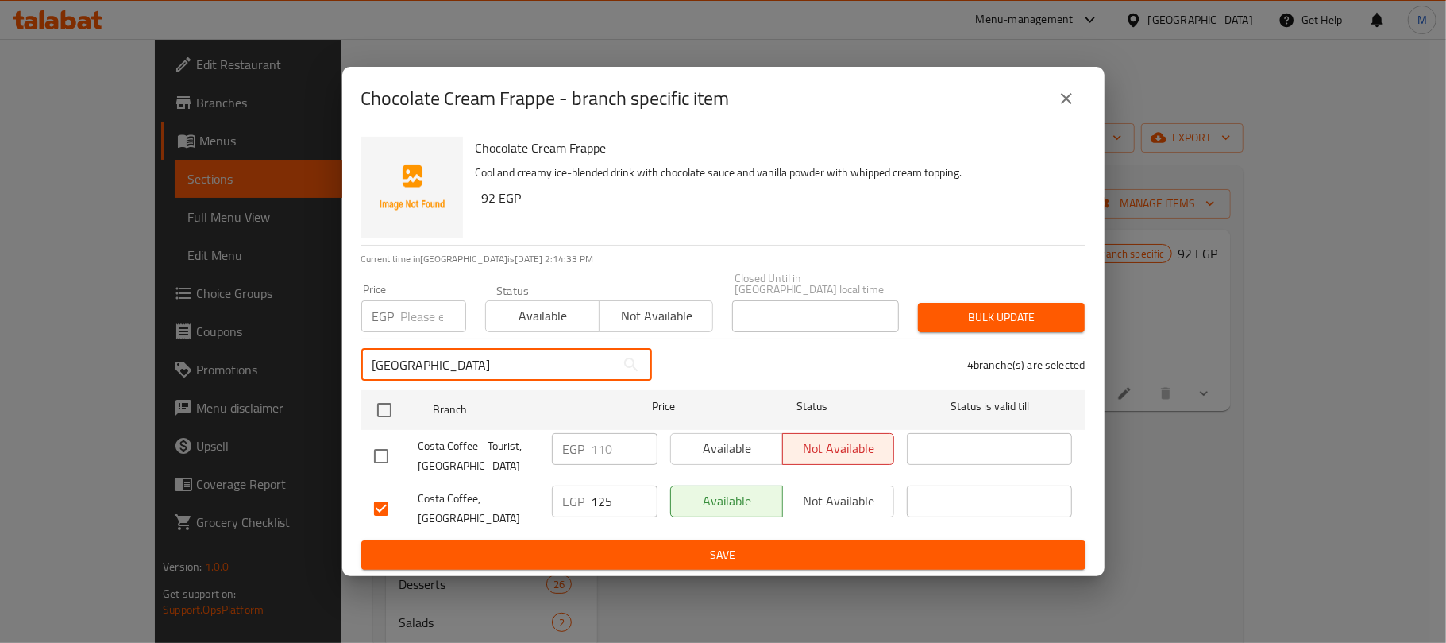
click at [487, 364] on input "[GEOGRAPHIC_DATA]" at bounding box center [488, 365] width 254 height 32
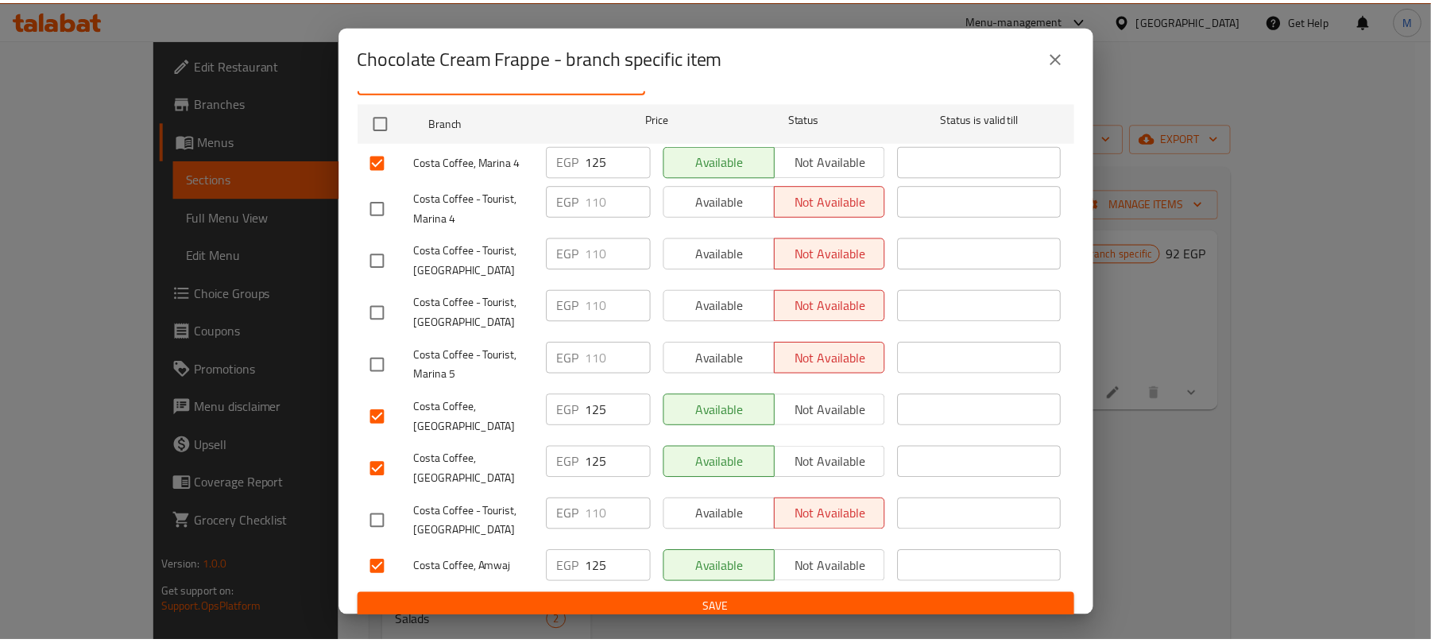
scroll to position [248, 0]
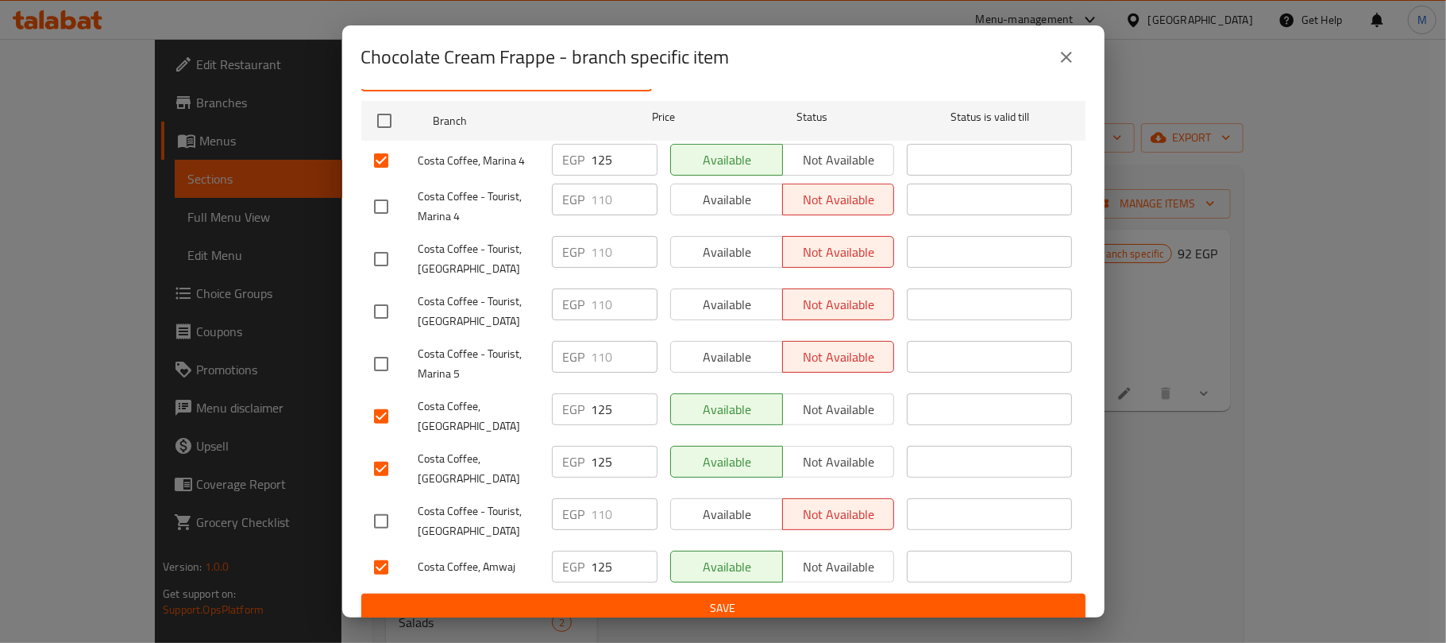
click at [1060, 70] on button "close" at bounding box center [1067, 57] width 38 height 38
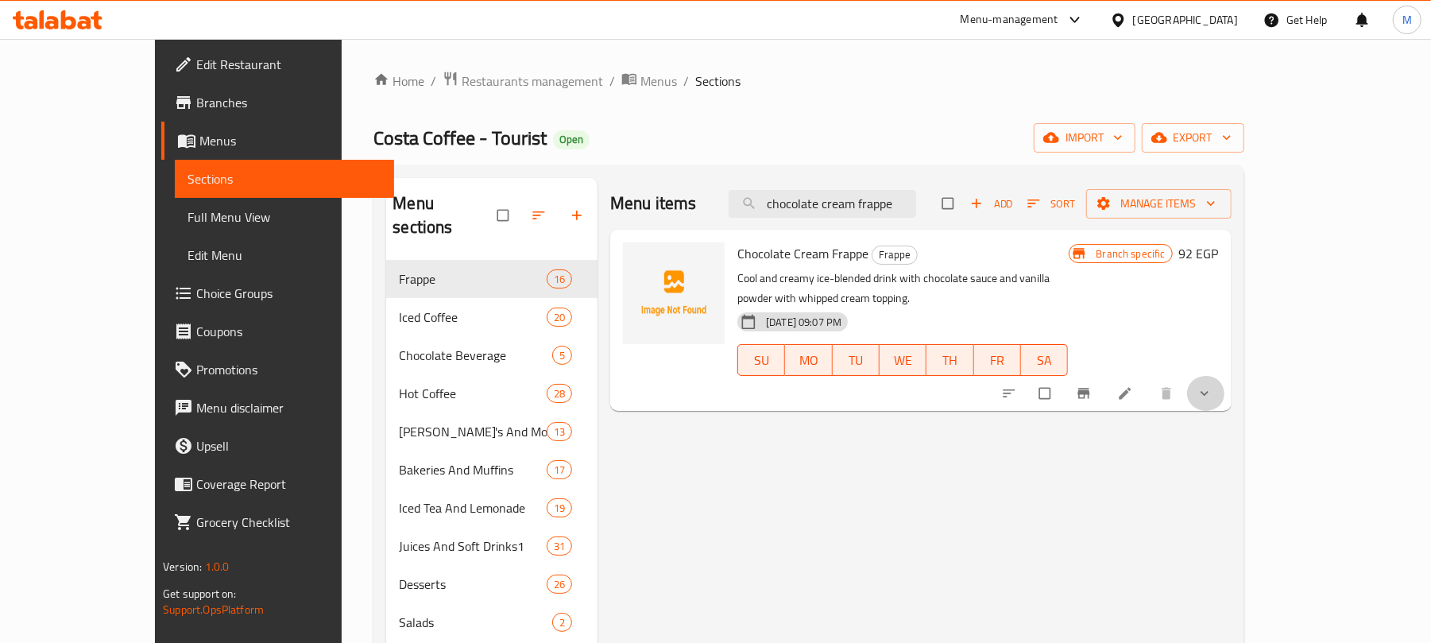
click at [1225, 385] on button "show more" at bounding box center [1206, 393] width 38 height 35
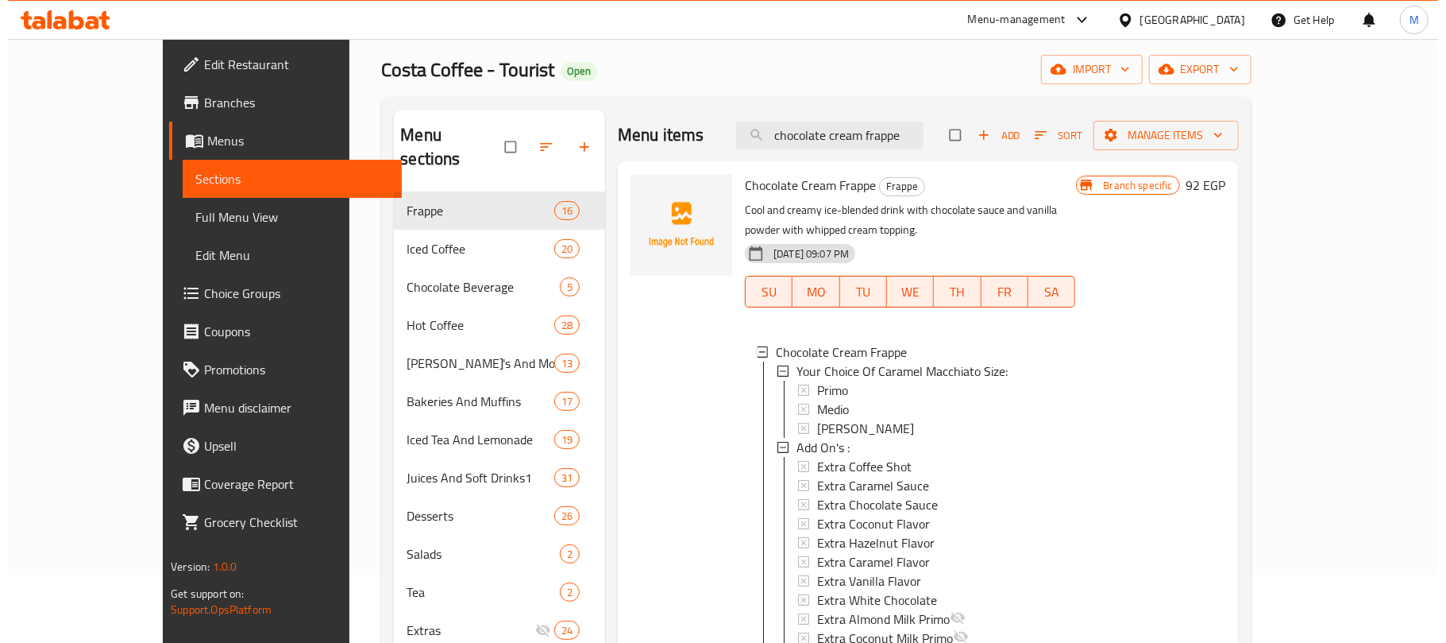
scroll to position [106, 0]
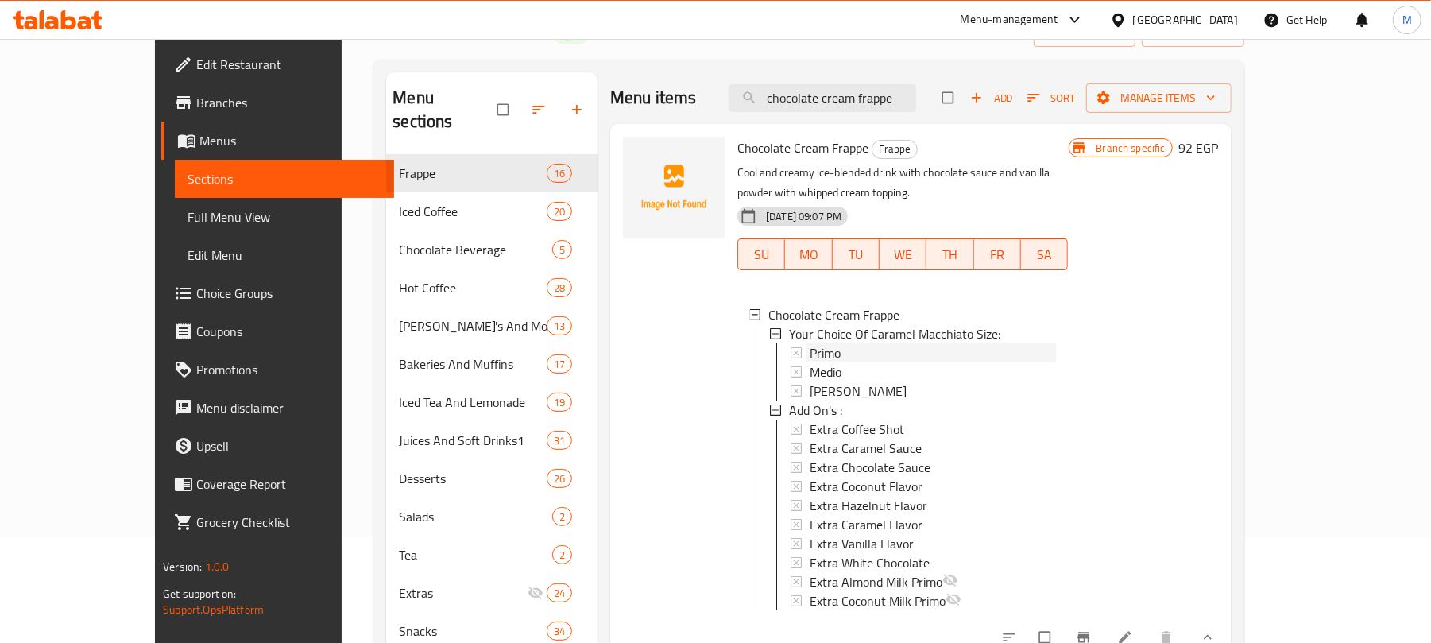
click at [809, 343] on span "Primo" at bounding box center [824, 352] width 31 height 19
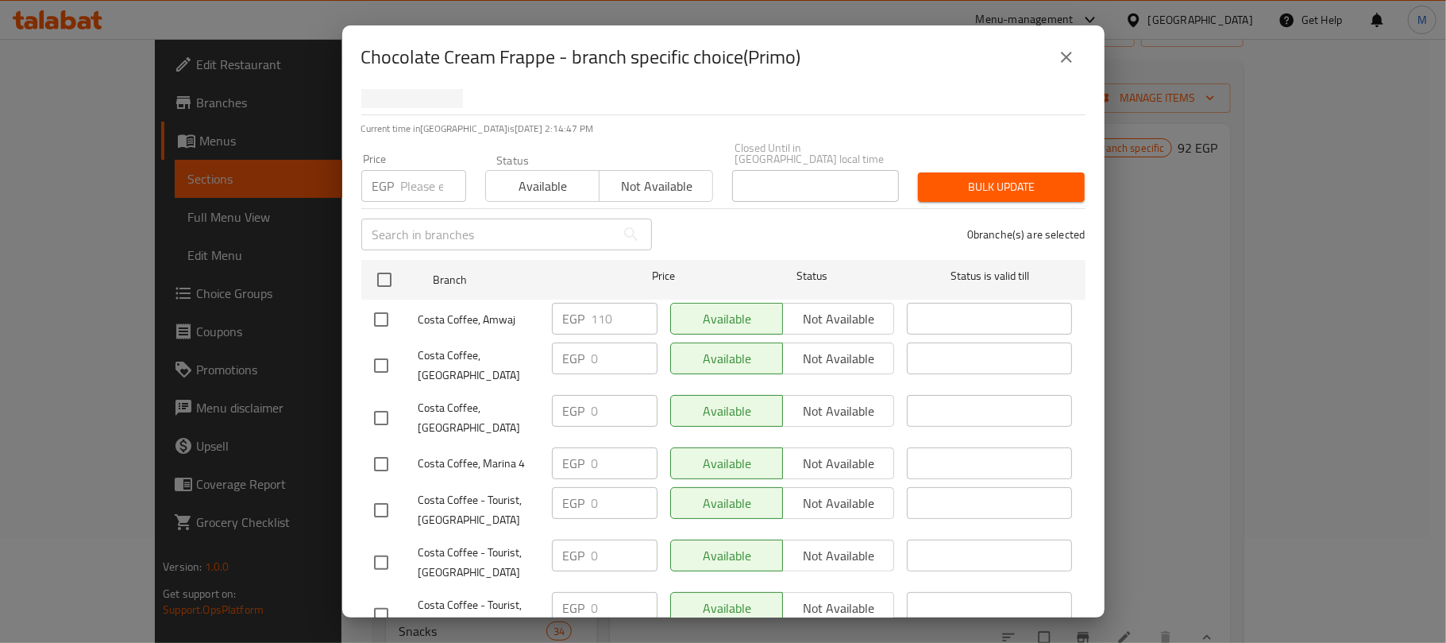
scroll to position [0, 0]
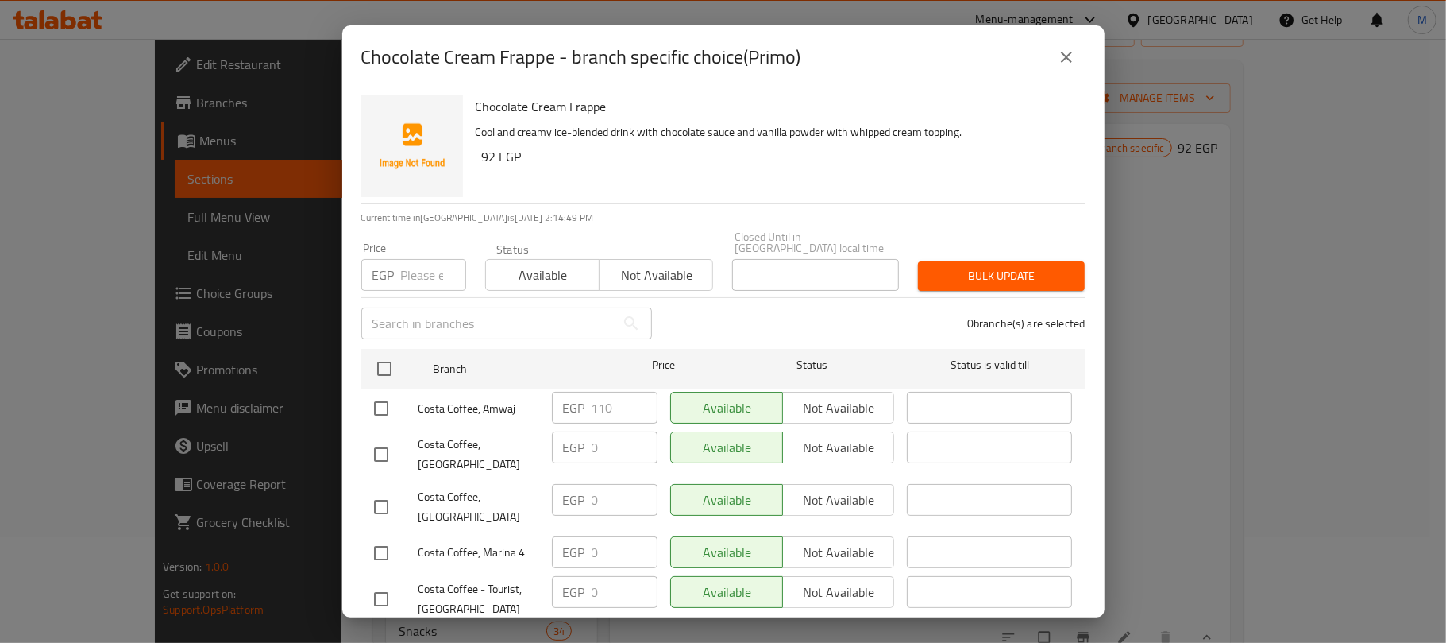
click at [1069, 68] on button "close" at bounding box center [1067, 57] width 38 height 38
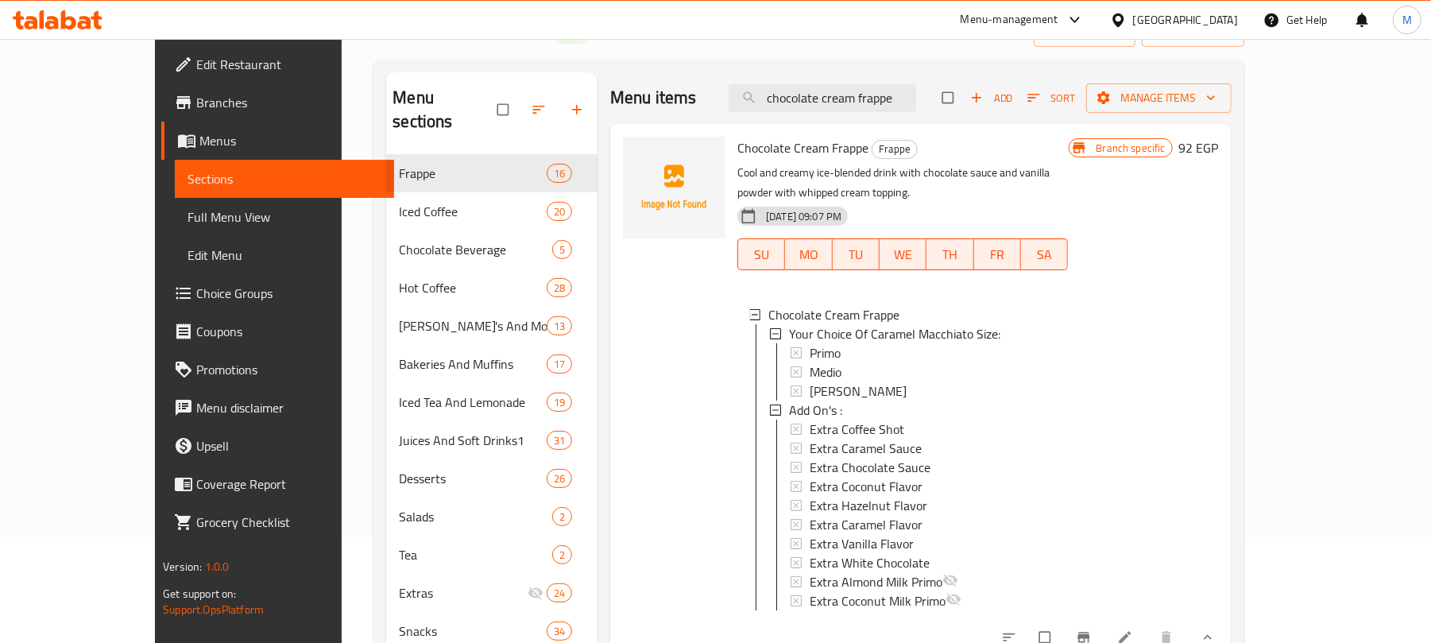
click at [812, 343] on div "Primo" at bounding box center [931, 352] width 245 height 19
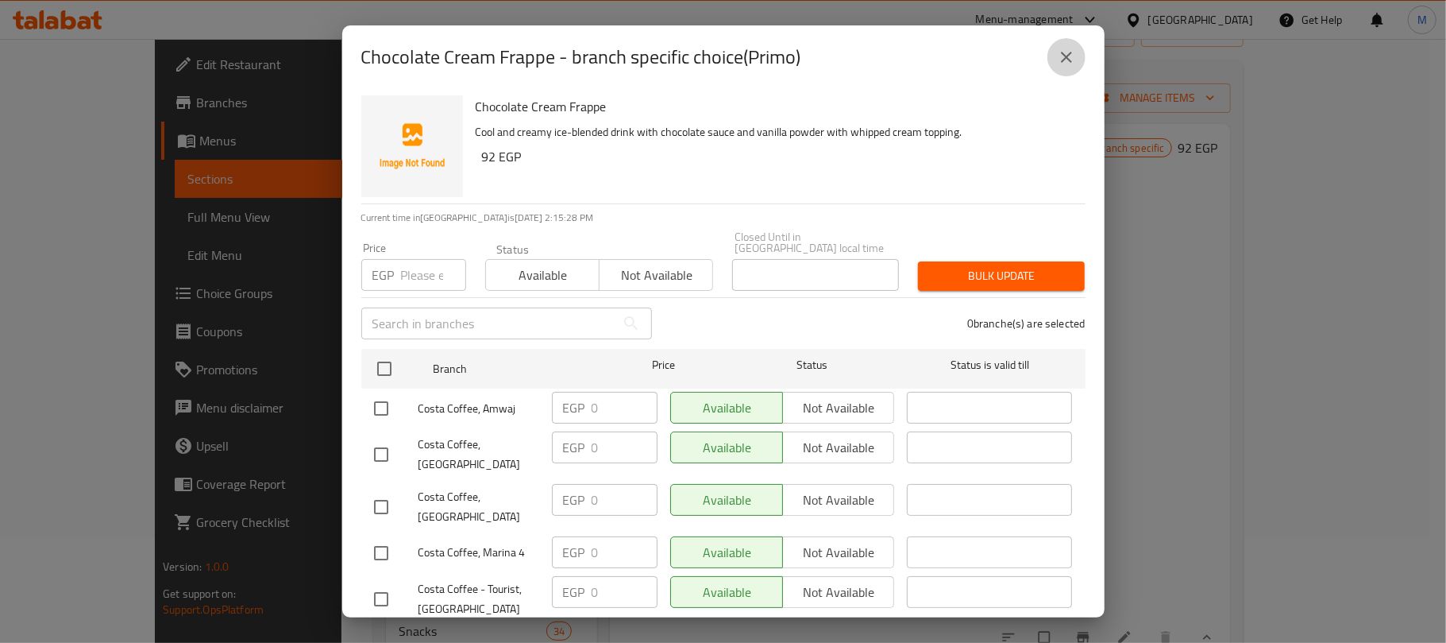
drag, startPoint x: 1056, startPoint y: 59, endPoint x: 998, endPoint y: 145, distance: 103.5
click at [1057, 60] on icon "close" at bounding box center [1066, 57] width 19 height 19
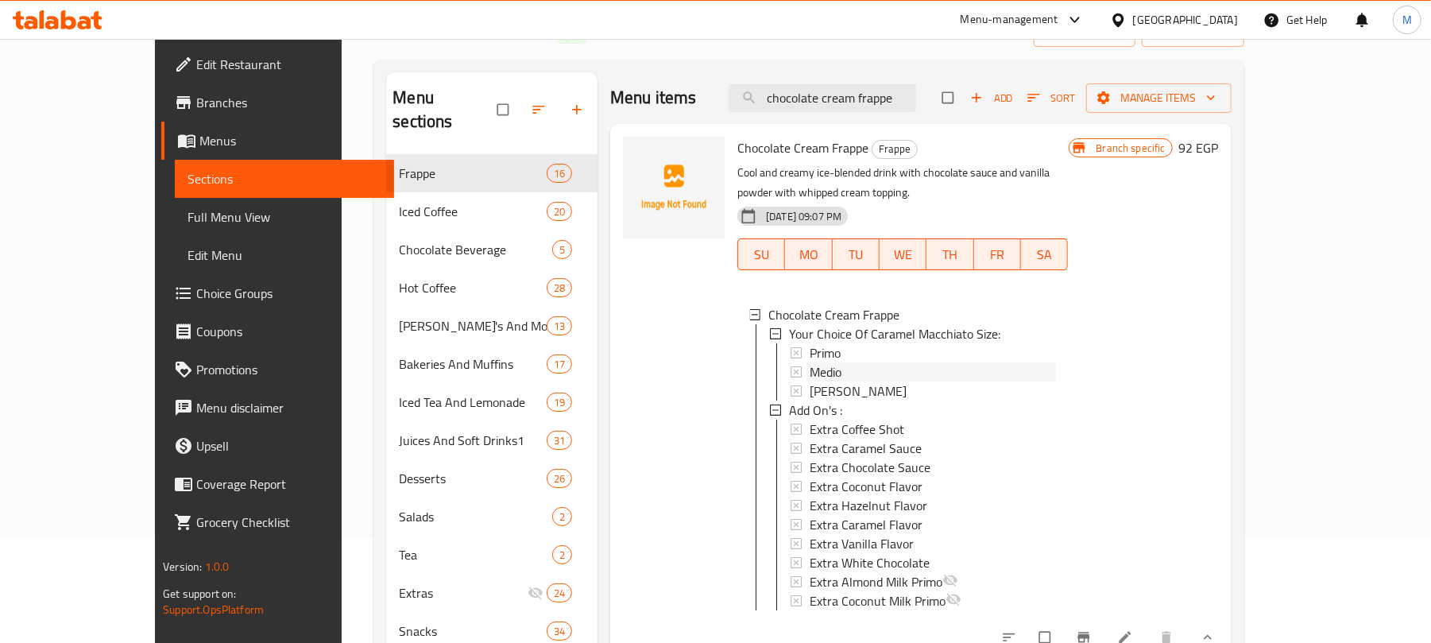
click at [809, 362] on span "Medio" at bounding box center [825, 371] width 32 height 19
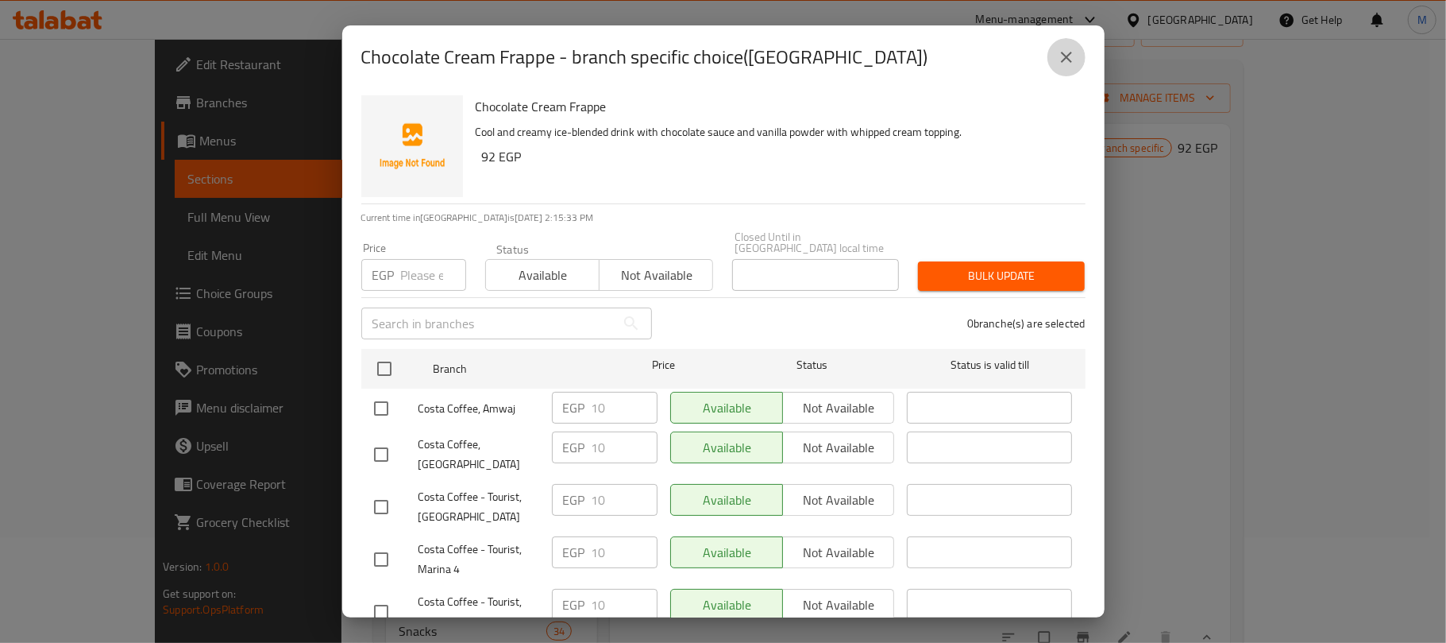
click at [1068, 56] on icon "close" at bounding box center [1066, 57] width 11 height 11
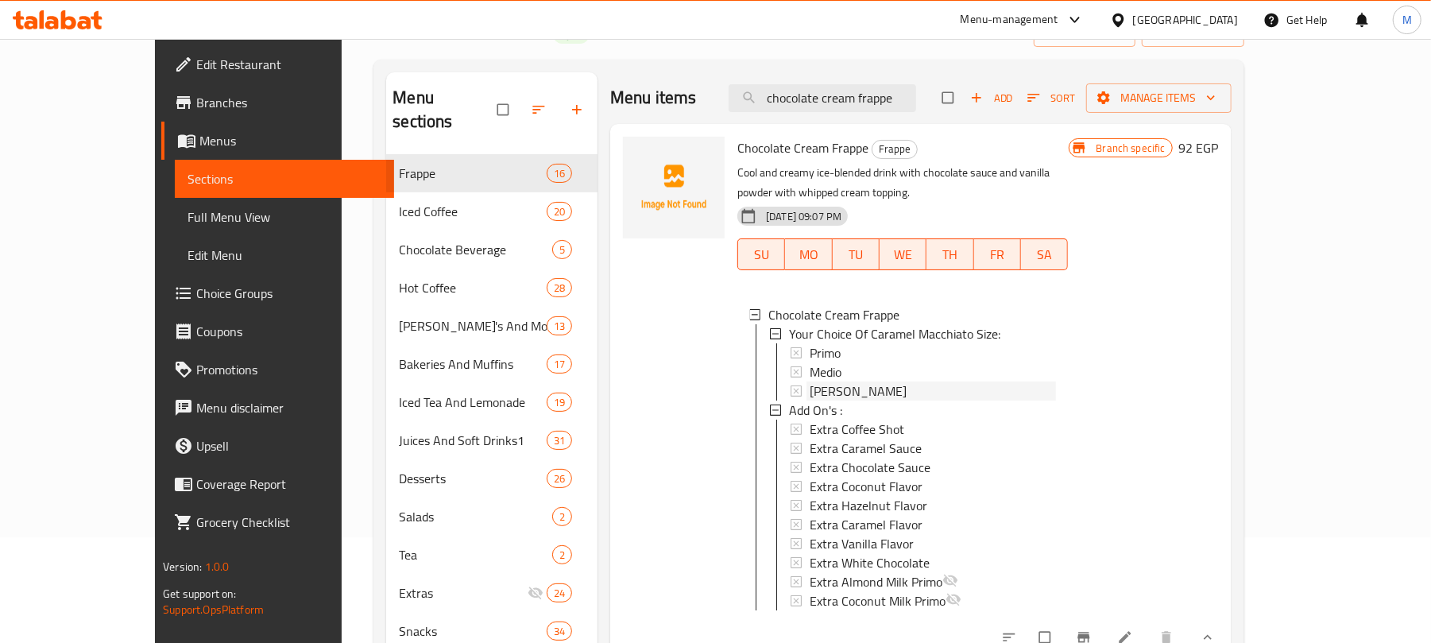
click at [809, 381] on span "Massimo" at bounding box center [857, 390] width 97 height 19
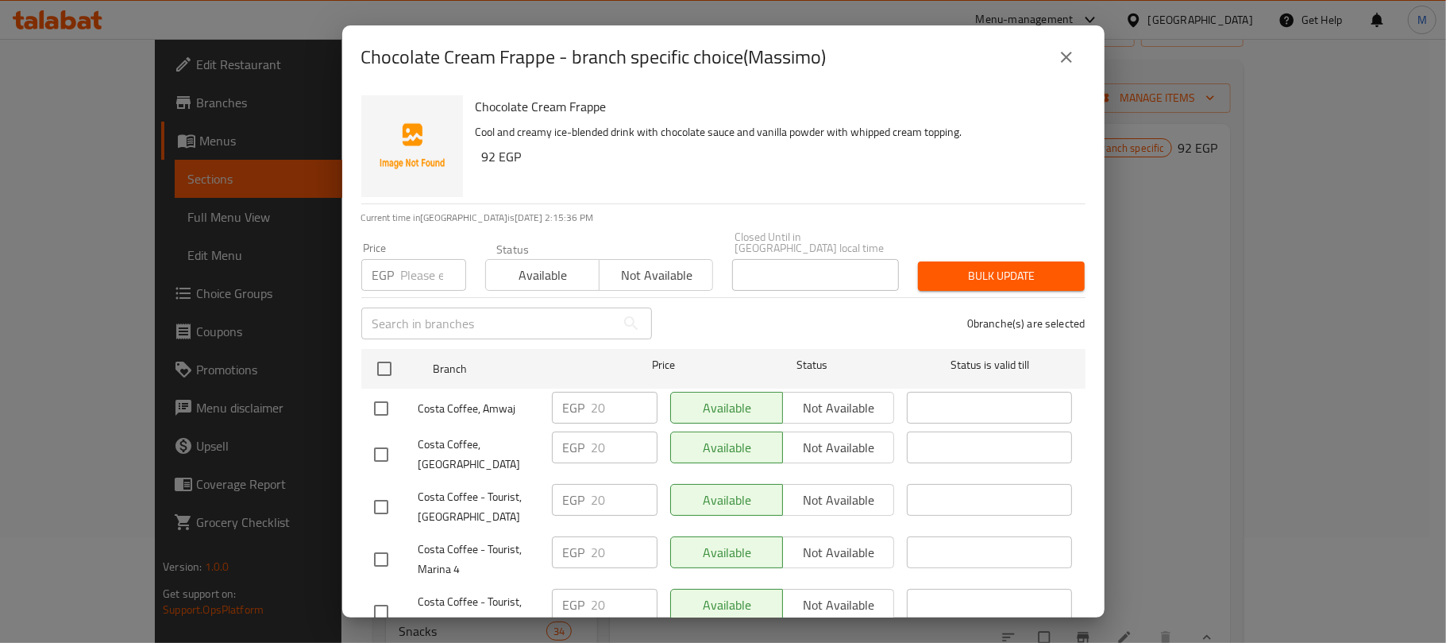
drag, startPoint x: 1063, startPoint y: 60, endPoint x: 1071, endPoint y: 71, distance: 13.7
click at [1066, 60] on icon "close" at bounding box center [1066, 57] width 19 height 19
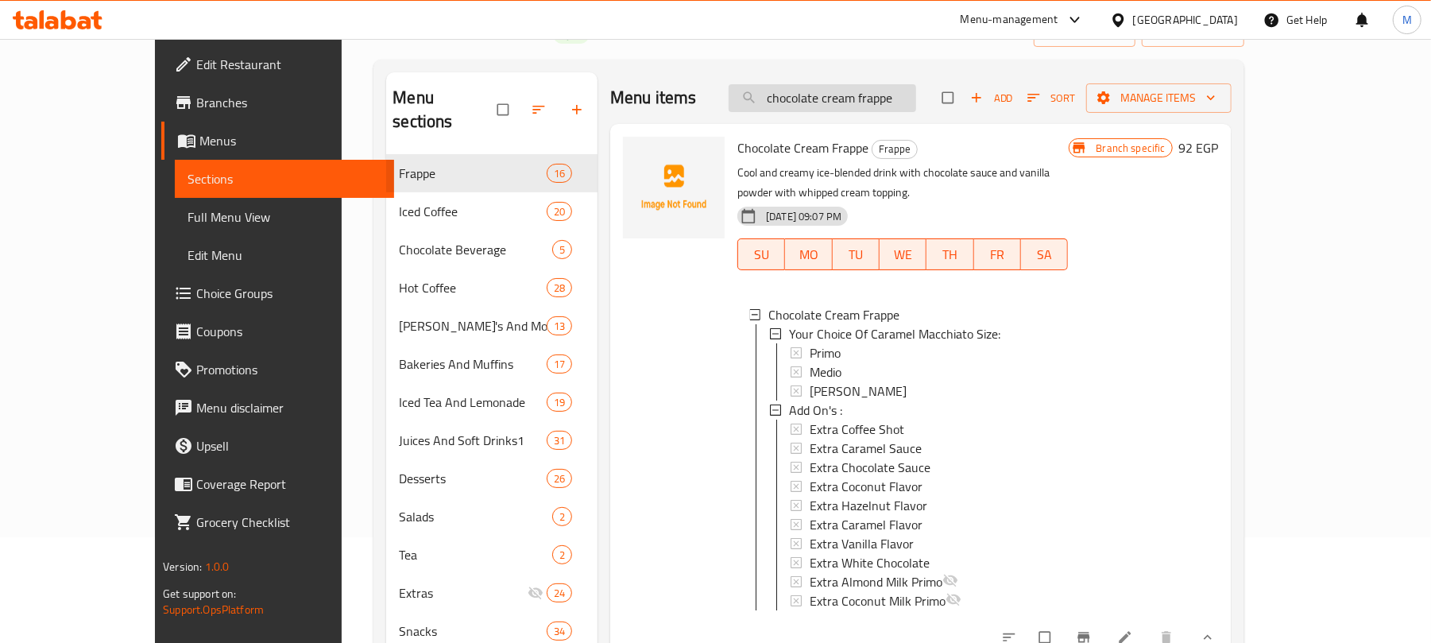
click at [840, 106] on input "chocolate cream frappe" at bounding box center [821, 98] width 187 height 28
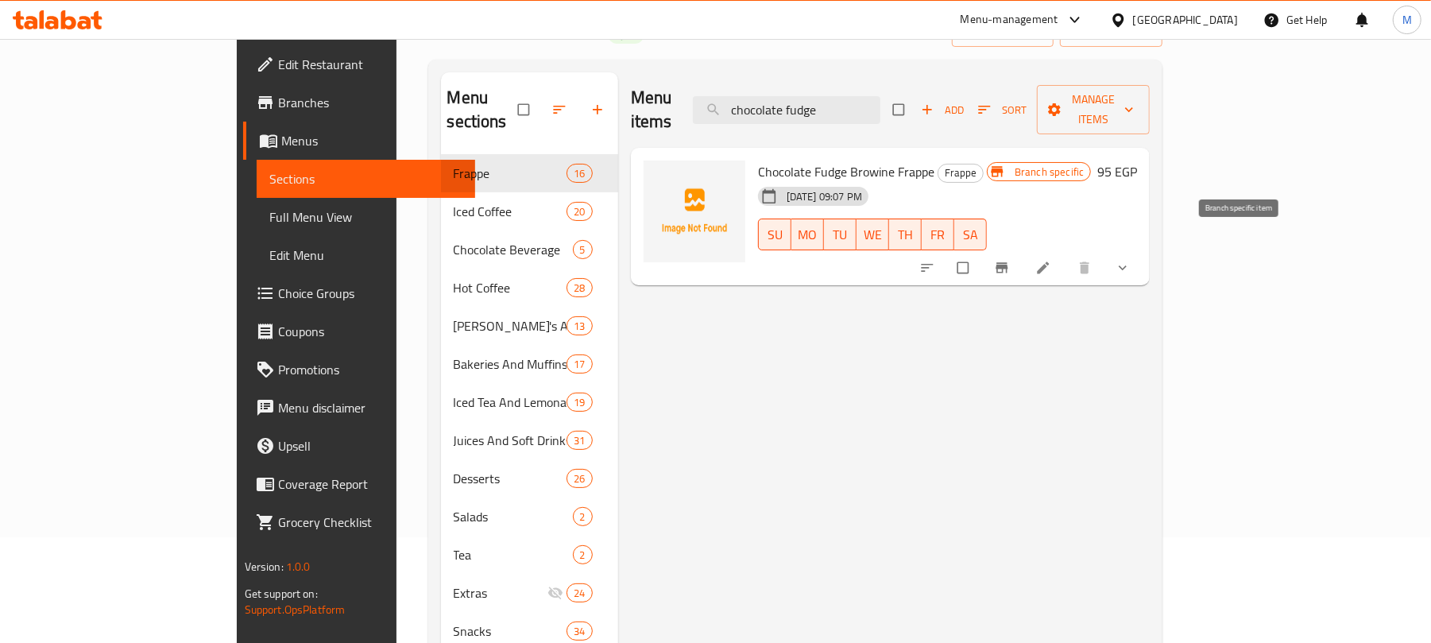
type input "chocolate fudge"
click at [1008, 263] on icon "Branch-specific-item" at bounding box center [1002, 268] width 12 height 10
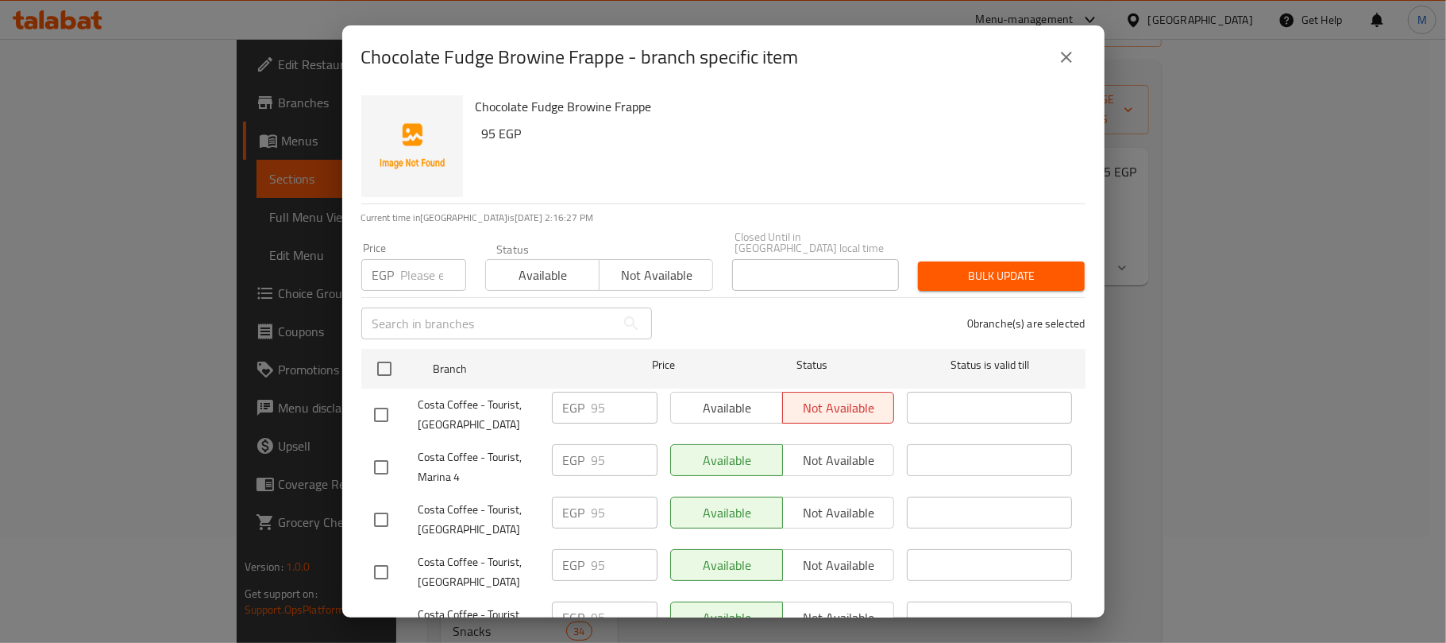
click at [438, 315] on input "text" at bounding box center [488, 323] width 254 height 32
paste input "Amwaj"
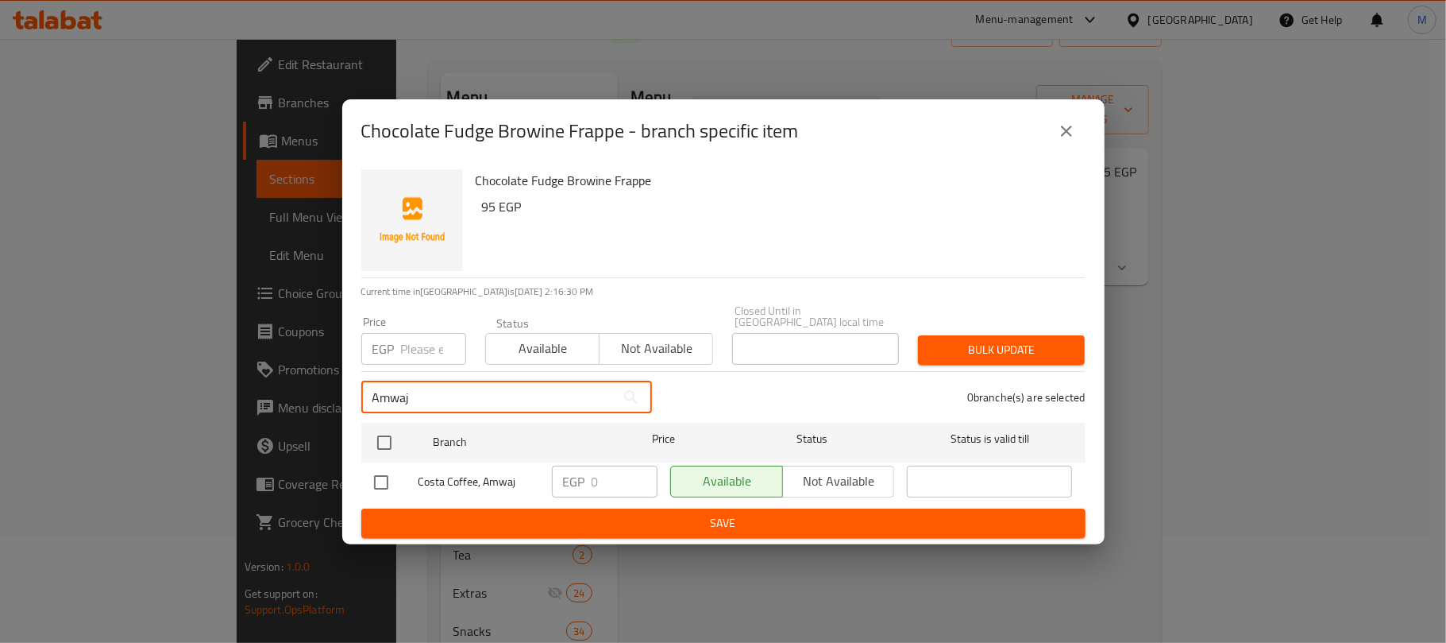
type input "Amwaj"
click at [378, 481] on input "checkbox" at bounding box center [381, 481] width 33 height 33
checkbox input "true"
click at [487, 404] on input "Amwaj" at bounding box center [488, 397] width 254 height 32
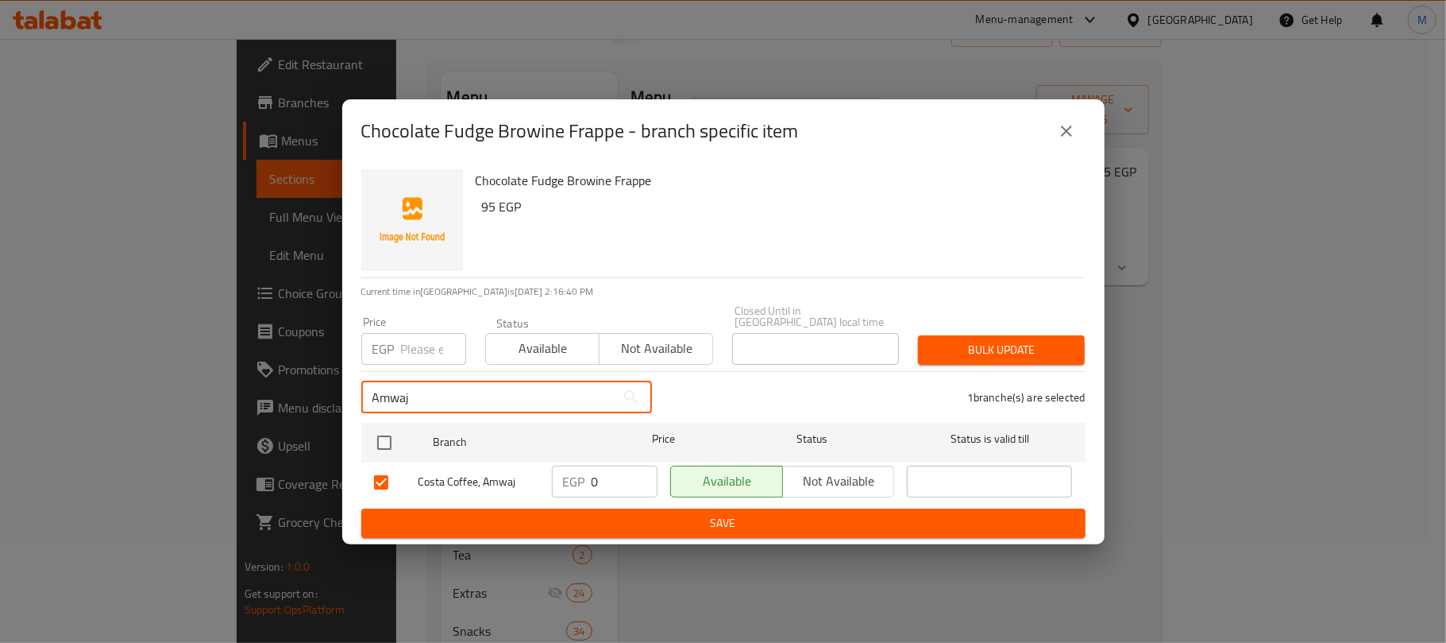
click at [487, 404] on input "Amwaj" at bounding box center [488, 397] width 254 height 32
paste input "Marina 4"
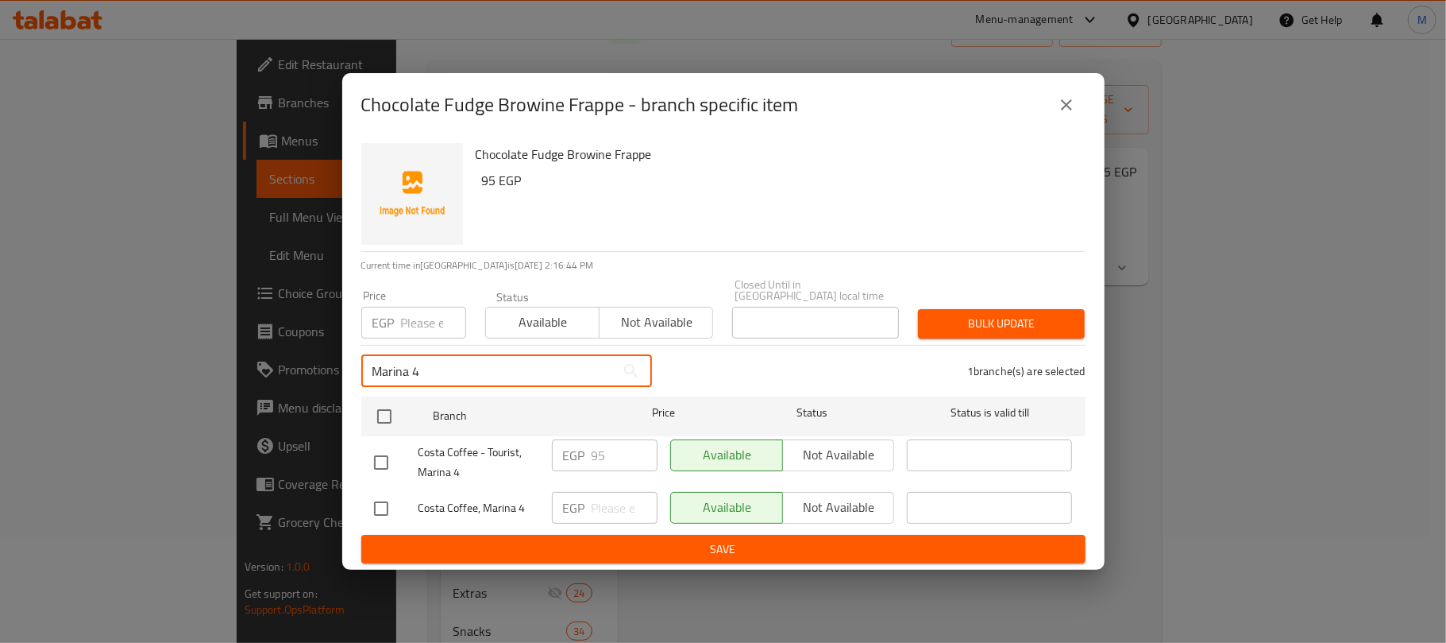
type input "Marina 4"
click at [376, 504] on input "checkbox" at bounding box center [381, 508] width 33 height 33
checkbox input "true"
click at [453, 372] on input "Marina 4" at bounding box center [488, 371] width 254 height 32
click at [452, 372] on input "Marina 4" at bounding box center [488, 371] width 254 height 32
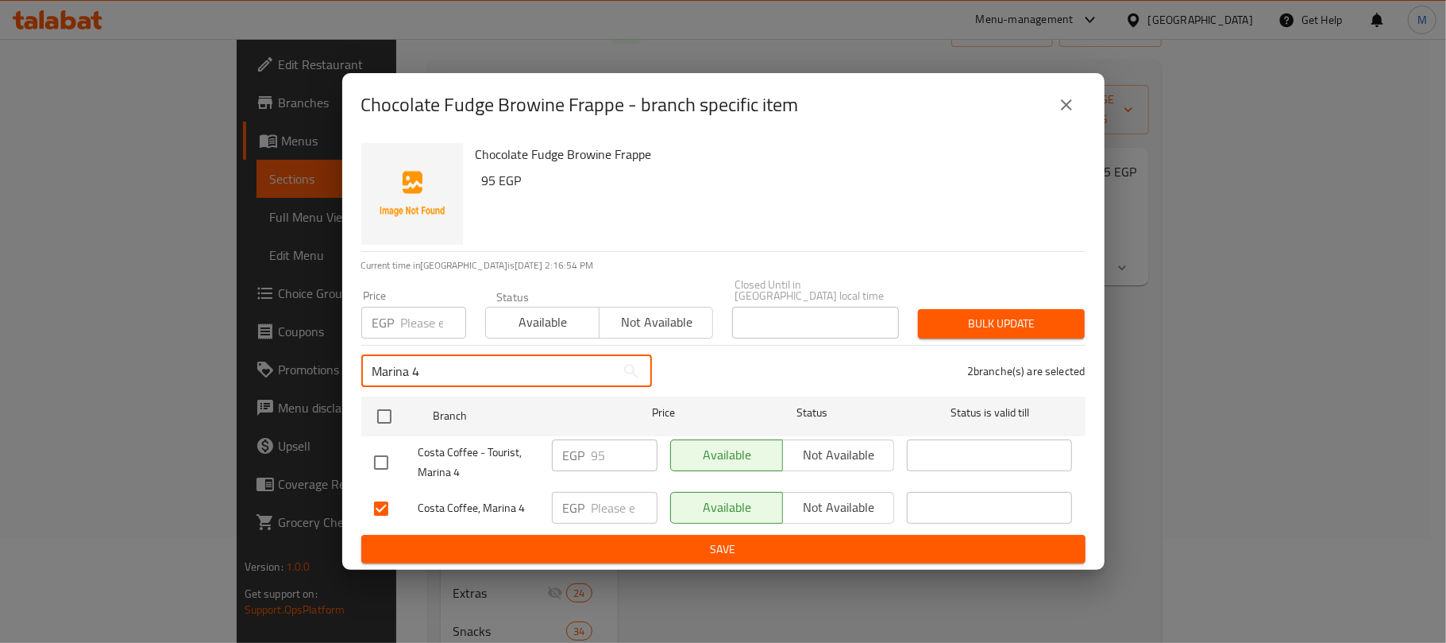
click at [452, 372] on input "Marina 4" at bounding box center [488, 371] width 254 height 32
paste input "assi Village"
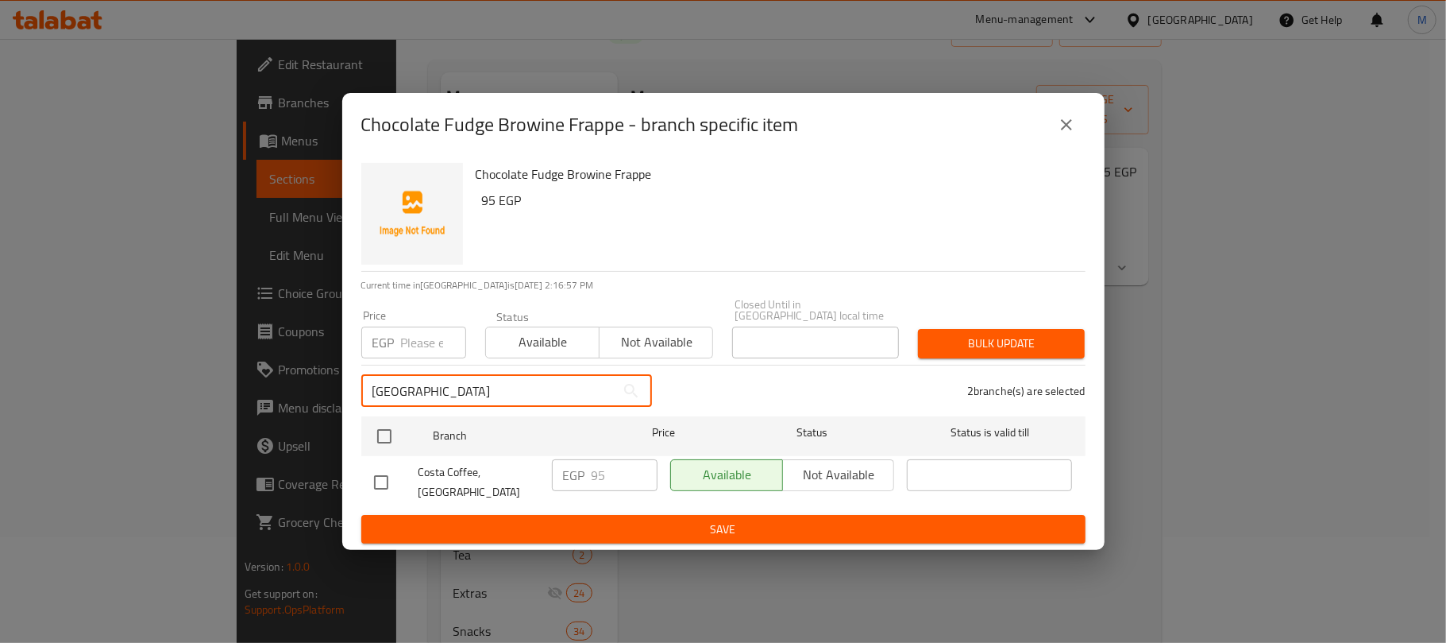
type input "Marassi Village"
click at [382, 478] on input "checkbox" at bounding box center [381, 481] width 33 height 33
checkbox input "true"
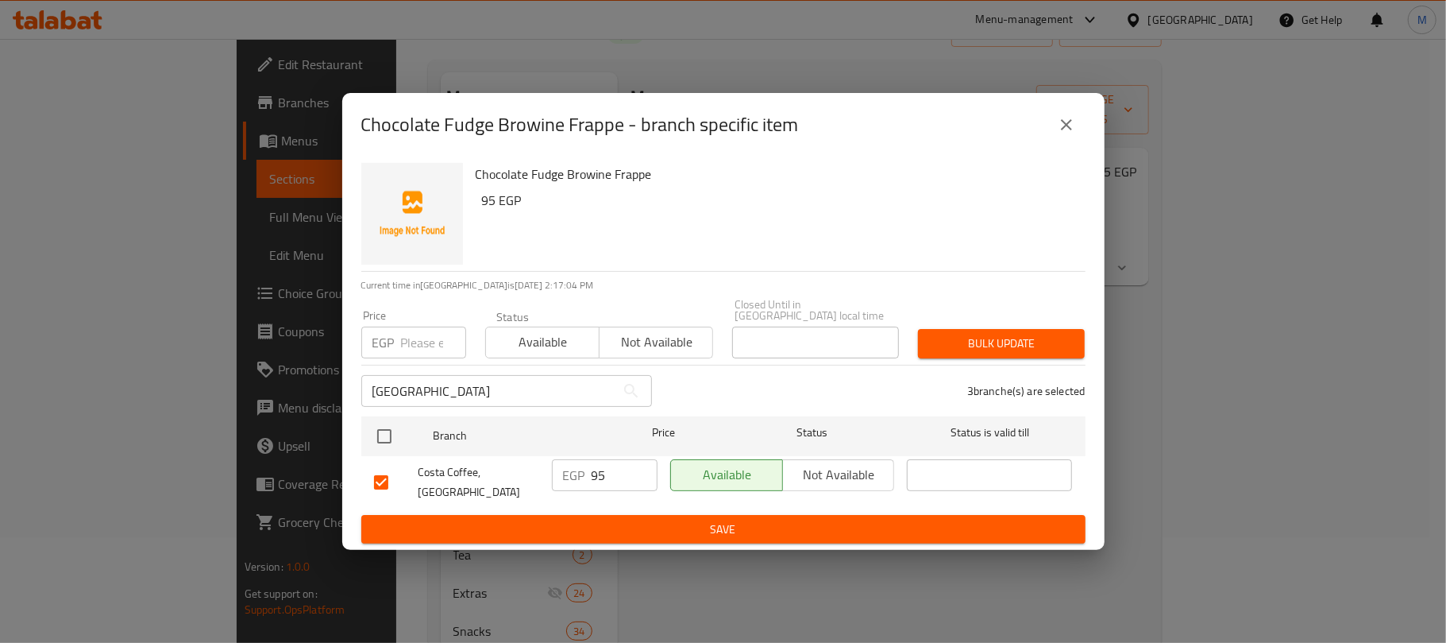
click at [464, 381] on input "Marassi Village" at bounding box center [488, 391] width 254 height 32
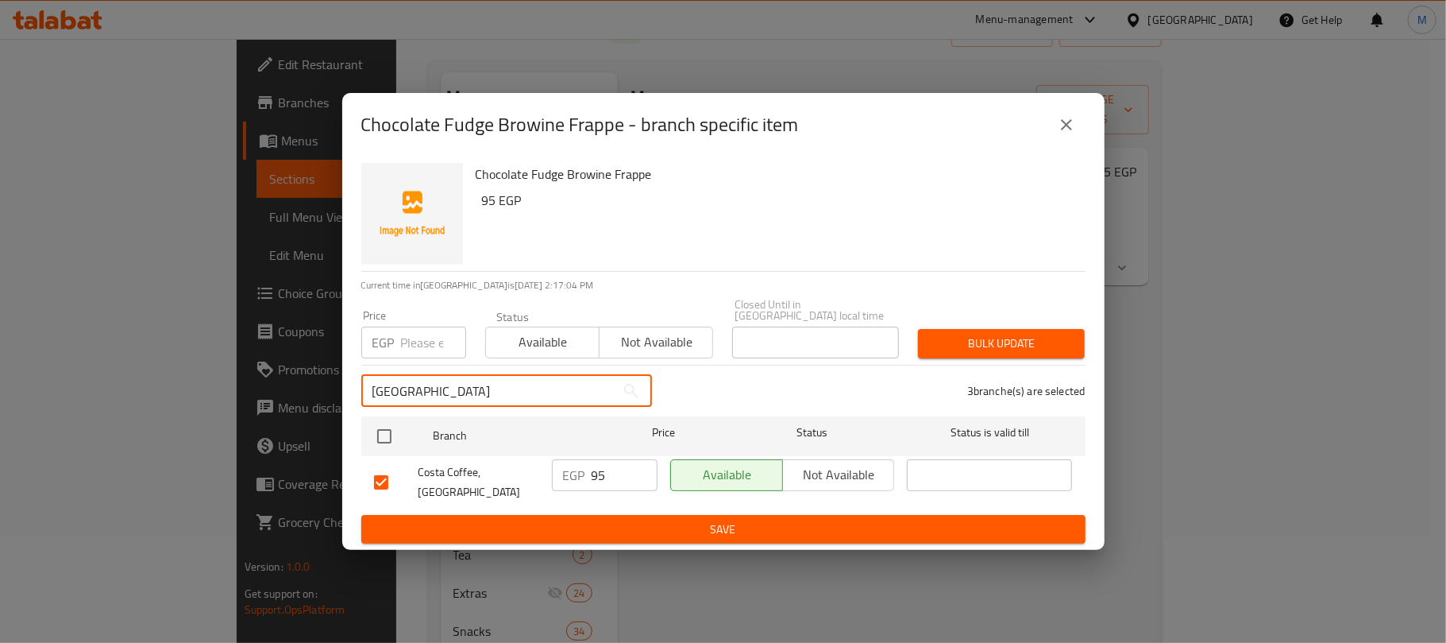
click at [464, 381] on input "Marassi Village" at bounding box center [488, 391] width 254 height 32
paste input "Porto Marina"
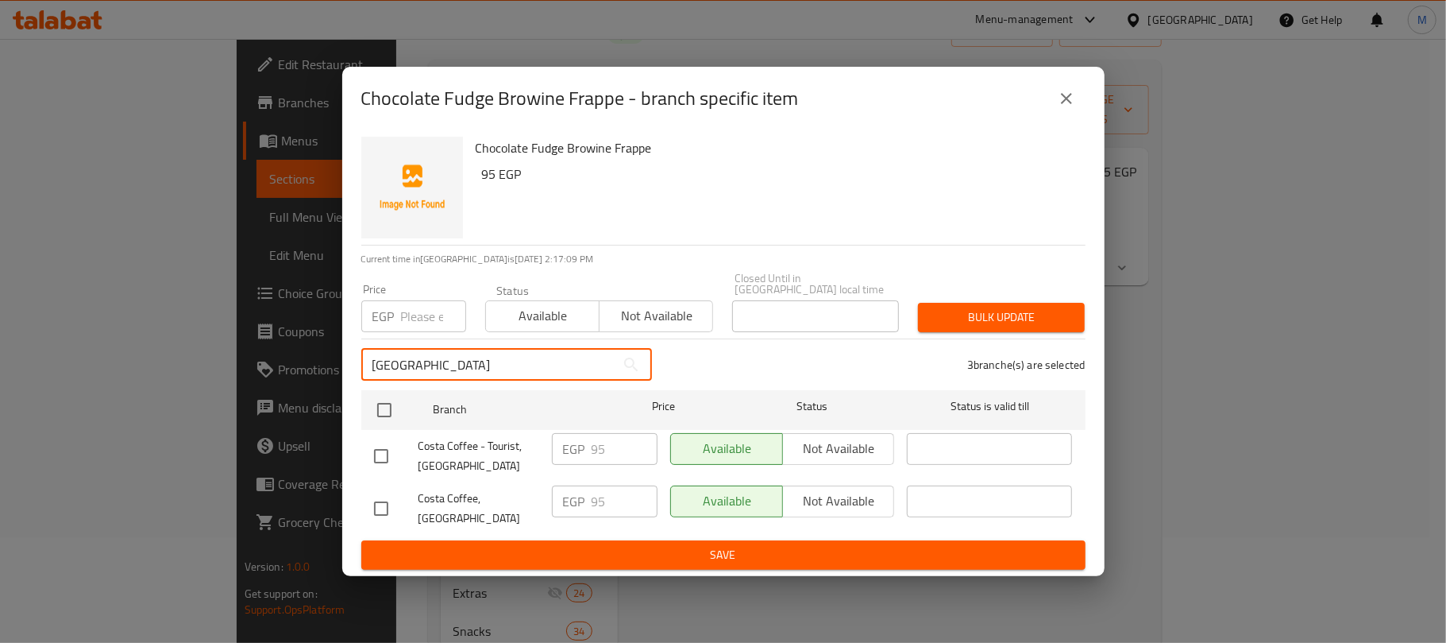
type input "Porto Marina"
click at [386, 500] on input "checkbox" at bounding box center [381, 508] width 33 height 33
checkbox input "true"
click at [480, 362] on input "Porto Marina" at bounding box center [488, 365] width 254 height 32
click at [481, 362] on input "Porto Marina" at bounding box center [488, 365] width 254 height 32
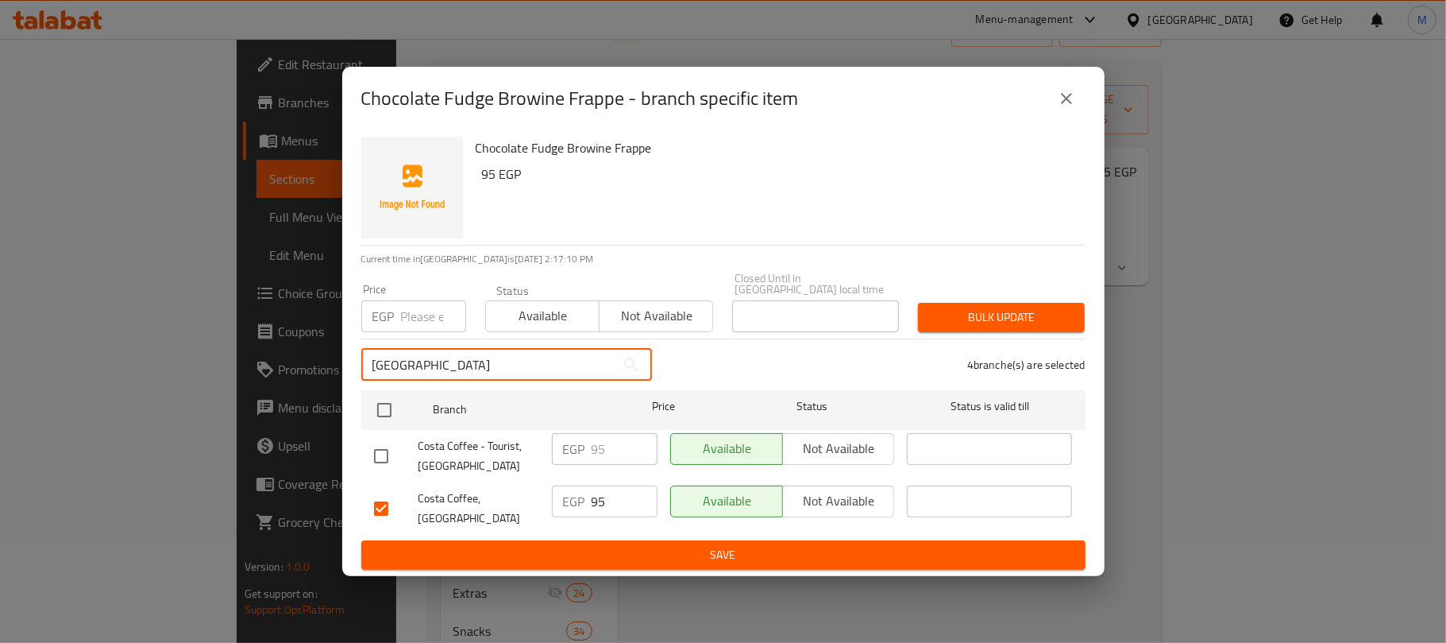
click at [481, 362] on input "Porto Marina" at bounding box center [488, 365] width 254 height 32
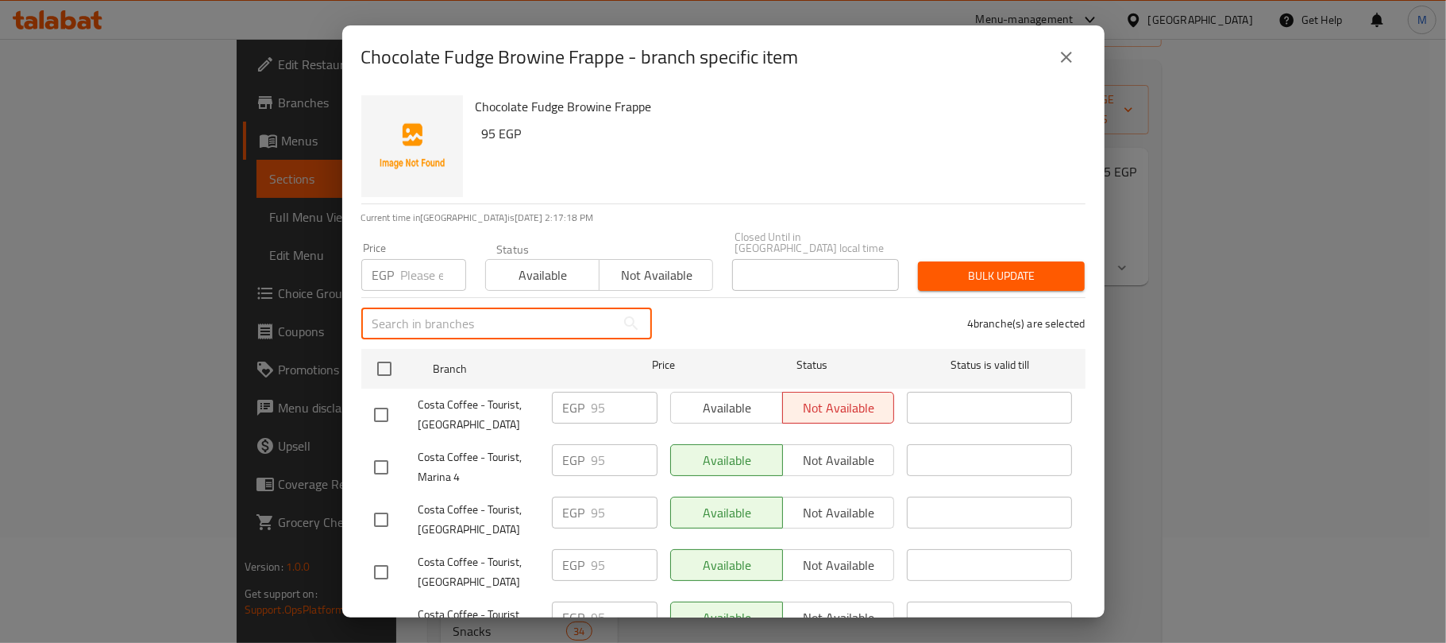
click at [407, 262] on input "number" at bounding box center [433, 275] width 65 height 32
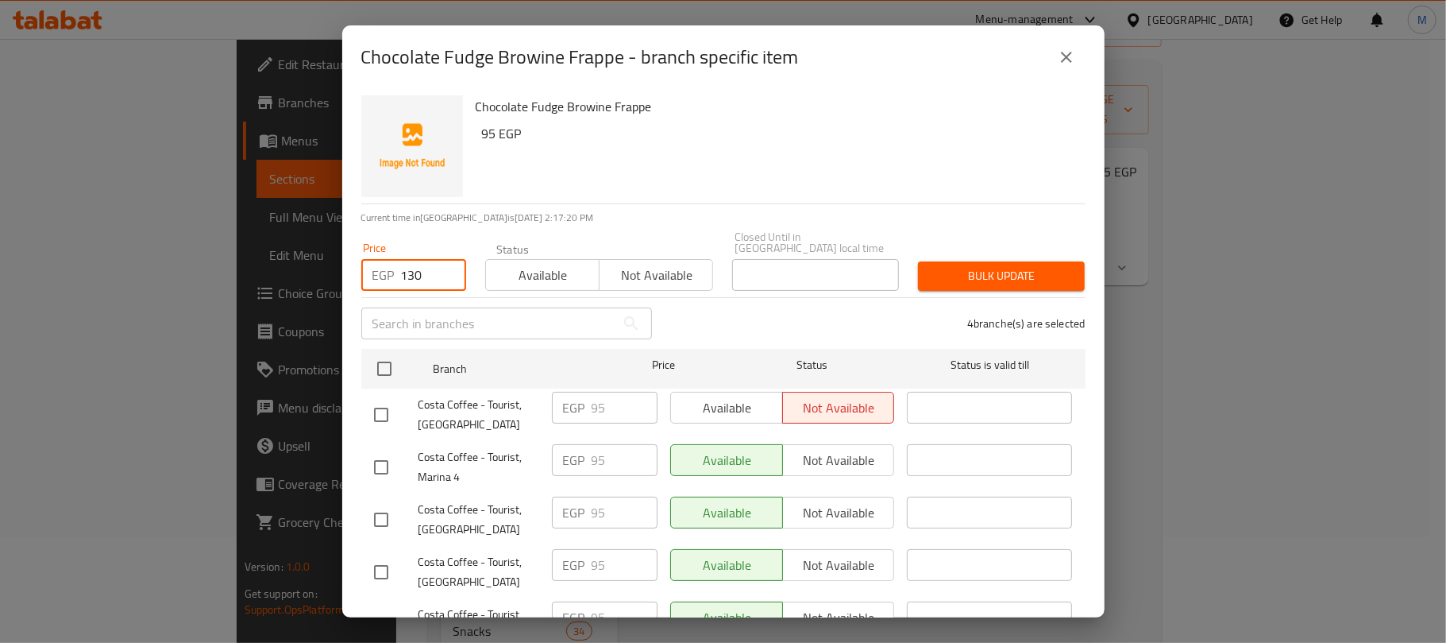
type input "130"
drag, startPoint x: 608, startPoint y: 173, endPoint x: 594, endPoint y: 205, distance: 34.8
click at [610, 173] on div "Chocolate Fudge Browine Frappe 95 EGP" at bounding box center [774, 146] width 610 height 114
click at [960, 274] on span "Bulk update" at bounding box center [1001, 276] width 141 height 20
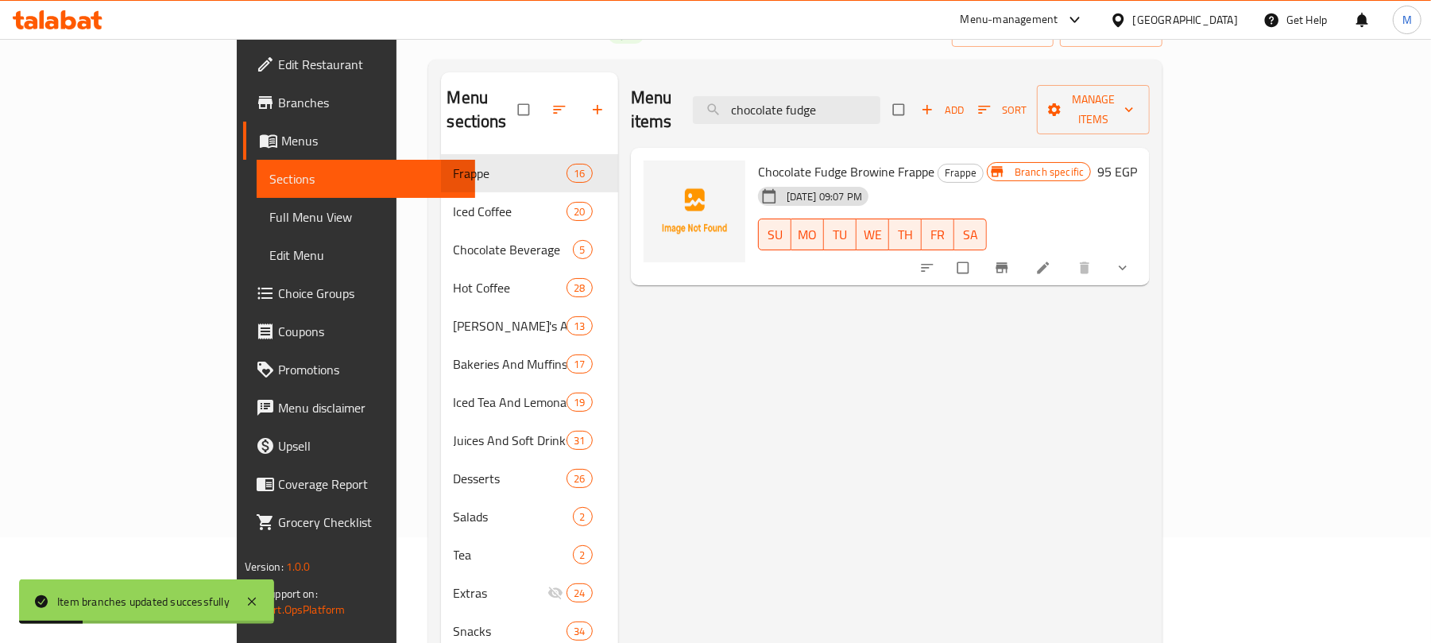
click at [1010, 260] on icon "Branch-specific-item" at bounding box center [1002, 268] width 16 height 16
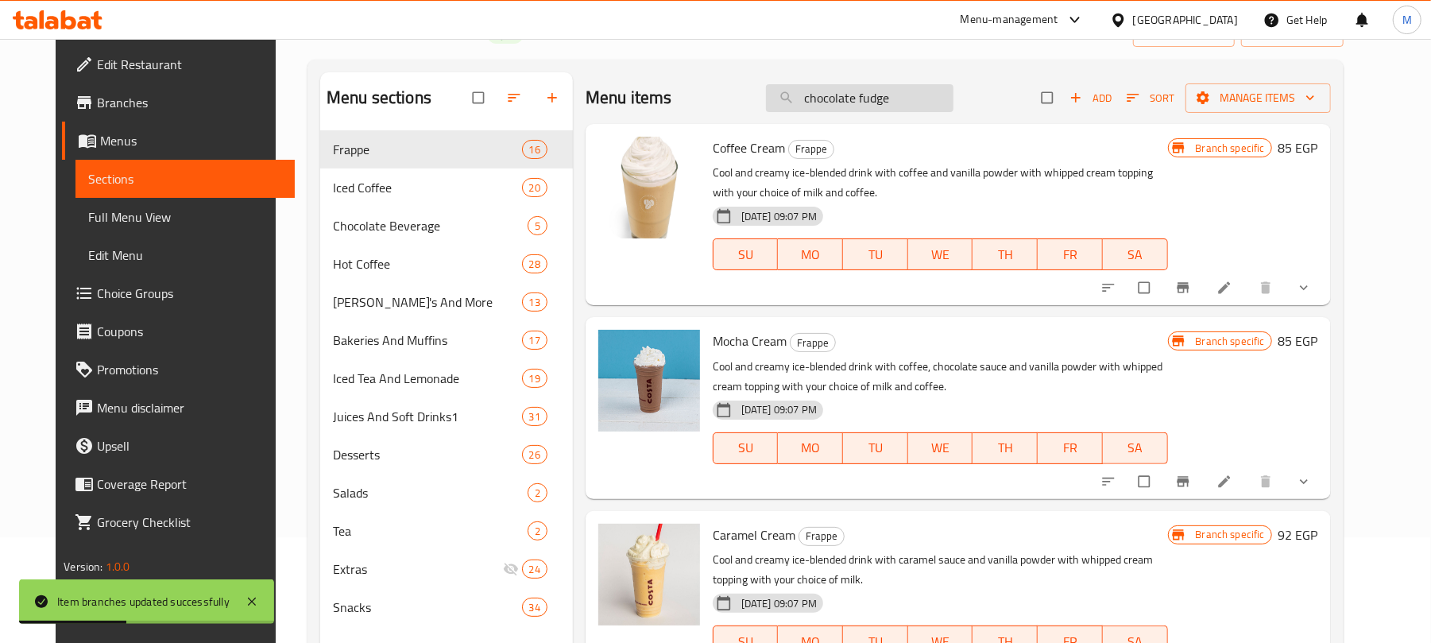
click at [877, 100] on input "chocolate fudge" at bounding box center [859, 98] width 187 height 28
click at [875, 100] on input "chocolate fudge" at bounding box center [859, 98] width 187 height 28
paste input "chocolate fudge"
type input "chocolate fudge"
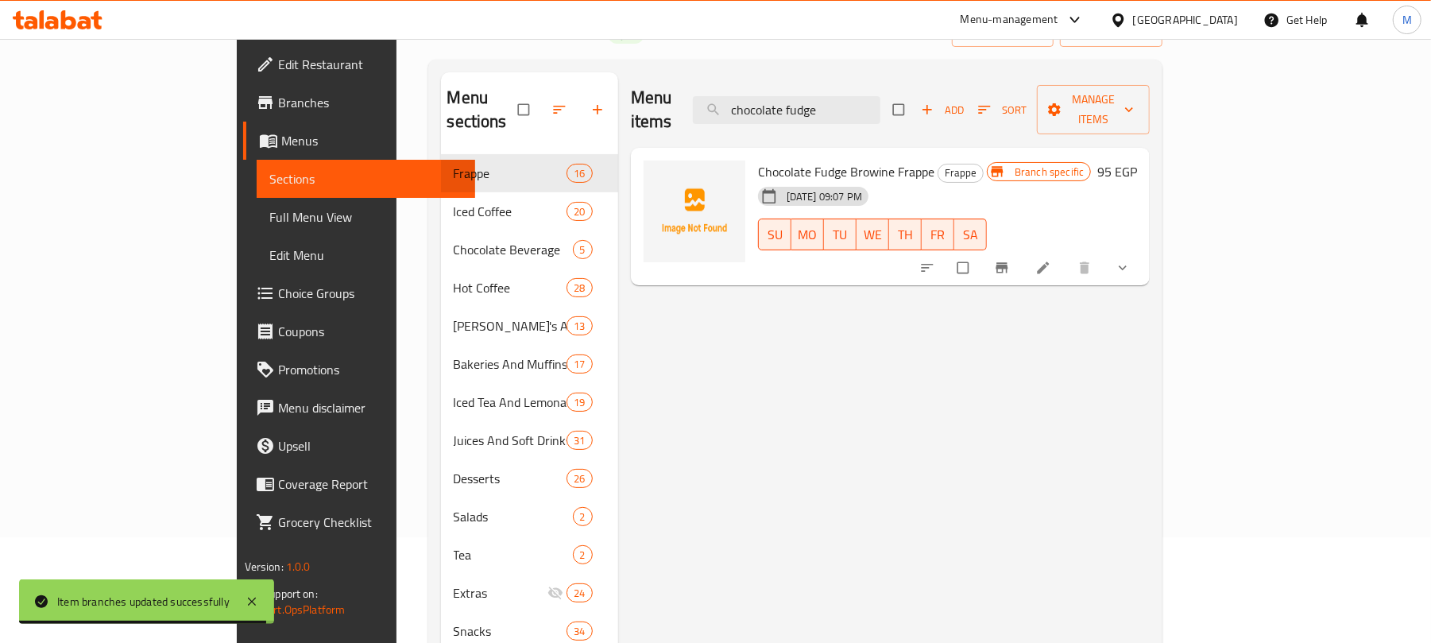
click at [1013, 260] on span "Branch-specific-item" at bounding box center [1003, 268] width 19 height 16
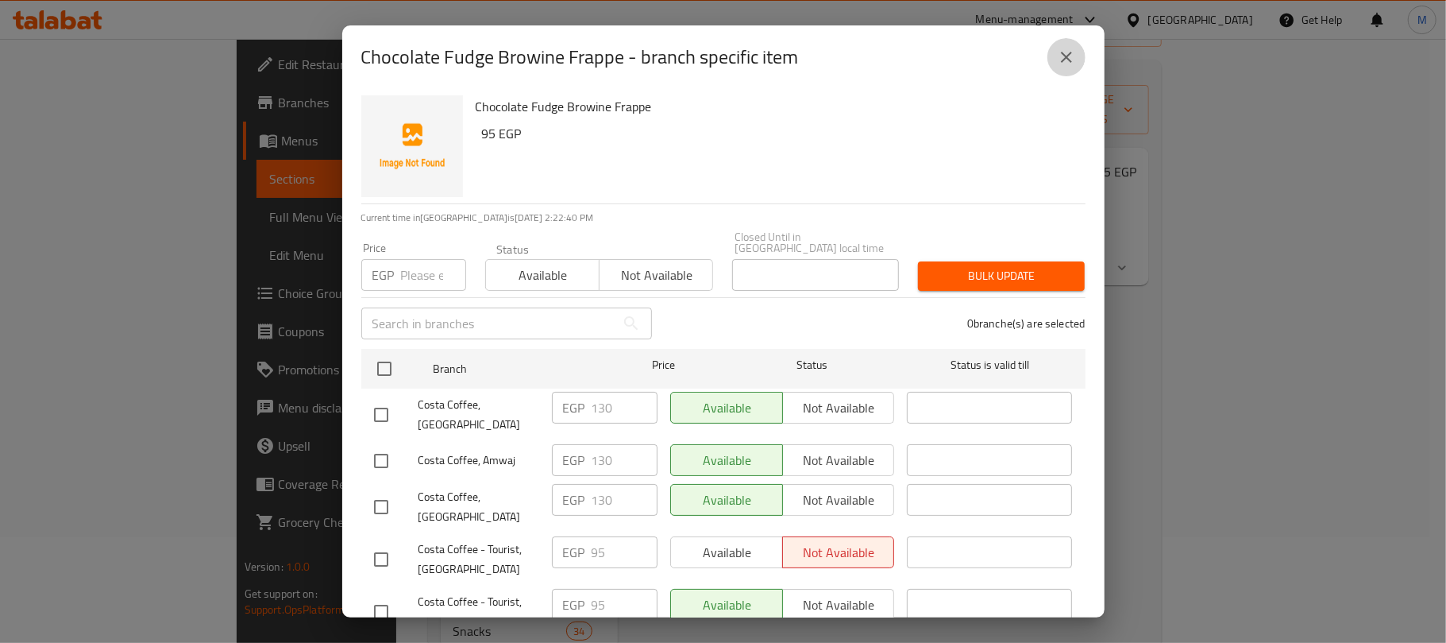
drag, startPoint x: 1074, startPoint y: 60, endPoint x: 1072, endPoint y: 71, distance: 11.4
click at [1071, 68] on button "close" at bounding box center [1067, 57] width 38 height 38
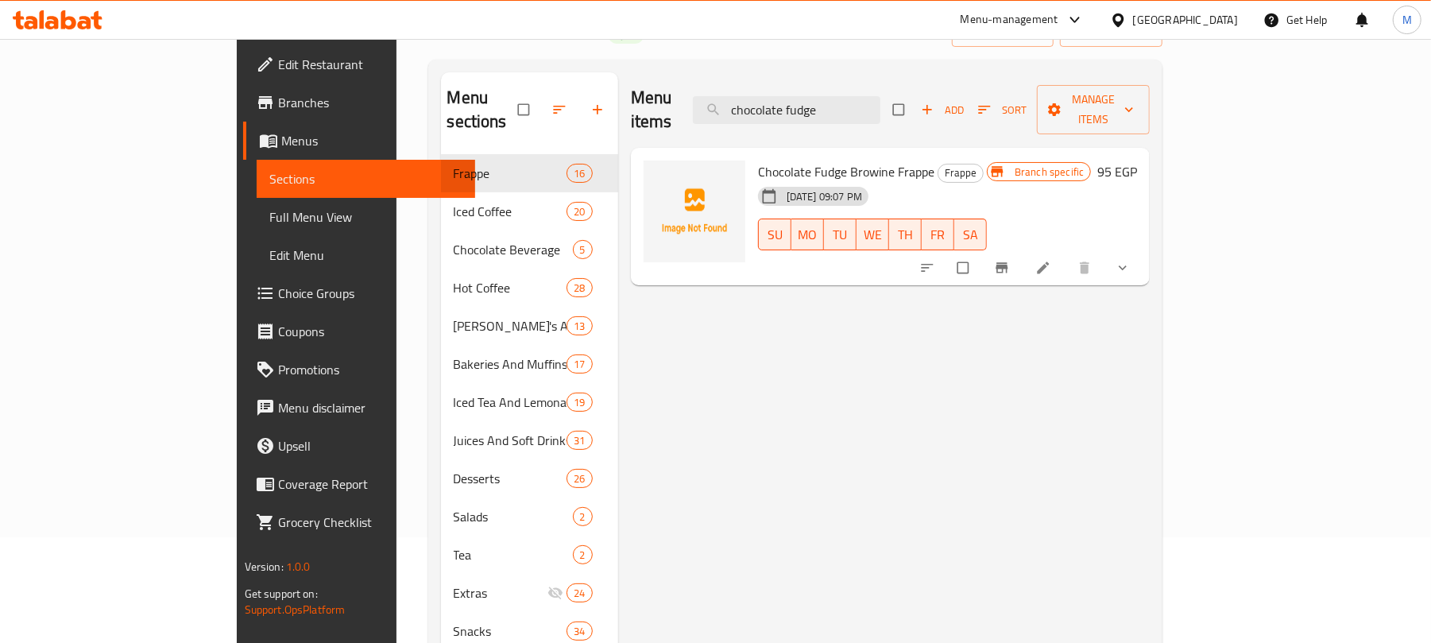
click at [1130, 260] on icon "show more" at bounding box center [1122, 268] width 16 height 16
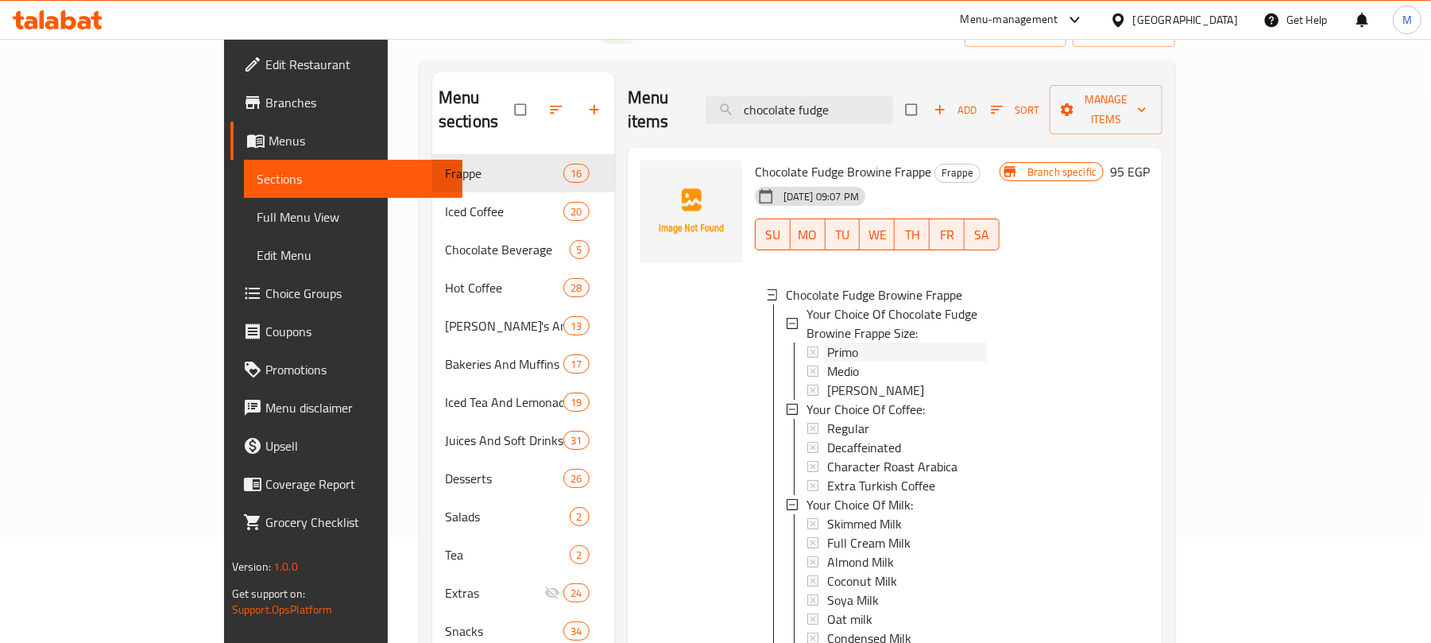
click at [827, 342] on span "Primo" at bounding box center [842, 351] width 31 height 19
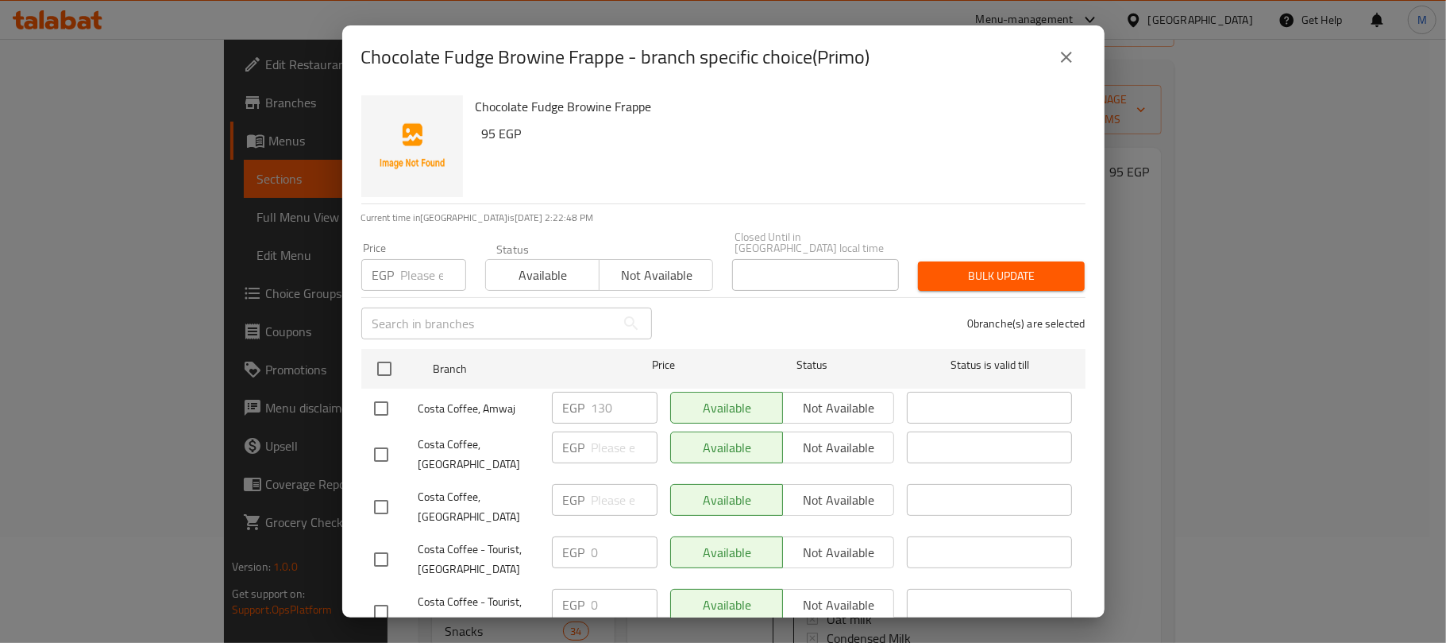
drag, startPoint x: 1053, startPoint y: 77, endPoint x: 1061, endPoint y: 71, distance: 9.7
click at [1055, 77] on div "Chocolate Fudge Browine Frappe - branch specific choice(Primo)" at bounding box center [723, 57] width 763 height 64
click at [1063, 70] on button "close" at bounding box center [1067, 57] width 38 height 38
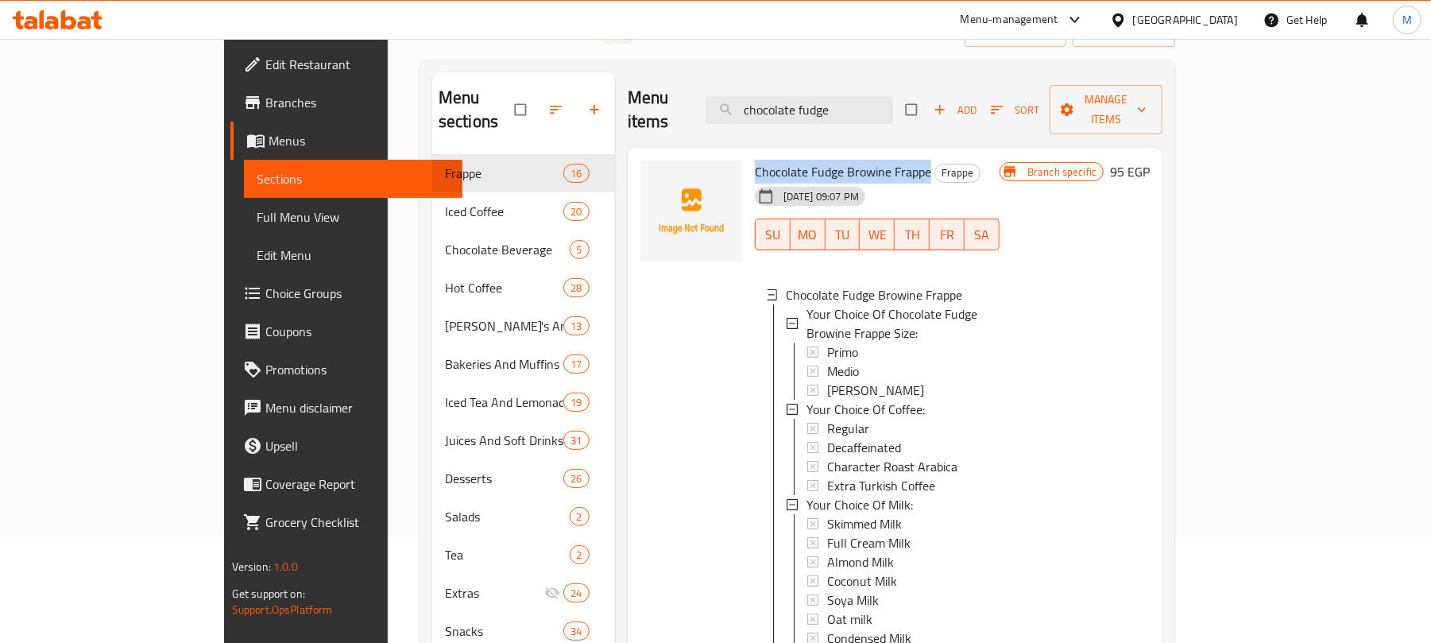
drag, startPoint x: 696, startPoint y: 148, endPoint x: 871, endPoint y: 153, distance: 175.6
click at [872, 154] on div "Chocolate Fudge Browine Frappe Frappe 02-06-2025 09:07 PM SU MO TU WE TH FR SA …" at bounding box center [876, 515] width 257 height 723
copy span "Chocolate Fudge Browine Frappe"
click at [827, 342] on div "Primo" at bounding box center [907, 351] width 160 height 19
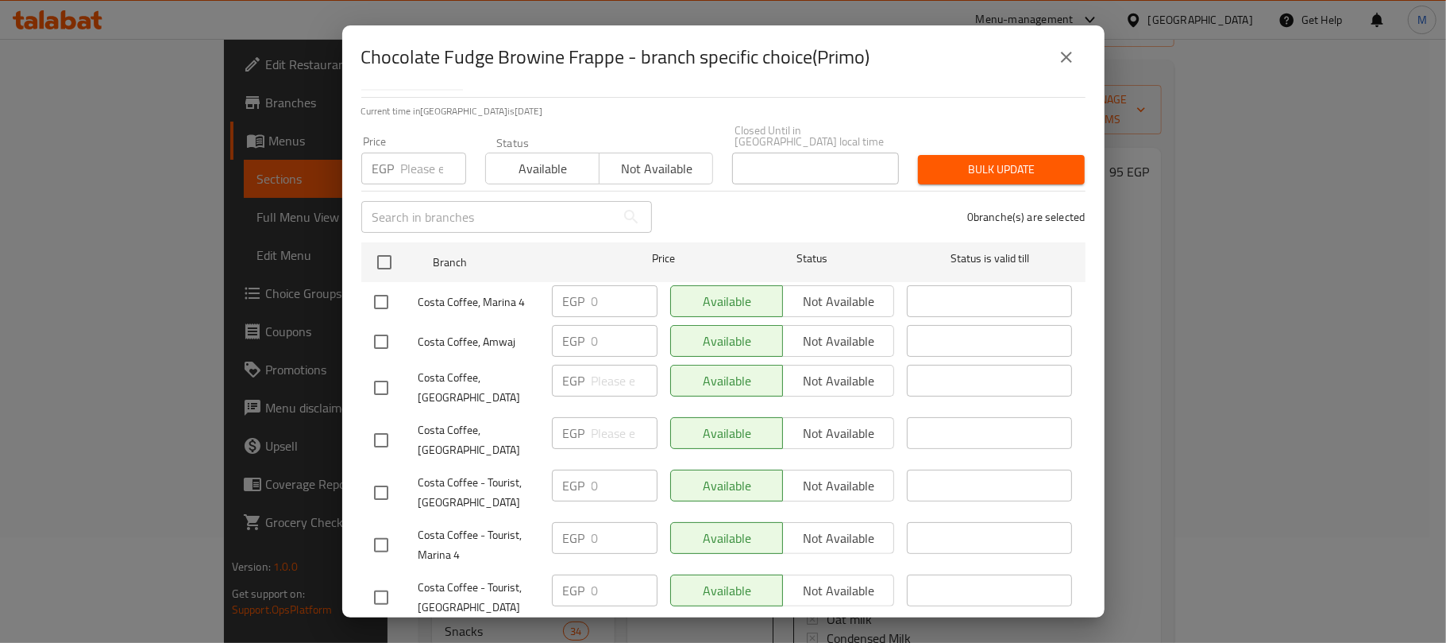
scroll to position [248, 0]
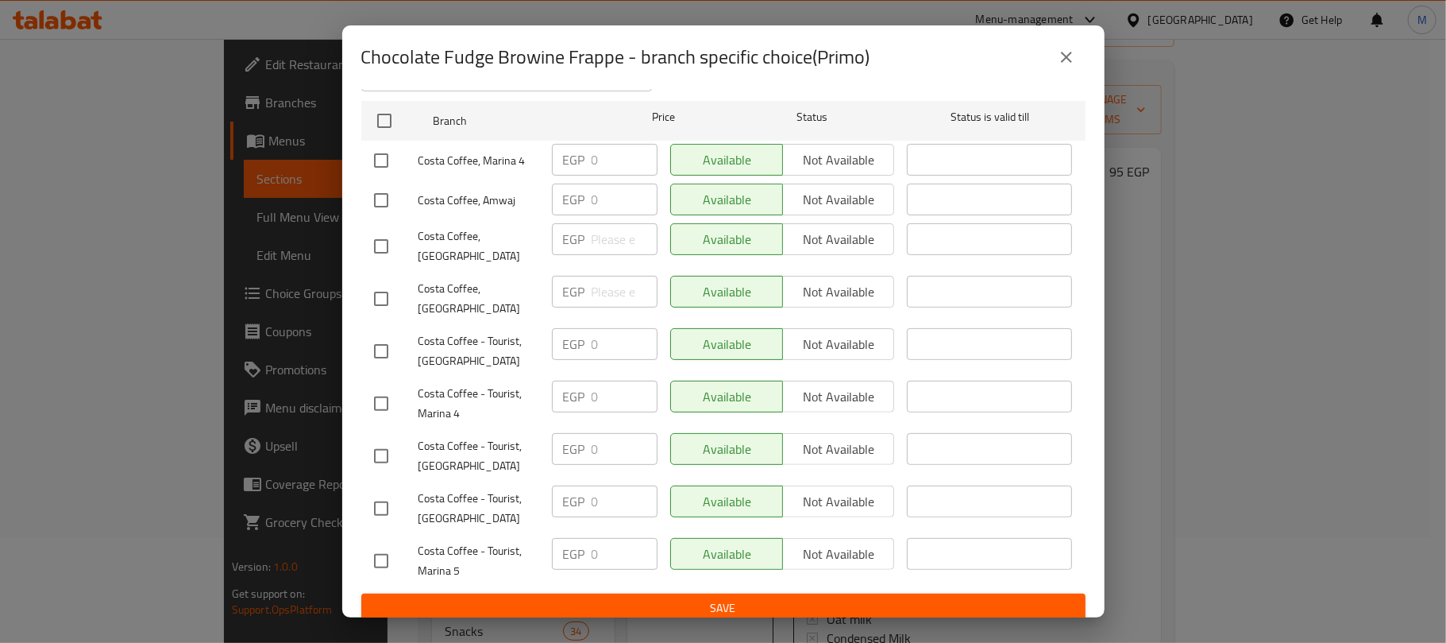
click at [1068, 64] on icon "close" at bounding box center [1066, 57] width 19 height 19
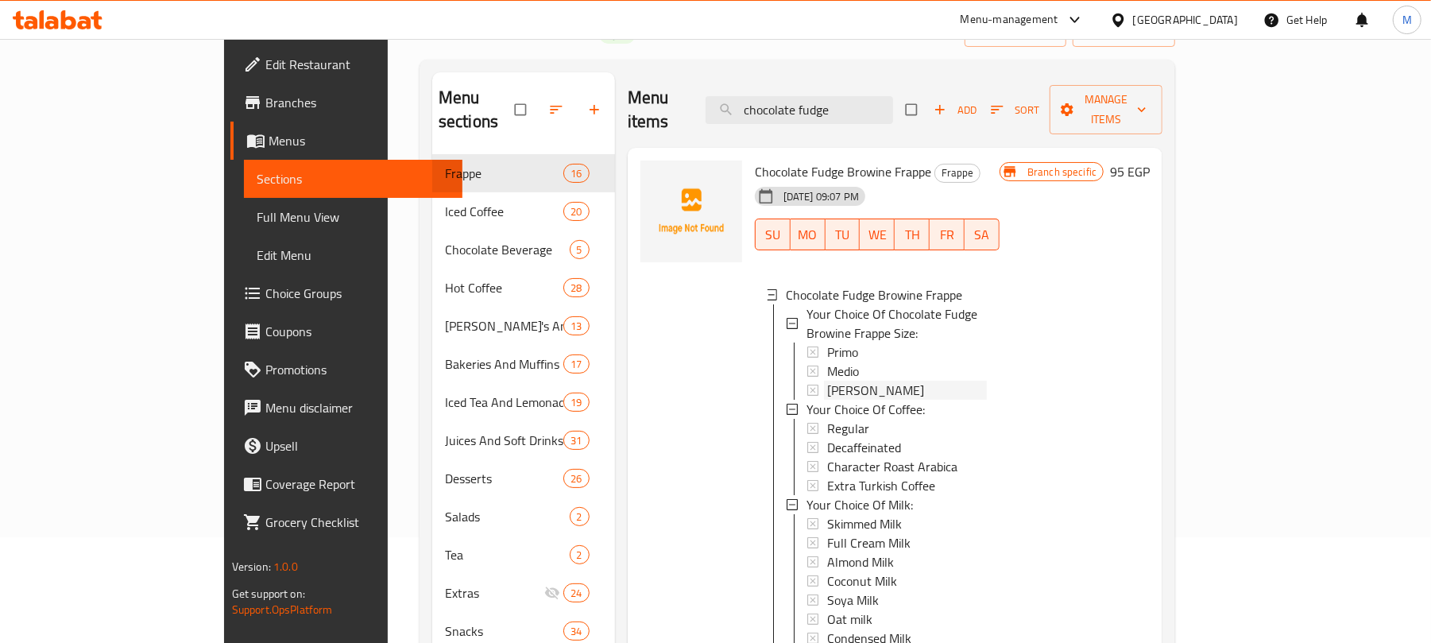
click at [827, 380] on span "Massimo" at bounding box center [875, 389] width 97 height 19
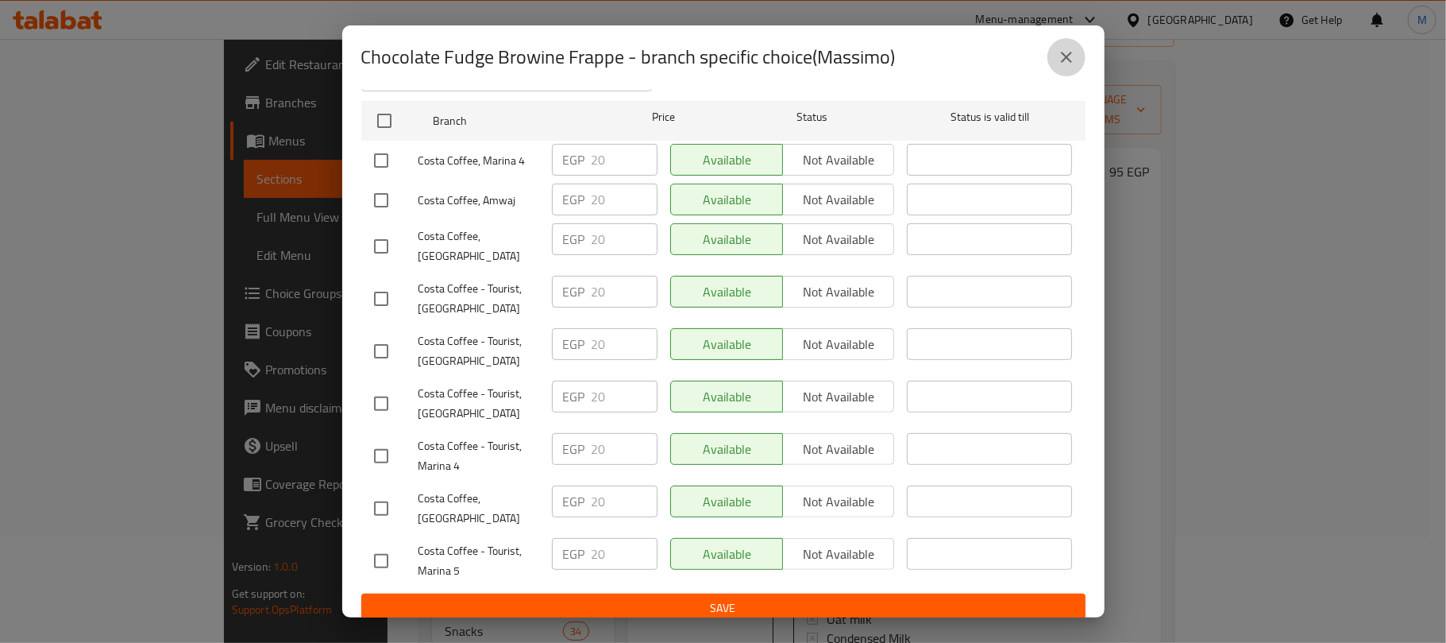
click at [1078, 60] on button "close" at bounding box center [1067, 57] width 38 height 38
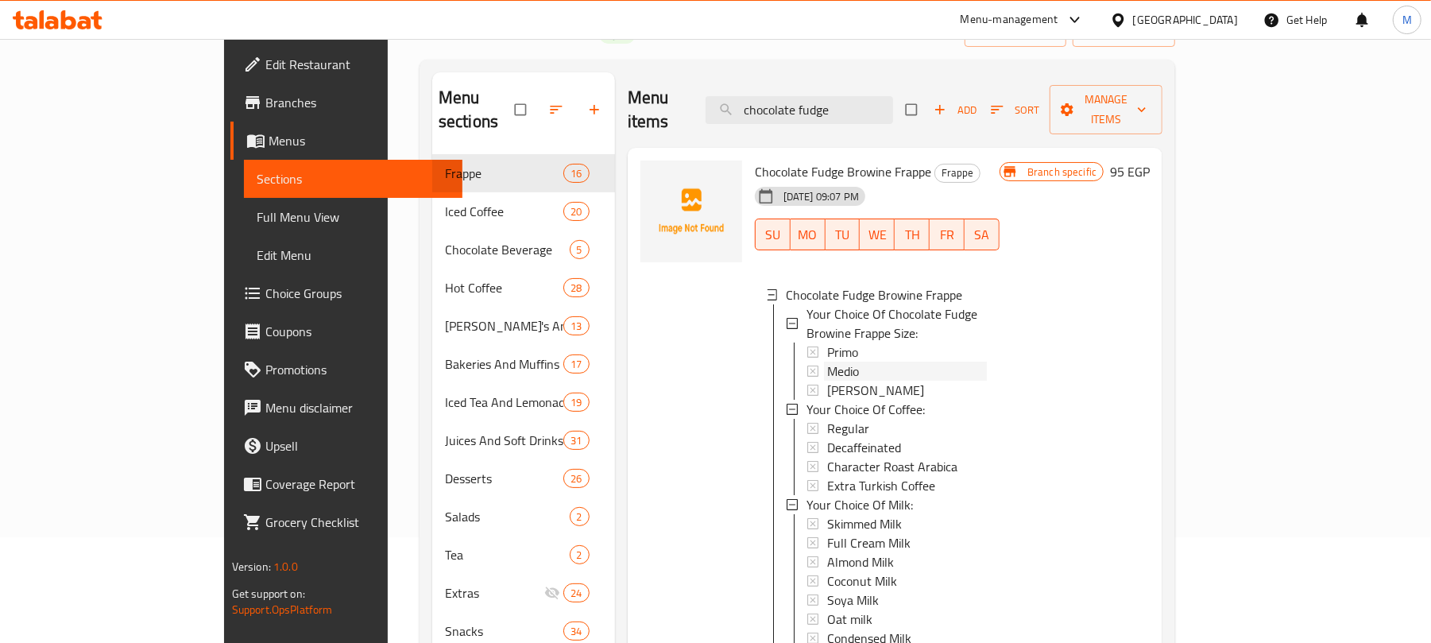
click at [830, 361] on div "Medio" at bounding box center [907, 370] width 160 height 19
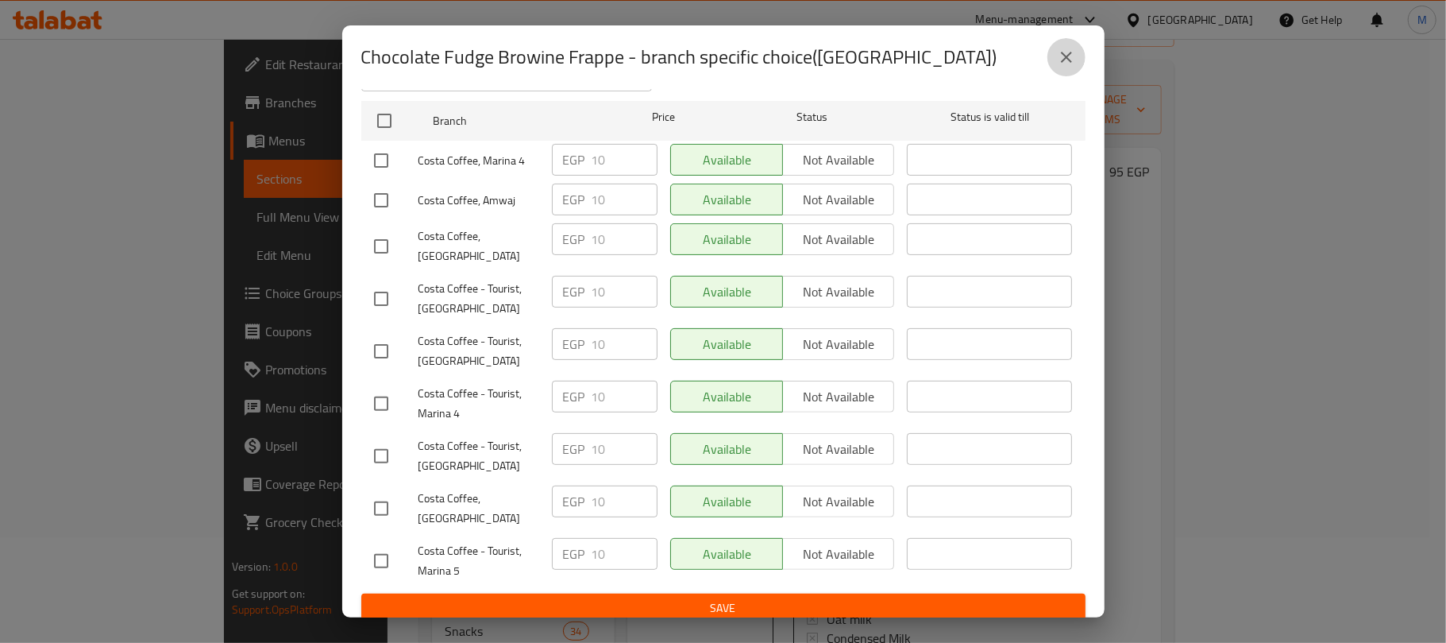
click at [1082, 60] on button "close" at bounding box center [1067, 57] width 38 height 38
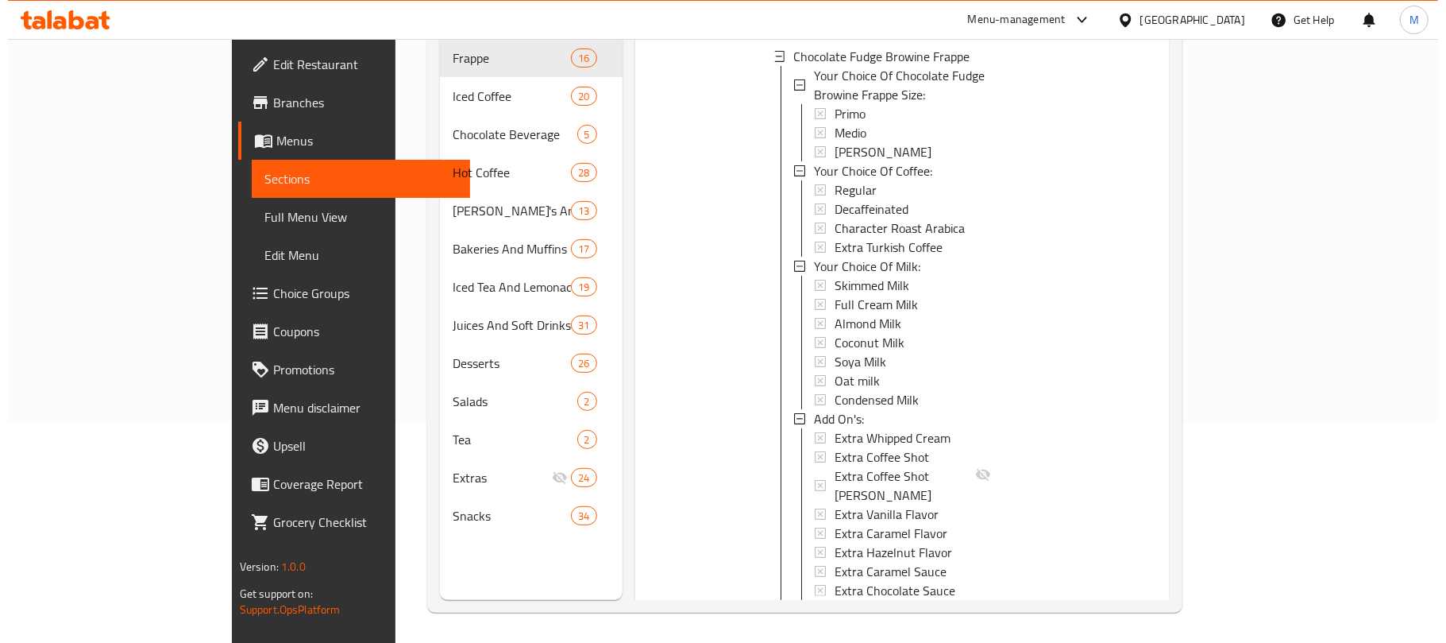
scroll to position [223, 0]
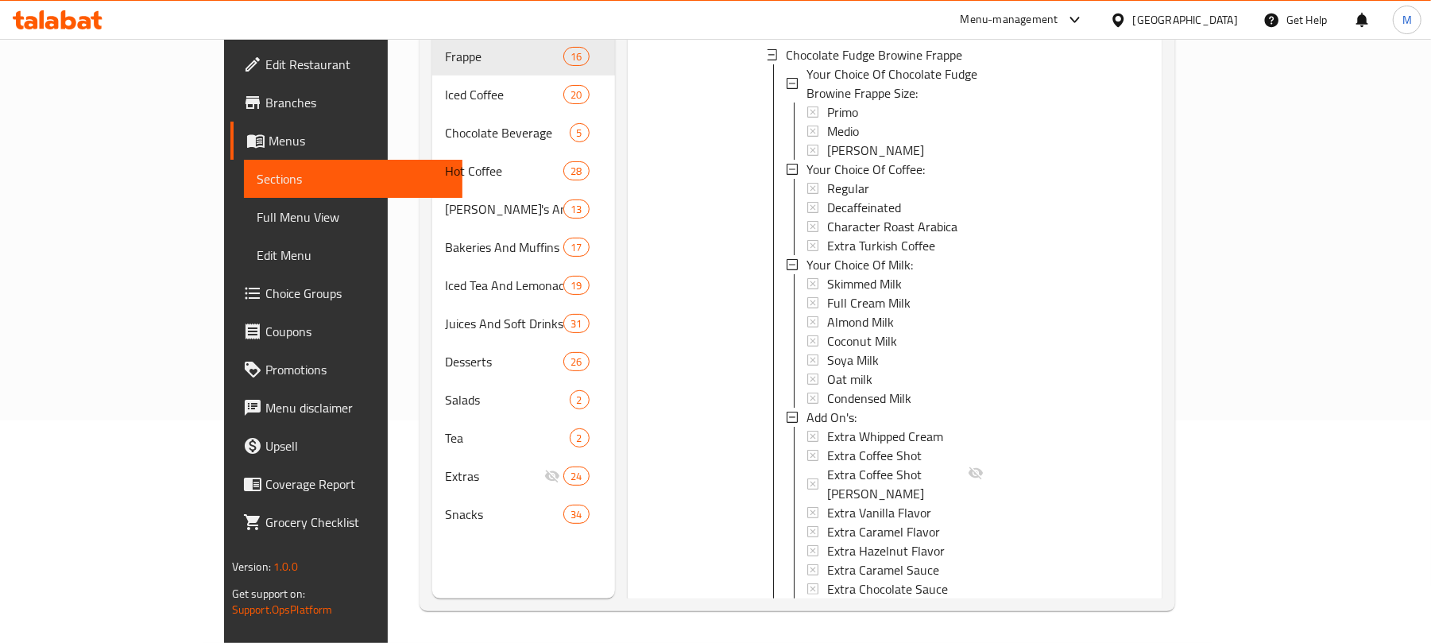
click at [1021, 622] on icon "Branch-specific-item" at bounding box center [1015, 627] width 12 height 10
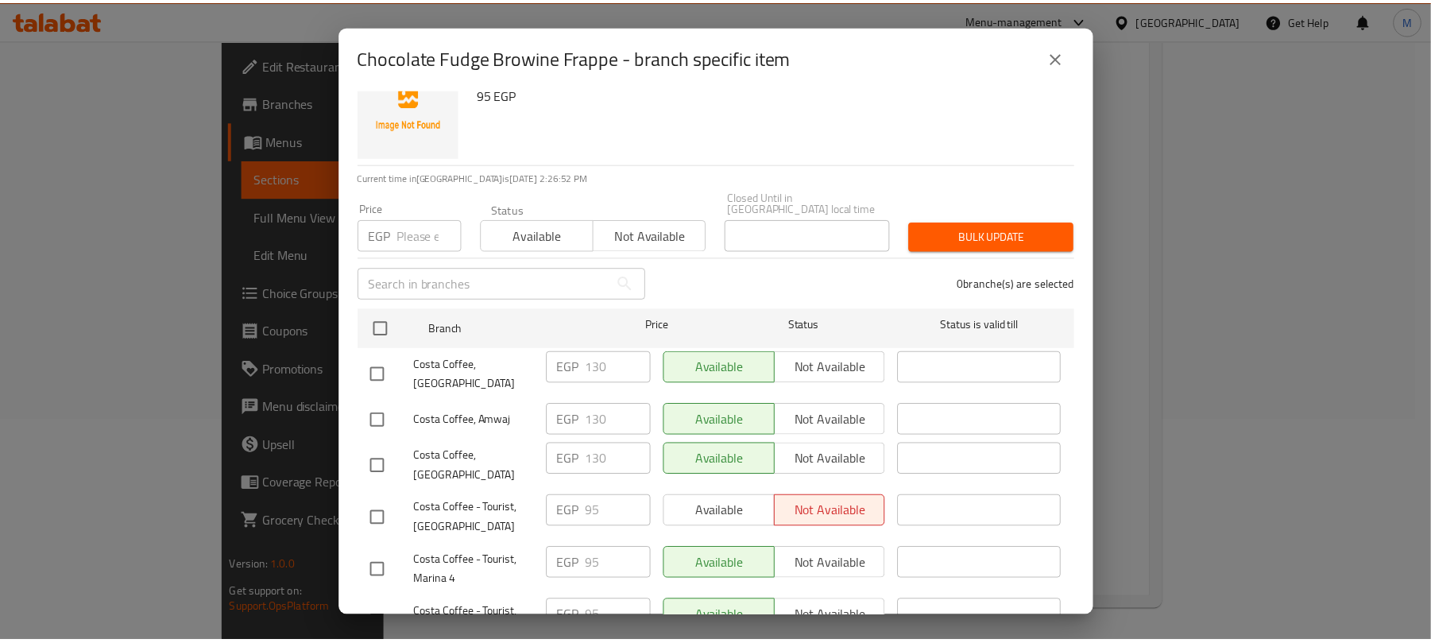
scroll to position [0, 0]
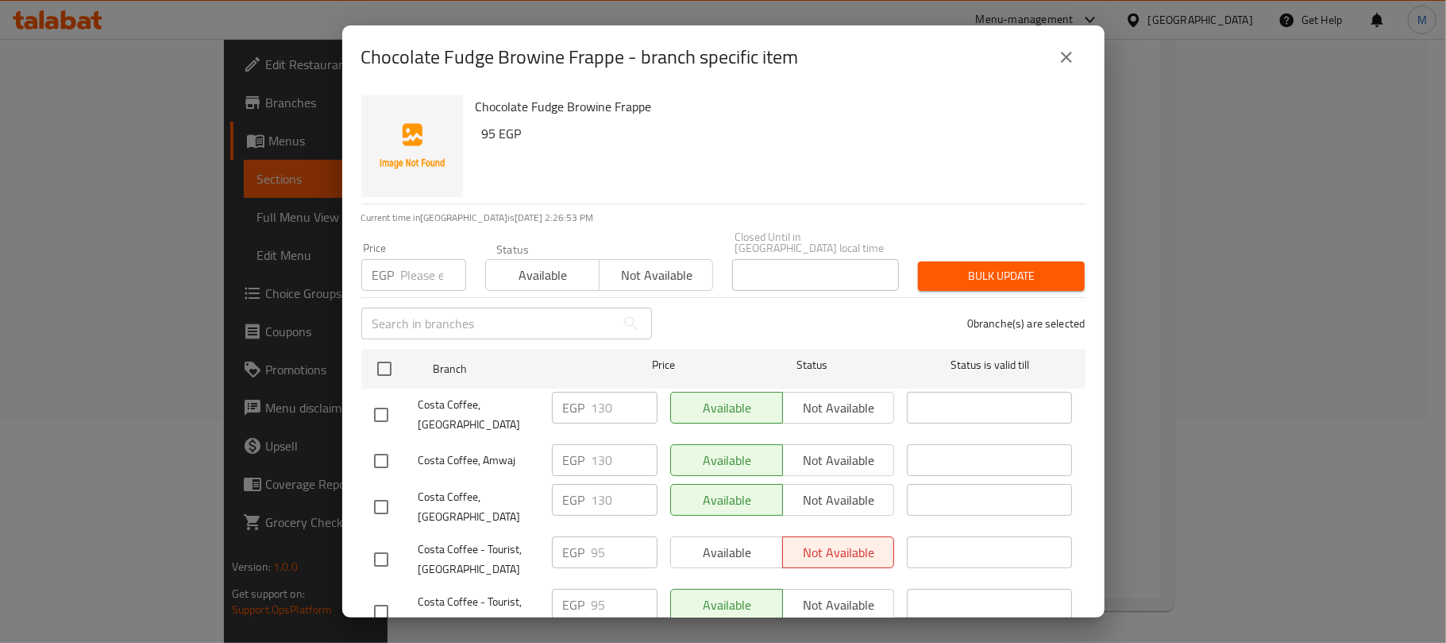
click at [1065, 68] on button "close" at bounding box center [1067, 57] width 38 height 38
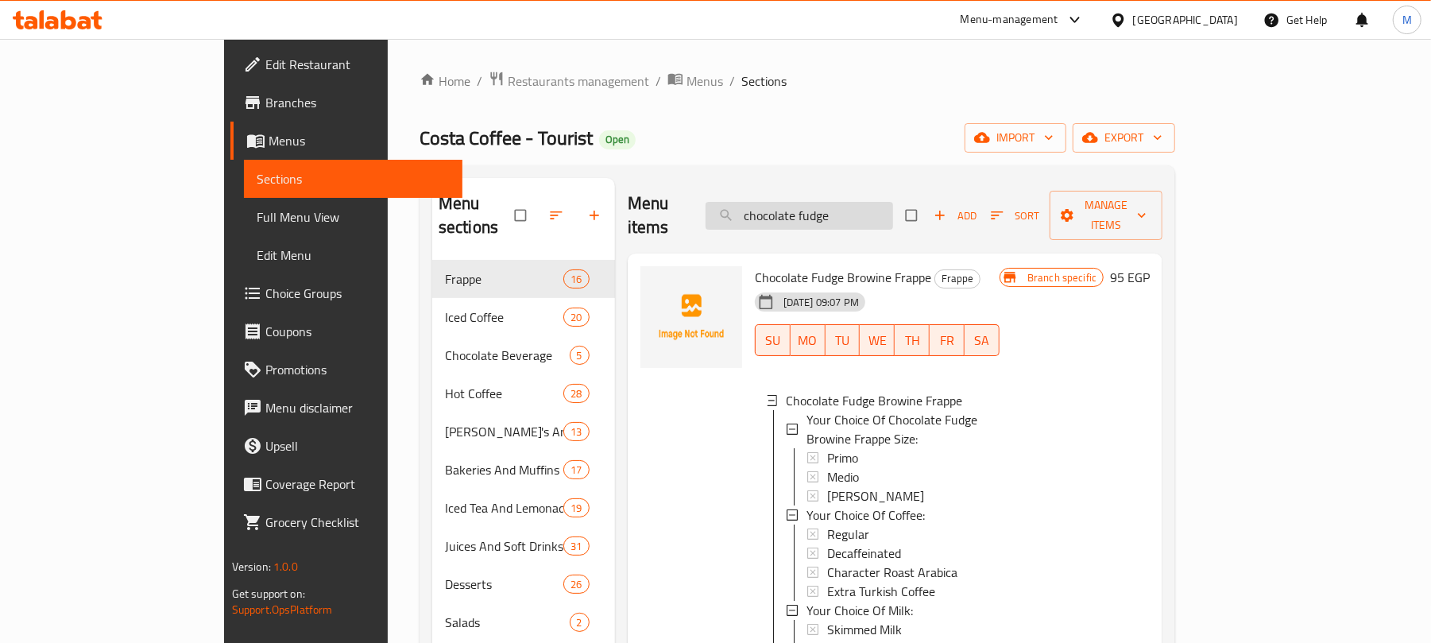
click at [891, 202] on input "chocolate fudge" at bounding box center [798, 216] width 187 height 28
click at [890, 202] on input "chocolate fudge" at bounding box center [798, 216] width 187 height 28
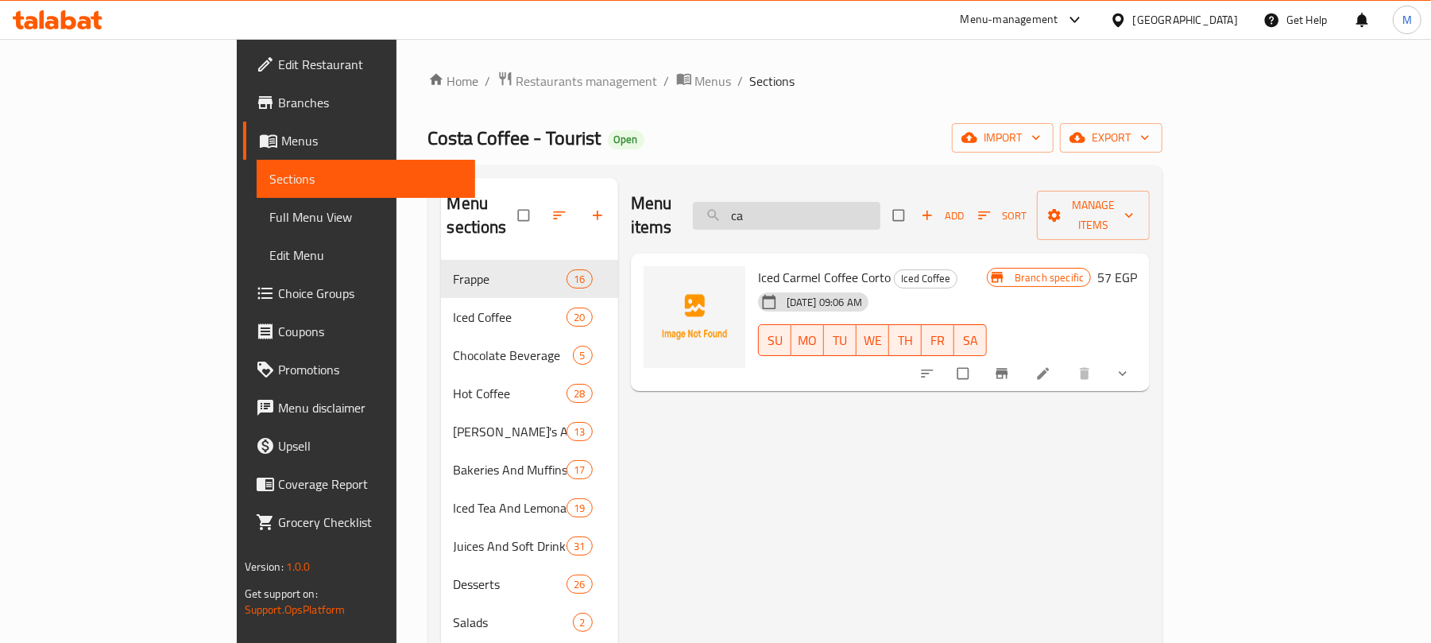
type input "c"
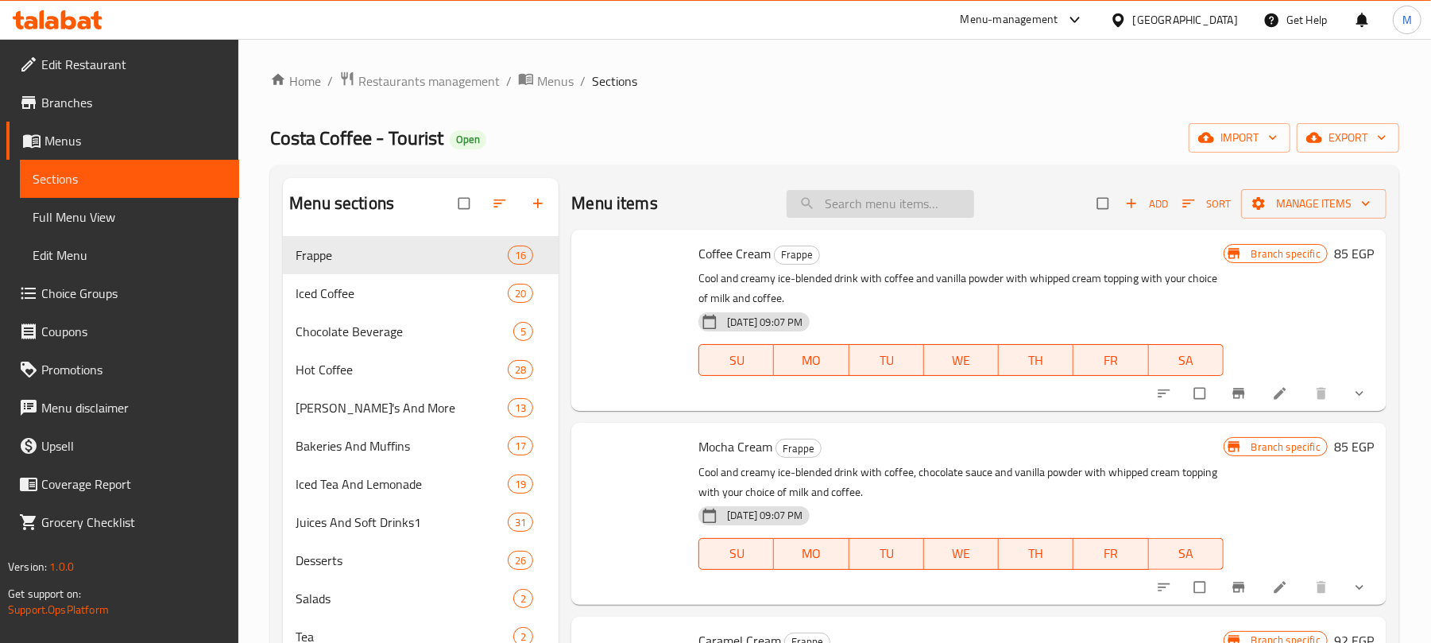
type input "\"
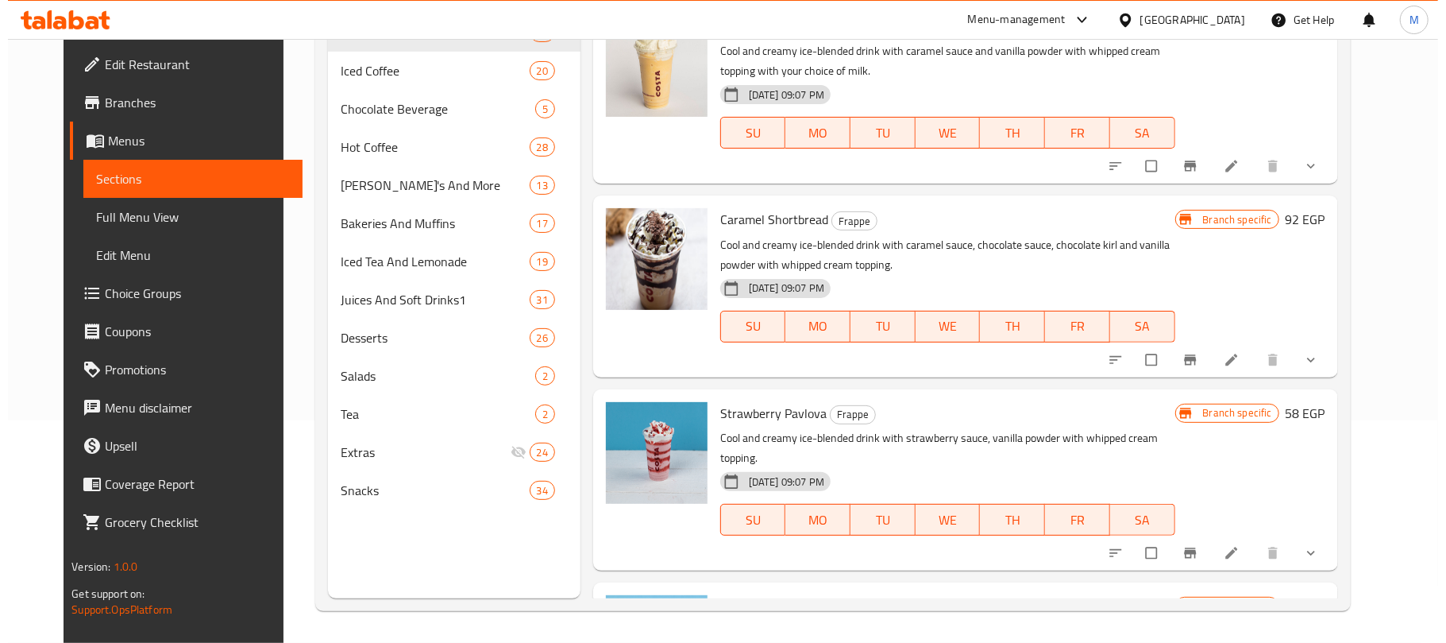
scroll to position [180, 0]
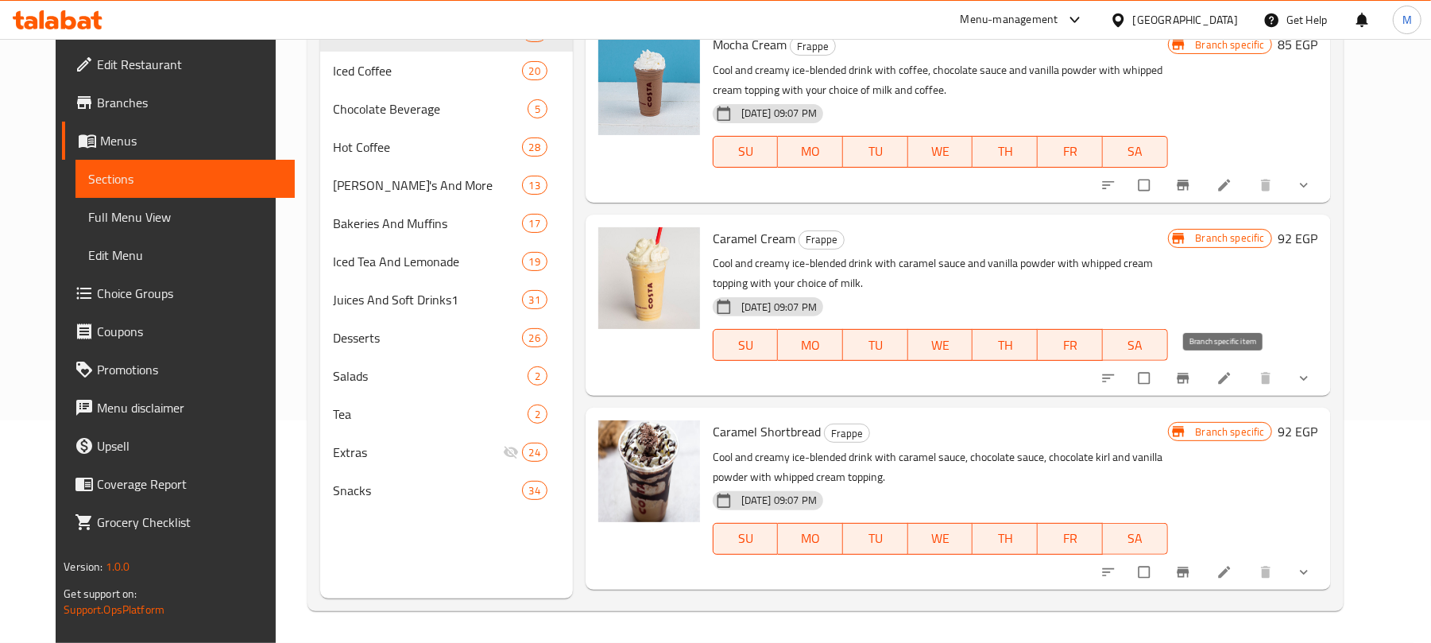
click at [1203, 376] on button "Branch-specific-item" at bounding box center [1184, 378] width 38 height 35
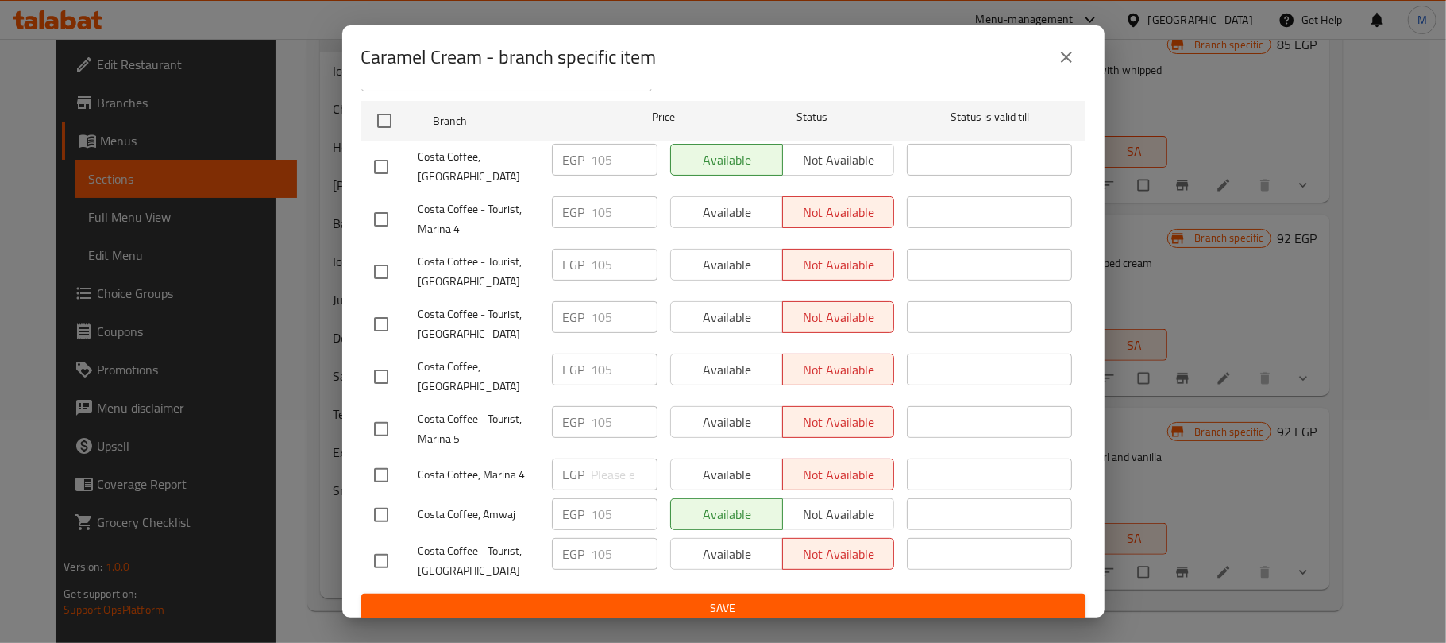
scroll to position [0, 0]
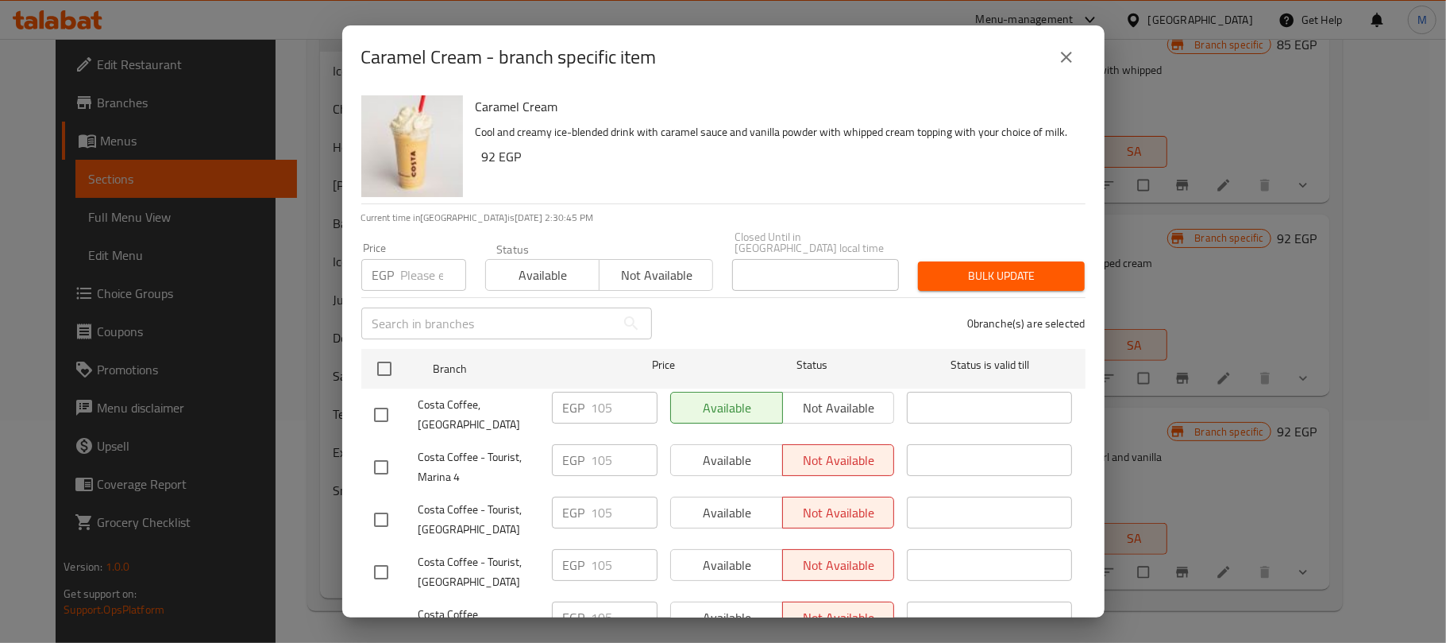
click at [448, 316] on input "text" at bounding box center [488, 323] width 254 height 32
paste input "Amwaj"
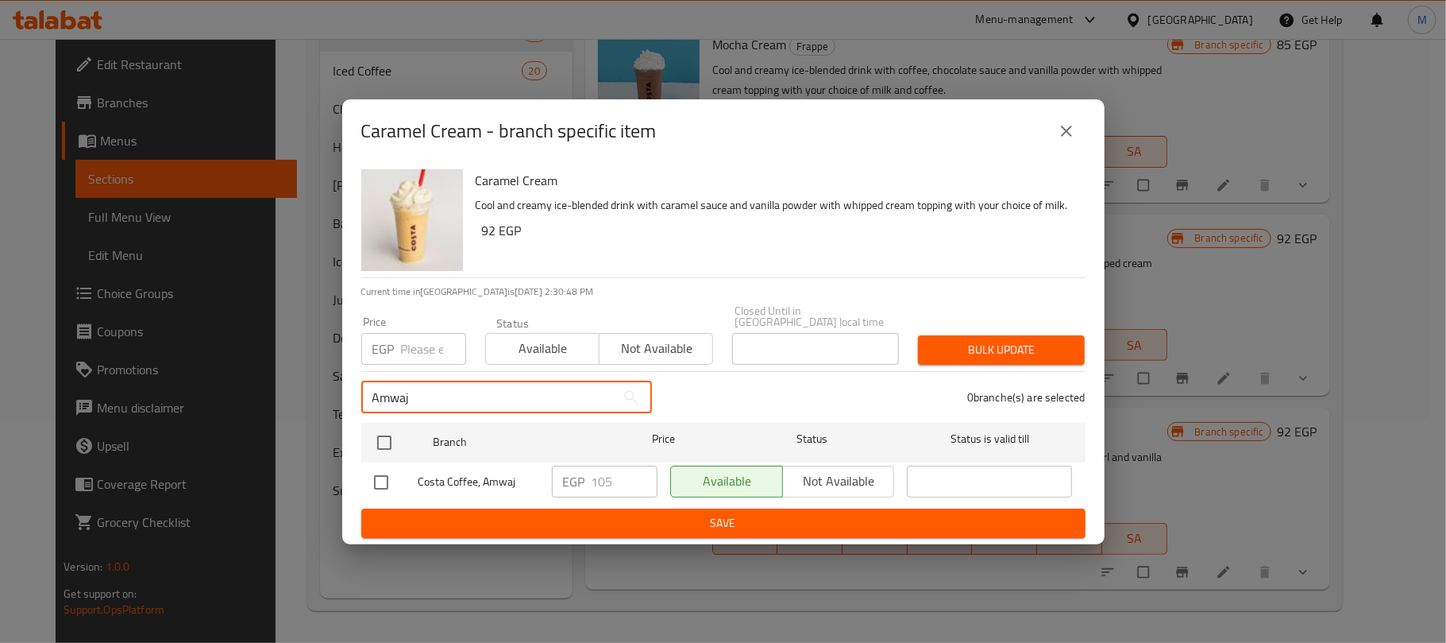
type input "Amwaj"
click at [385, 475] on input "checkbox" at bounding box center [381, 481] width 33 height 33
checkbox input "true"
click at [404, 398] on input "Amwaj" at bounding box center [488, 397] width 254 height 32
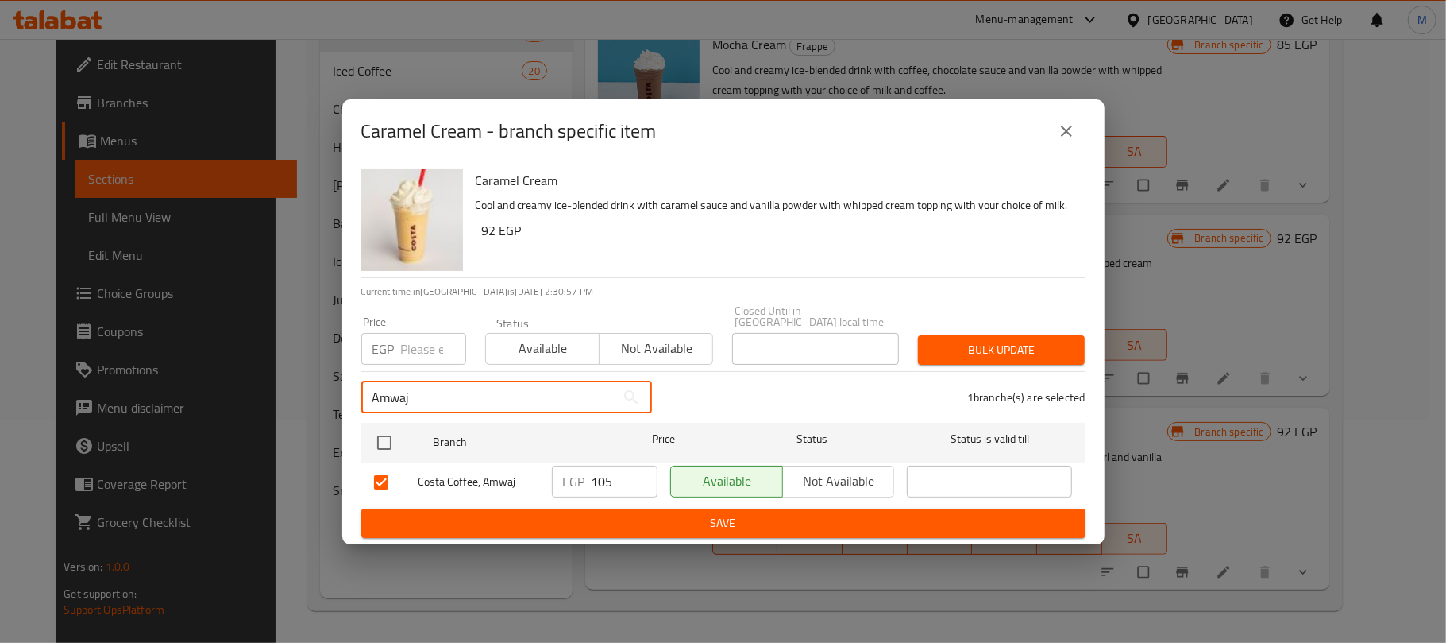
click at [405, 398] on input "Amwaj" at bounding box center [488, 397] width 254 height 32
paste input "Marina 4"
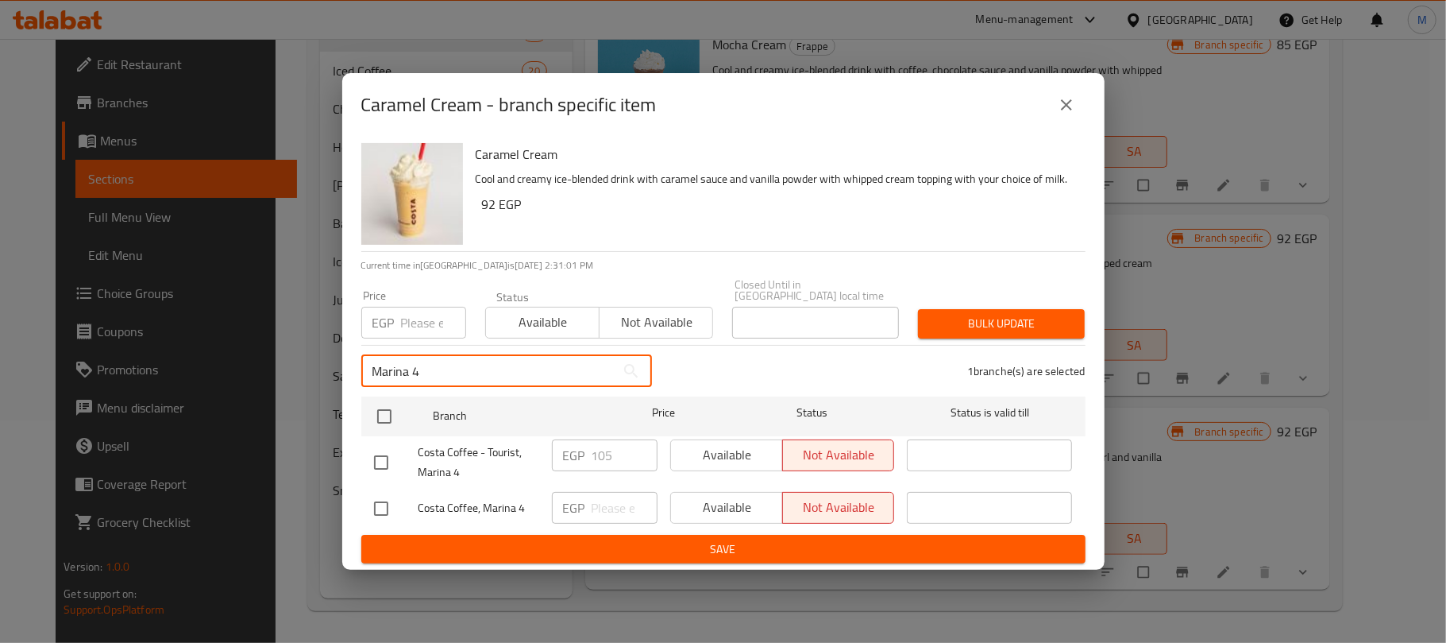
type input "Marina 4"
click at [376, 500] on input "checkbox" at bounding box center [381, 508] width 33 height 33
checkbox input "true"
click at [419, 360] on input "Marina 4" at bounding box center [488, 371] width 254 height 32
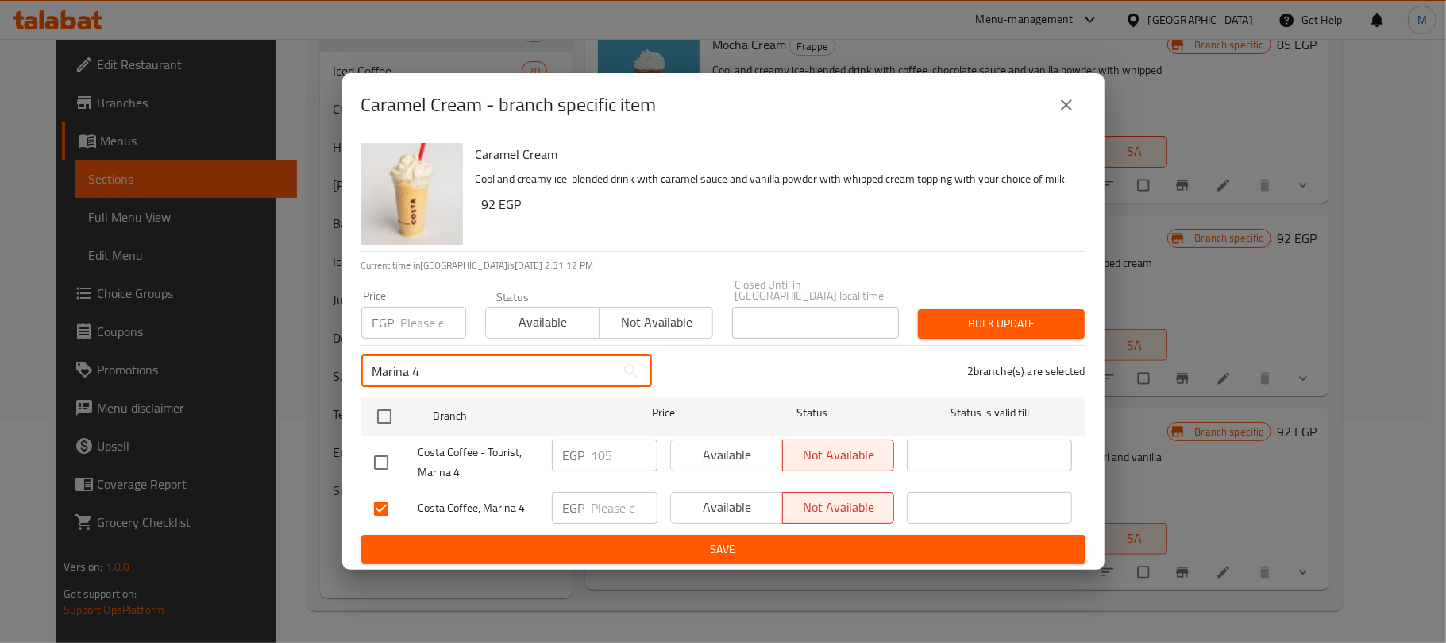
click at [419, 360] on input "Marina 4" at bounding box center [488, 371] width 254 height 32
paste input "assi Village"
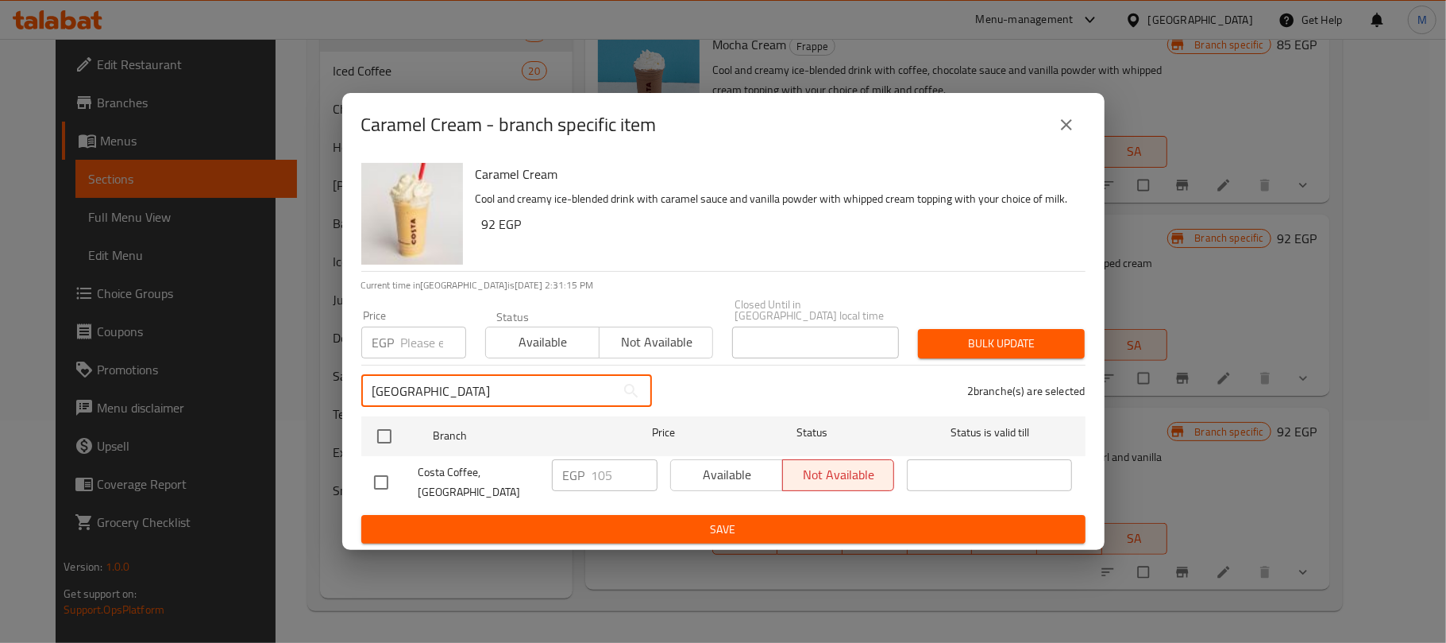
type input "Marassi Village"
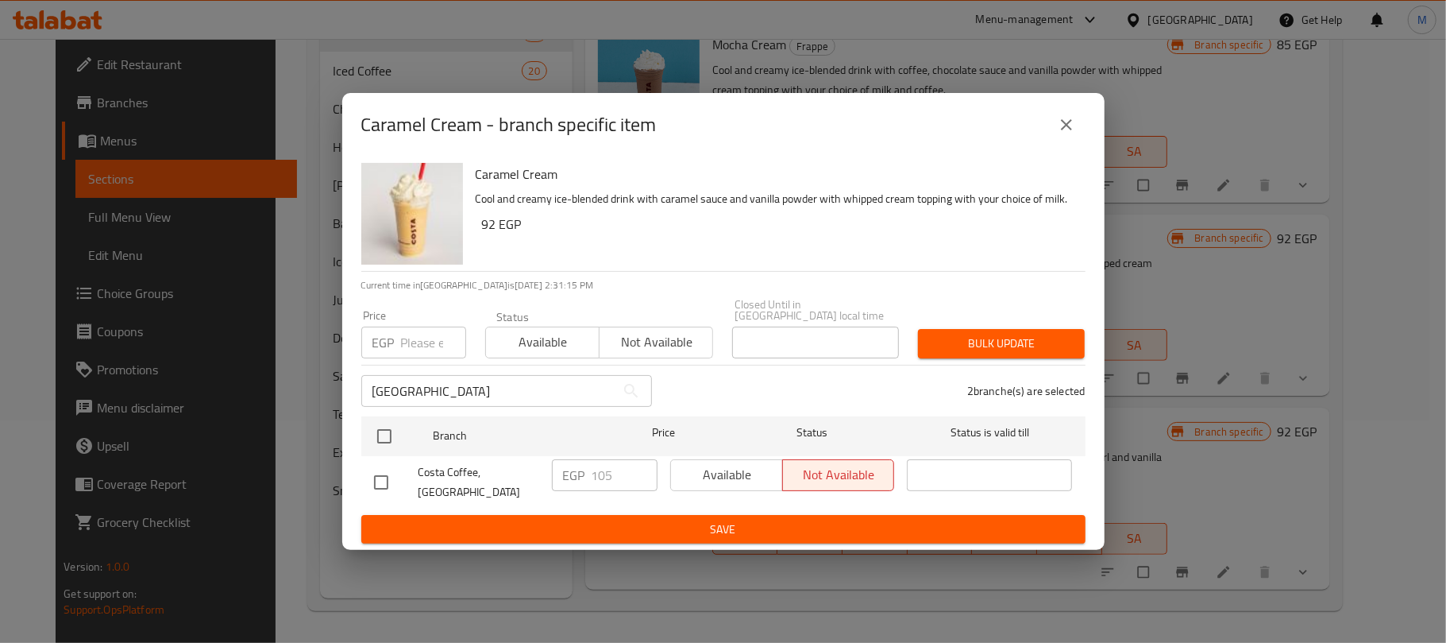
click at [380, 475] on input "checkbox" at bounding box center [381, 481] width 33 height 33
checkbox input "true"
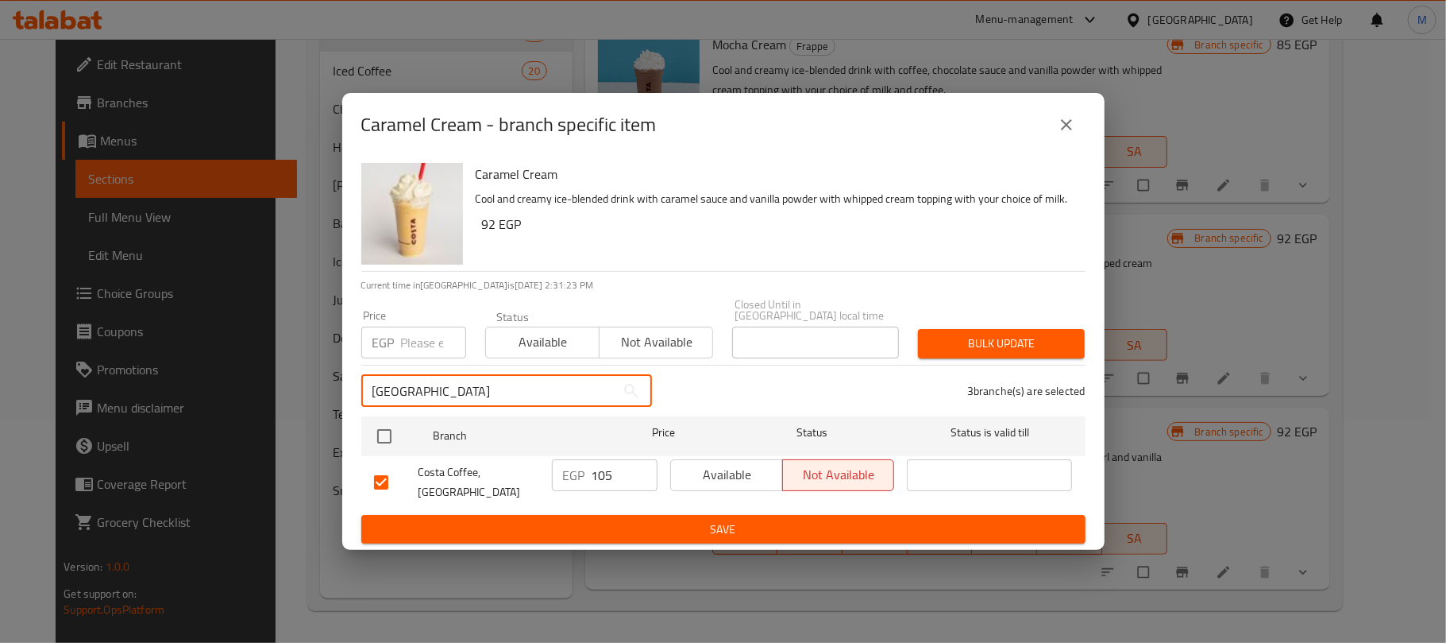
click at [515, 389] on input "Marassi Village" at bounding box center [488, 391] width 254 height 32
paste input "Porto Marina"
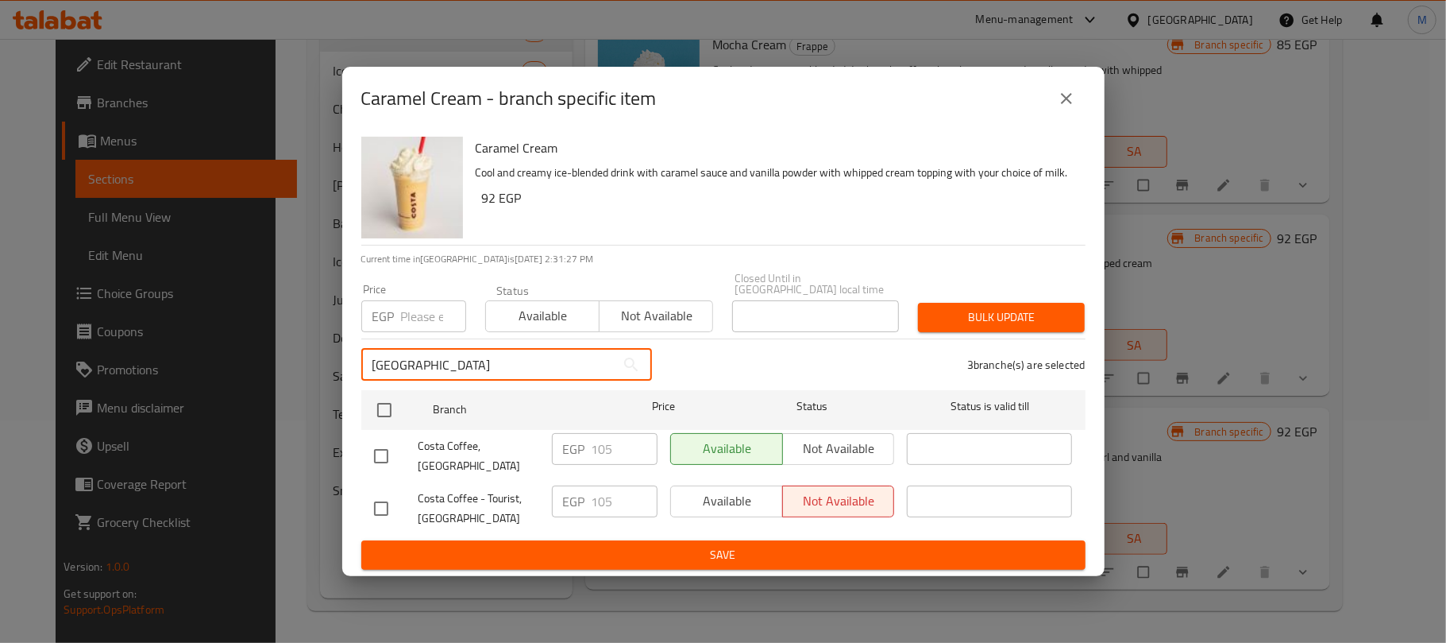
type input "Porto Marina"
click at [382, 449] on input "checkbox" at bounding box center [381, 455] width 33 height 33
checkbox input "true"
click at [478, 354] on input "Porto Marina" at bounding box center [488, 365] width 254 height 32
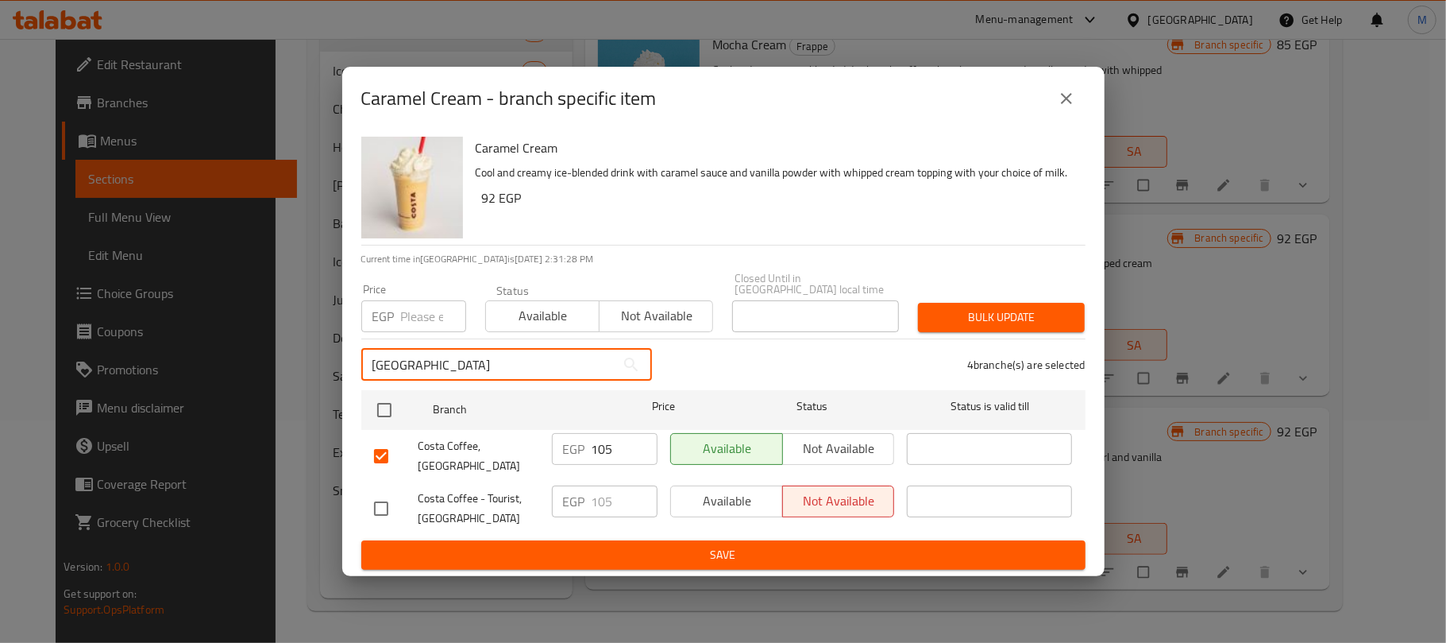
click at [478, 354] on input "Porto Marina" at bounding box center [488, 365] width 254 height 32
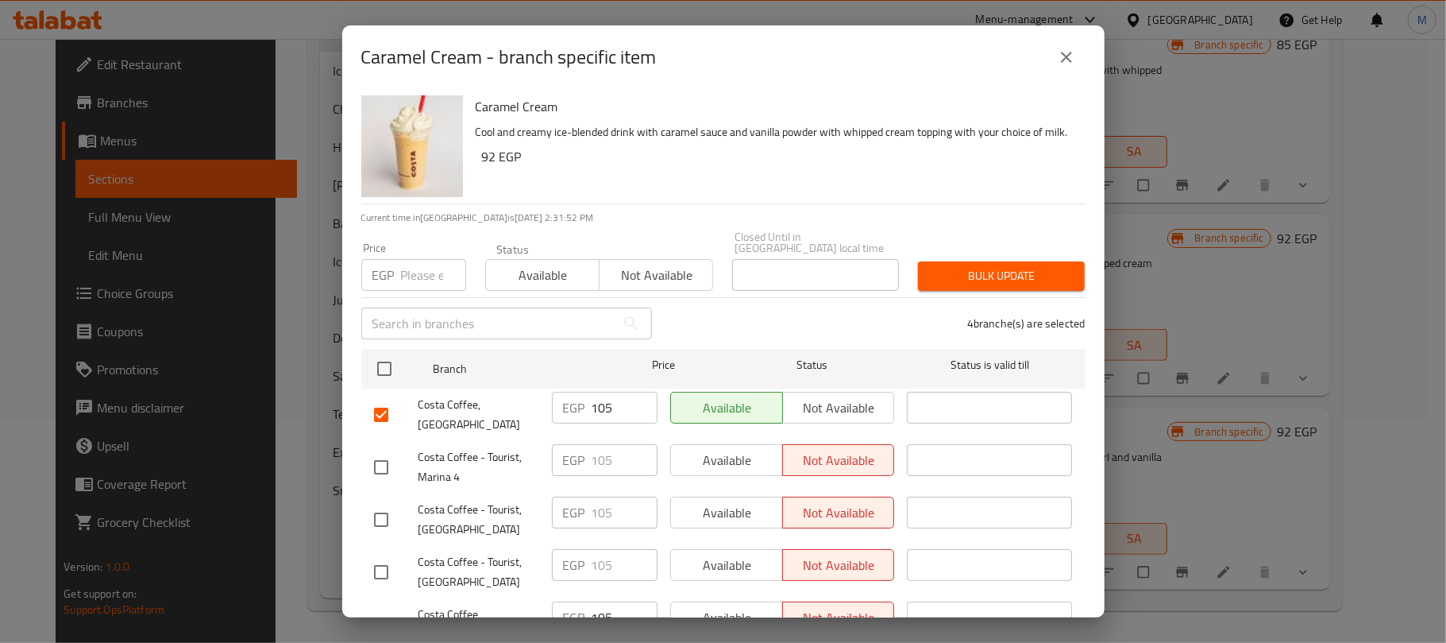
drag, startPoint x: 389, startPoint y: 273, endPoint x: 534, endPoint y: 293, distance: 145.9
click at [389, 272] on p "EGP" at bounding box center [384, 274] width 22 height 19
drag, startPoint x: 426, startPoint y: 271, endPoint x: 435, endPoint y: 274, distance: 10.0
click at [429, 273] on input "number" at bounding box center [433, 275] width 65 height 32
type input "125"
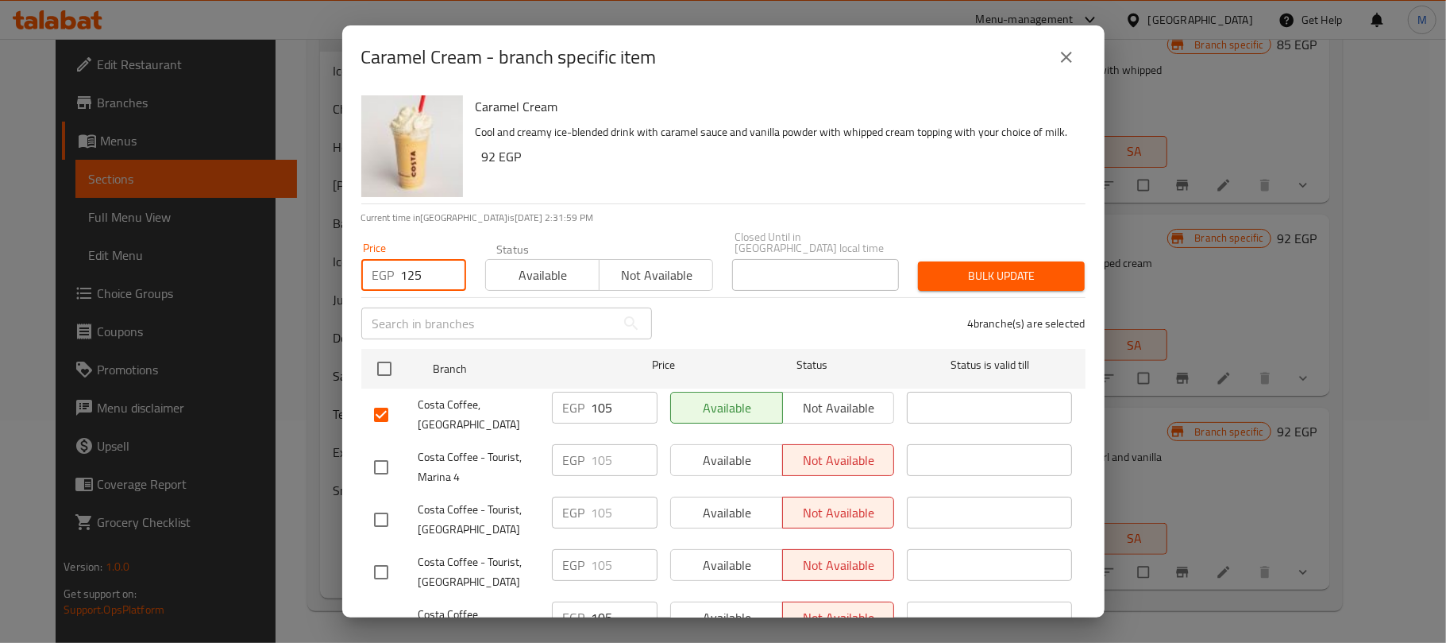
click at [798, 168] on h6 "92 EGP" at bounding box center [777, 156] width 591 height 22
click at [976, 268] on span "Bulk update" at bounding box center [1001, 276] width 141 height 20
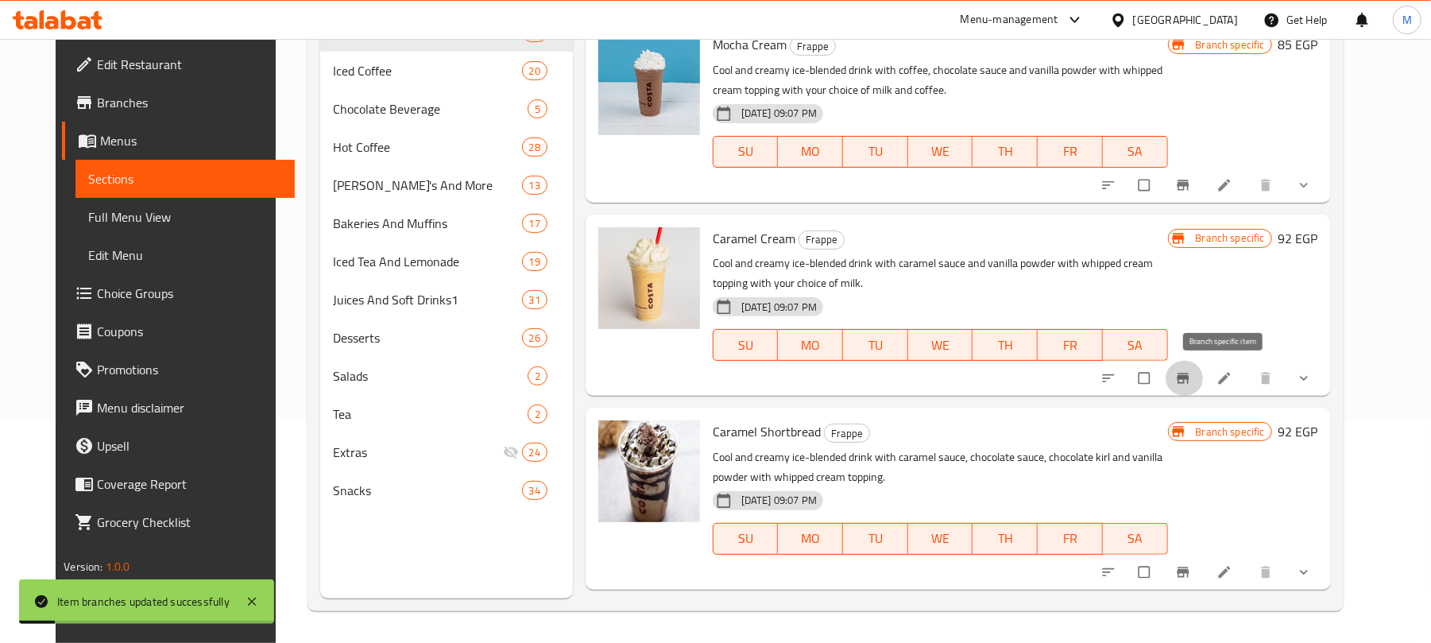
click at [1191, 372] on icon "Branch-specific-item" at bounding box center [1183, 378] width 16 height 16
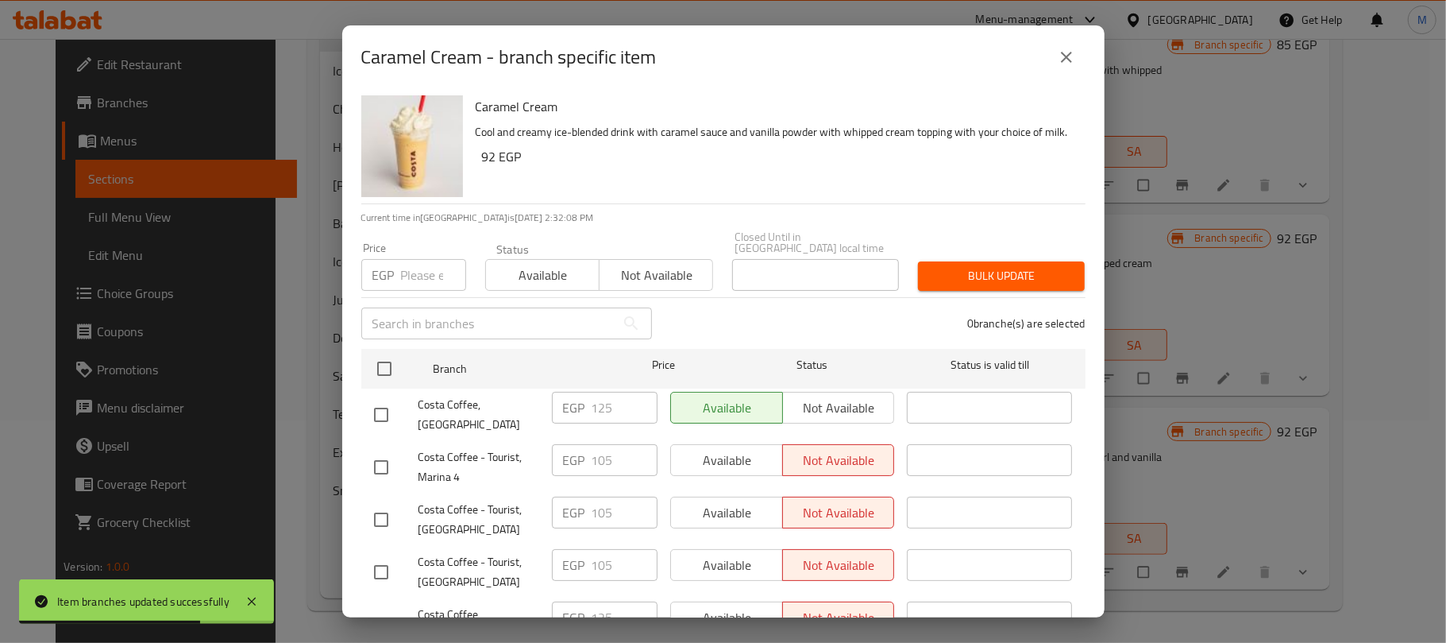
click at [1060, 60] on icon "close" at bounding box center [1066, 57] width 19 height 19
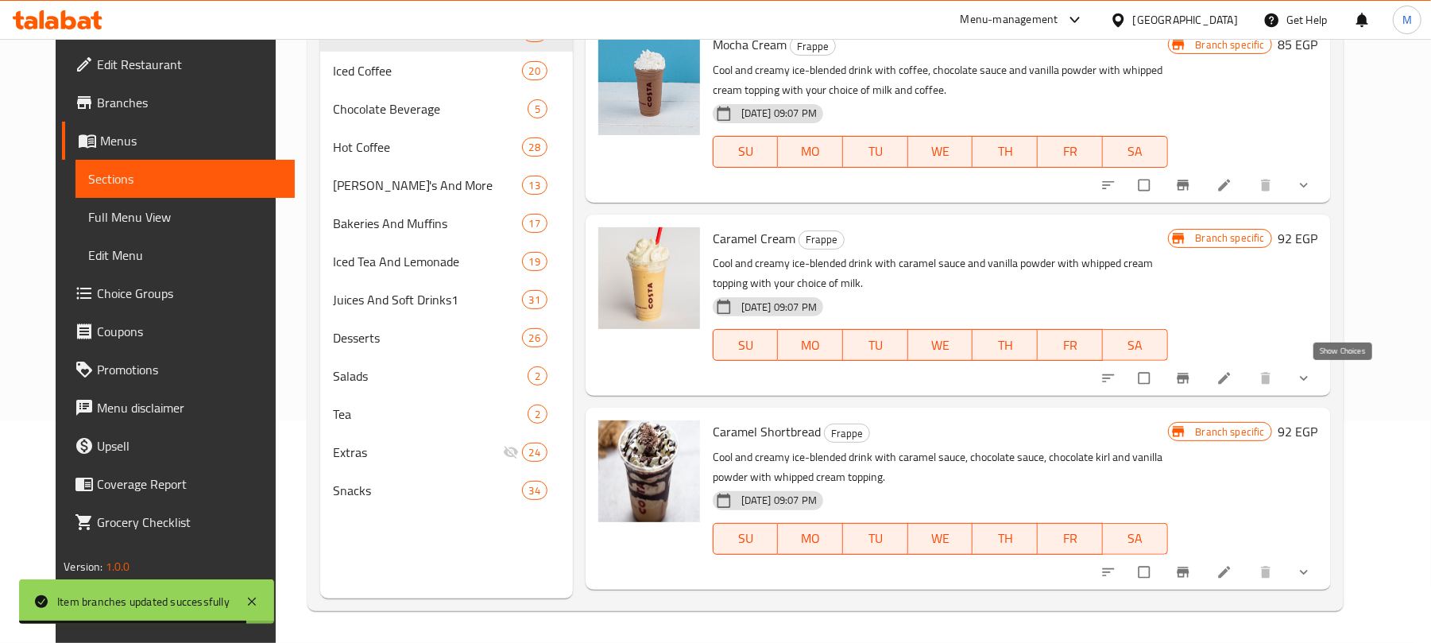
click at [1324, 385] on button "show more" at bounding box center [1305, 378] width 38 height 35
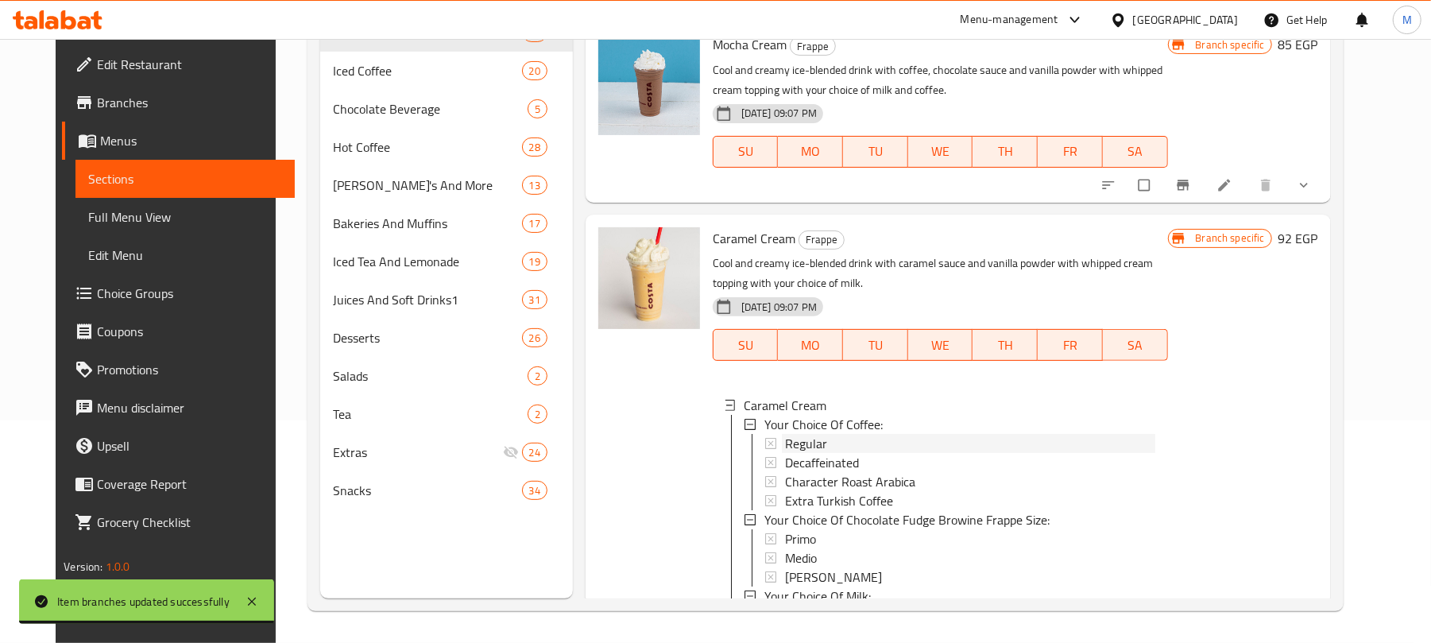
click at [817, 446] on div "Regular" at bounding box center [970, 443] width 370 height 19
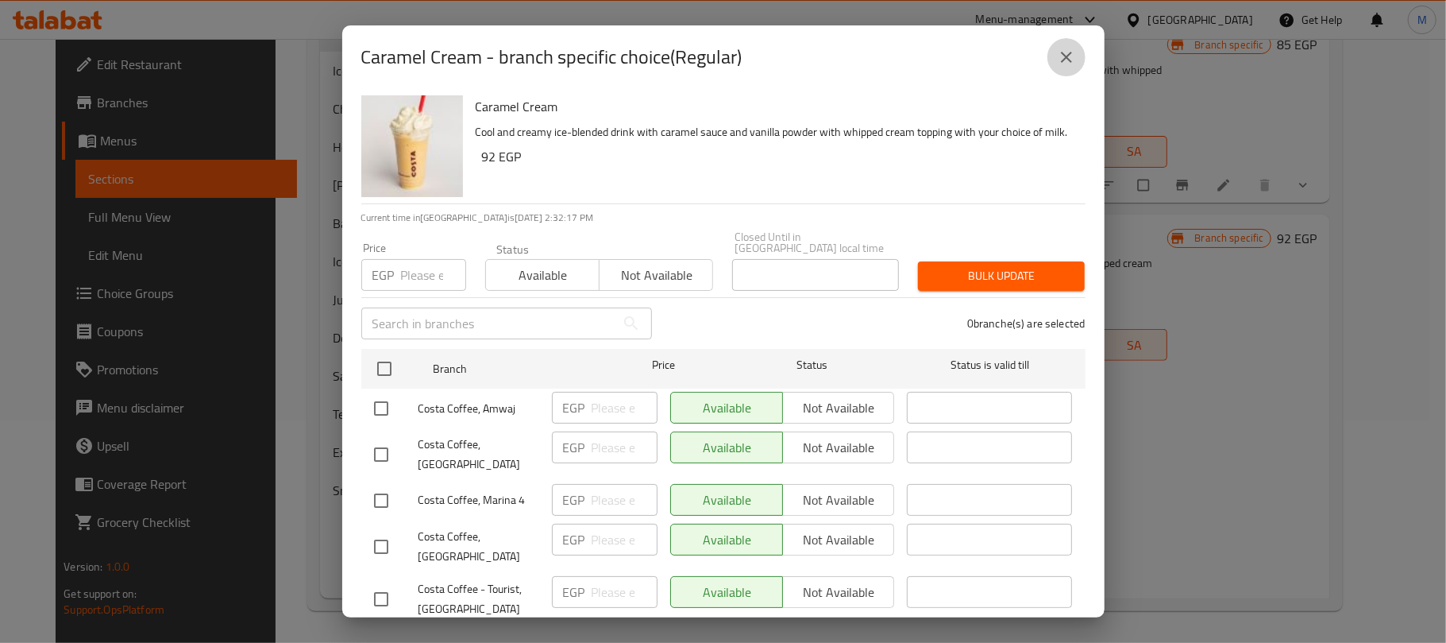
drag, startPoint x: 1059, startPoint y: 58, endPoint x: 1061, endPoint y: 90, distance: 31.9
click at [1058, 59] on icon "close" at bounding box center [1066, 57] width 19 height 19
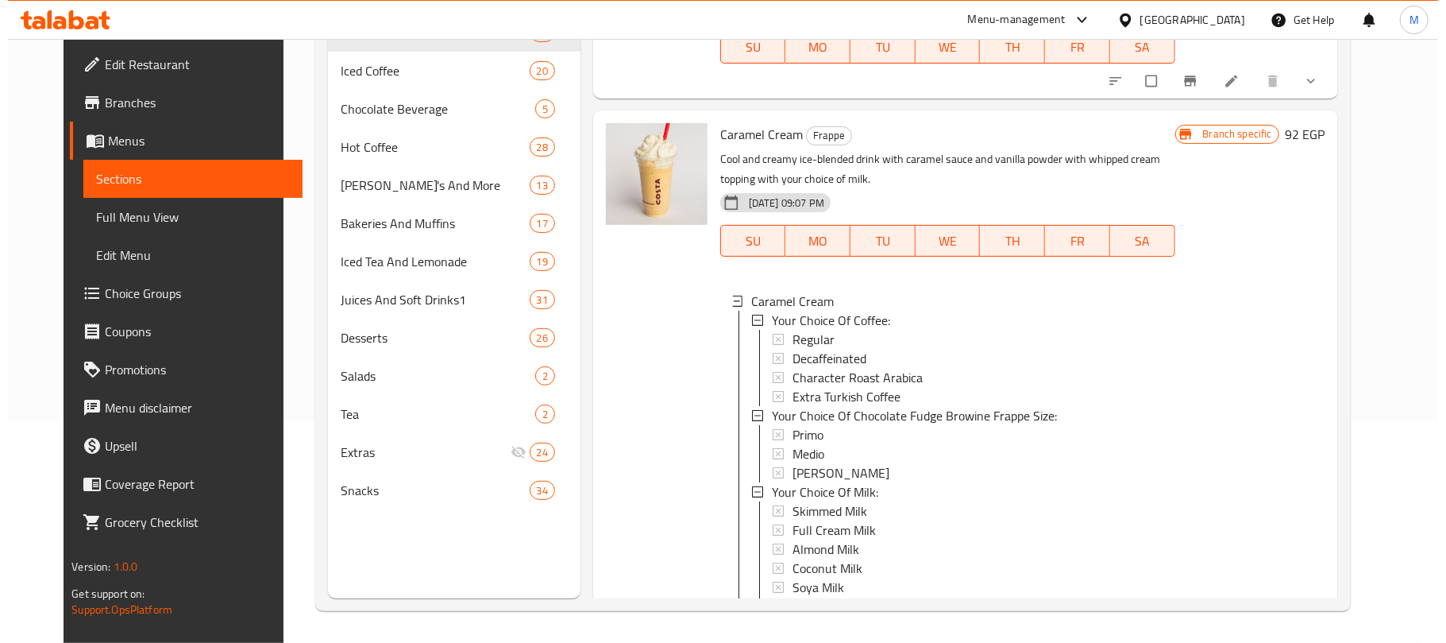
scroll to position [286, 0]
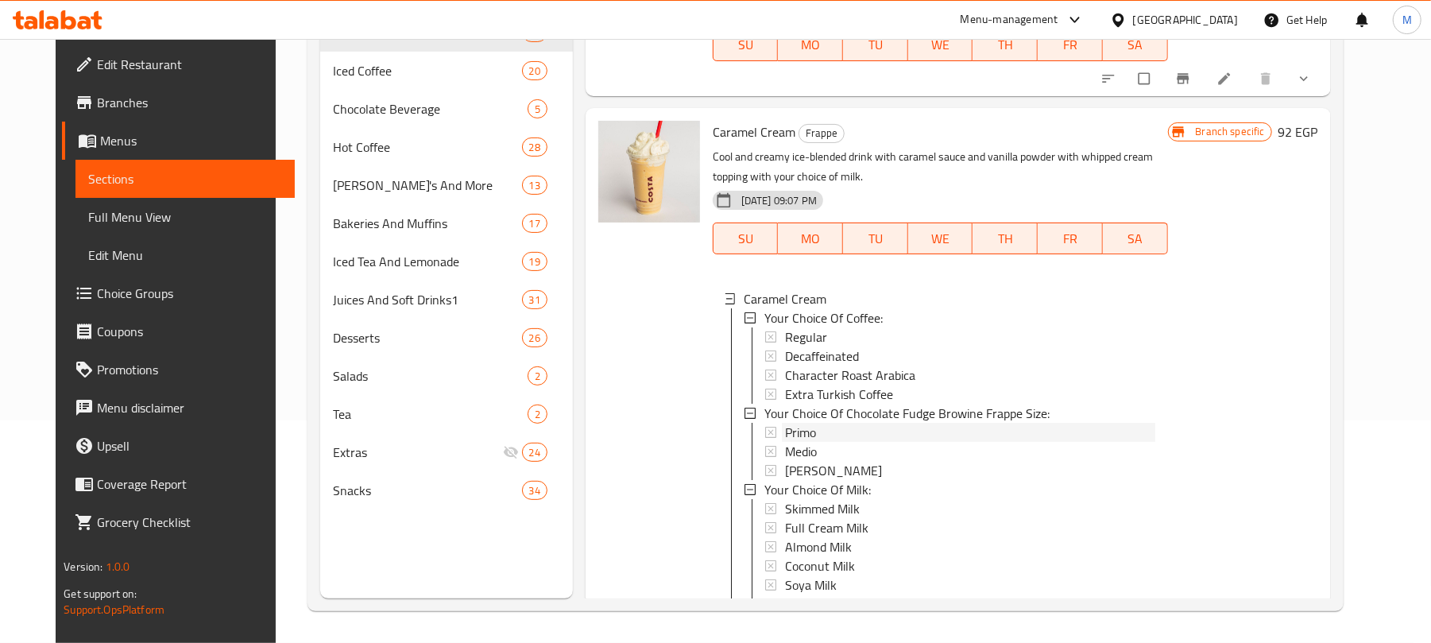
click at [788, 434] on span "Primo" at bounding box center [800, 432] width 31 height 19
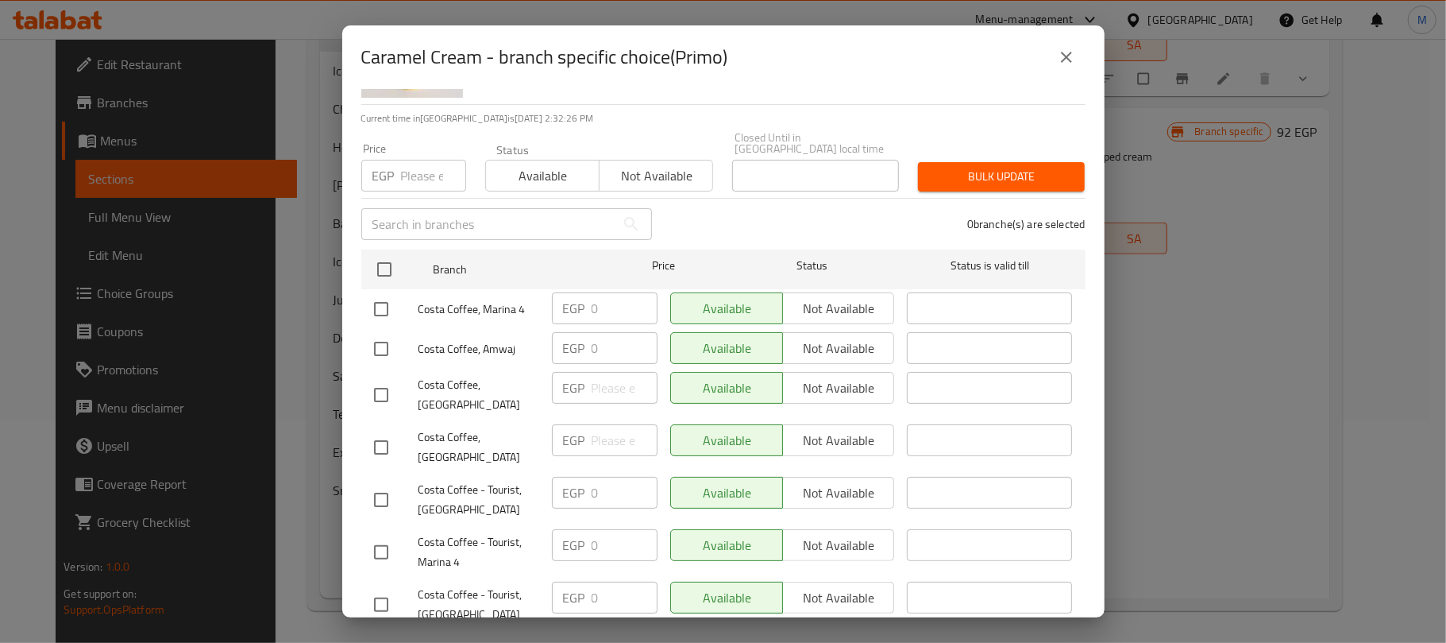
scroll to position [106, 0]
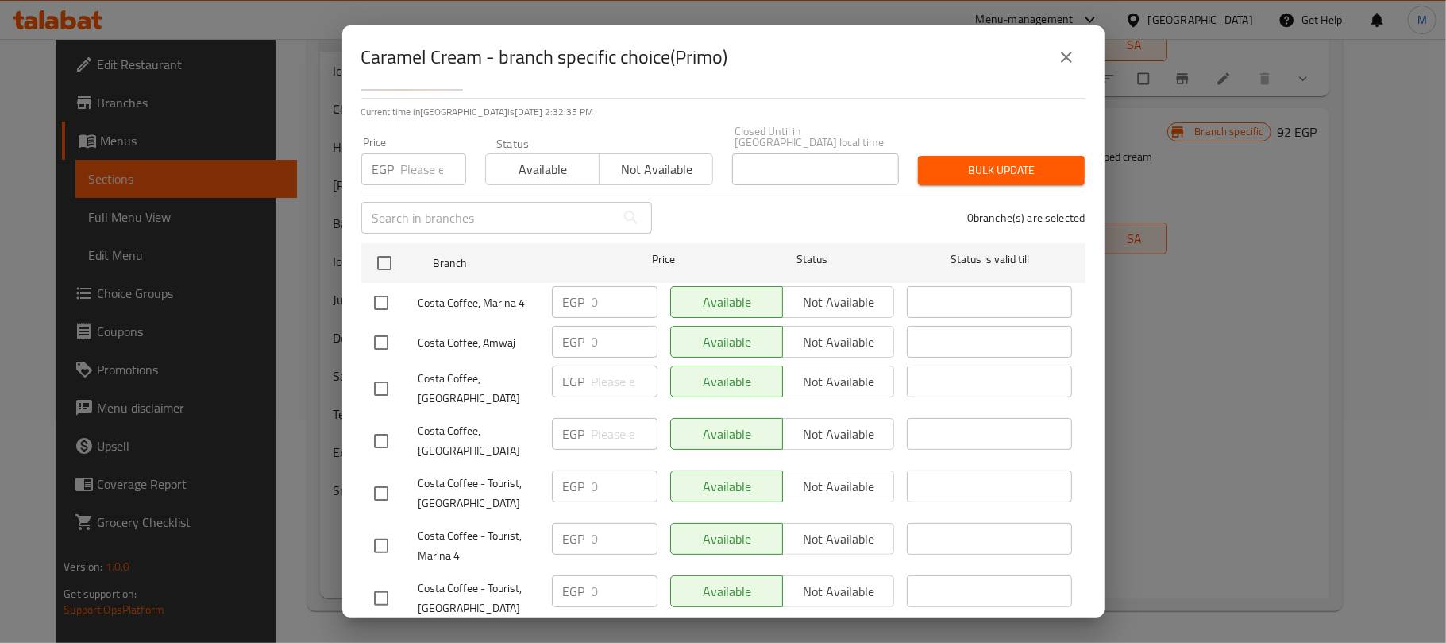
click at [376, 372] on input "checkbox" at bounding box center [381, 388] width 33 height 33
checkbox input "true"
drag, startPoint x: 376, startPoint y: 427, endPoint x: 414, endPoint y: 424, distance: 37.5
click at [376, 427] on input "checkbox" at bounding box center [381, 440] width 33 height 33
checkbox input "true"
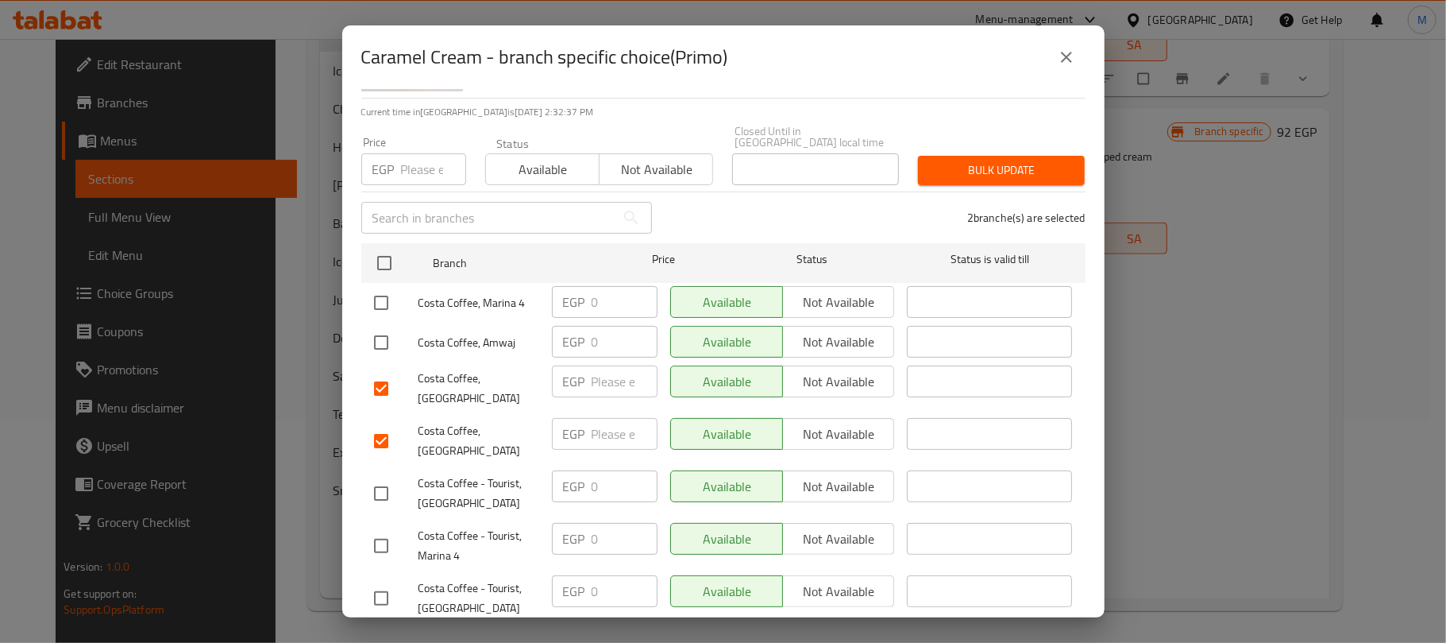
click at [423, 156] on input "number" at bounding box center [433, 169] width 65 height 32
type input "0"
click at [809, 102] on div "Caramel Cream Cool and creamy ice-blended drink with caramel sauce and vanilla …" at bounding box center [723, 353] width 763 height 528
click at [1006, 162] on span "Bulk update" at bounding box center [1001, 170] width 141 height 20
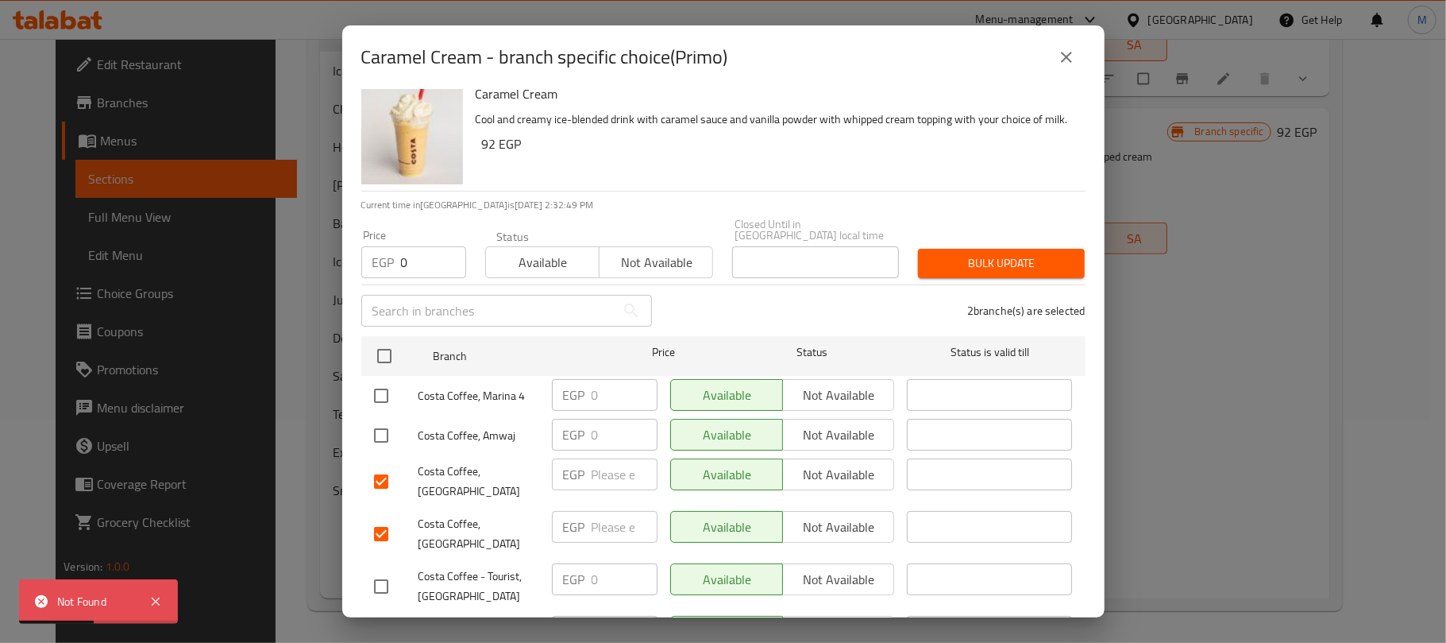
scroll to position [0, 0]
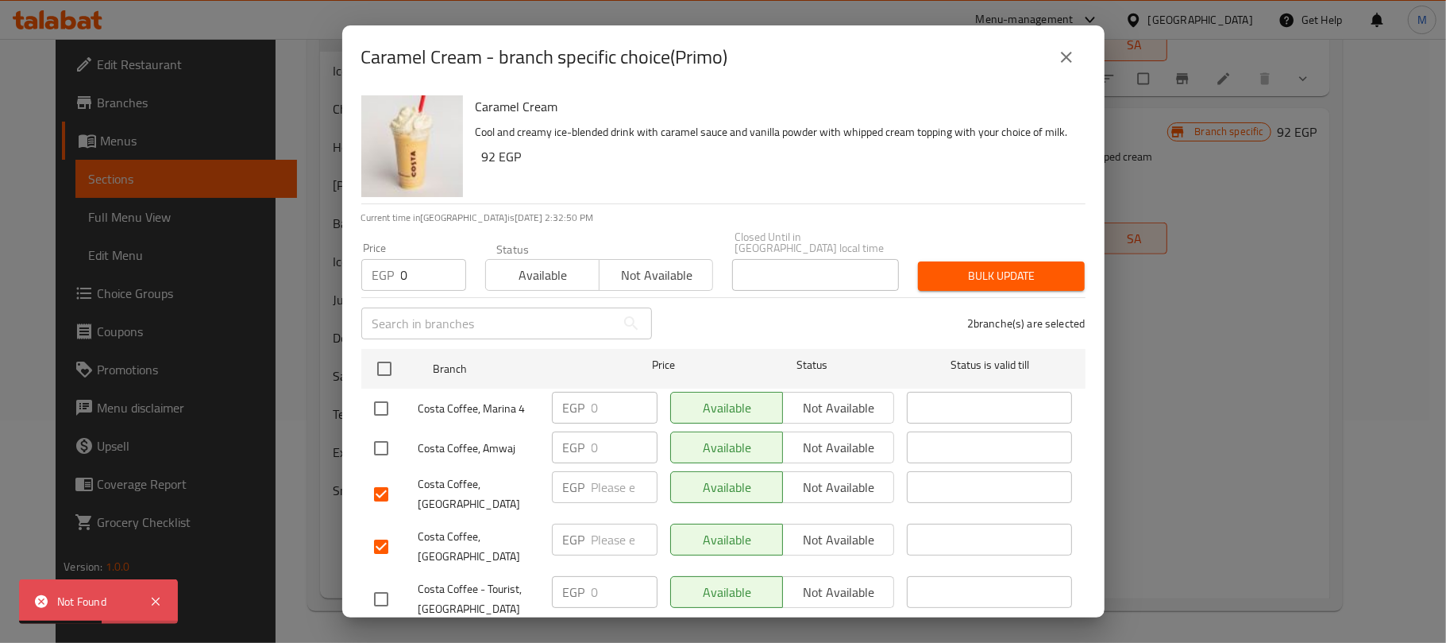
click at [1059, 61] on icon "close" at bounding box center [1066, 57] width 19 height 19
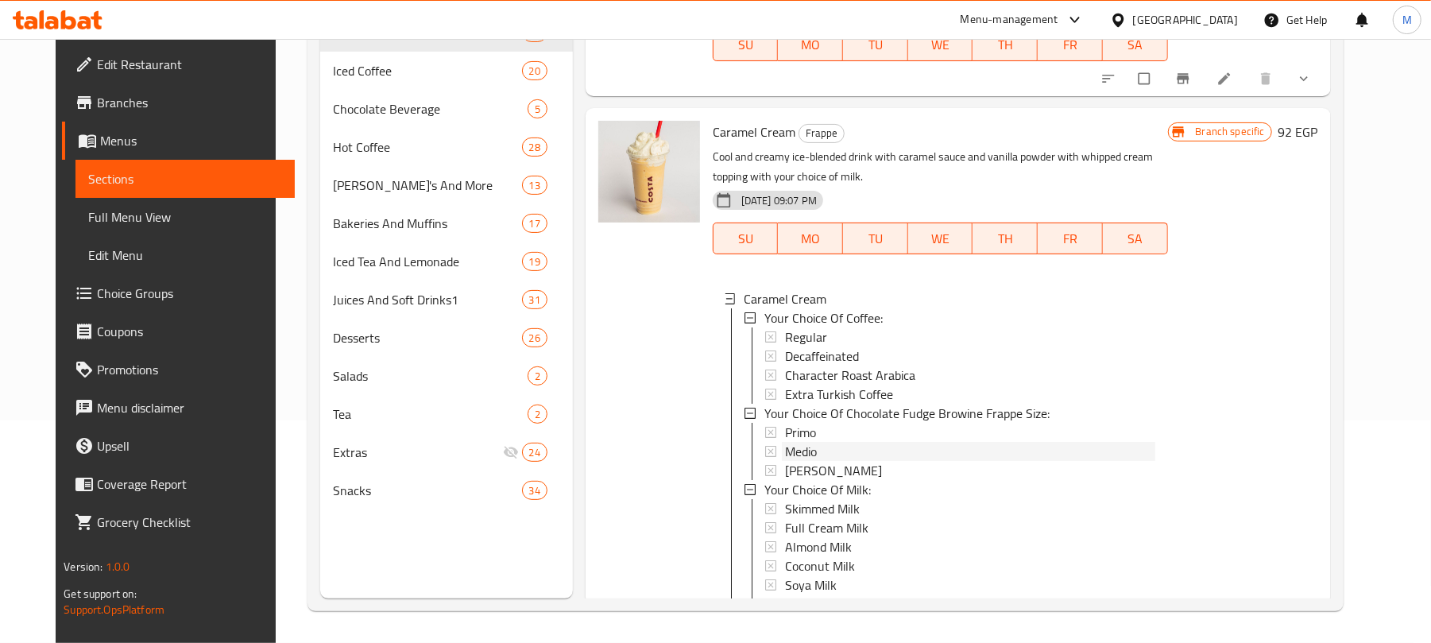
click at [829, 453] on div "Medio" at bounding box center [970, 451] width 370 height 19
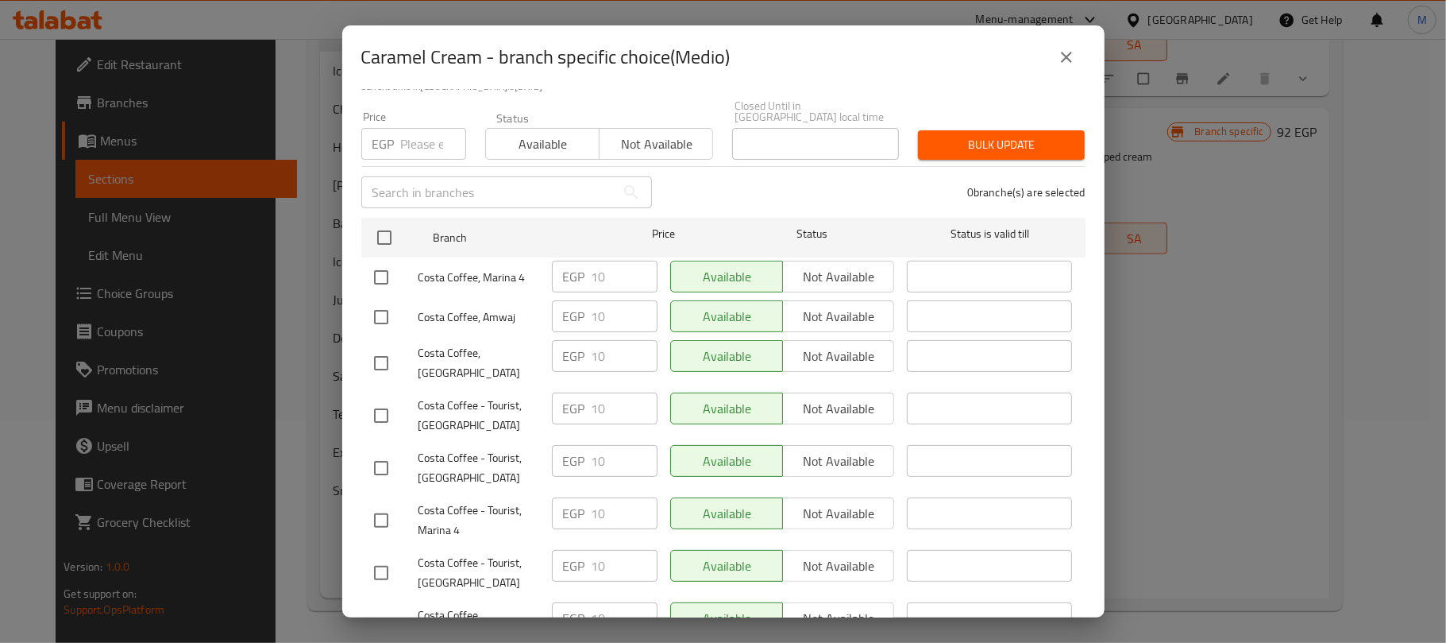
scroll to position [248, 0]
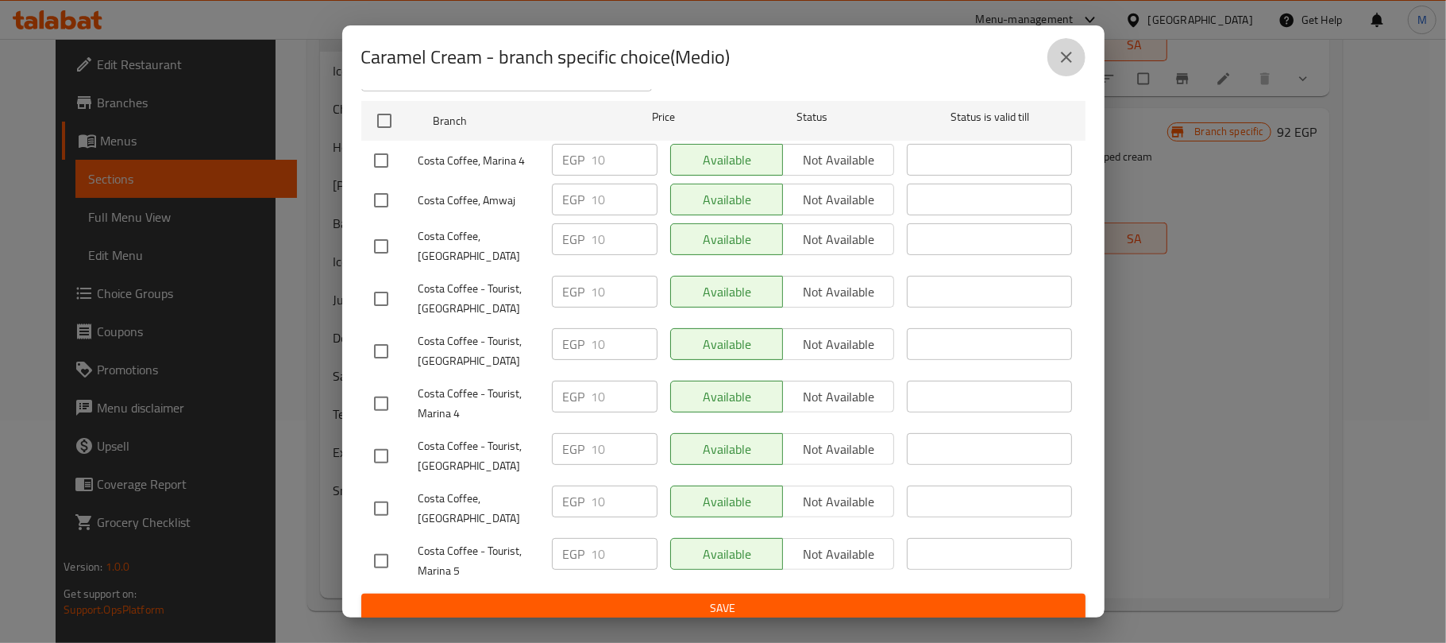
click at [1065, 45] on button "close" at bounding box center [1067, 57] width 38 height 38
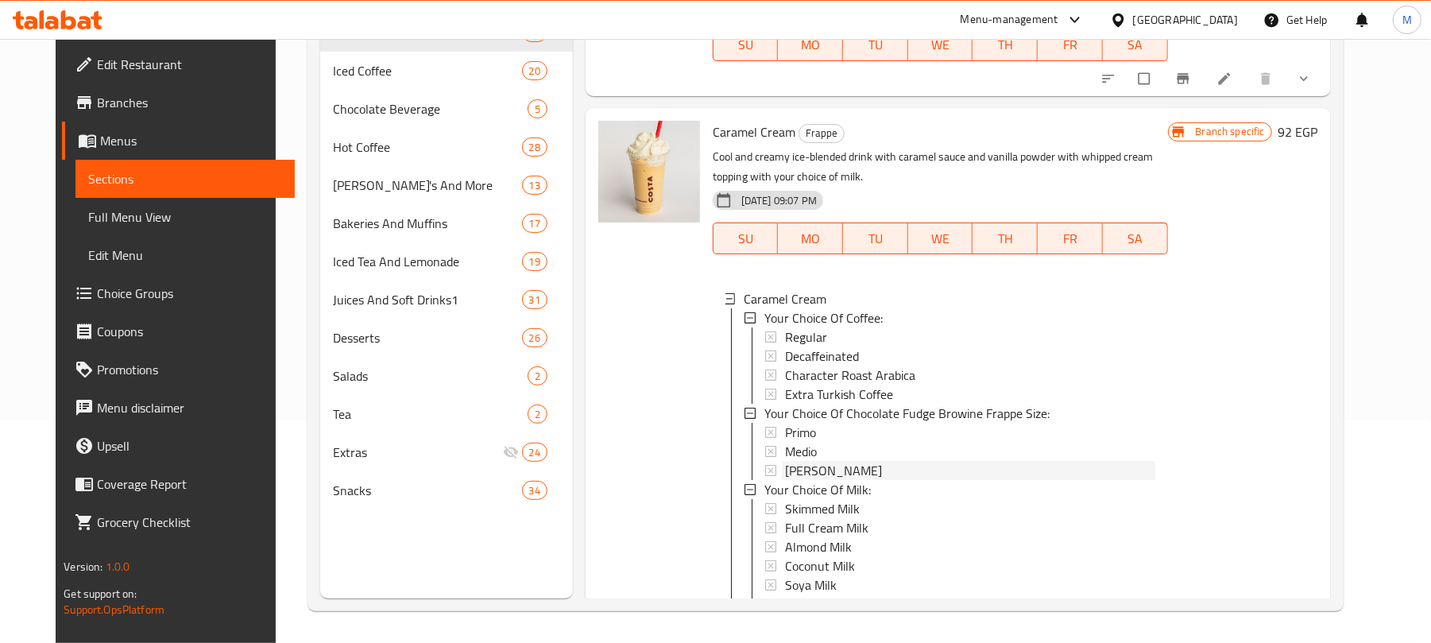
click at [789, 473] on span "Massimo" at bounding box center [833, 470] width 97 height 19
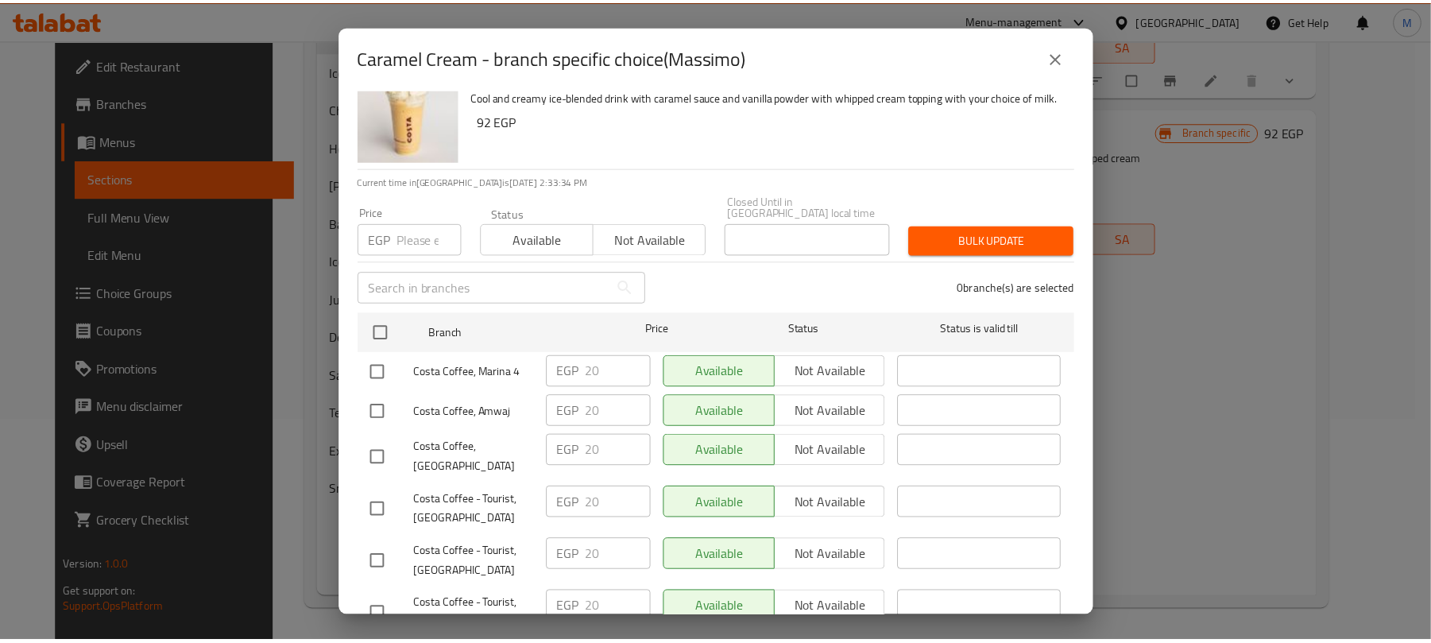
scroll to position [0, 0]
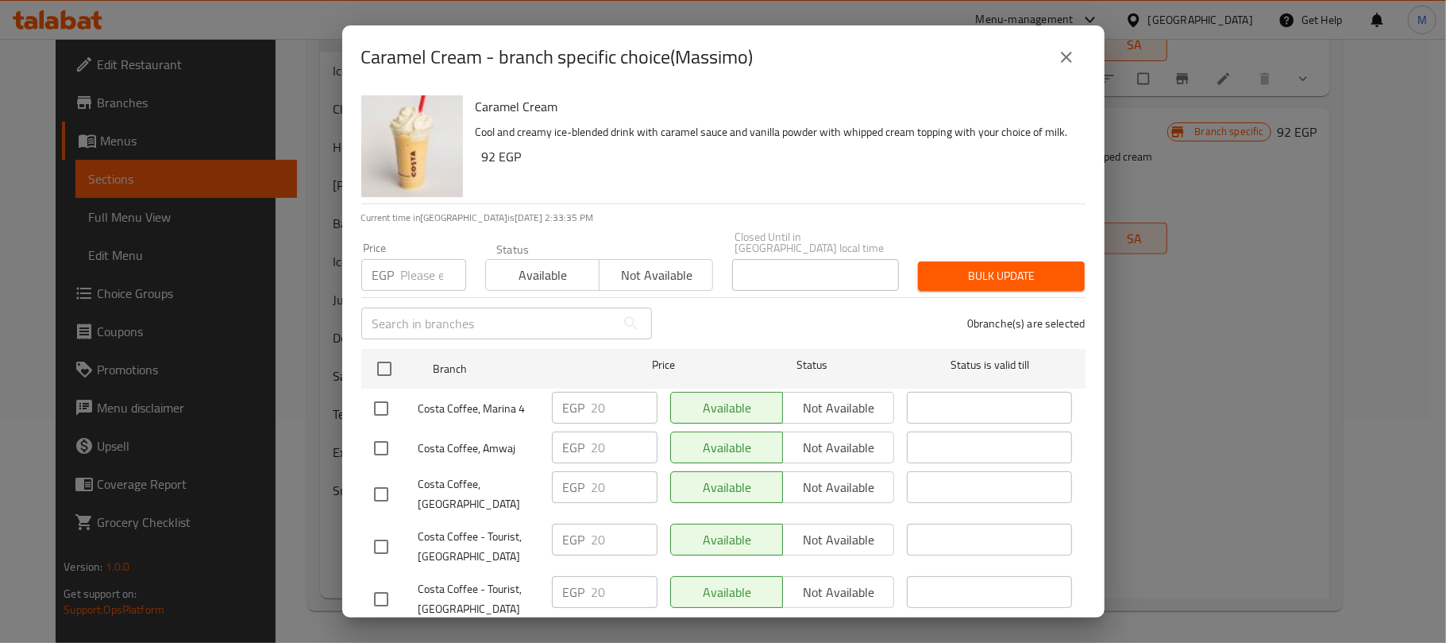
click at [1071, 52] on icon "close" at bounding box center [1066, 57] width 11 height 11
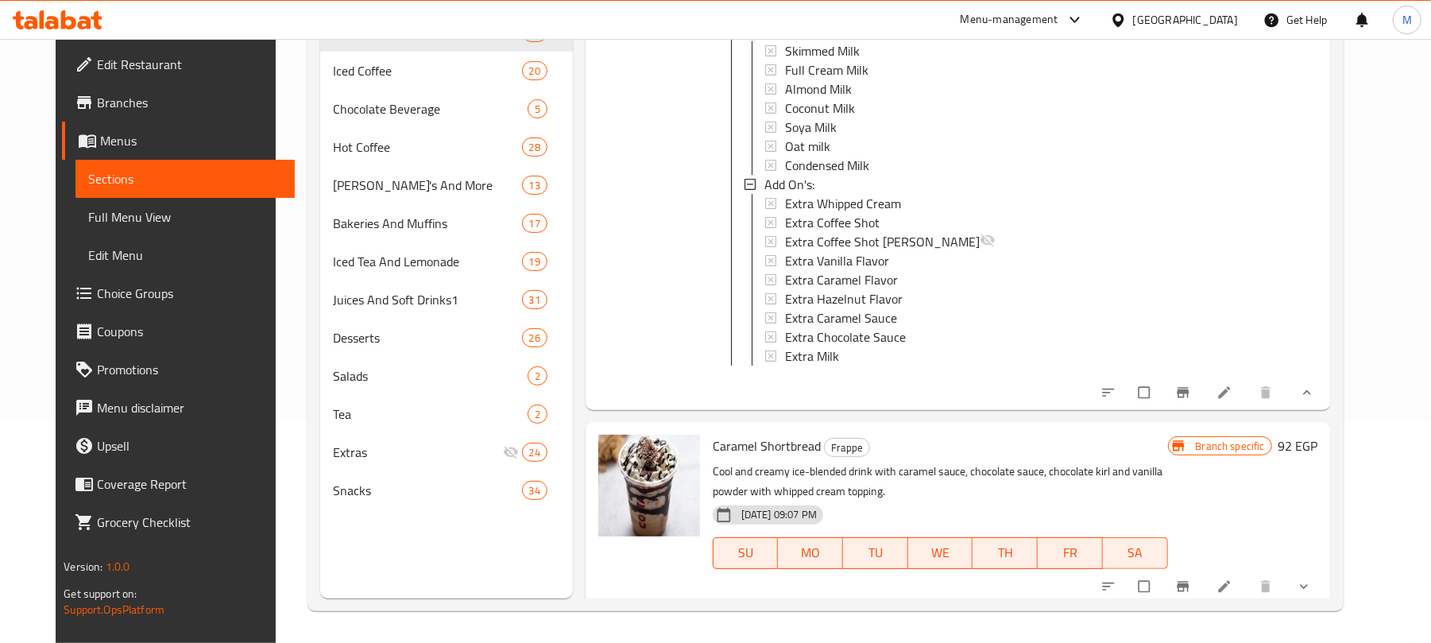
scroll to position [815, 0]
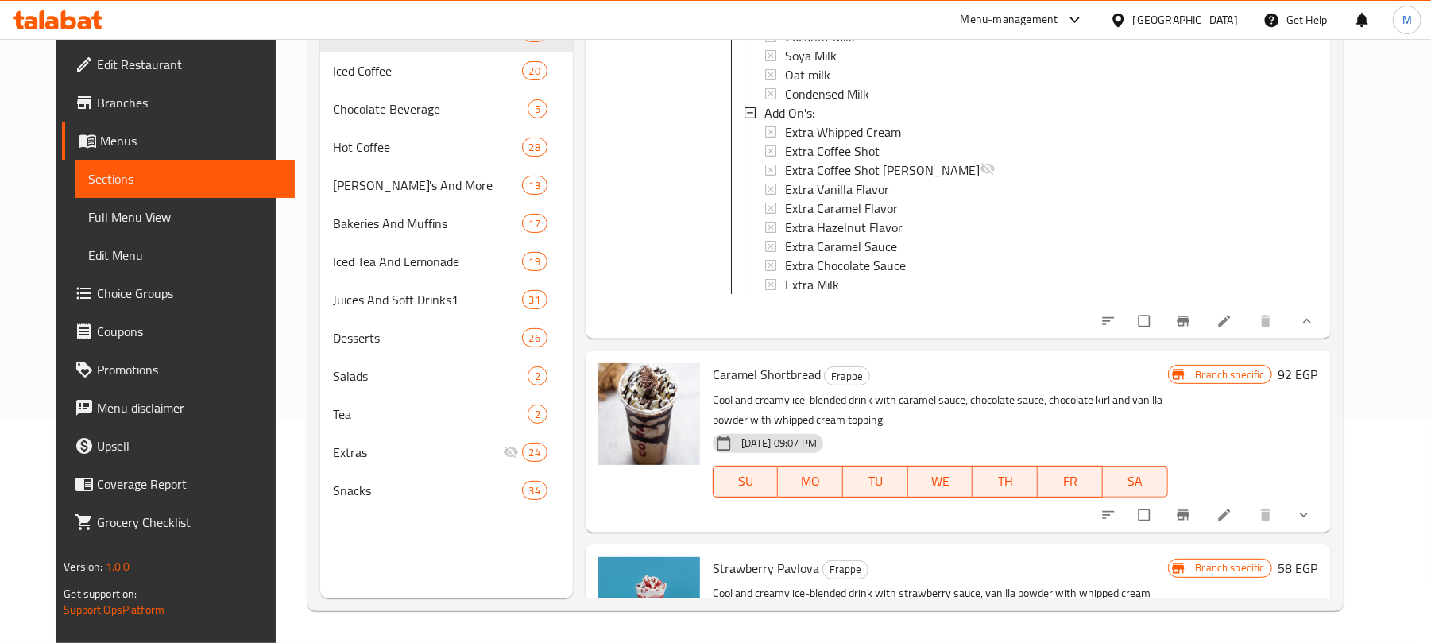
click at [1315, 329] on icon "show more" at bounding box center [1307, 321] width 16 height 16
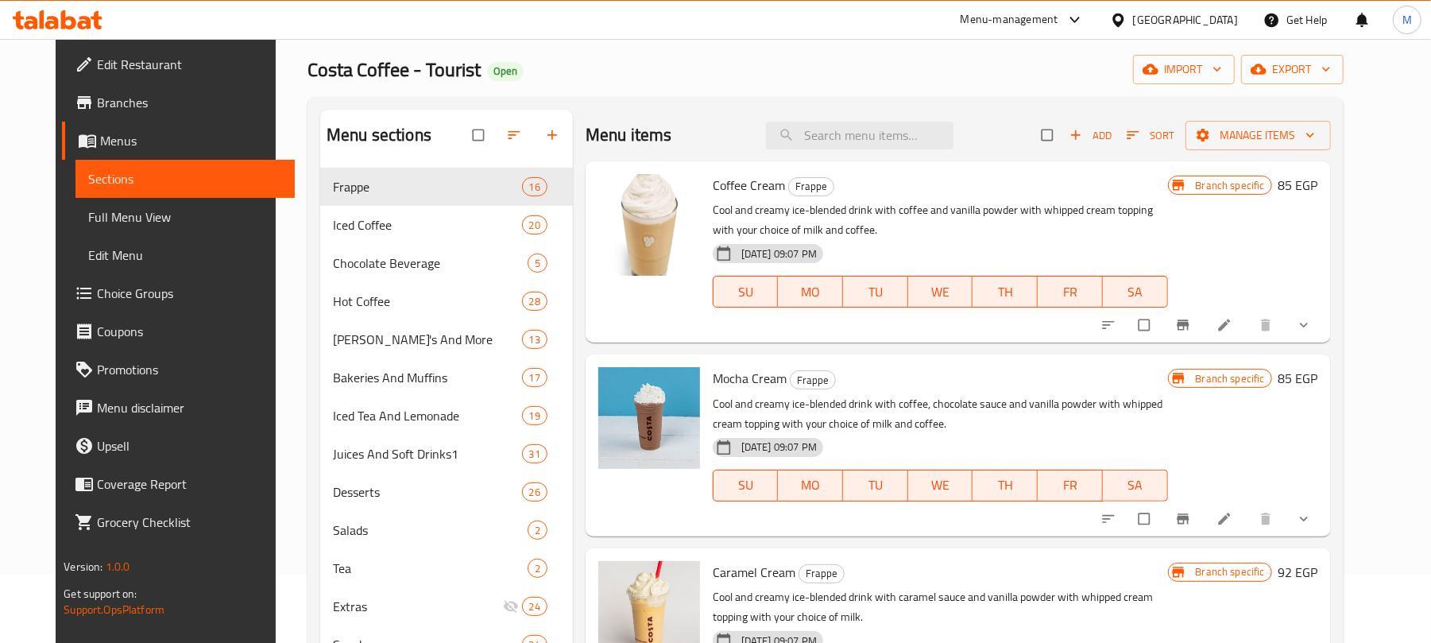
scroll to position [0, 0]
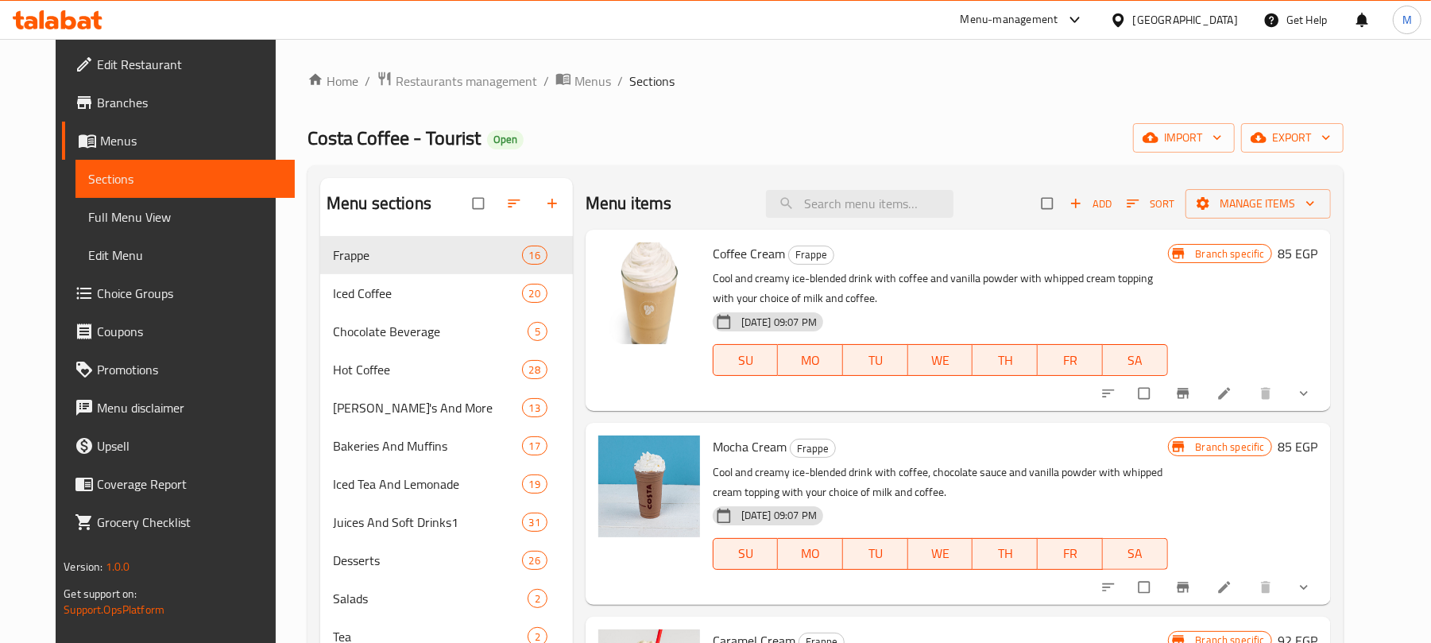
click at [926, 226] on div "Menu items Add Sort Manage items" at bounding box center [957, 204] width 745 height 52
click at [915, 226] on div "Menu items Add Sort Manage items" at bounding box center [957, 204] width 745 height 52
drag, startPoint x: 894, startPoint y: 195, endPoint x: 931, endPoint y: 220, distance: 45.2
click at [893, 195] on input "search" at bounding box center [859, 204] width 187 height 28
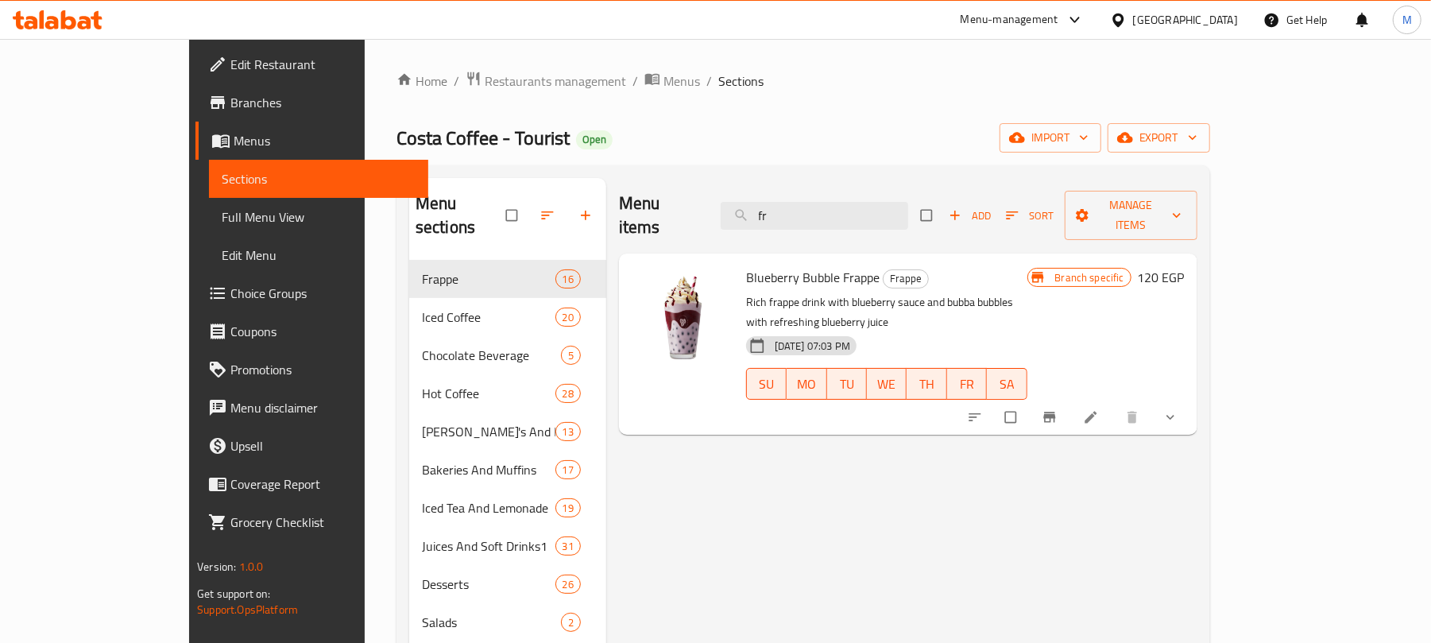
type input "f"
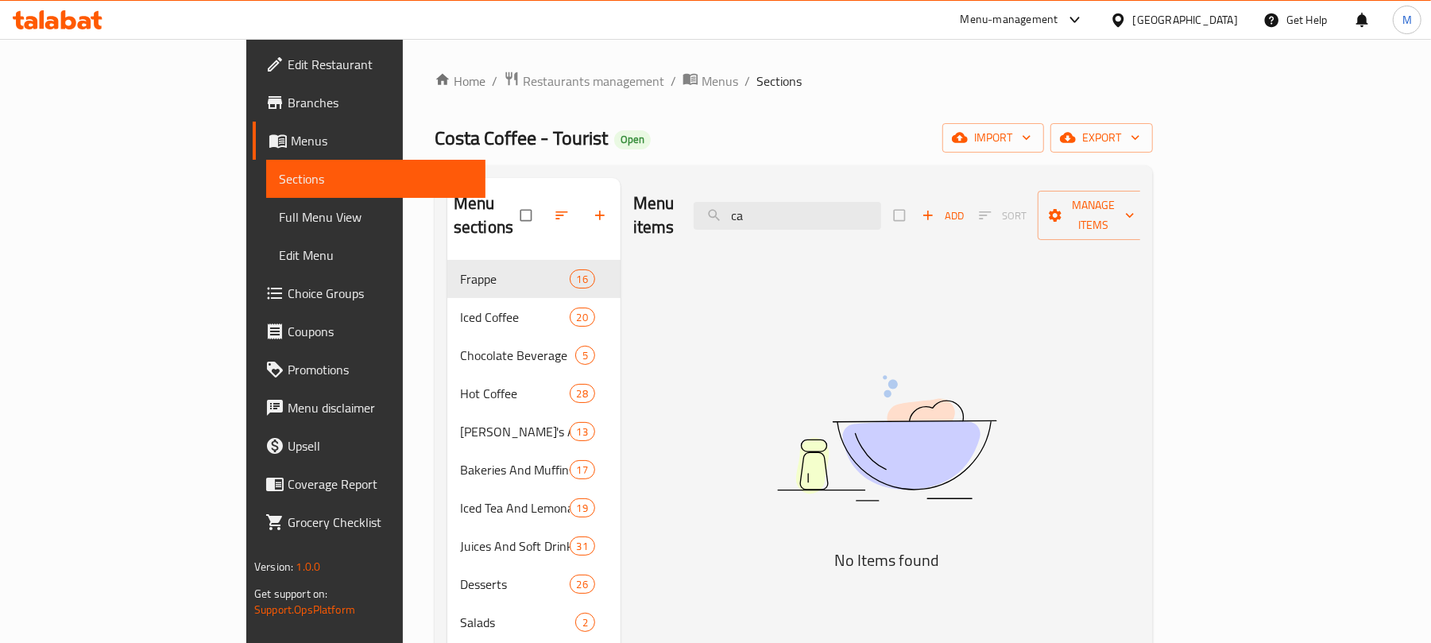
type input "c"
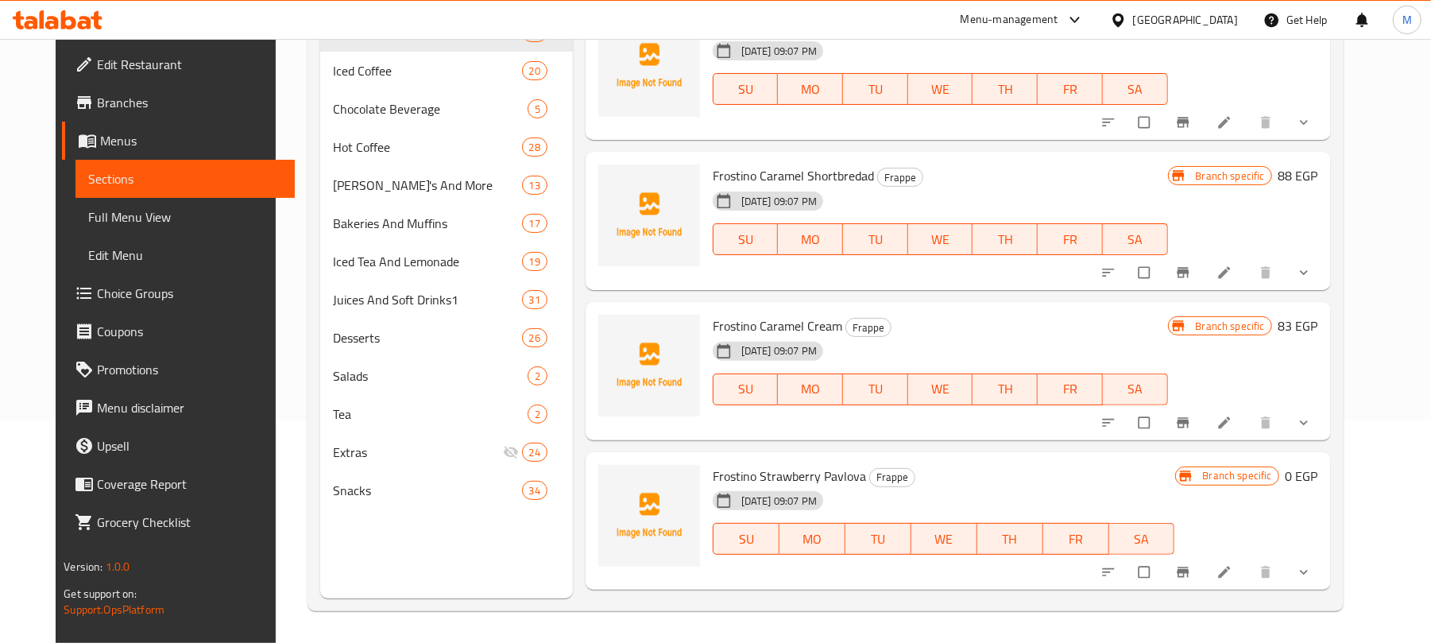
scroll to position [1662, 0]
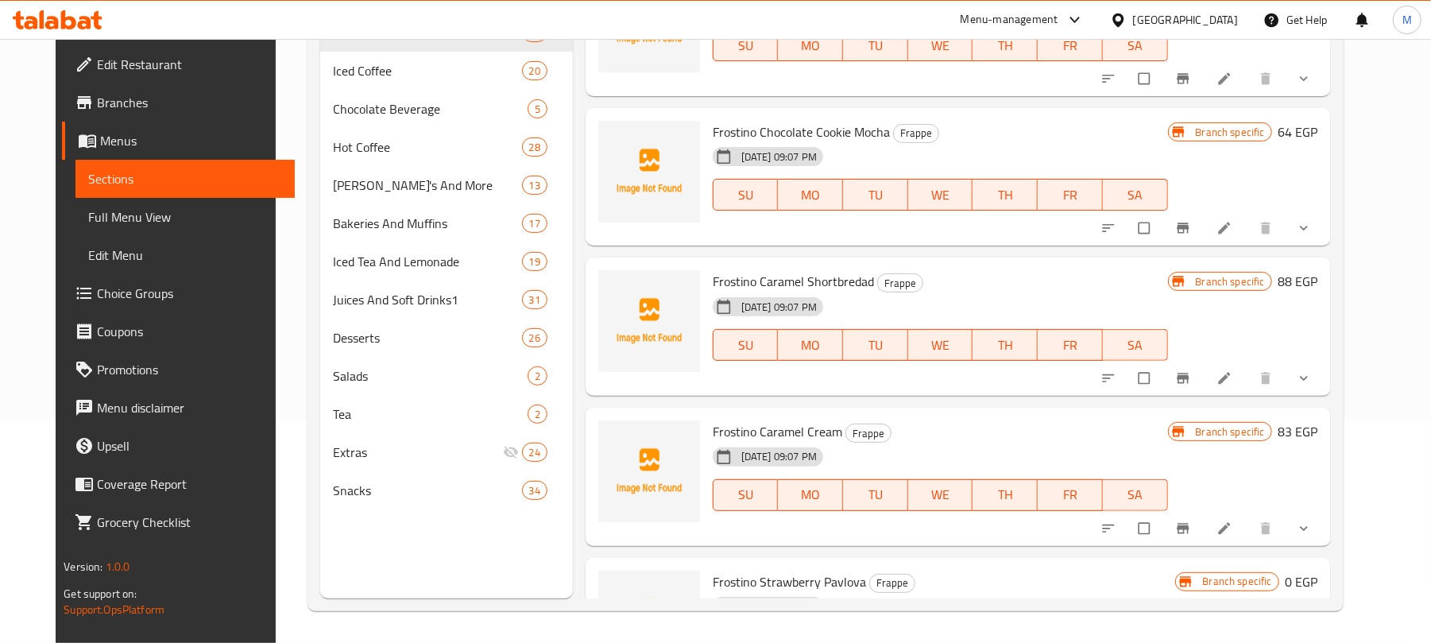
click at [801, 269] on span "Frostino Caramel Shortbredad" at bounding box center [792, 281] width 161 height 24
copy h6 "Frostino Caramel Shortbredad"
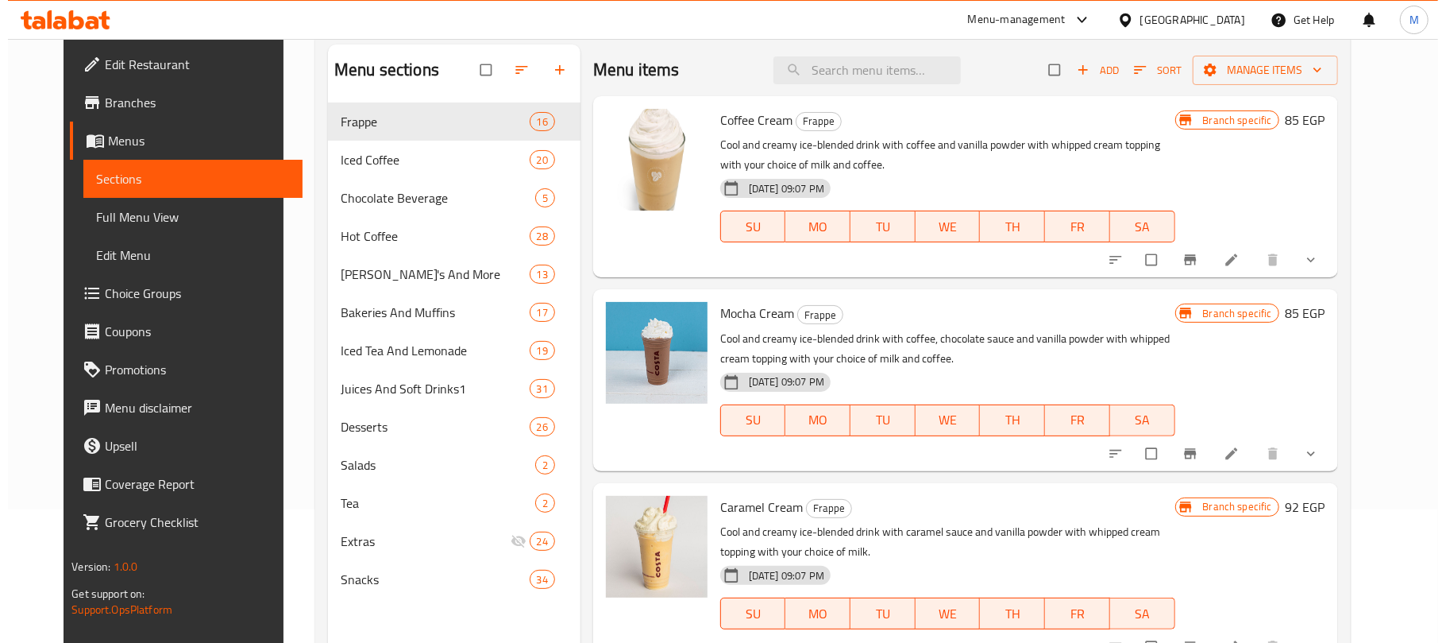
scroll to position [0, 0]
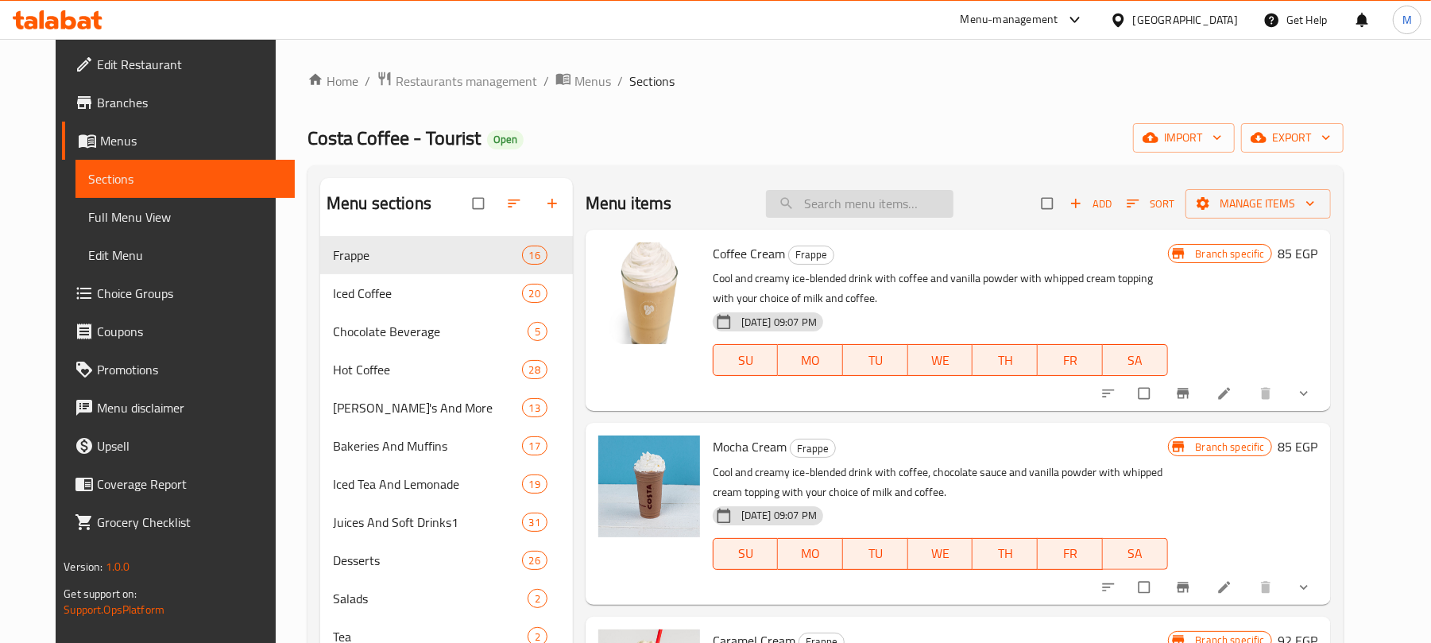
click at [837, 202] on input "search" at bounding box center [859, 204] width 187 height 28
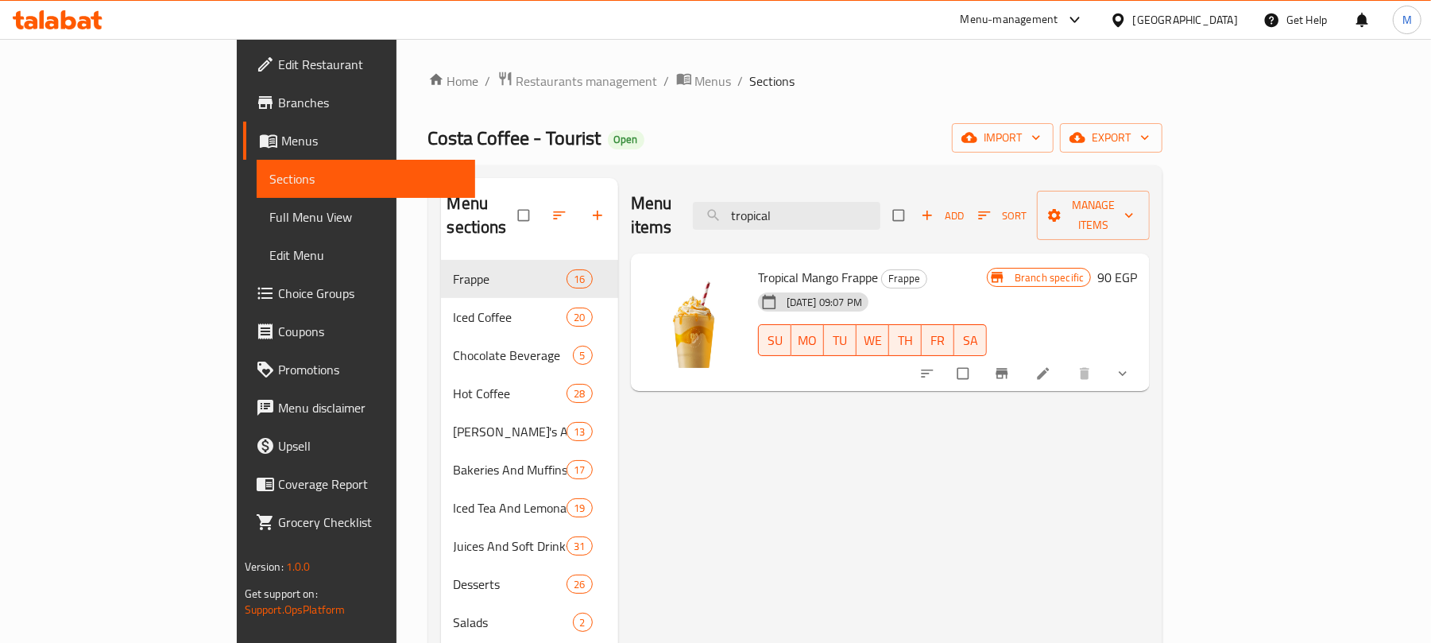
type input "tropical"
click at [1022, 362] on button "Branch-specific-item" at bounding box center [1003, 373] width 38 height 35
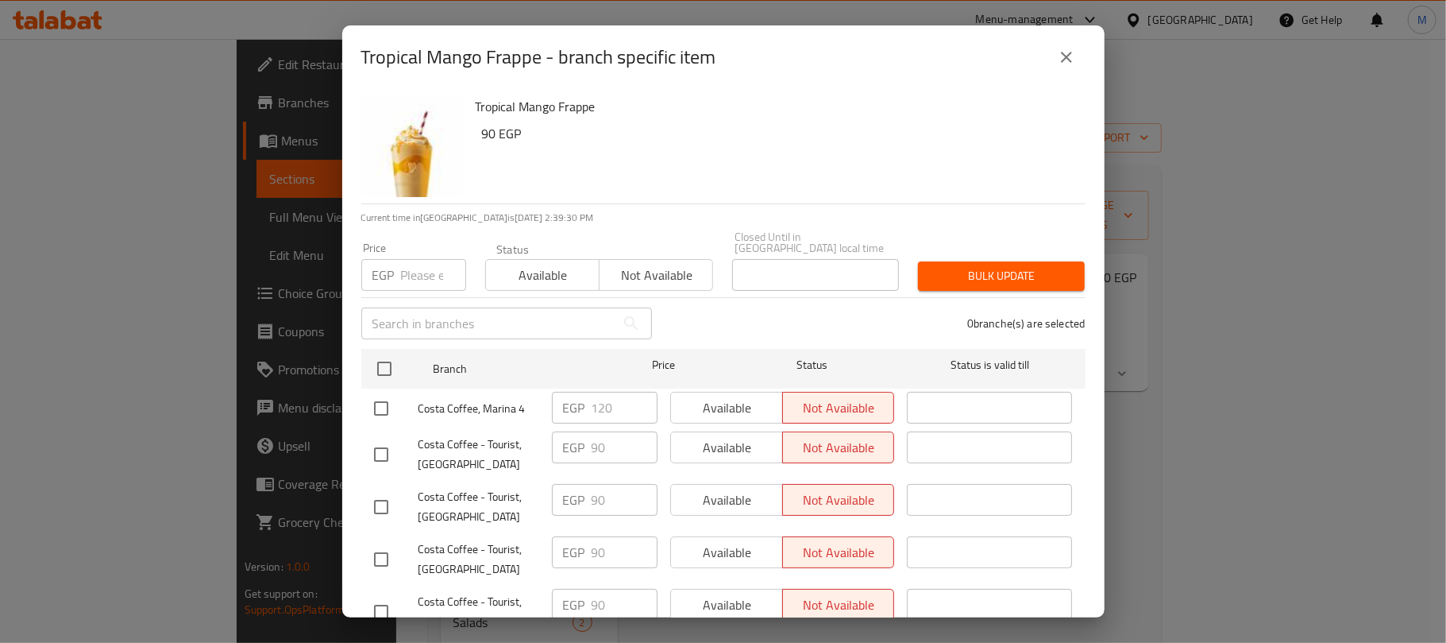
click at [423, 319] on input "text" at bounding box center [488, 323] width 254 height 32
paste input "Amwaj"
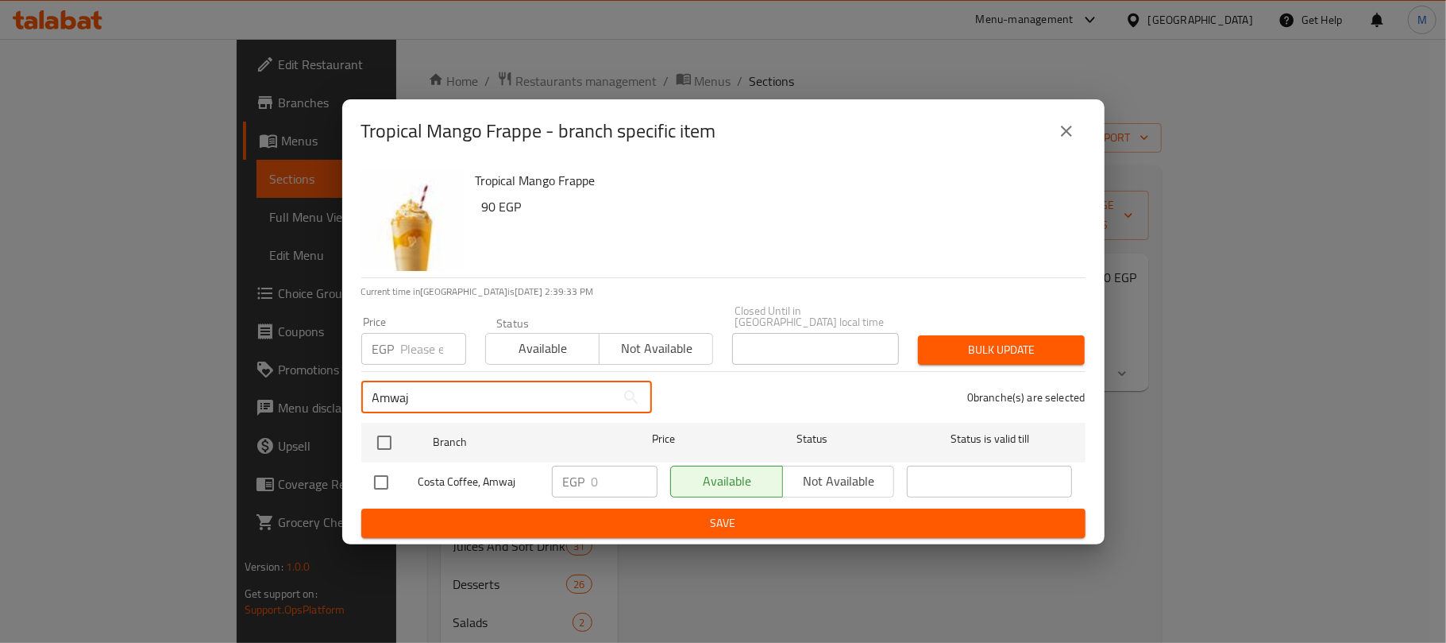
type input "Amwaj"
click at [385, 481] on input "checkbox" at bounding box center [381, 481] width 33 height 33
checkbox input "true"
click at [471, 392] on input "Amwaj" at bounding box center [488, 397] width 254 height 32
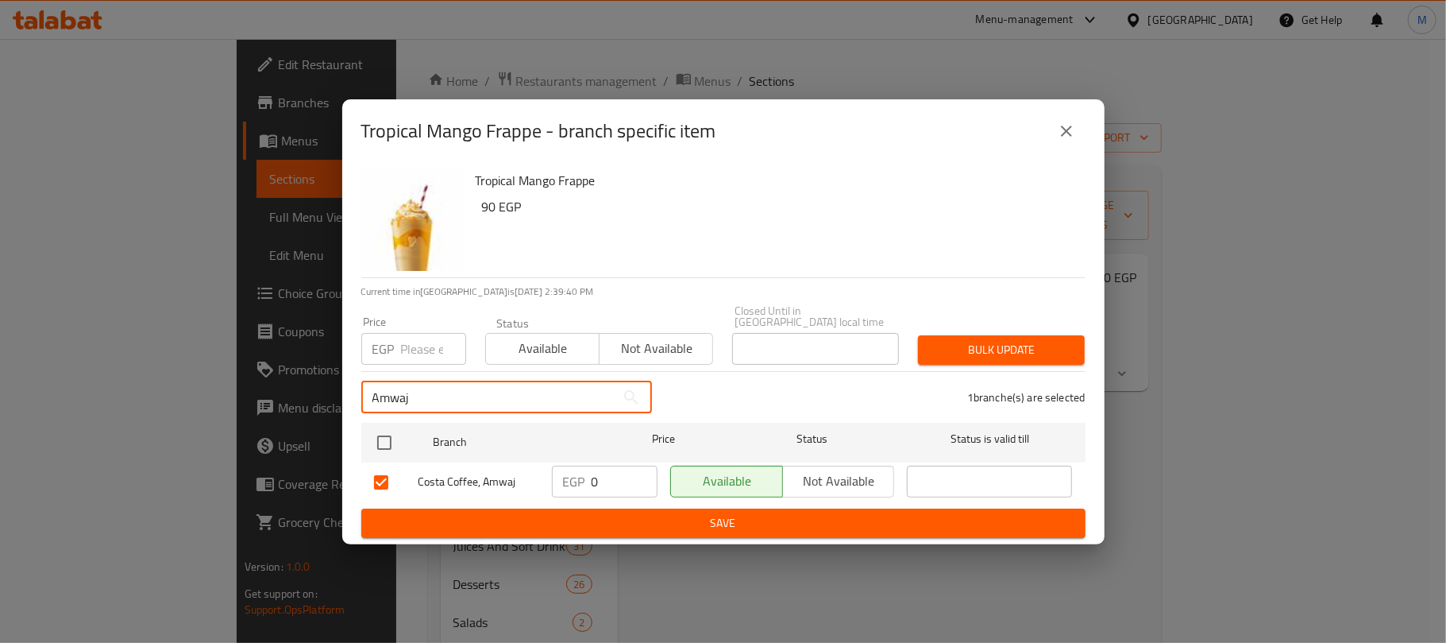
click at [471, 392] on input "Amwaj" at bounding box center [488, 397] width 254 height 32
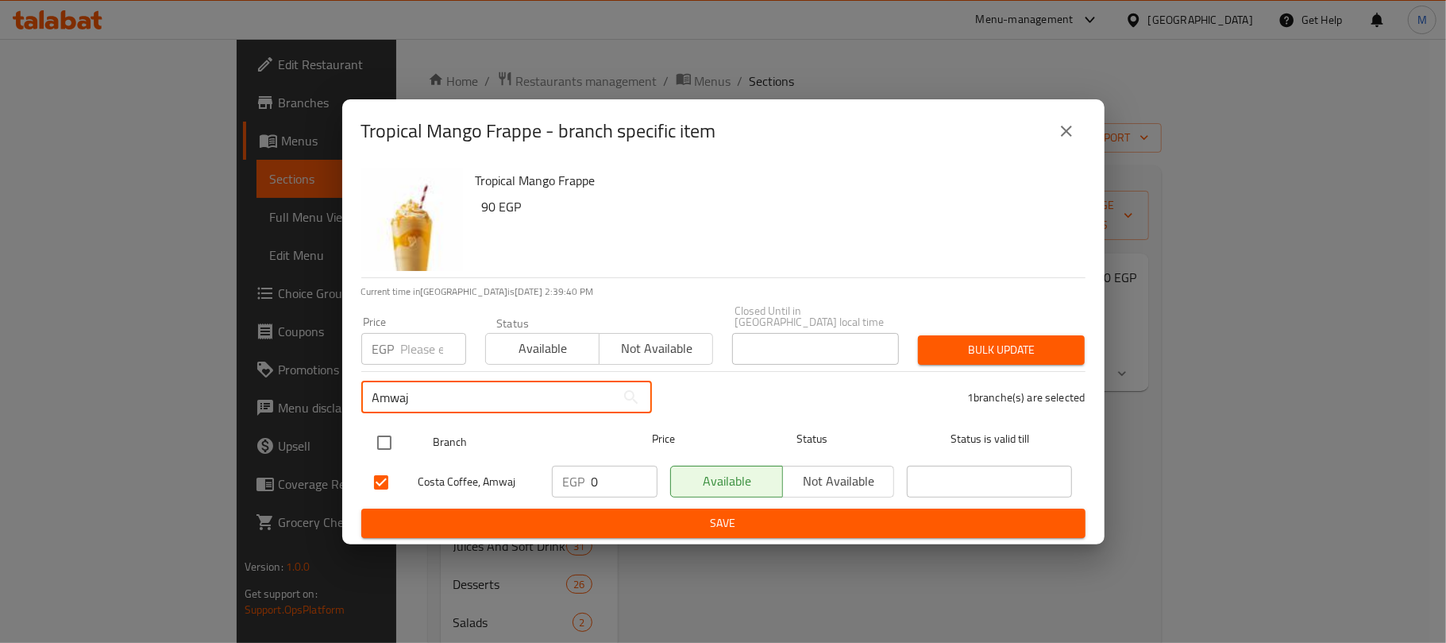
paste input "Marina 4"
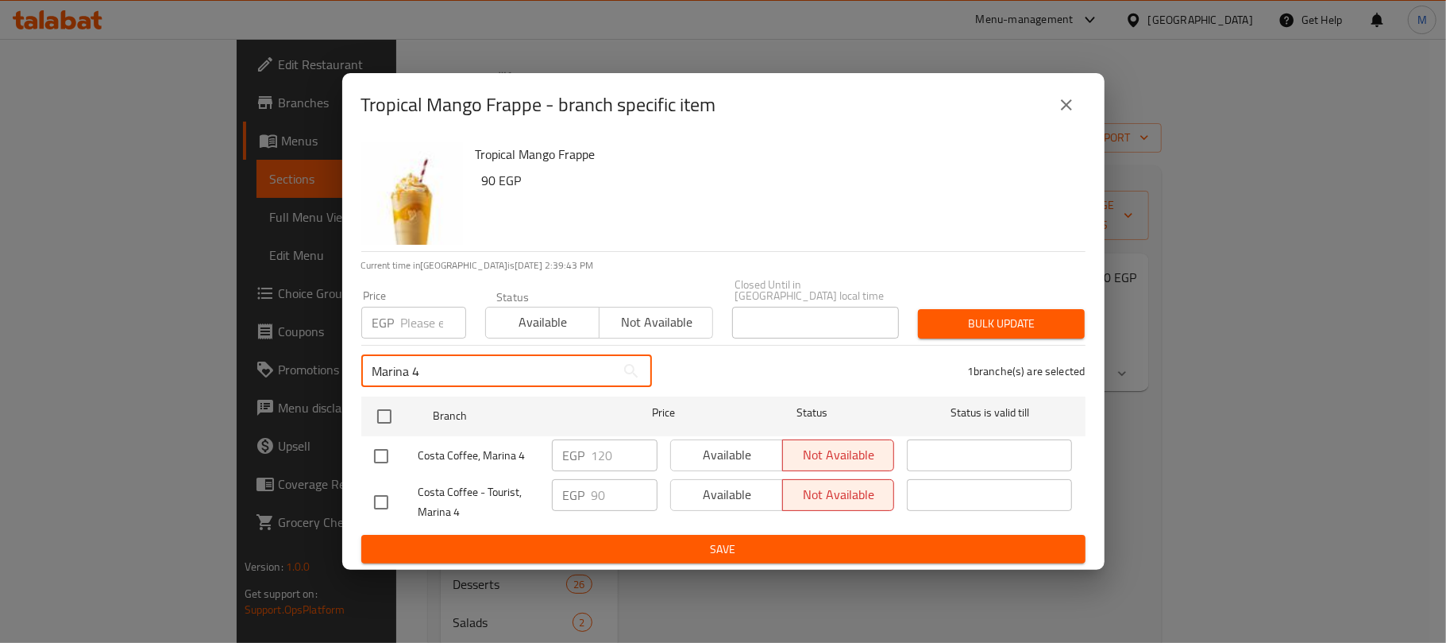
type input "Marina 4"
click at [381, 448] on input "checkbox" at bounding box center [381, 455] width 33 height 33
checkbox input "true"
click at [499, 363] on input "Marina 4" at bounding box center [488, 371] width 254 height 32
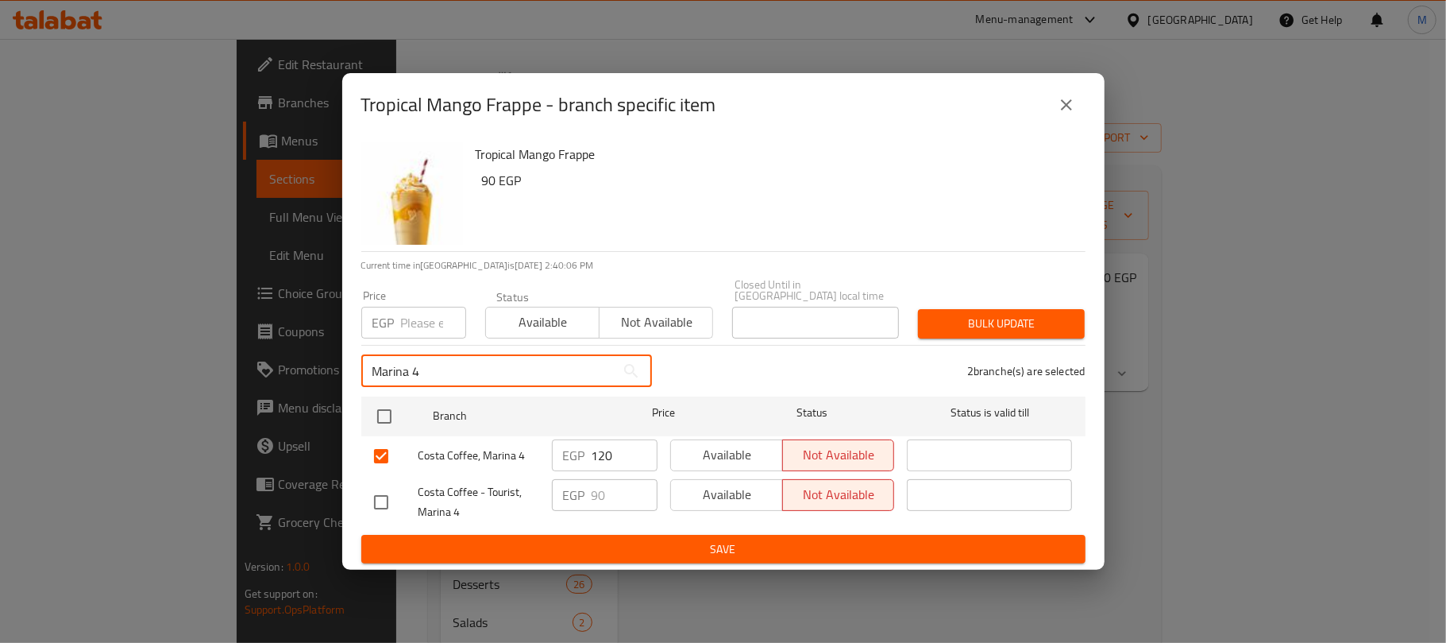
click at [497, 367] on input "Marina 4" at bounding box center [488, 371] width 254 height 32
paste input "assi Village"
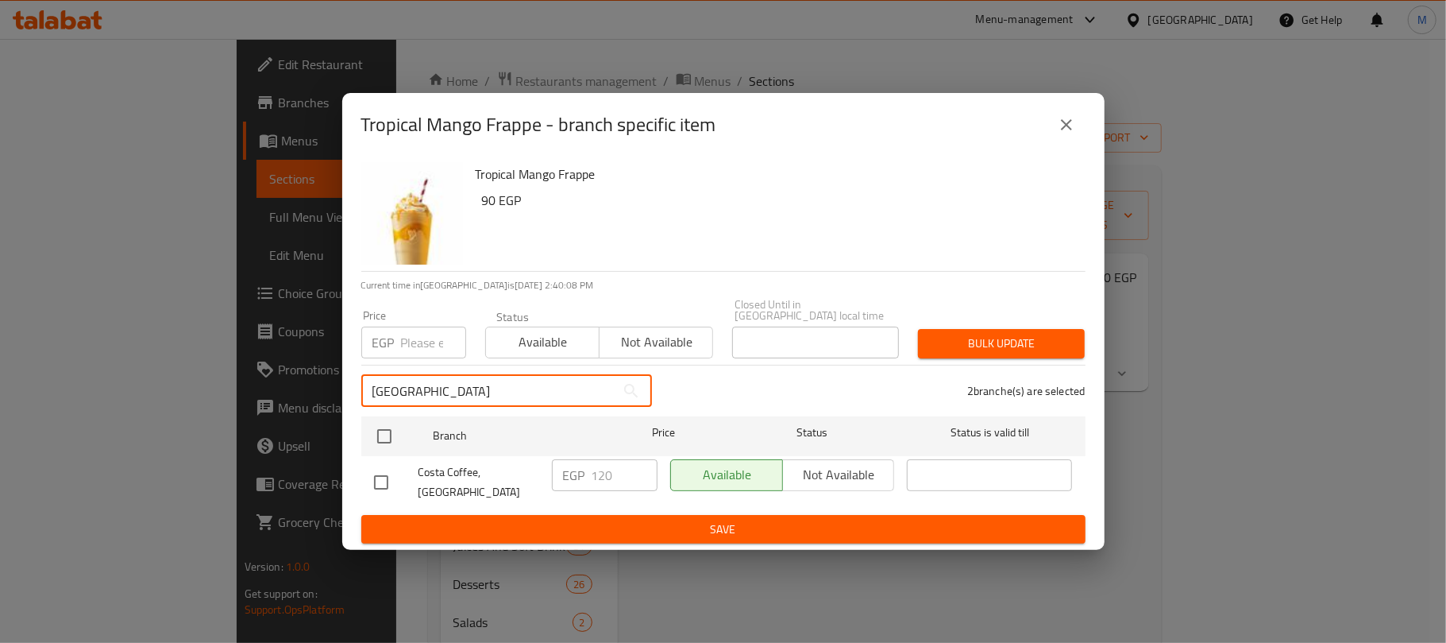
type input "Marassi Village"
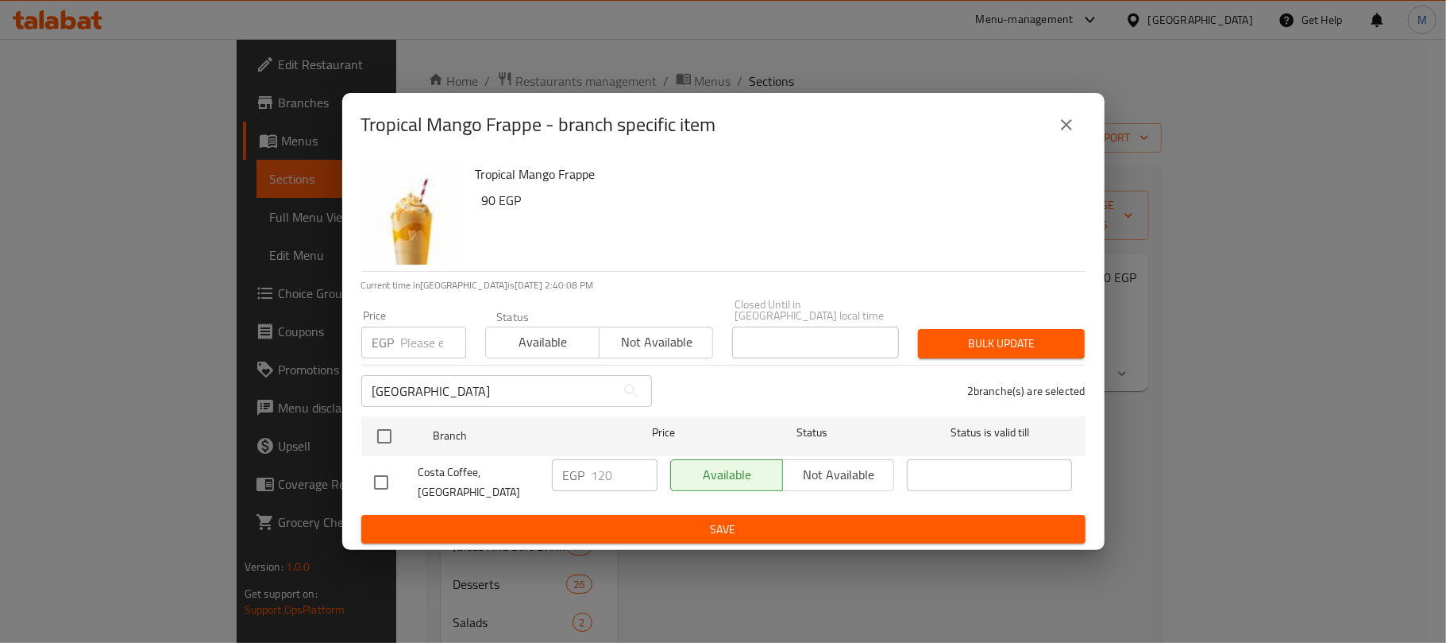
click at [388, 474] on input "checkbox" at bounding box center [381, 481] width 33 height 33
checkbox input "true"
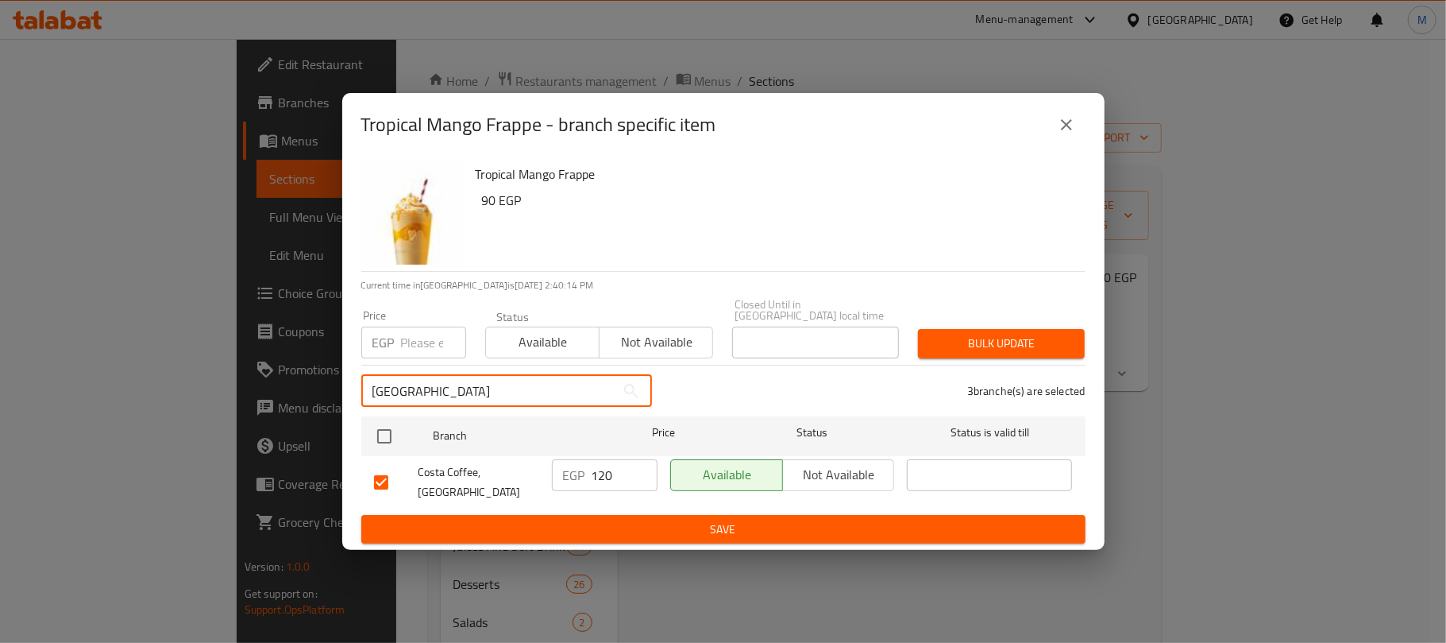
click at [477, 399] on input "Marassi Village" at bounding box center [488, 391] width 254 height 32
paste input "Porto Marina"
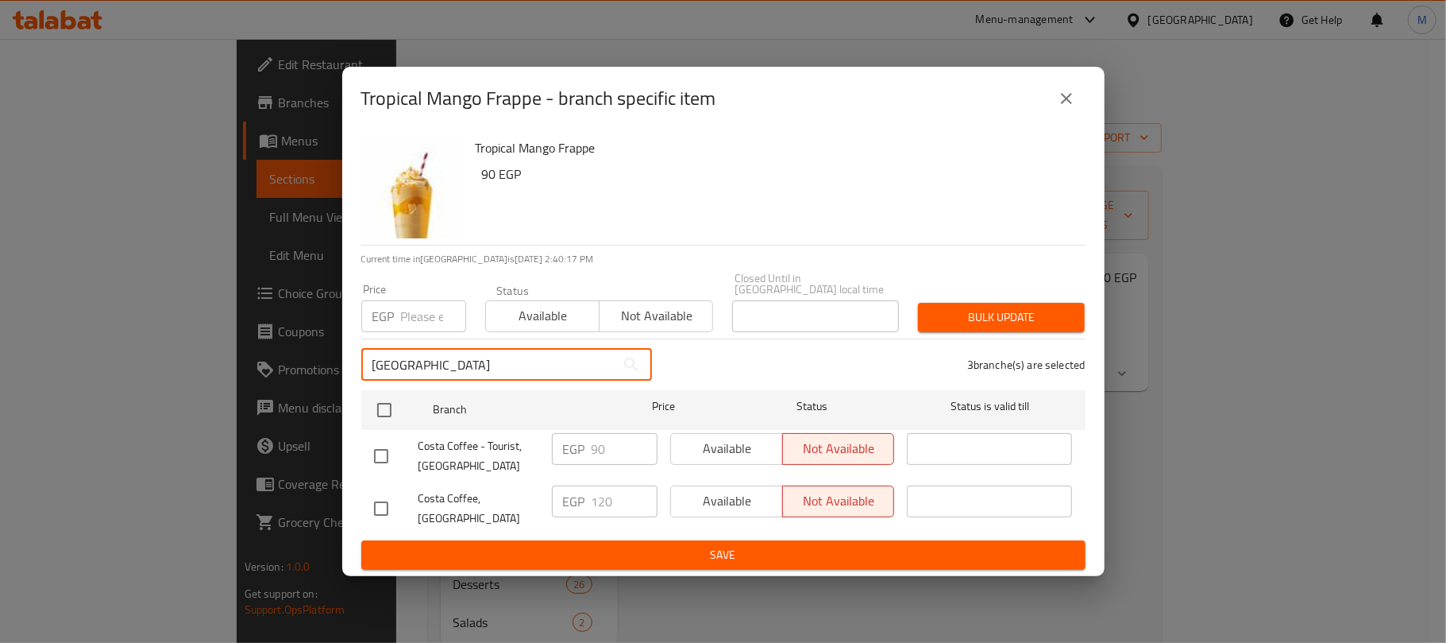
type input "Porto Marina"
click at [378, 500] on input "checkbox" at bounding box center [381, 508] width 33 height 33
checkbox input "true"
click at [465, 373] on input "Porto Marina" at bounding box center [488, 365] width 254 height 32
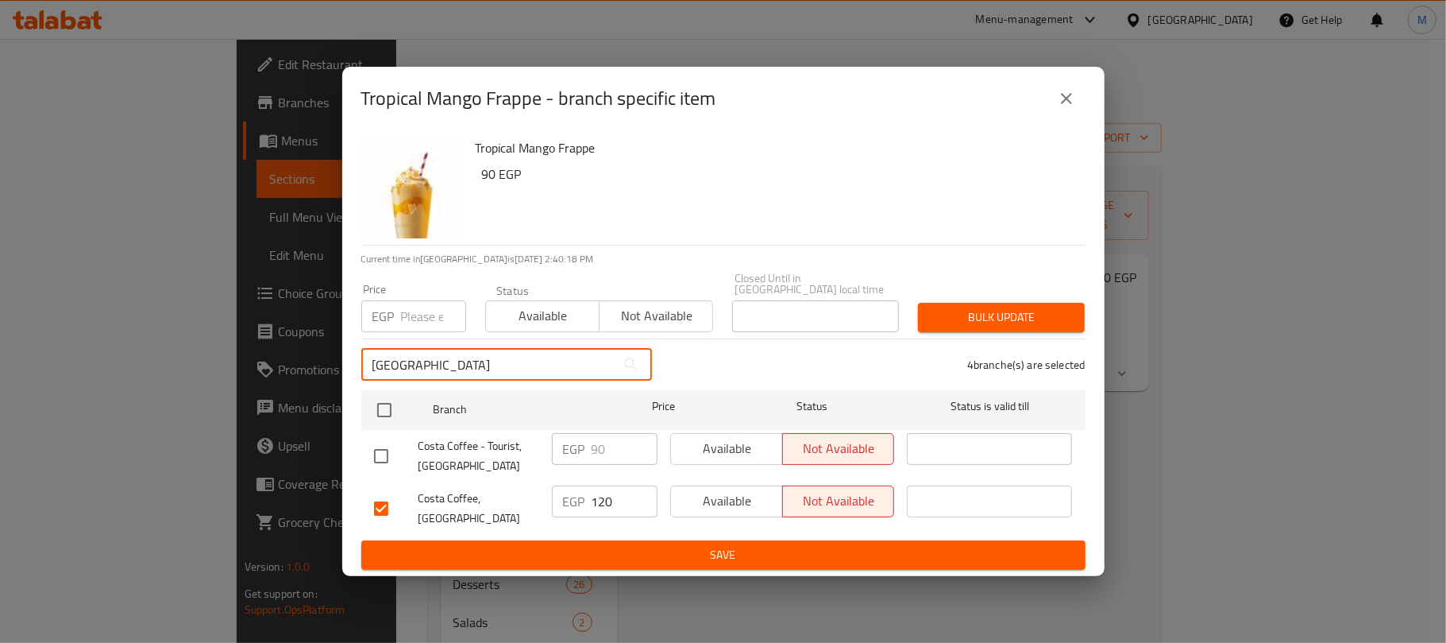
click at [465, 373] on input "Porto Marina" at bounding box center [488, 365] width 254 height 32
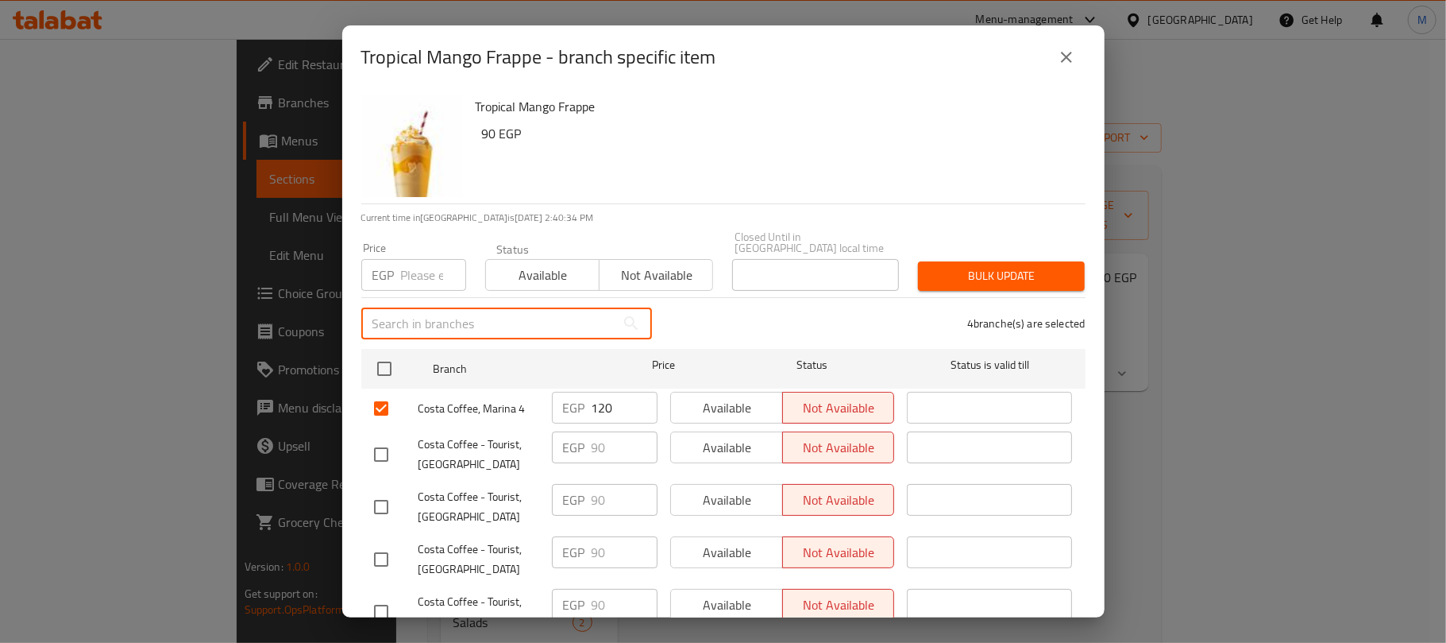
click at [407, 264] on input "number" at bounding box center [433, 275] width 65 height 32
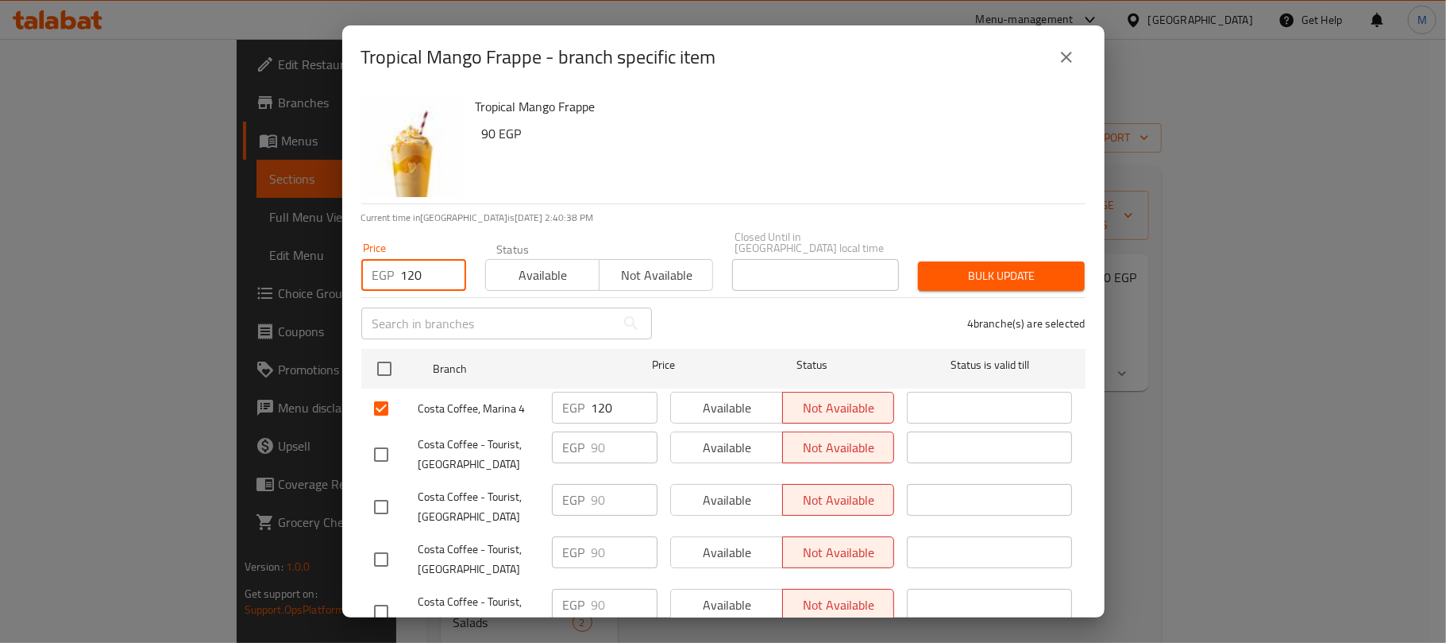
type input "120"
click at [653, 172] on div "Tropical Mango Frappe 90 EGP" at bounding box center [774, 146] width 610 height 114
click at [1039, 271] on span "Bulk update" at bounding box center [1001, 276] width 141 height 20
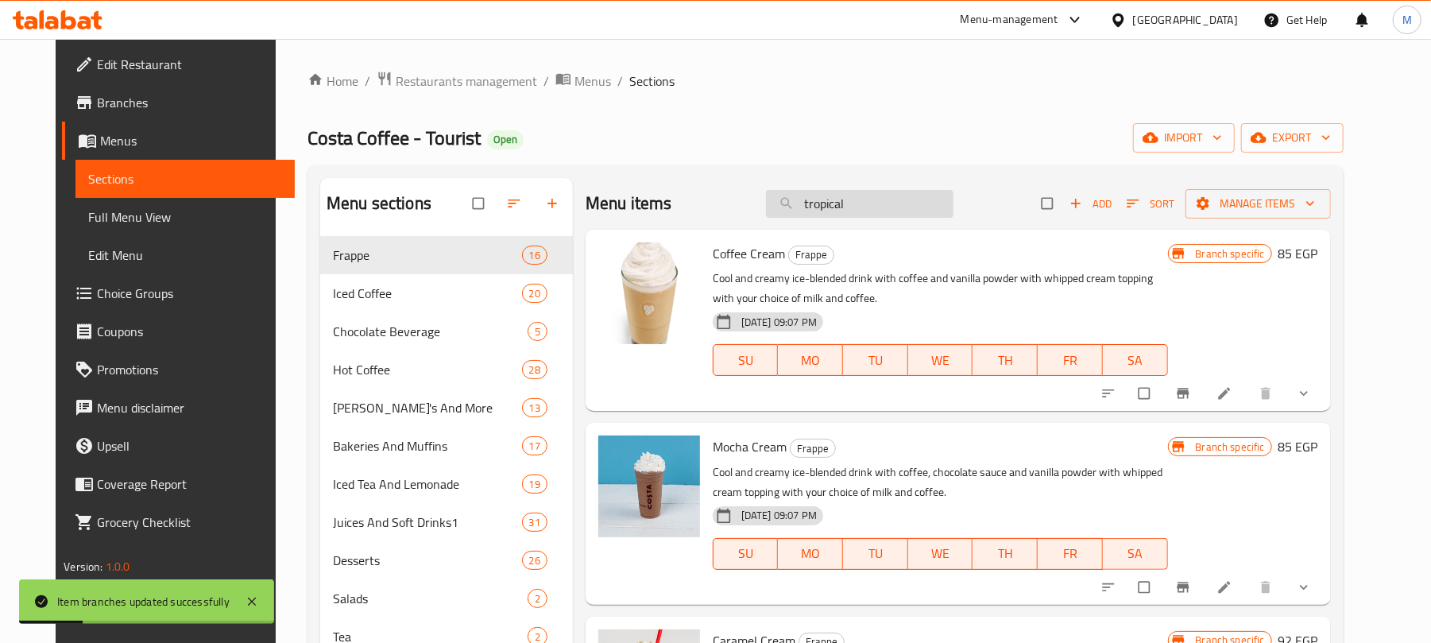
click at [885, 211] on input "tropical" at bounding box center [859, 204] width 187 height 28
paste input "tropical"
type input "tropical"
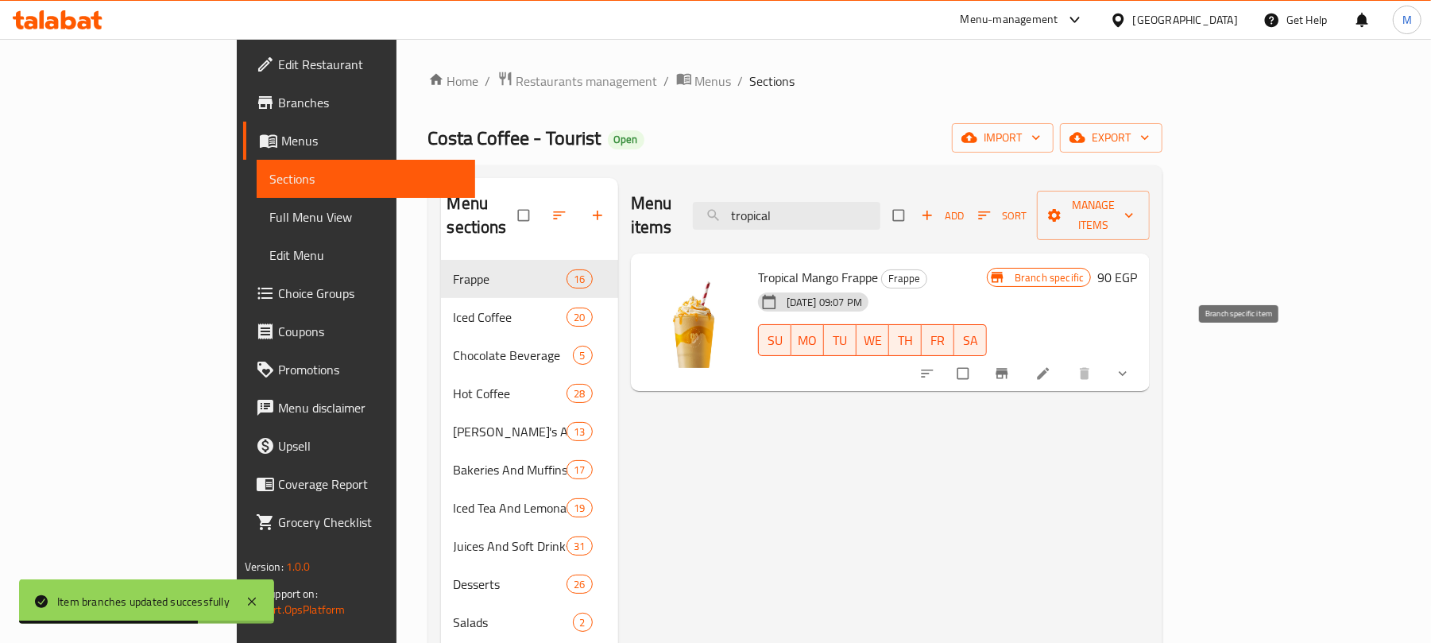
click at [1022, 360] on button "Branch-specific-item" at bounding box center [1003, 373] width 38 height 35
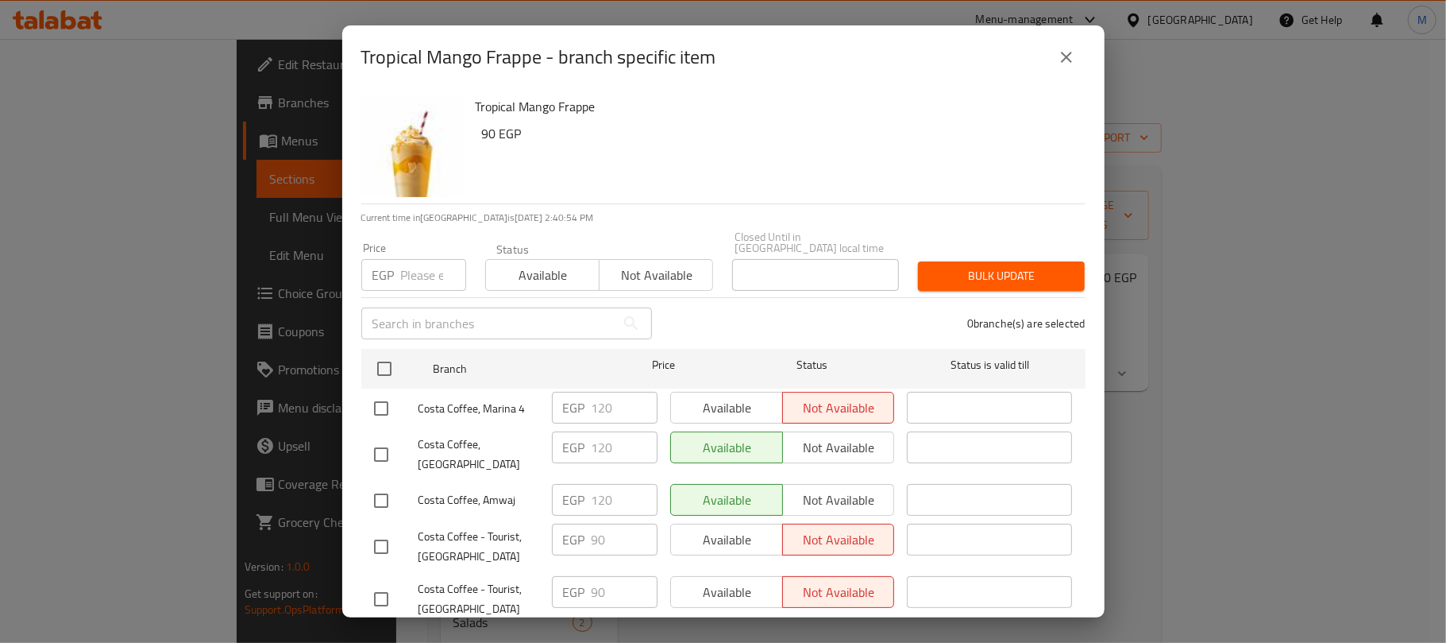
click at [1075, 52] on button "close" at bounding box center [1067, 57] width 38 height 38
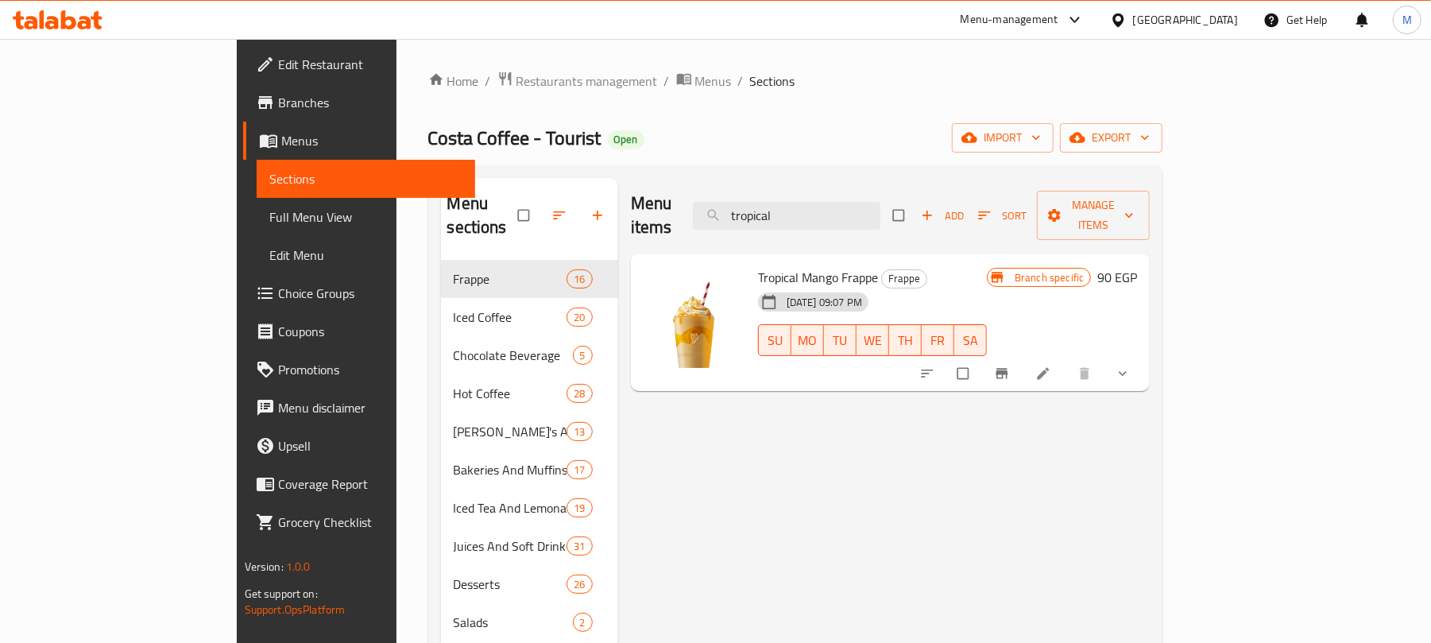
click at [1130, 365] on icon "show more" at bounding box center [1122, 373] width 16 height 16
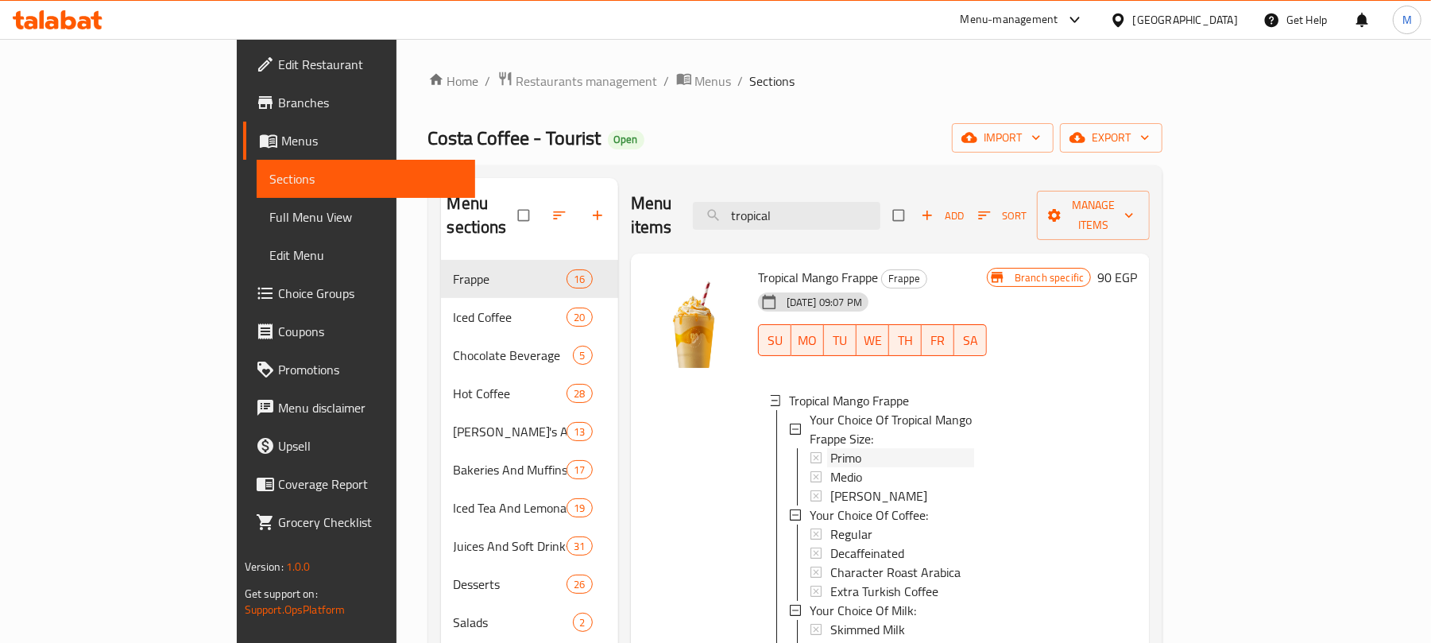
click at [853, 448] on div "Primo" at bounding box center [902, 457] width 144 height 19
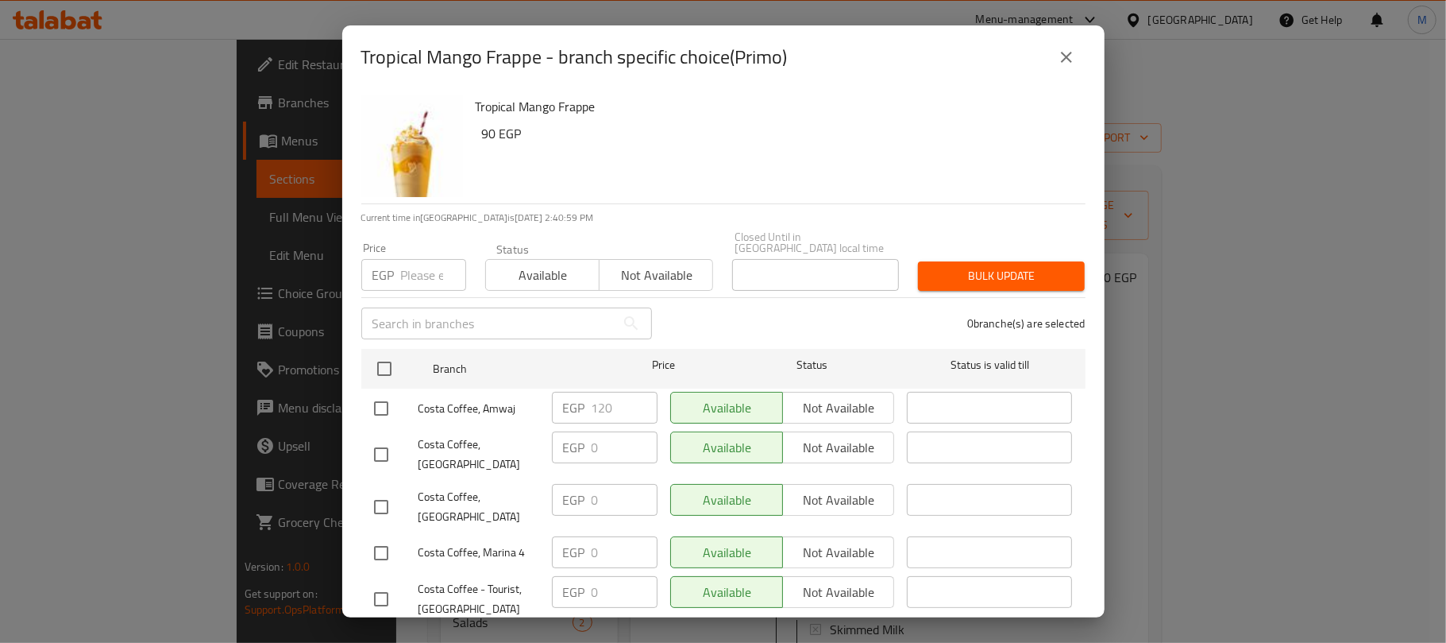
click at [1077, 52] on button "close" at bounding box center [1067, 57] width 38 height 38
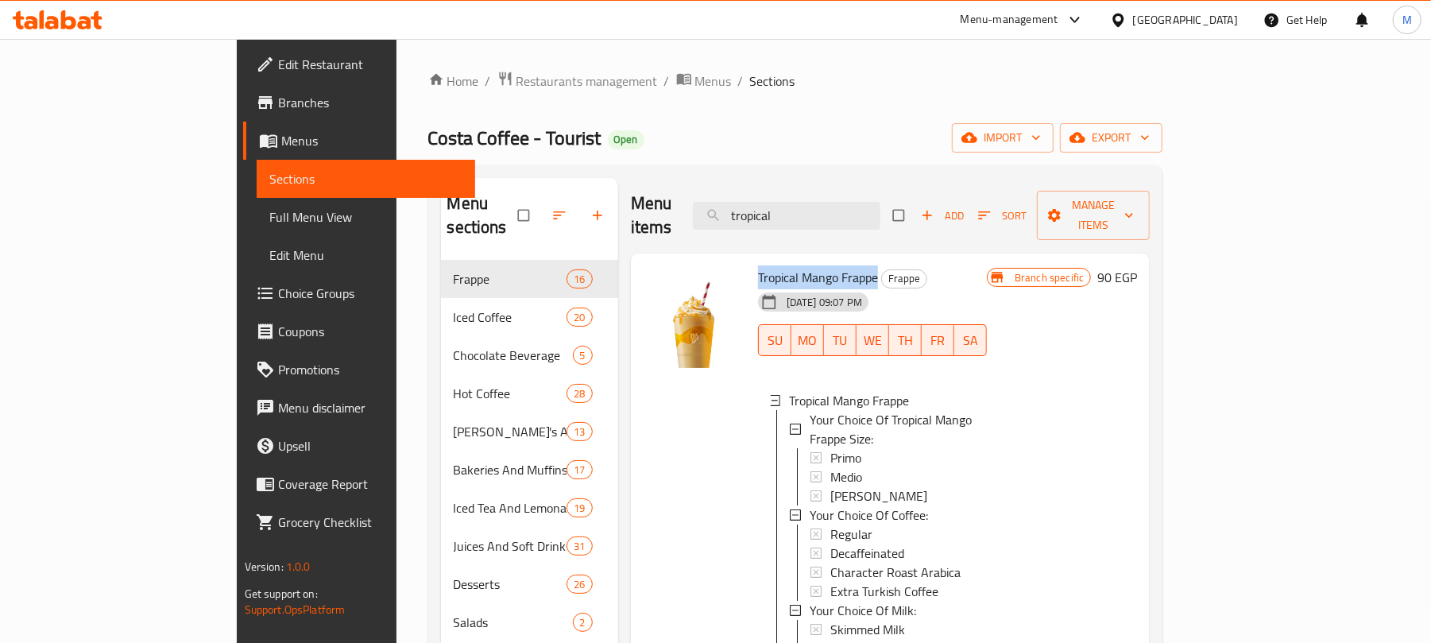
drag, startPoint x: 694, startPoint y: 255, endPoint x: 817, endPoint y: 261, distance: 122.5
click at [817, 261] on div "Tropical Mango Frappe Frappe 02-06-2025 09:07 PM SU MO TU WE TH FR SA Tropical …" at bounding box center [871, 621] width 241 height 723
copy span "Tropical Mango Frappe"
click at [885, 448] on div "Primo" at bounding box center [902, 457] width 144 height 19
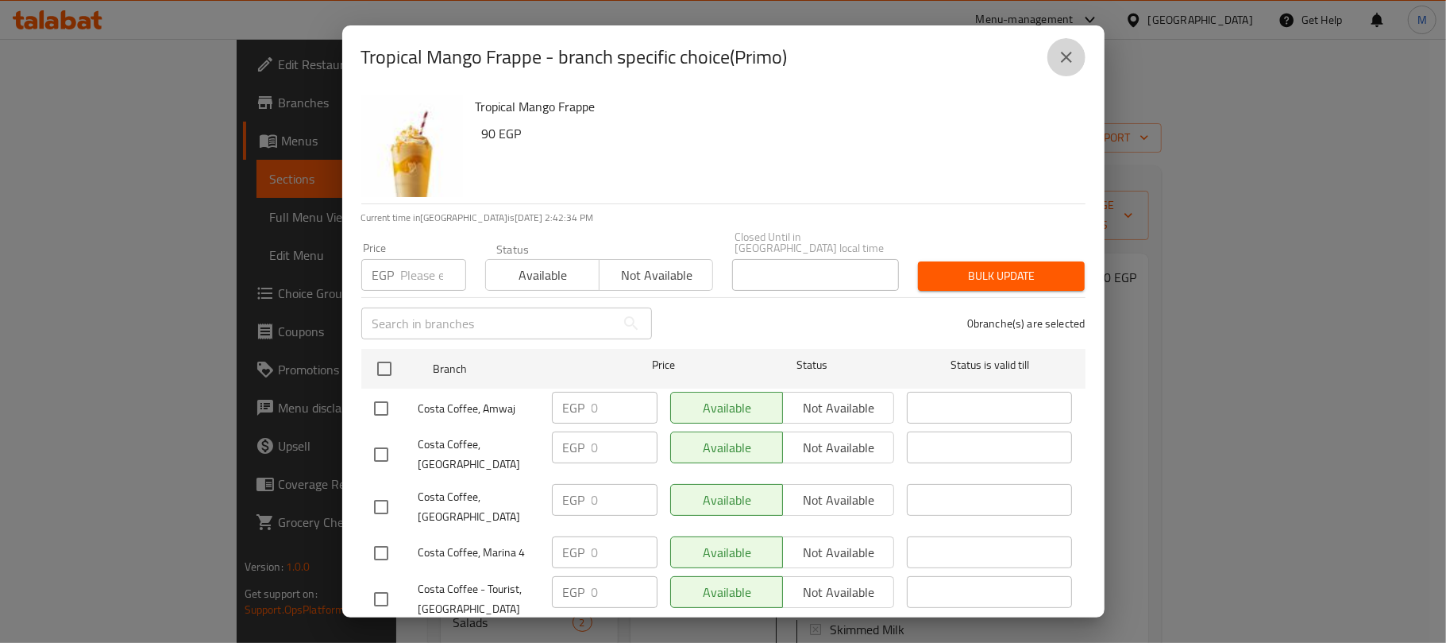
click at [1068, 58] on icon "close" at bounding box center [1066, 57] width 11 height 11
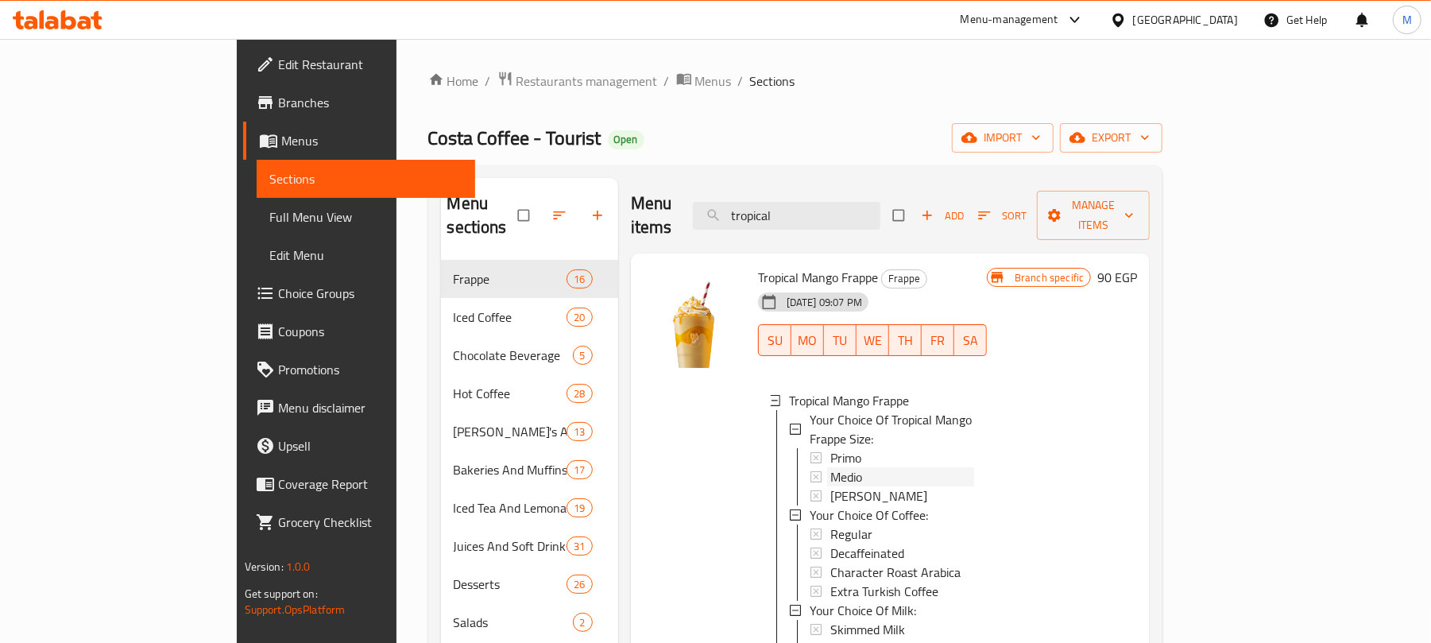
click at [830, 467] on div "Medio" at bounding box center [902, 476] width 144 height 19
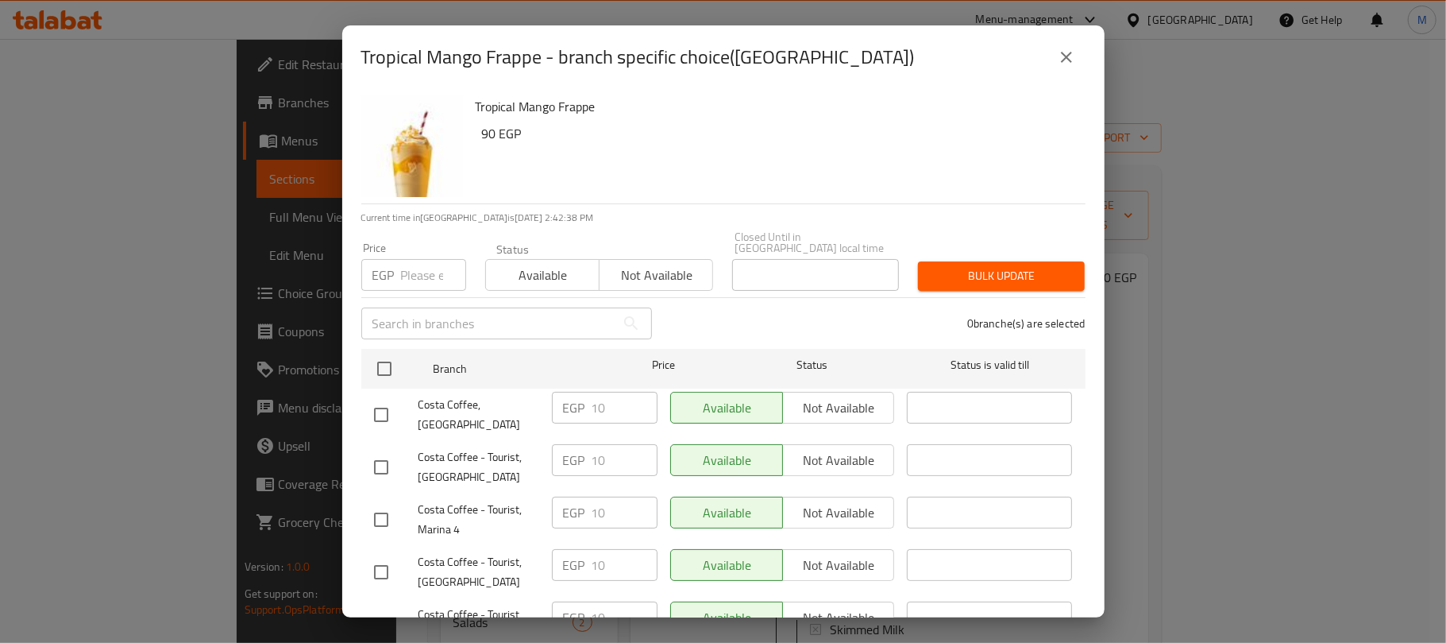
drag, startPoint x: 1062, startPoint y: 59, endPoint x: 992, endPoint y: 257, distance: 210.5
click at [1062, 60] on icon "close" at bounding box center [1066, 57] width 19 height 19
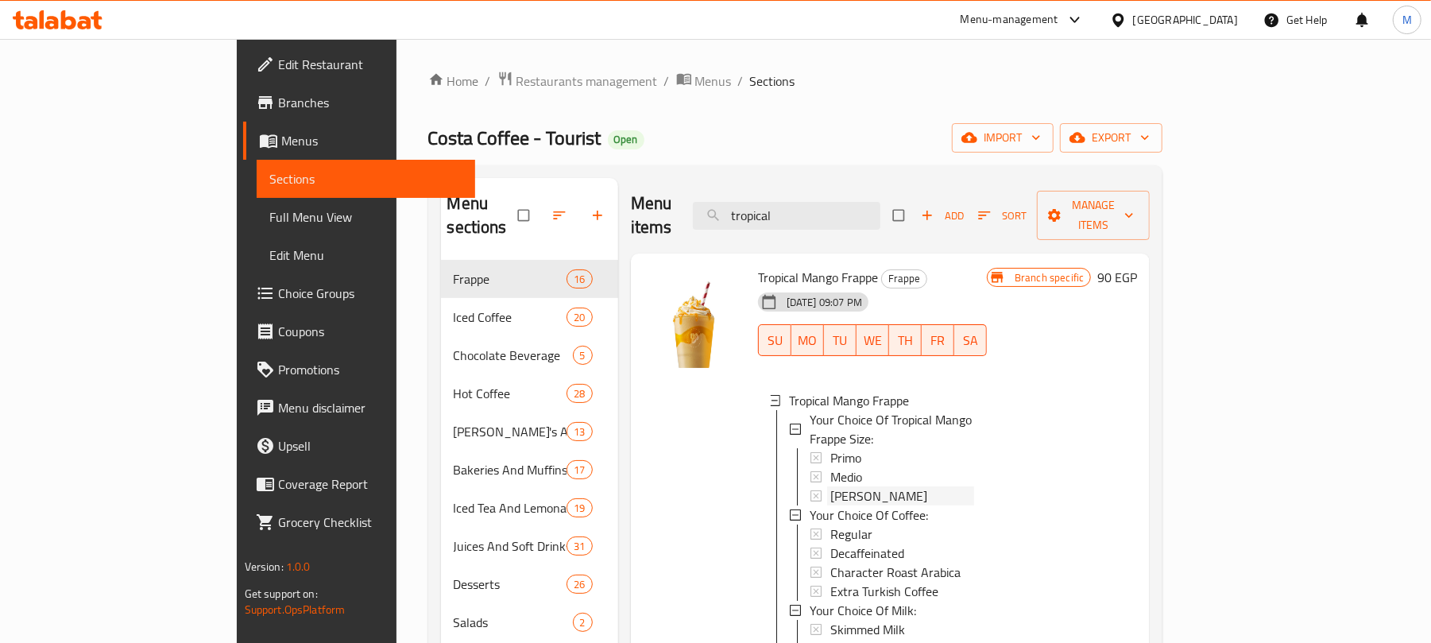
click at [830, 486] on span "Massimo" at bounding box center [878, 495] width 97 height 19
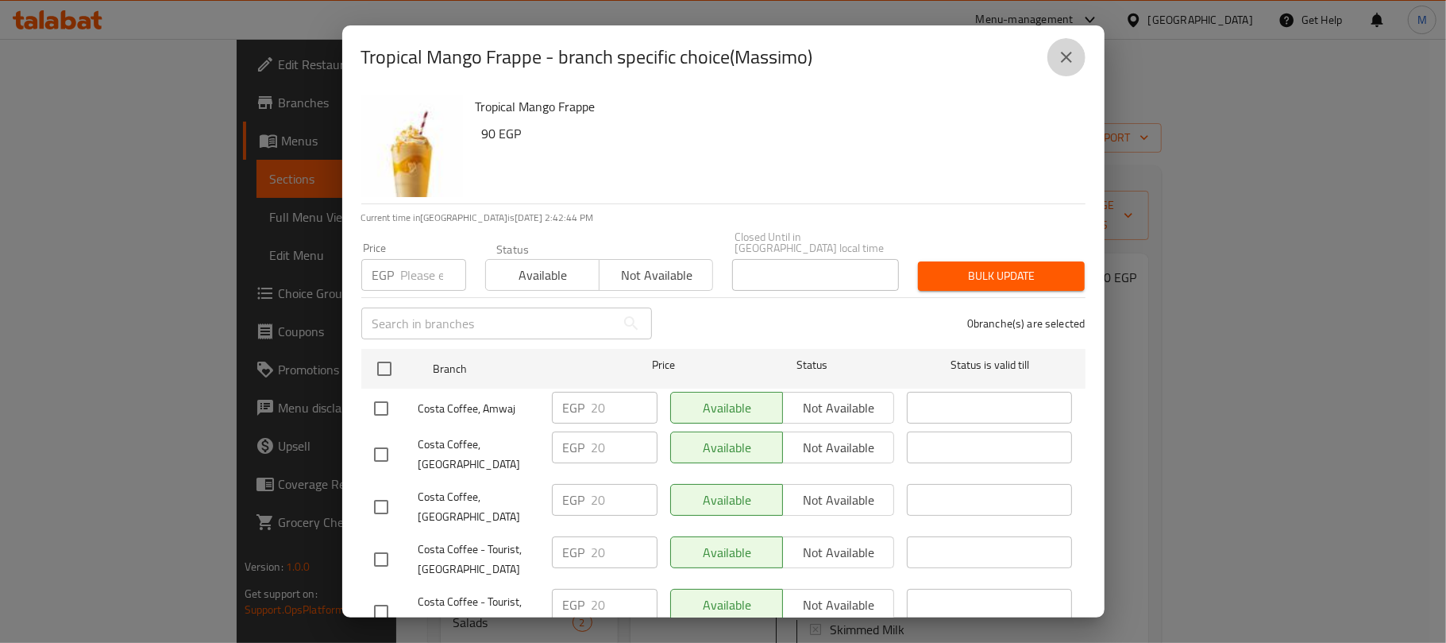
click at [1063, 60] on icon "close" at bounding box center [1066, 57] width 11 height 11
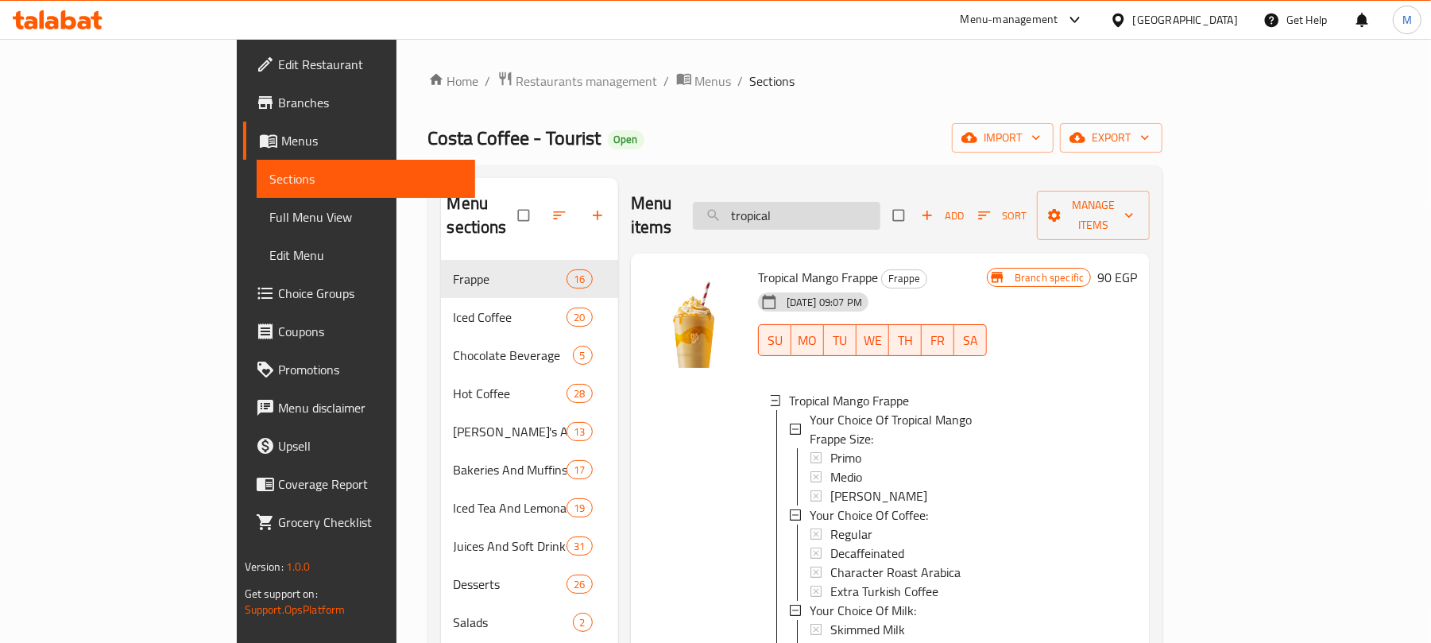
click at [880, 205] on input "tropical" at bounding box center [786, 216] width 187 height 28
click at [880, 207] on input "tropical" at bounding box center [786, 216] width 187 height 28
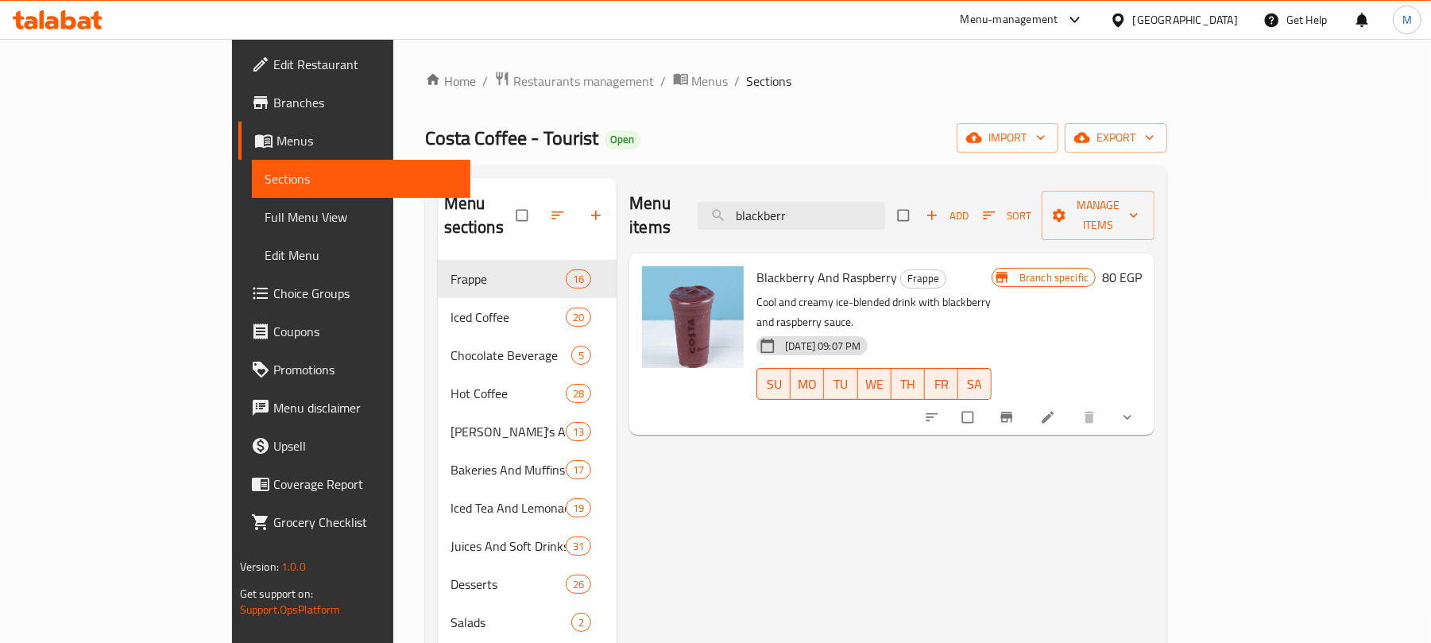
type input "blackberr"
click at [1013, 412] on icon "Branch-specific-item" at bounding box center [1007, 417] width 12 height 10
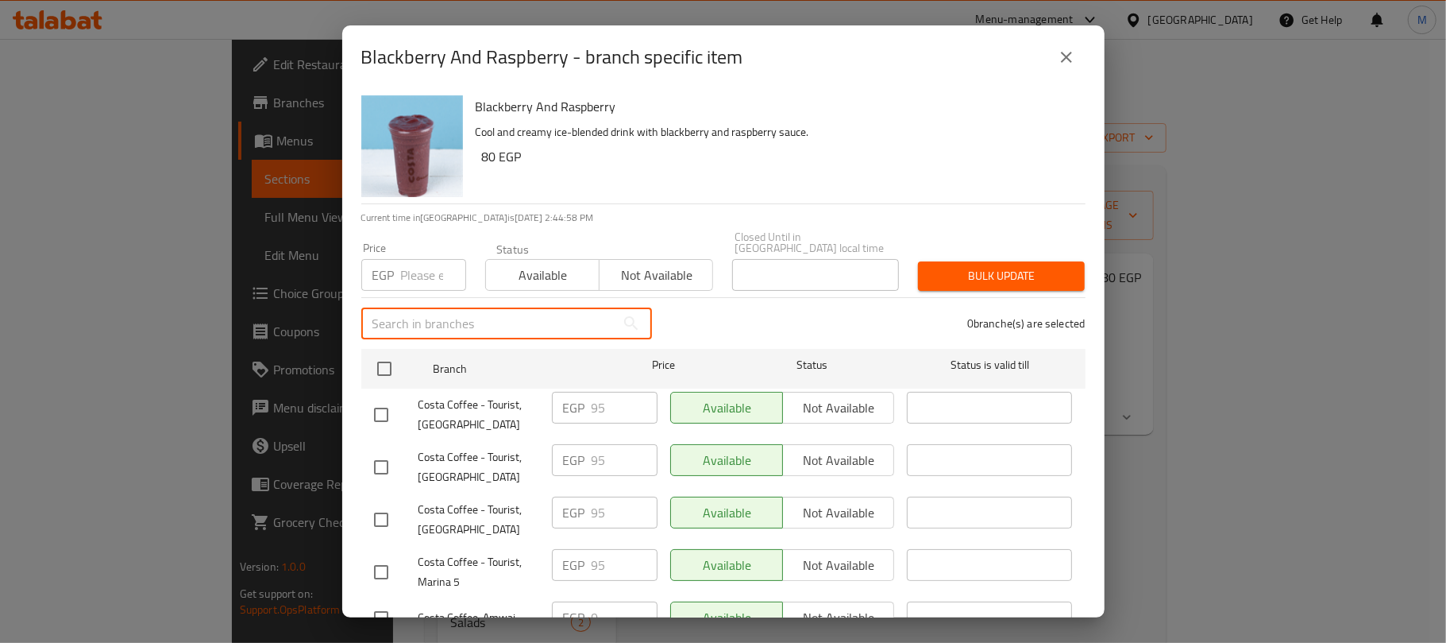
paste input "Amwaj"
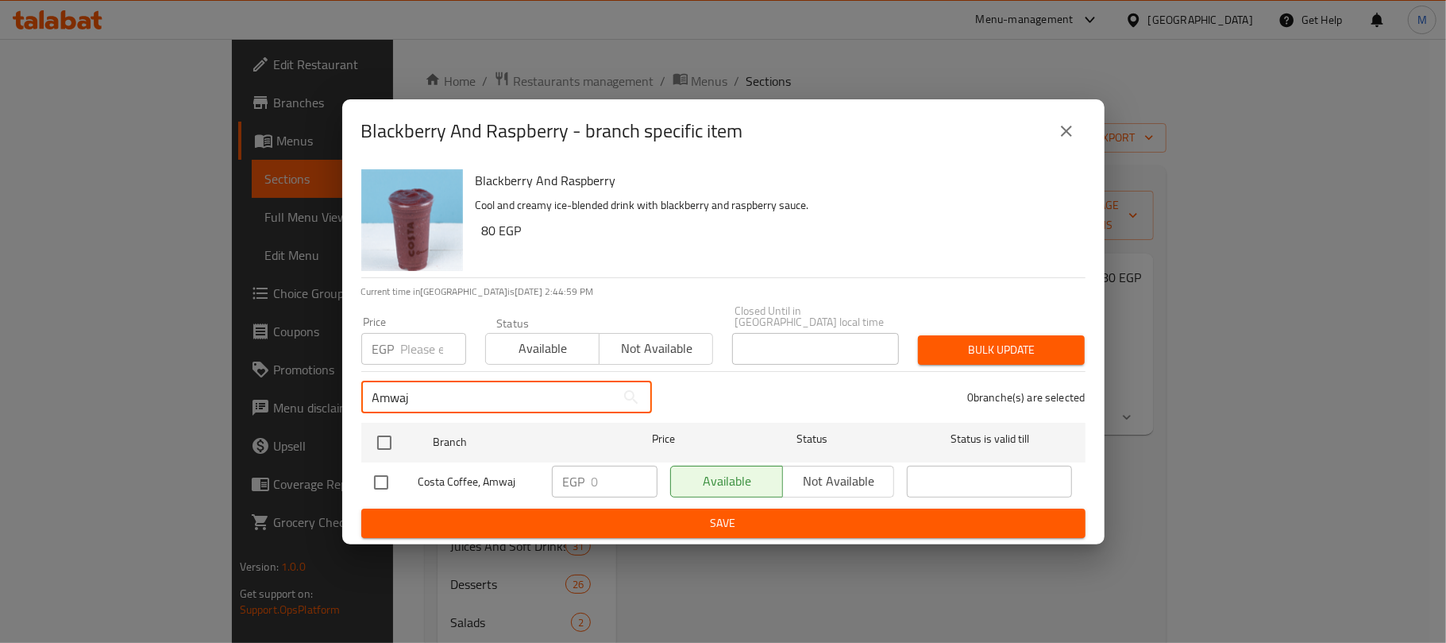
type input "Amwaj"
click at [376, 480] on input "checkbox" at bounding box center [381, 481] width 33 height 33
checkbox input "true"
click at [490, 394] on input "Amwaj" at bounding box center [488, 397] width 254 height 32
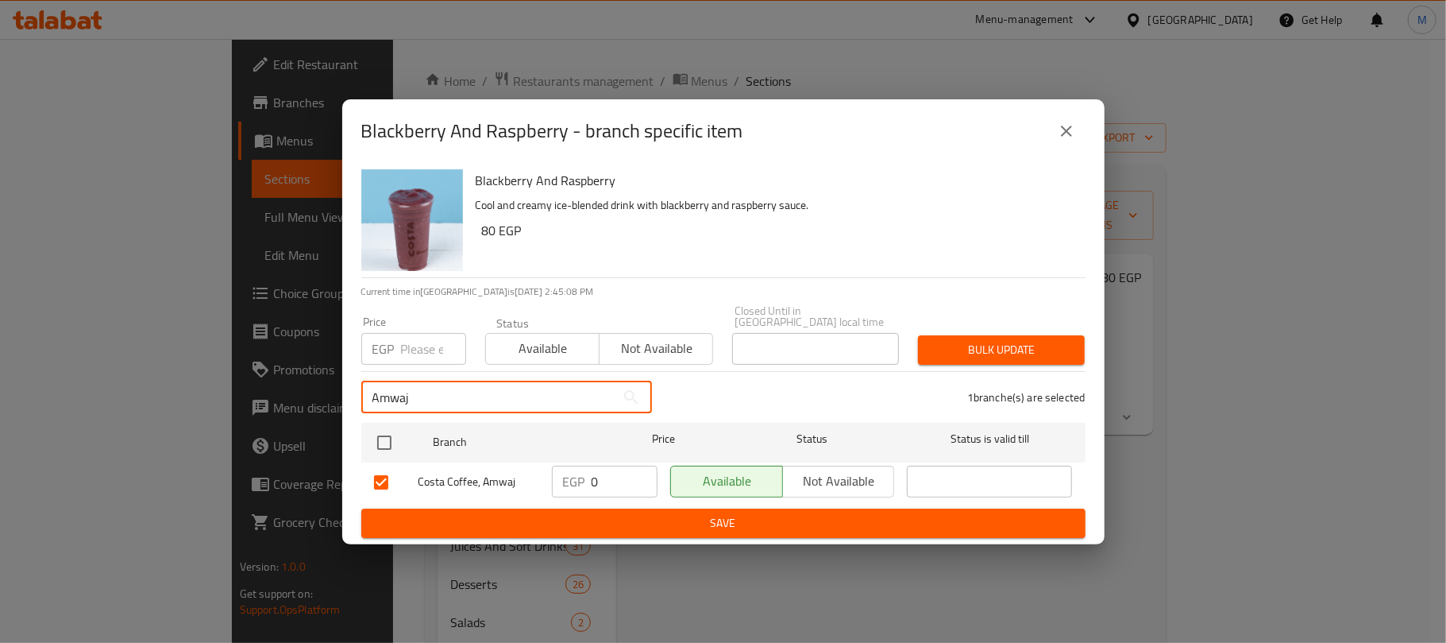
paste input "Marina 4"
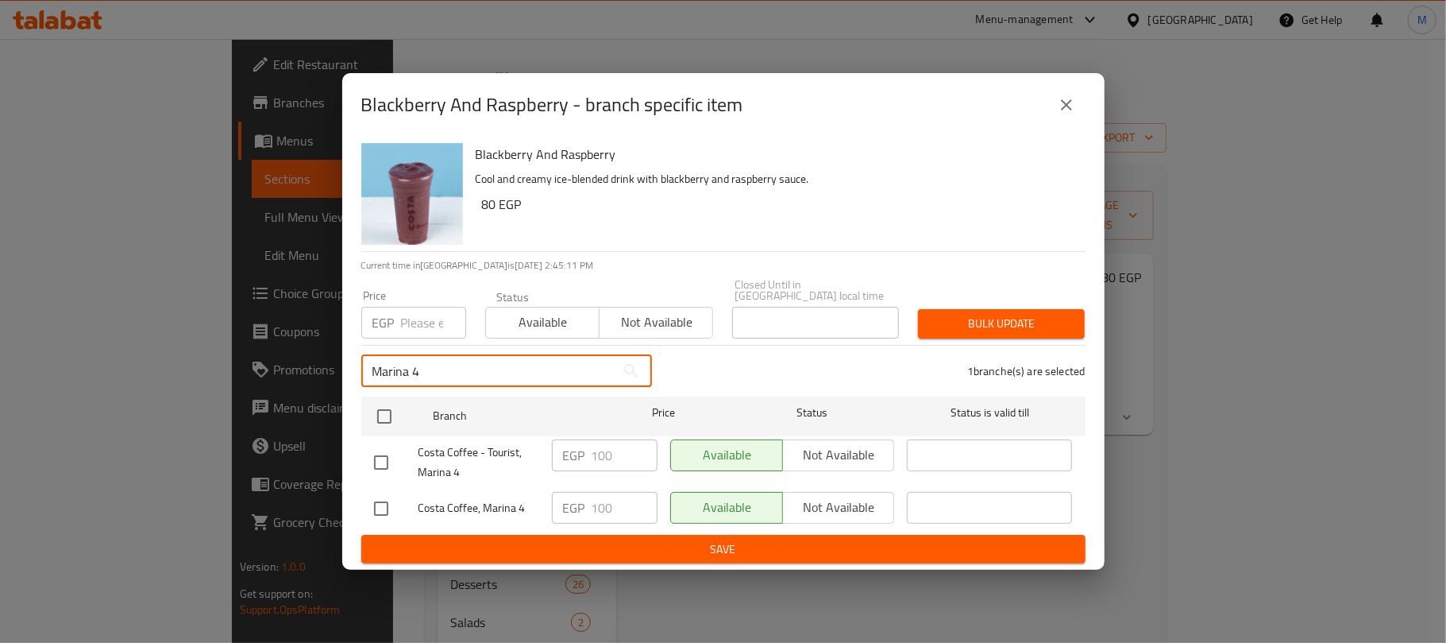
type input "Marina 4"
click at [383, 496] on input "checkbox" at bounding box center [381, 508] width 33 height 33
checkbox input "true"
click at [477, 373] on input "Marina 4" at bounding box center [488, 371] width 254 height 32
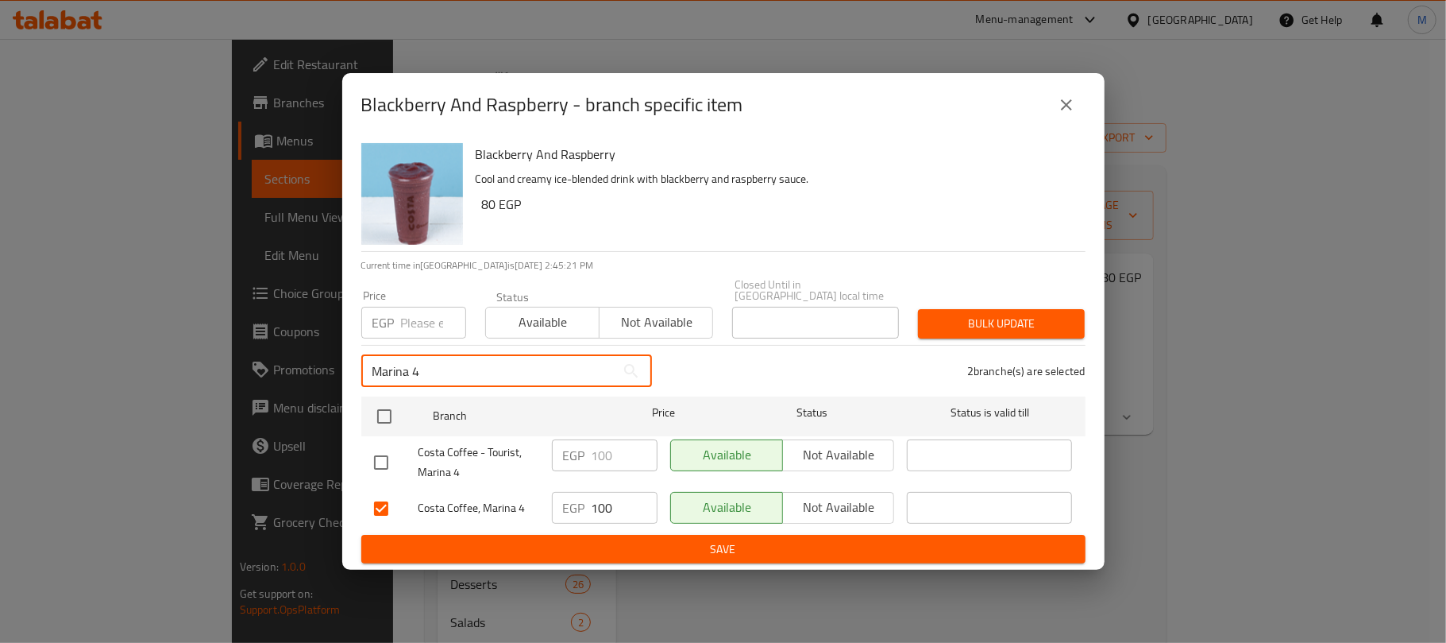
click at [481, 373] on input "Marina 4" at bounding box center [488, 371] width 254 height 32
paste input "assi Village"
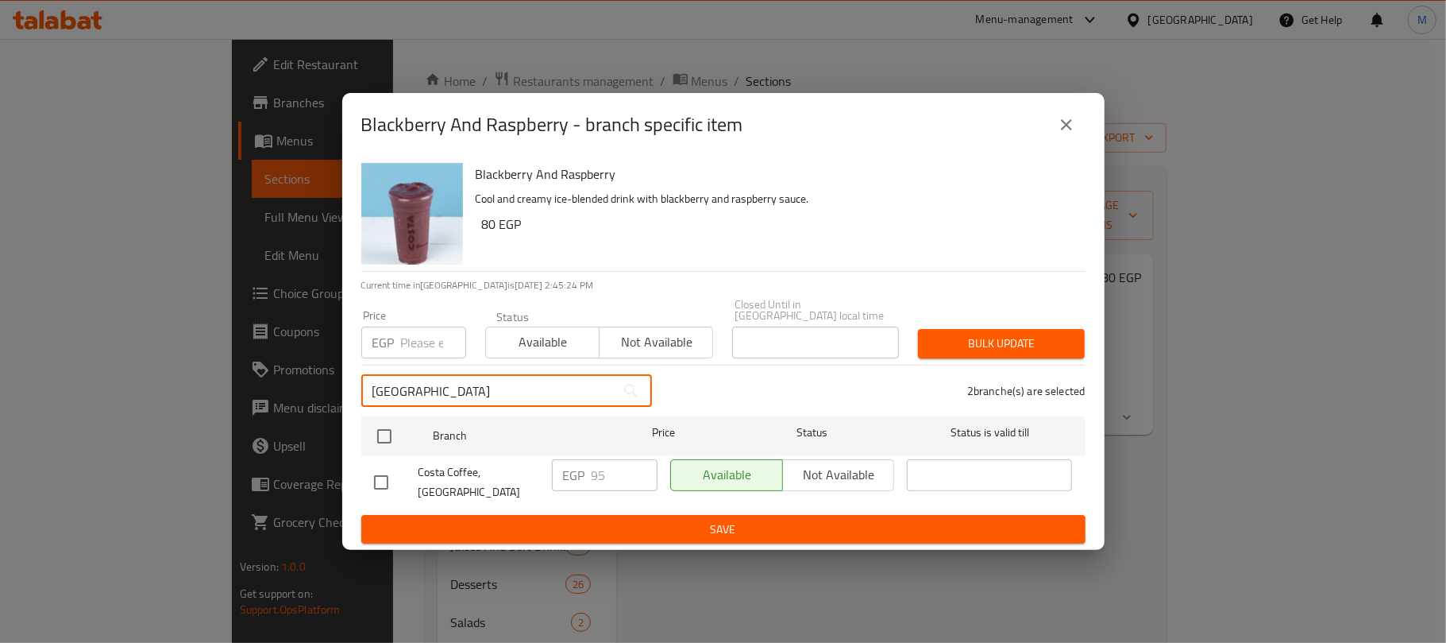
type input "Marassi Village"
click at [388, 472] on input "checkbox" at bounding box center [381, 481] width 33 height 33
checkbox input "true"
click at [481, 386] on input "Marassi Village" at bounding box center [488, 391] width 254 height 32
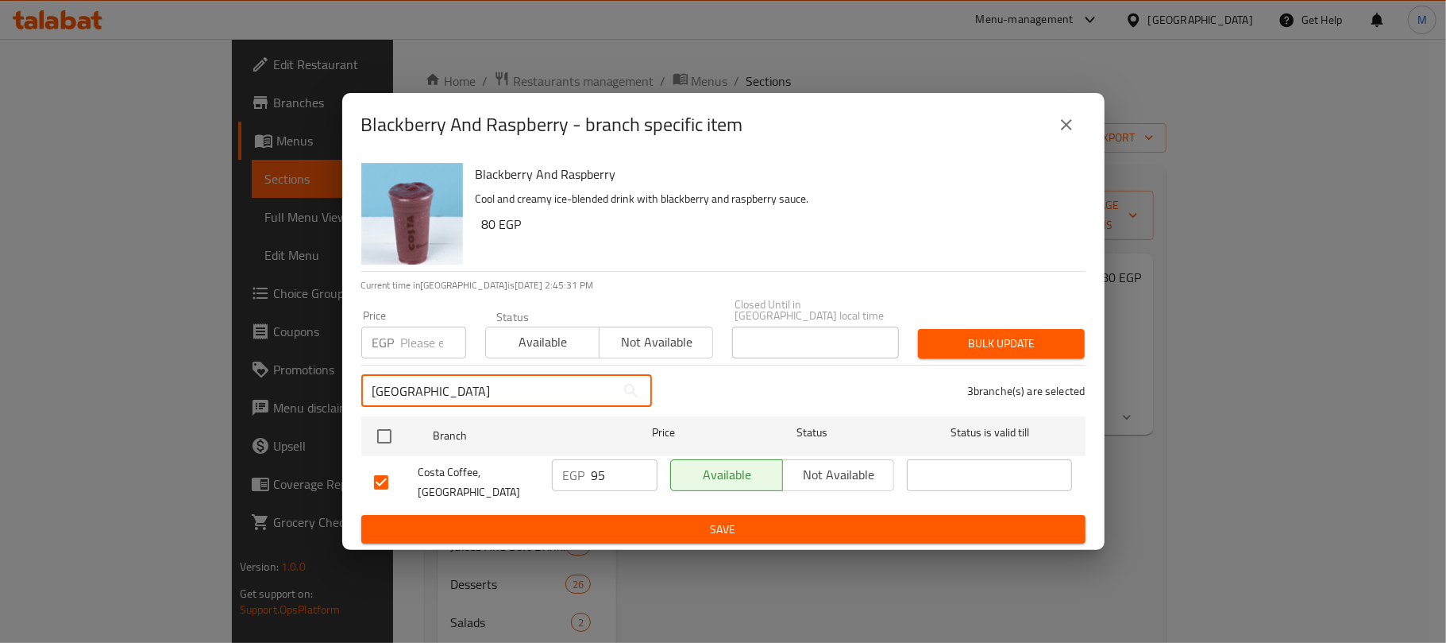
click at [481, 386] on input "Marassi Village" at bounding box center [488, 391] width 254 height 32
paste input "Porto Marina"
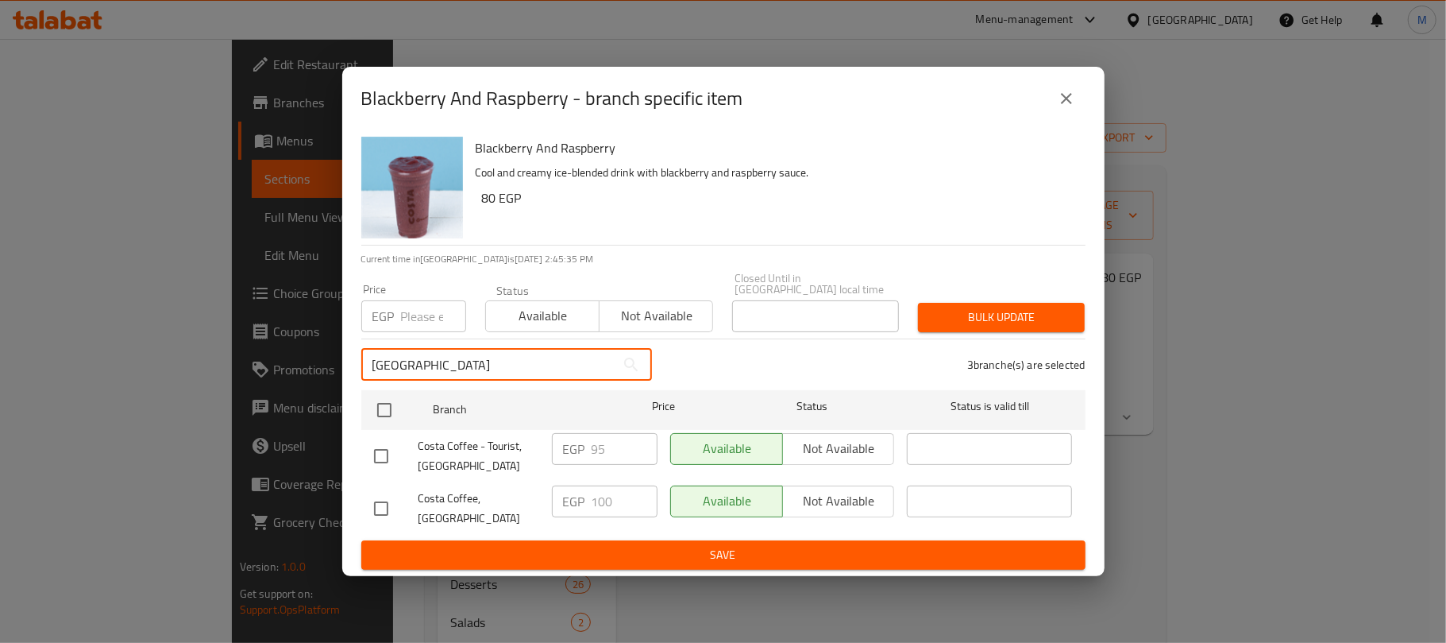
type input "Porto Marina"
click at [381, 505] on input "checkbox" at bounding box center [381, 508] width 33 height 33
checkbox input "true"
click at [499, 359] on input "Porto Marina" at bounding box center [488, 365] width 254 height 32
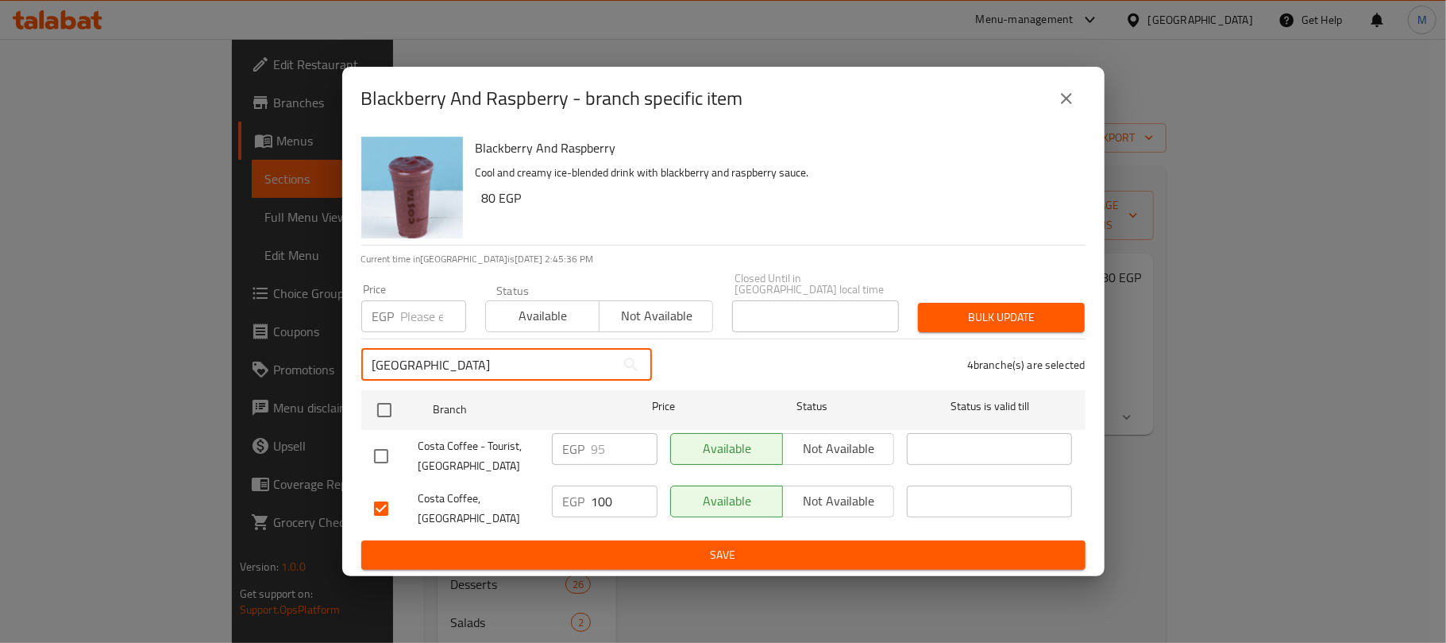
click at [499, 359] on input "Porto Marina" at bounding box center [488, 365] width 254 height 32
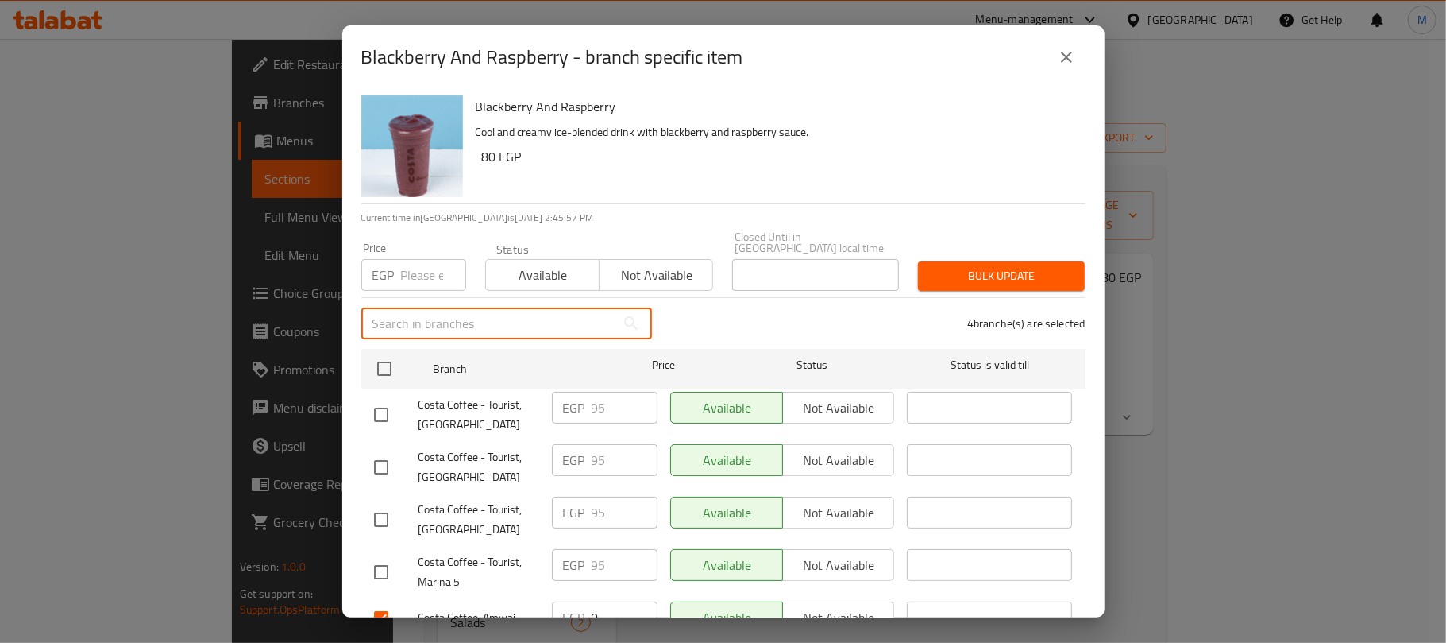
click at [426, 270] on input "number" at bounding box center [433, 275] width 65 height 32
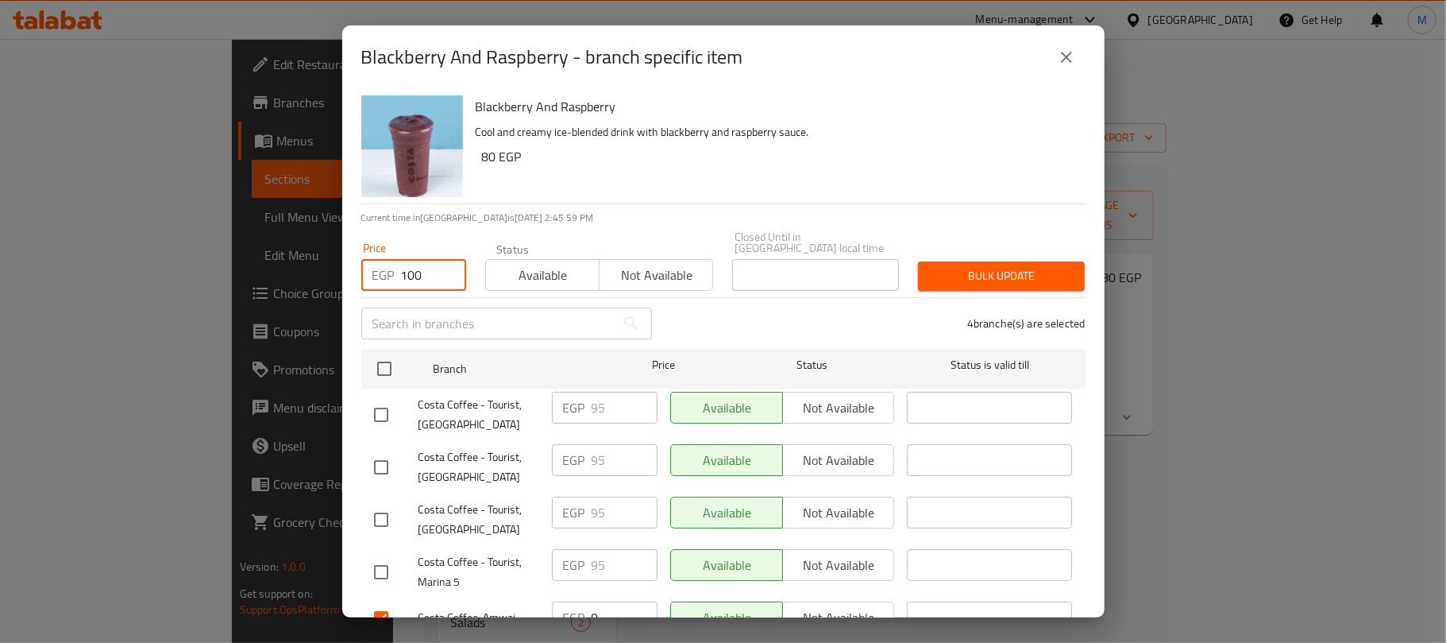
type input "100"
click at [543, 173] on div "Blackberry And Raspberry Cool and creamy ice-blended drink with blackberry and …" at bounding box center [774, 146] width 610 height 114
click at [1026, 266] on span "Bulk update" at bounding box center [1001, 276] width 141 height 20
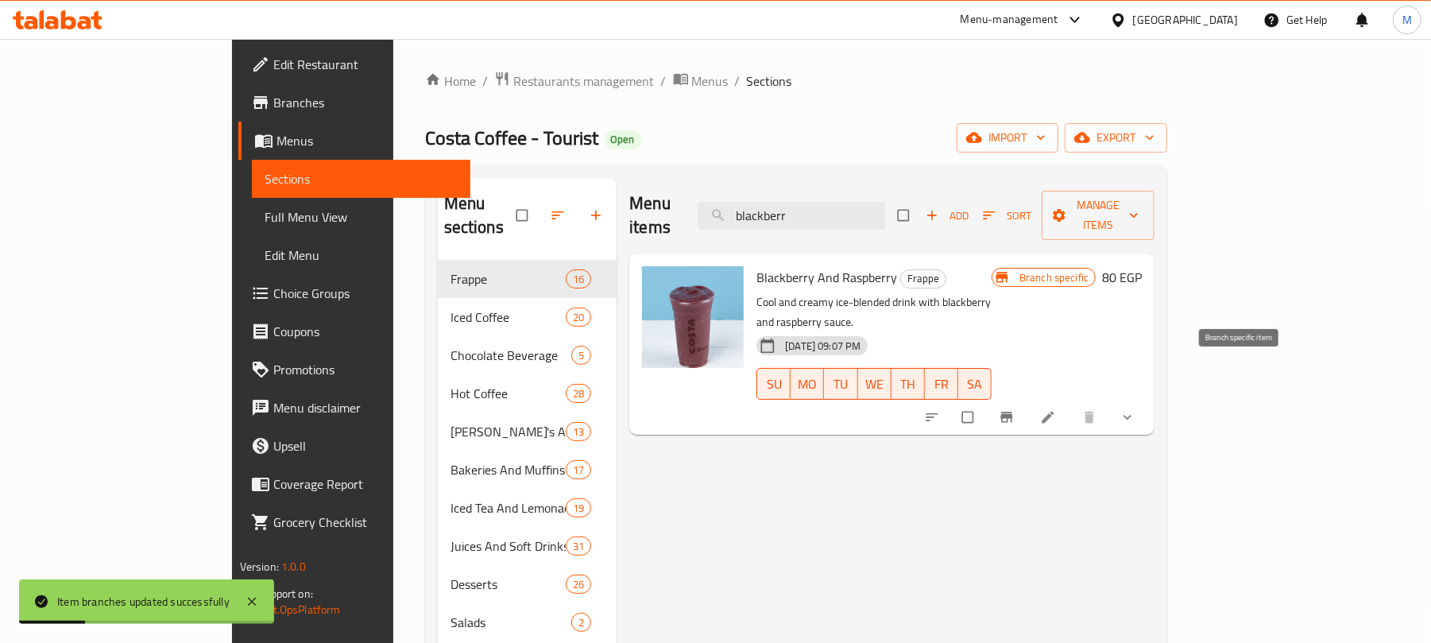
click at [1027, 400] on button "Branch-specific-item" at bounding box center [1008, 417] width 38 height 35
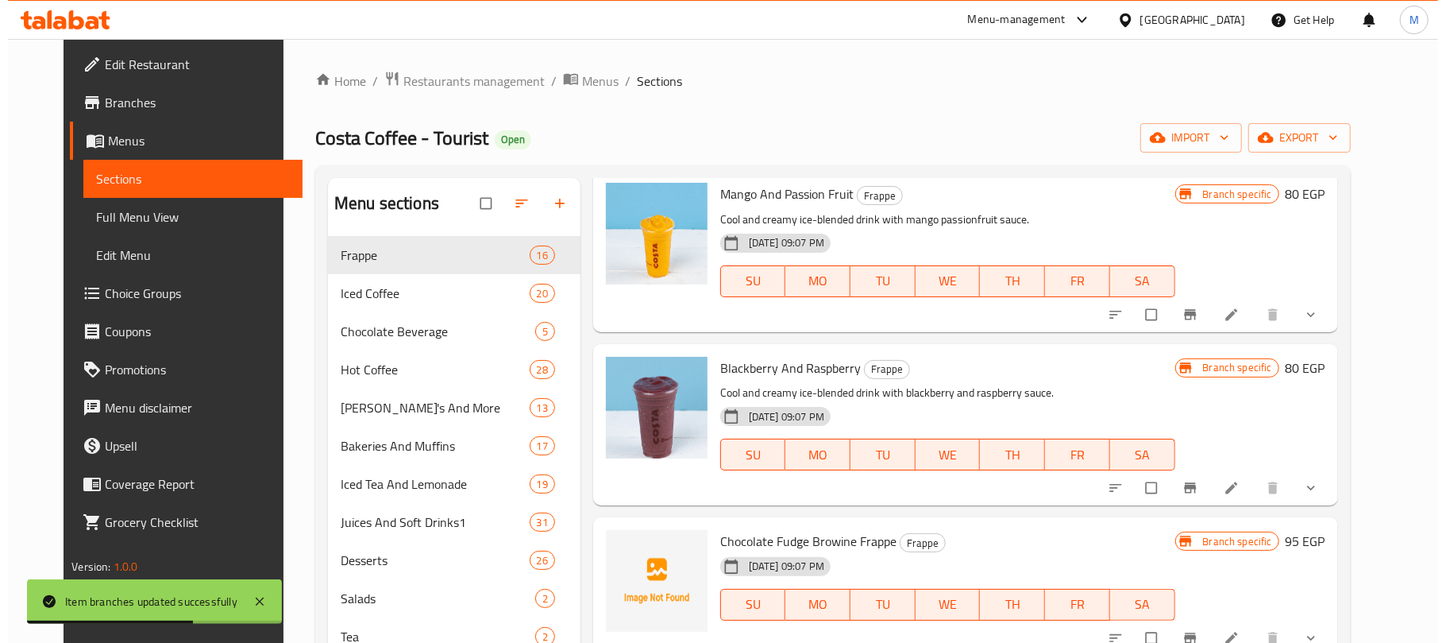
scroll to position [1059, 0]
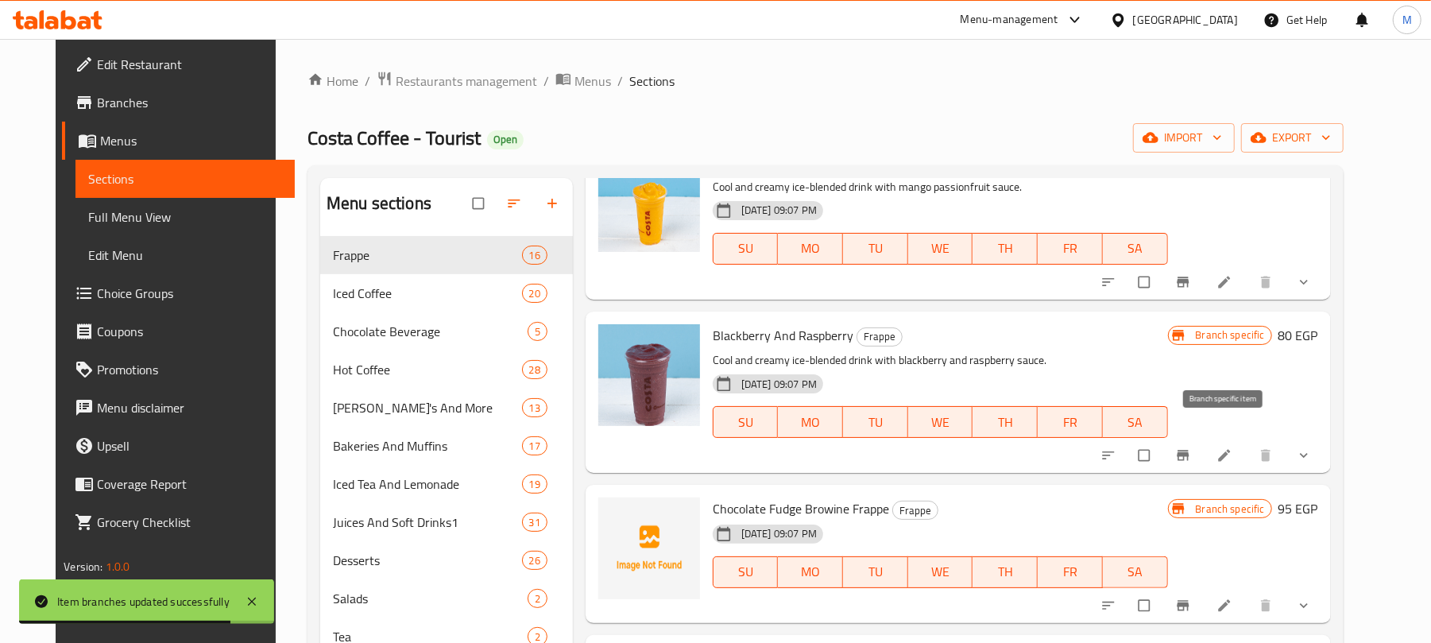
click at [1191, 447] on icon "Branch-specific-item" at bounding box center [1183, 455] width 16 height 16
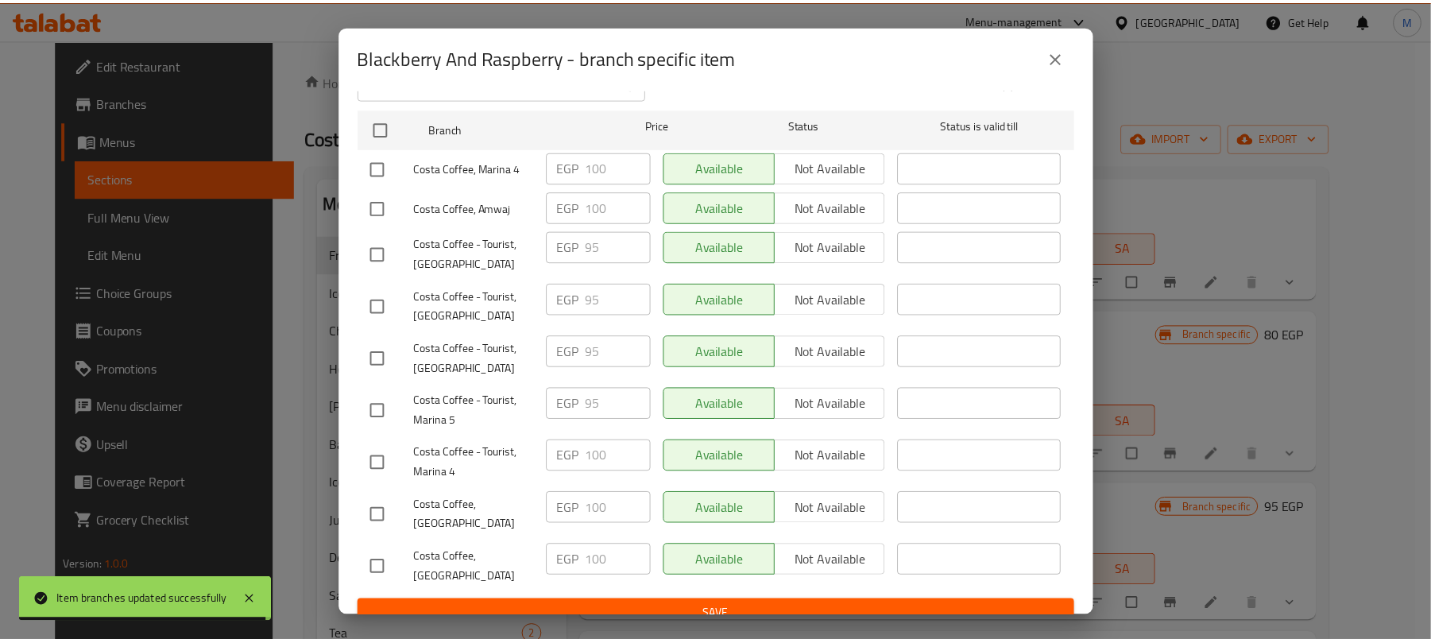
scroll to position [248, 0]
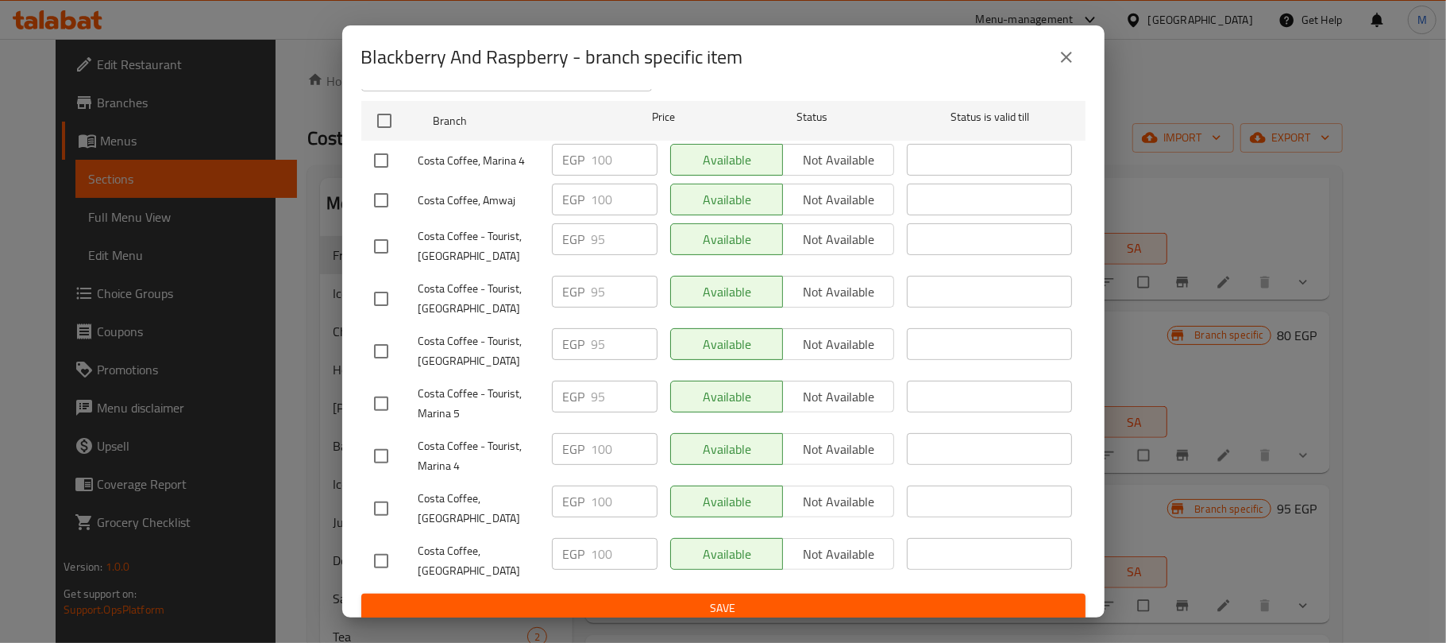
click at [1072, 44] on button "close" at bounding box center [1067, 57] width 38 height 38
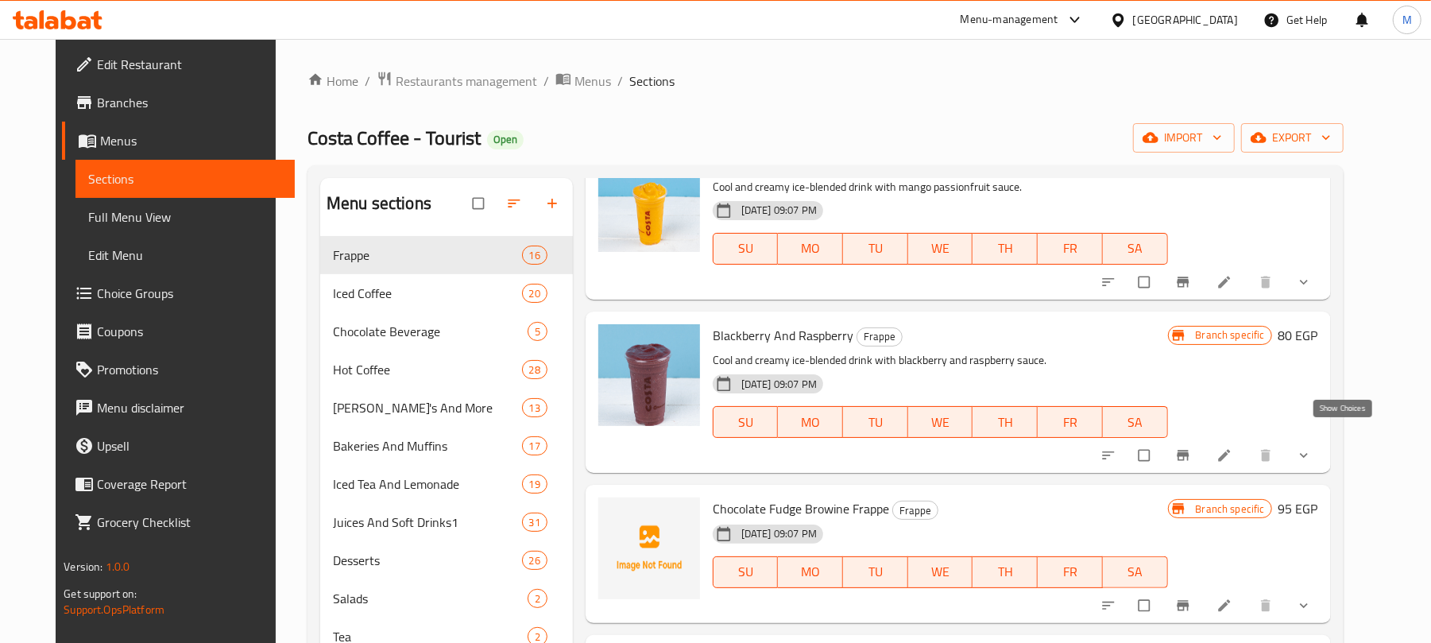
click at [1311, 447] on icon "show more" at bounding box center [1303, 455] width 16 height 16
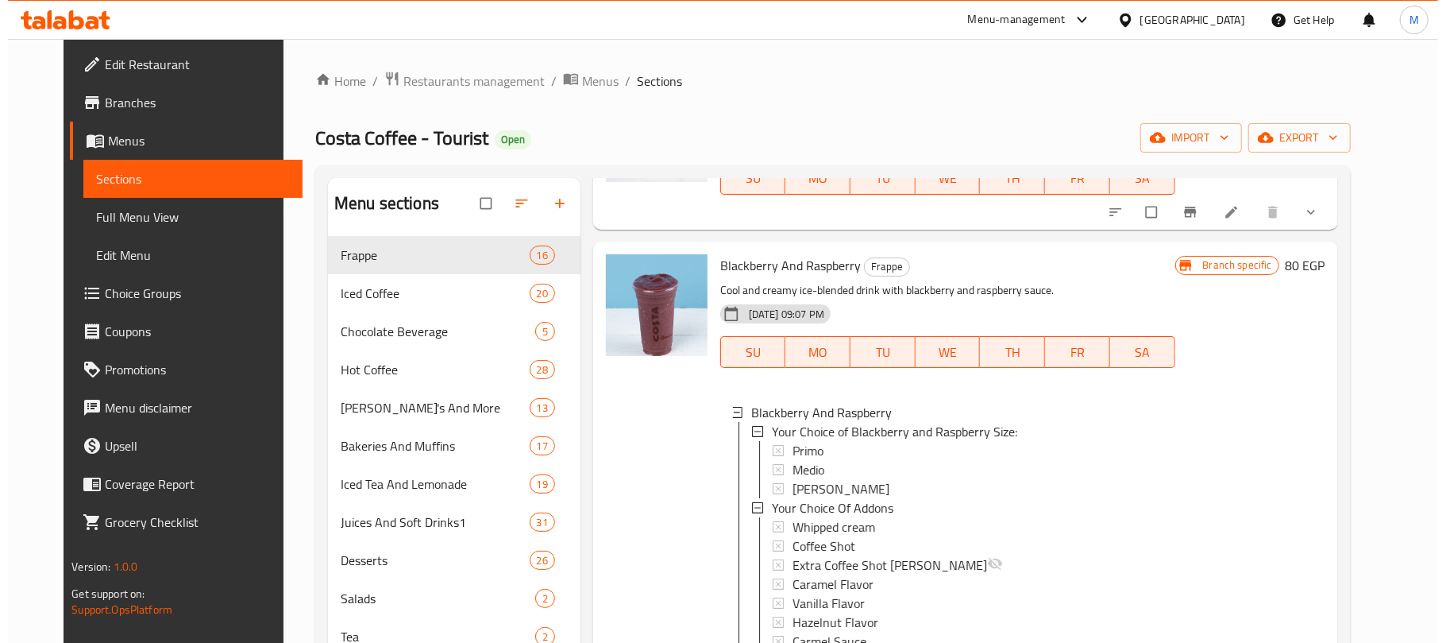
scroll to position [1164, 0]
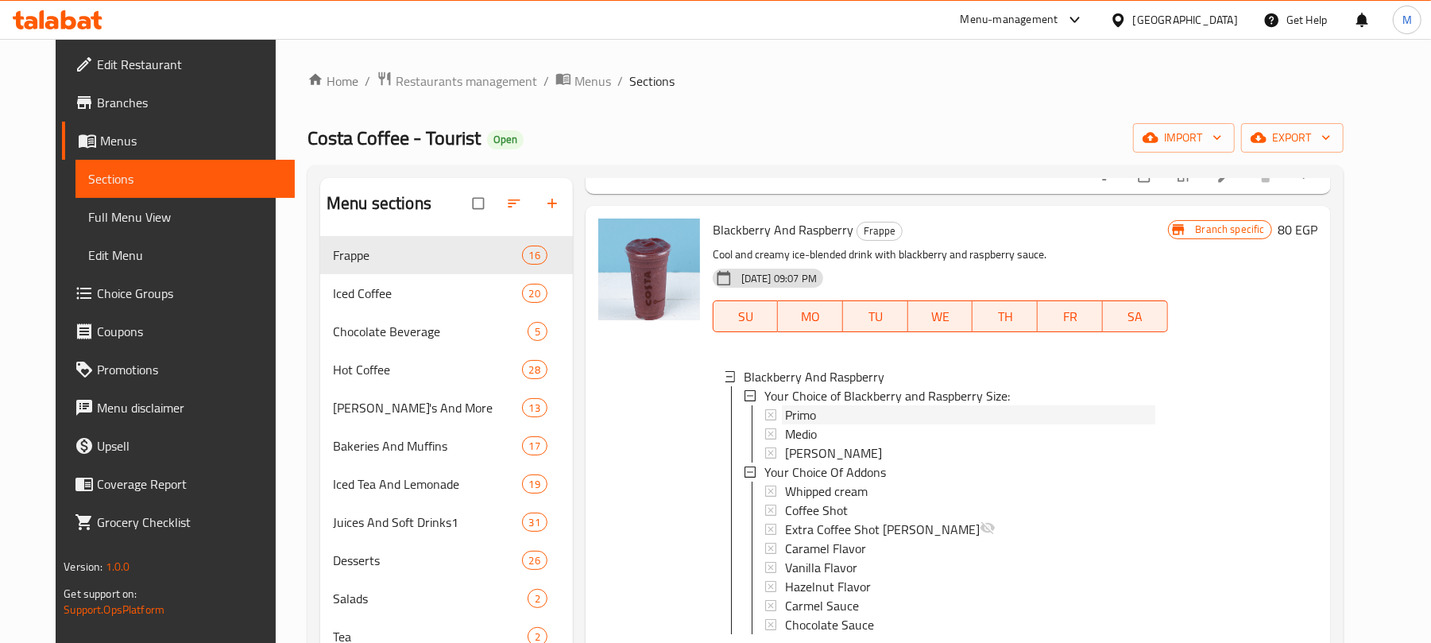
click at [843, 405] on div "Primo" at bounding box center [970, 414] width 370 height 19
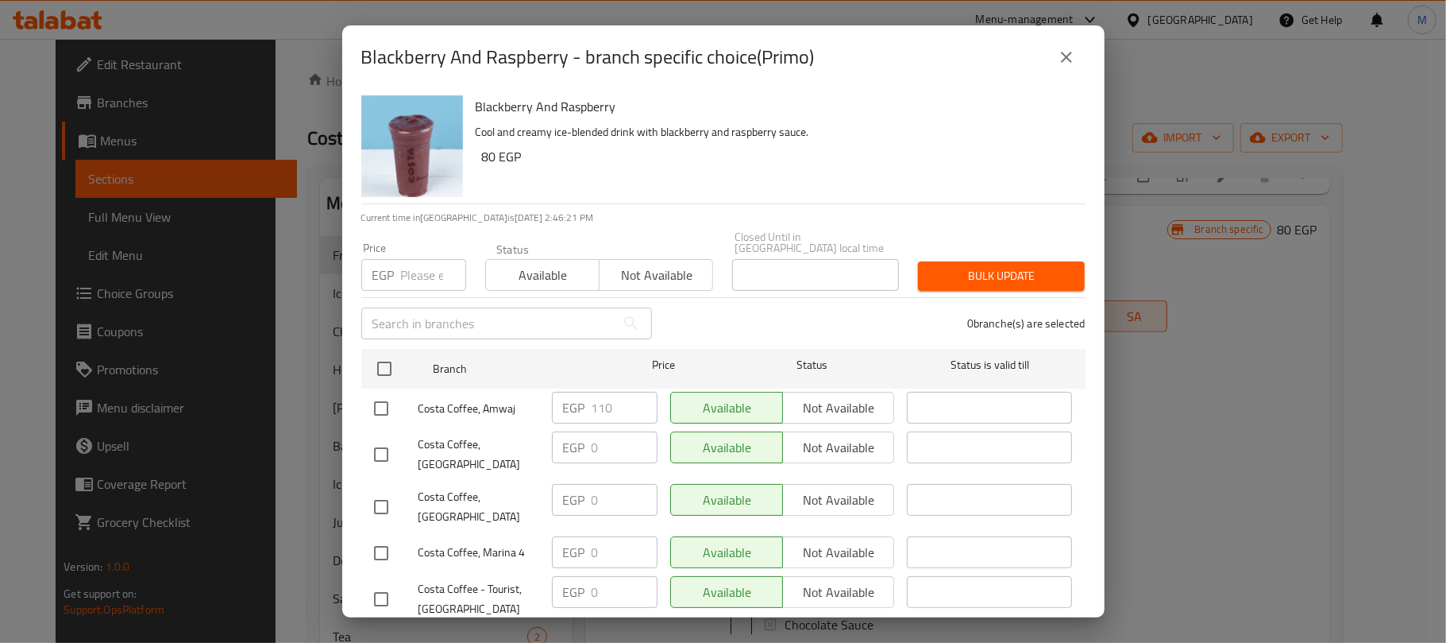
click at [1074, 51] on icon "close" at bounding box center [1066, 57] width 19 height 19
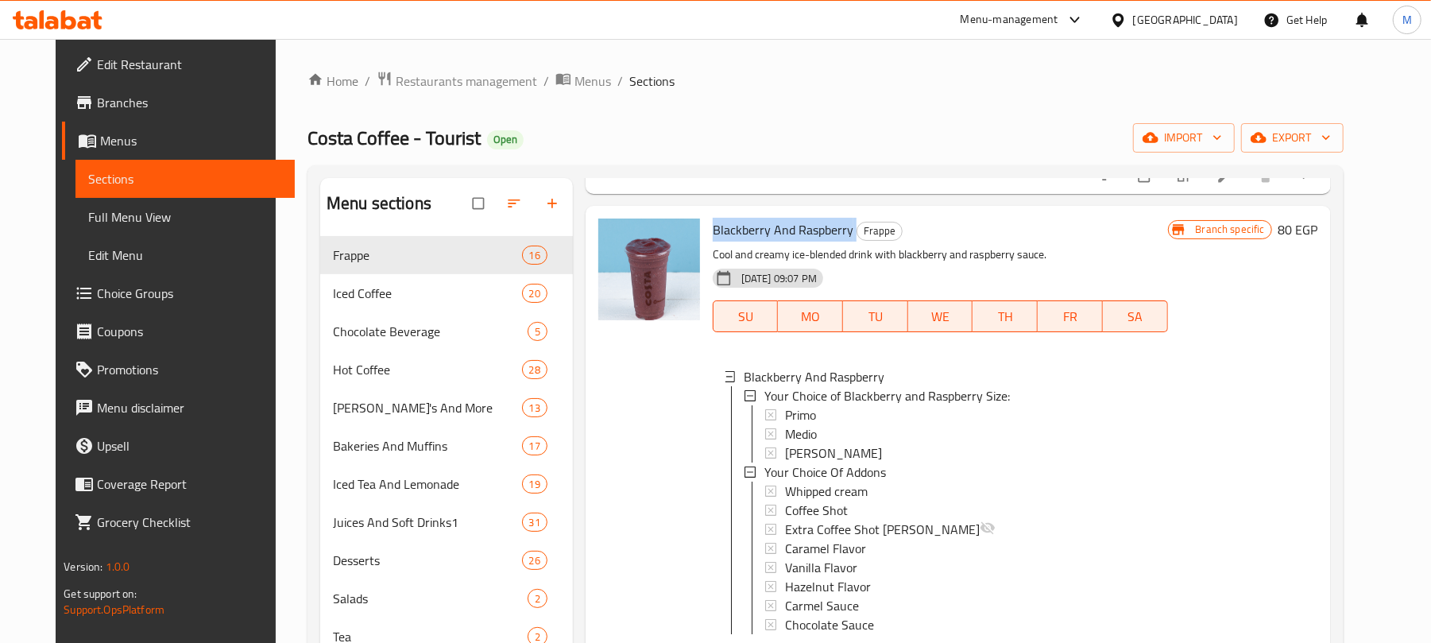
drag, startPoint x: 839, startPoint y: 210, endPoint x: 697, endPoint y: 207, distance: 141.4
click at [712, 218] on h6 "Blackberry And Raspberry Frappe" at bounding box center [939, 229] width 455 height 22
copy h6 "Blackberry And Raspberry"
click at [801, 405] on span "Primo" at bounding box center [800, 414] width 31 height 19
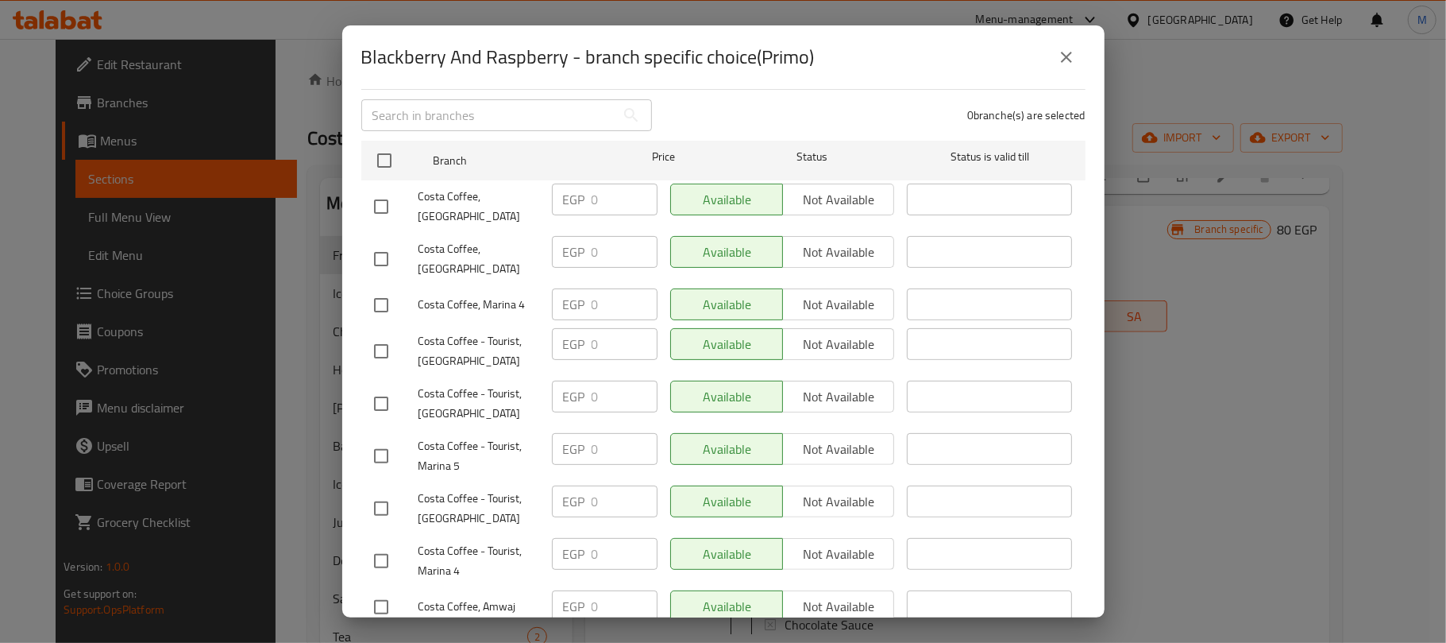
scroll to position [248, 0]
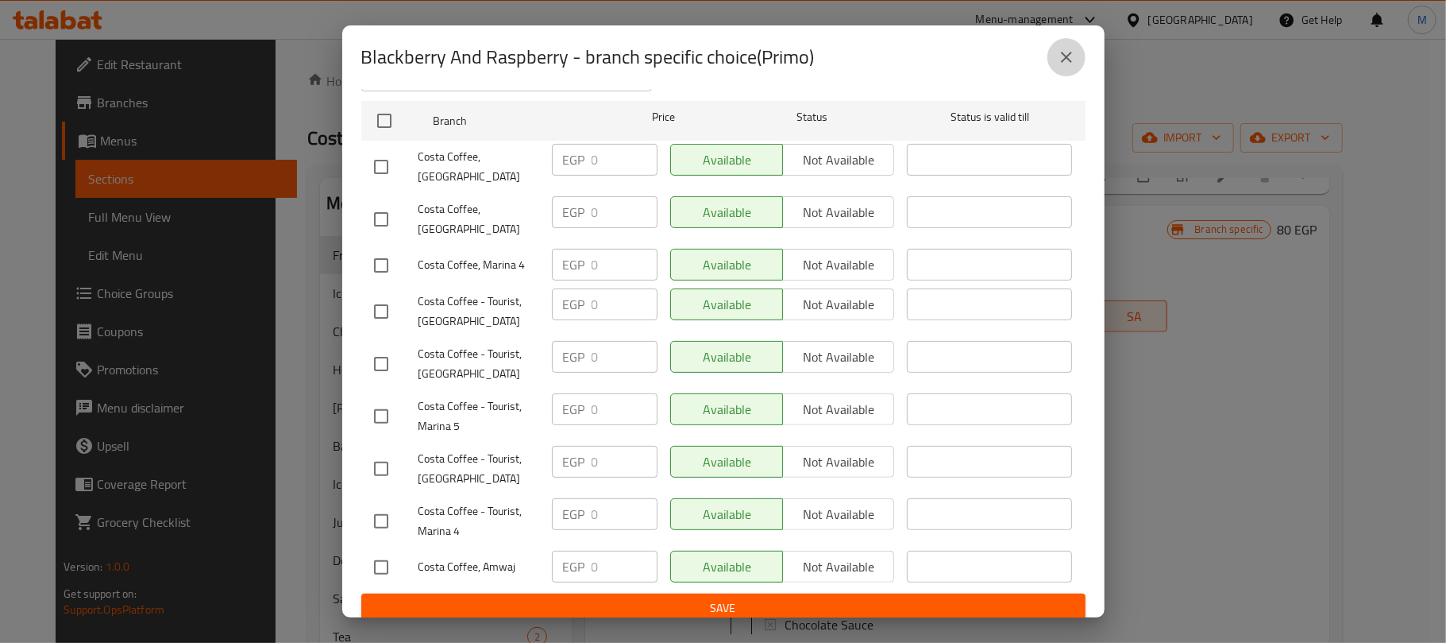
click at [1052, 52] on button "close" at bounding box center [1067, 57] width 38 height 38
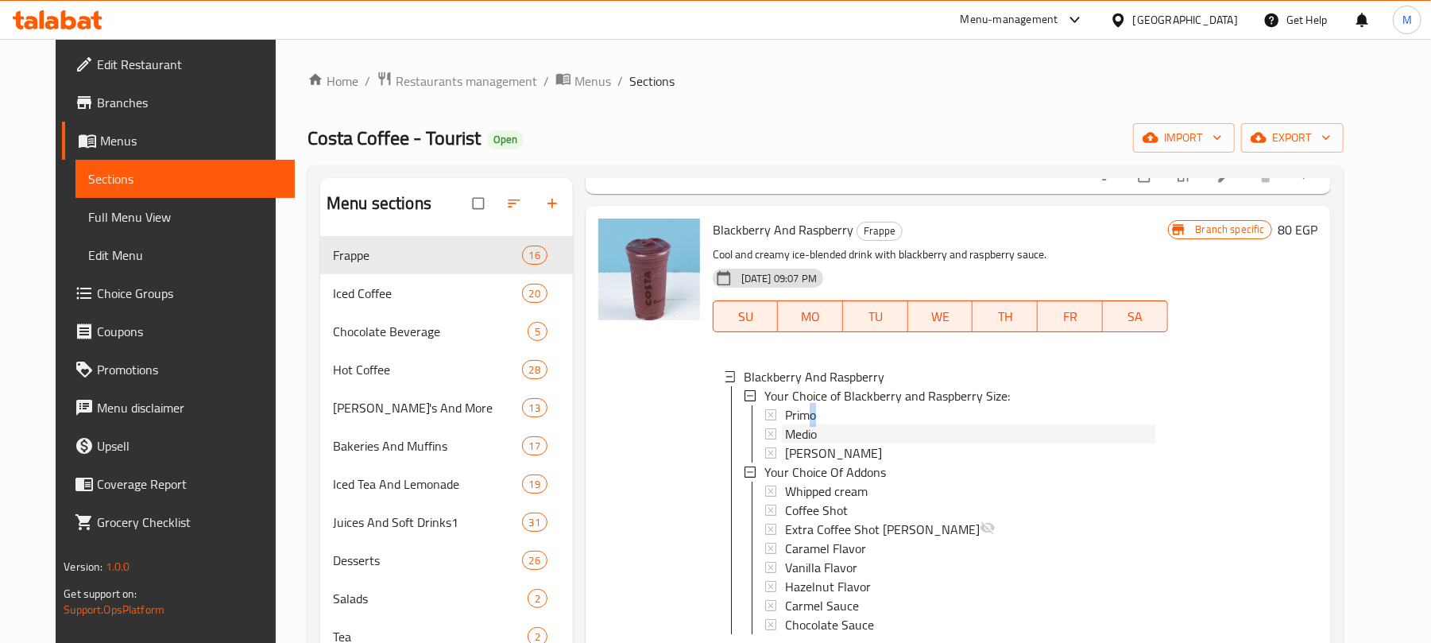
click at [802, 424] on span "Medio" at bounding box center [801, 433] width 32 height 19
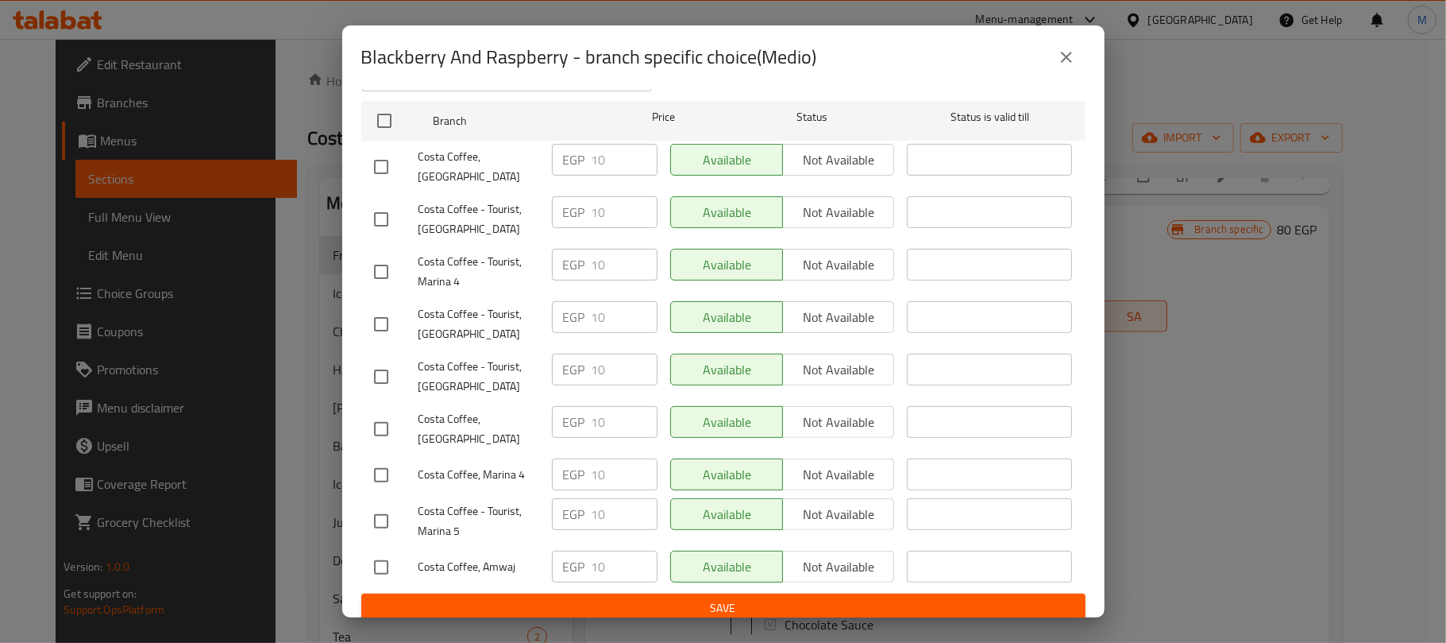
scroll to position [0, 0]
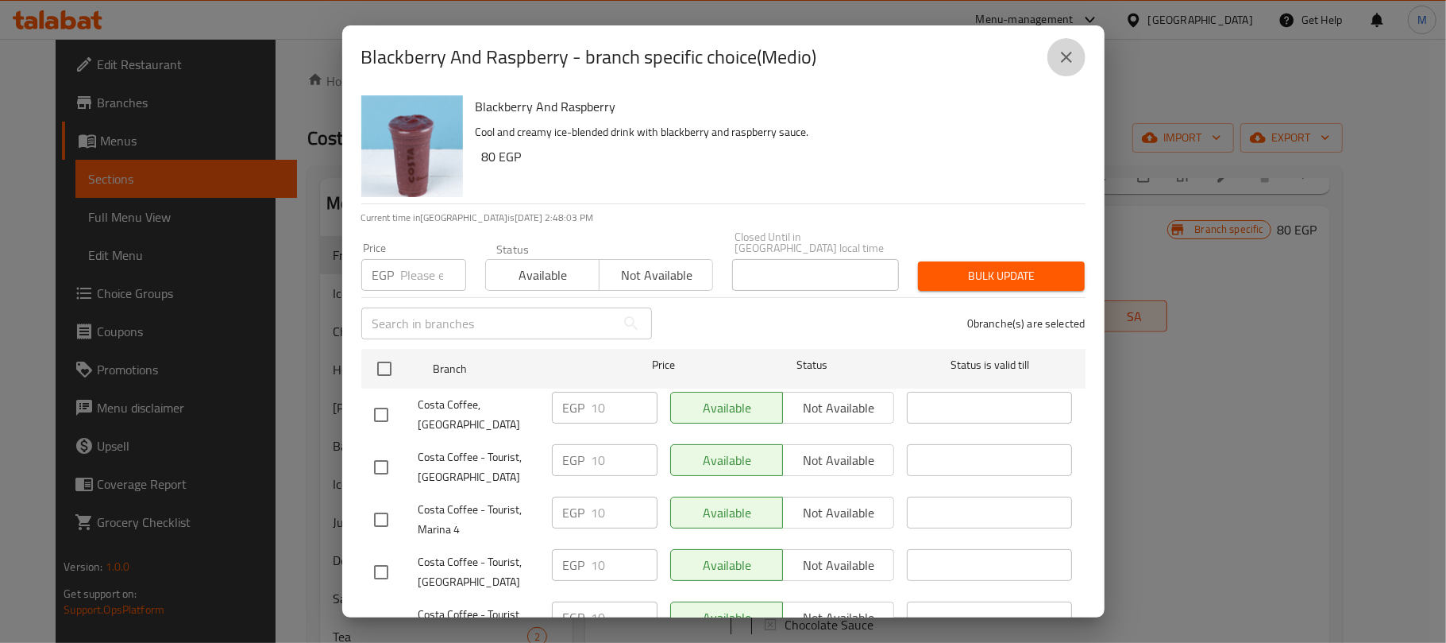
click at [1063, 52] on icon "close" at bounding box center [1066, 57] width 19 height 19
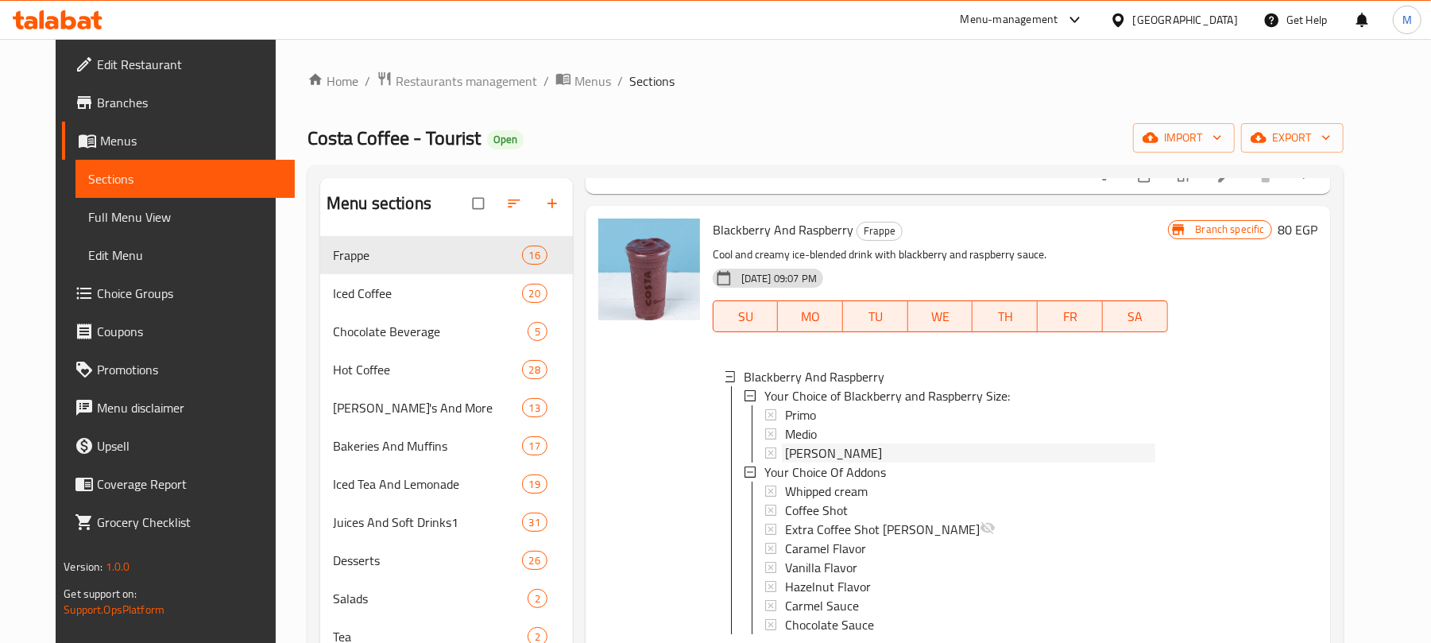
click at [785, 443] on span "Massimo" at bounding box center [833, 452] width 97 height 19
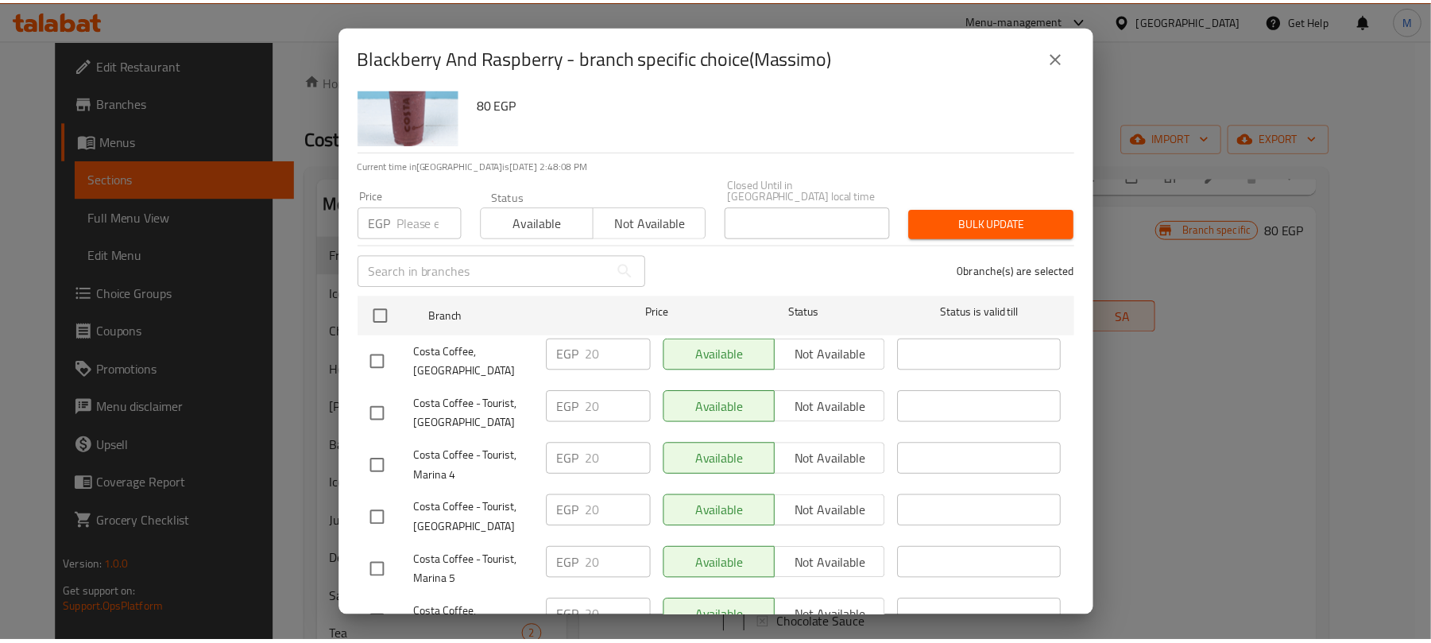
scroll to position [36, 0]
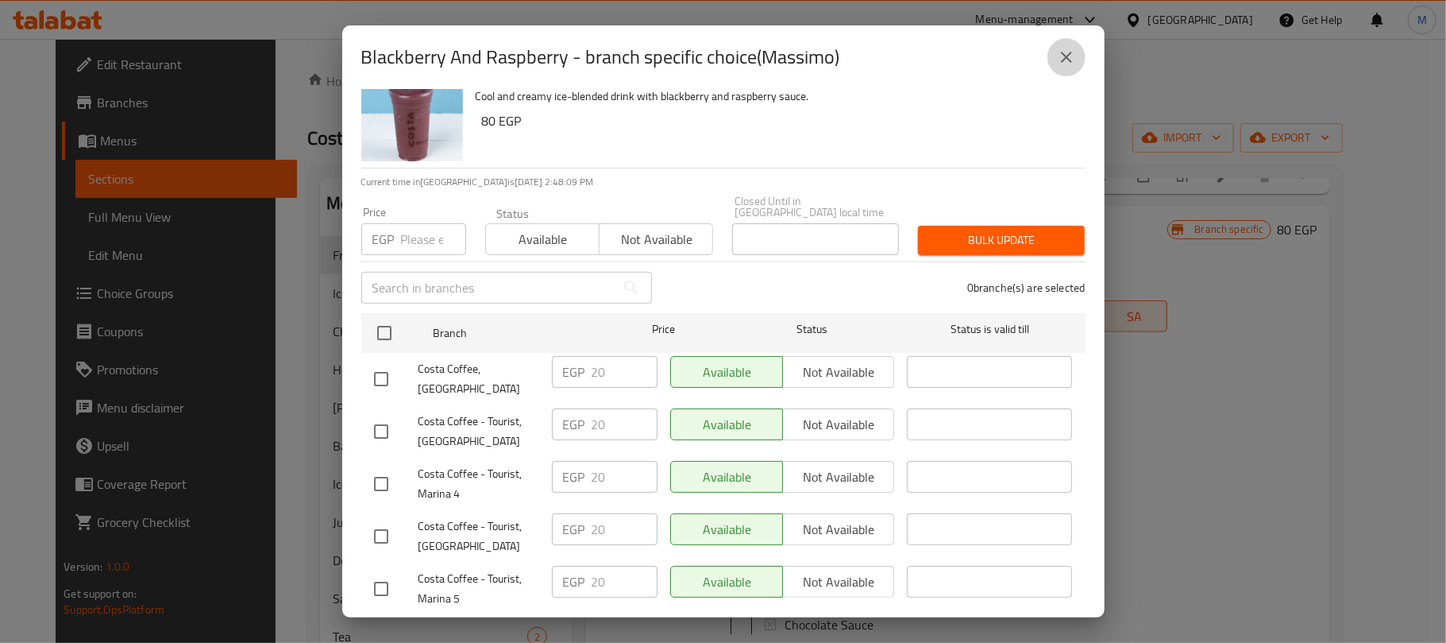
click at [1068, 64] on icon "close" at bounding box center [1066, 57] width 19 height 19
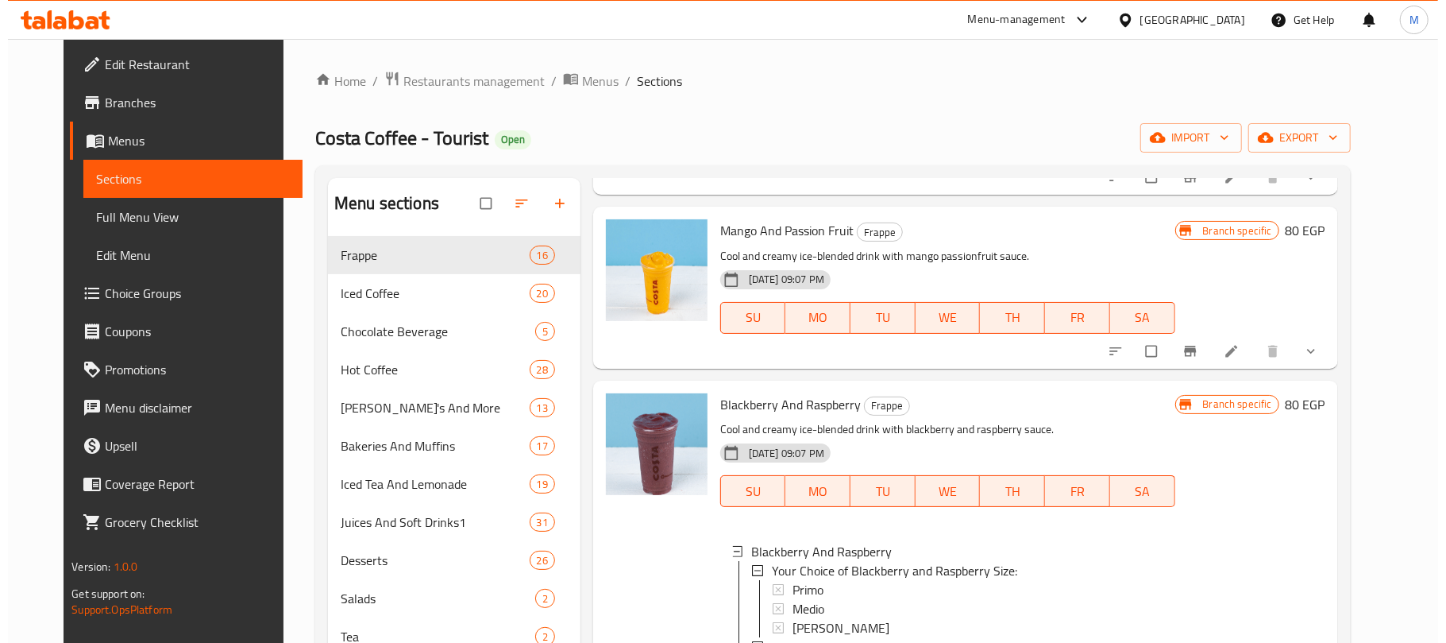
scroll to position [953, 0]
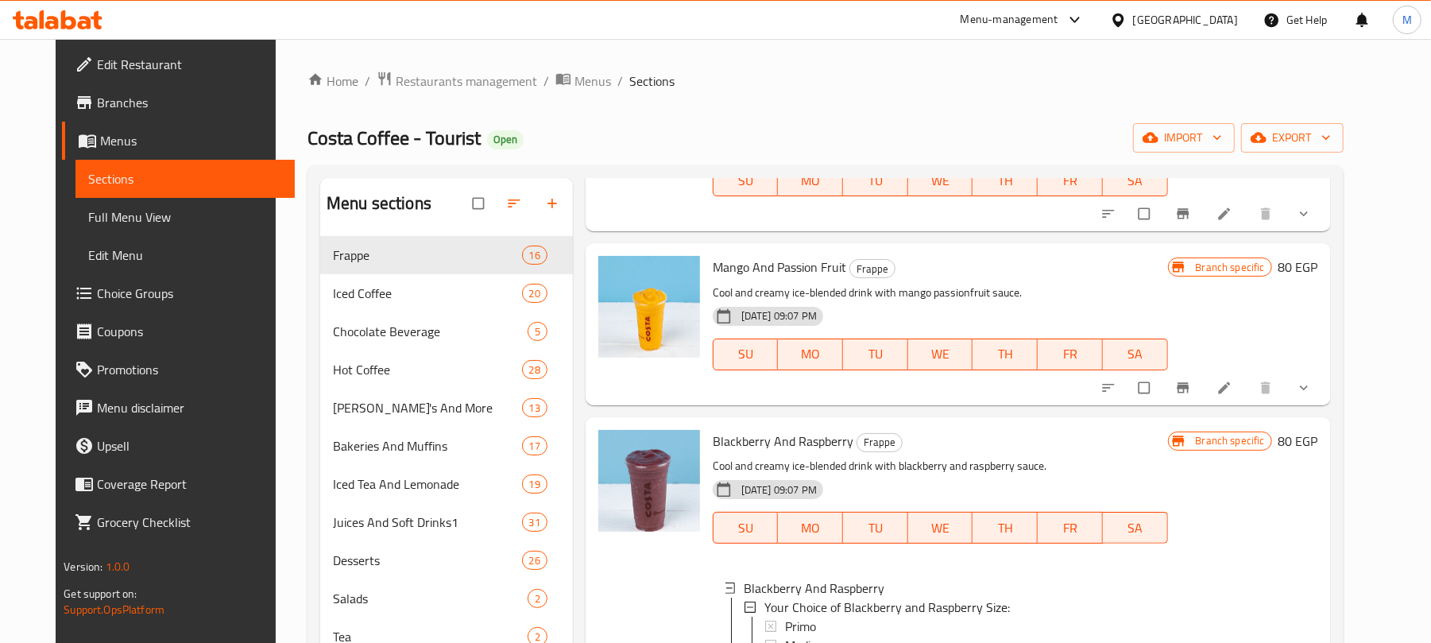
click at [1188, 382] on icon "Branch-specific-item" at bounding box center [1182, 387] width 12 height 10
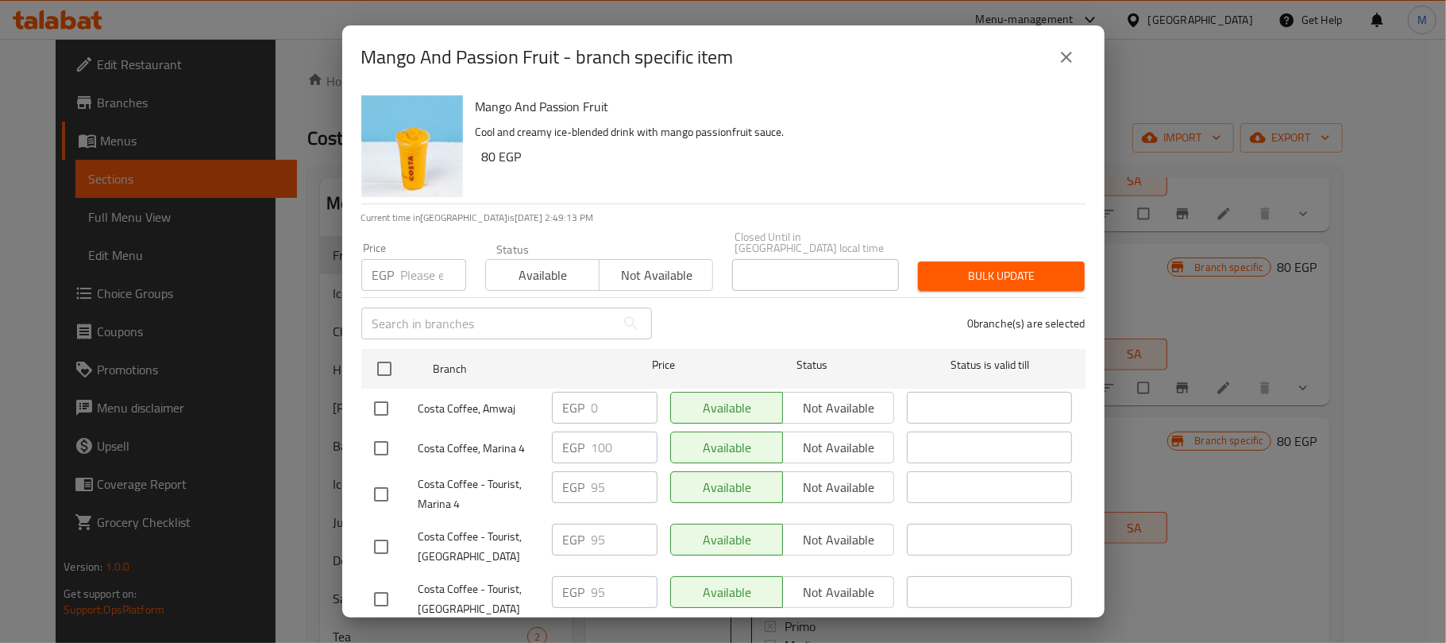
click at [399, 322] on input "text" at bounding box center [488, 323] width 254 height 32
paste input "Amwaj"
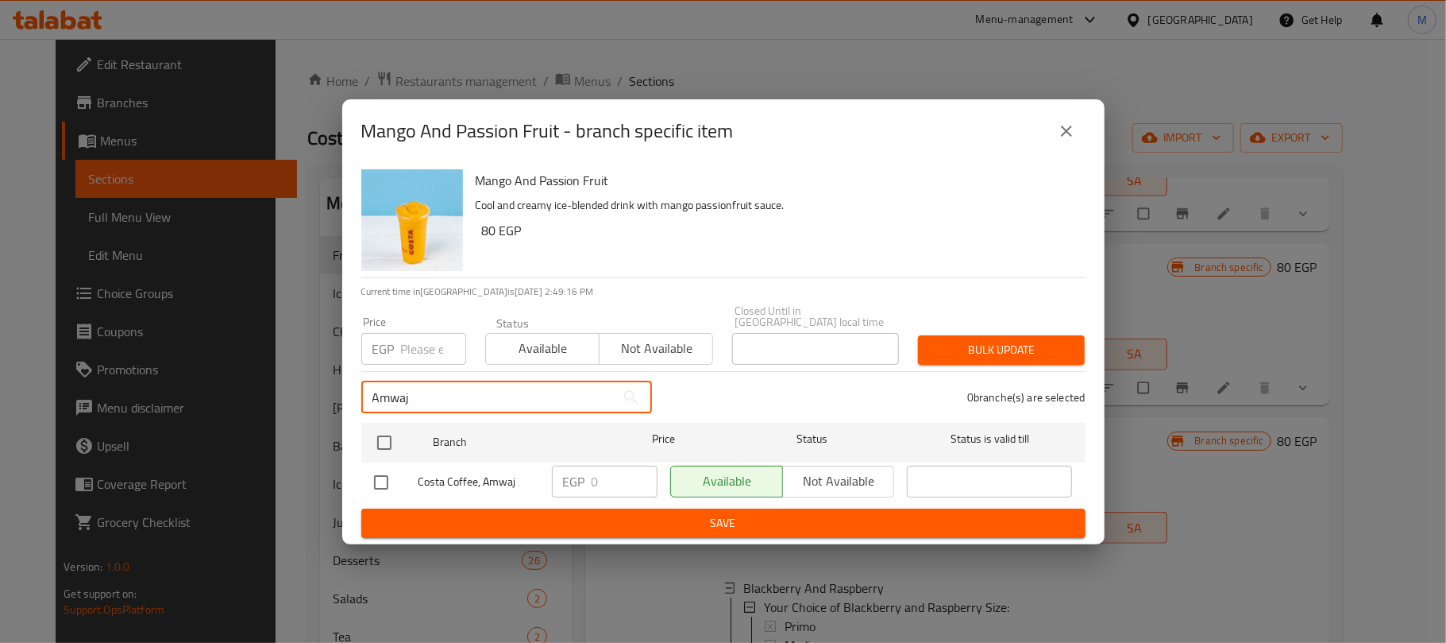
type input "Amwaj"
click at [381, 477] on input "checkbox" at bounding box center [381, 481] width 33 height 33
checkbox input "true"
click at [434, 383] on input "Amwaj" at bounding box center [488, 397] width 254 height 32
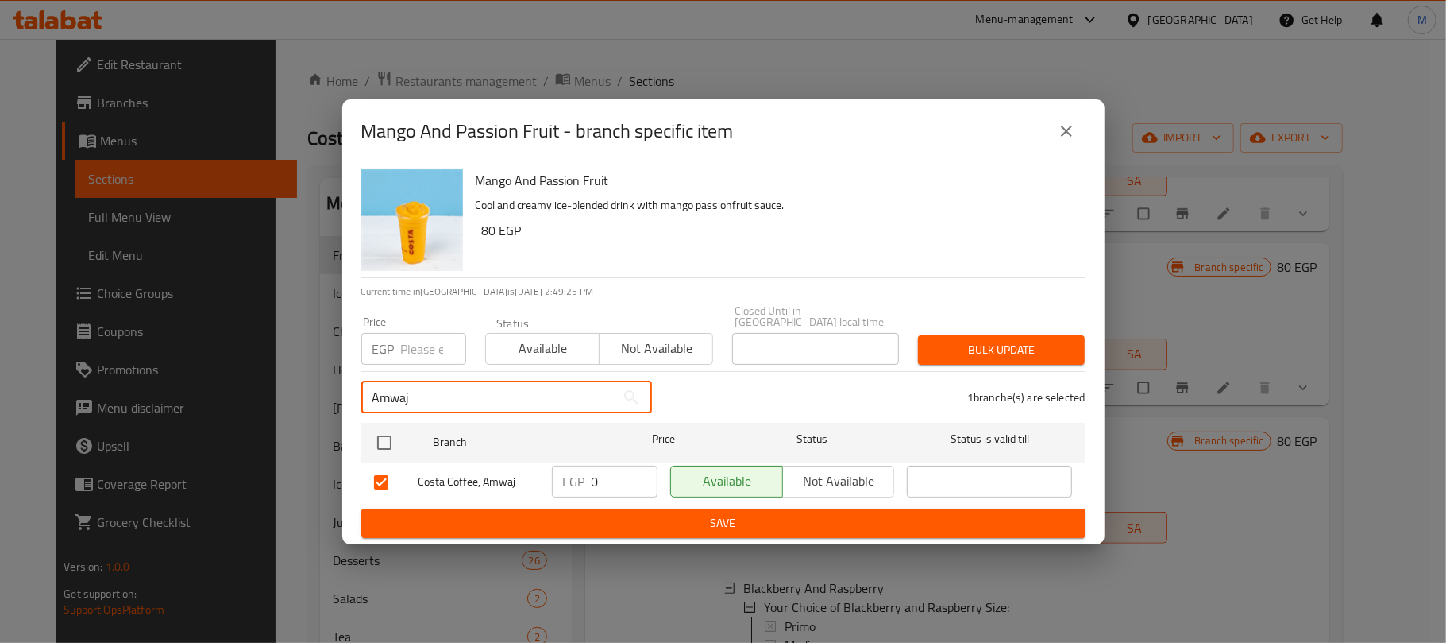
paste input "Marina 4"
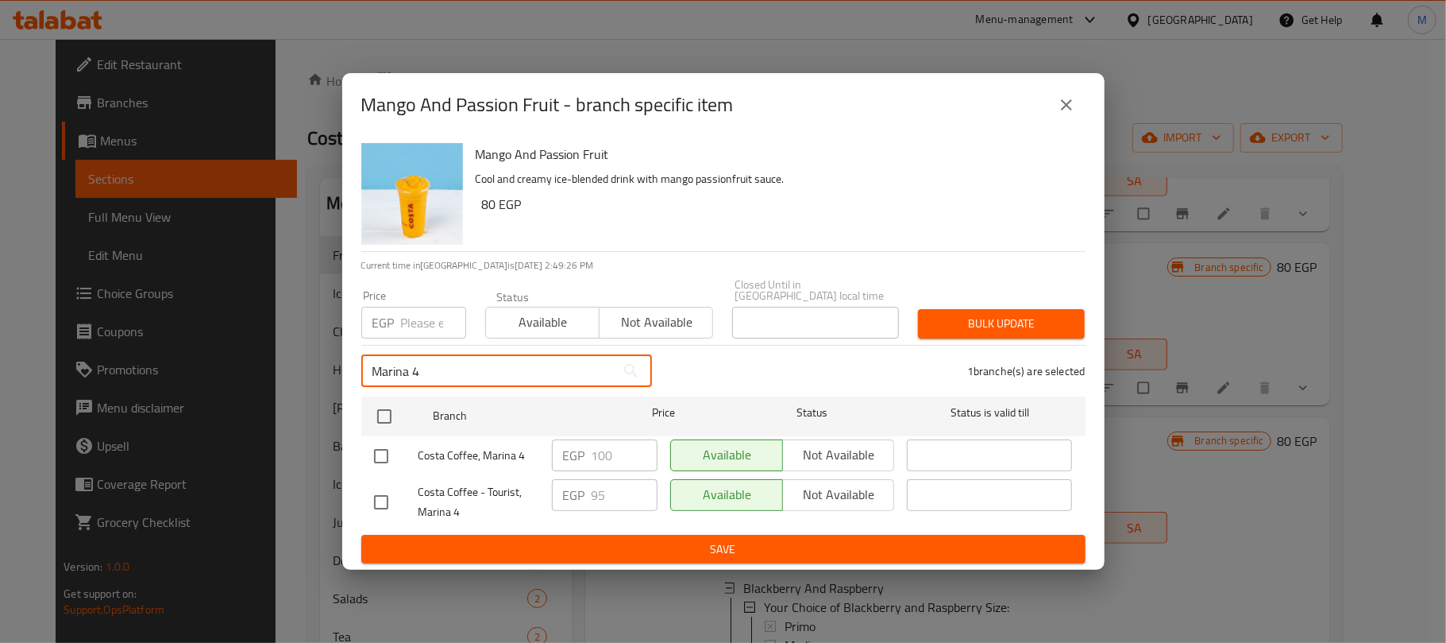
type input "Marina 4"
click at [388, 448] on input "checkbox" at bounding box center [381, 455] width 33 height 33
checkbox input "true"
click at [452, 369] on input "Marina 4" at bounding box center [488, 371] width 254 height 32
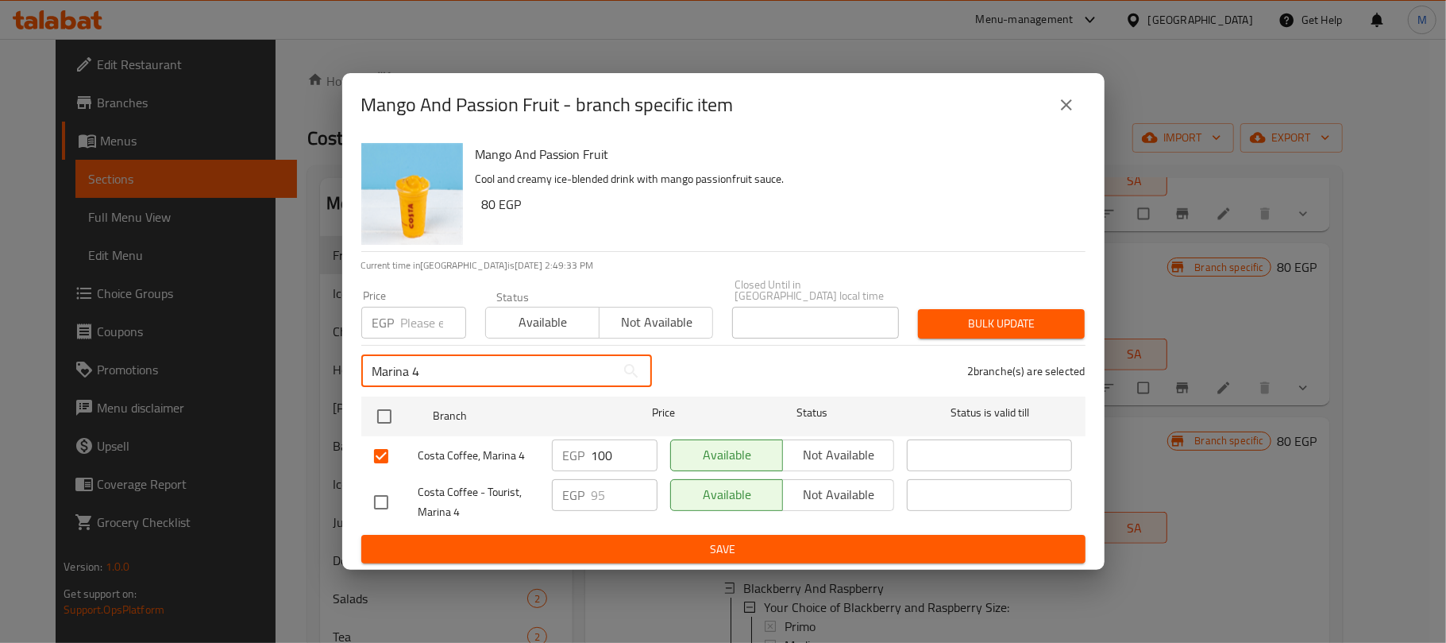
click at [452, 369] on input "Marina 4" at bounding box center [488, 371] width 254 height 32
paste input "assi Village"
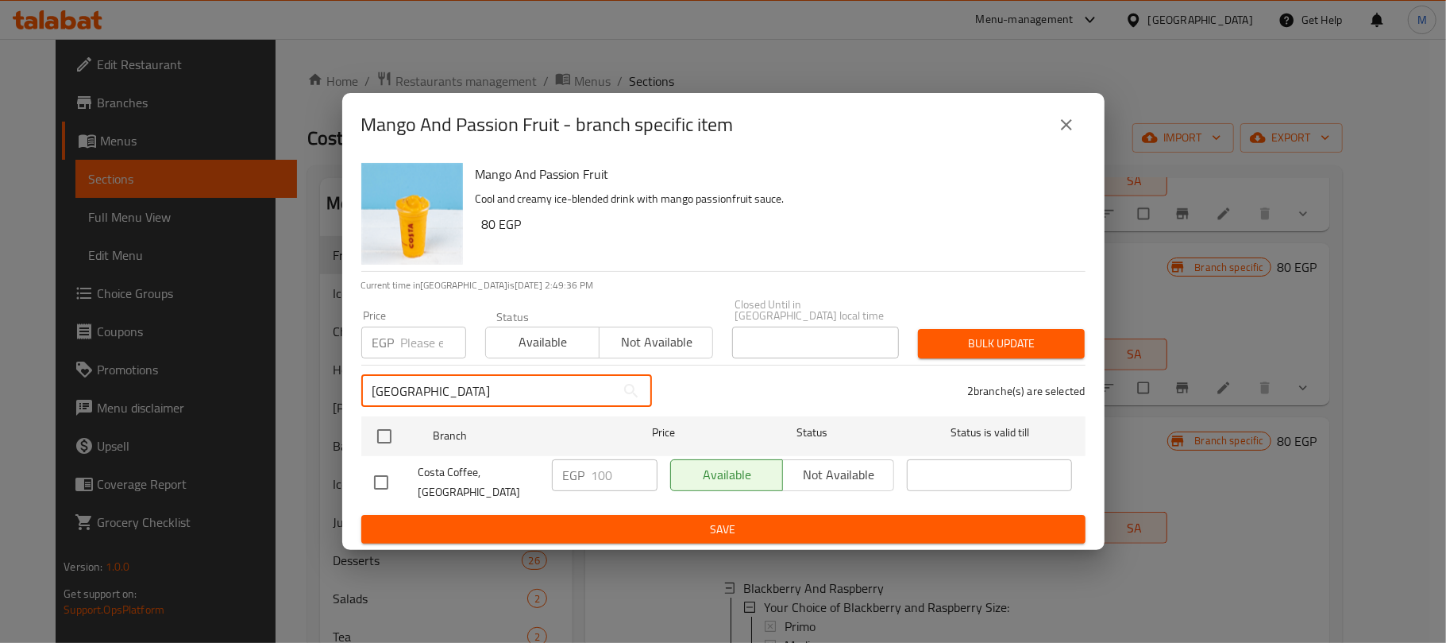
type input "Marassi Village"
drag, startPoint x: 388, startPoint y: 477, endPoint x: 401, endPoint y: 473, distance: 13.1
click at [388, 477] on input "checkbox" at bounding box center [381, 481] width 33 height 33
checkbox input "true"
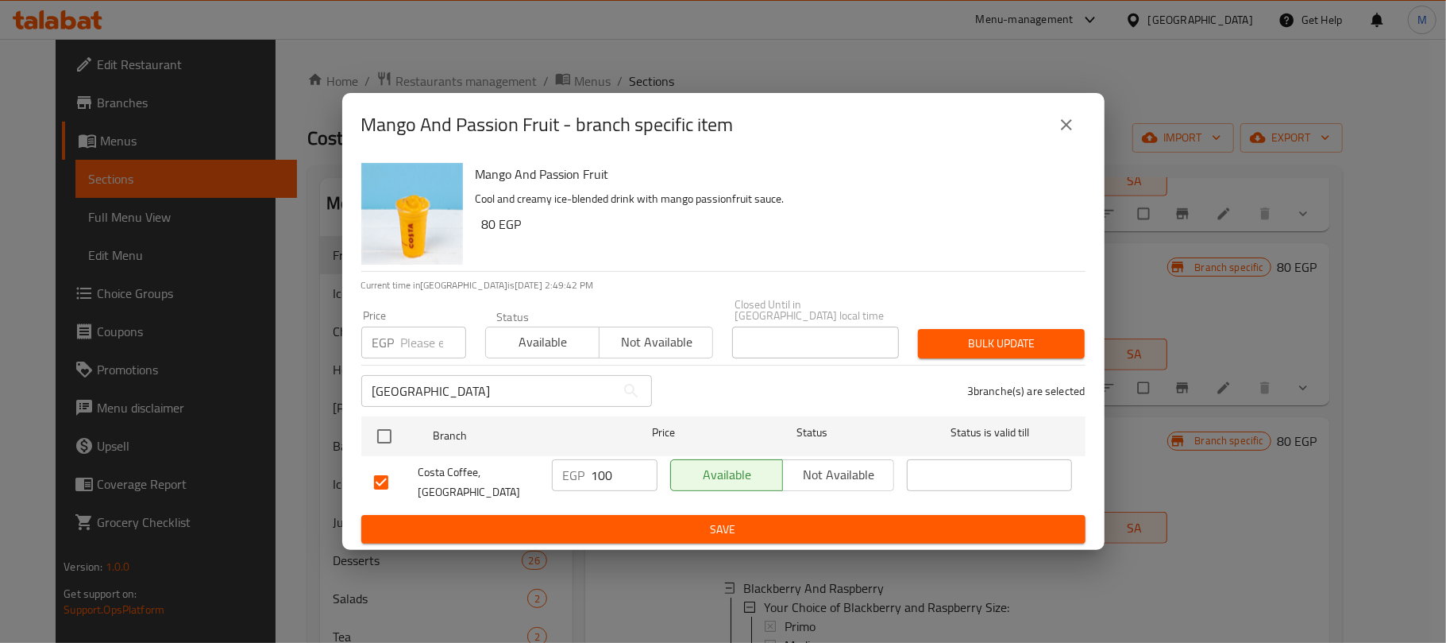
click at [487, 375] on input "Marassi Village" at bounding box center [488, 391] width 254 height 32
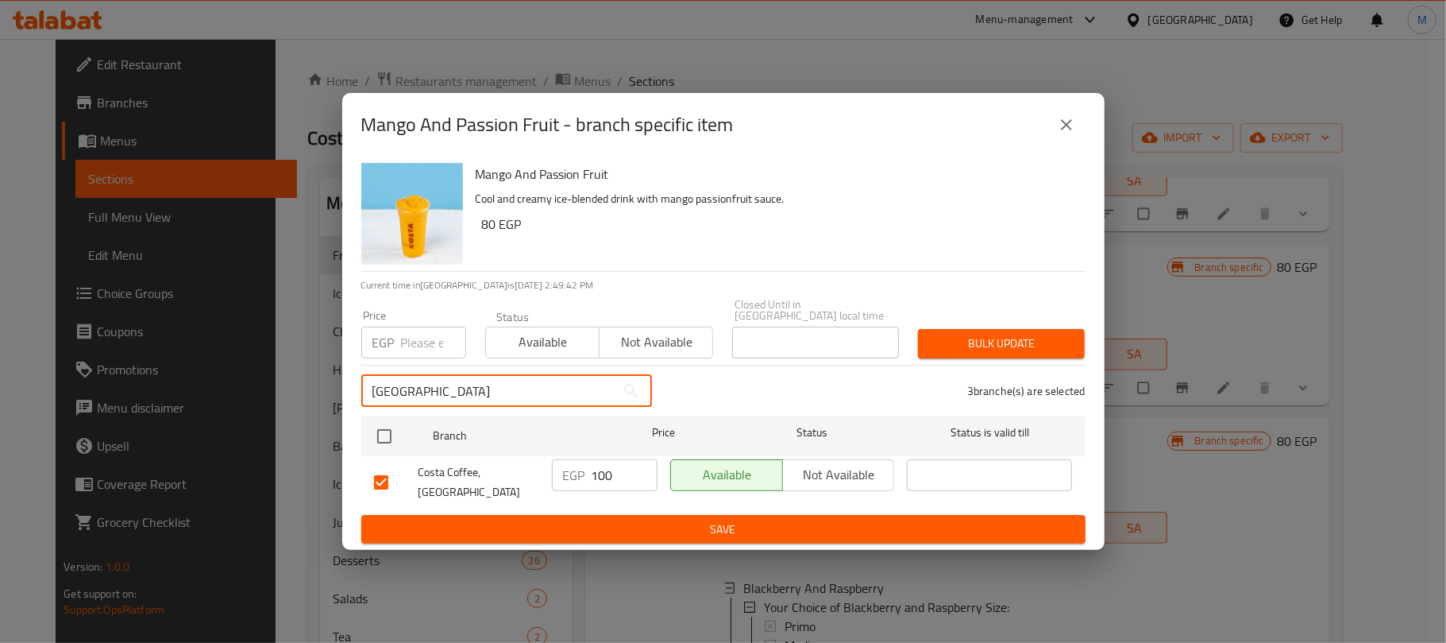
click at [487, 375] on input "Marassi Village" at bounding box center [488, 391] width 254 height 32
paste input "Porto Marina"
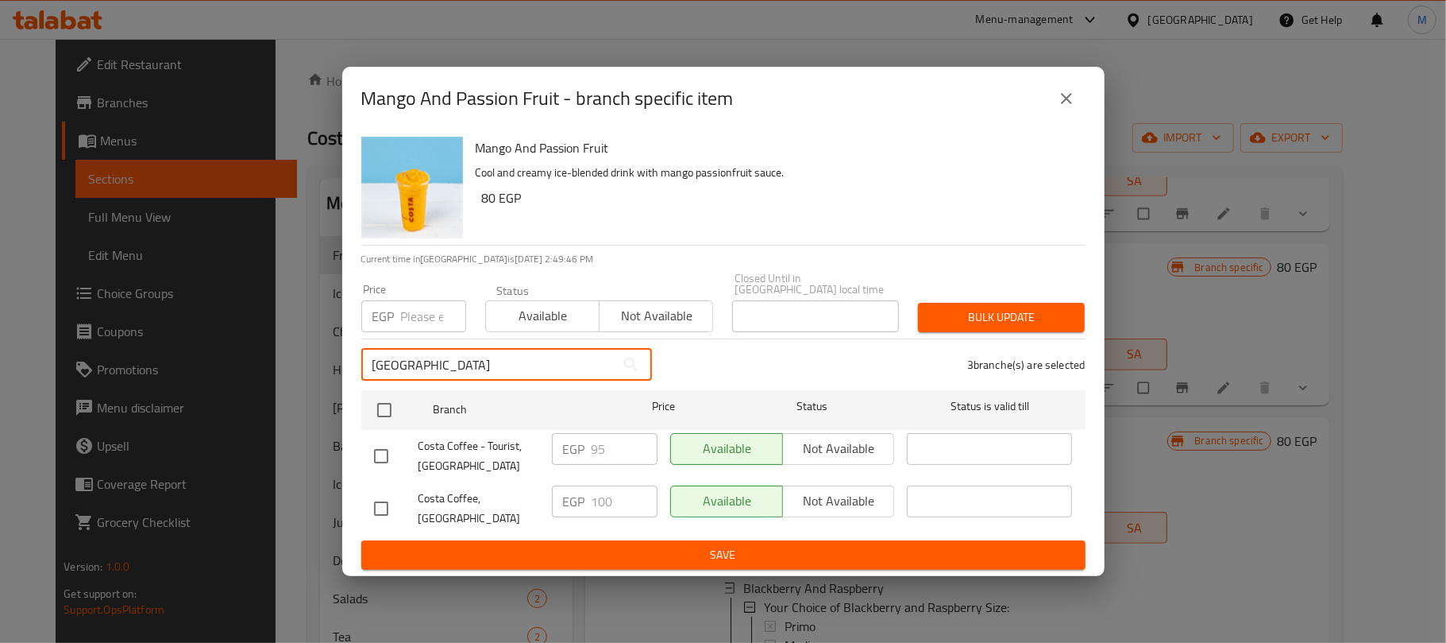
type input "Porto Marina"
click at [384, 500] on input "checkbox" at bounding box center [381, 508] width 33 height 33
checkbox input "true"
click at [468, 365] on input "Porto Marina" at bounding box center [488, 365] width 254 height 32
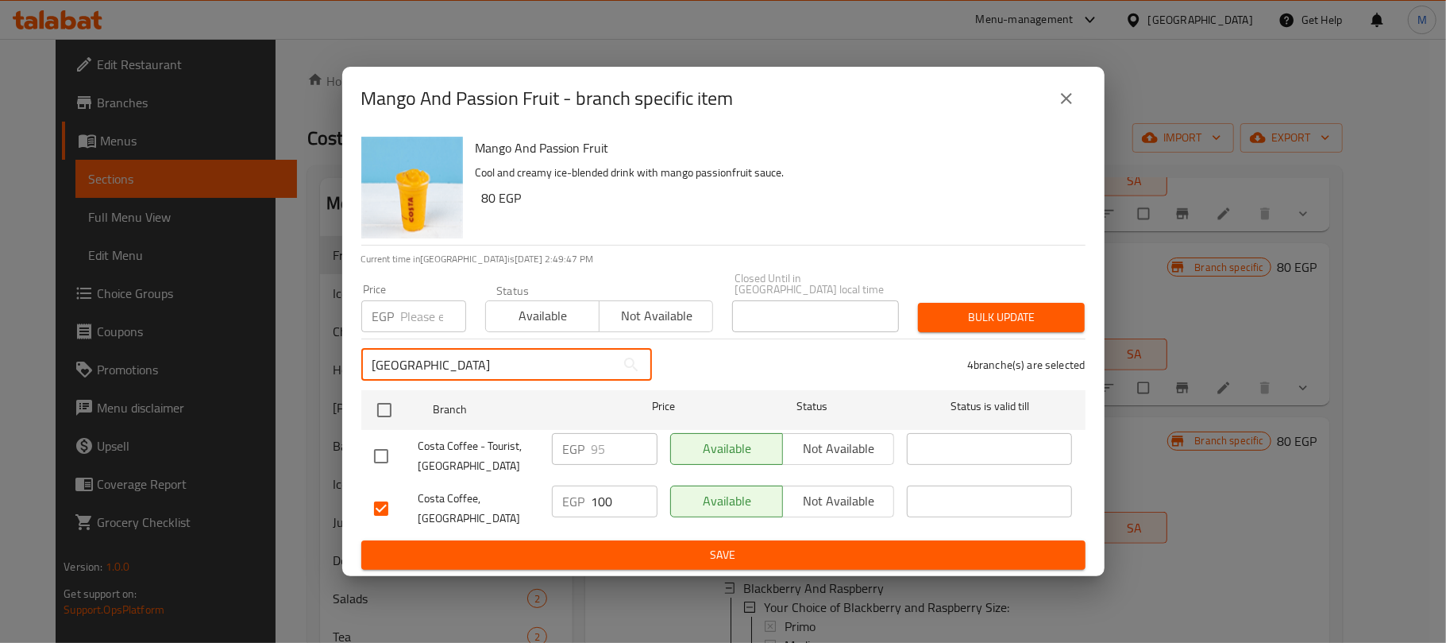
click at [468, 365] on input "Porto Marina" at bounding box center [488, 365] width 254 height 32
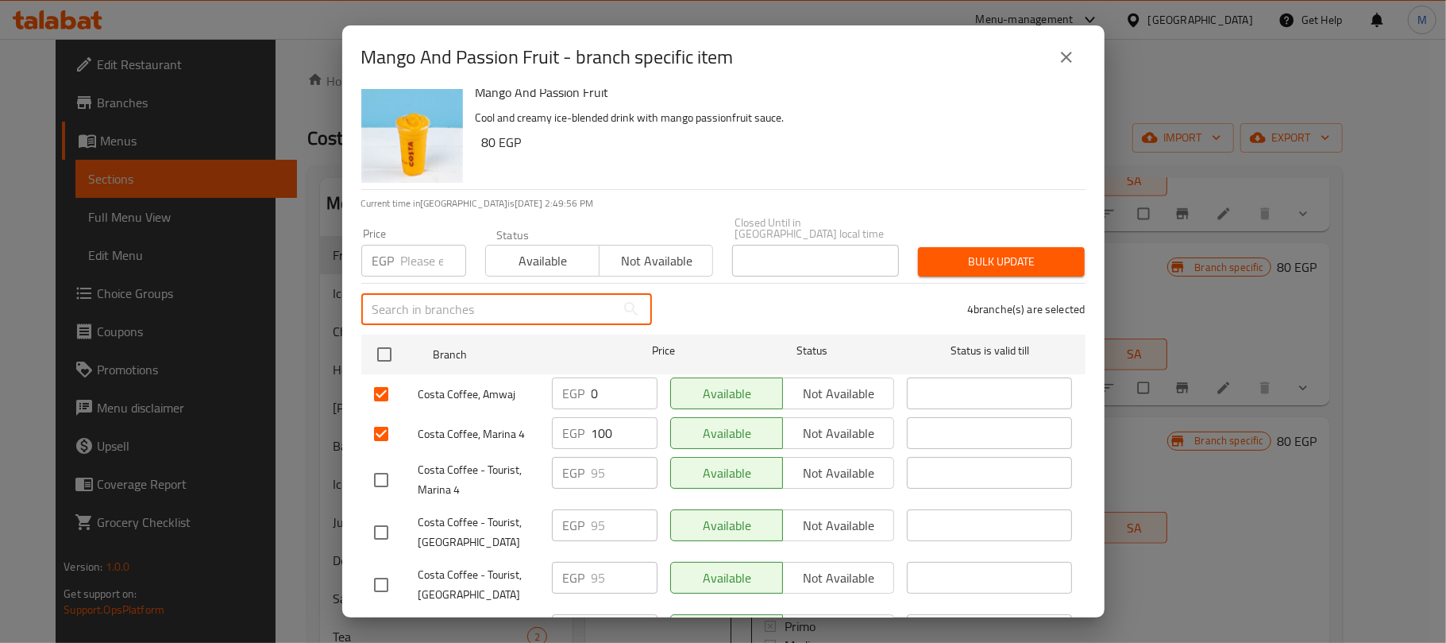
scroll to position [0, 0]
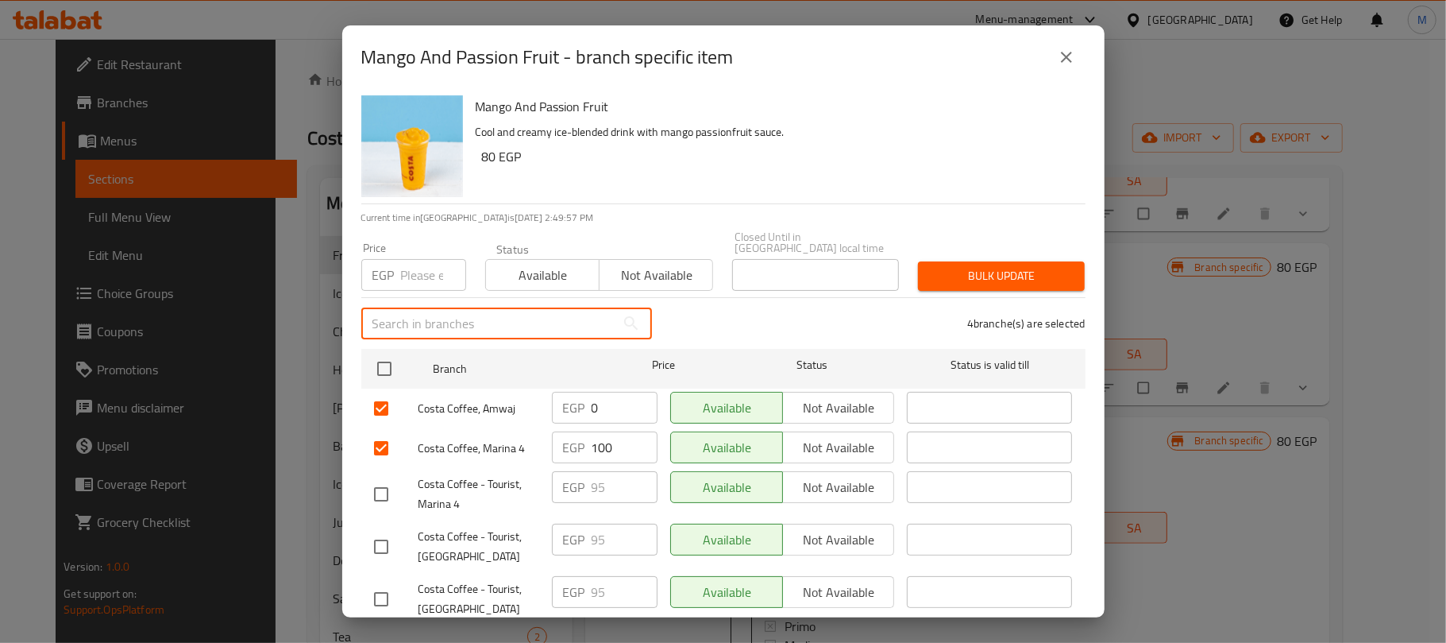
click at [407, 270] on input "number" at bounding box center [433, 275] width 65 height 32
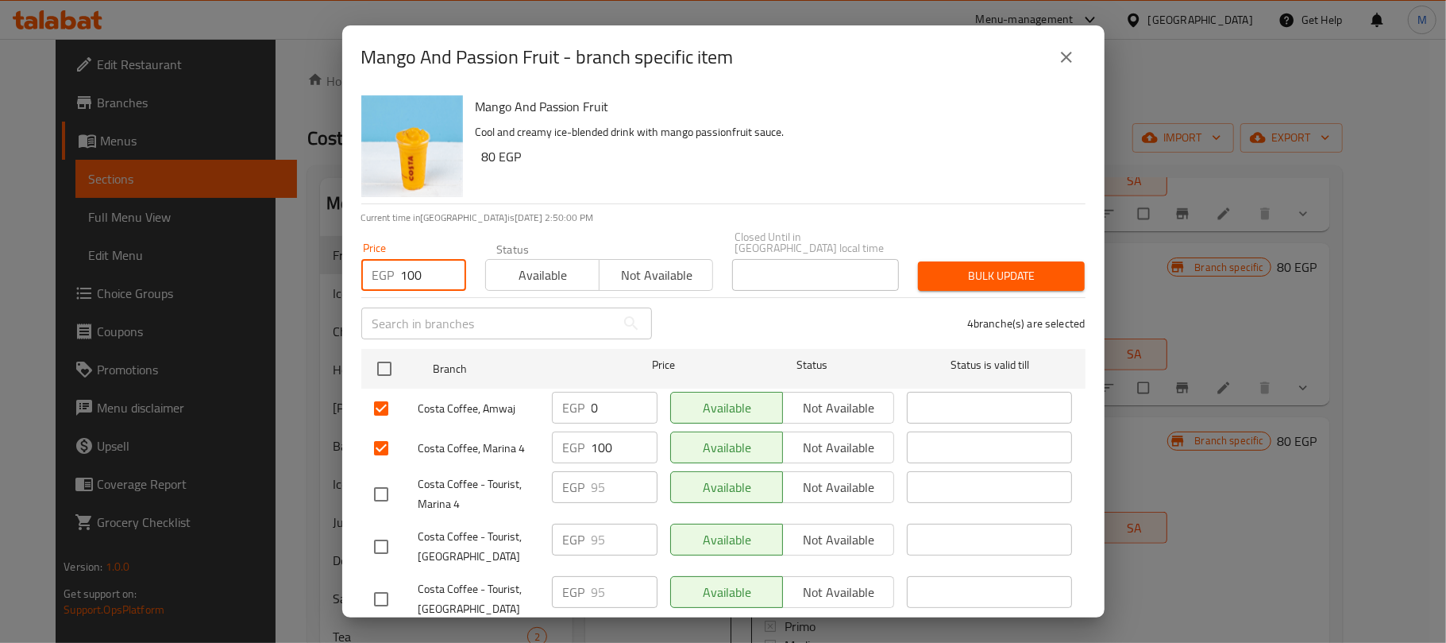
type input "100"
click at [866, 175] on div "Mango And Passion Fruit Cool and creamy ice-blended drink with mango passionfru…" at bounding box center [774, 146] width 610 height 114
click at [974, 266] on span "Bulk update" at bounding box center [1001, 276] width 141 height 20
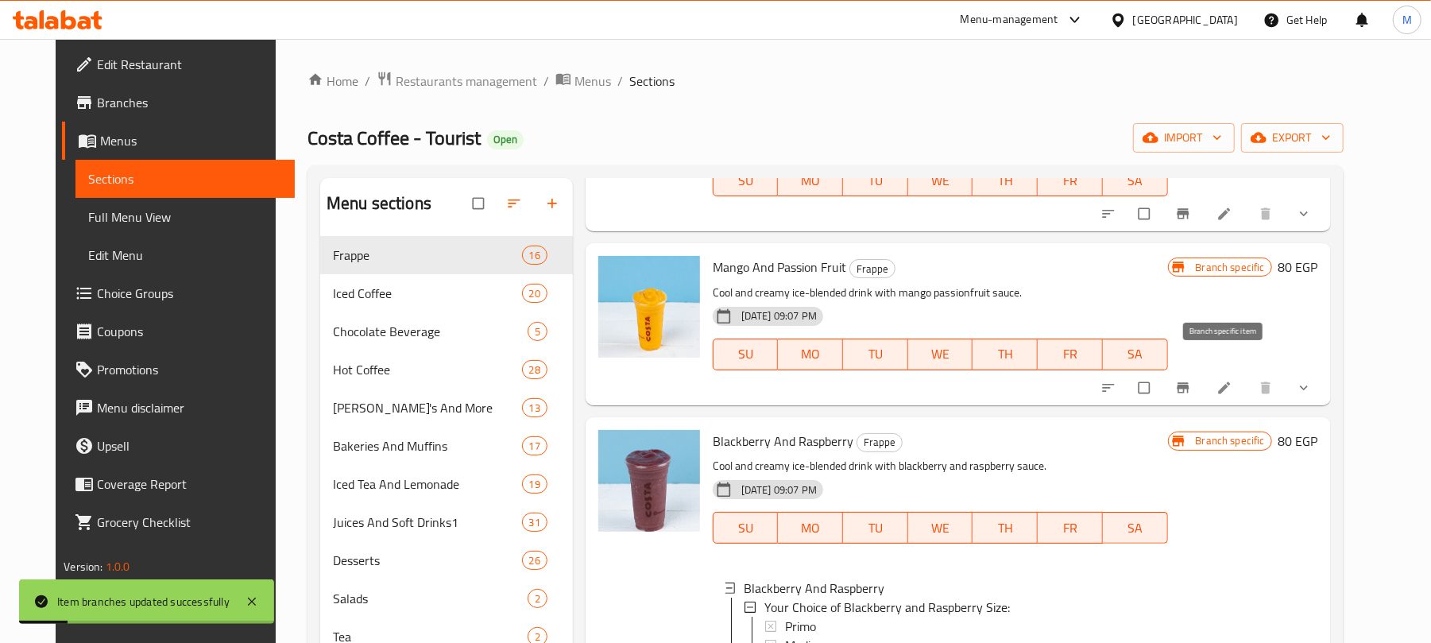
click at [1188, 382] on icon "Branch-specific-item" at bounding box center [1182, 387] width 12 height 10
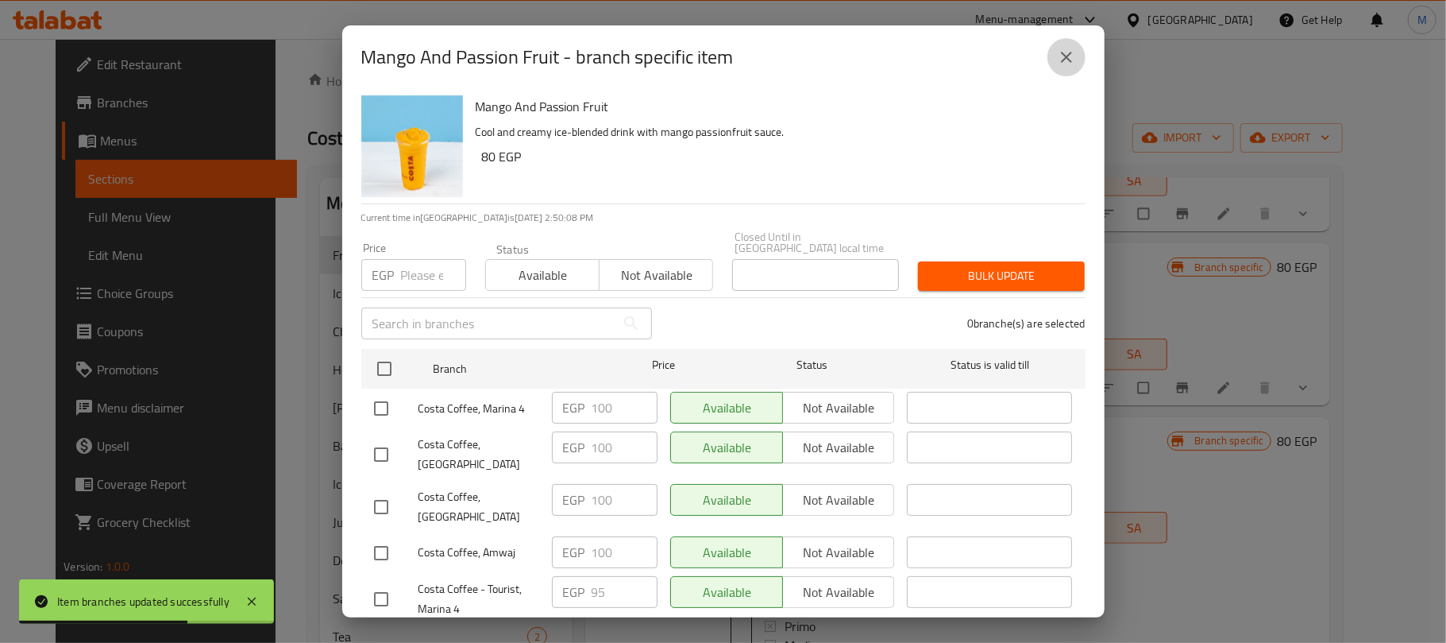
drag, startPoint x: 1056, startPoint y: 57, endPoint x: 1096, endPoint y: 125, distance: 79.0
click at [1057, 56] on icon "close" at bounding box center [1066, 57] width 19 height 19
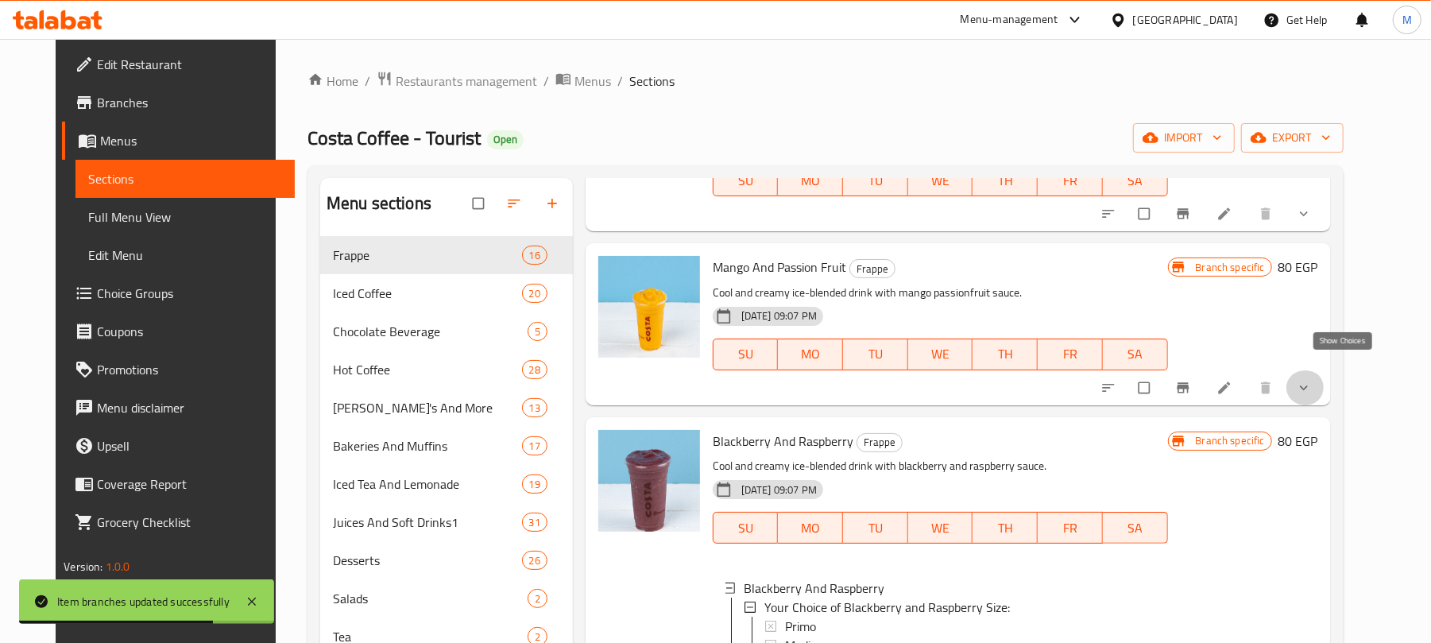
click at [1311, 380] on icon "show more" at bounding box center [1303, 388] width 16 height 16
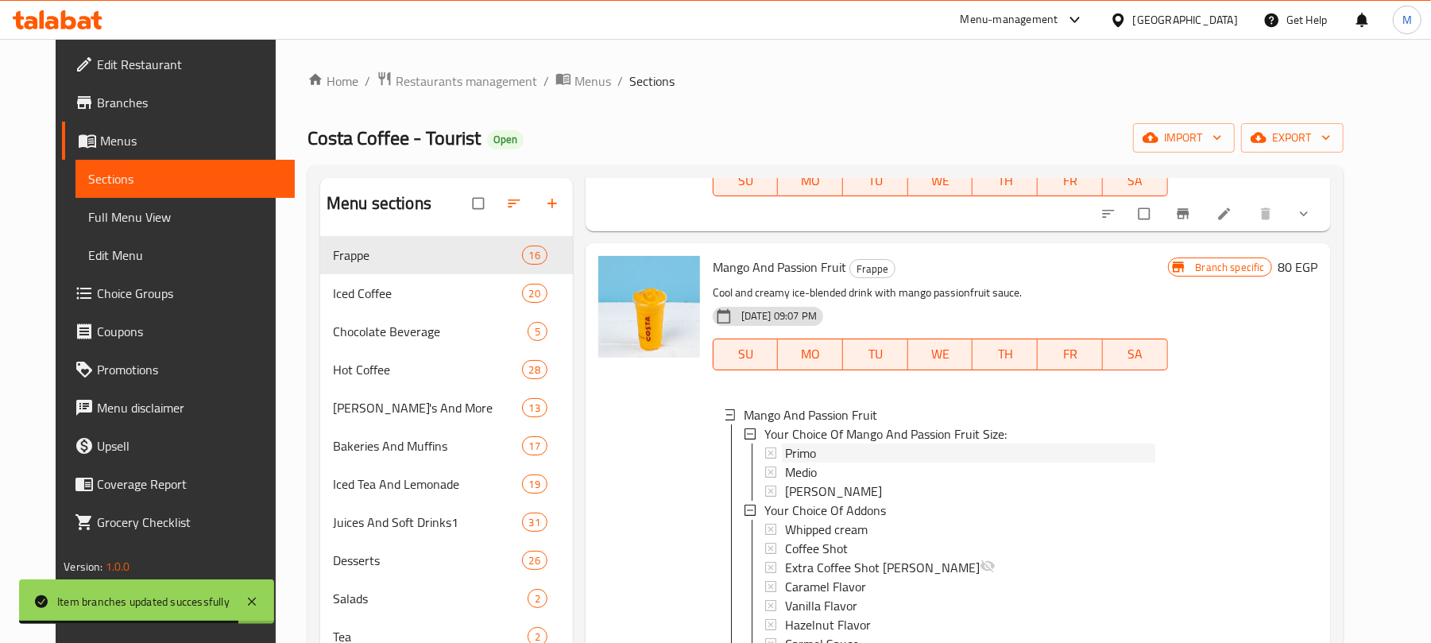
click at [865, 443] on div "Primo" at bounding box center [970, 452] width 370 height 19
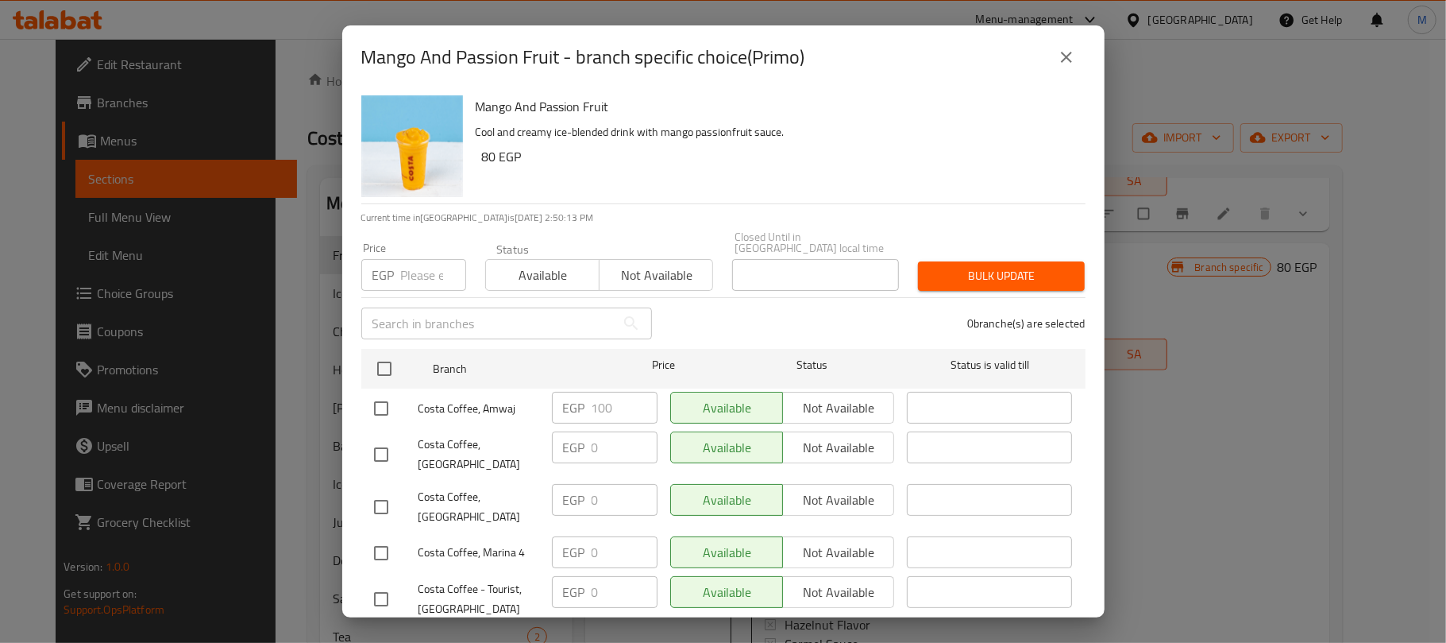
click at [1068, 56] on icon "close" at bounding box center [1066, 57] width 11 height 11
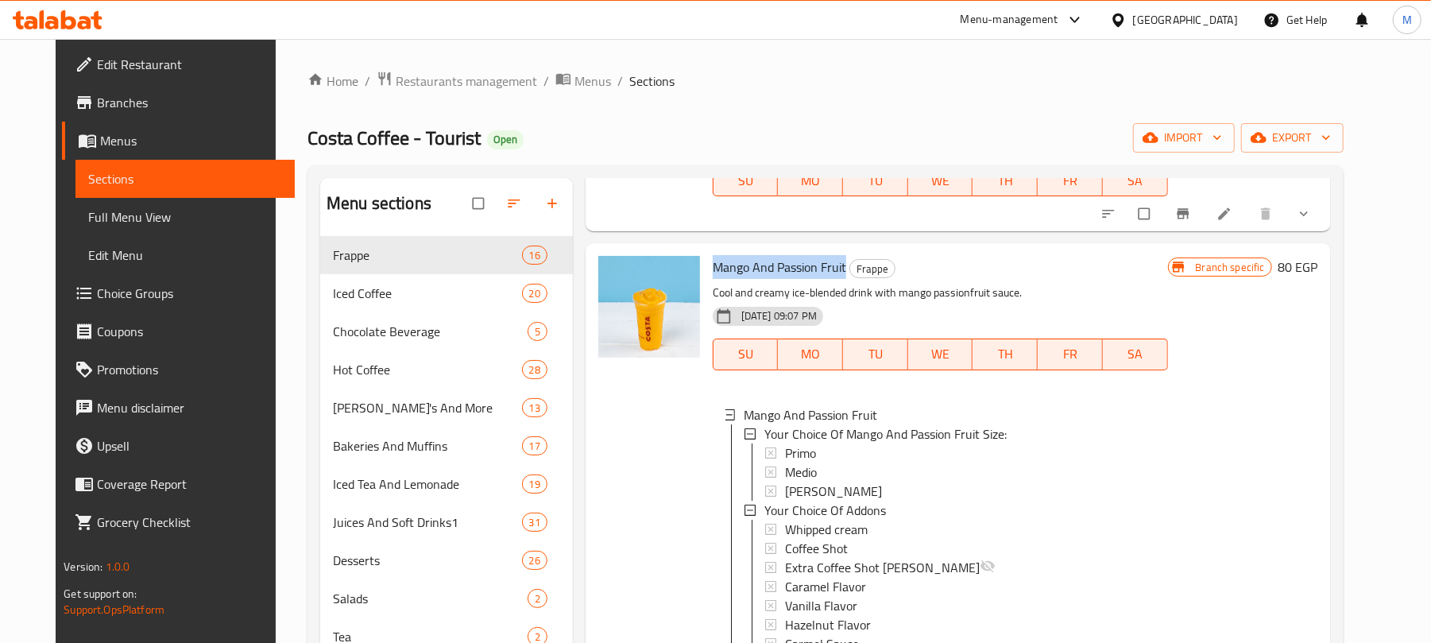
drag, startPoint x: 830, startPoint y: 249, endPoint x: 701, endPoint y: 252, distance: 129.5
click at [712, 255] on span "Mango And Passion Fruit" at bounding box center [778, 267] width 133 height 24
copy span "Mango And Passion Fruit"
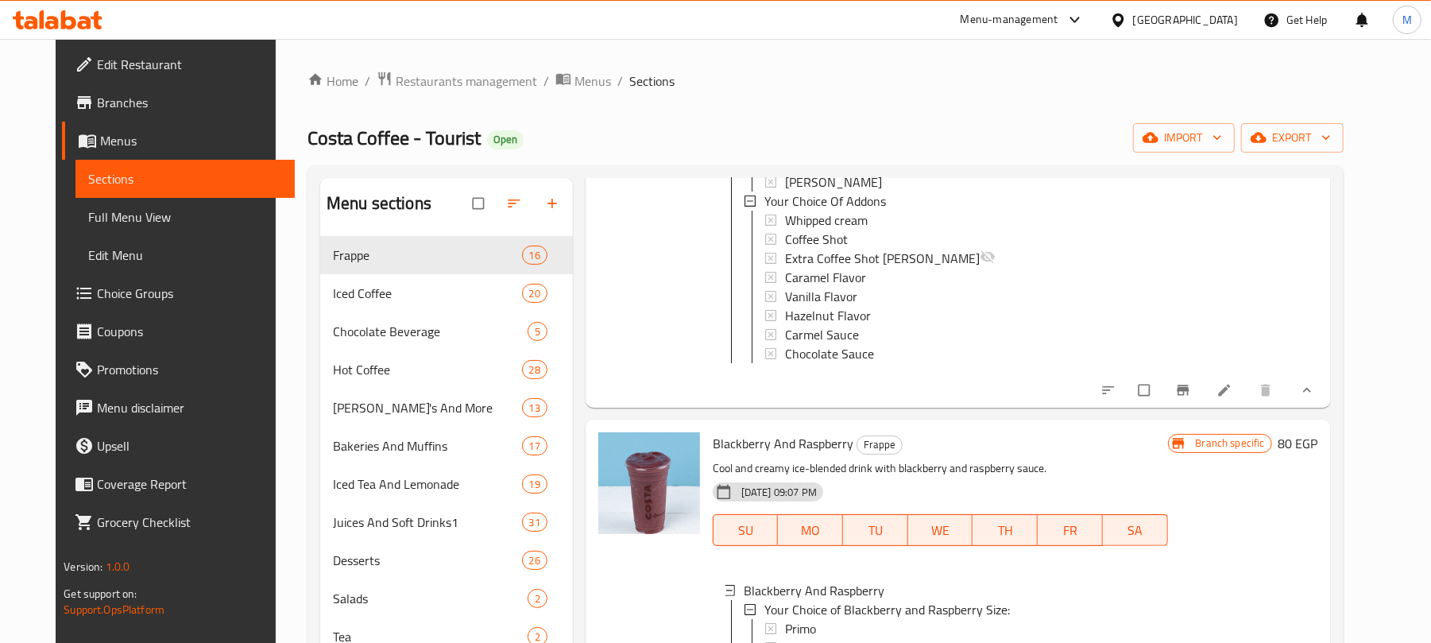
scroll to position [1271, 0]
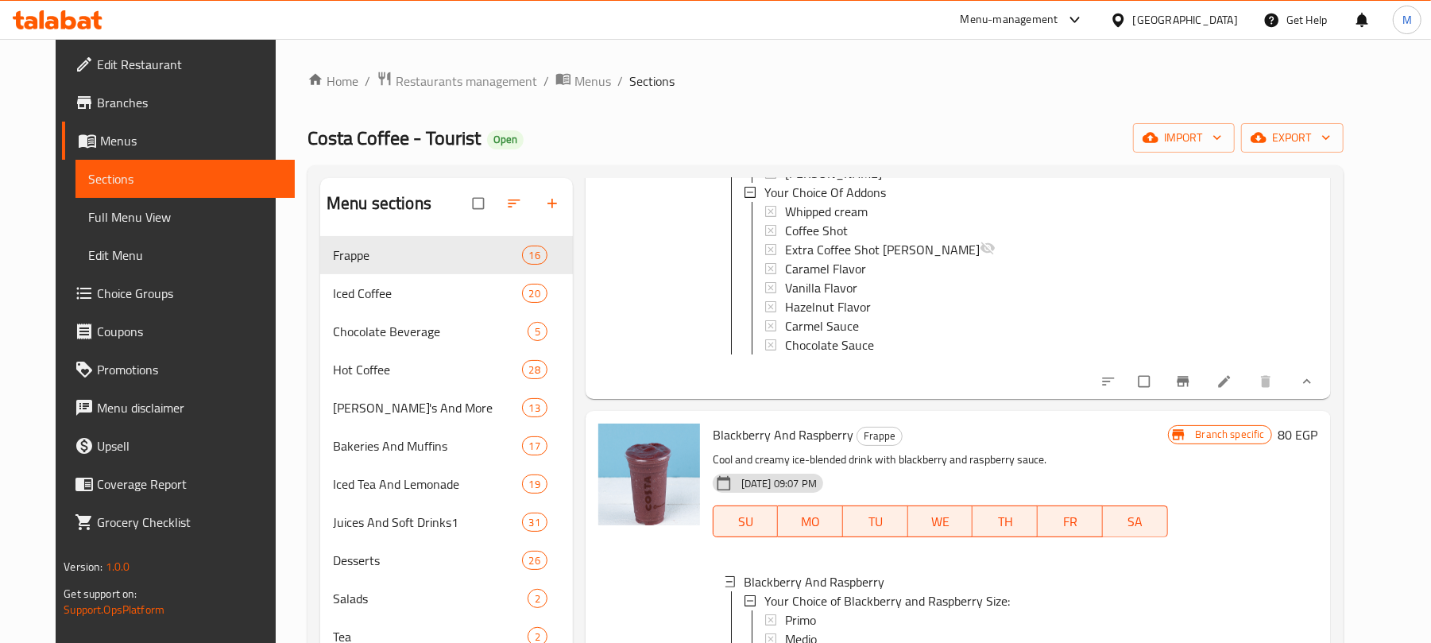
click at [1232, 379] on icon at bounding box center [1224, 381] width 16 height 16
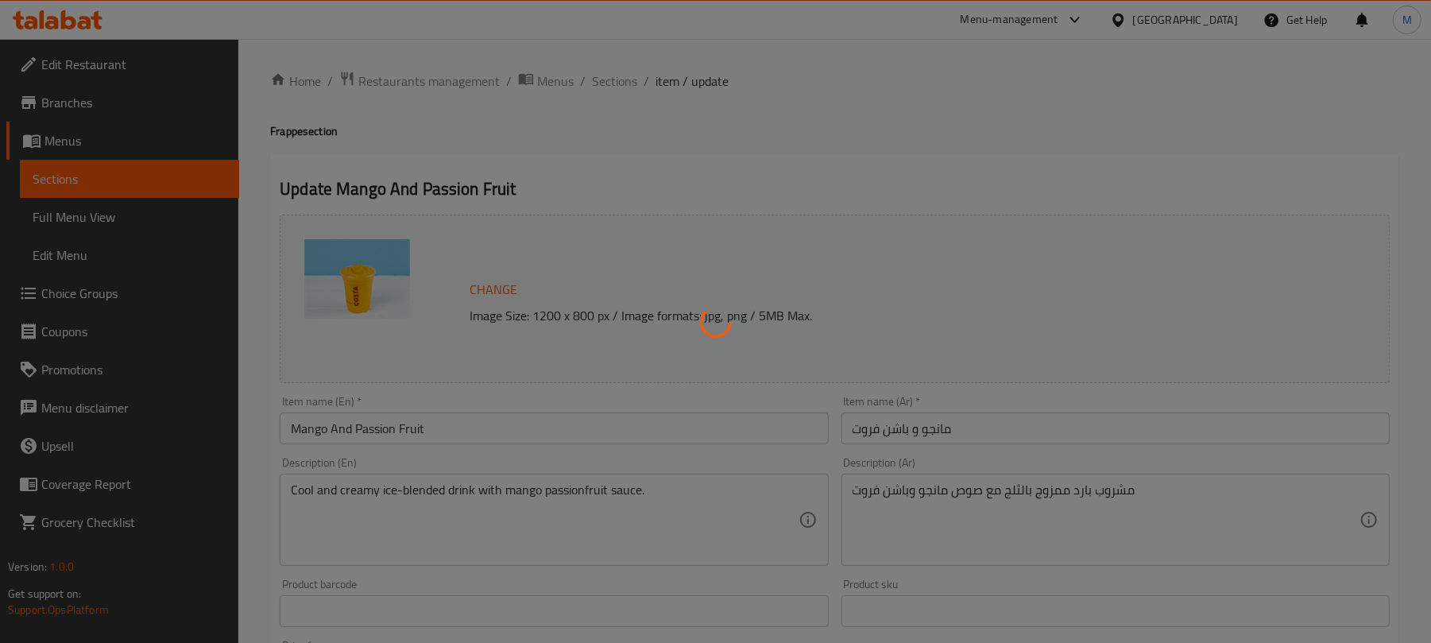
type input "اختيارك من حجم المانجو والباشن فروت:"
type input "1"
type input "إختيارك من الإضافات"
type input "0"
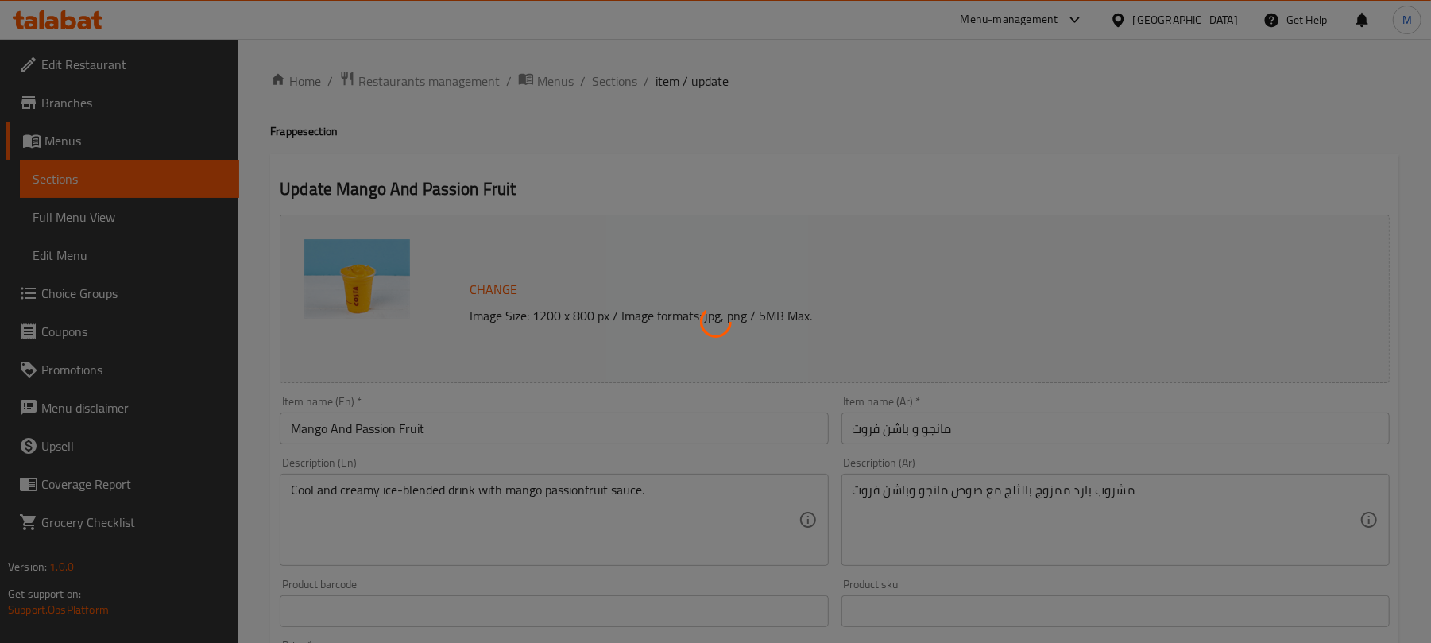
type input "0"
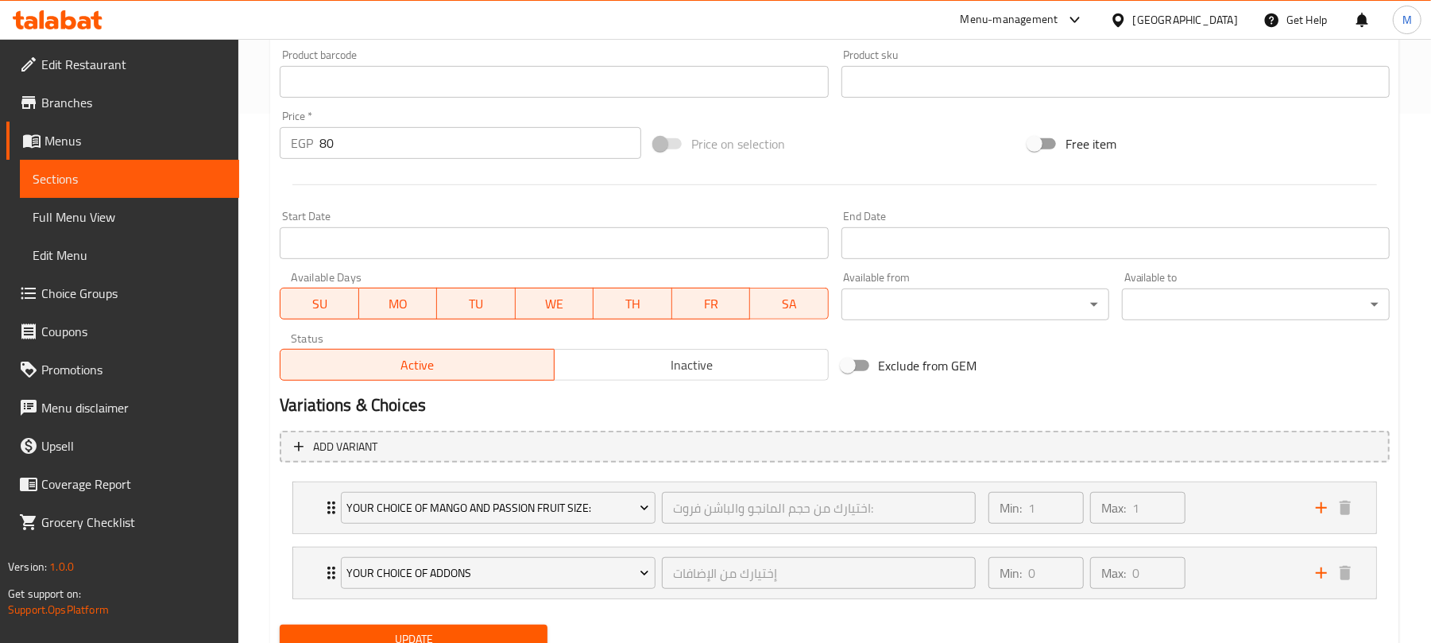
scroll to position [596, 0]
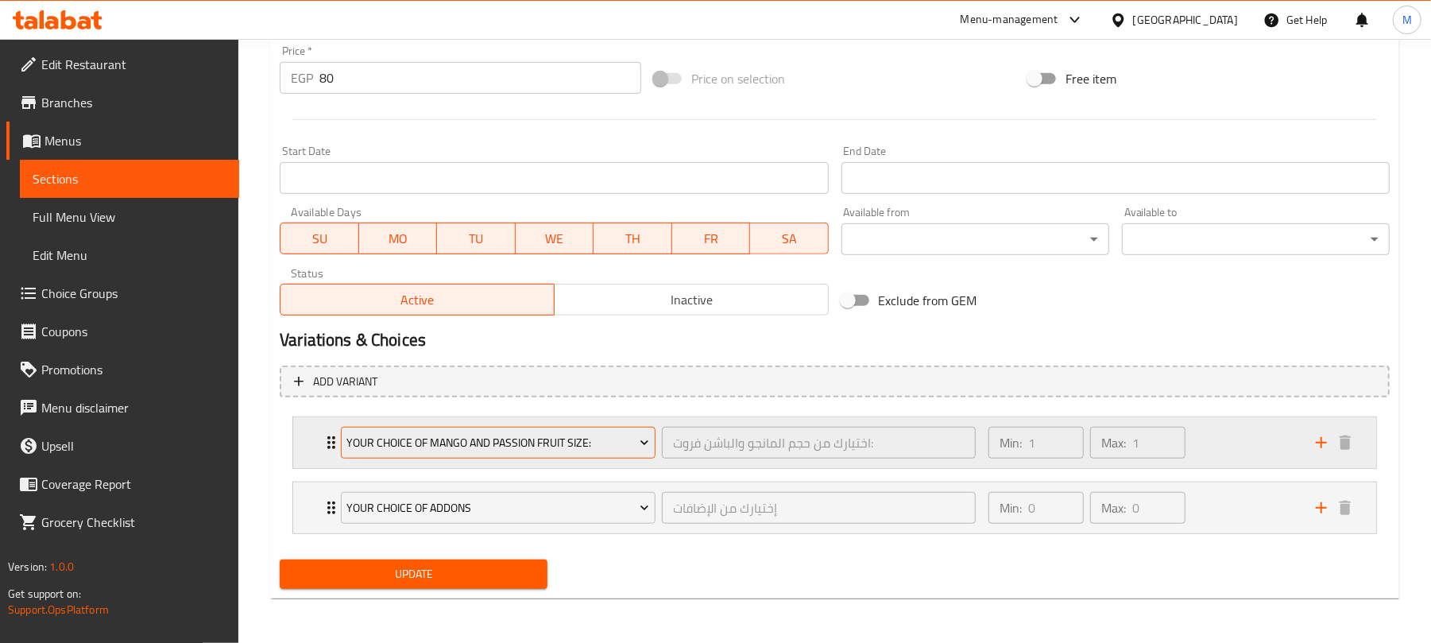
drag, startPoint x: 330, startPoint y: 452, endPoint x: 343, endPoint y: 438, distance: 18.5
click at [329, 452] on div "Your Choice Of Mango And Passion Fruit Size: اختيارك من حجم المانجو والباشن فرو…" at bounding box center [839, 442] width 1035 height 51
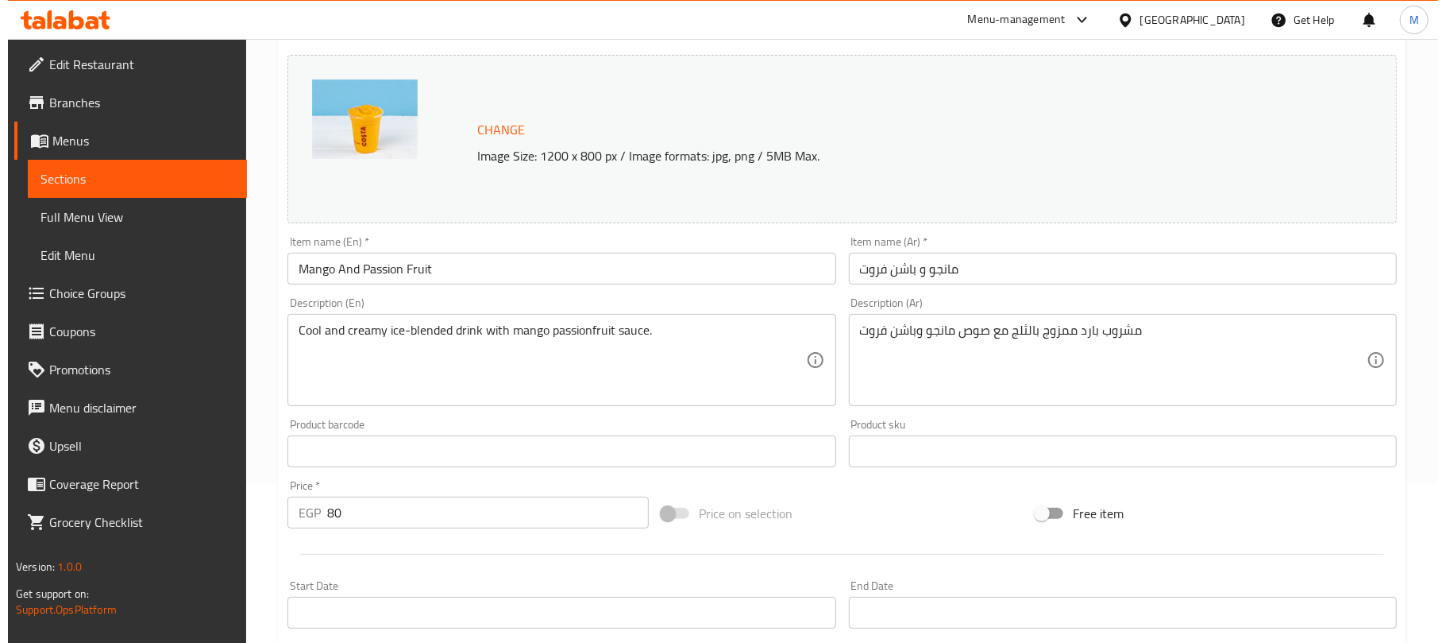
scroll to position [0, 0]
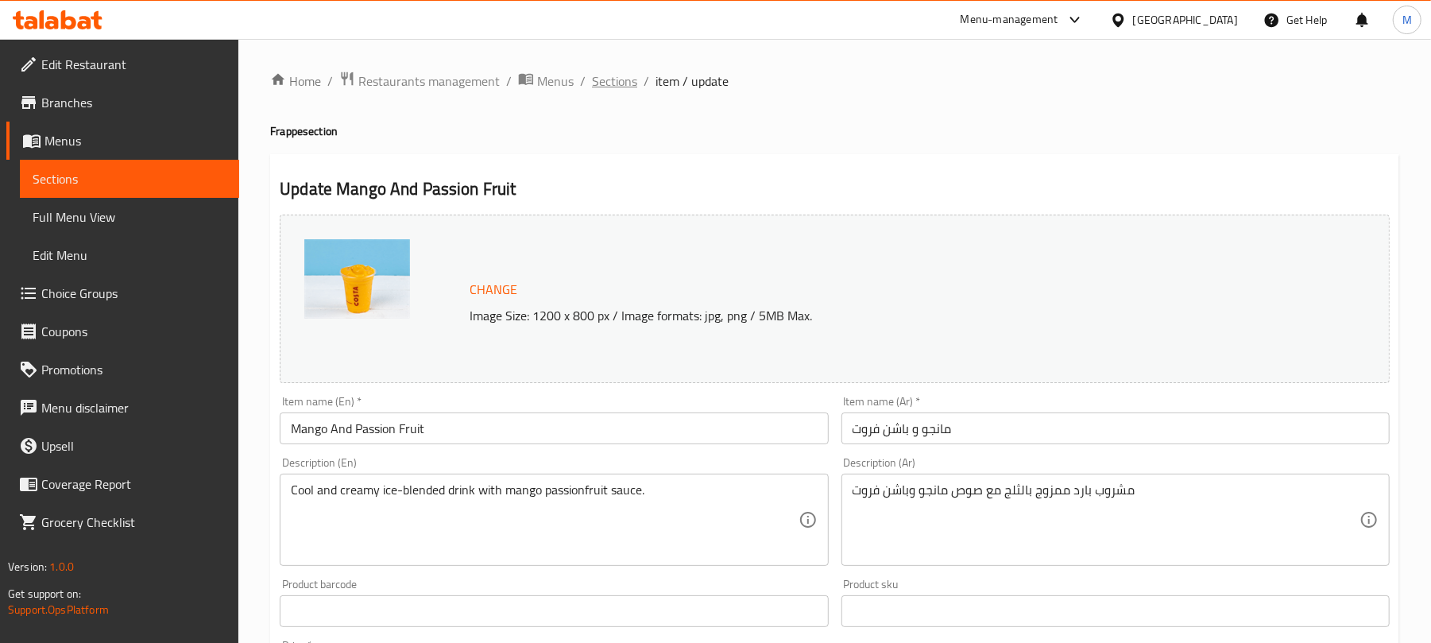
click at [592, 80] on span "Sections" at bounding box center [614, 80] width 45 height 19
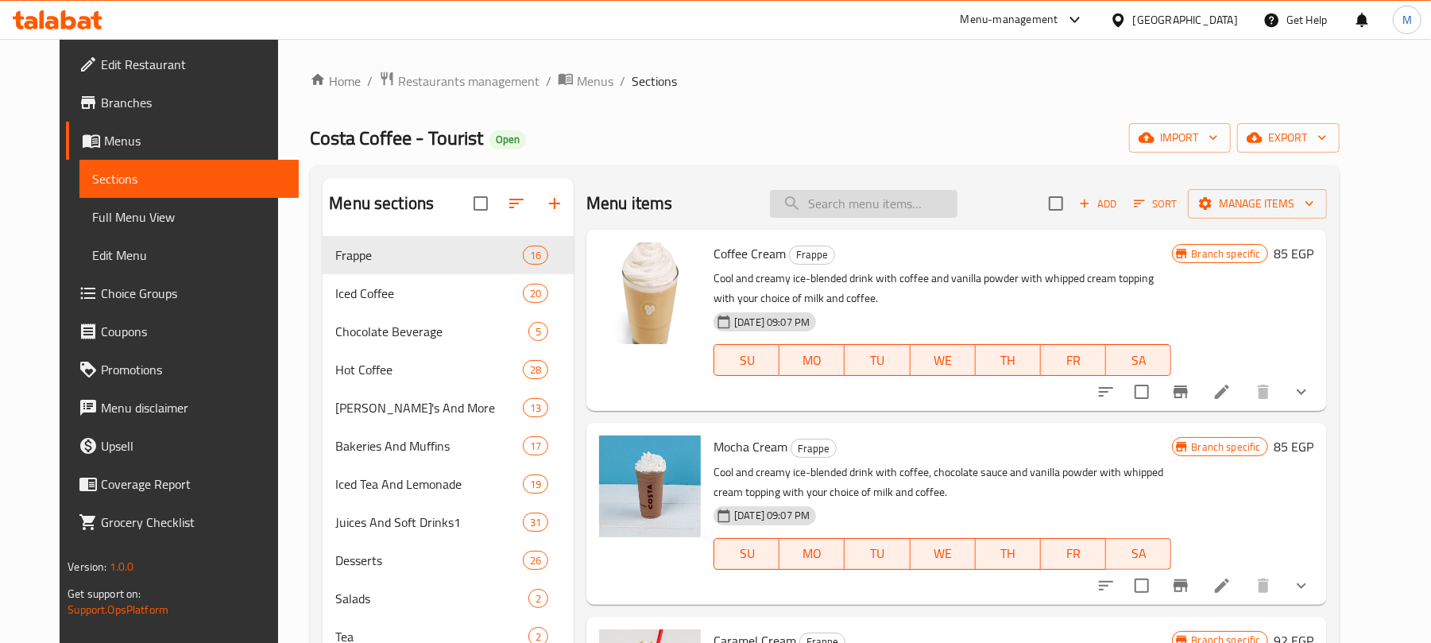
click at [883, 208] on input "search" at bounding box center [863, 204] width 187 height 28
paste input "Mango And Passion Fruit"
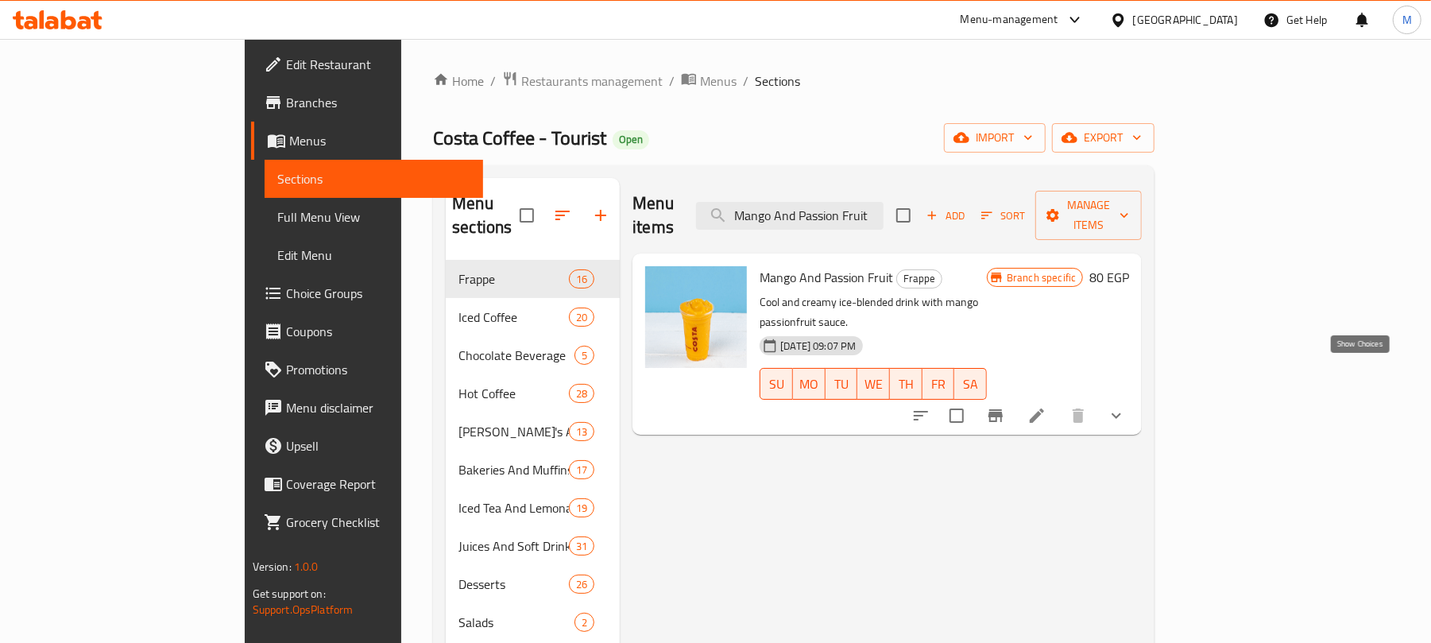
type input "Mango And Passion Fruit"
click at [1126, 406] on icon "show more" at bounding box center [1115, 415] width 19 height 19
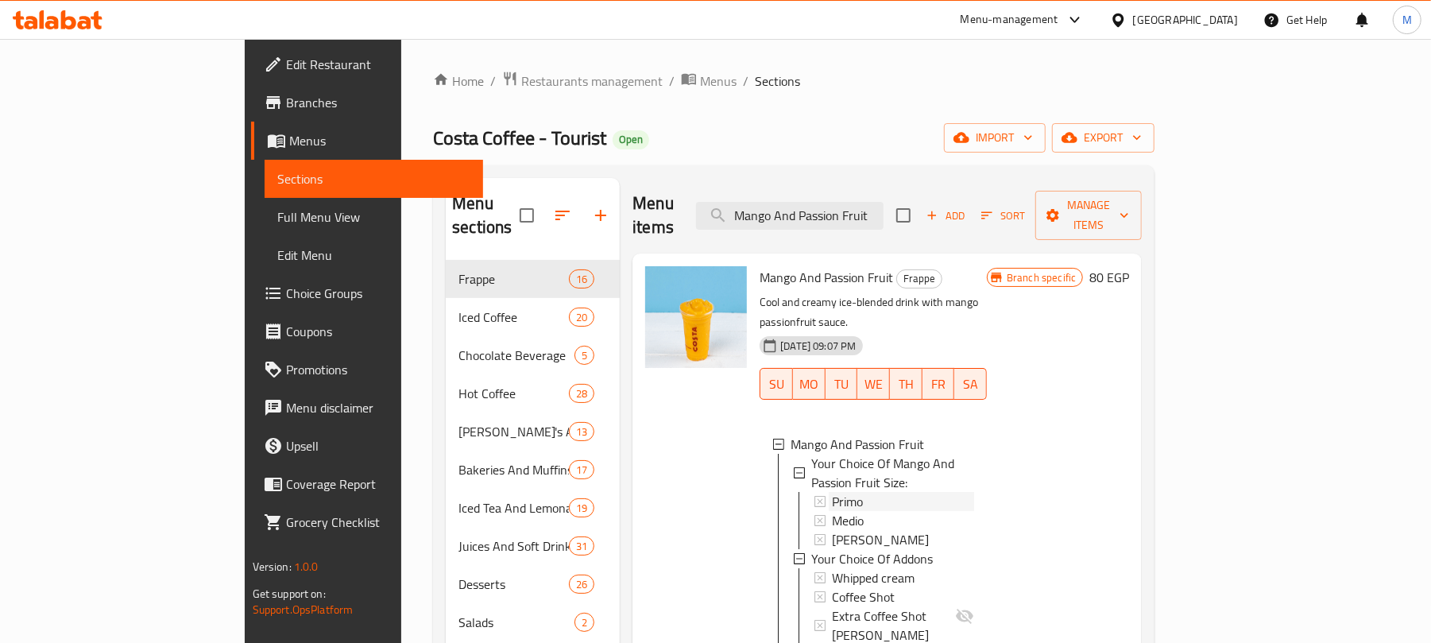
click at [865, 492] on div "Primo" at bounding box center [903, 501] width 142 height 19
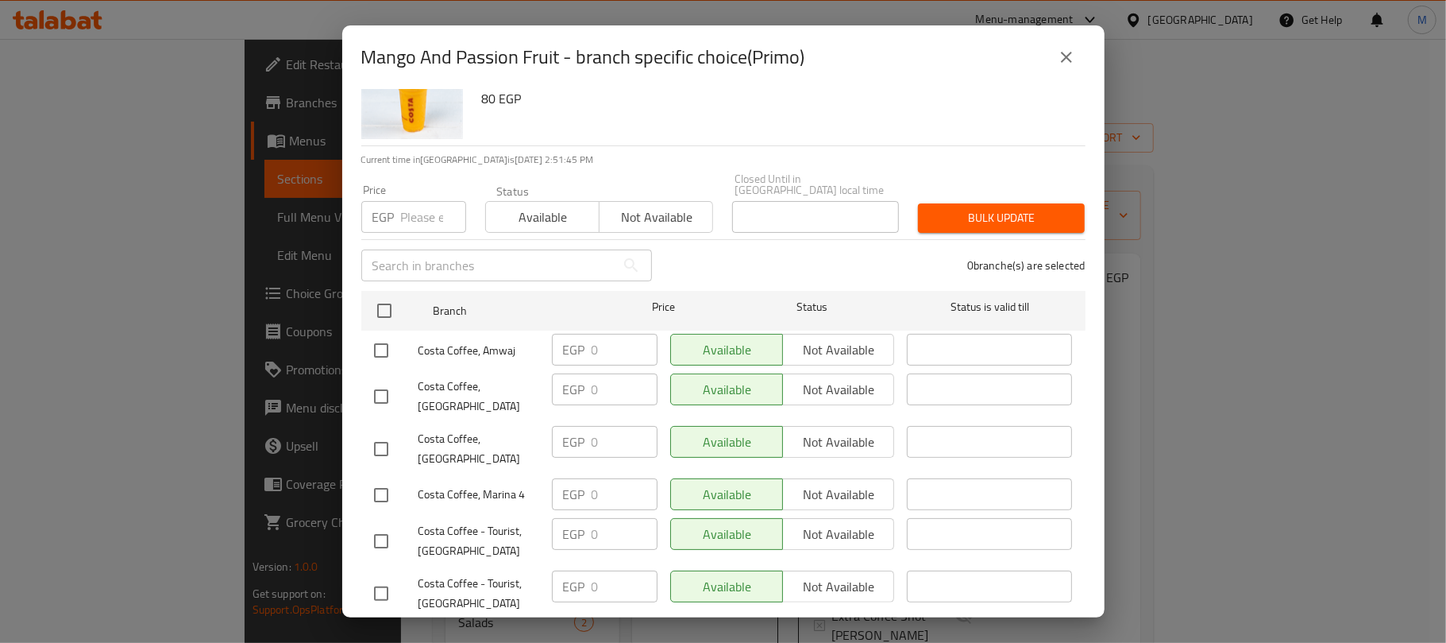
scroll to position [248, 0]
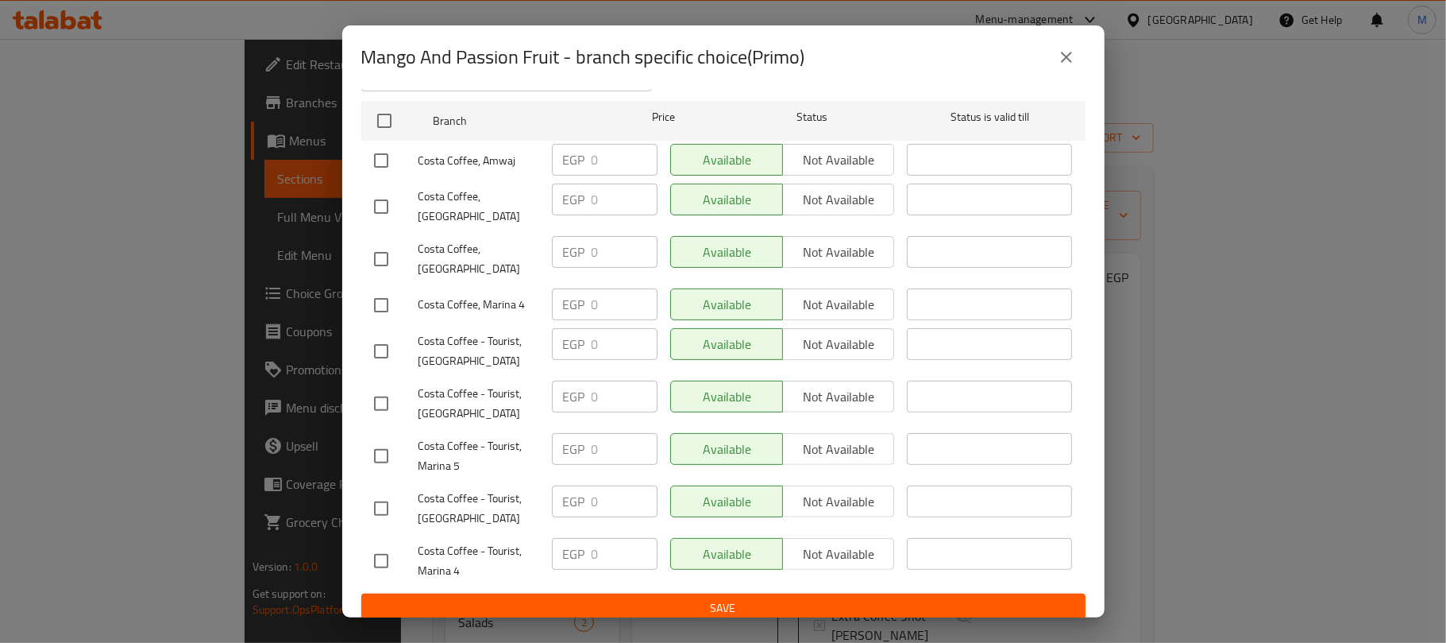
click at [1069, 60] on icon "close" at bounding box center [1066, 57] width 11 height 11
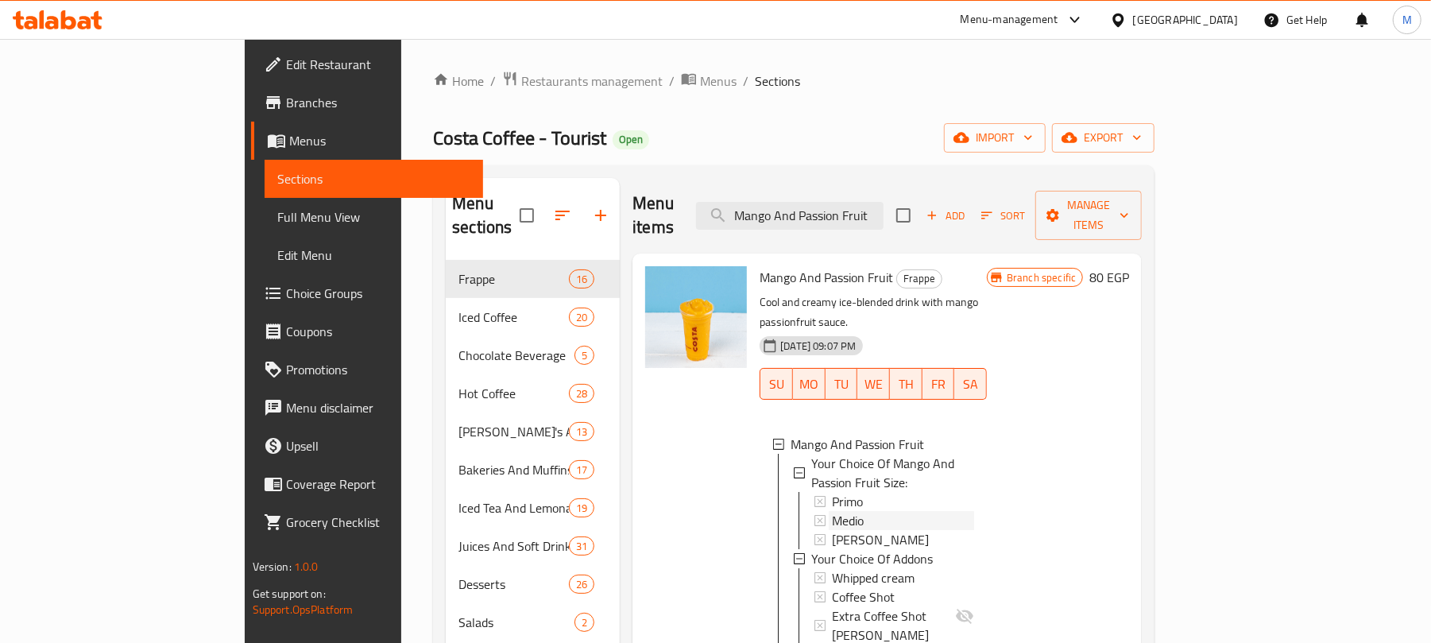
click at [856, 511] on div "Medio" at bounding box center [903, 520] width 142 height 19
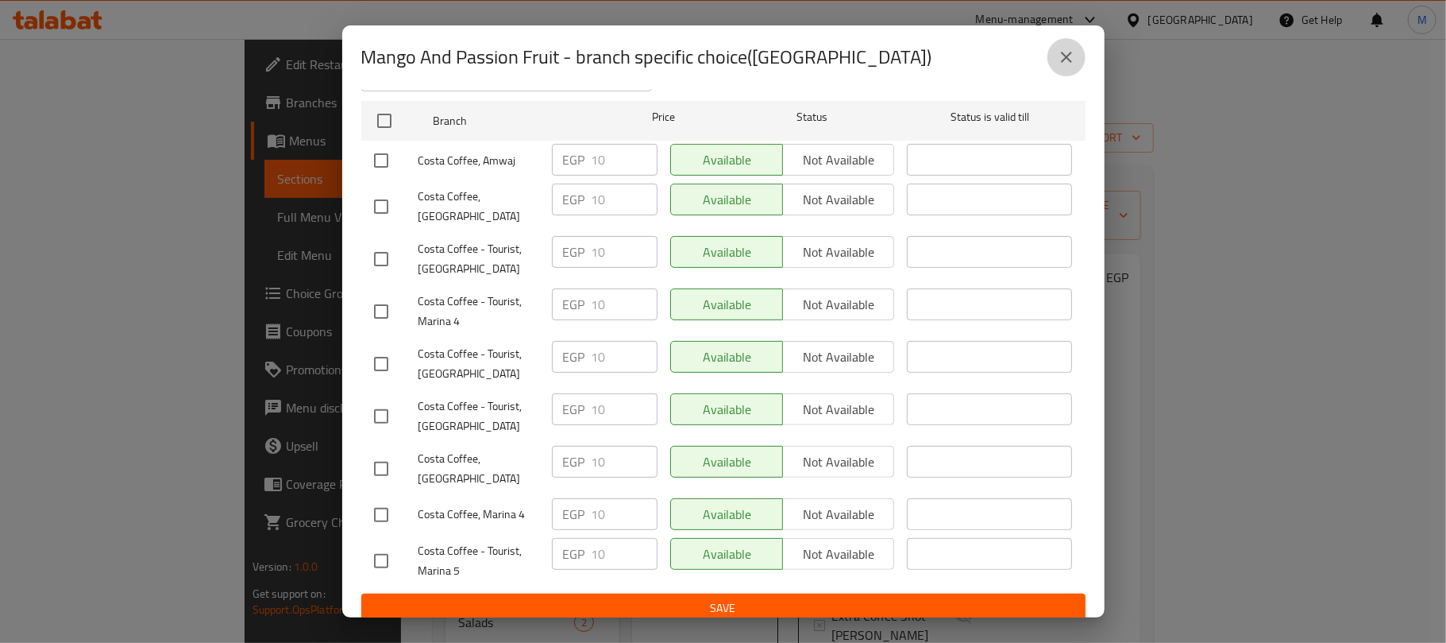
click at [1065, 48] on icon "close" at bounding box center [1066, 57] width 19 height 19
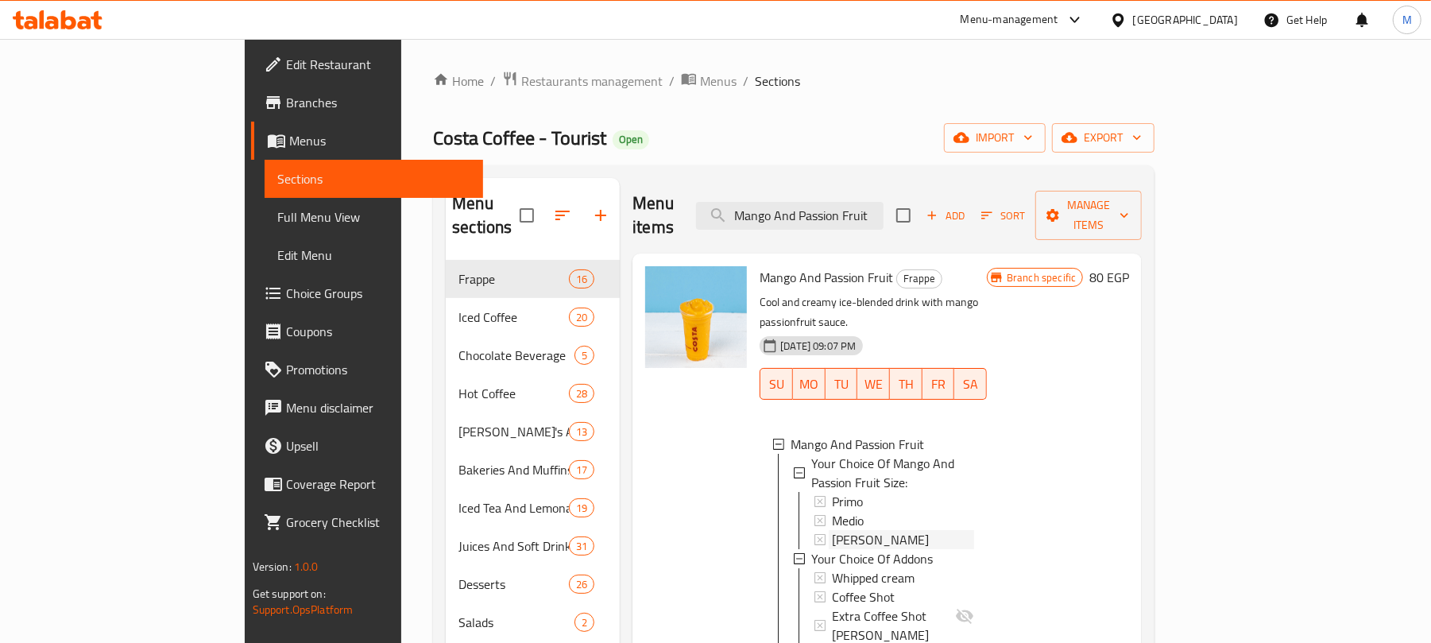
click at [832, 530] on span "Massimo" at bounding box center [880, 539] width 97 height 19
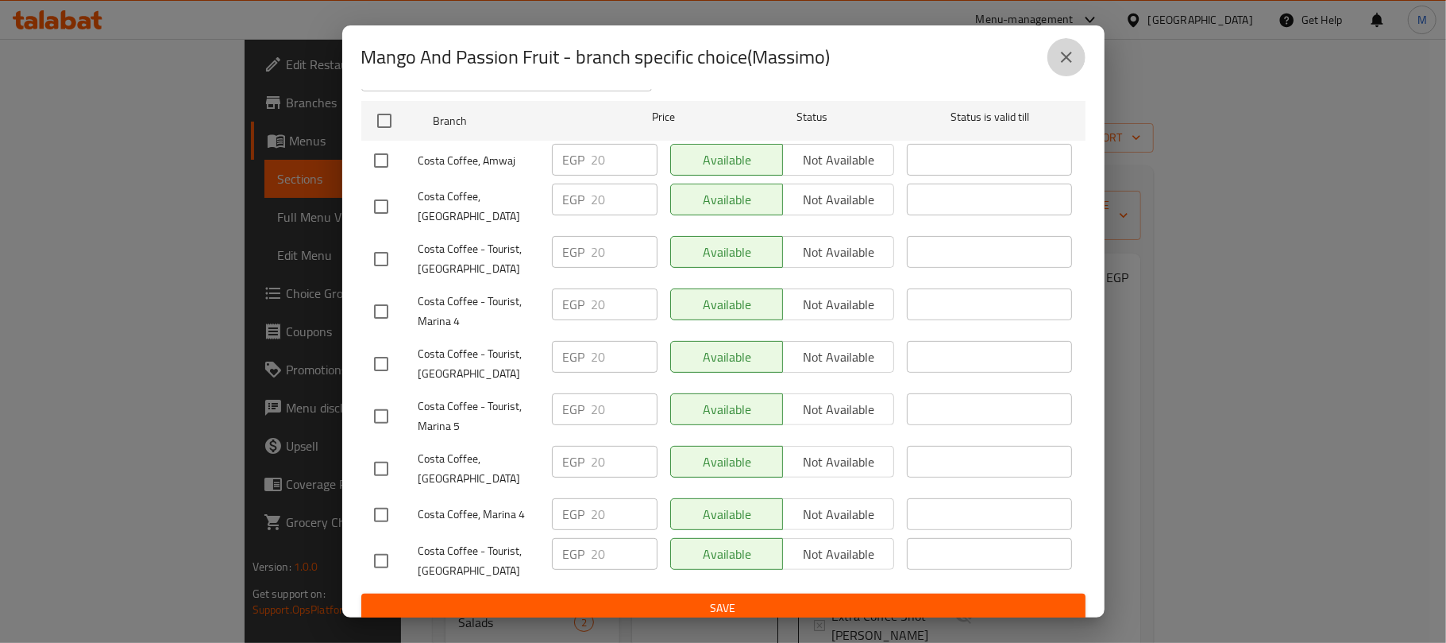
click at [1074, 56] on icon "close" at bounding box center [1066, 57] width 19 height 19
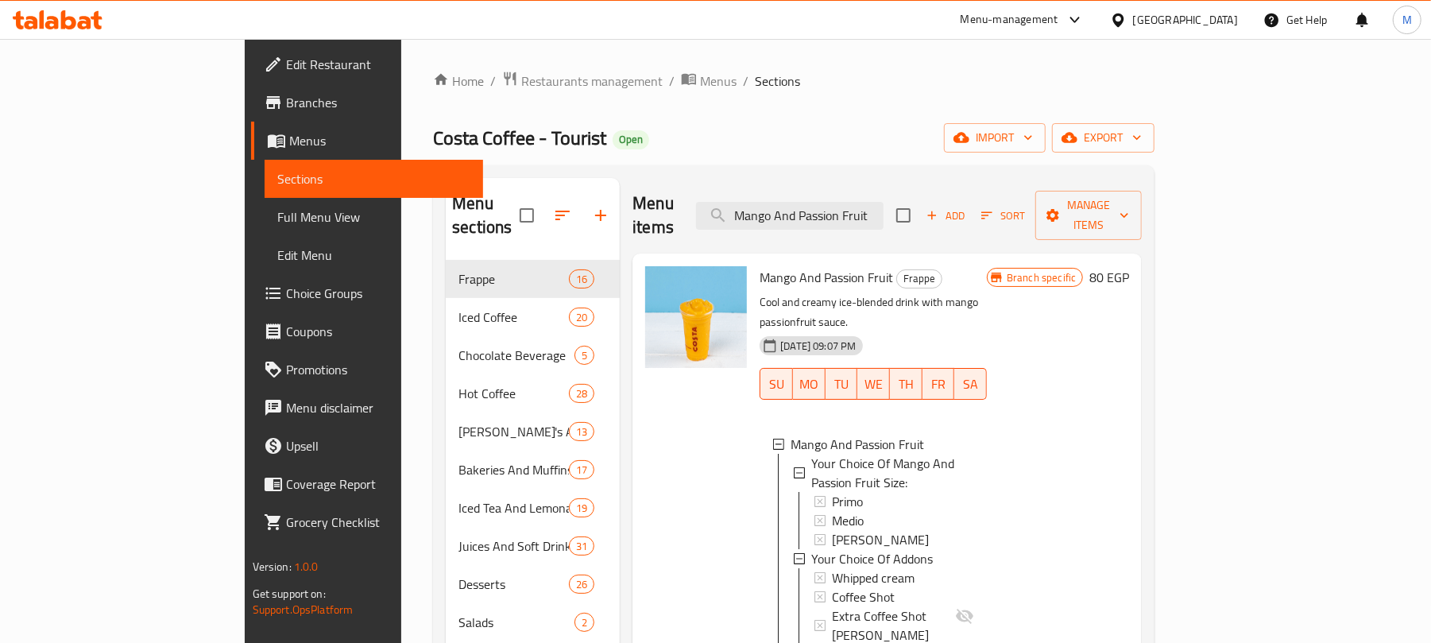
click at [922, 219] on div "Menu items Mango And Passion Fruit Add Sort Manage items" at bounding box center [886, 215] width 509 height 75
click at [883, 214] on input "Mango And Passion Fruit" at bounding box center [789, 216] width 187 height 28
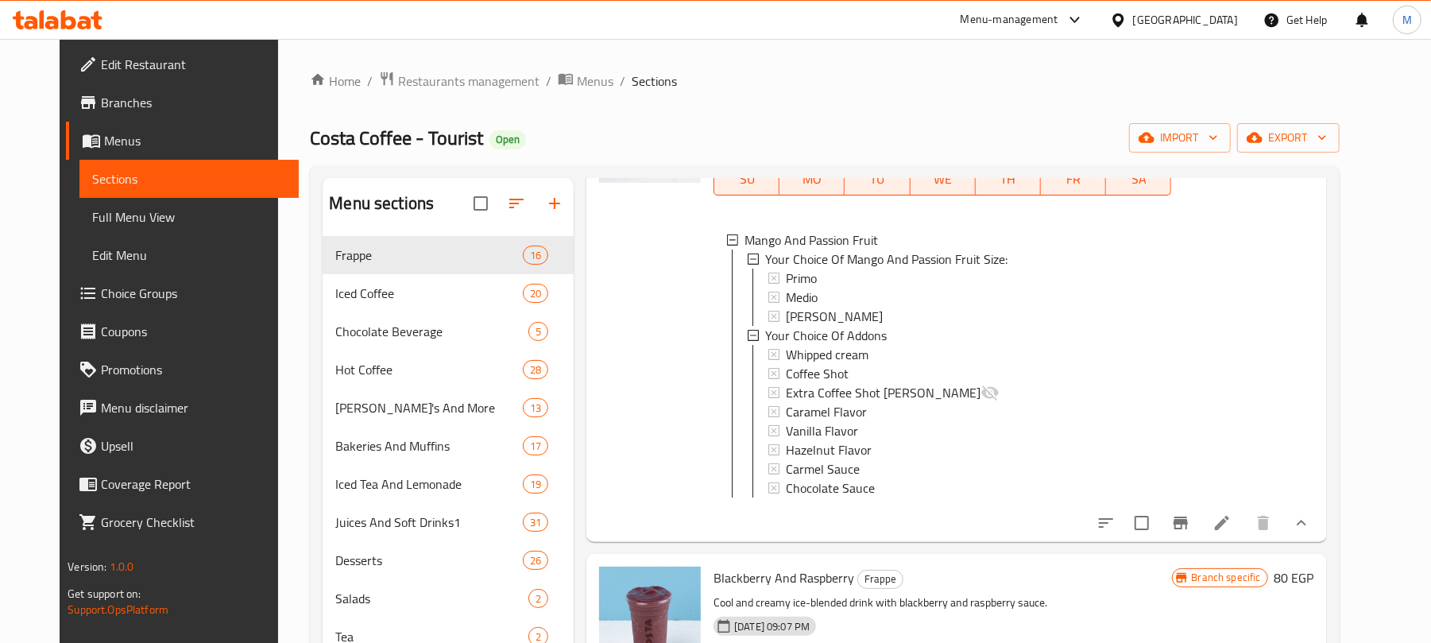
scroll to position [1164, 0]
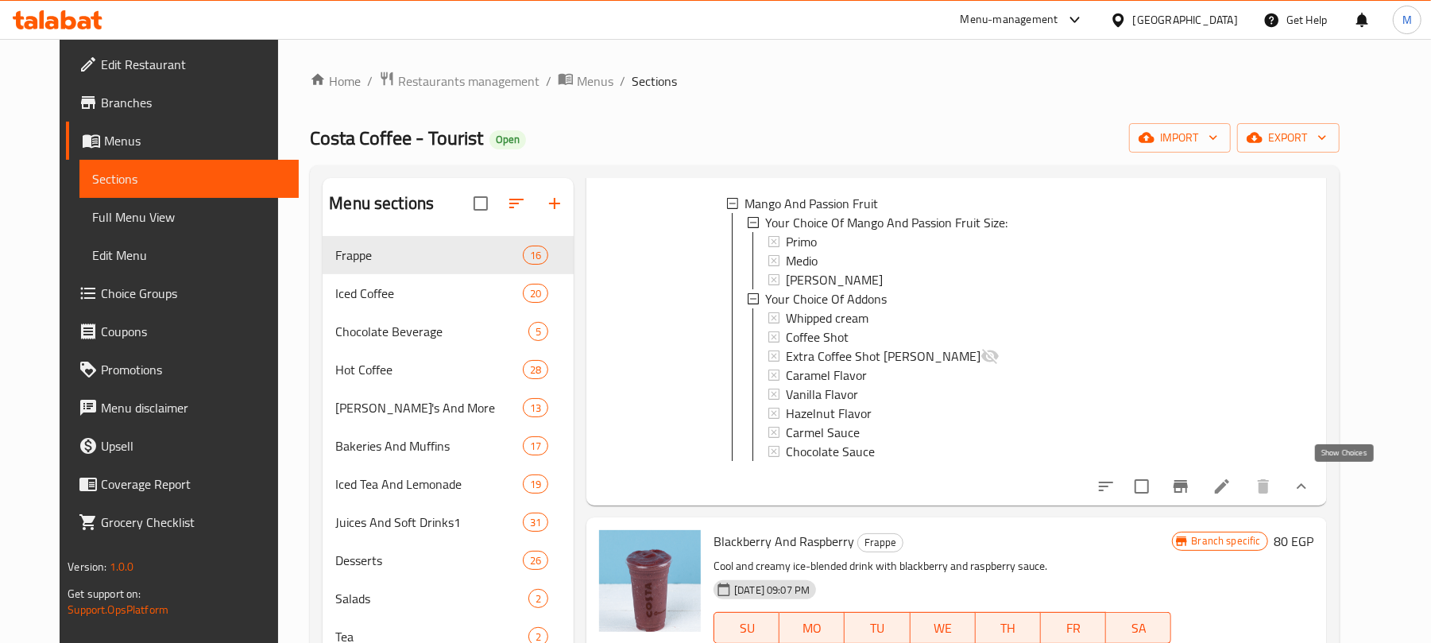
click at [1311, 477] on icon "show more" at bounding box center [1301, 486] width 19 height 19
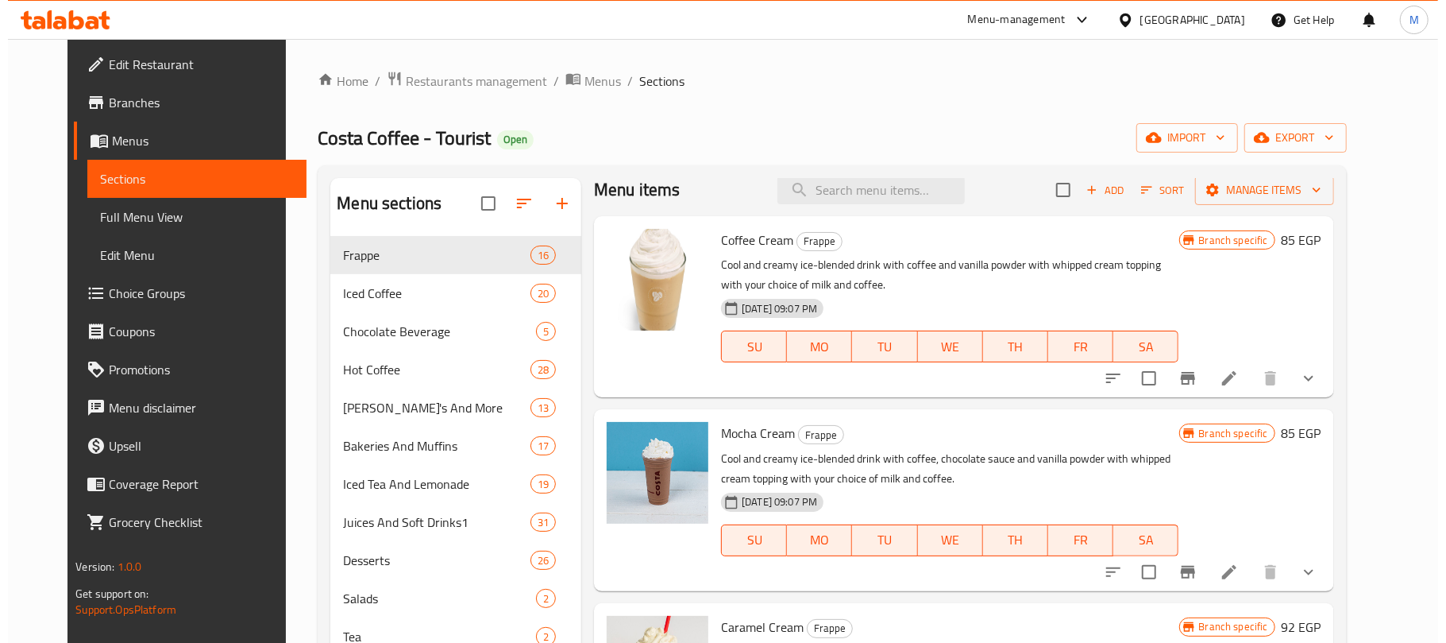
scroll to position [0, 0]
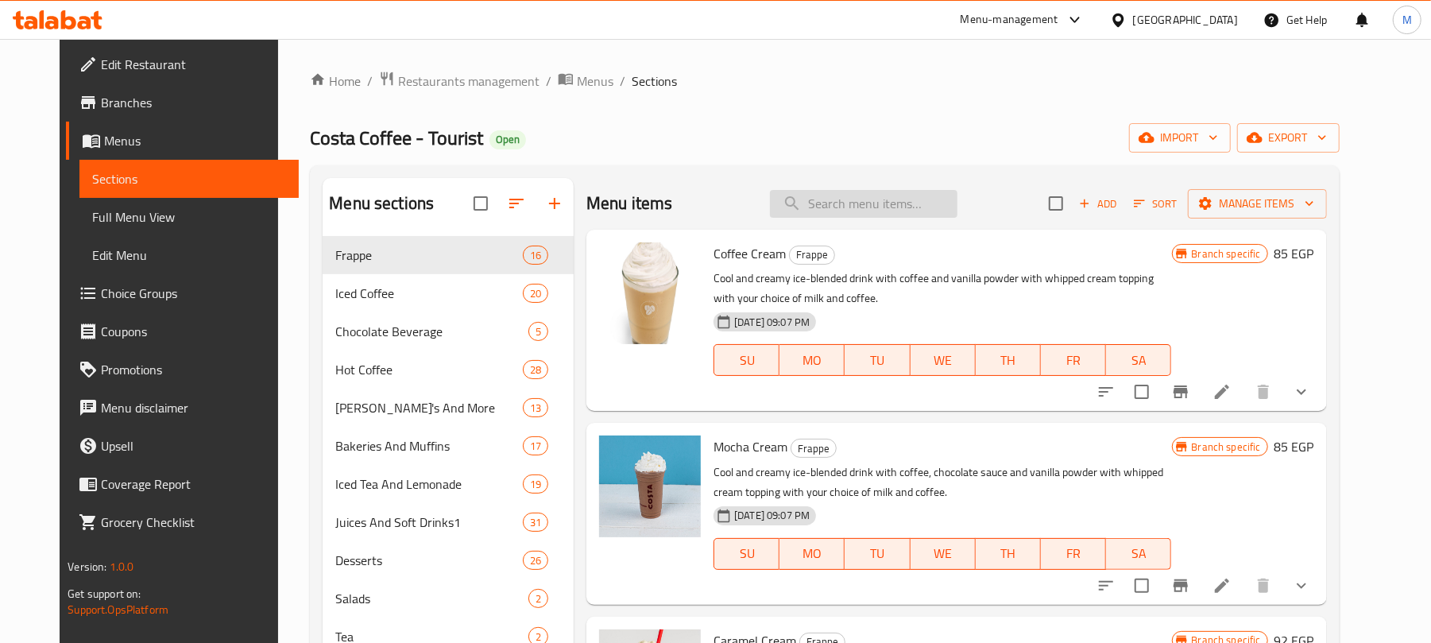
click at [834, 208] on input "search" at bounding box center [863, 204] width 187 height 28
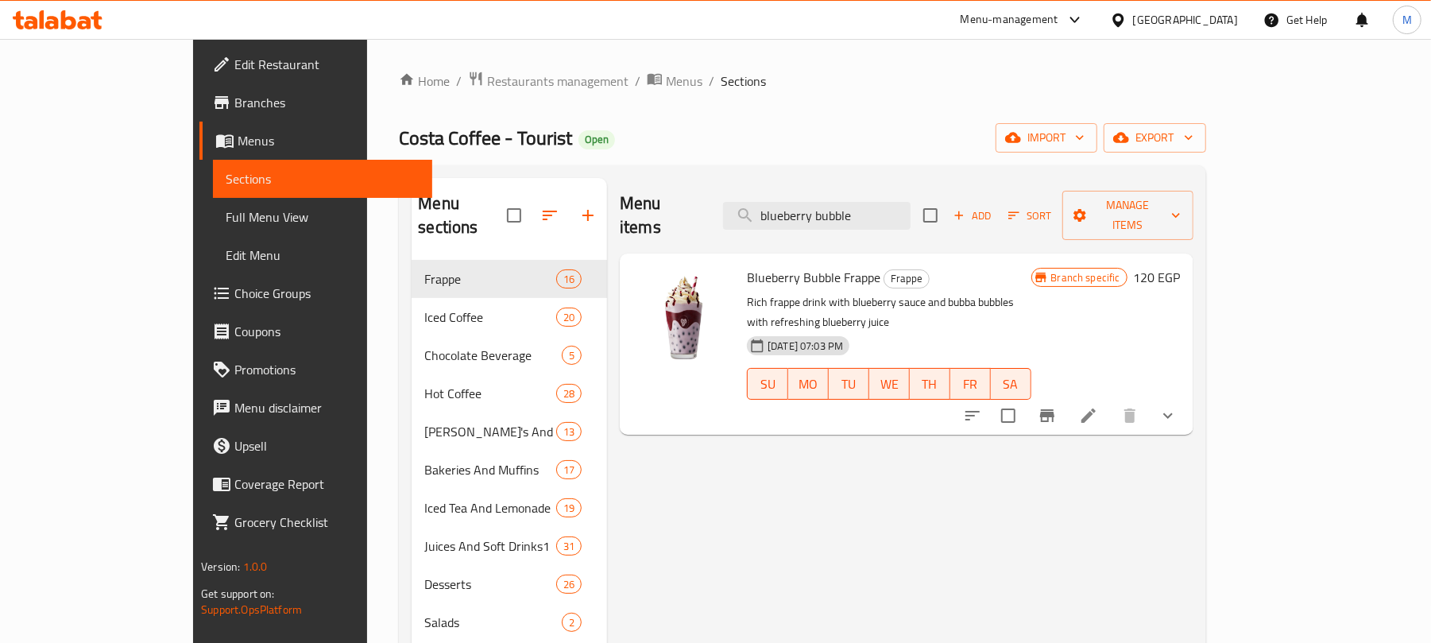
type input "blueberry bubble"
click at [1066, 396] on button "Branch-specific-item" at bounding box center [1047, 415] width 38 height 38
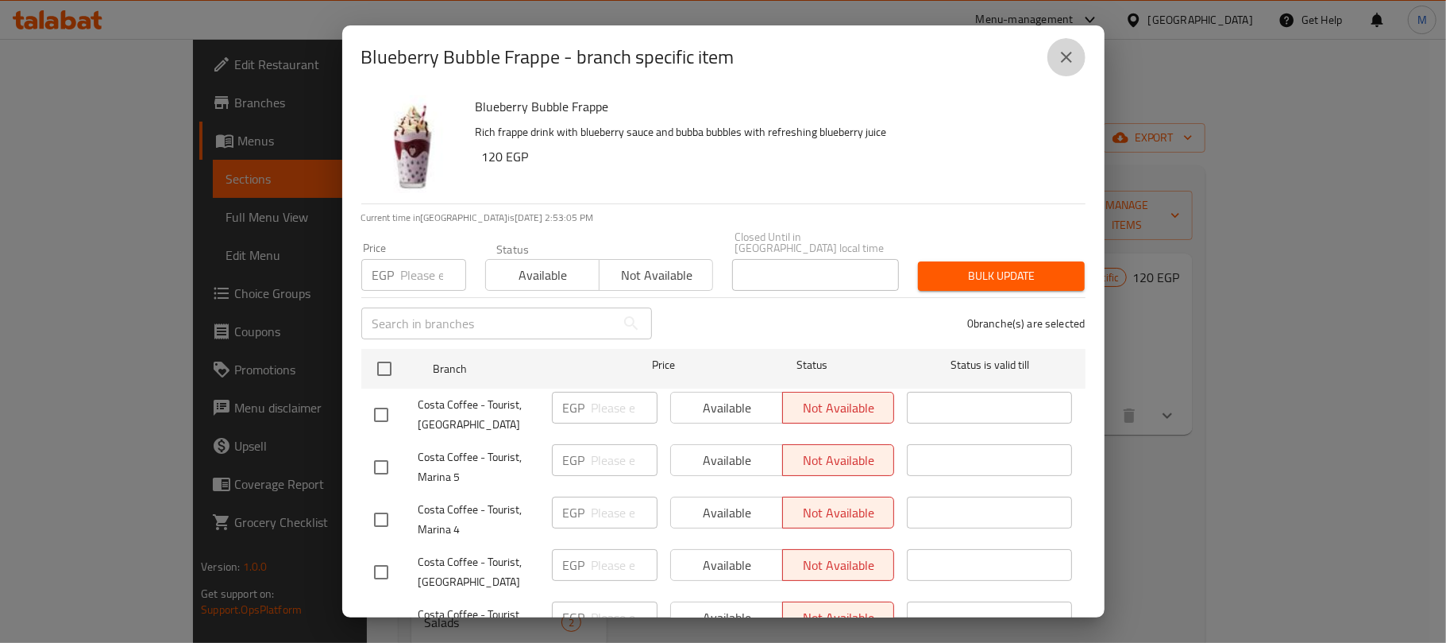
click at [1059, 60] on icon "close" at bounding box center [1066, 57] width 19 height 19
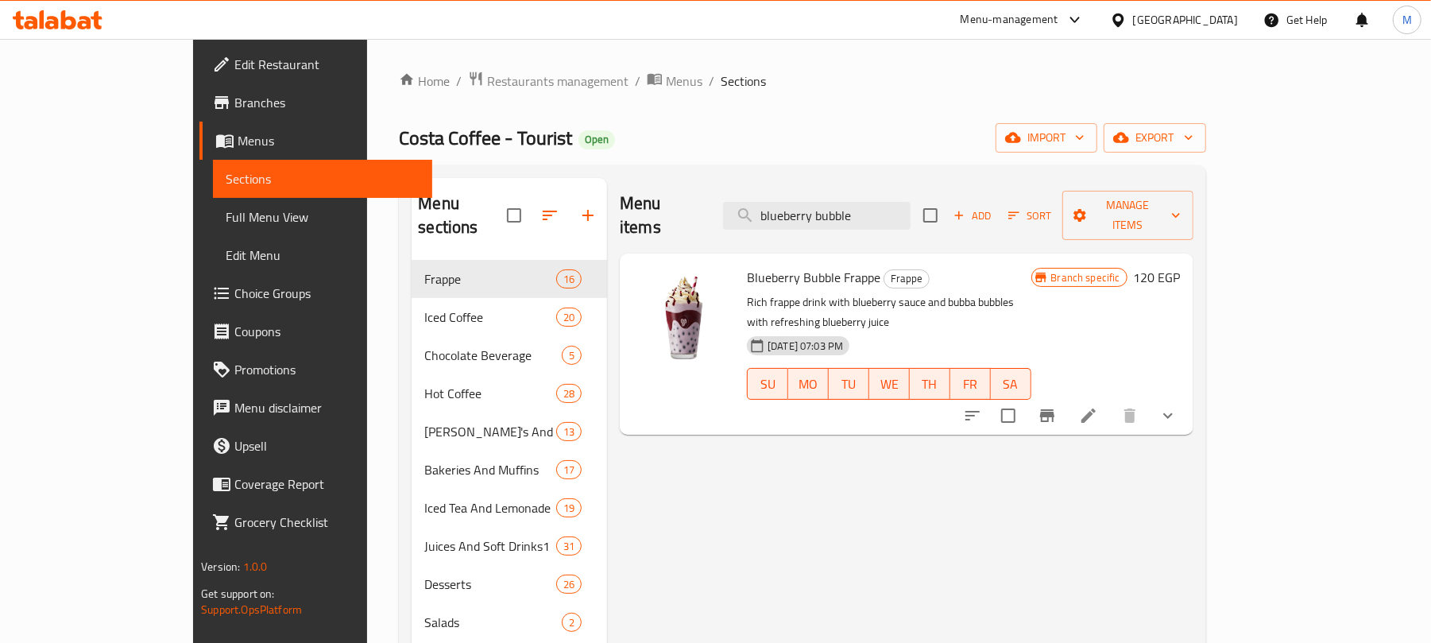
click at [1187, 396] on button "show more" at bounding box center [1168, 415] width 38 height 38
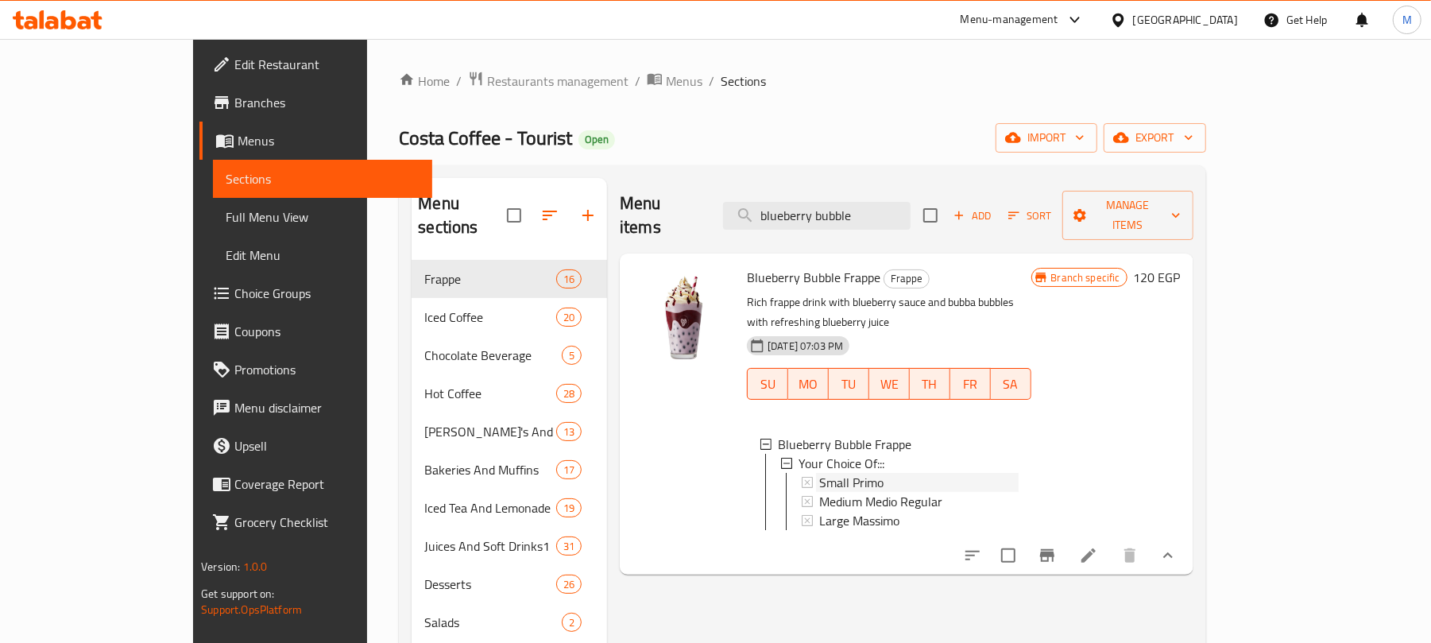
click at [869, 473] on div "Small Primo" at bounding box center [918, 482] width 199 height 19
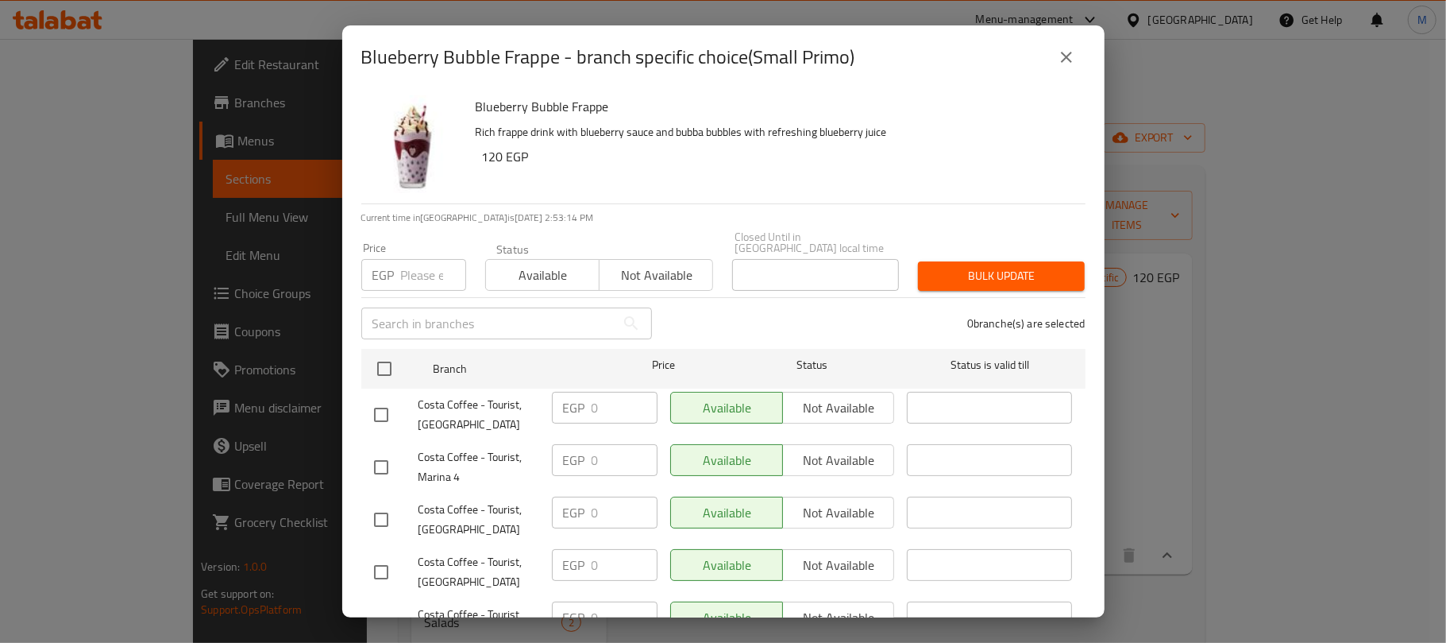
click at [1066, 56] on icon "close" at bounding box center [1066, 57] width 11 height 11
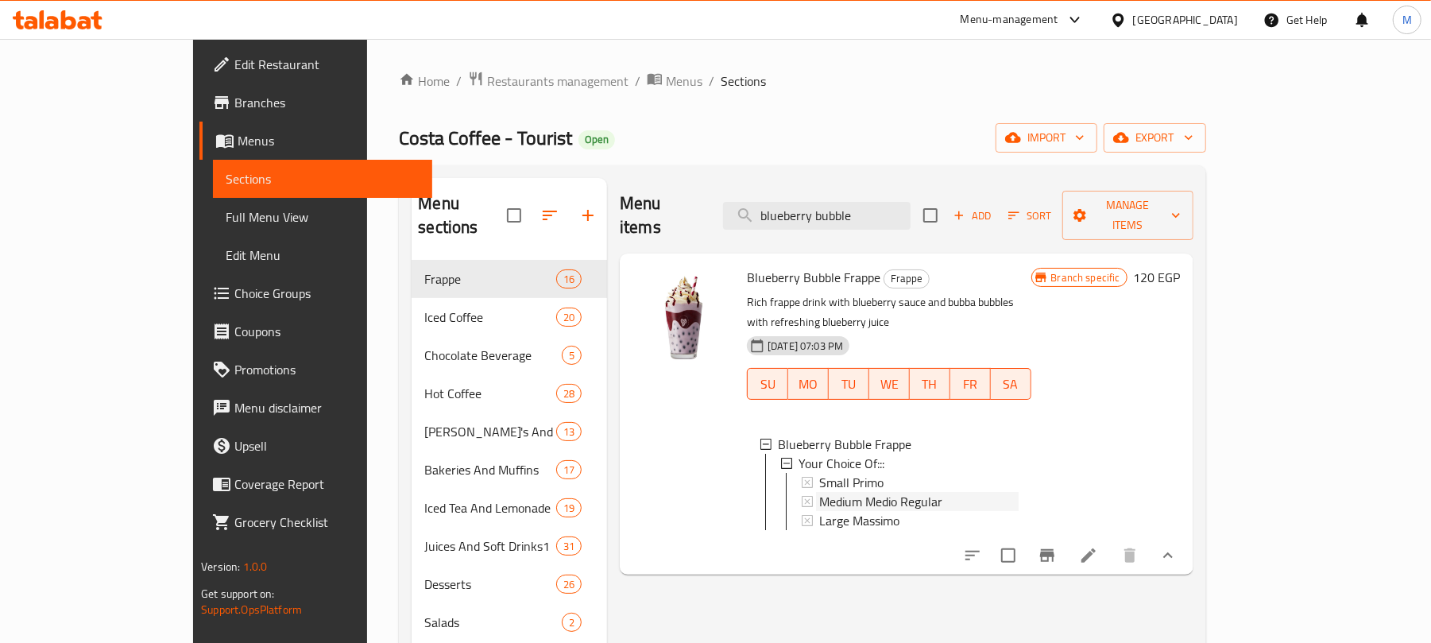
click at [831, 492] on span "Medium Medio Regular" at bounding box center [880, 501] width 123 height 19
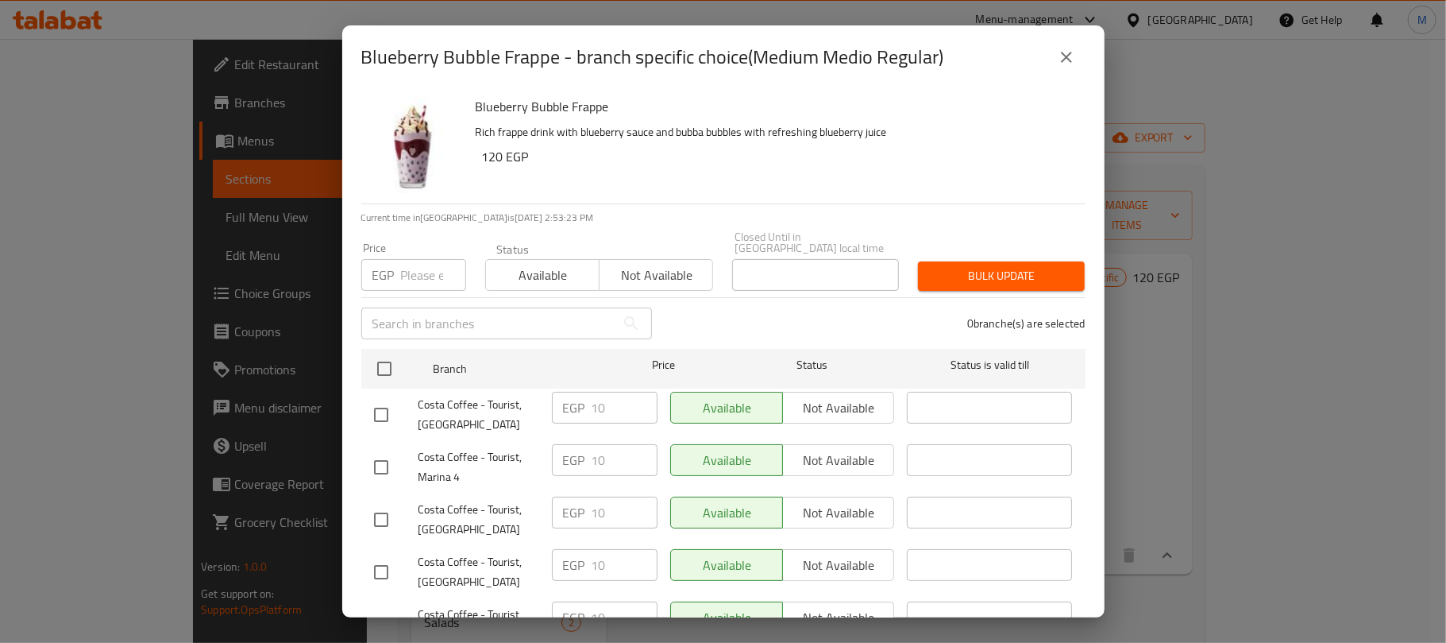
click at [1064, 71] on button "close" at bounding box center [1067, 57] width 38 height 38
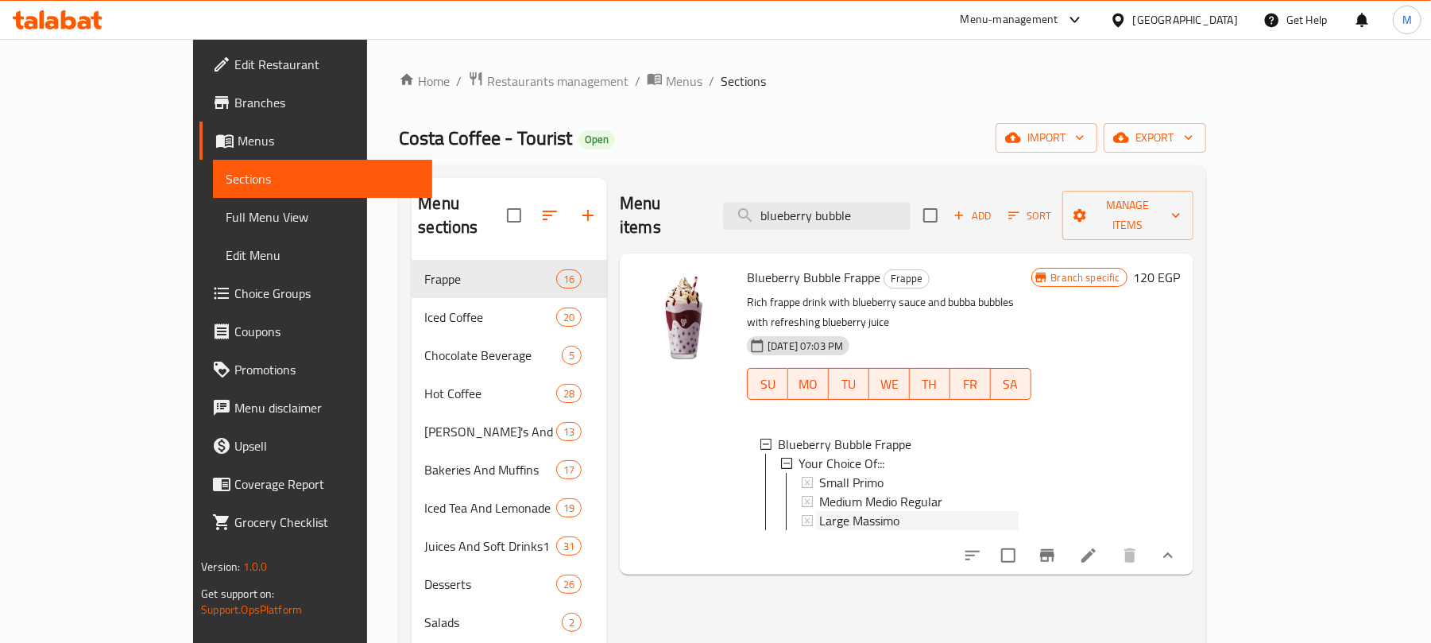
click at [819, 511] on span "Large Massimo" at bounding box center [859, 520] width 80 height 19
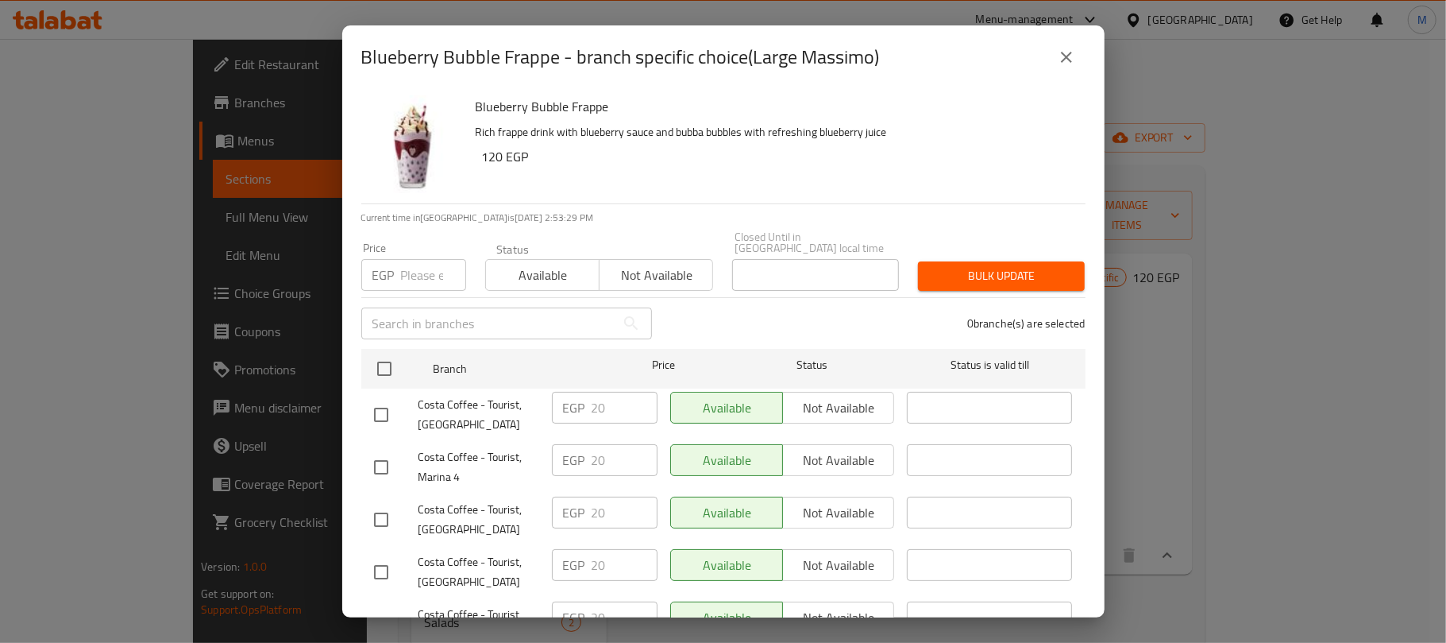
click at [1066, 60] on icon "close" at bounding box center [1066, 57] width 19 height 19
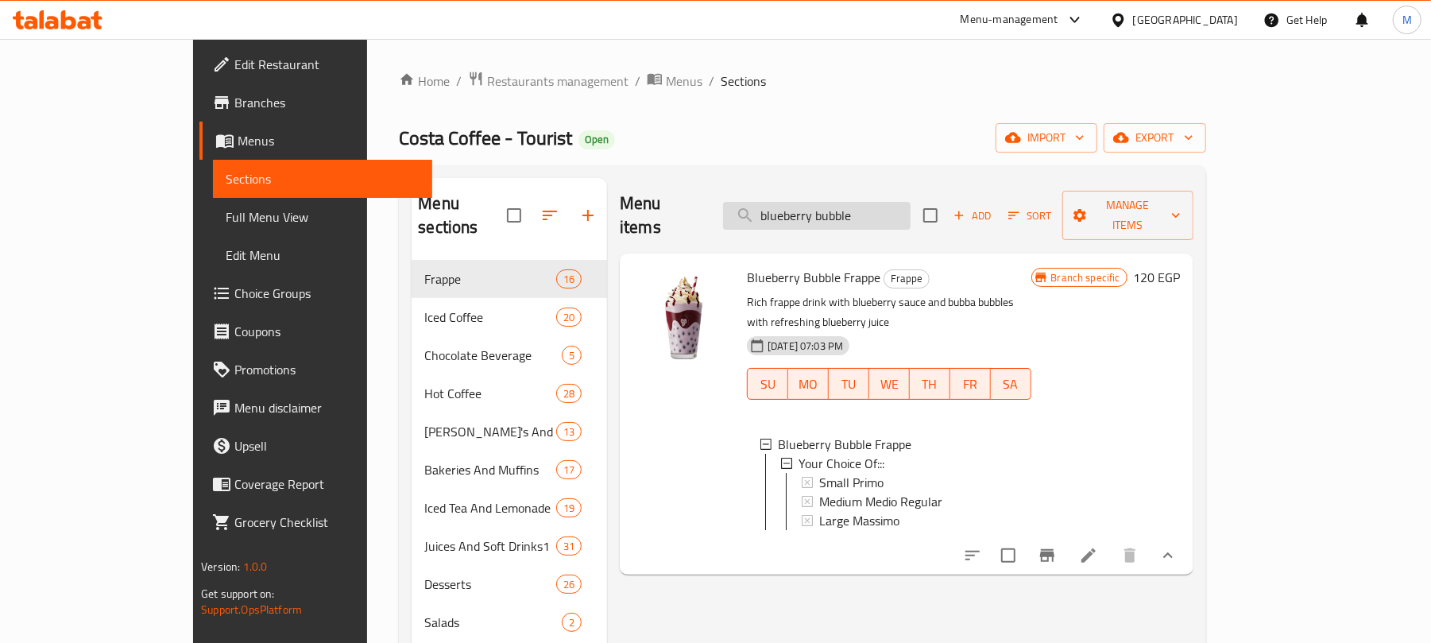
click at [859, 216] on input "blueberry bubble" at bounding box center [816, 216] width 187 height 28
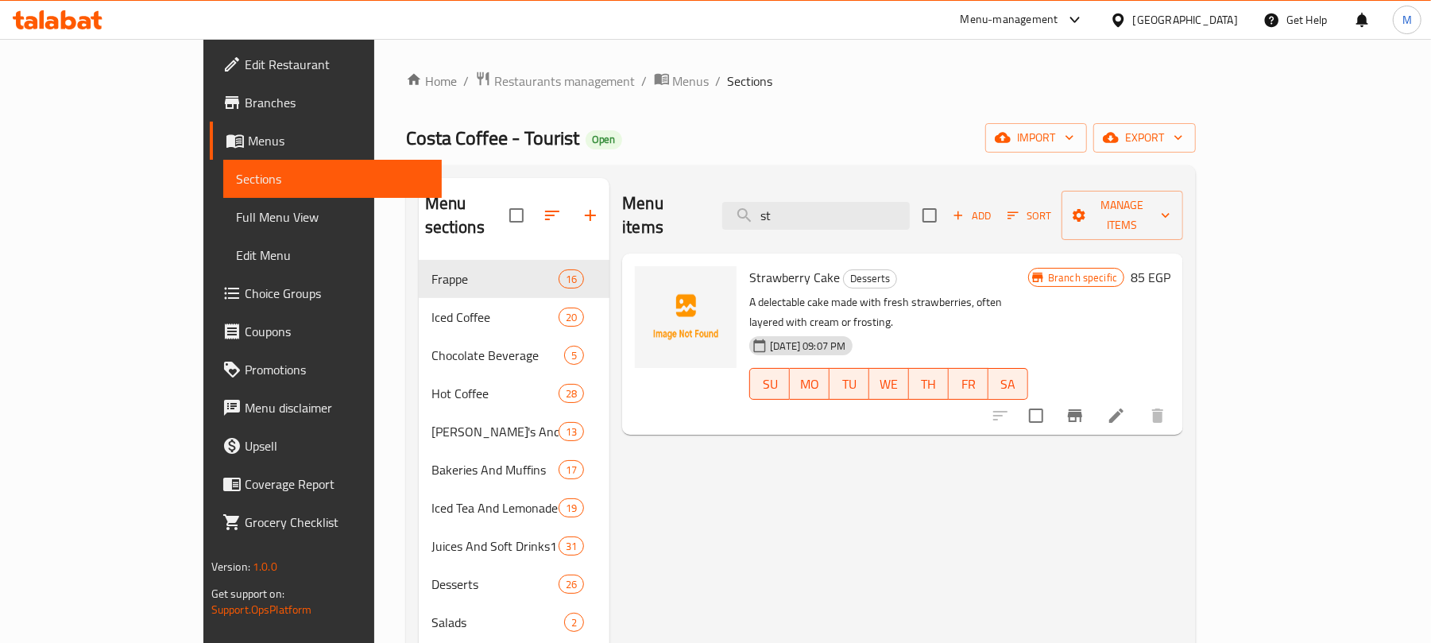
type input "s"
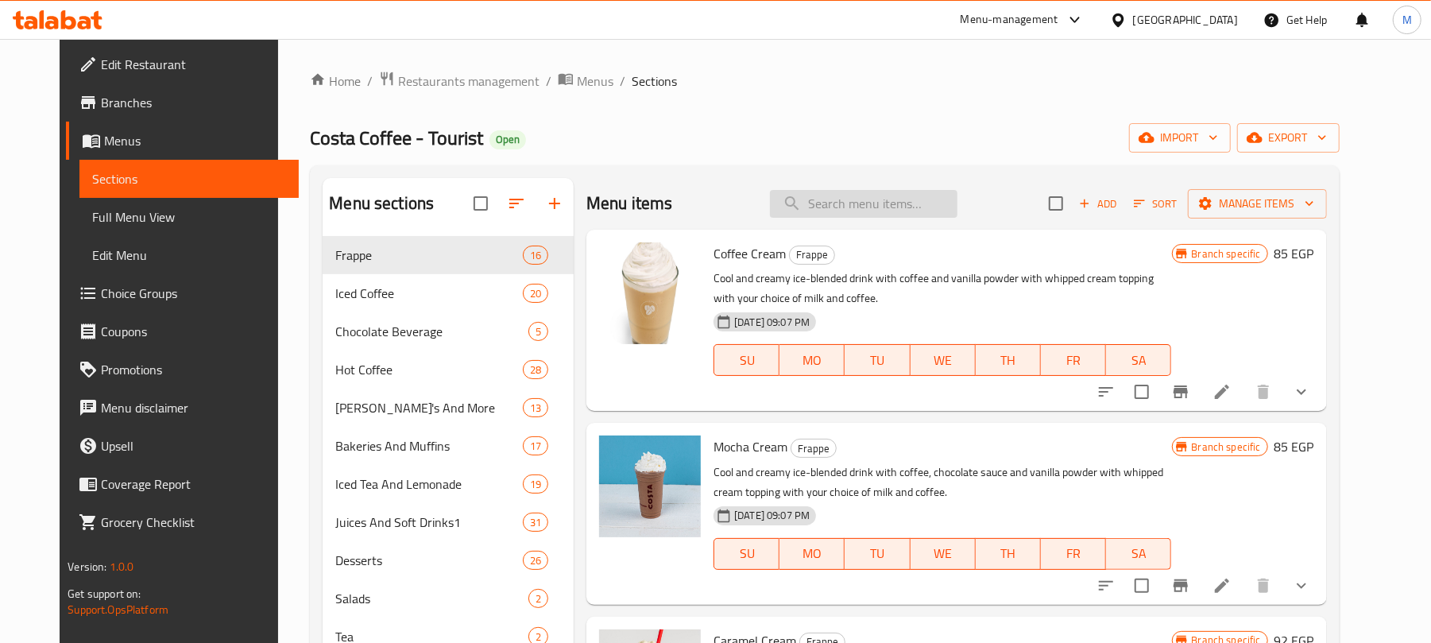
click at [909, 198] on input "search" at bounding box center [863, 204] width 187 height 28
paste input "Strawberry Cream"
type input "Strawberry Cream"
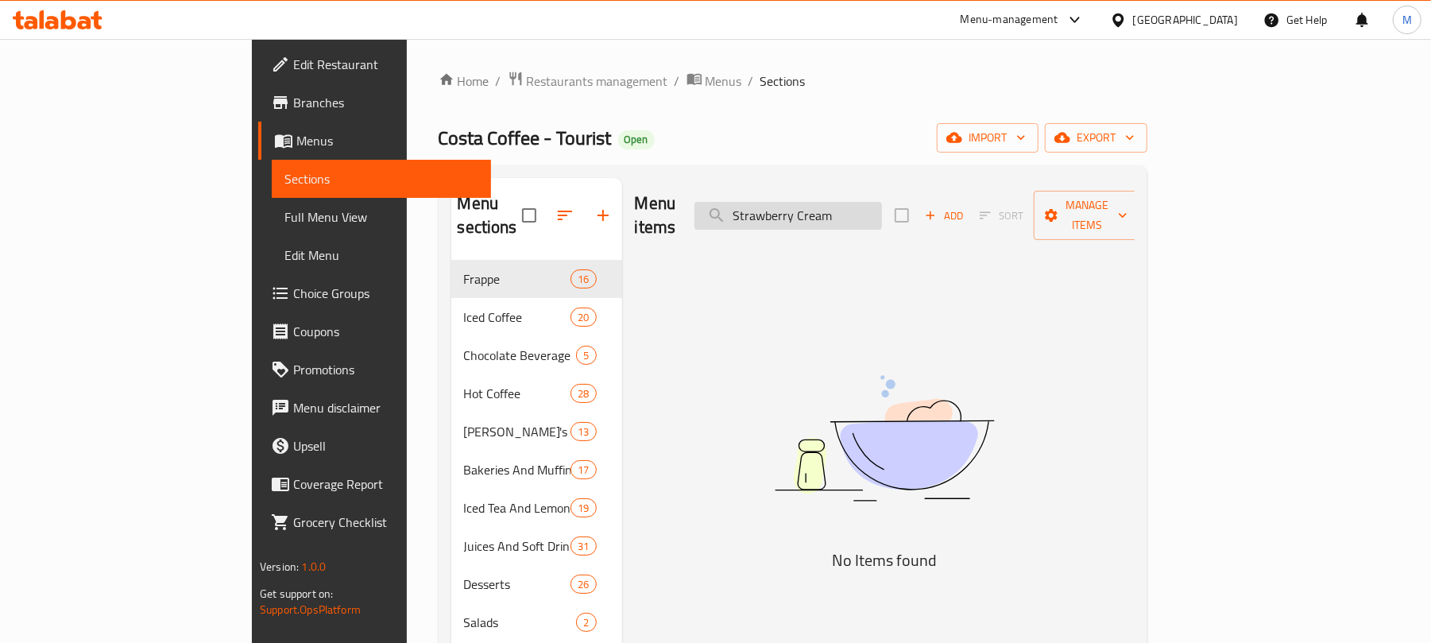
click at [882, 210] on input "Strawberry Cream" at bounding box center [787, 216] width 187 height 28
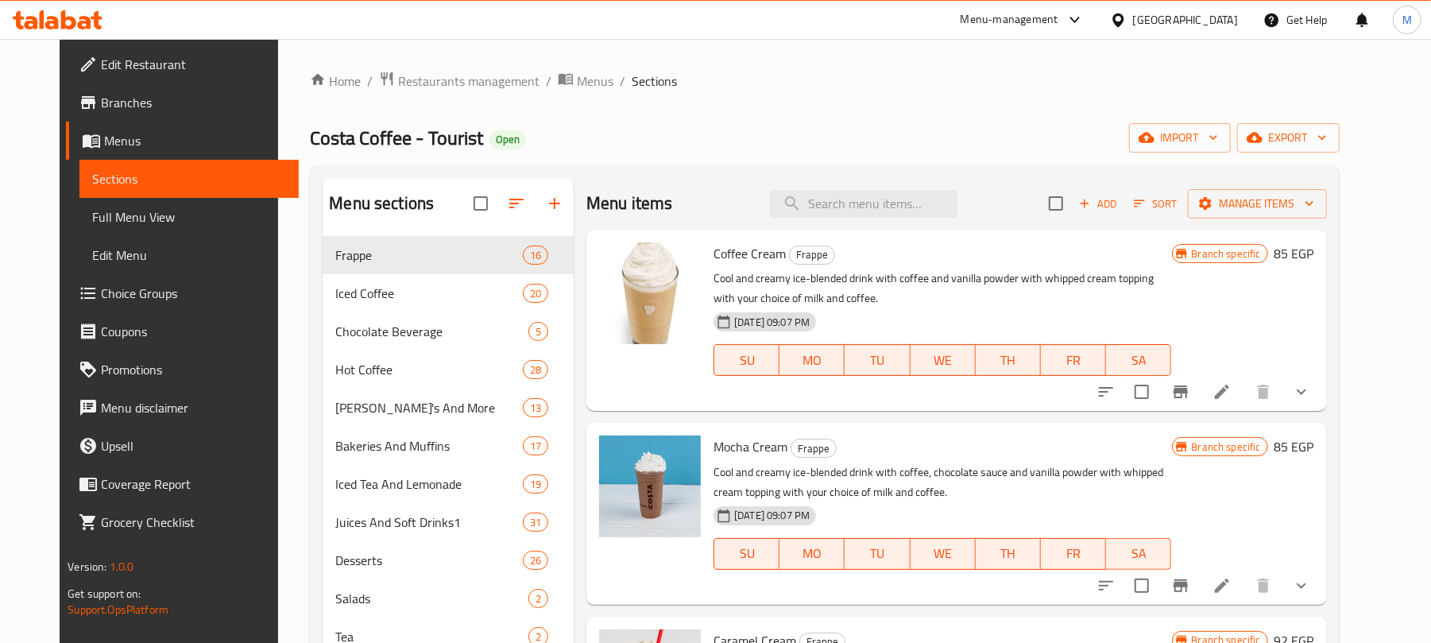
drag, startPoint x: 871, startPoint y: 180, endPoint x: 865, endPoint y: 199, distance: 20.1
click at [871, 186] on div "Menu items Add Sort Manage items" at bounding box center [956, 204] width 740 height 52
click at [863, 205] on input "search" at bounding box center [863, 204] width 187 height 28
paste input "Strawberry"
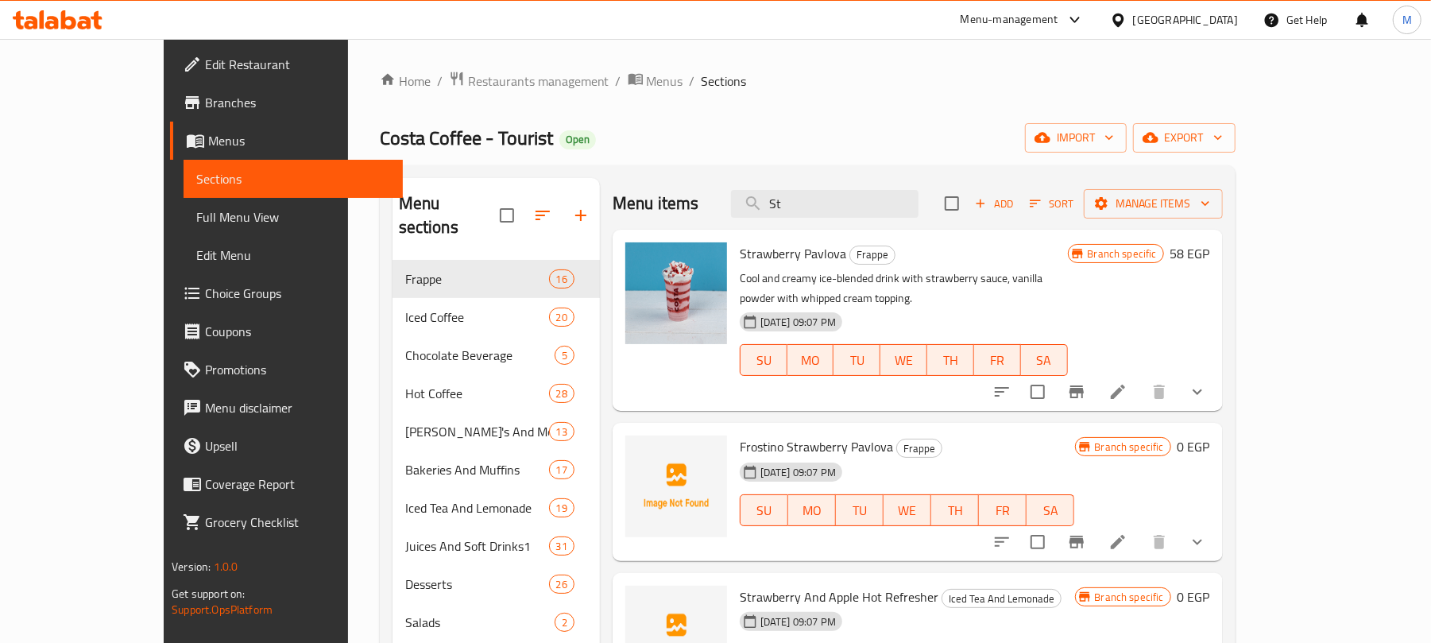
type input "S"
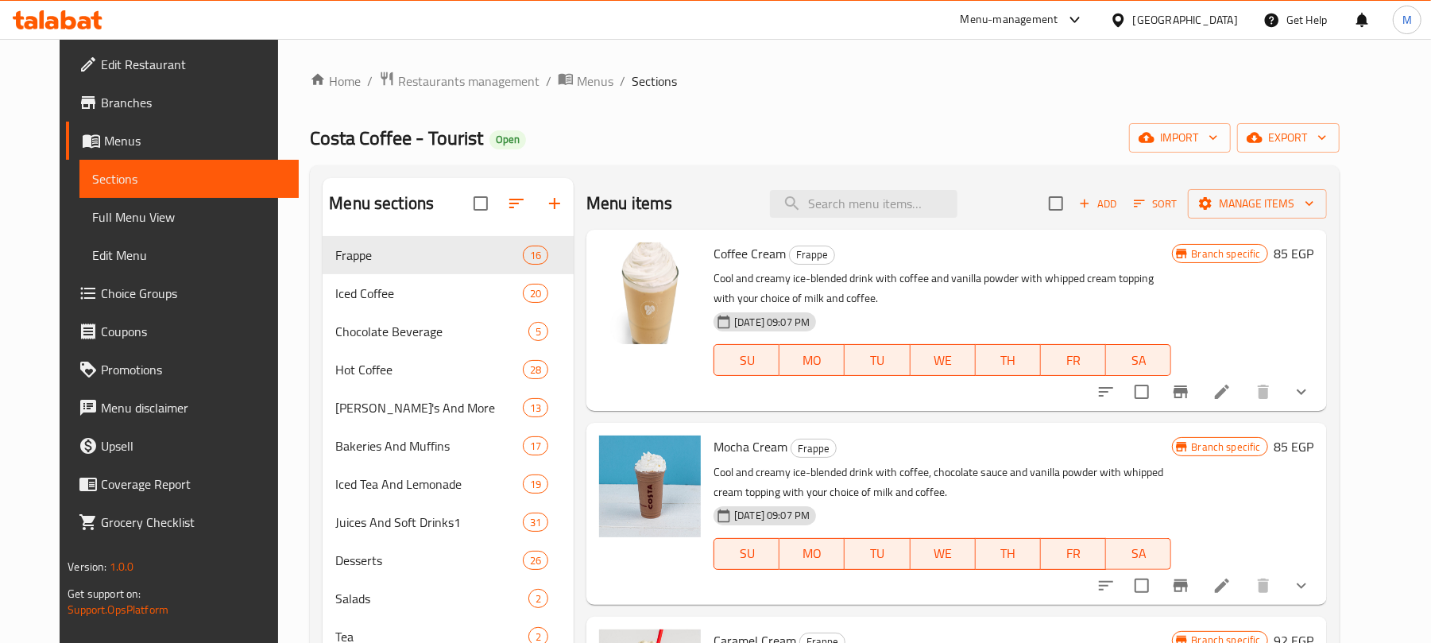
click at [744, 95] on div "Home / Restaurants management / Menus / Sections Costa Coffee - Tourist Open im…" at bounding box center [824, 452] width 1029 height 763
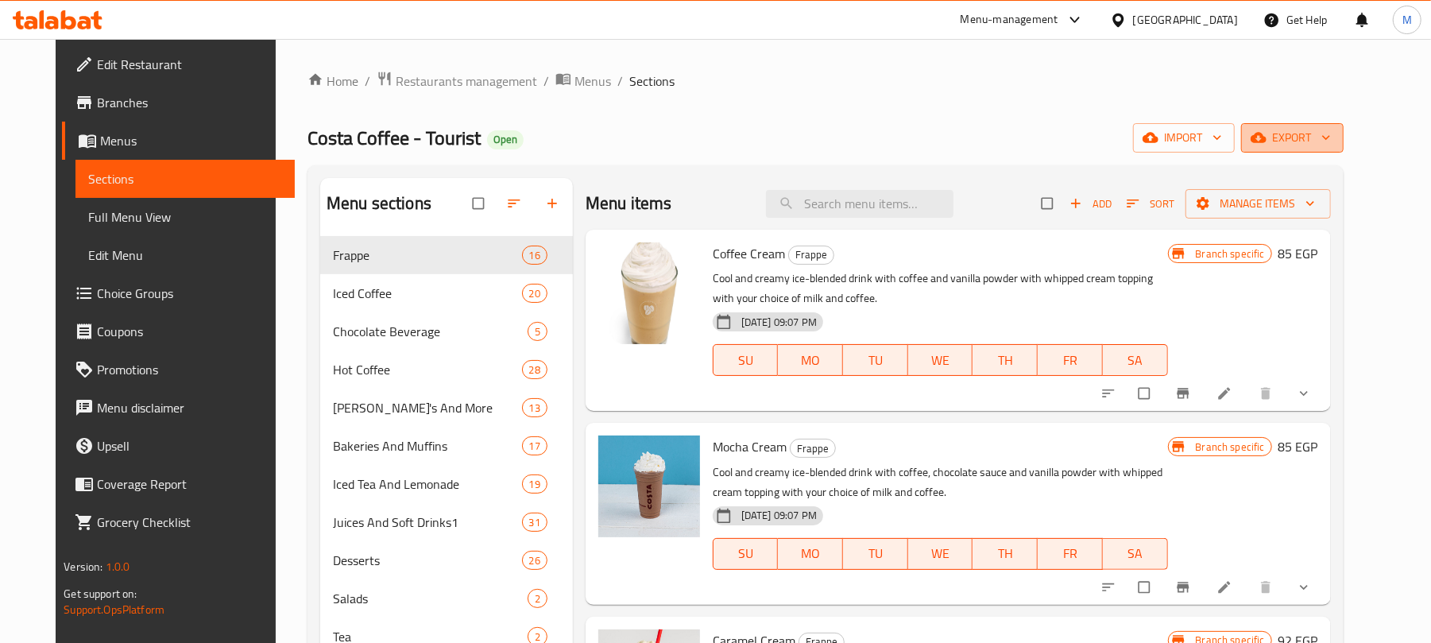
click at [1329, 150] on button "export" at bounding box center [1292, 137] width 102 height 29
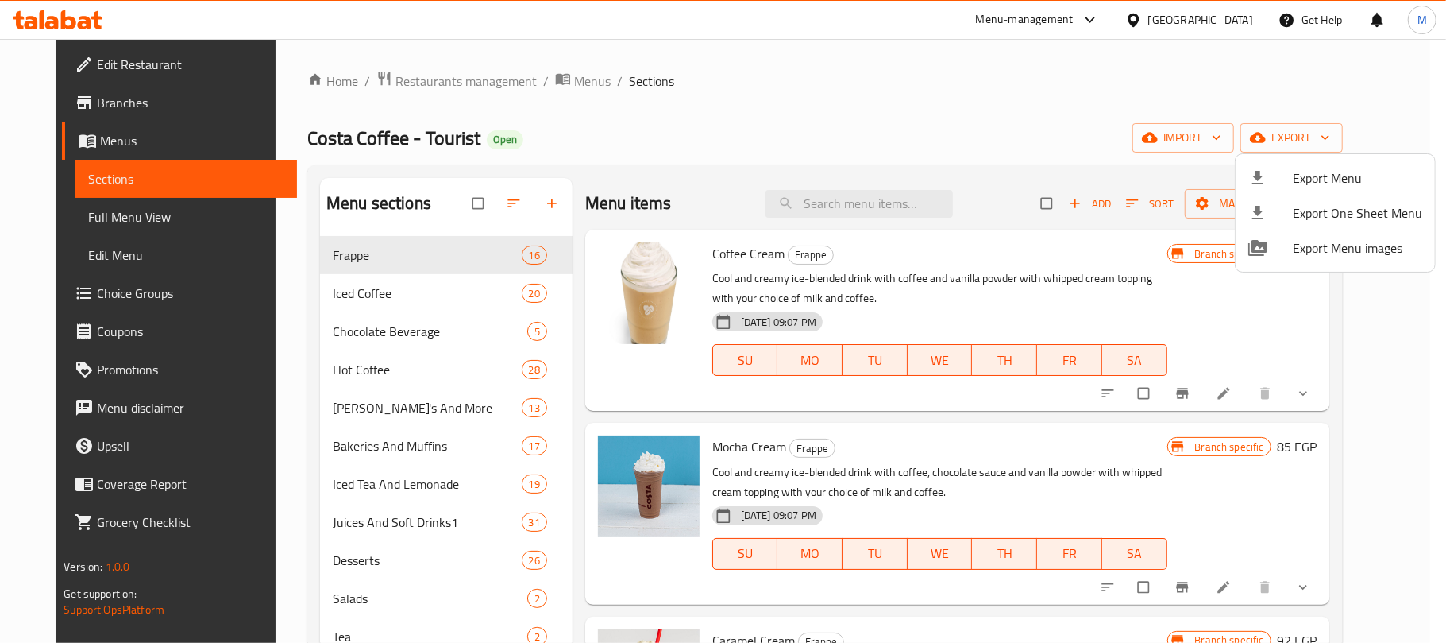
click at [1300, 172] on span "Export Menu" at bounding box center [1357, 177] width 129 height 19
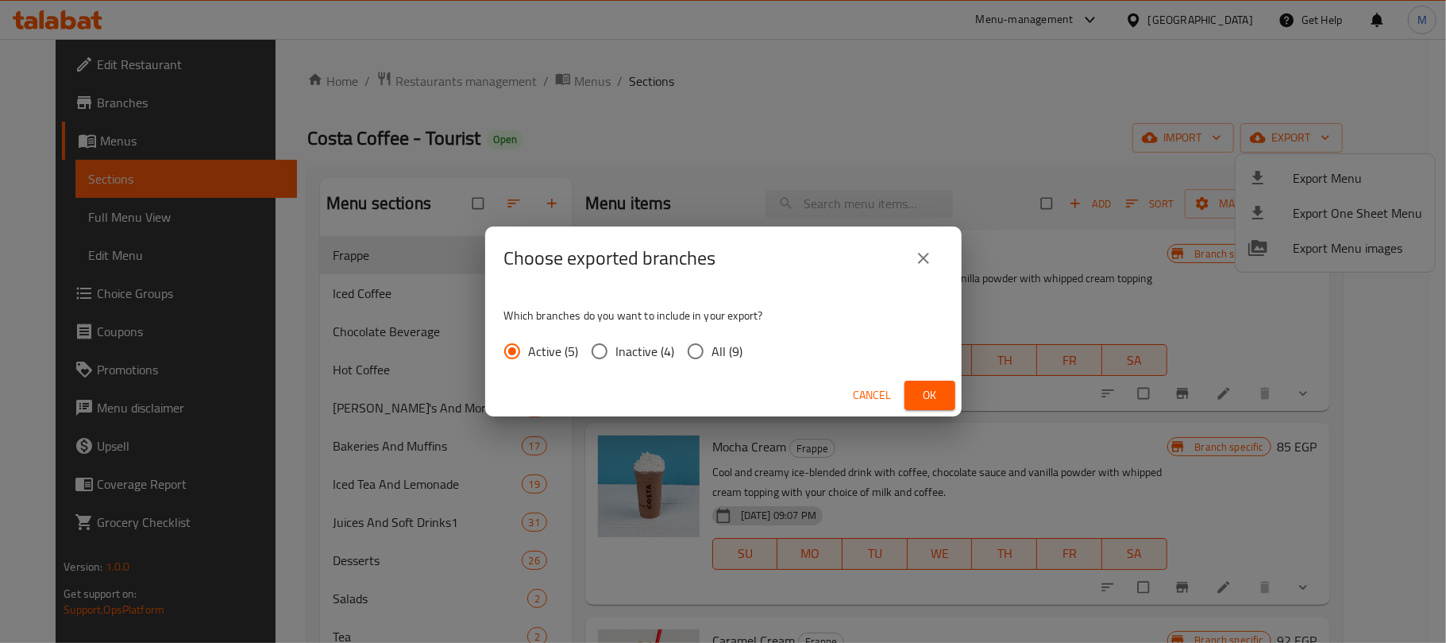
click at [686, 357] on input "All (9)" at bounding box center [695, 350] width 33 height 33
radio input "true"
click at [928, 388] on span "Ok" at bounding box center [929, 395] width 25 height 20
